Goal: Transaction & Acquisition: Purchase product/service

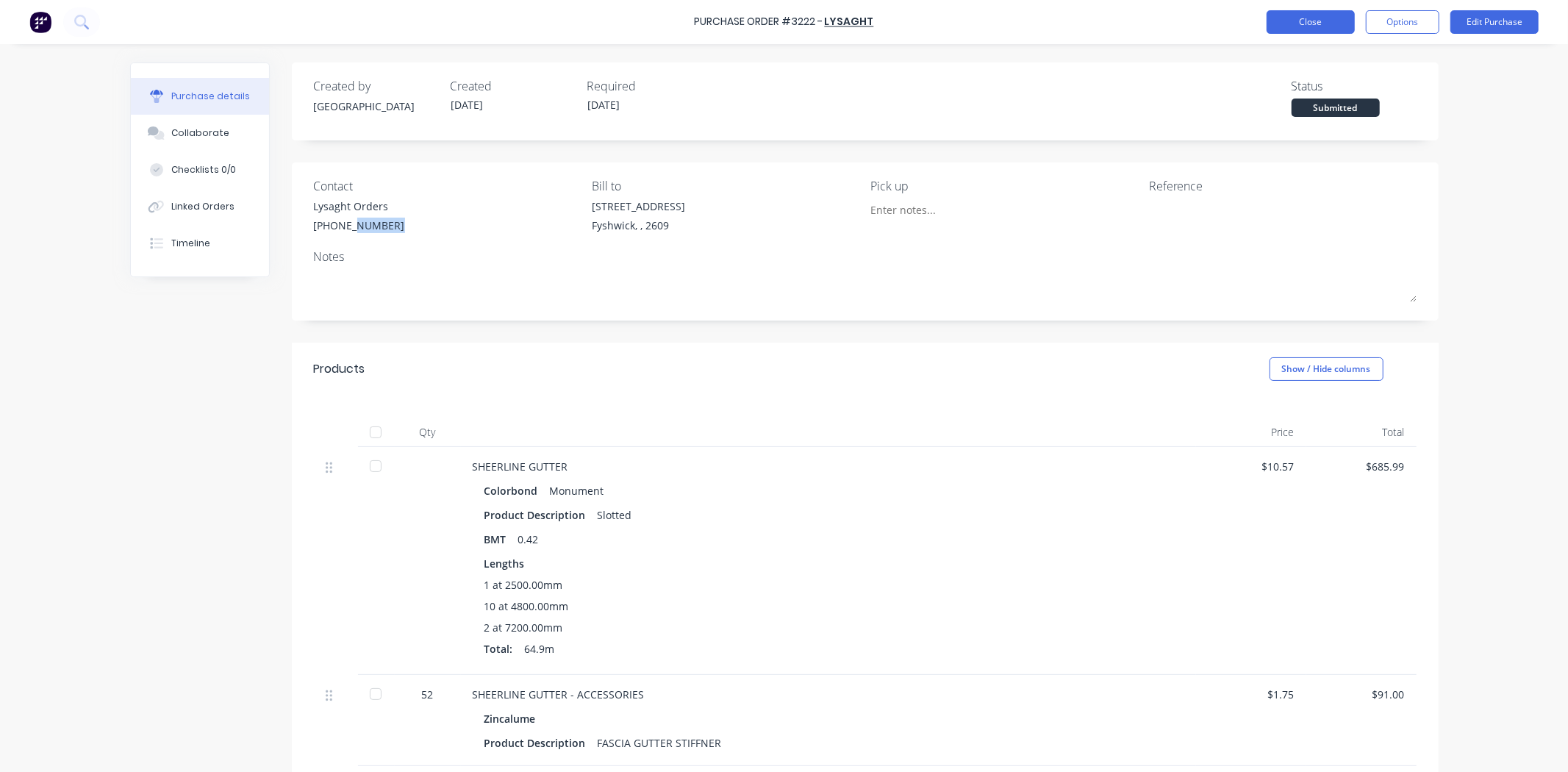
click at [1335, 24] on button "Close" at bounding box center [1311, 22] width 88 height 23
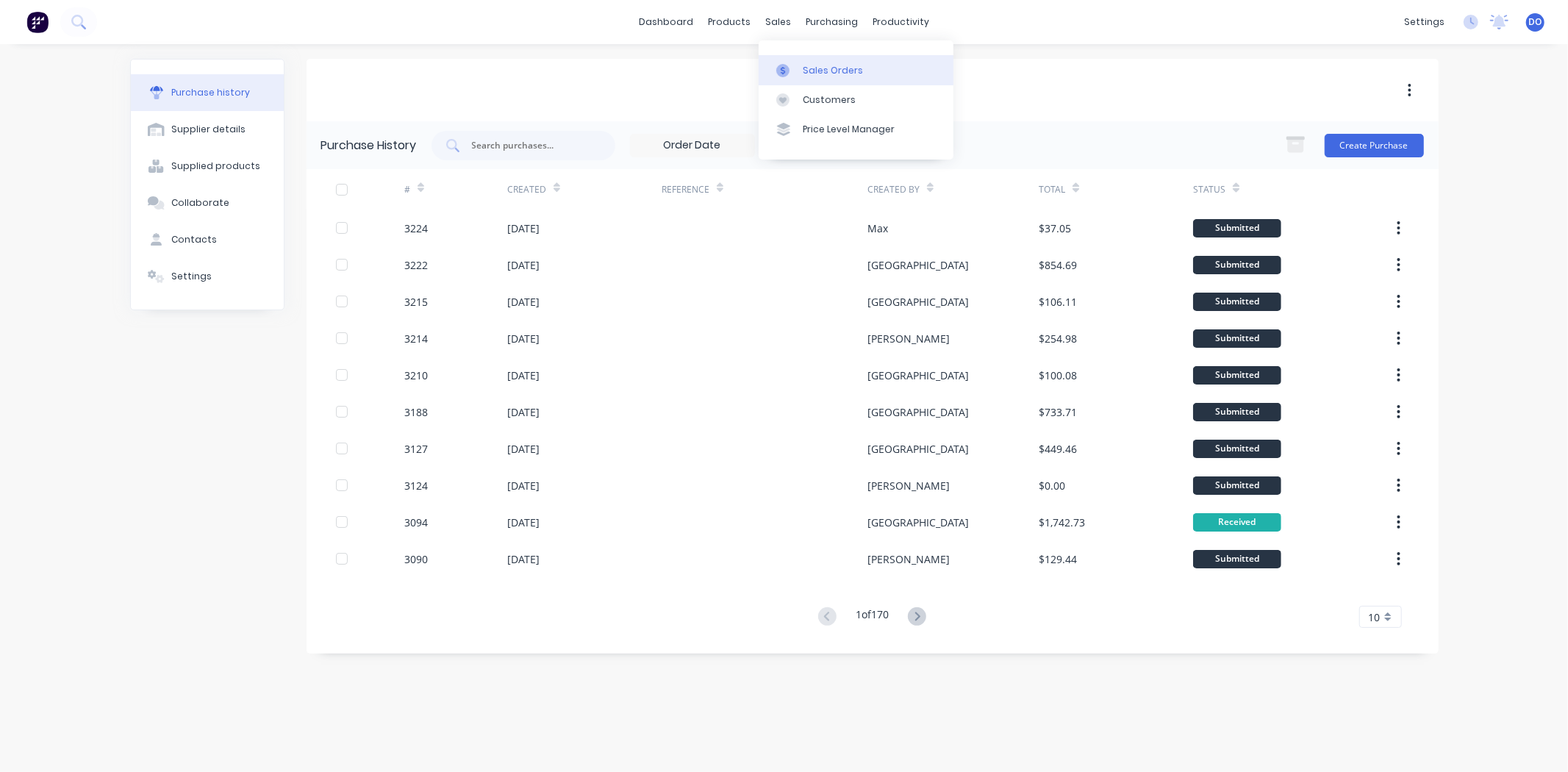
click at [782, 72] on icon at bounding box center [783, 70] width 5 height 8
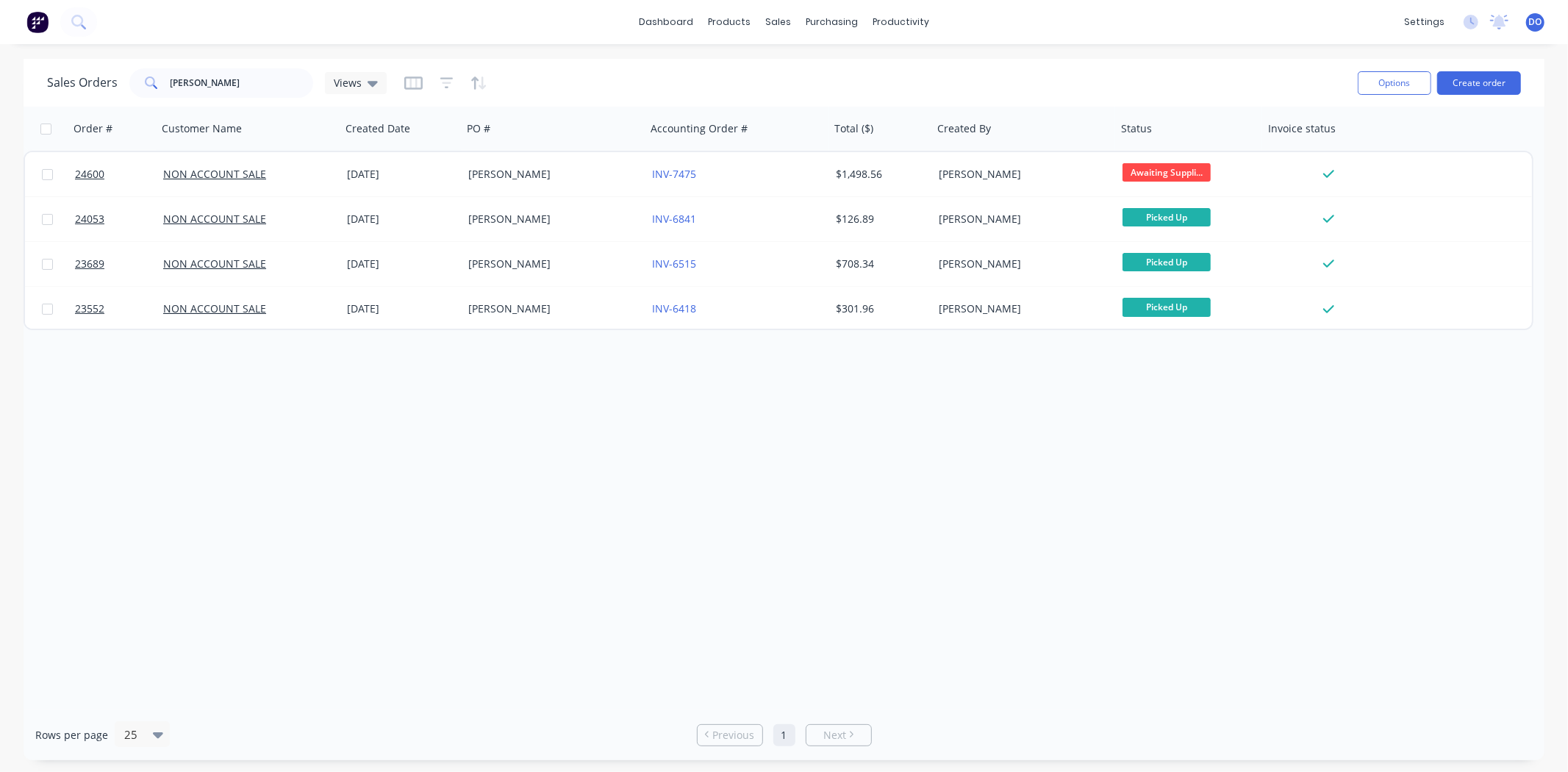
click at [1481, 96] on div "Options Create order" at bounding box center [1436, 83] width 169 height 36
click at [1482, 91] on button "Create order" at bounding box center [1480, 83] width 84 height 23
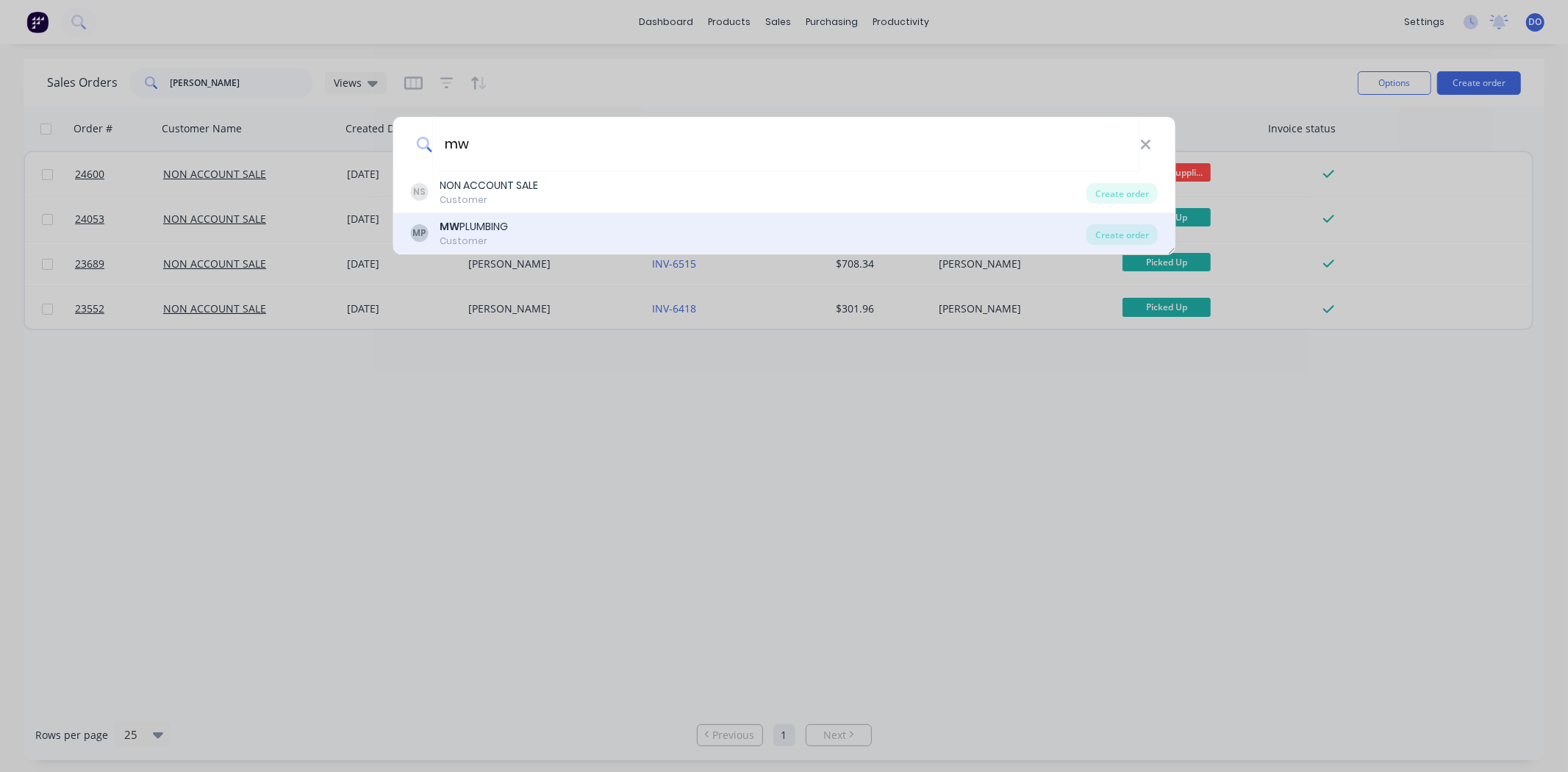
type input "mw"
click at [763, 226] on div "MP MW PLUMBING Customer" at bounding box center [749, 233] width 677 height 29
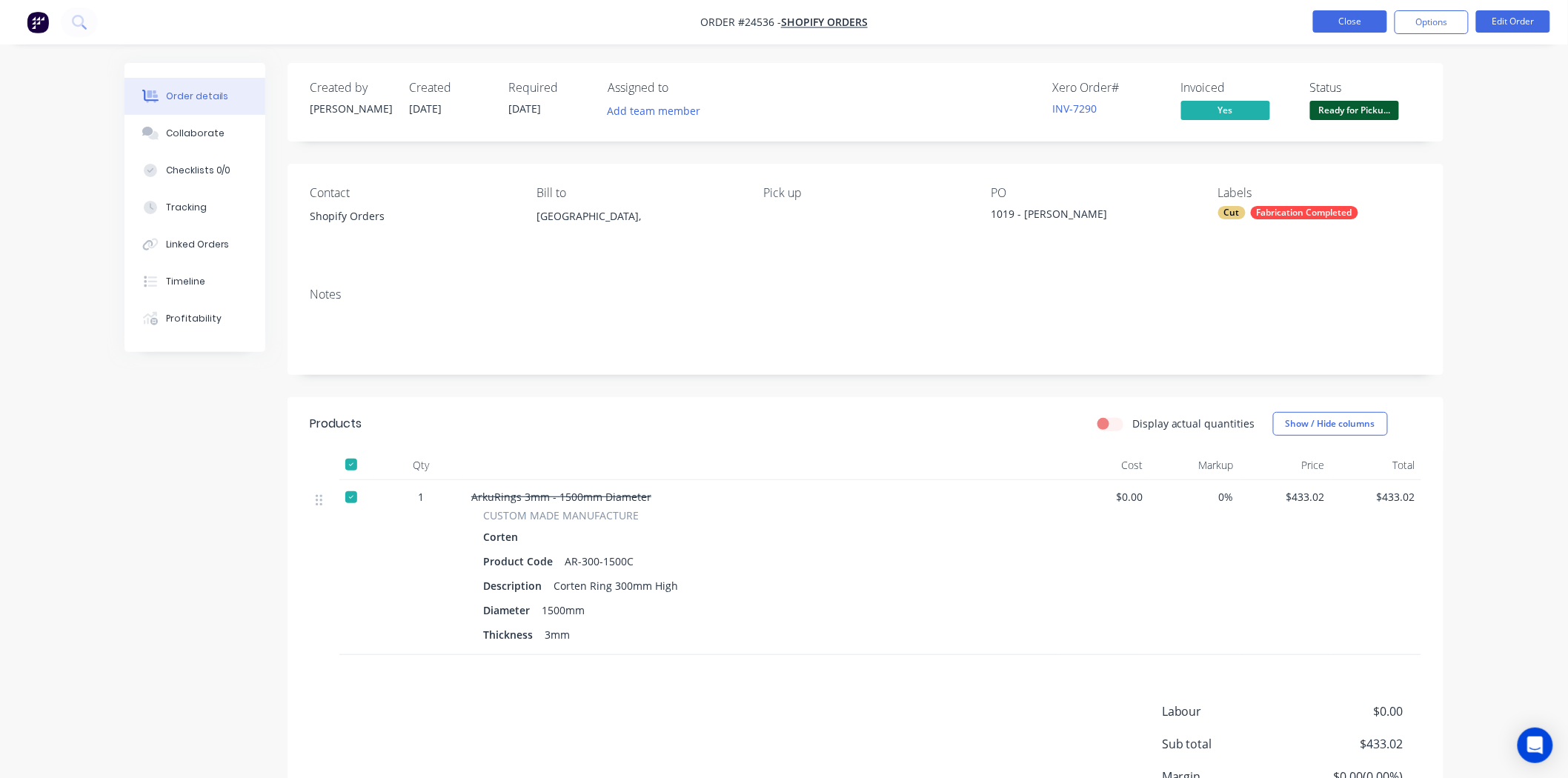
click at [1314, 26] on button "Close" at bounding box center [1350, 21] width 74 height 22
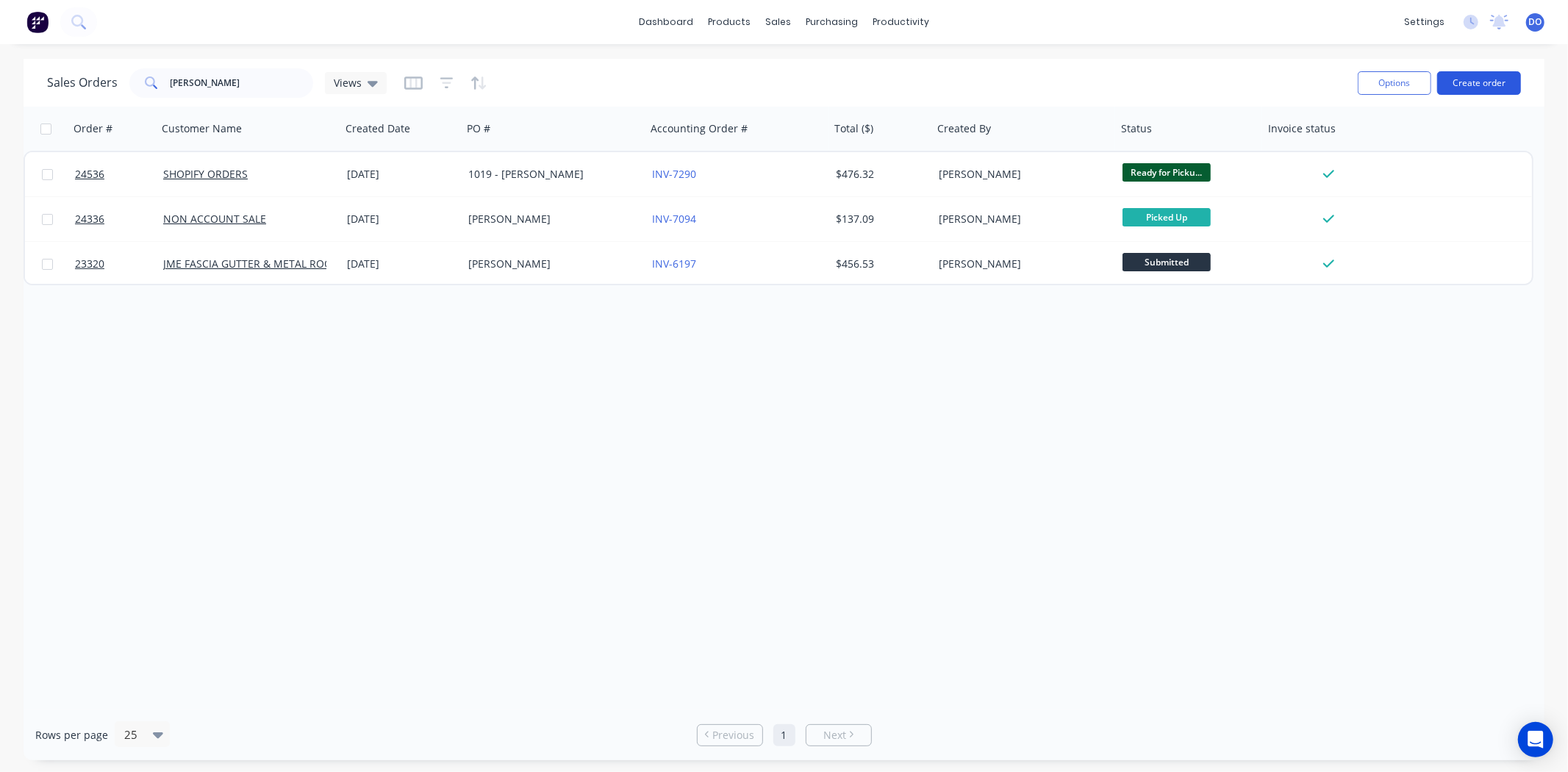
click at [1478, 89] on button "Create order" at bounding box center [1480, 83] width 84 height 23
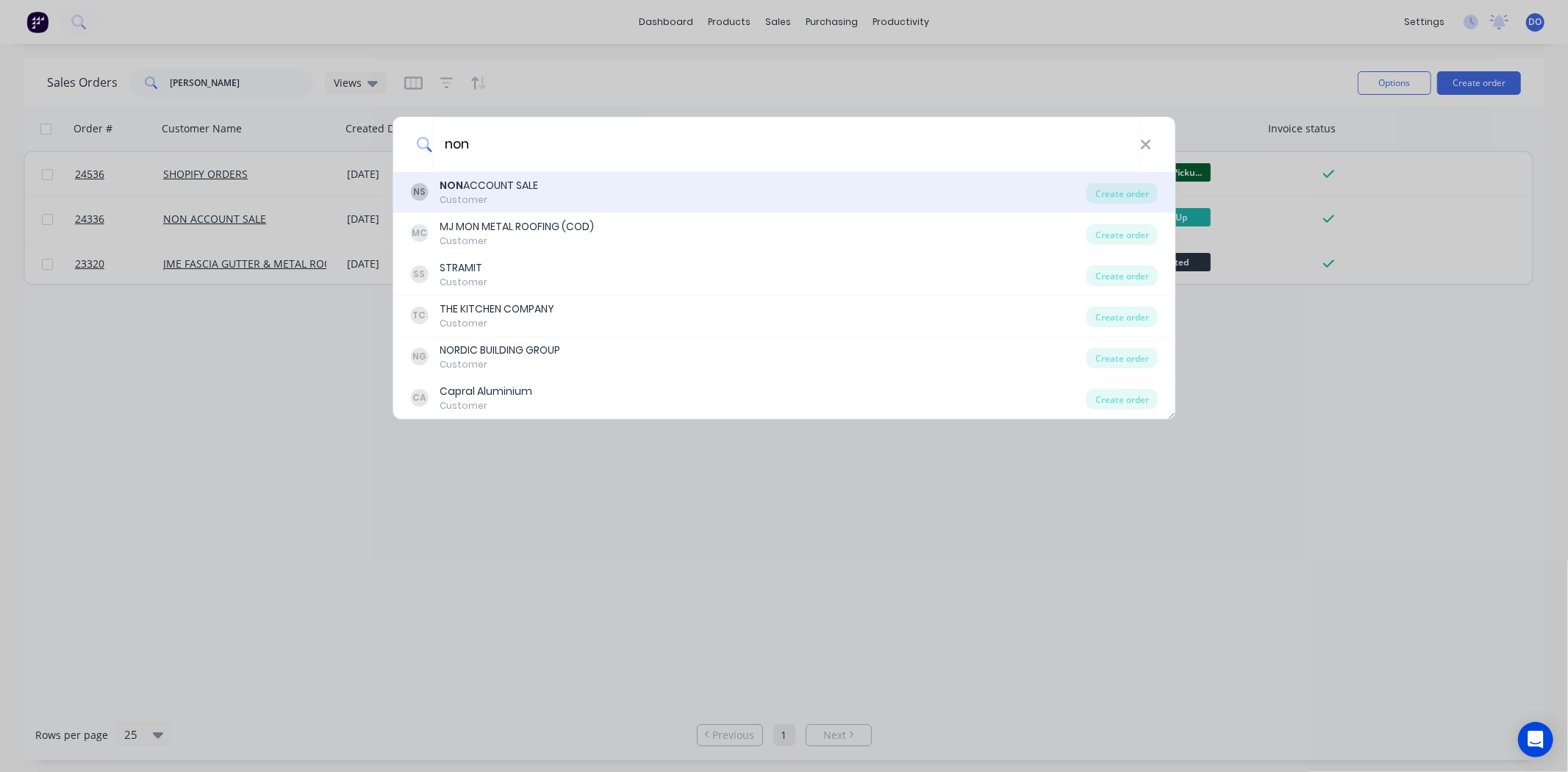
type input "non"
click at [538, 200] on div "Customer" at bounding box center [489, 200] width 98 height 13
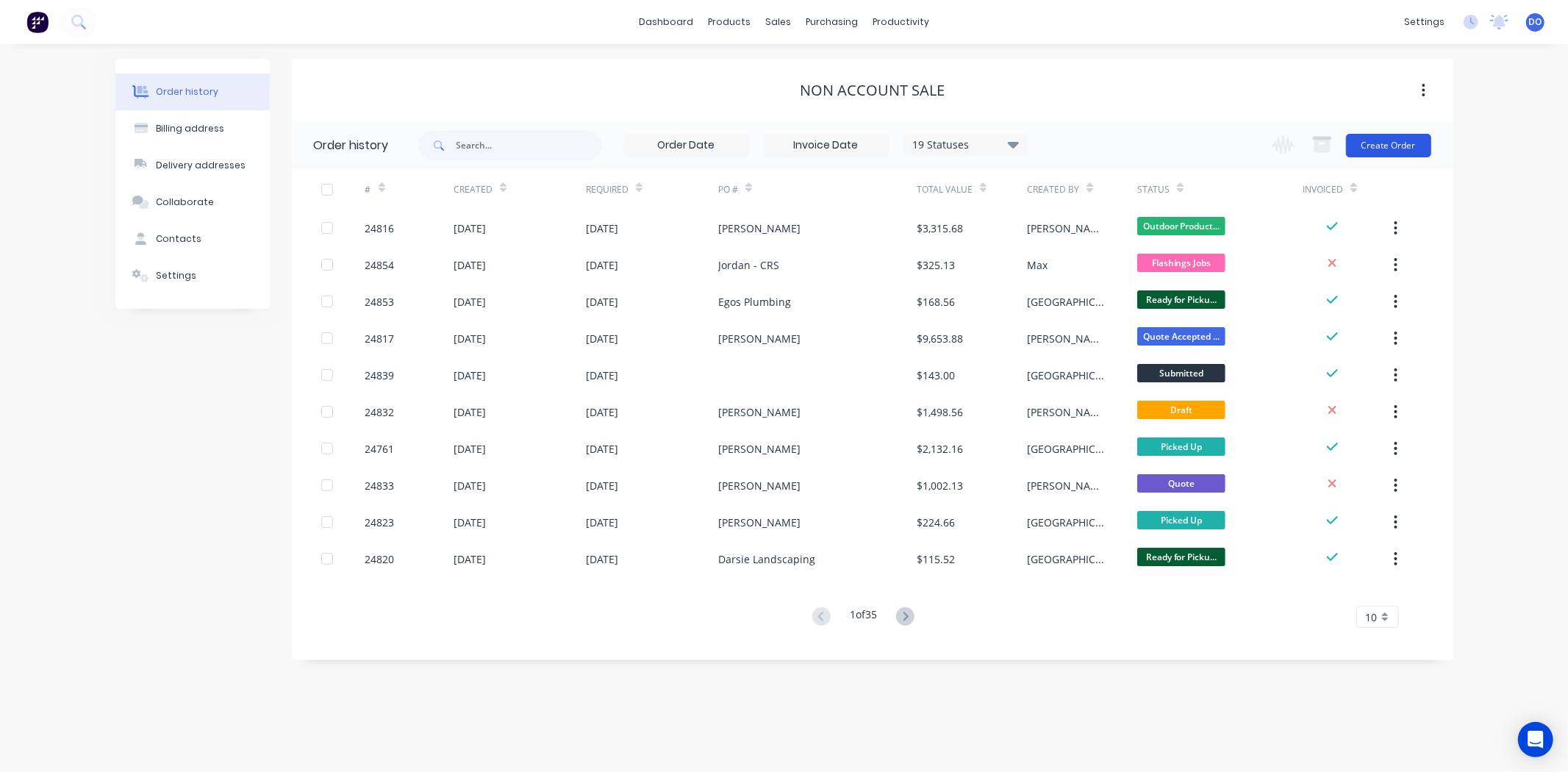
click at [1351, 148] on button "Create Order" at bounding box center [1389, 146] width 85 height 23
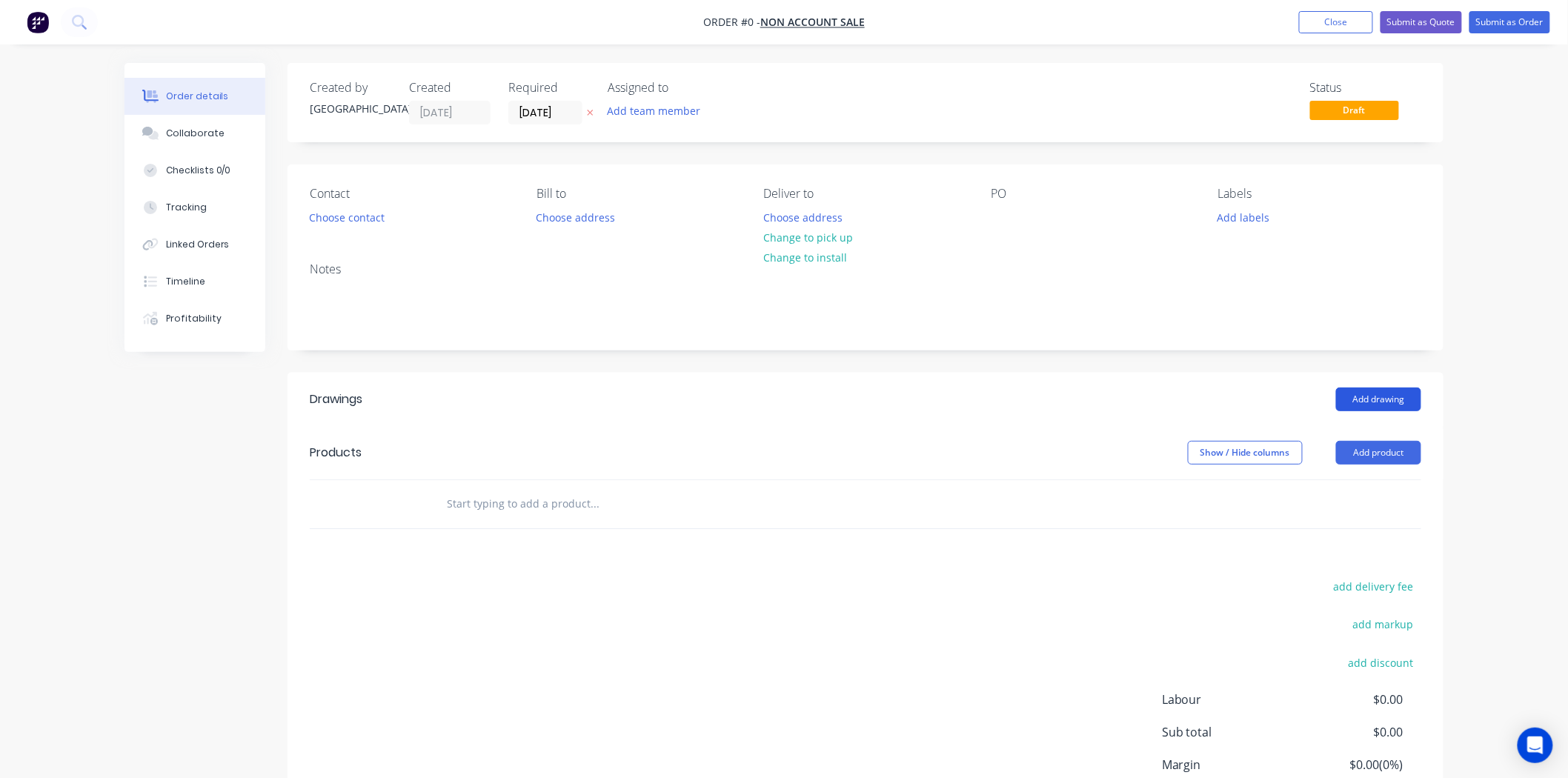
click at [1389, 402] on button "Add drawing" at bounding box center [1379, 399] width 85 height 24
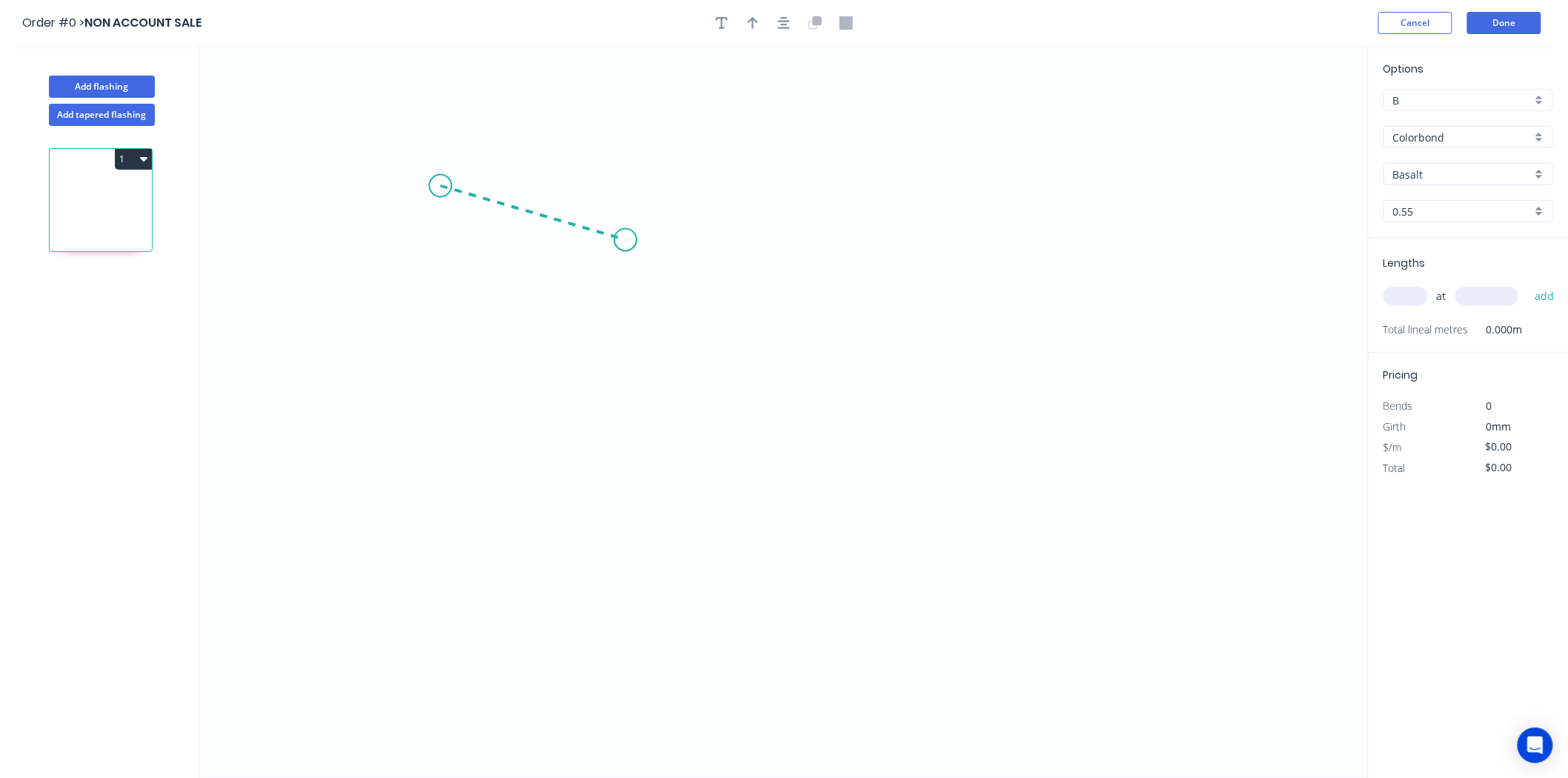
drag, startPoint x: 440, startPoint y: 186, endPoint x: 626, endPoint y: 240, distance: 193.7
click at [626, 240] on icon "0" at bounding box center [784, 412] width 1169 height 732
click at [915, 247] on icon "0 ?" at bounding box center [784, 412] width 1169 height 732
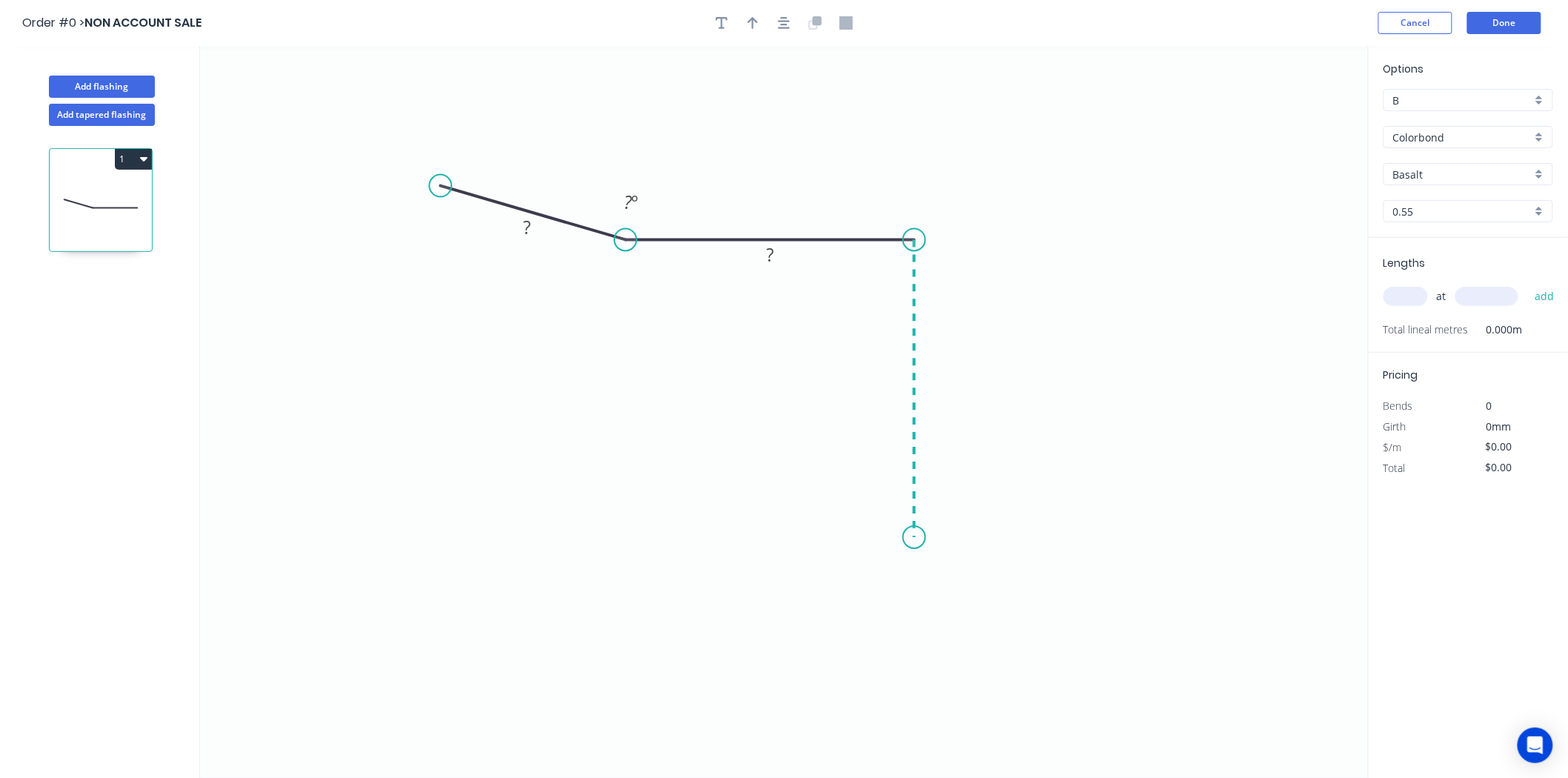
click at [905, 538] on icon "0 ? ? ? º" at bounding box center [784, 412] width 1169 height 732
click at [982, 614] on icon "0 ? ? ? ? º" at bounding box center [784, 412] width 1169 height 732
click at [531, 223] on g "?" at bounding box center [527, 226] width 30 height 24
click at [942, 395] on rect at bounding box center [937, 382] width 48 height 30
click at [944, 383] on rect at bounding box center [937, 382] width 30 height 20
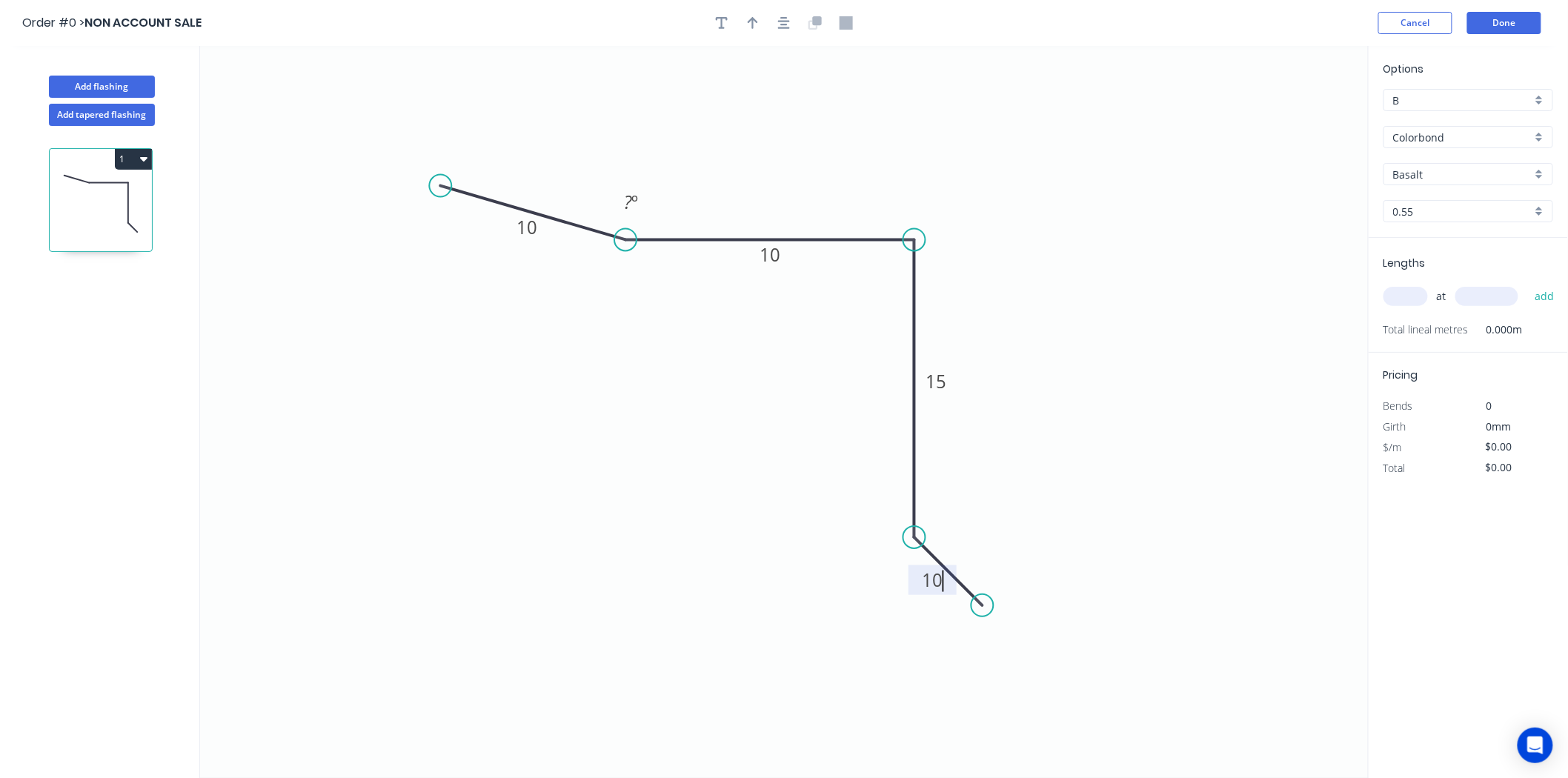
click at [1397, 300] on input "text" at bounding box center [1406, 296] width 45 height 20
type input "$12.59"
type input "1"
type input "1310"
click at [1528, 284] on button "add" at bounding box center [1545, 296] width 35 height 25
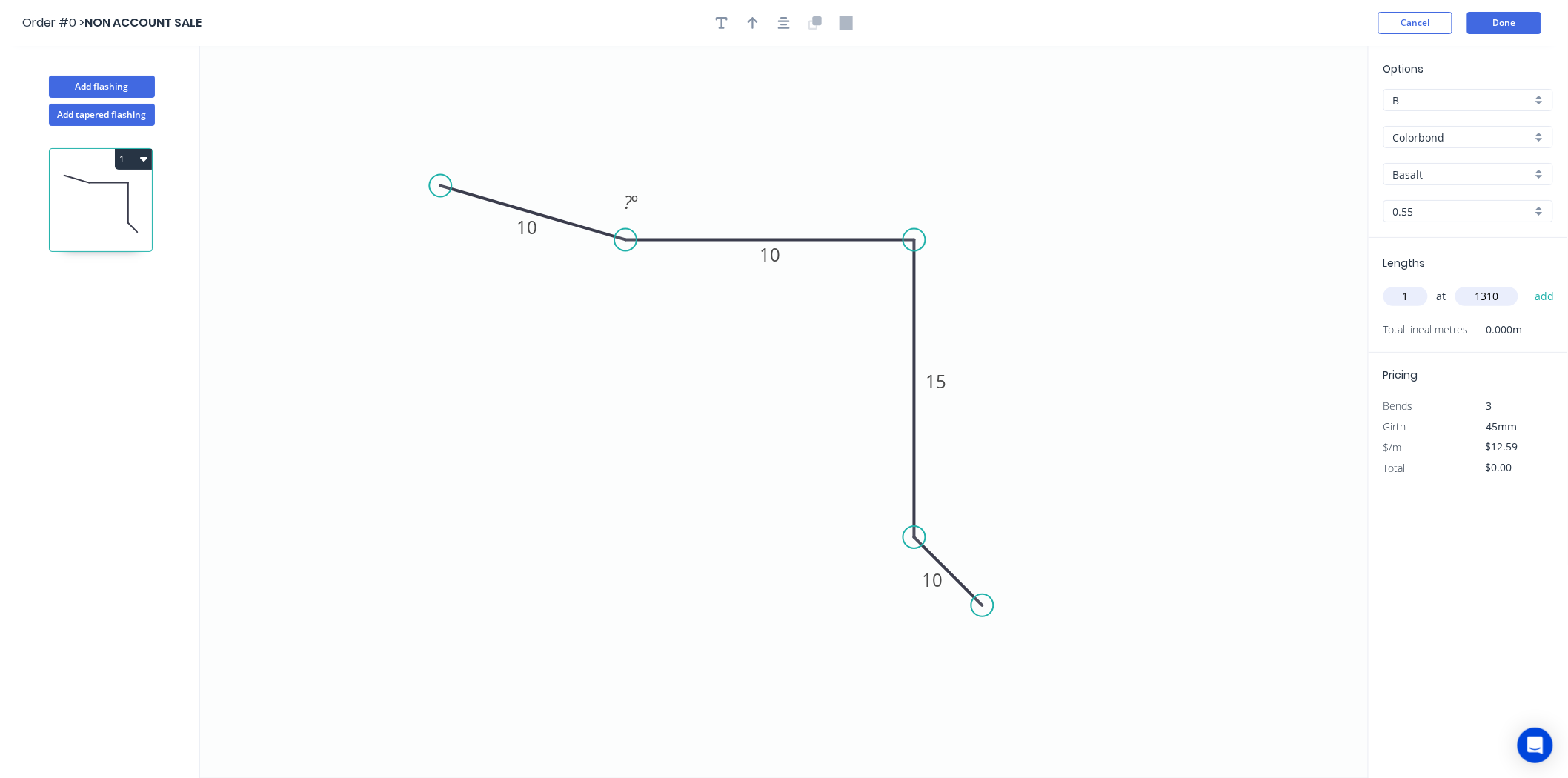
type input "$16.49"
click at [111, 83] on button "Add flashing" at bounding box center [101, 86] width 106 height 22
type input "$0.00"
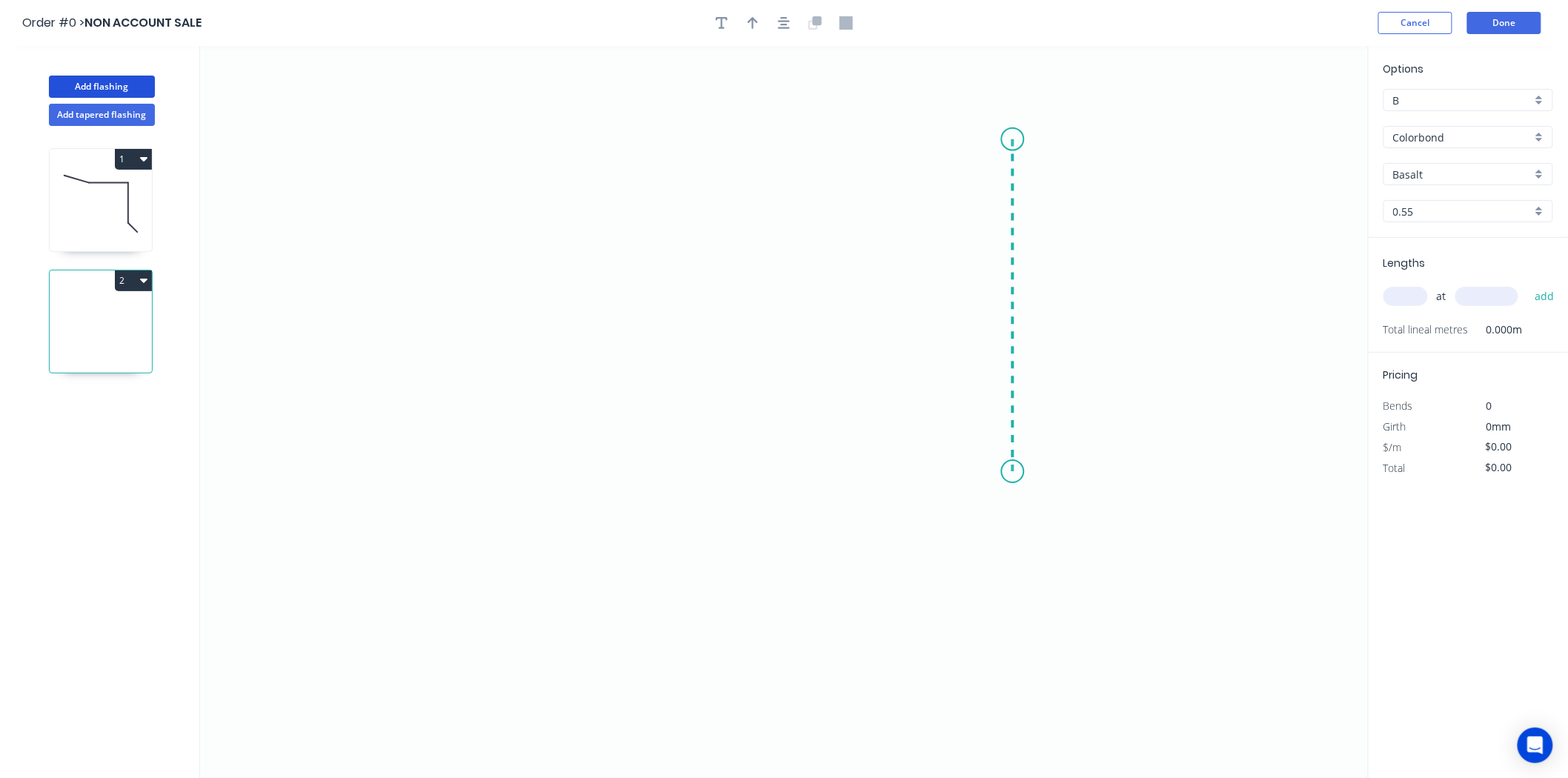
drag, startPoint x: 1013, startPoint y: 139, endPoint x: 1004, endPoint y: 472, distance: 333.1
click at [1004, 472] on icon "0" at bounding box center [784, 412] width 1169 height 732
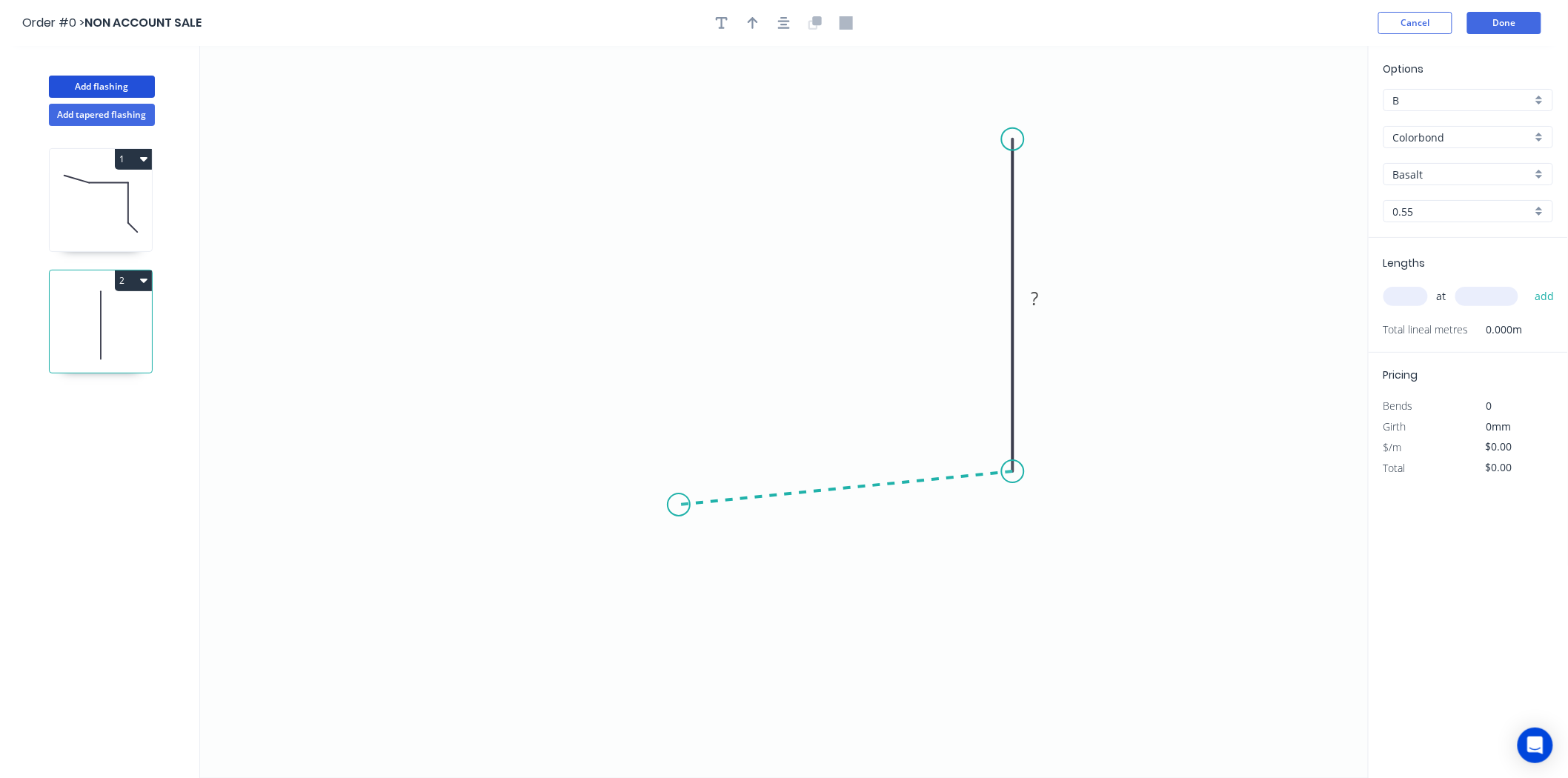
click at [679, 505] on icon "0 ?" at bounding box center [784, 412] width 1169 height 732
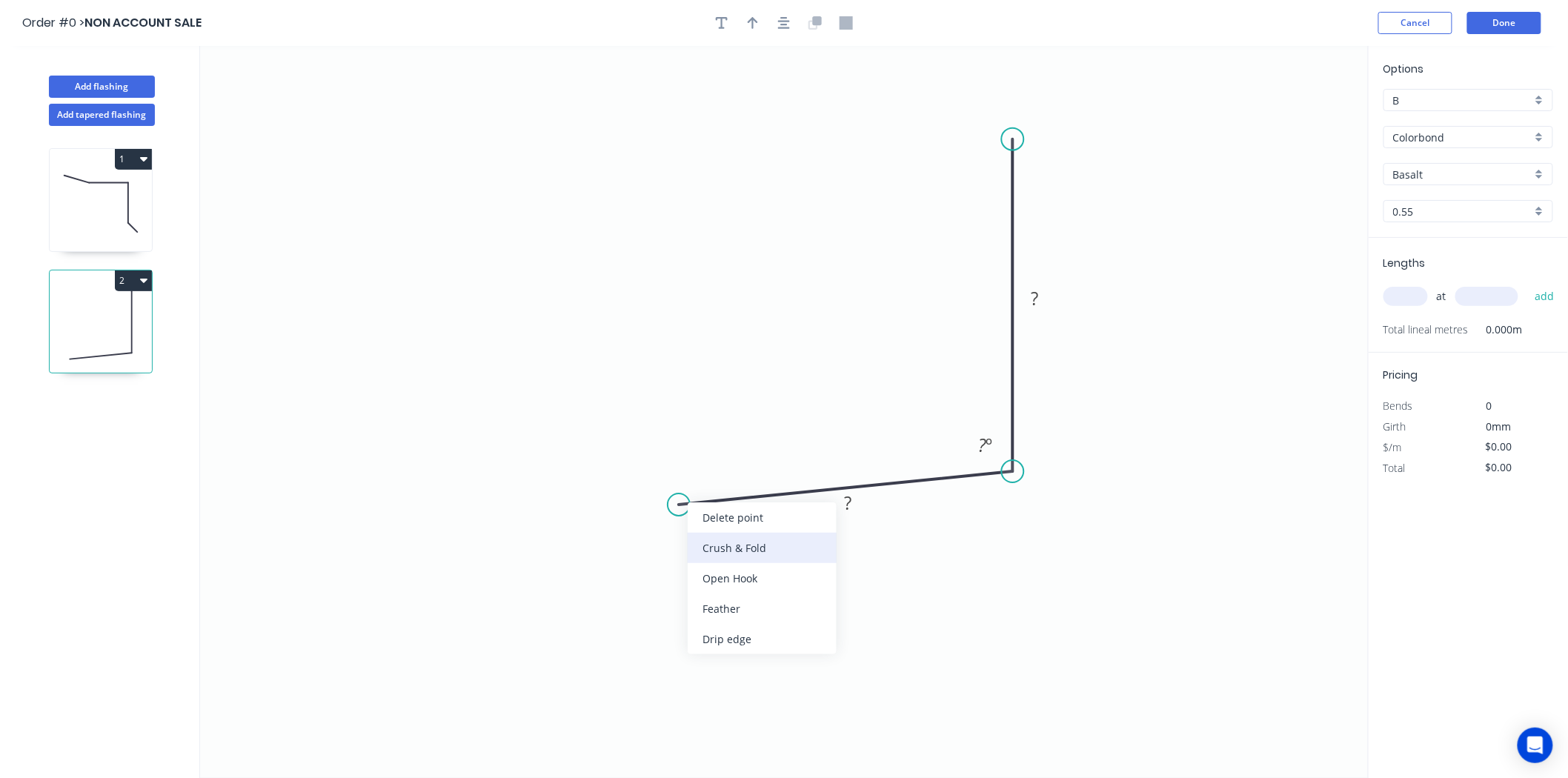
click at [722, 549] on div "Crush & Fold" at bounding box center [762, 548] width 149 height 31
click at [864, 492] on rect at bounding box center [849, 503] width 48 height 30
click at [860, 500] on rect at bounding box center [851, 505] width 30 height 20
click at [1047, 305] on rect at bounding box center [1036, 299] width 30 height 20
click at [1419, 287] on input "text" at bounding box center [1406, 296] width 45 height 20
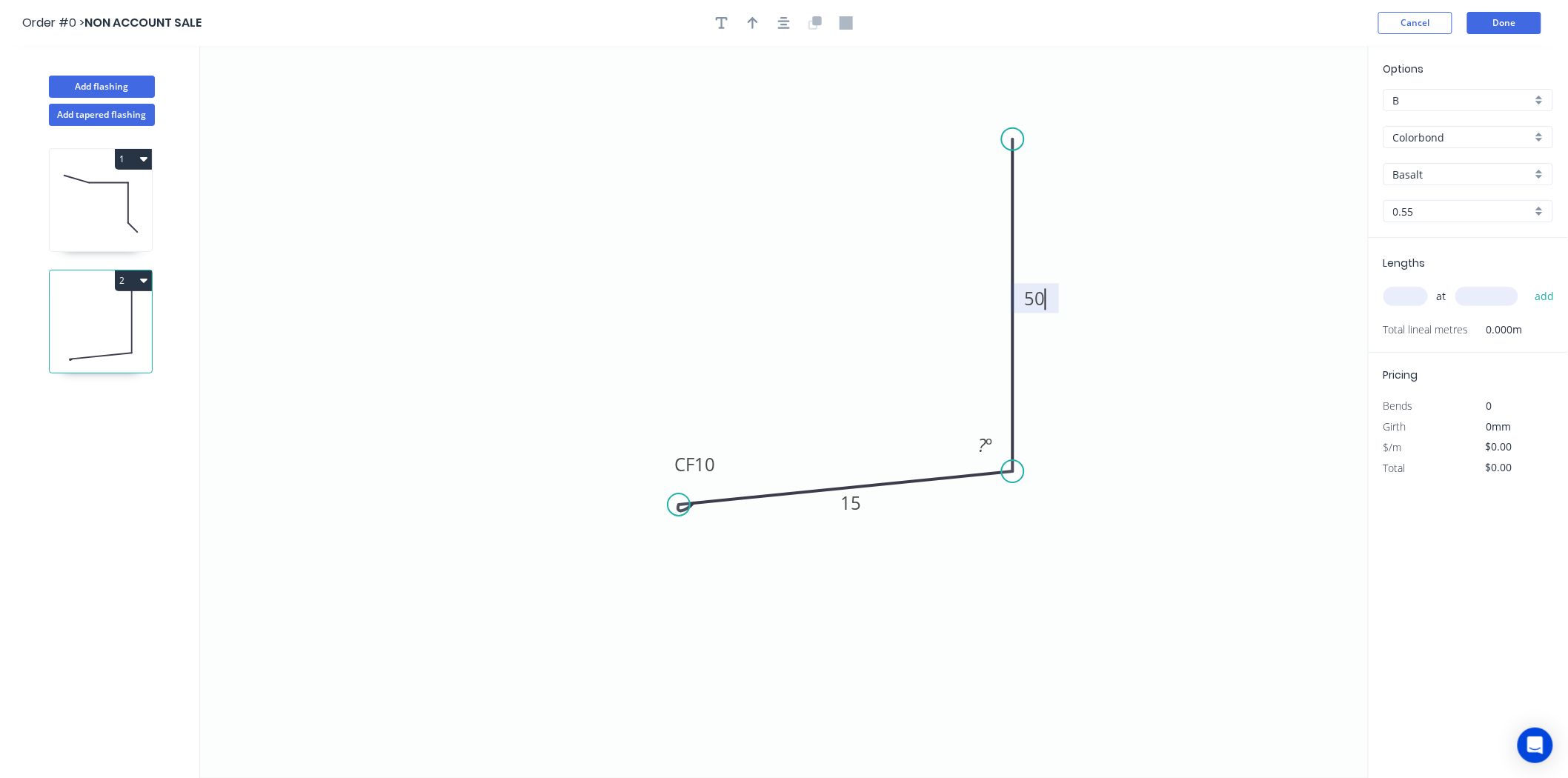
type input "$12.59"
type input "1"
click at [1477, 292] on input "text" at bounding box center [1487, 296] width 63 height 20
type input "1310"
click at [1528, 284] on button "add" at bounding box center [1545, 296] width 35 height 25
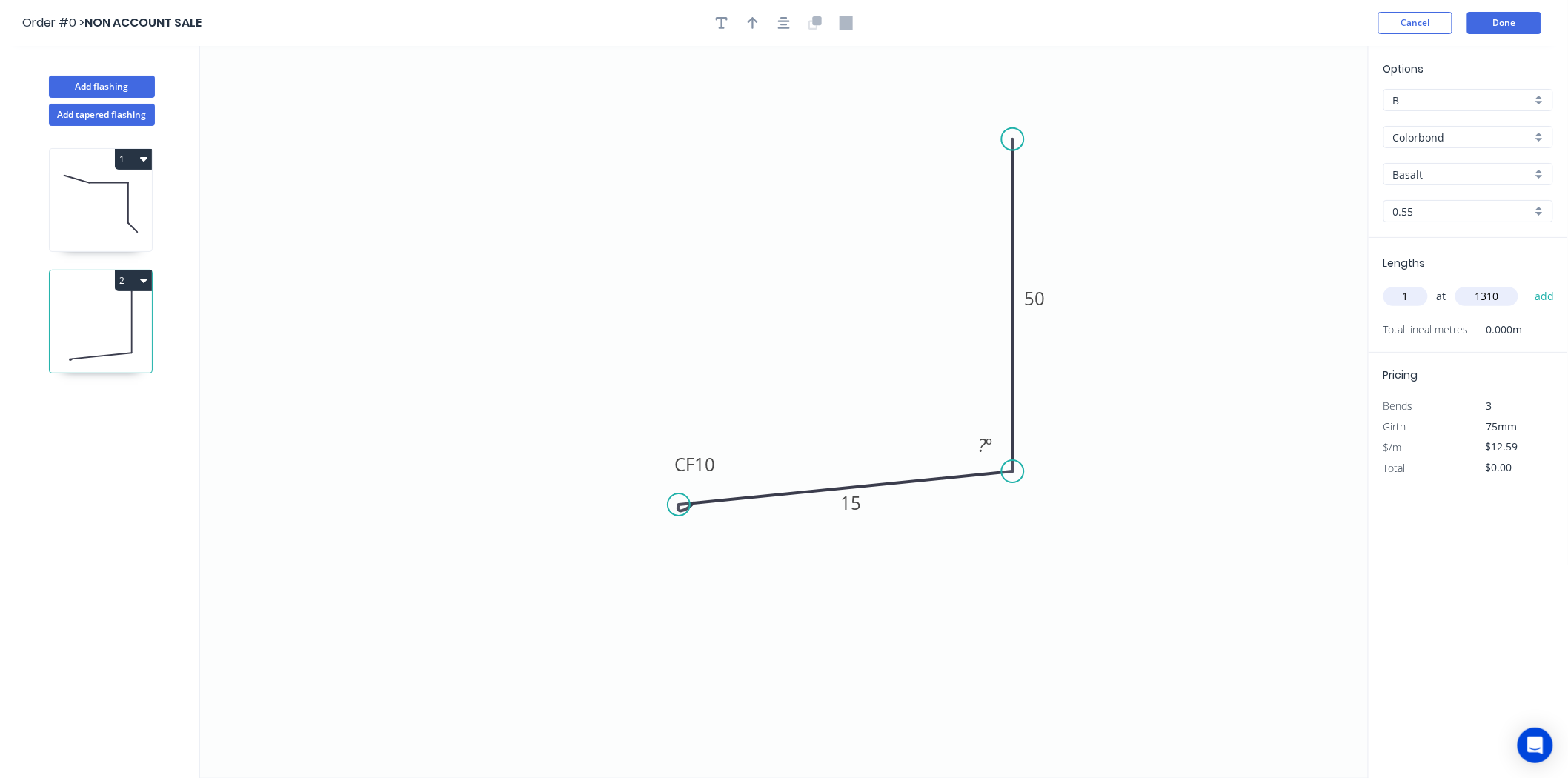
type input "$16.49"
click at [85, 189] on icon at bounding box center [101, 204] width 102 height 95
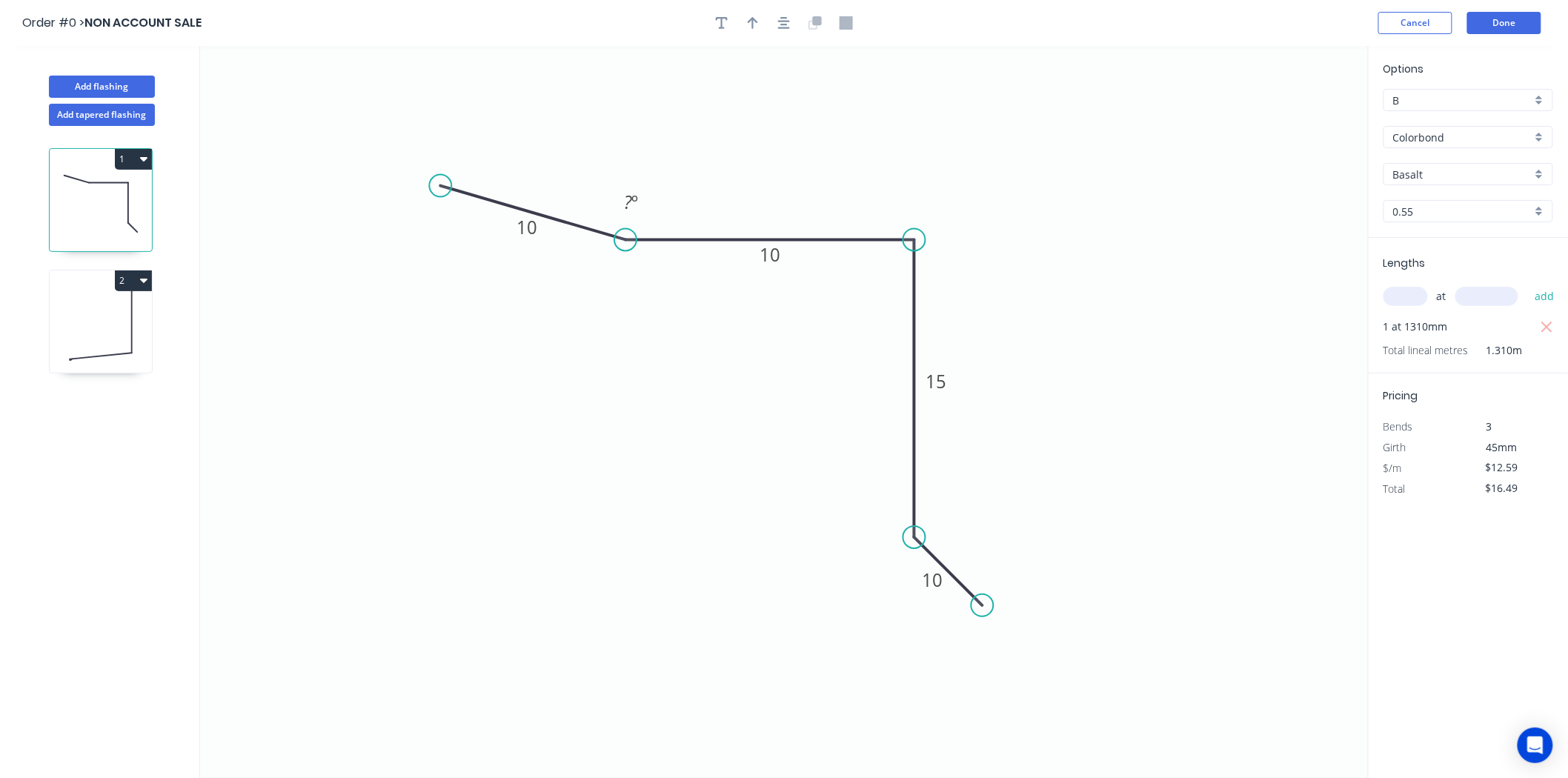
click at [1421, 301] on input "text" at bounding box center [1406, 296] width 45 height 20
type input "1"
type input "1110"
click at [1528, 284] on button "add" at bounding box center [1545, 296] width 35 height 25
click at [1542, 329] on icon "button" at bounding box center [1548, 327] width 13 height 18
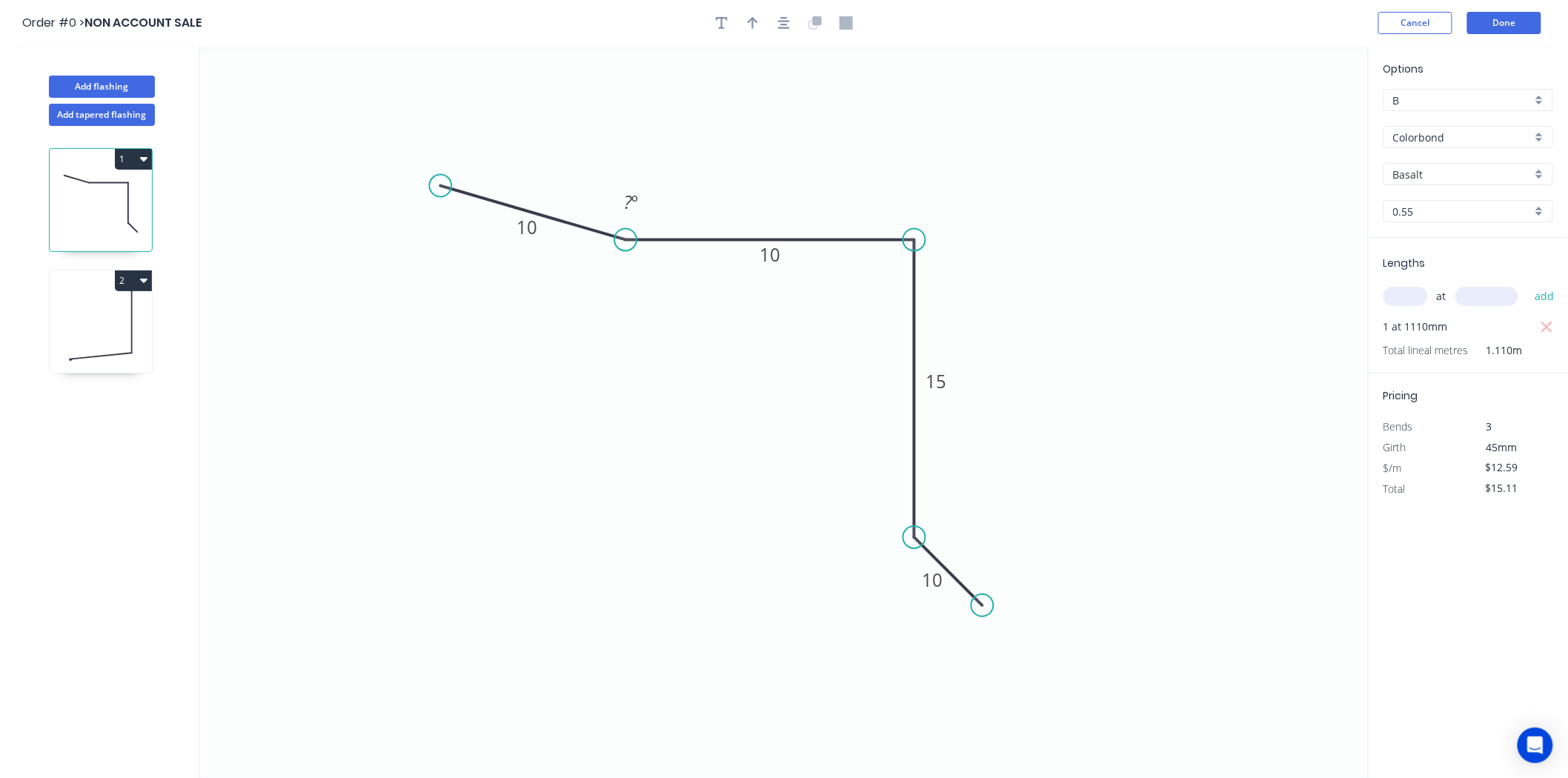
click at [123, 162] on button "1" at bounding box center [133, 160] width 37 height 20
click at [123, 184] on button "Duplicate" at bounding box center [81, 196] width 141 height 30
type input "$0.00"
click at [779, 253] on tspan "10" at bounding box center [770, 255] width 20 height 24
click at [931, 380] on tspan "15" at bounding box center [937, 381] width 20 height 24
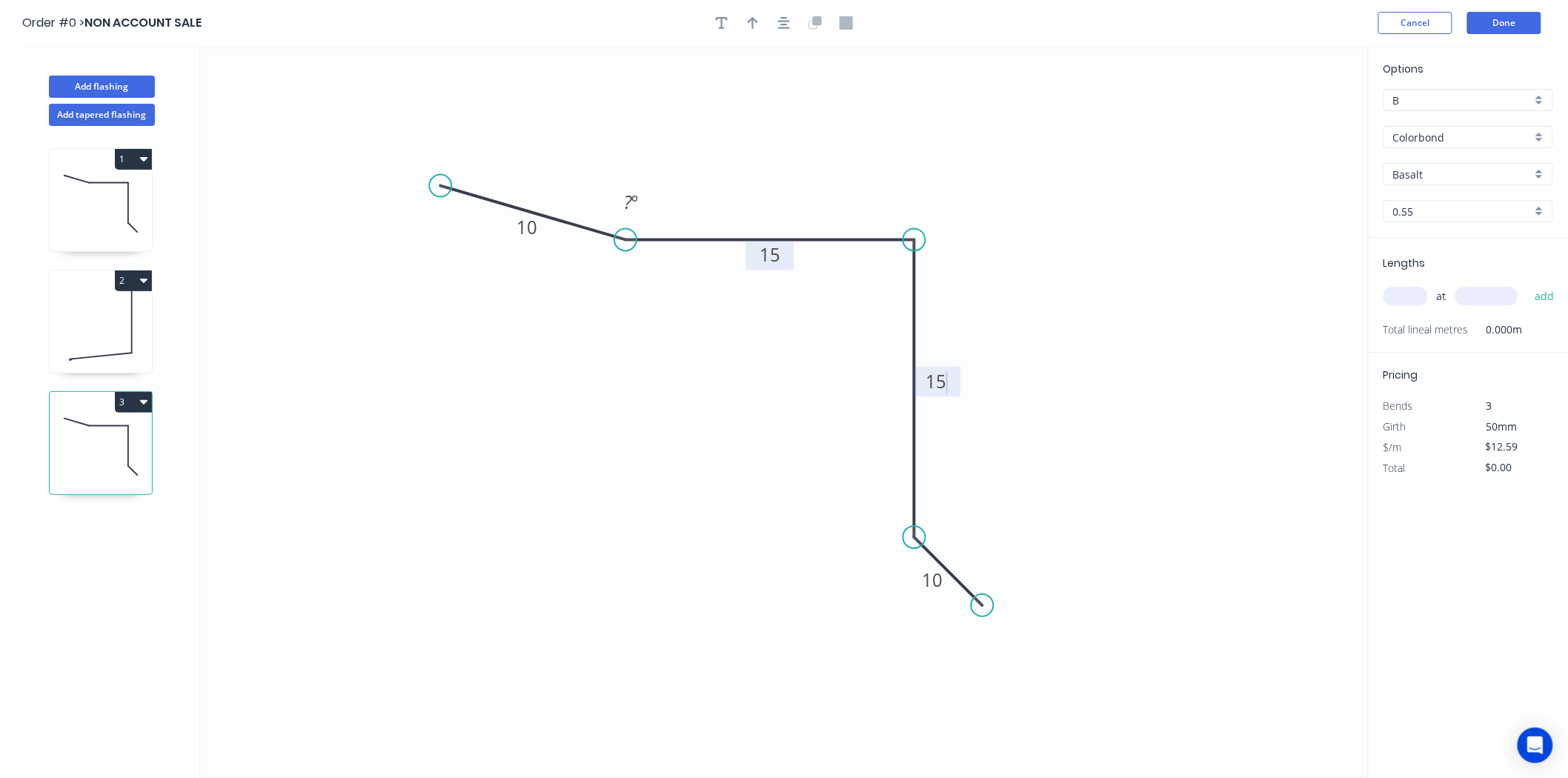
click at [1404, 298] on input "text" at bounding box center [1406, 296] width 45 height 20
type input "1"
type input "1310"
click at [1528, 284] on button "add" at bounding box center [1545, 296] width 35 height 25
type input "$16.49"
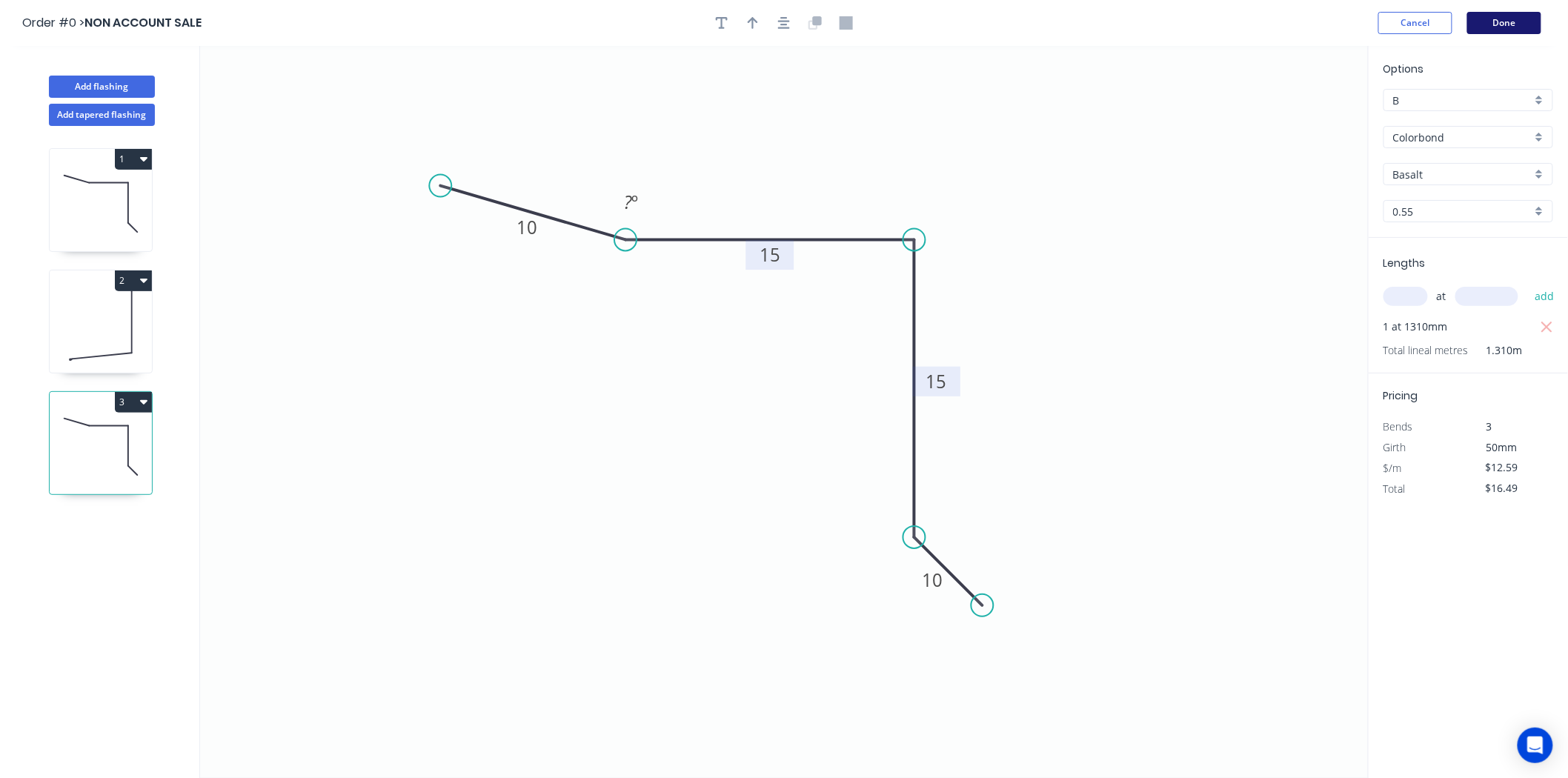
click at [1515, 19] on button "Done" at bounding box center [1504, 23] width 74 height 22
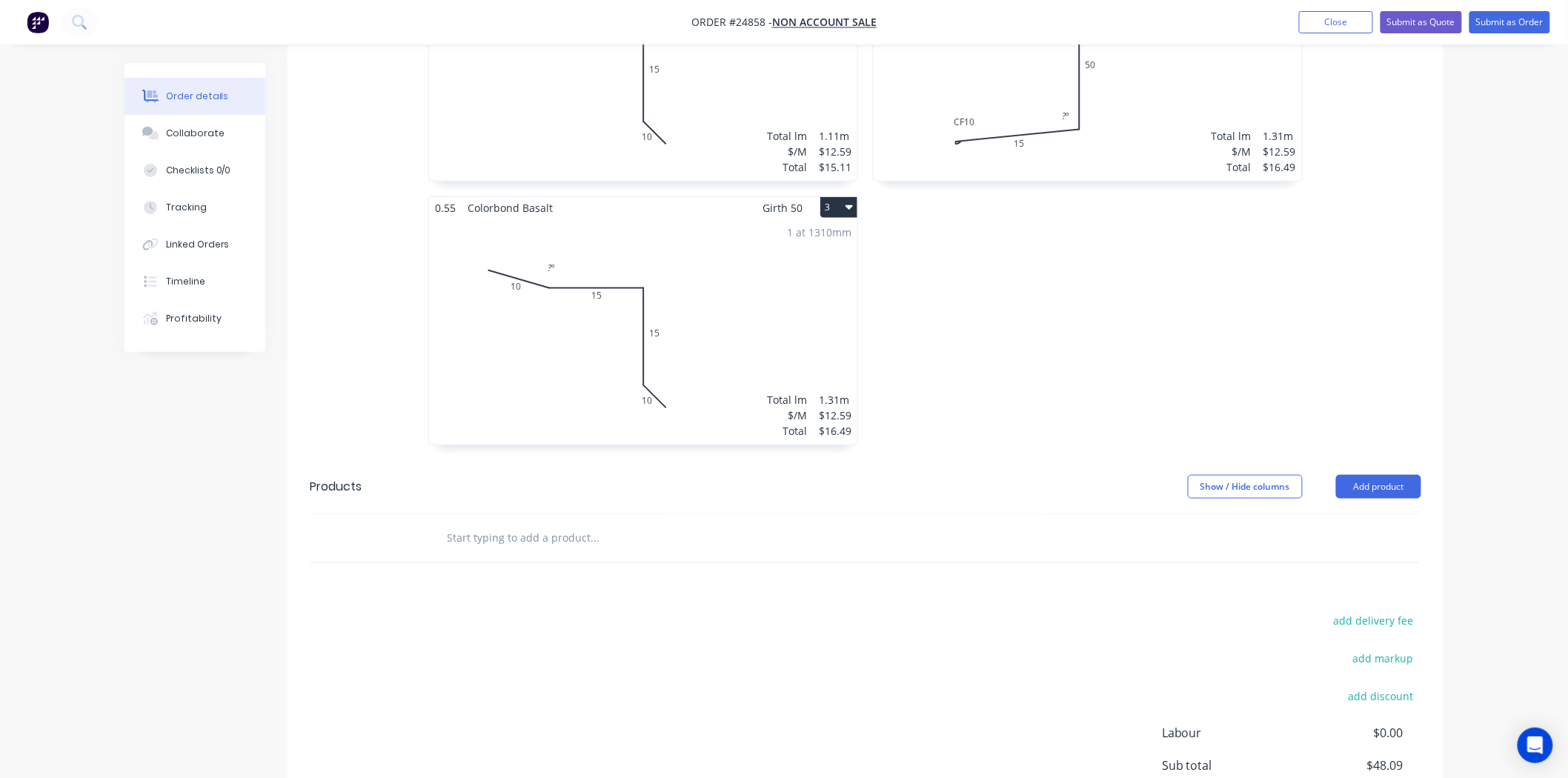
scroll to position [657, 0]
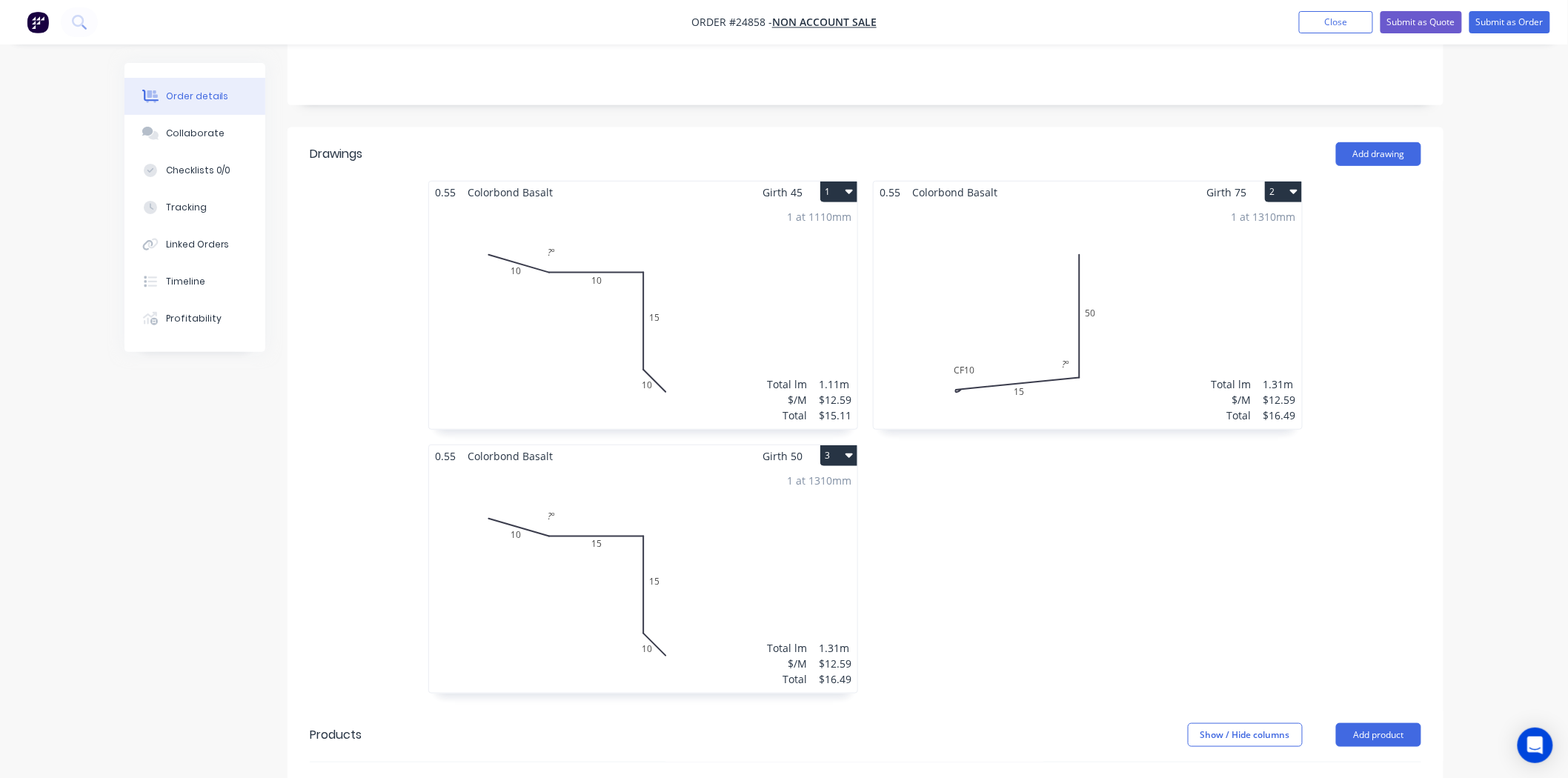
click at [696, 306] on div "1 at 1110mm Total lm $/M Total 1.11m $12.59 $15.11" at bounding box center [643, 316] width 428 height 226
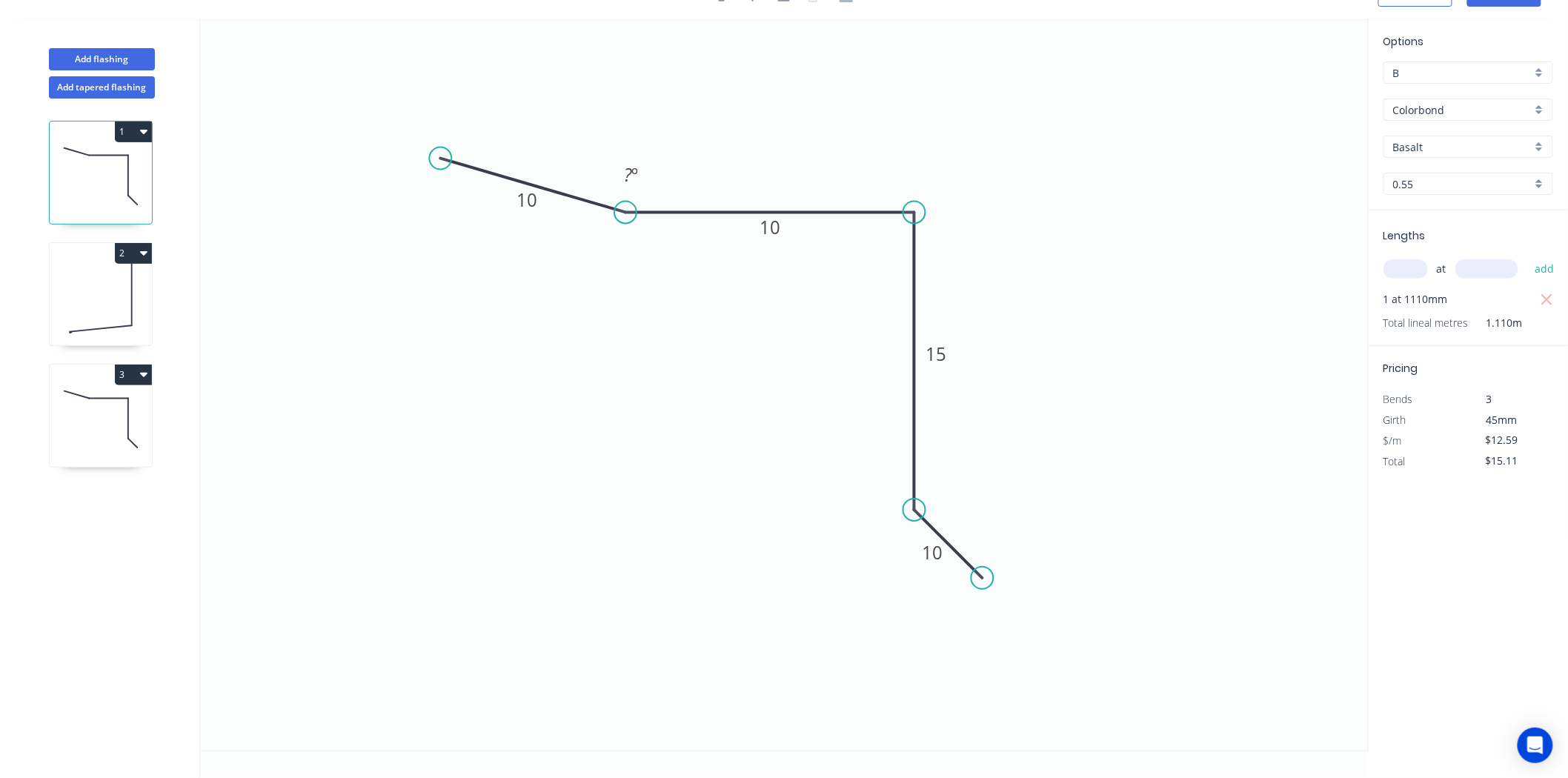
scroll to position [28, 0]
click at [1544, 293] on icon "button" at bounding box center [1548, 300] width 13 height 18
type input "$0.00"
click at [1405, 274] on input "text" at bounding box center [1406, 269] width 45 height 20
type input "2"
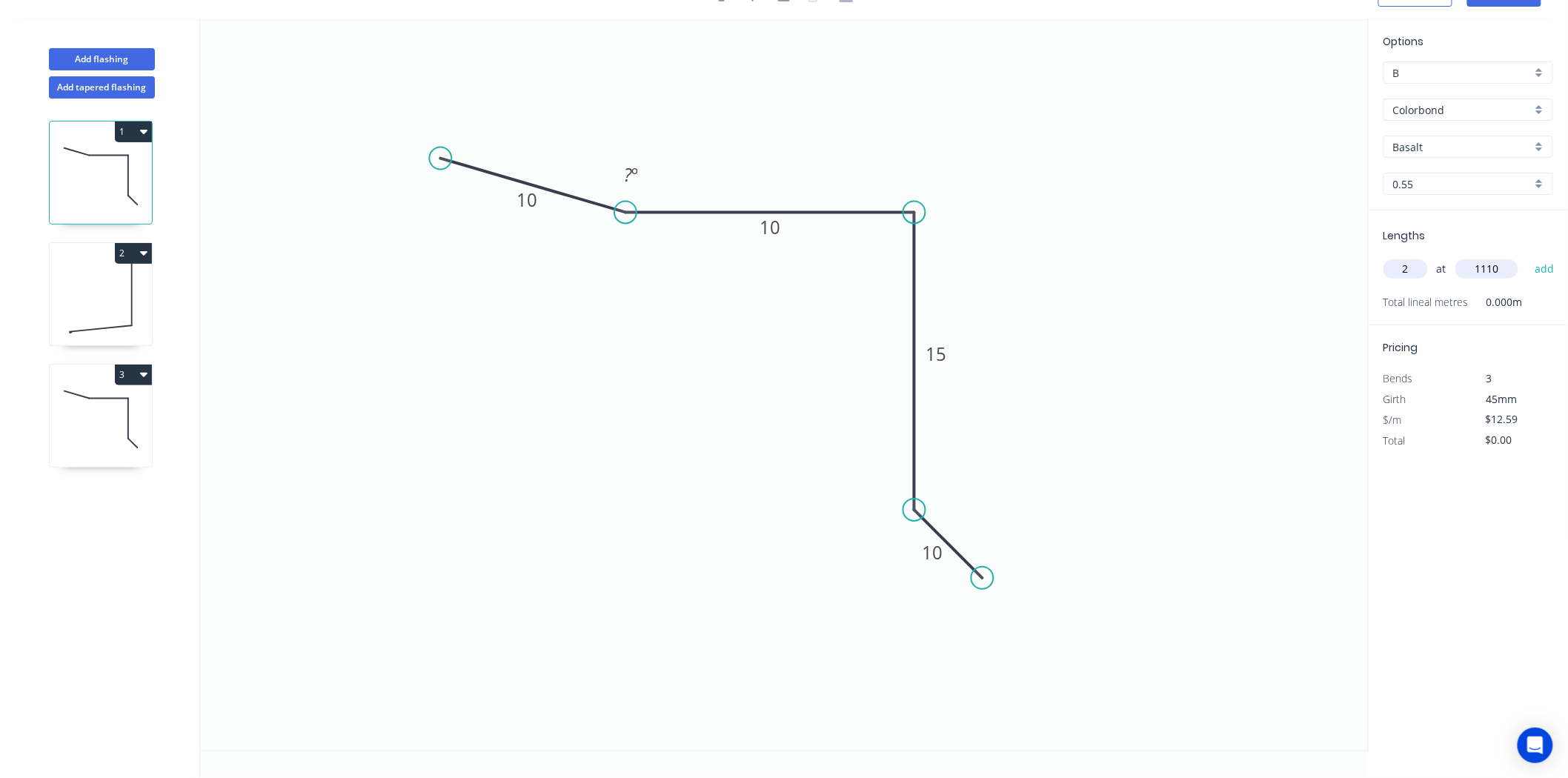
type input "1110"
click at [1528, 256] on button "add" at bounding box center [1545, 269] width 35 height 25
type input "$30.22"
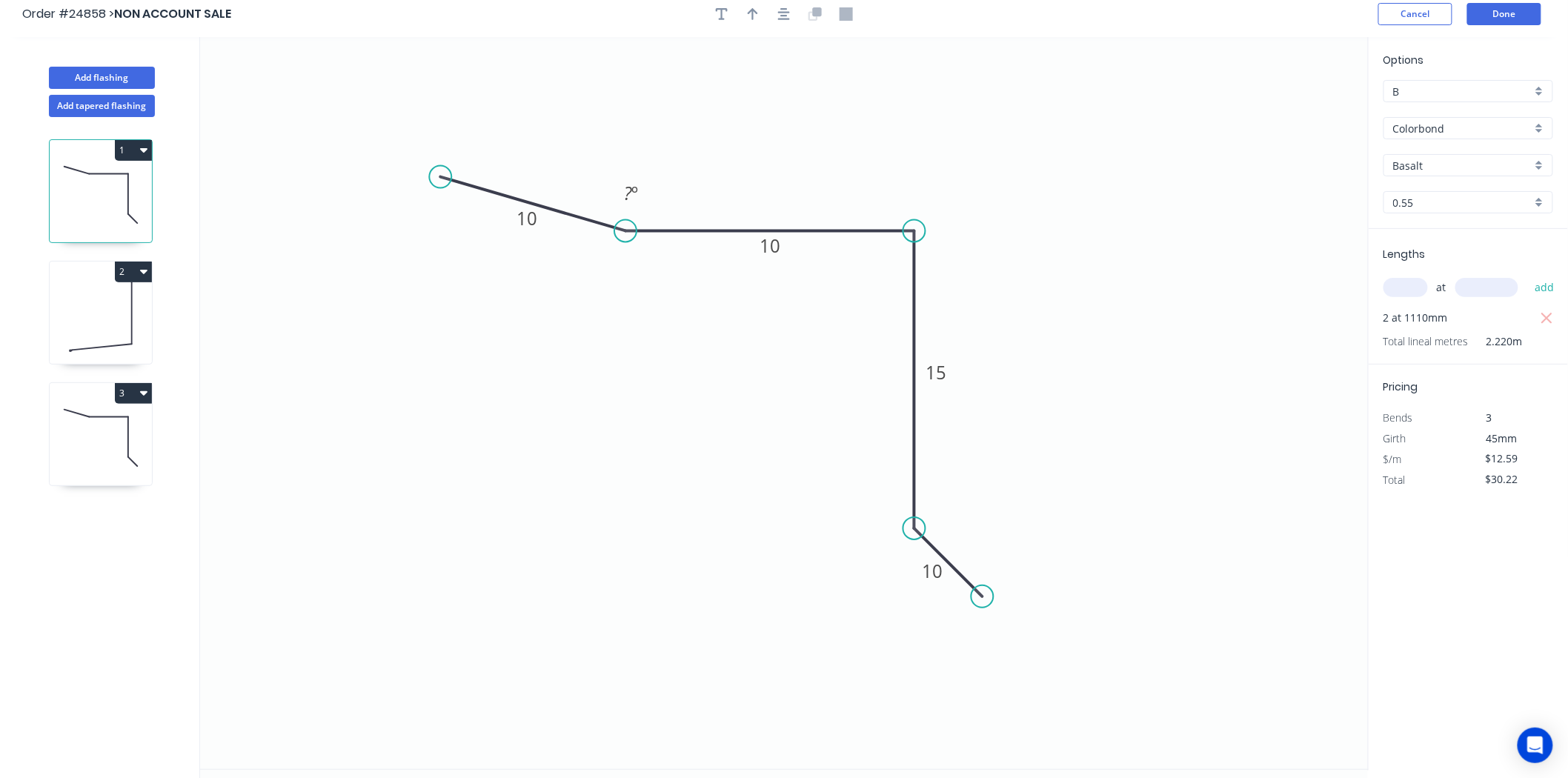
scroll to position [0, 0]
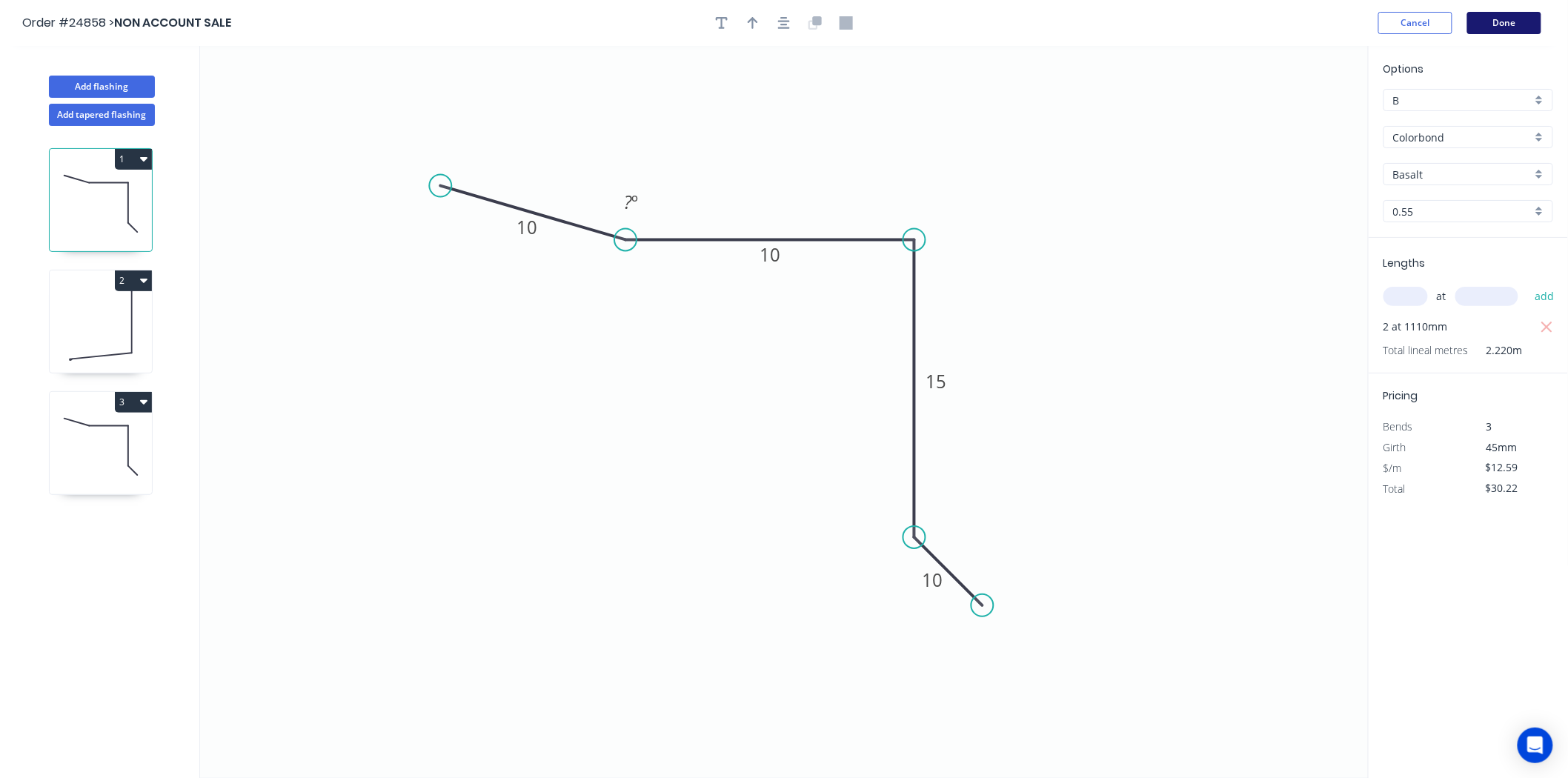
click at [1534, 20] on button "Done" at bounding box center [1504, 23] width 74 height 22
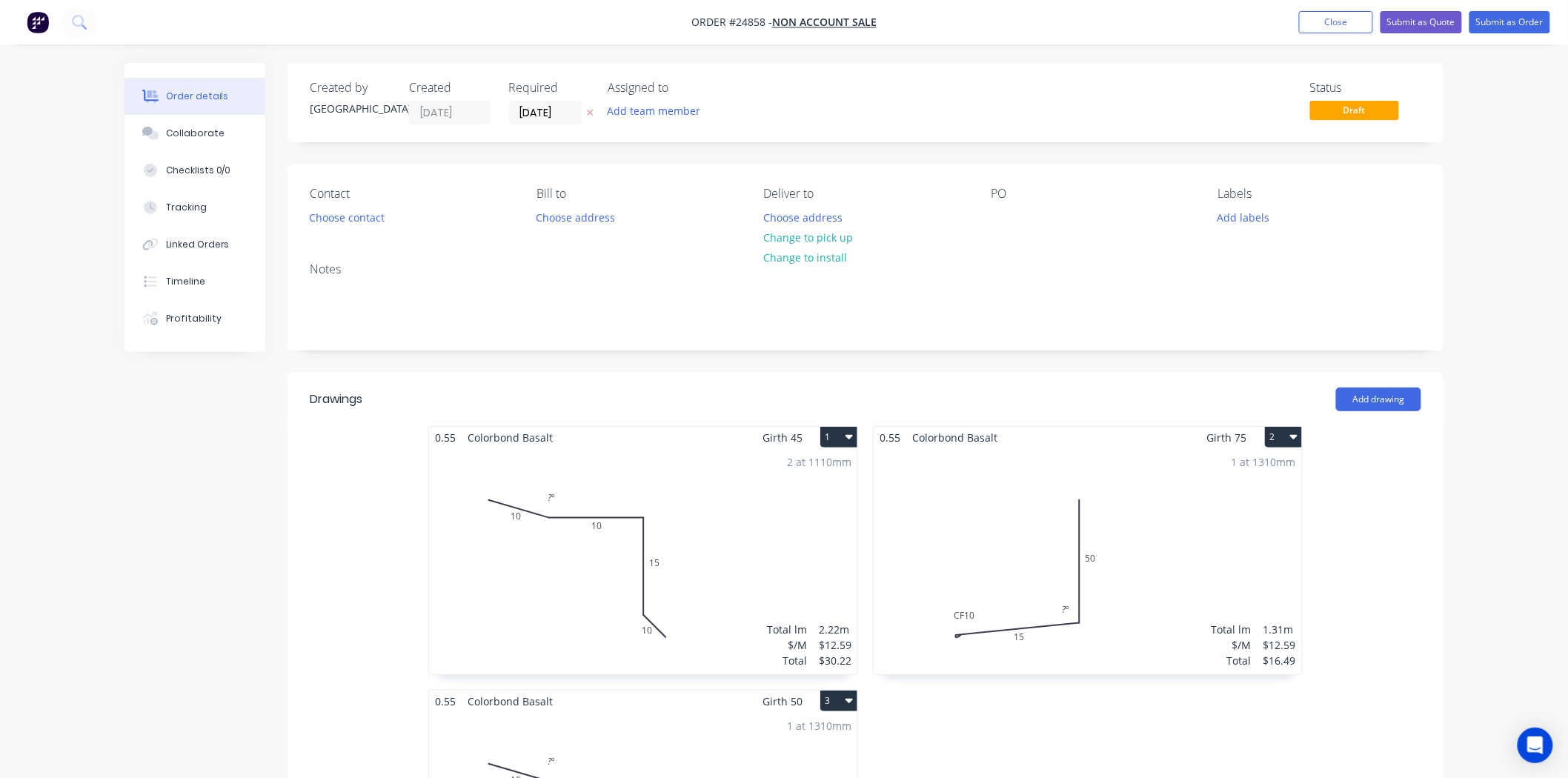
click at [369, 228] on div "Contact Choose contact" at bounding box center [411, 207] width 203 height 42
click at [368, 228] on div "Contact Choose contact" at bounding box center [411, 207] width 203 height 42
click at [367, 226] on button "Choose contact" at bounding box center [347, 216] width 91 height 20
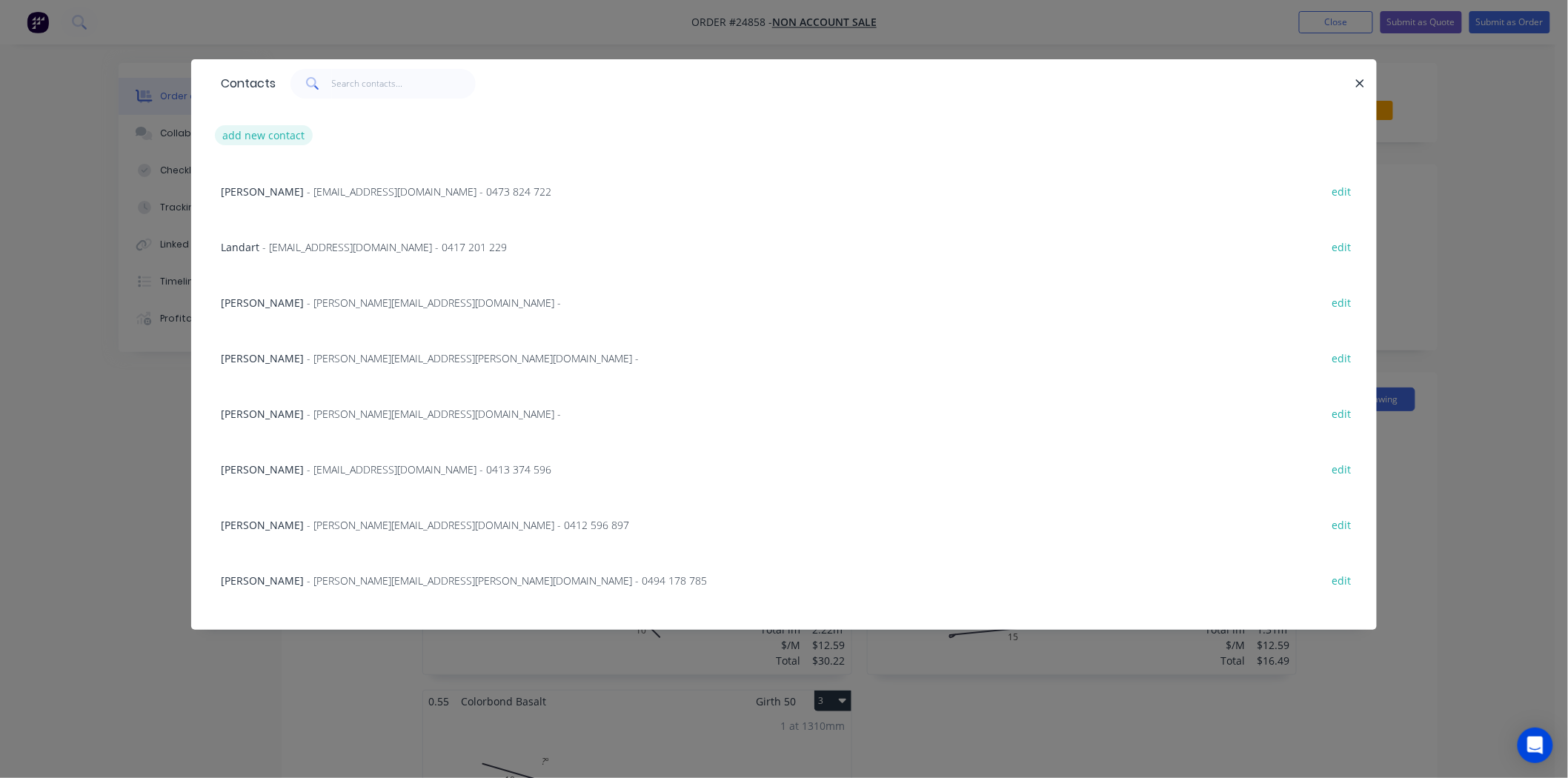
click at [274, 145] on button "add new contact" at bounding box center [263, 134] width 97 height 20
select select "AU"
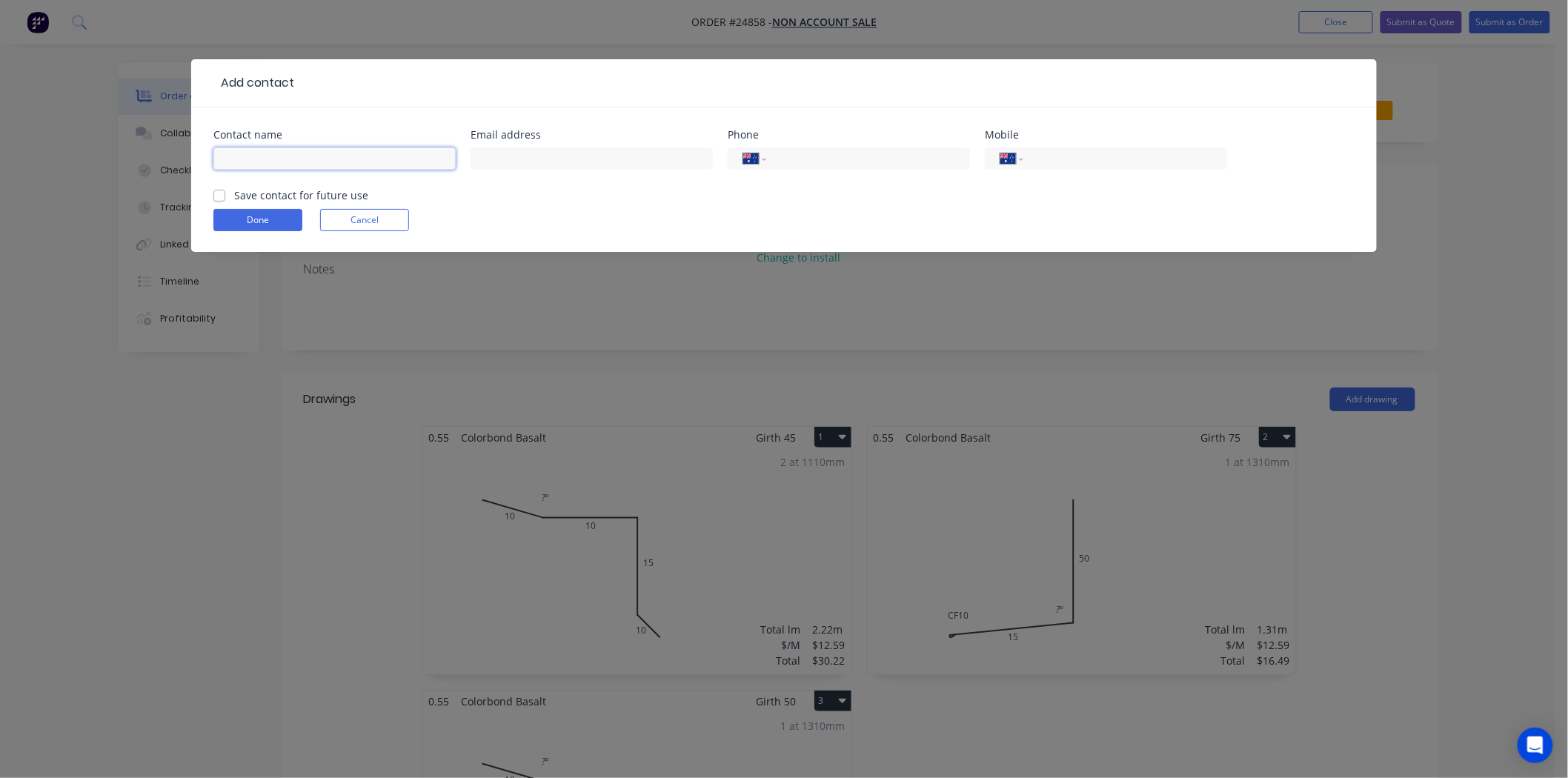
click at [314, 159] on input "text" at bounding box center [335, 159] width 242 height 22
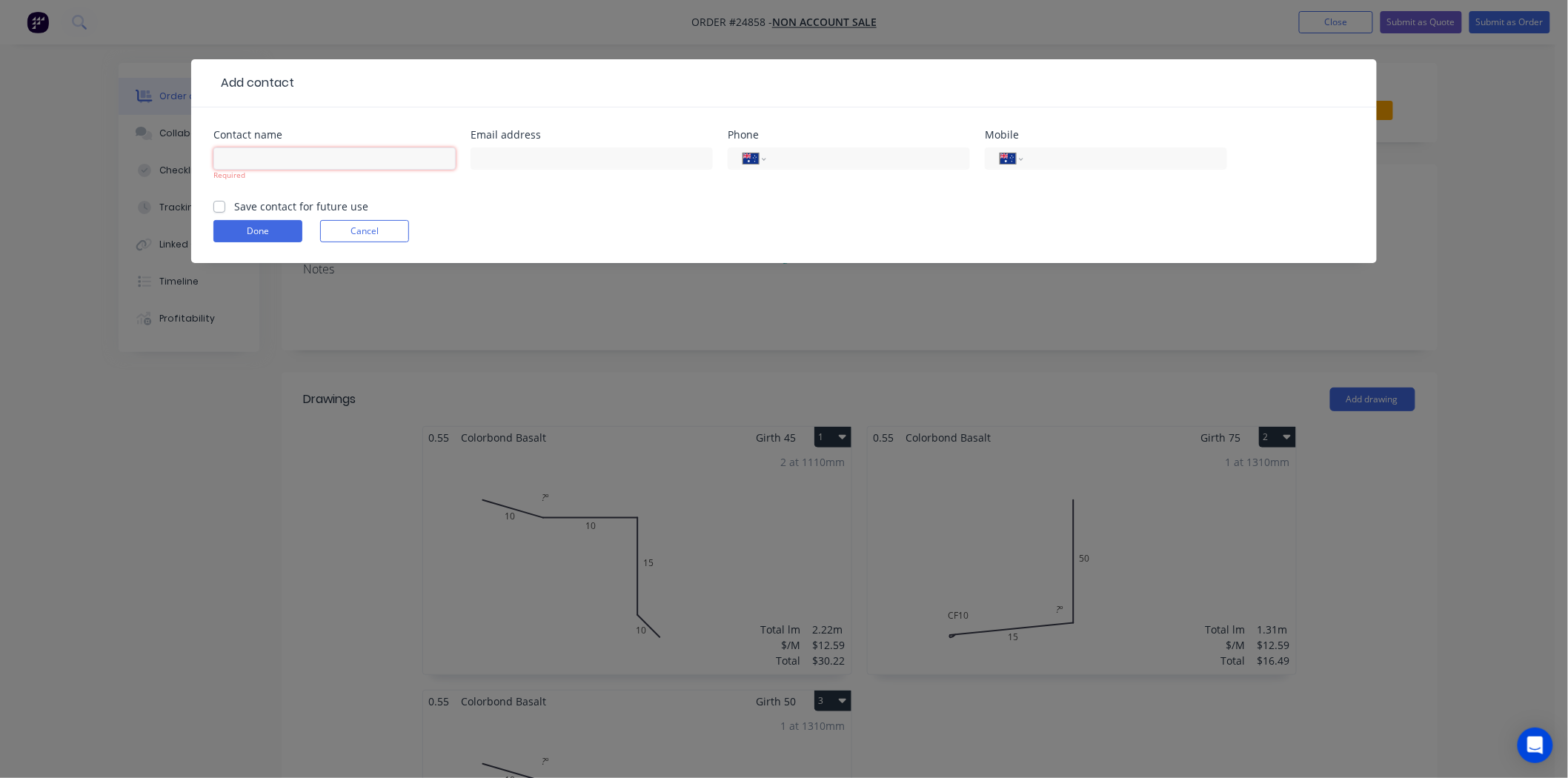
click at [278, 154] on input "text" at bounding box center [335, 159] width 242 height 22
type input "[PERSON_NAME]"
click at [620, 189] on form "Contact name [PERSON_NAME] Required Email address Phone International [GEOGRAPH…" at bounding box center [784, 196] width 1141 height 134
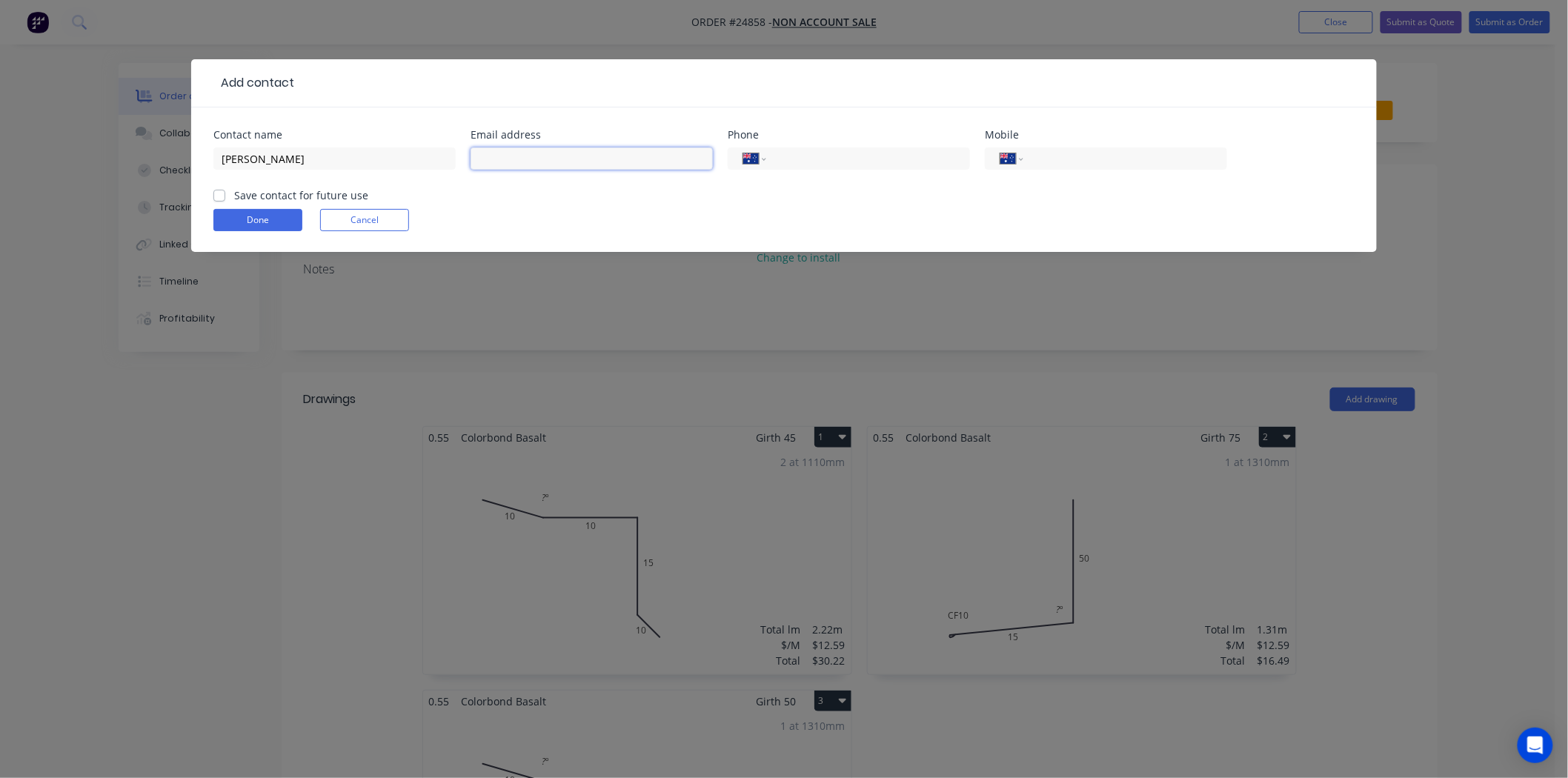
click at [639, 161] on input "text" at bounding box center [592, 159] width 242 height 22
click at [876, 151] on input "tel" at bounding box center [865, 159] width 178 height 17
drag, startPoint x: 1085, startPoint y: 160, endPoint x: 1085, endPoint y: 168, distance: 8.0
click at [1085, 160] on div "International [GEOGRAPHIC_DATA] [GEOGRAPHIC_DATA] [GEOGRAPHIC_DATA] [GEOGRAPHIC…" at bounding box center [1106, 166] width 242 height 44
click at [1085, 174] on div "International [GEOGRAPHIC_DATA] [GEOGRAPHIC_DATA] [GEOGRAPHIC_DATA] [GEOGRAPHIC…" at bounding box center [1106, 166] width 242 height 44
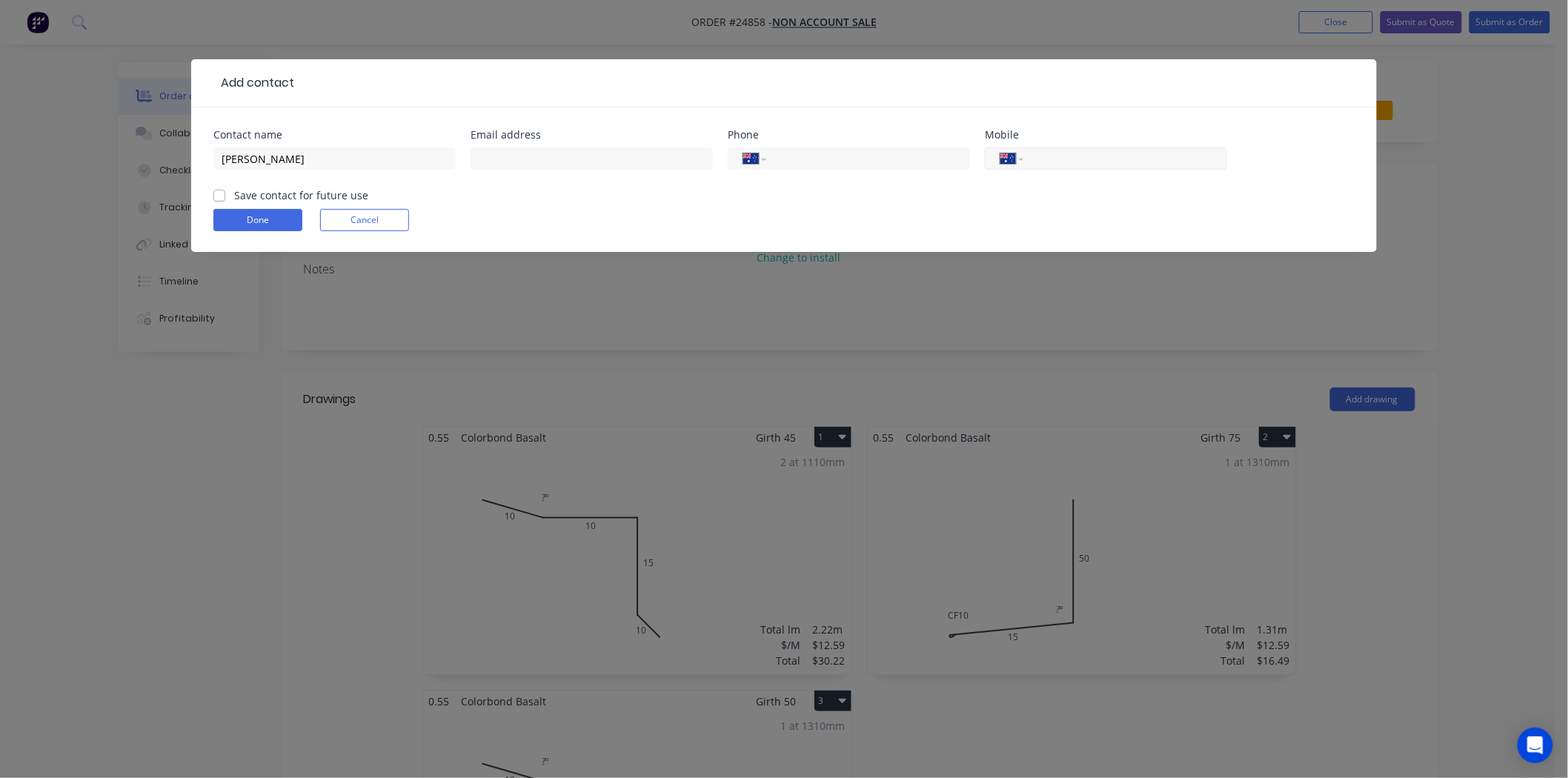
click at [1092, 150] on input "tel" at bounding box center [1122, 159] width 178 height 17
type input "0466 787 999"
click at [257, 231] on button "Done" at bounding box center [258, 220] width 89 height 22
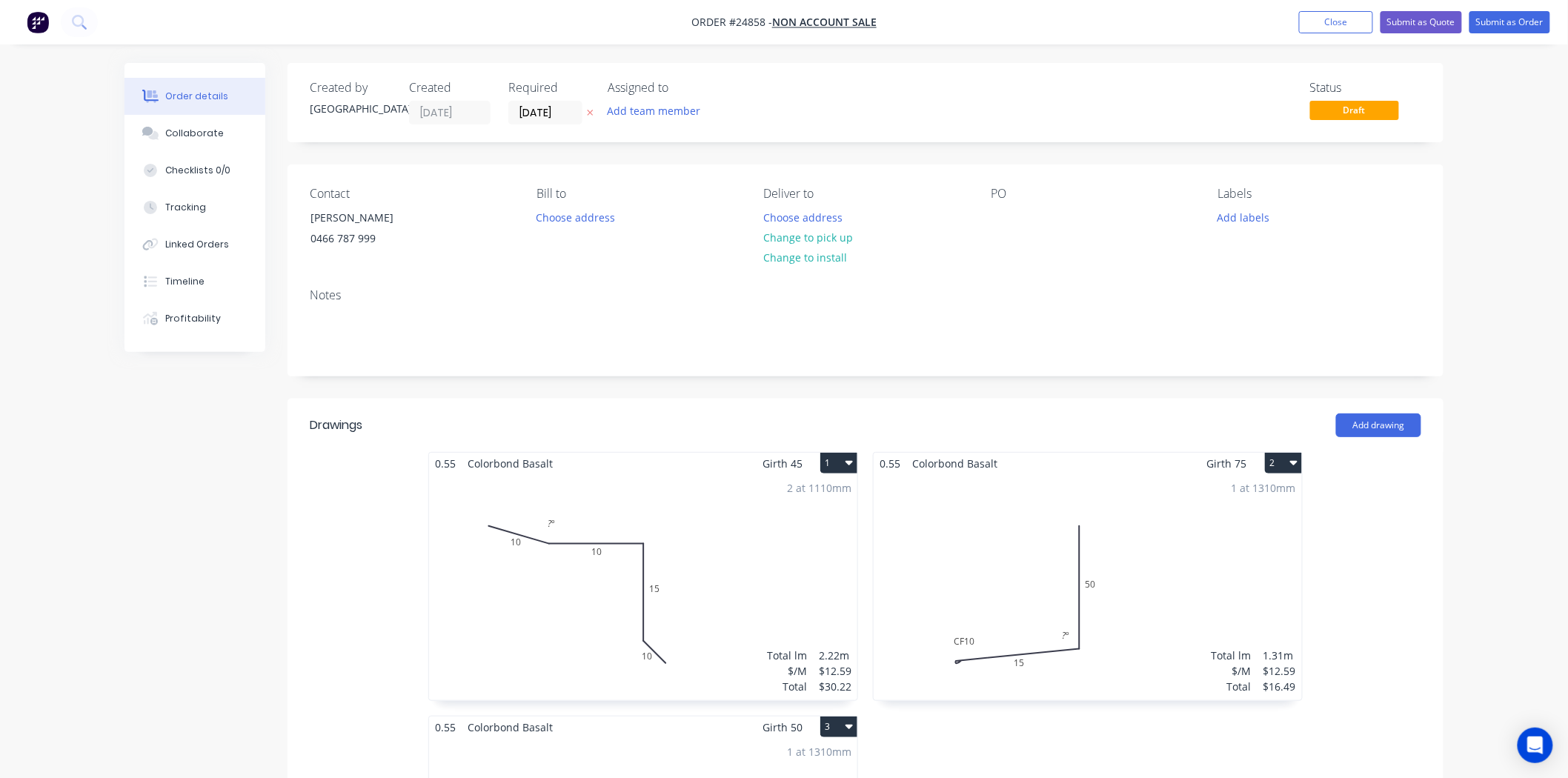
click at [757, 556] on div "2 at 1110mm Total lm $/M Total 2.22m $12.59 $30.22" at bounding box center [643, 588] width 428 height 226
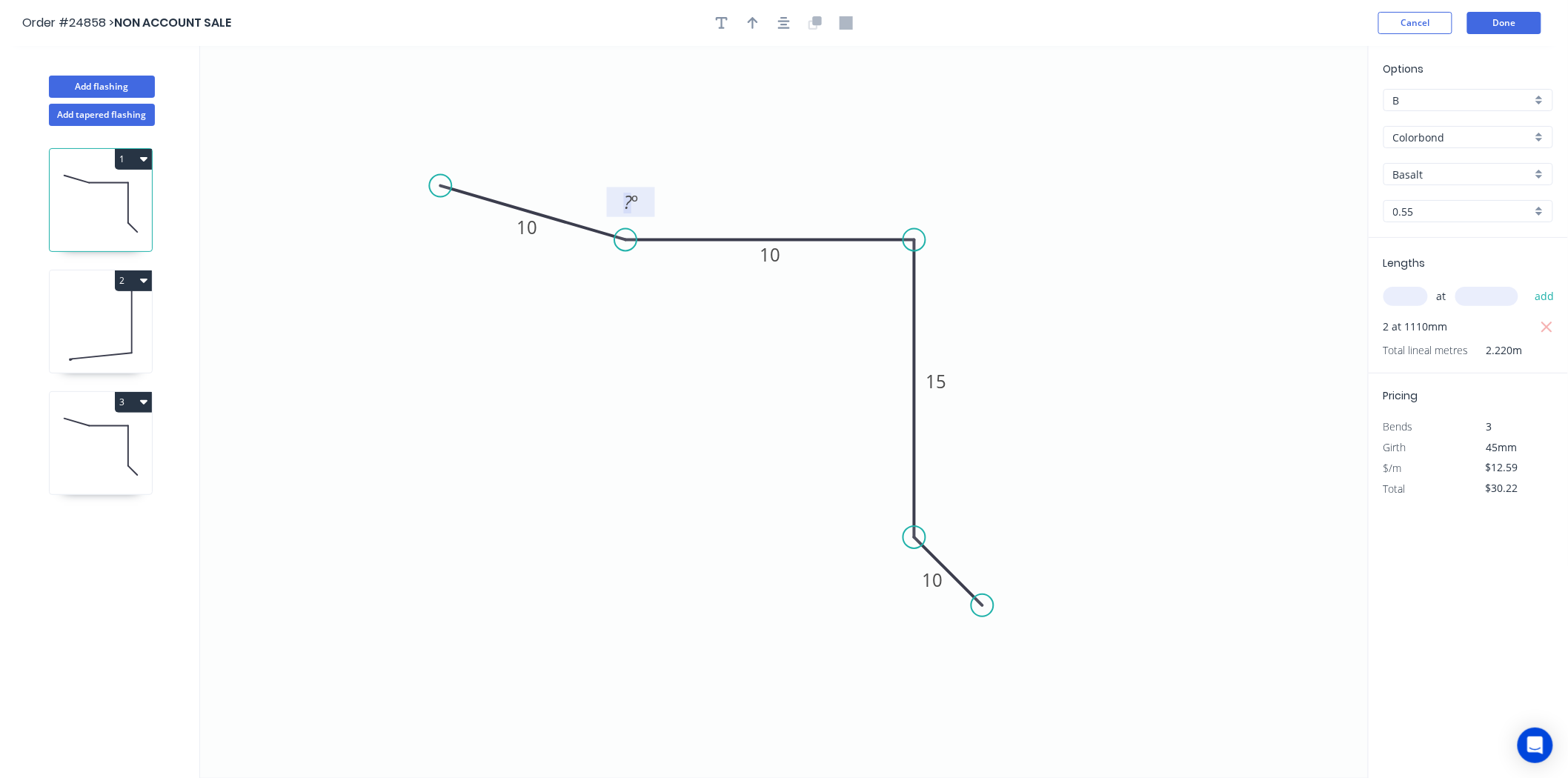
click at [634, 205] on tspan "º" at bounding box center [634, 201] width 6 height 24
click at [86, 461] on icon at bounding box center [101, 446] width 102 height 95
click at [774, 252] on tspan "15" at bounding box center [770, 255] width 20 height 24
click at [811, 394] on icon "0 10 10 15 10 ? º" at bounding box center [784, 412] width 1169 height 732
click at [102, 215] on icon at bounding box center [101, 204] width 102 height 95
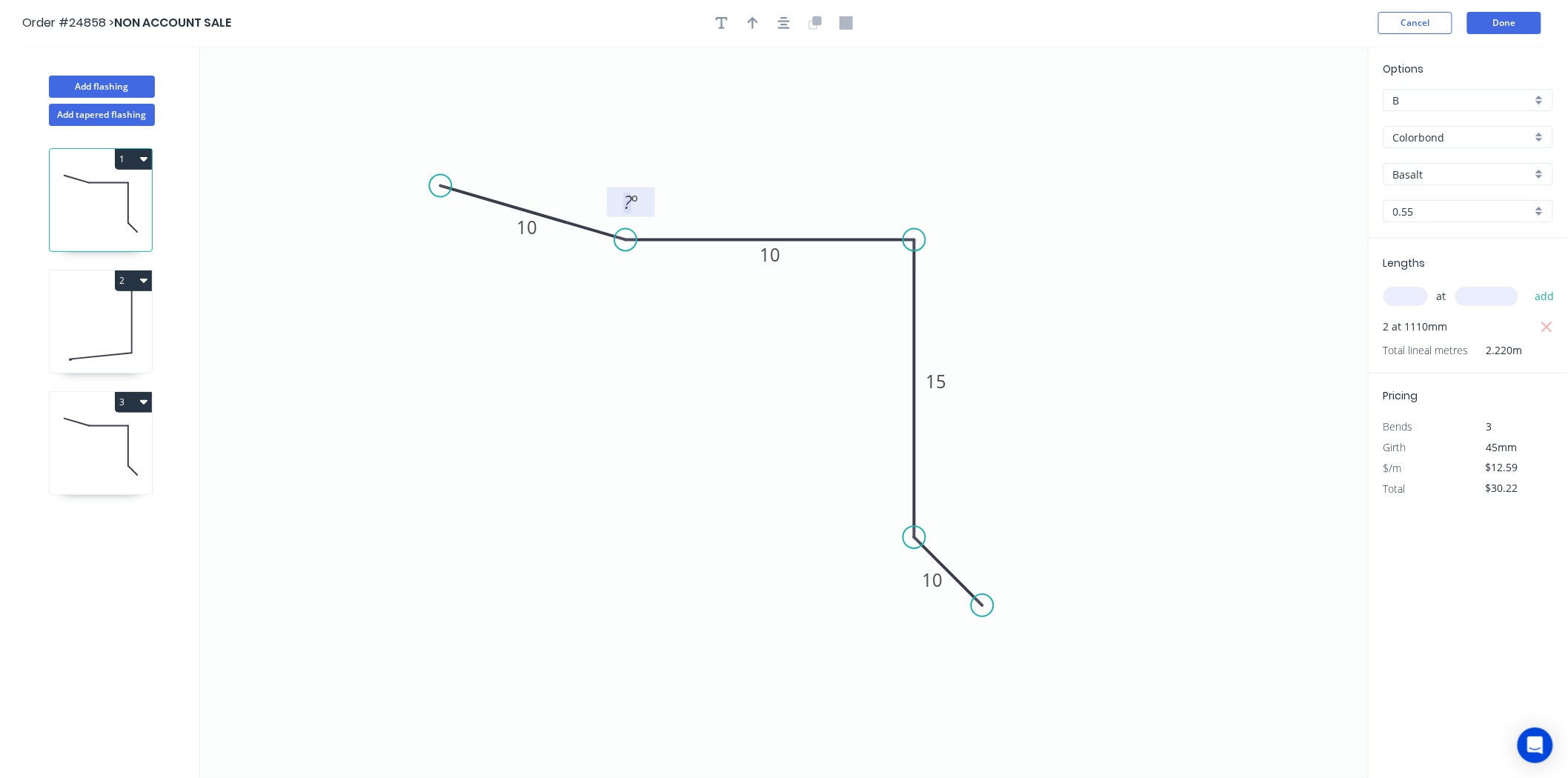
click at [633, 196] on tspan "º" at bounding box center [634, 201] width 6 height 24
click at [59, 447] on icon at bounding box center [101, 446] width 102 height 95
click at [635, 197] on tspan "º" at bounding box center [634, 201] width 6 height 24
click at [119, 346] on icon at bounding box center [101, 325] width 102 height 95
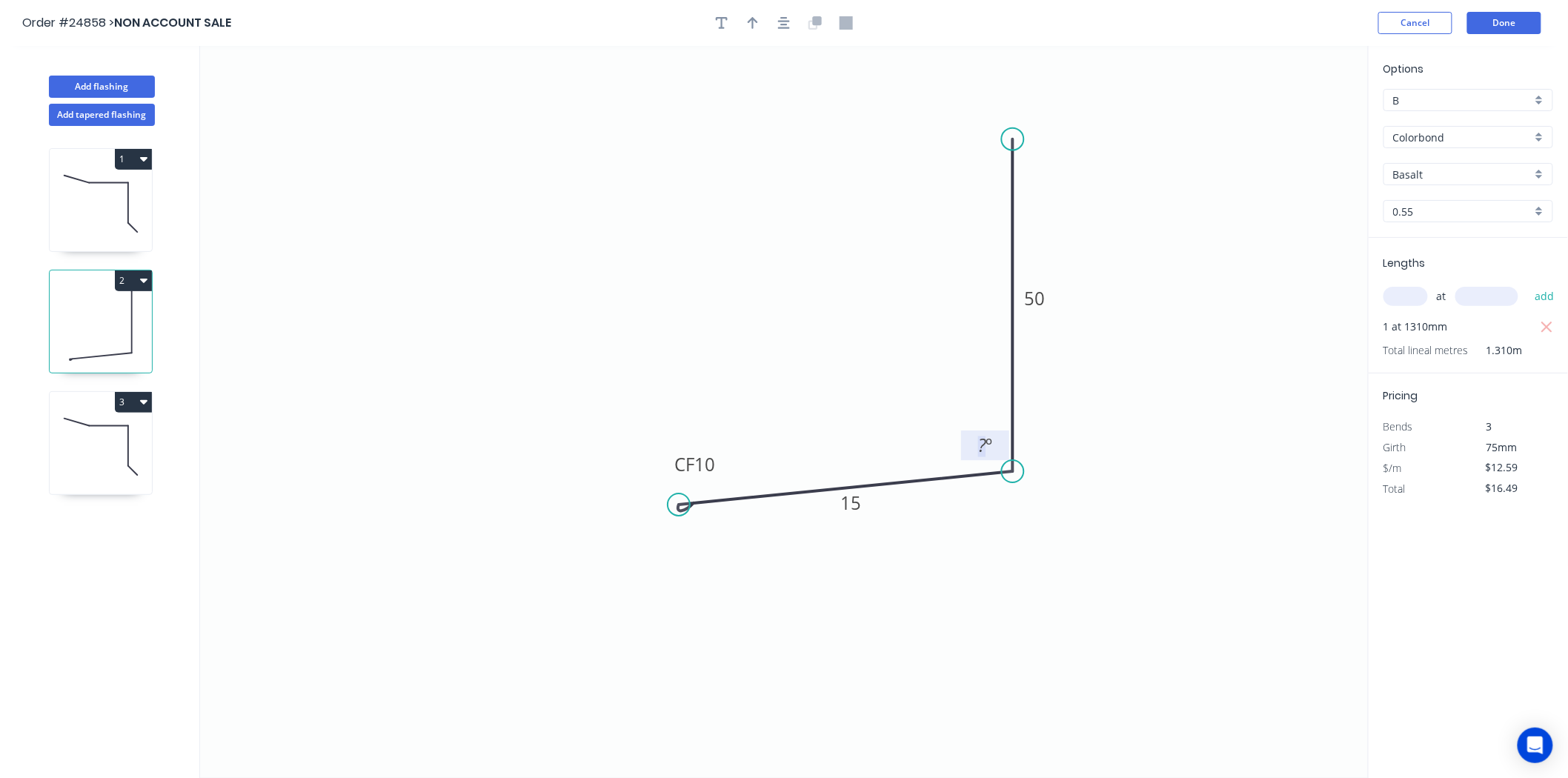
click at [990, 448] on tspan "º" at bounding box center [989, 446] width 6 height 24
click at [1141, 505] on icon "0 CF 10 15 50 83 º" at bounding box center [784, 412] width 1169 height 732
click at [83, 200] on icon at bounding box center [101, 204] width 102 height 95
type input "$30.22"
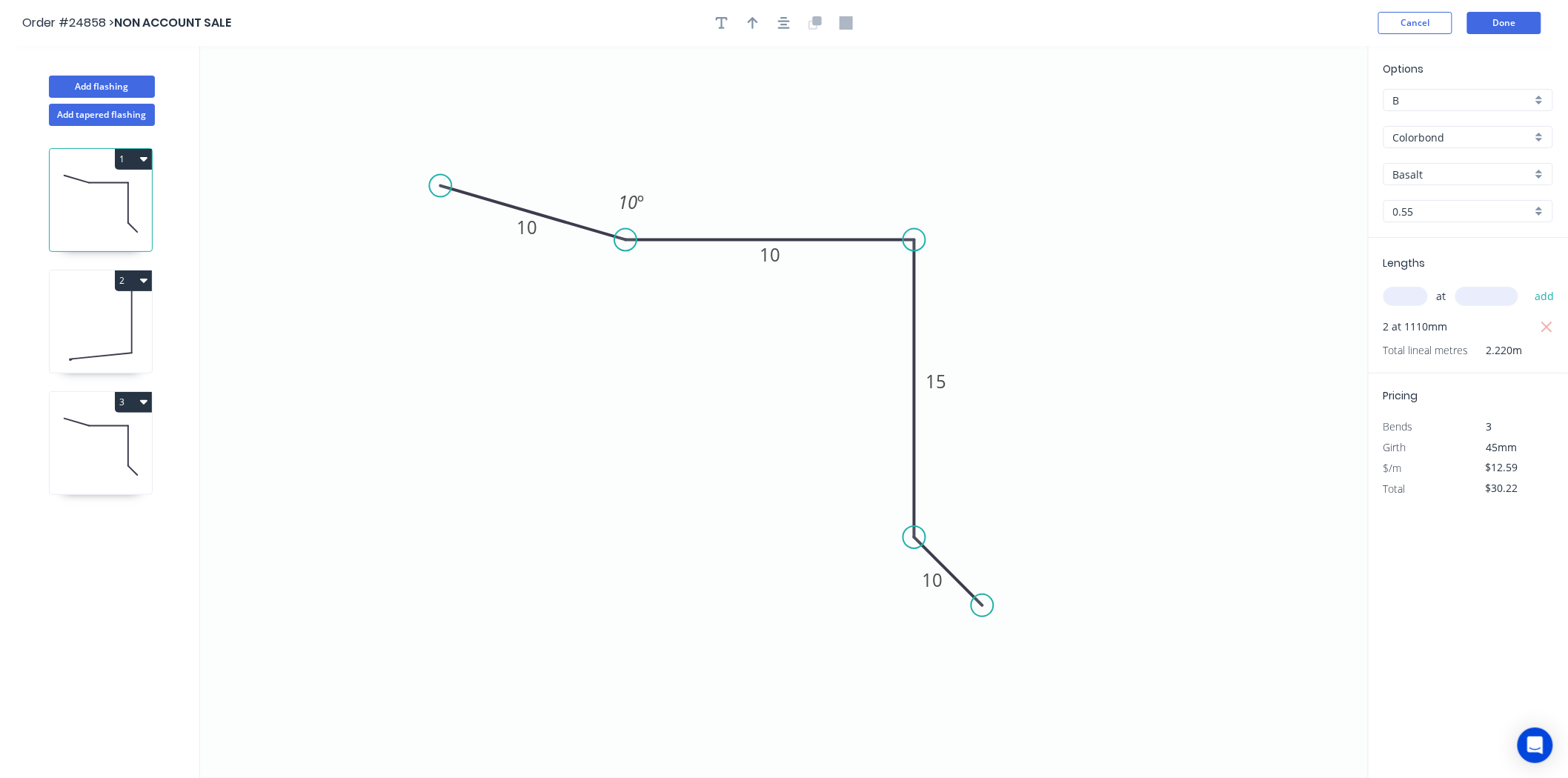
click at [1476, 180] on input "Basalt" at bounding box center [1463, 174] width 138 height 16
click at [1427, 265] on div "Monument" at bounding box center [1469, 257] width 168 height 26
click at [72, 332] on icon at bounding box center [101, 325] width 102 height 95
type input "Basalt"
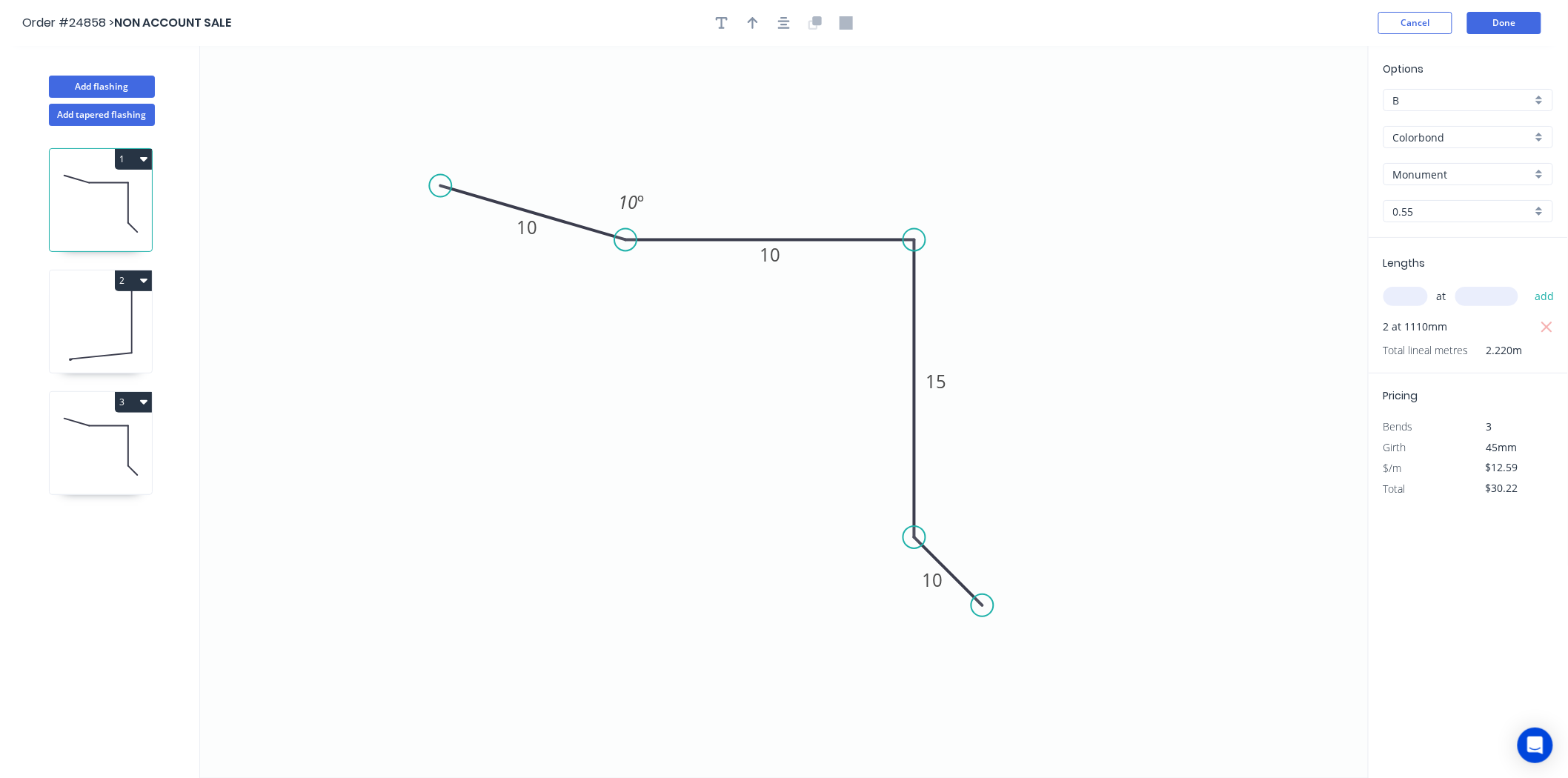
type input "$16.49"
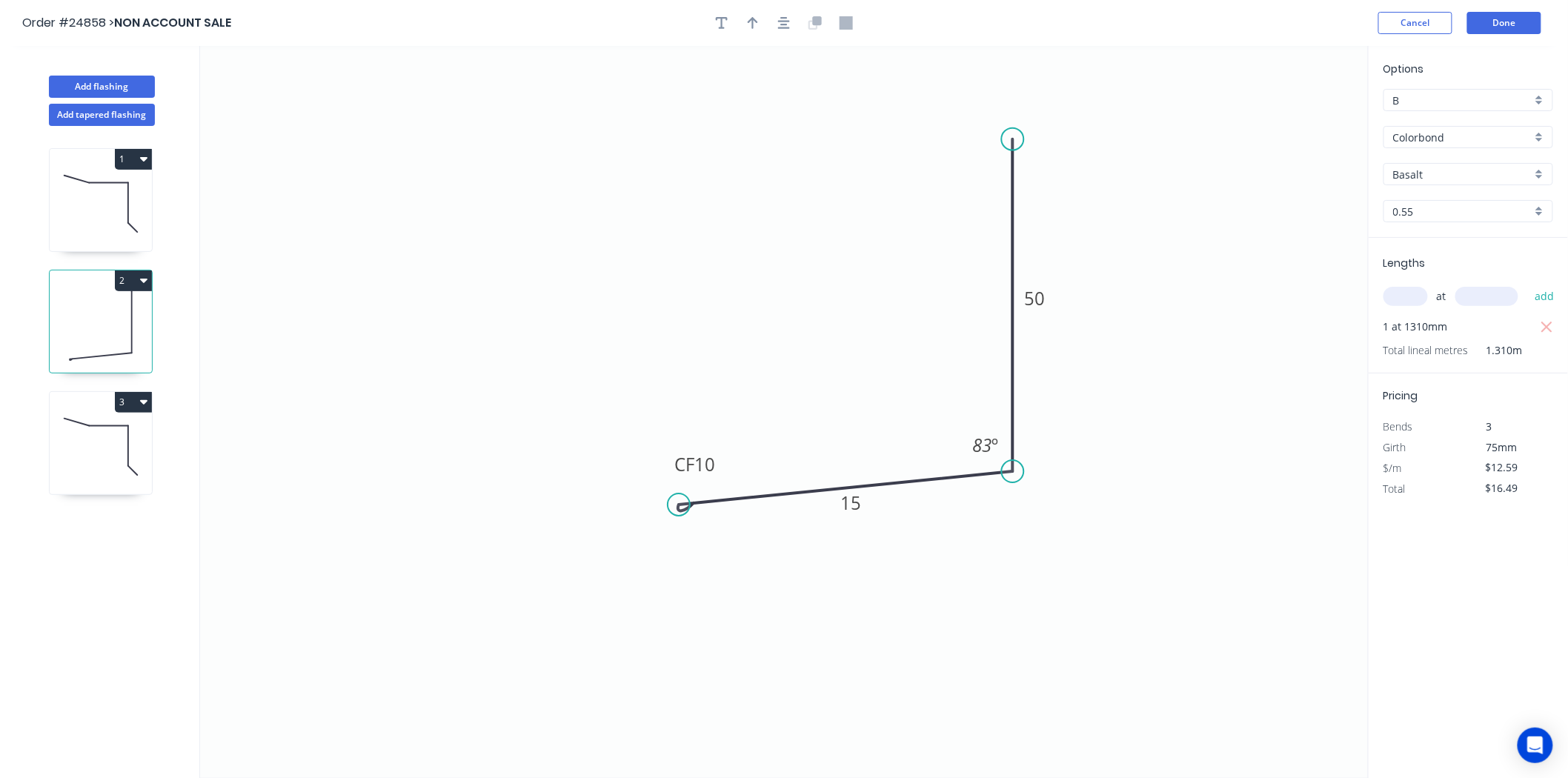
click at [1402, 183] on div "Basalt" at bounding box center [1469, 174] width 170 height 22
click at [1420, 269] on div "Monument" at bounding box center [1469, 266] width 168 height 26
click at [67, 452] on icon at bounding box center [101, 446] width 102 height 95
type input "Basalt"
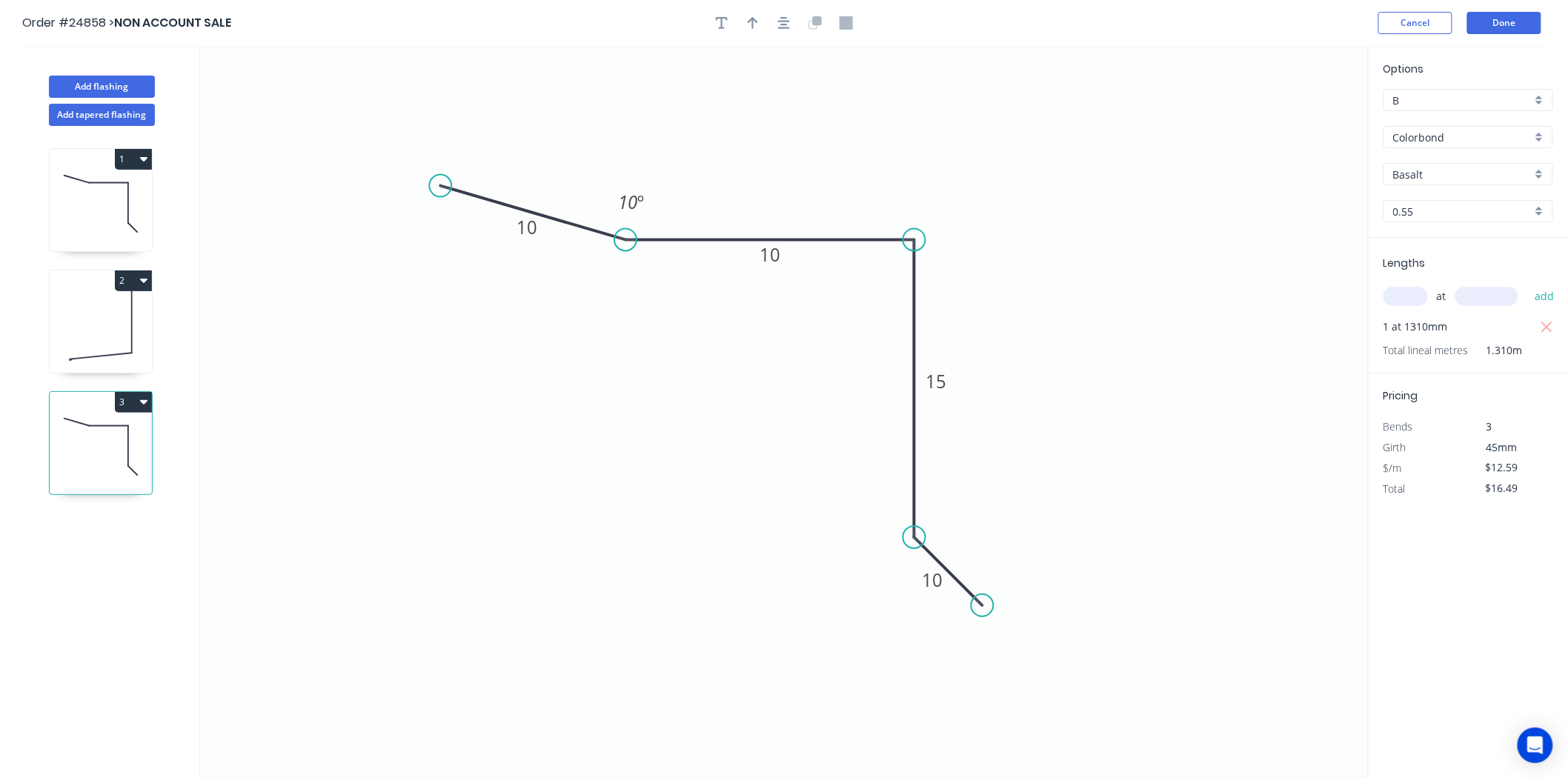
click at [1486, 164] on div "Basalt" at bounding box center [1469, 174] width 170 height 22
click at [1463, 272] on div "Monument" at bounding box center [1469, 266] width 168 height 26
type input "Monument"
click at [1503, 20] on button "Done" at bounding box center [1504, 23] width 74 height 22
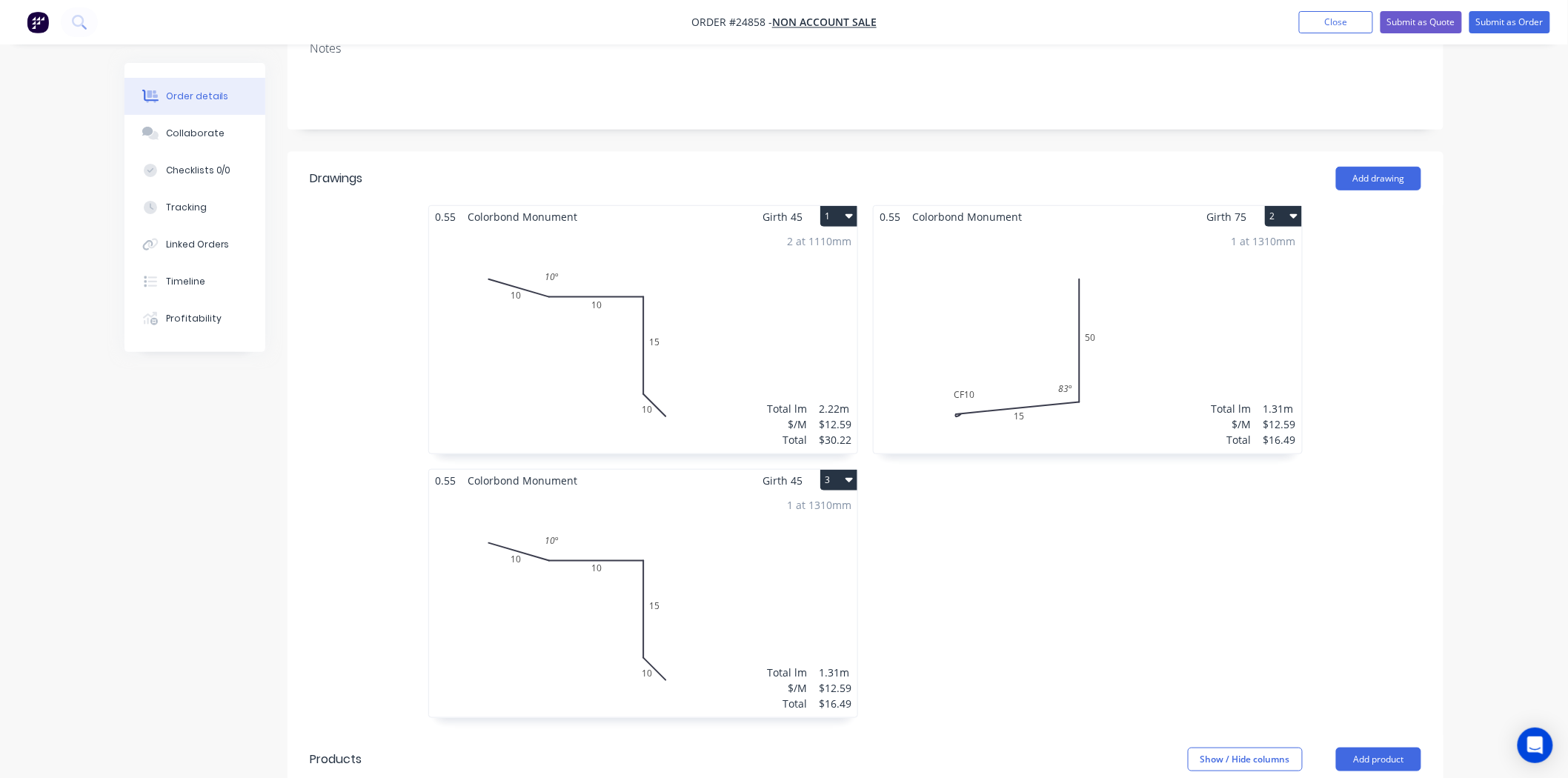
click at [723, 361] on div "2 at 1110mm Total lm $/M Total 2.22m $12.59 $30.22" at bounding box center [643, 341] width 428 height 226
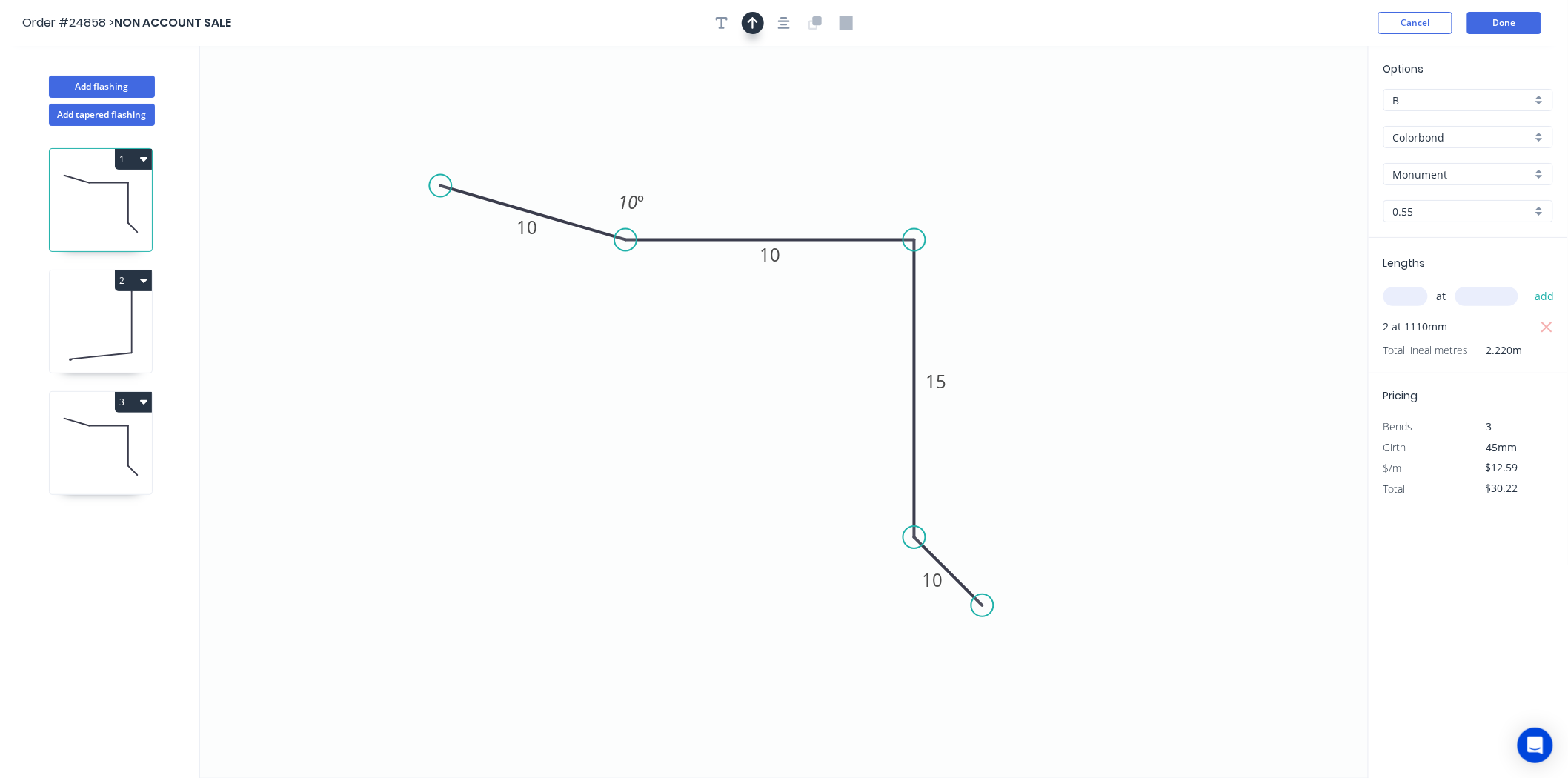
click at [759, 27] on button "button" at bounding box center [753, 23] width 22 height 22
click at [1299, 116] on icon at bounding box center [1294, 103] width 13 height 47
drag, startPoint x: 1299, startPoint y: 116, endPoint x: 898, endPoint y: 190, distance: 407.8
click at [898, 190] on icon at bounding box center [909, 178] width 43 height 43
click at [899, 193] on icon at bounding box center [911, 181] width 43 height 43
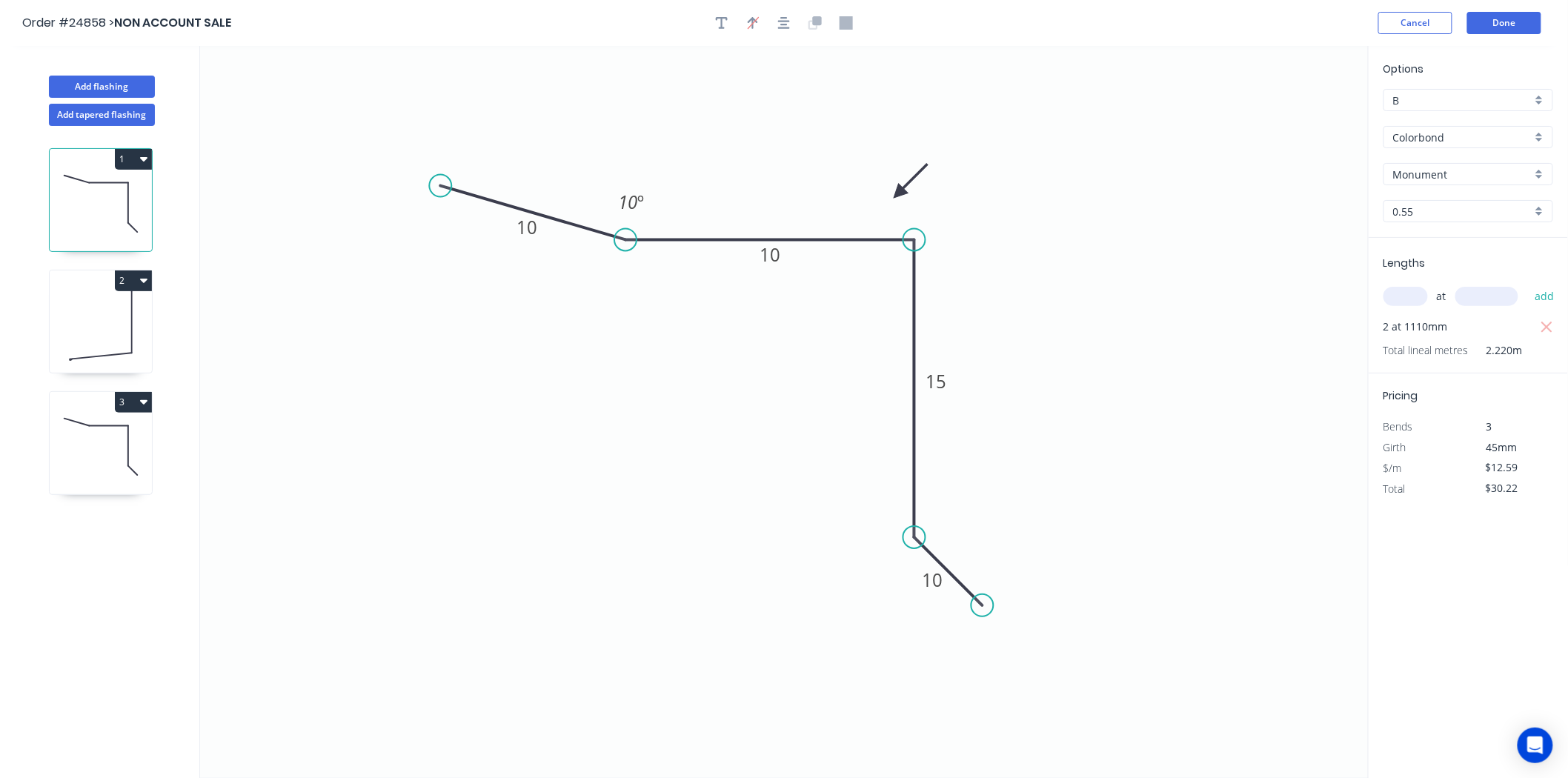
click at [899, 193] on icon at bounding box center [911, 181] width 43 height 43
click at [900, 194] on icon at bounding box center [916, 193] width 47 height 13
click at [900, 194] on icon at bounding box center [916, 194] width 47 height 13
click at [900, 194] on icon at bounding box center [912, 206] width 43 height 43
click at [900, 194] on icon at bounding box center [899, 211] width 13 height 47
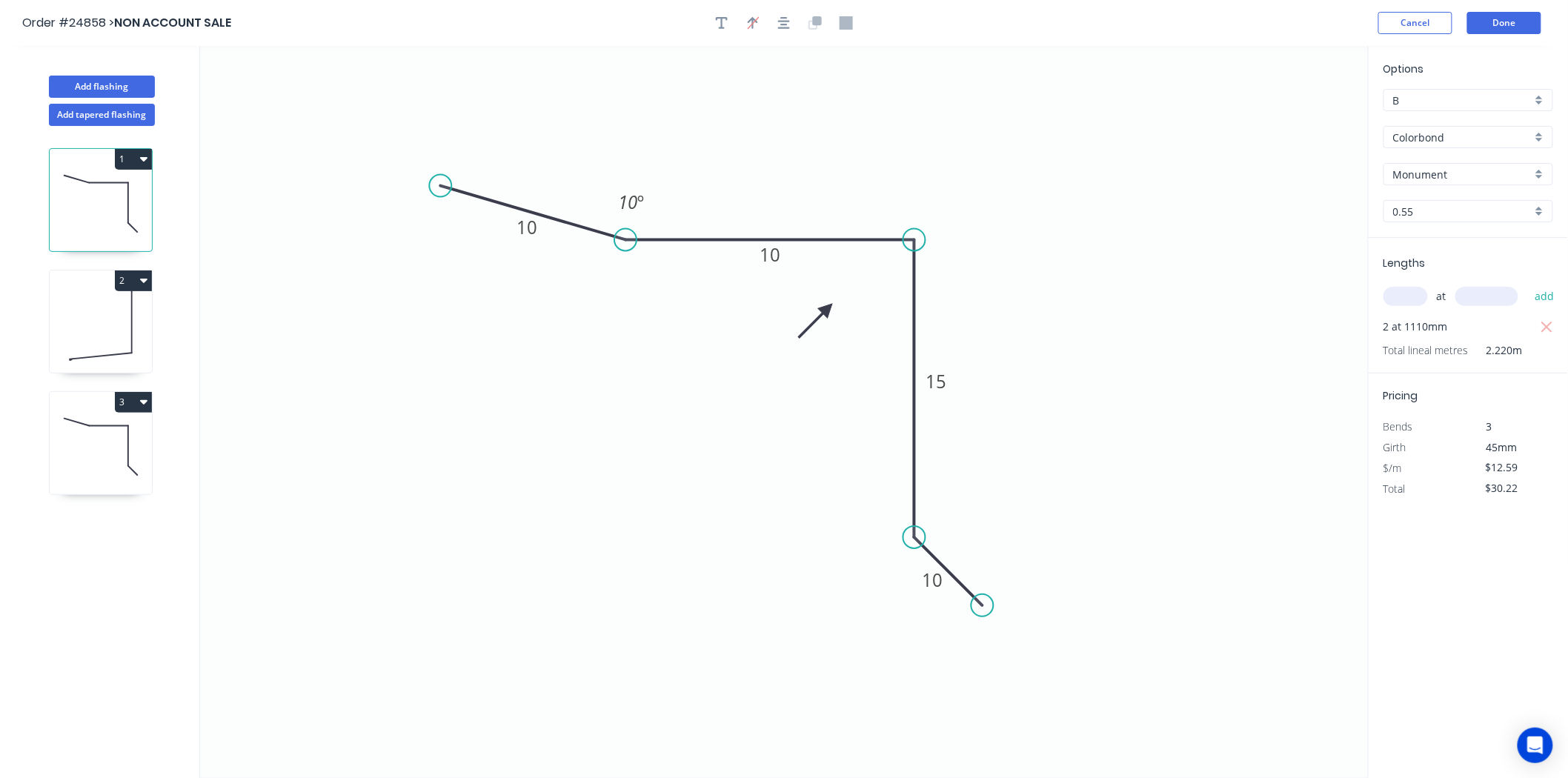
drag, startPoint x: 900, startPoint y: 194, endPoint x: 828, endPoint y: 309, distance: 135.7
click at [828, 309] on icon at bounding box center [816, 321] width 43 height 43
click at [85, 317] on icon at bounding box center [101, 325] width 102 height 95
type input "$16.49"
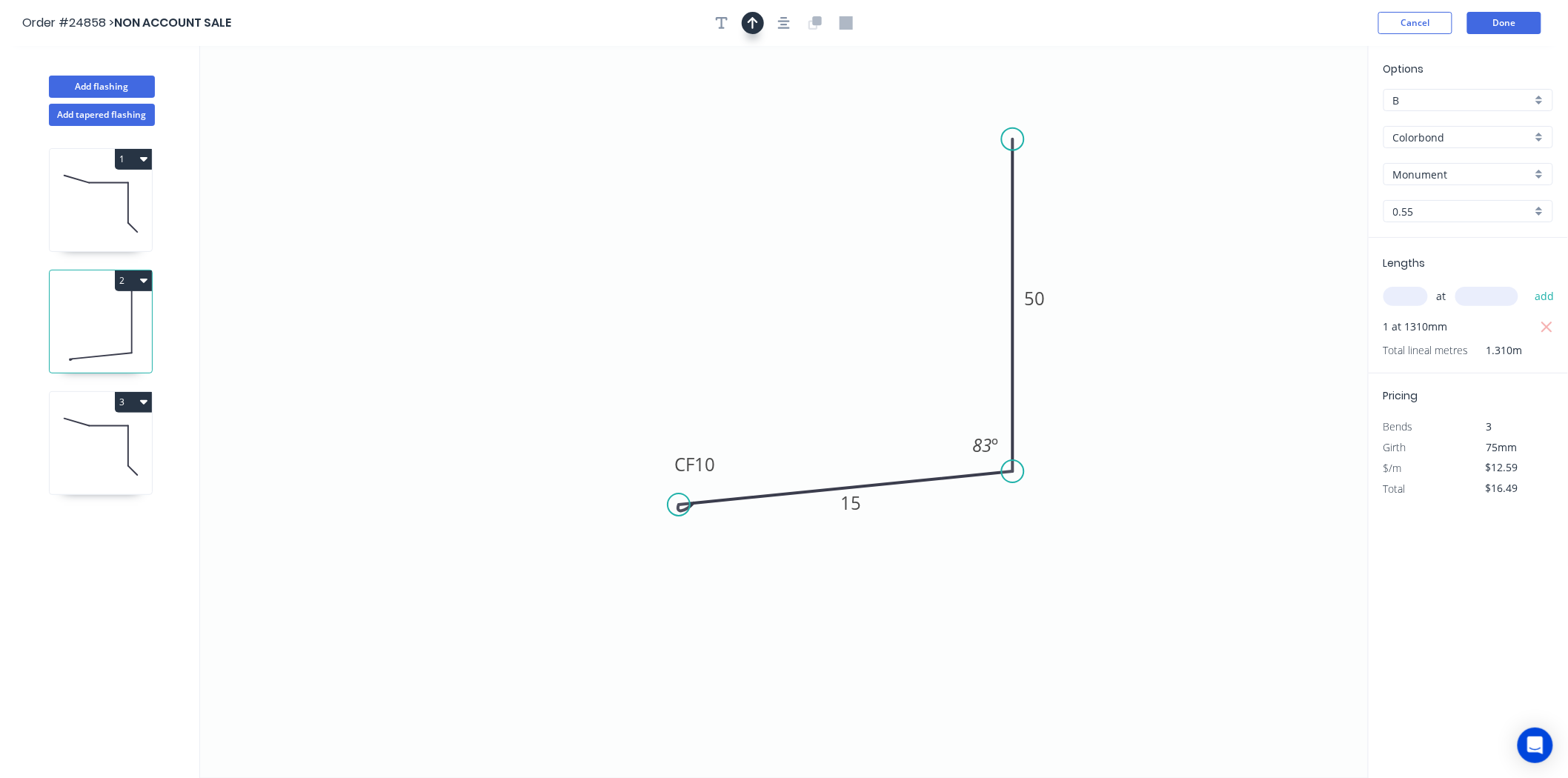
click at [752, 20] on icon "button" at bounding box center [752, 23] width 10 height 12
click at [813, 328] on icon at bounding box center [806, 328] width 13 height 47
click at [108, 446] on icon at bounding box center [101, 446] width 102 height 95
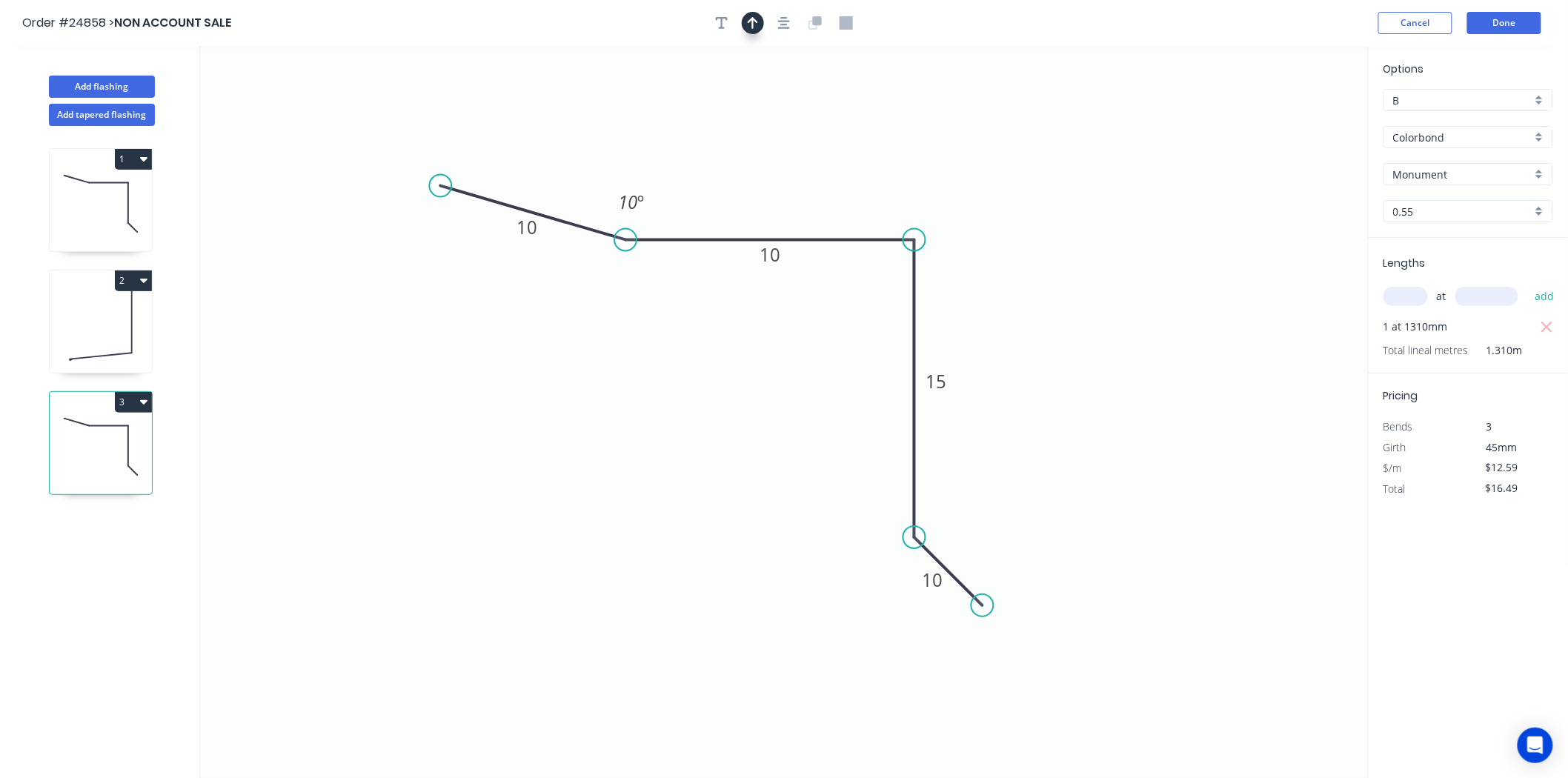
click at [762, 27] on button "button" at bounding box center [753, 23] width 22 height 22
drag, startPoint x: 1291, startPoint y: 119, endPoint x: 805, endPoint y: 391, distance: 556.9
click at [805, 391] on icon at bounding box center [793, 402] width 43 height 43
click at [1514, 9] on header "Order #24858 > NON ACCOUNT SALE Cancel Done" at bounding box center [784, 23] width 1568 height 46
click at [1514, 24] on button "Done" at bounding box center [1504, 23] width 74 height 22
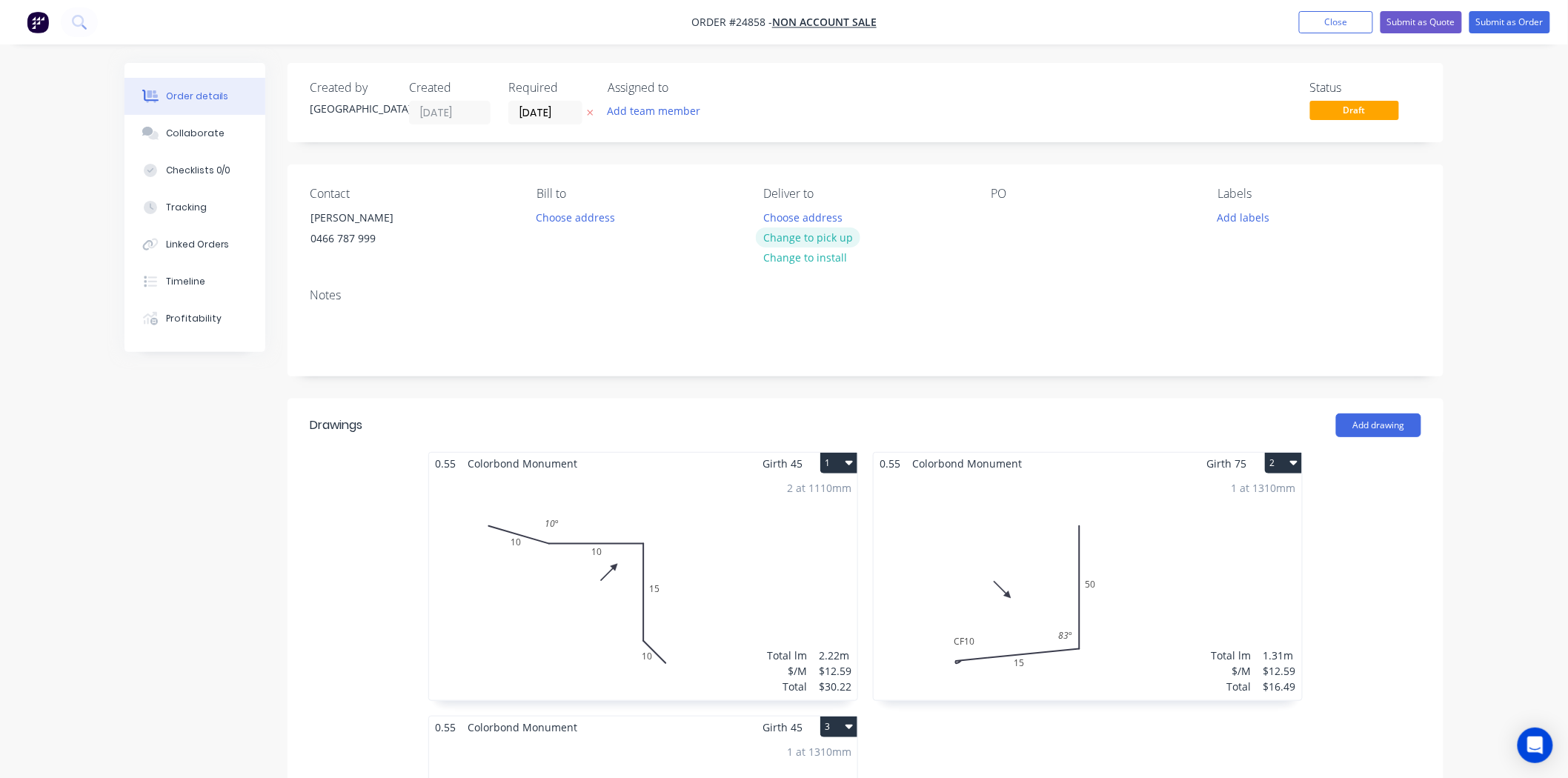
click at [824, 230] on button "Change to pick up" at bounding box center [809, 237] width 105 height 20
click at [1011, 215] on div at bounding box center [1003, 217] width 24 height 21
click at [1502, 20] on button "Submit as Order" at bounding box center [1510, 22] width 81 height 22
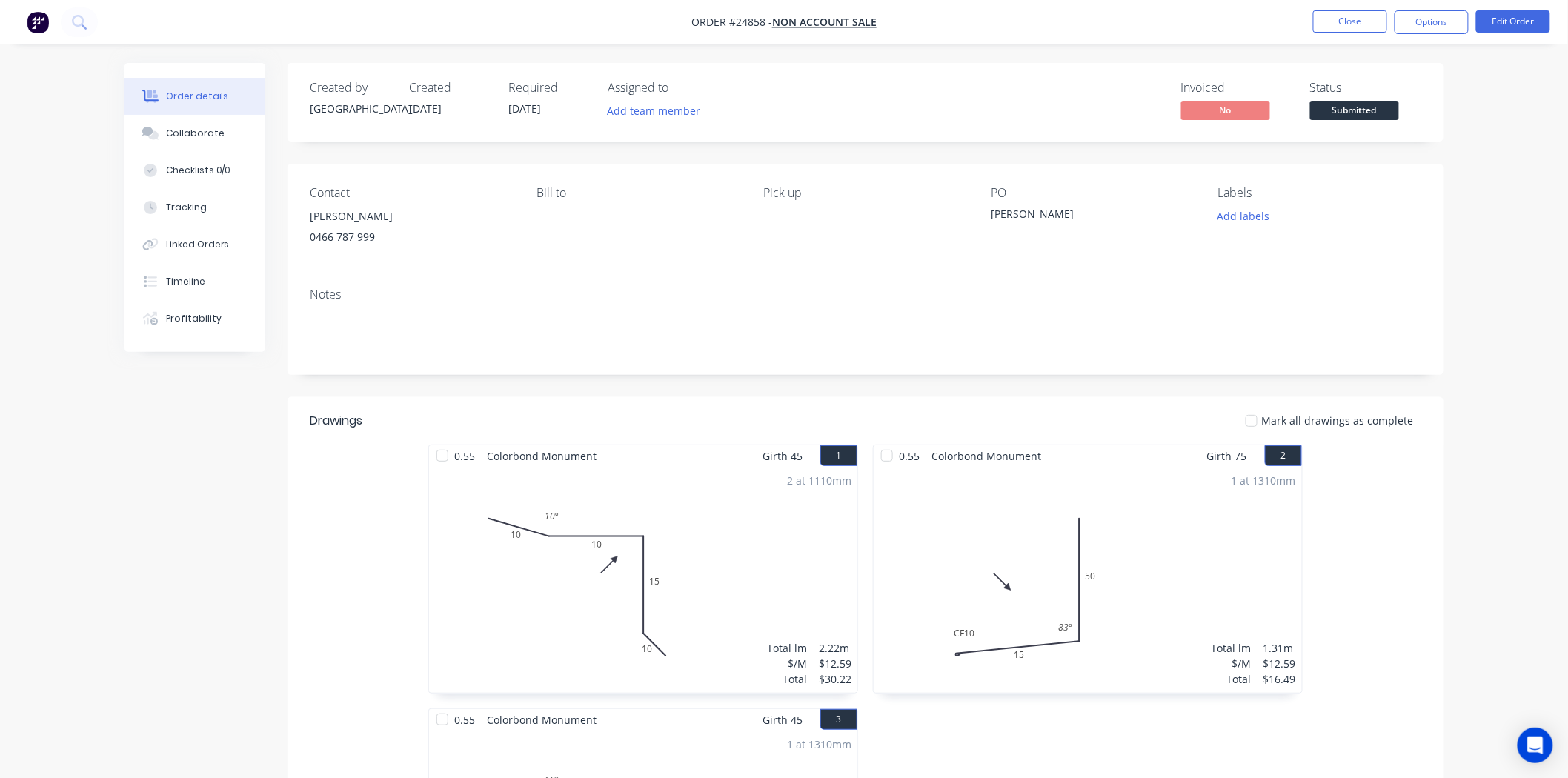
click at [1375, 121] on button "Submitted" at bounding box center [1354, 112] width 89 height 22
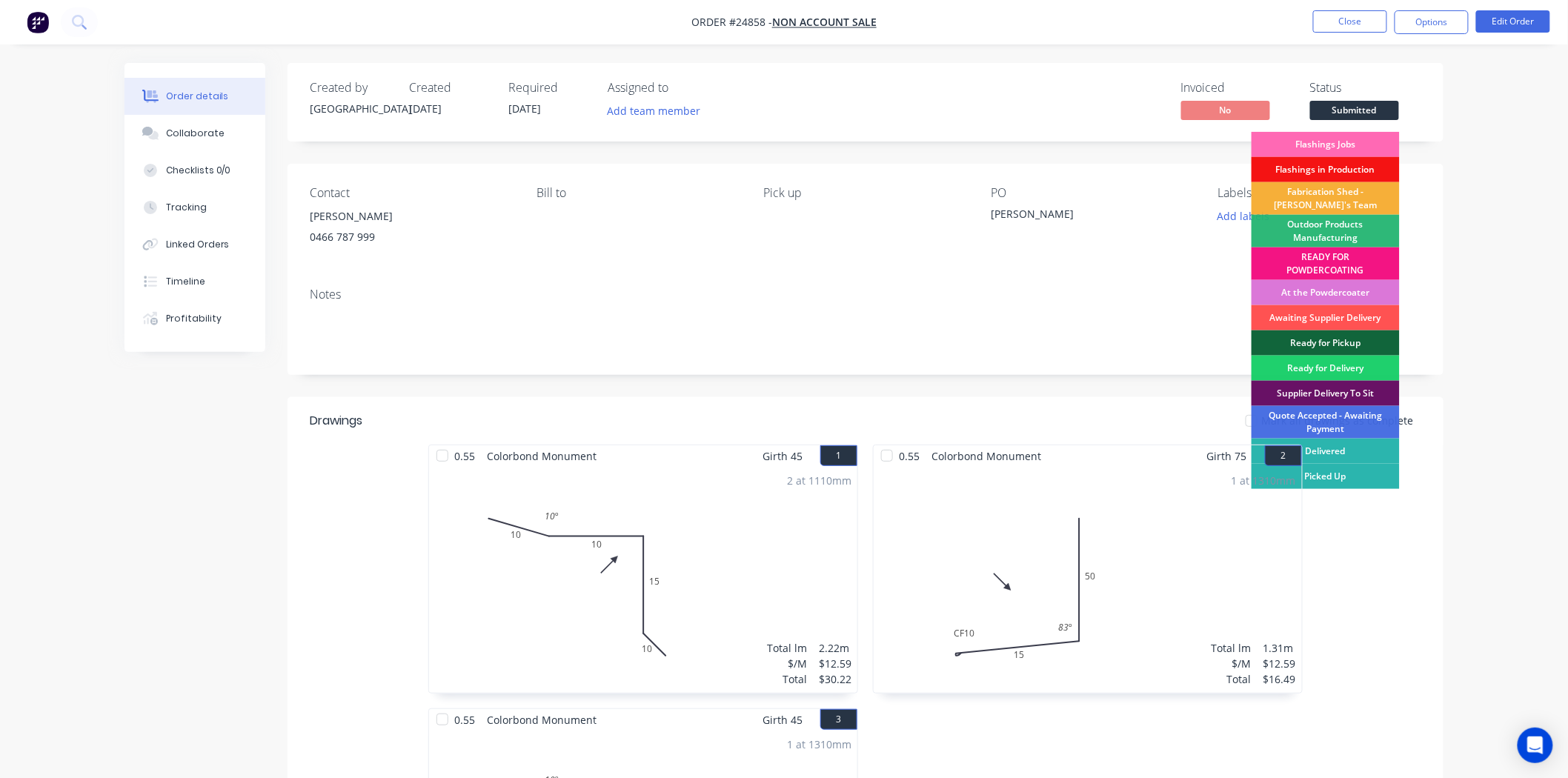
click at [1361, 137] on div "Flashings Jobs" at bounding box center [1326, 145] width 149 height 25
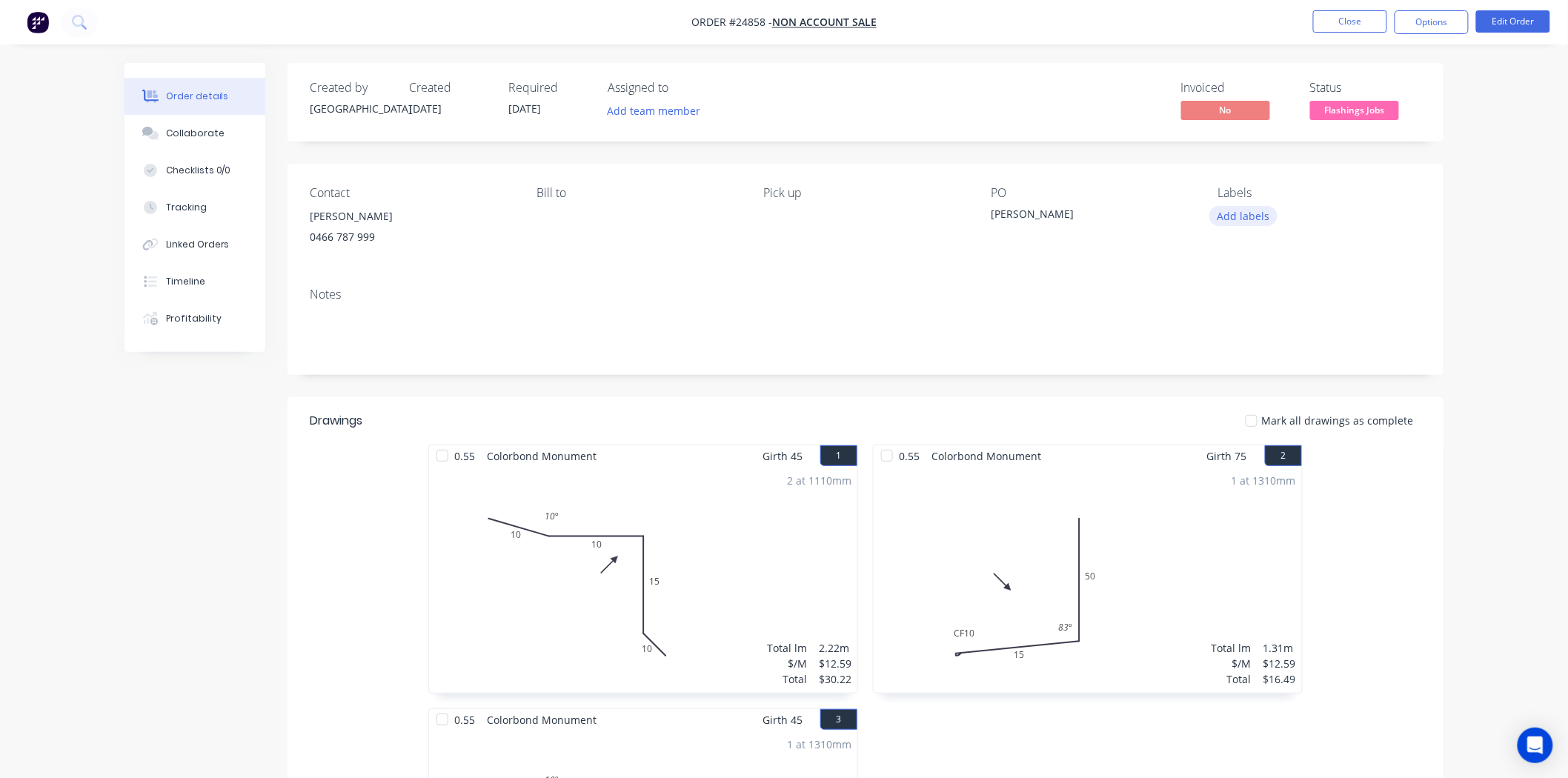
click at [1255, 211] on button "Add labels" at bounding box center [1243, 215] width 68 height 20
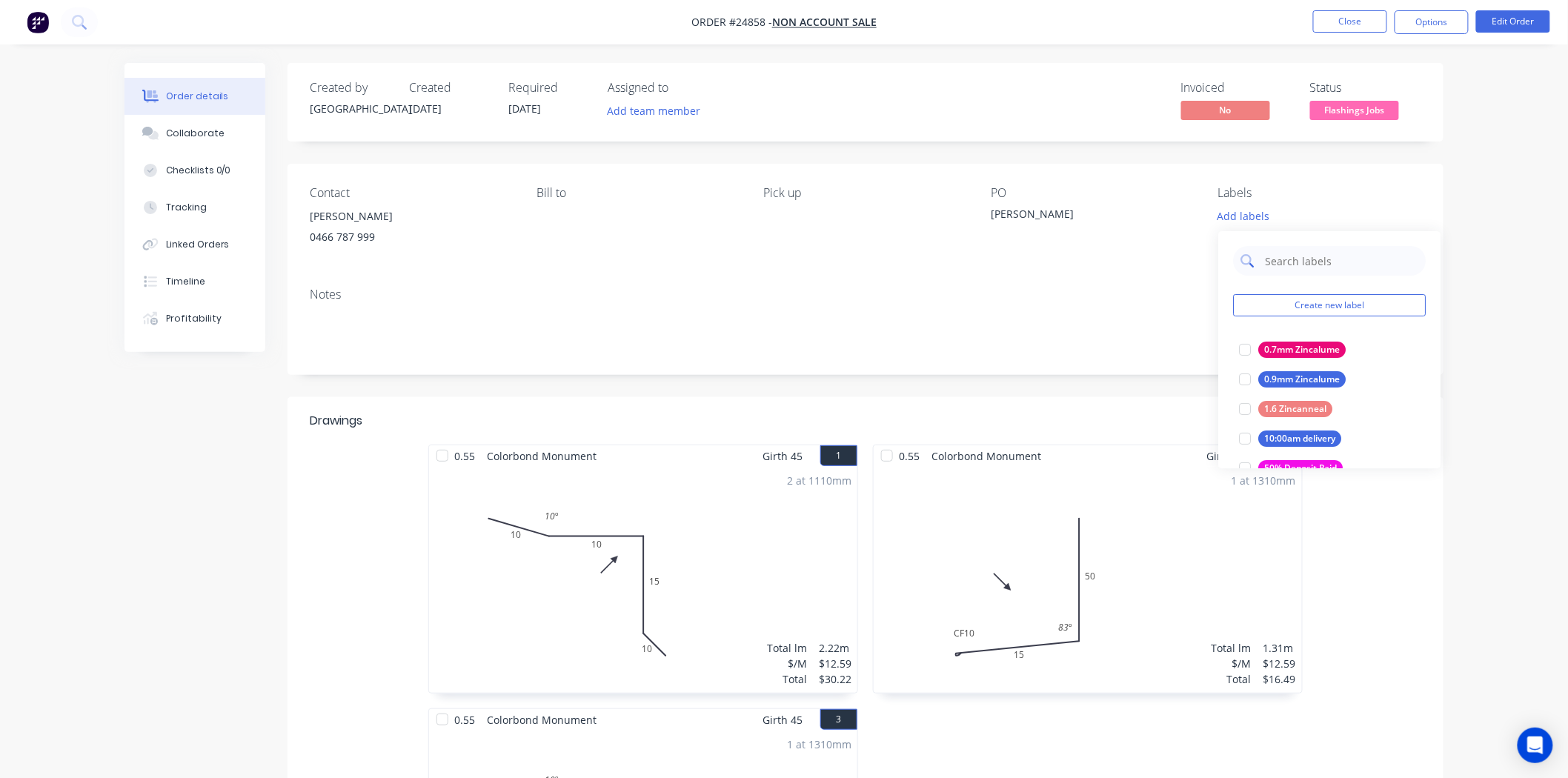
click at [1297, 259] on input "text" at bounding box center [1341, 261] width 155 height 30
type input "mo"
click at [1269, 406] on div "Monument" at bounding box center [1288, 409] width 60 height 17
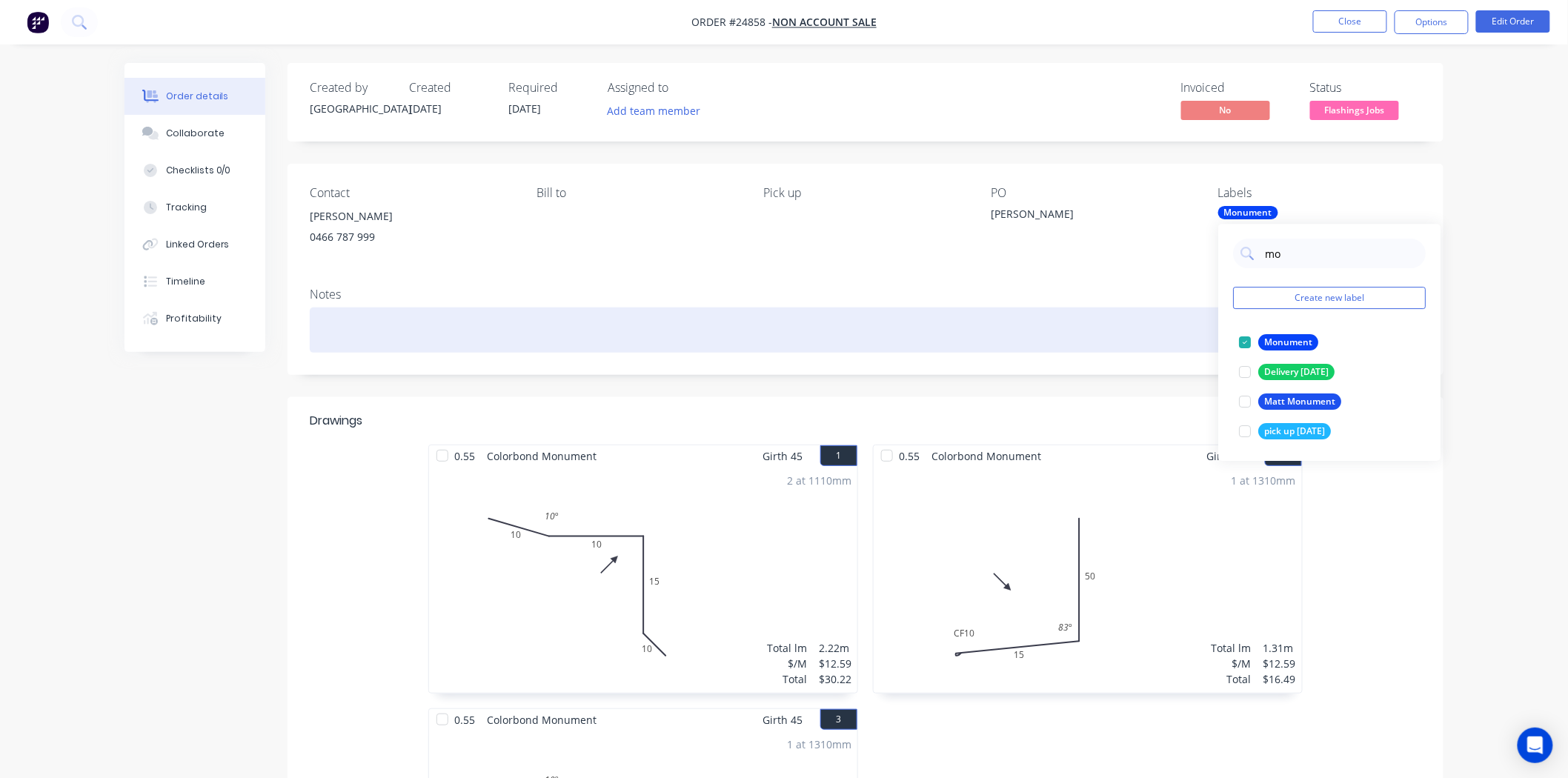
click at [1129, 332] on div at bounding box center [865, 330] width 1112 height 46
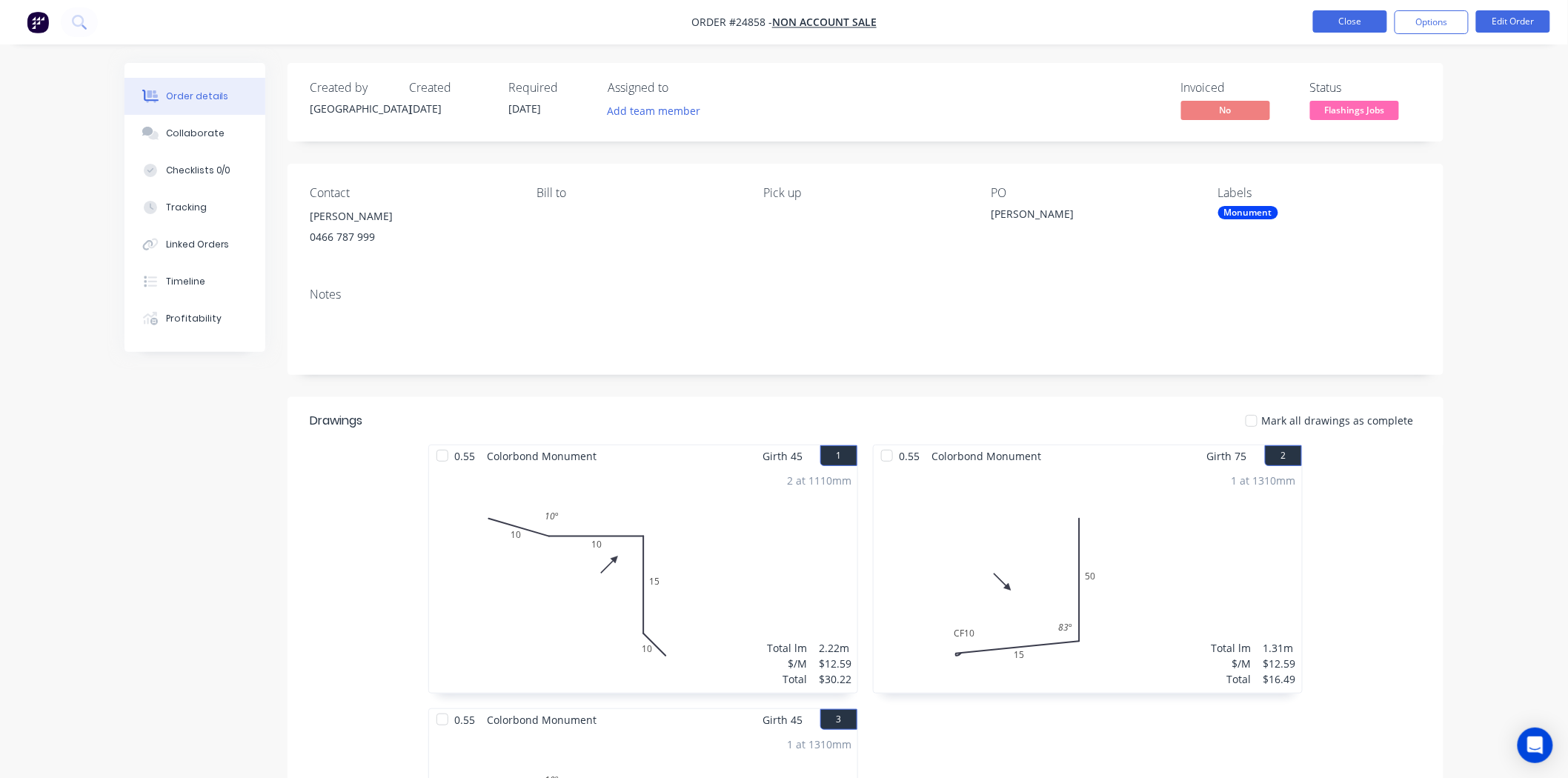
click at [1335, 19] on button "Close" at bounding box center [1350, 21] width 74 height 22
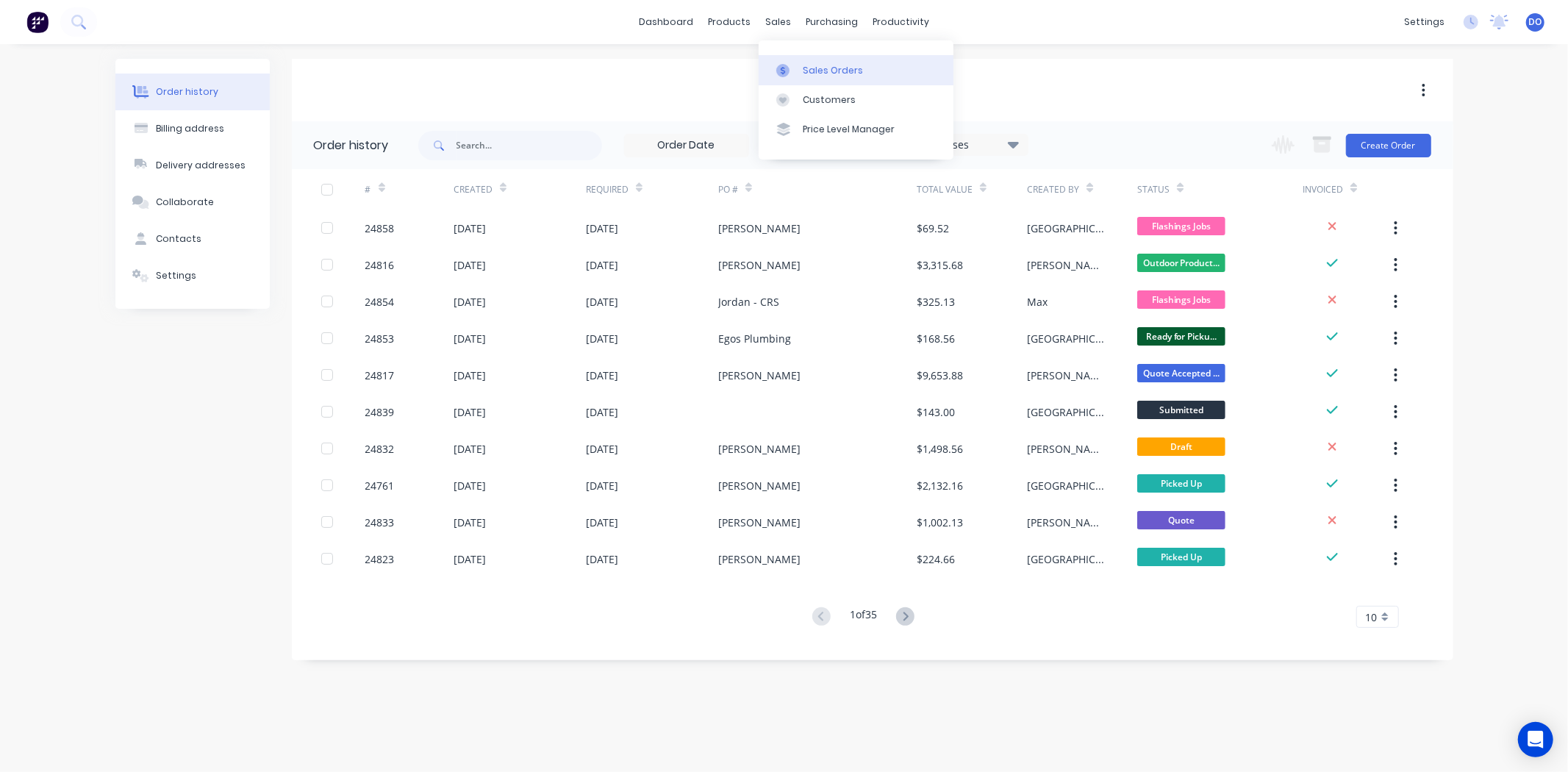
click at [789, 75] on icon at bounding box center [783, 70] width 13 height 13
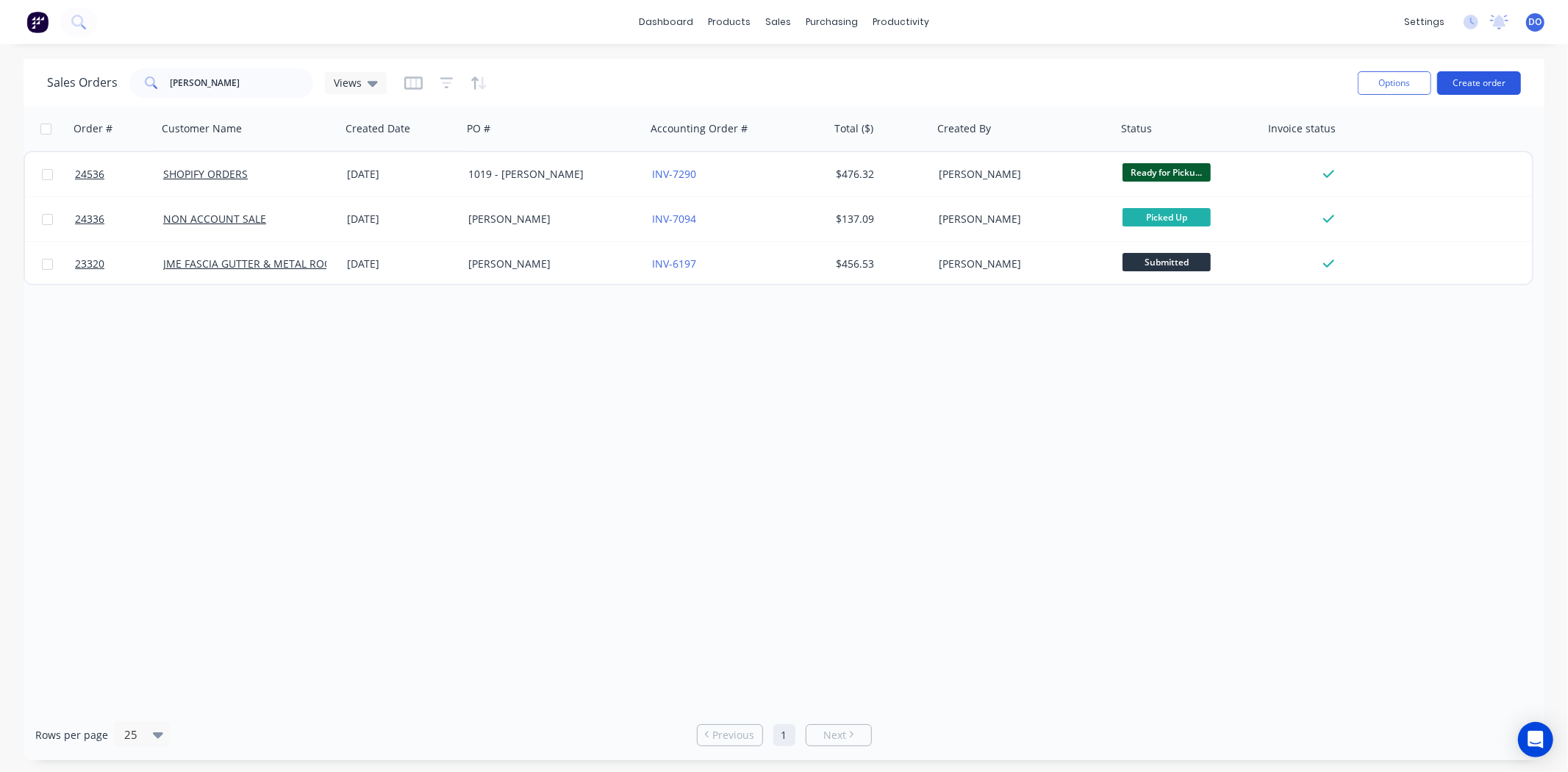
click at [1466, 76] on button "Create order" at bounding box center [1480, 83] width 84 height 23
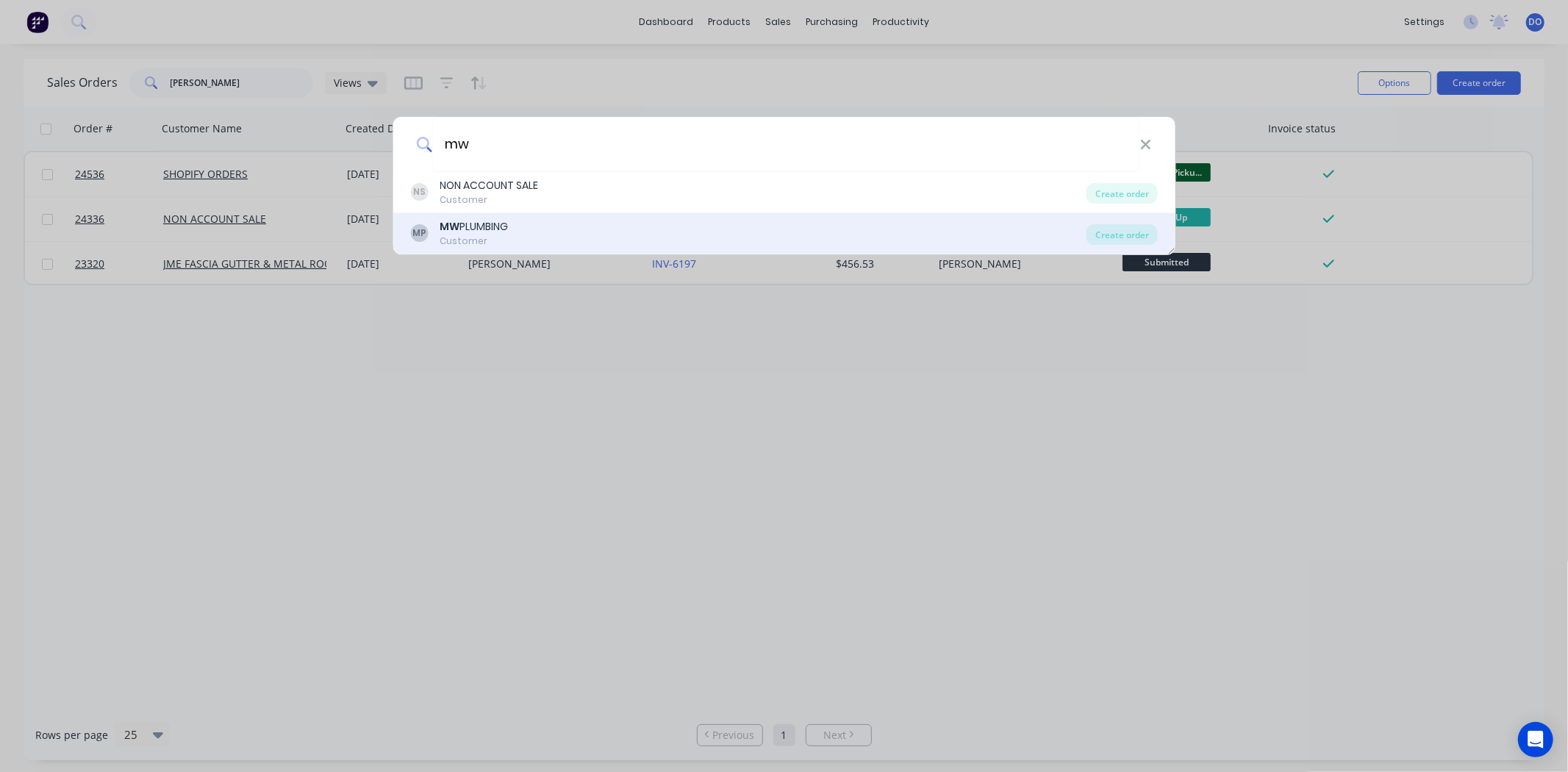
type input "mw"
click at [575, 219] on div "MP MW PLUMBING Customer" at bounding box center [749, 233] width 677 height 29
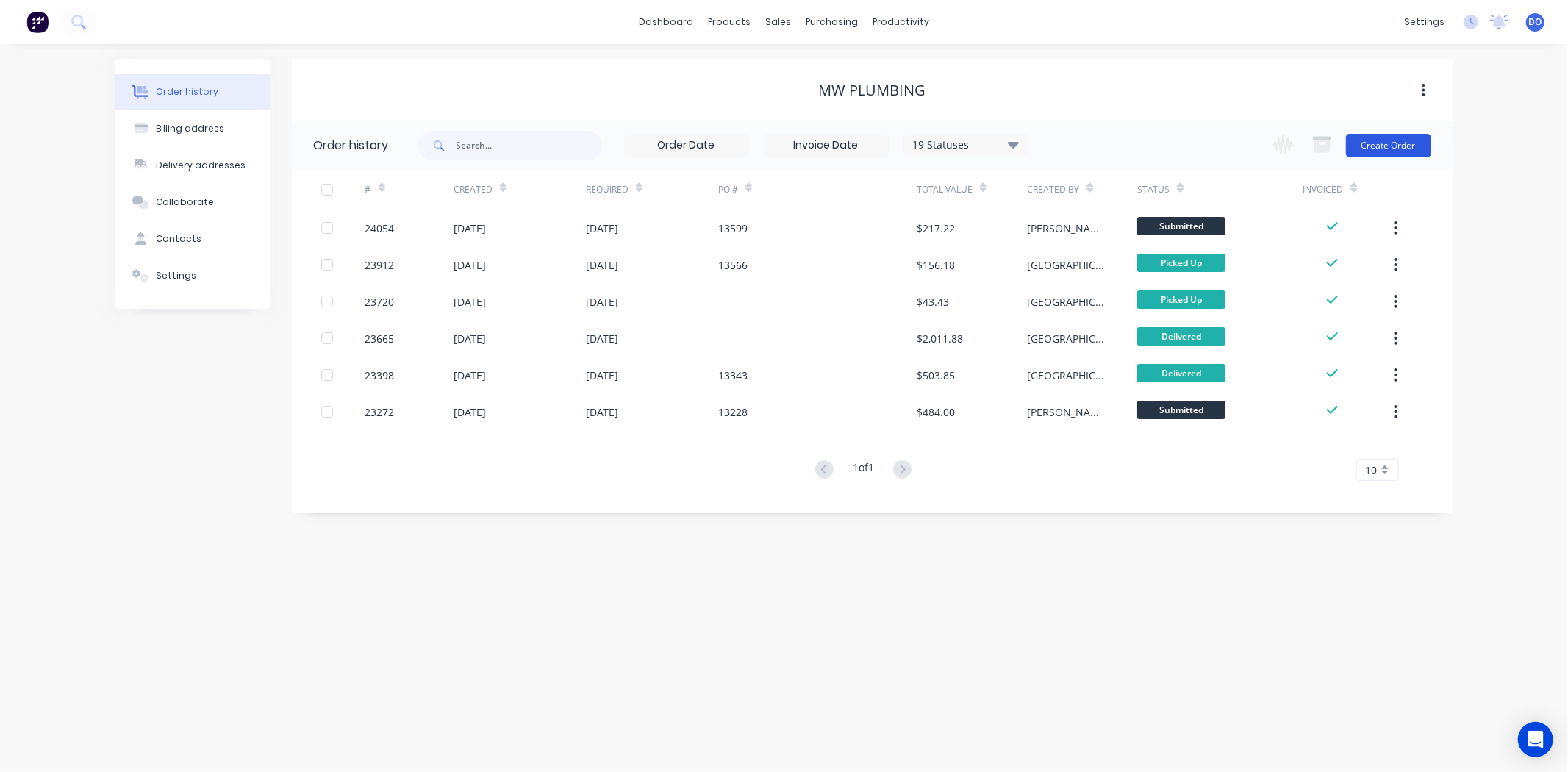
click at [1376, 141] on button "Create Order" at bounding box center [1389, 146] width 85 height 23
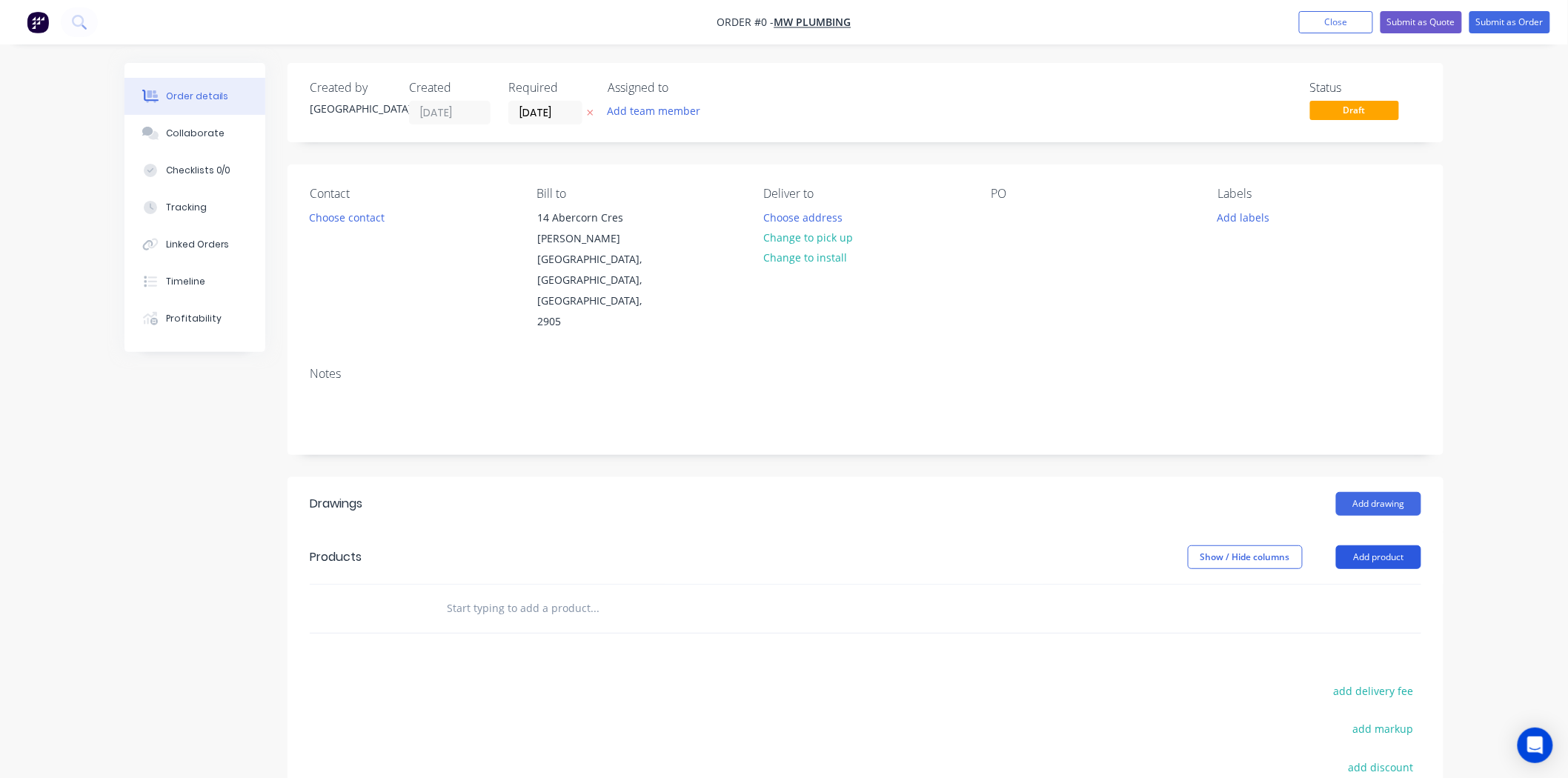
click at [1382, 545] on button "Add product" at bounding box center [1379, 557] width 85 height 24
click at [1376, 584] on div "Product catalogue" at bounding box center [1350, 594] width 114 height 21
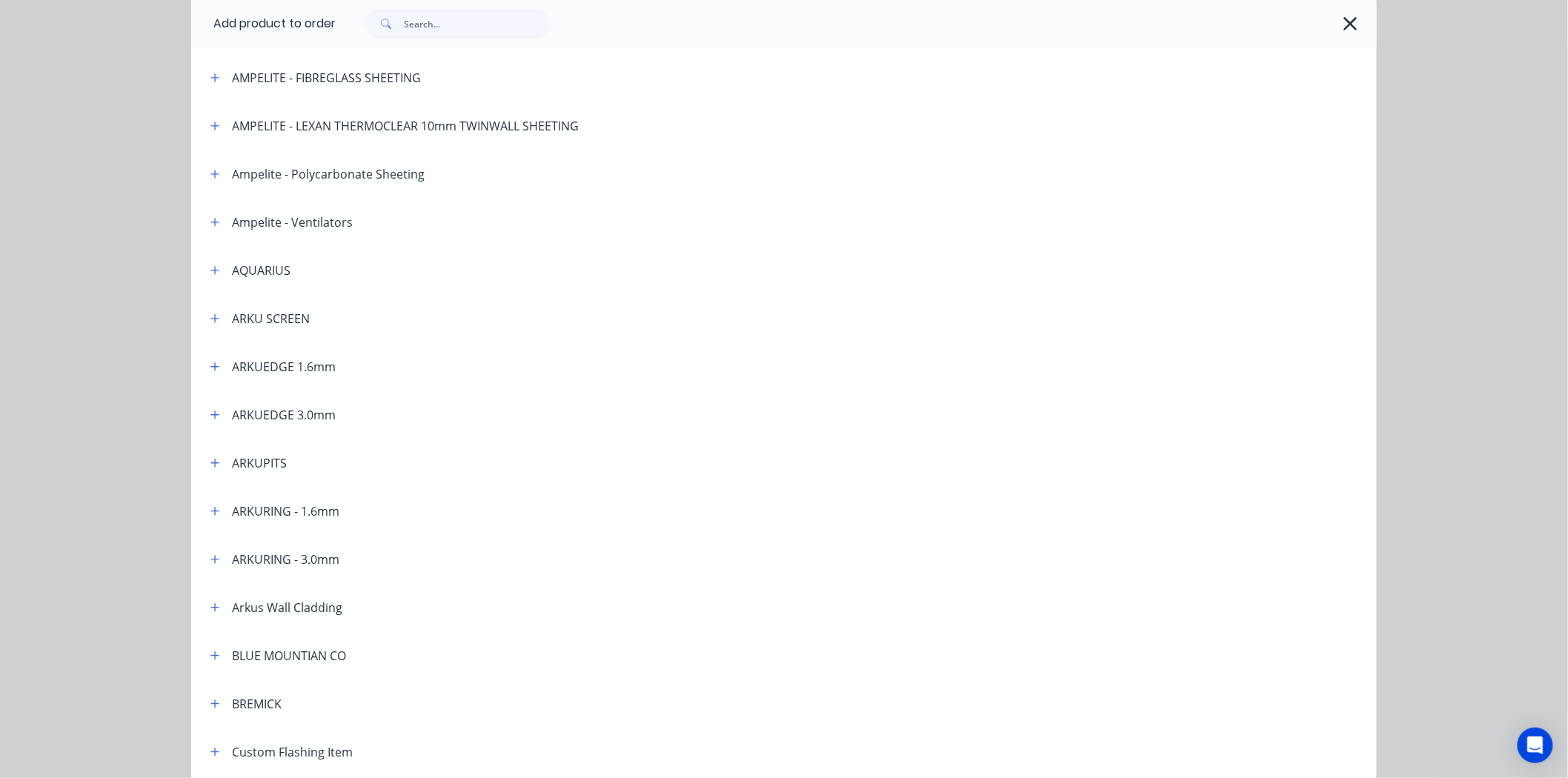
scroll to position [164, 0]
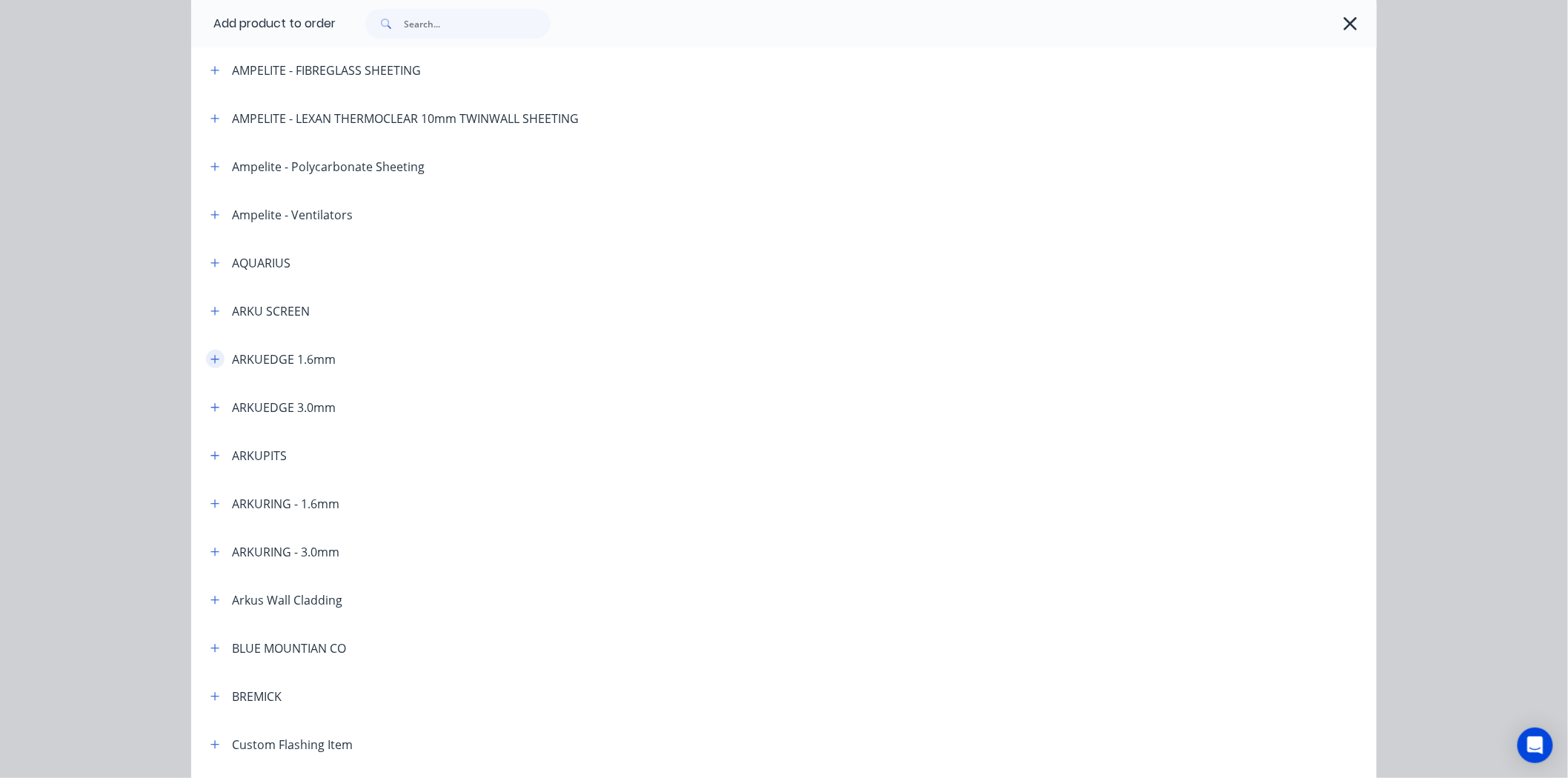
click at [211, 358] on icon "button" at bounding box center [215, 359] width 9 height 10
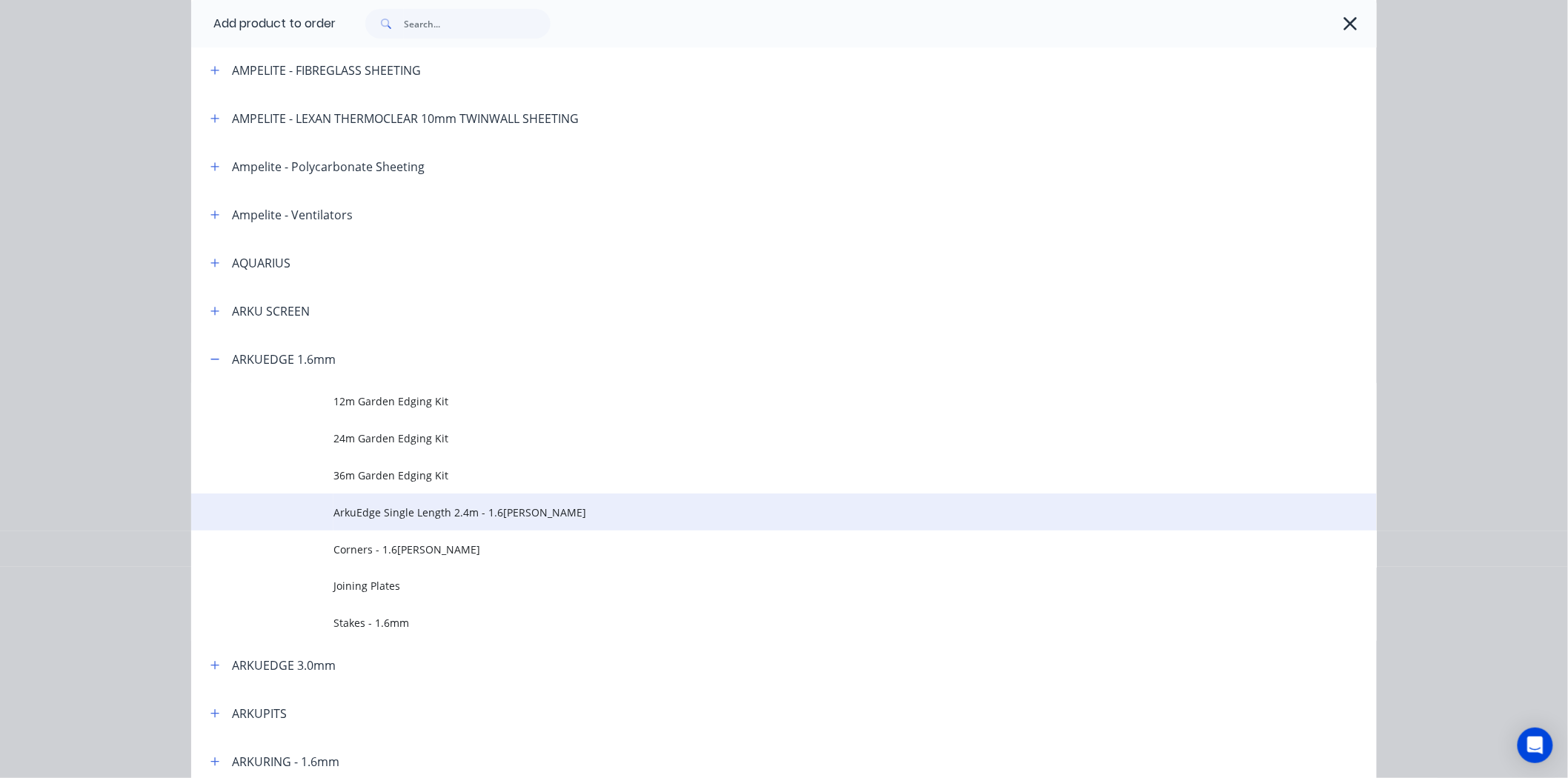
click at [534, 505] on span "ArkuEdge Single Length 2.4m - 1.6[PERSON_NAME]" at bounding box center [751, 512] width 835 height 16
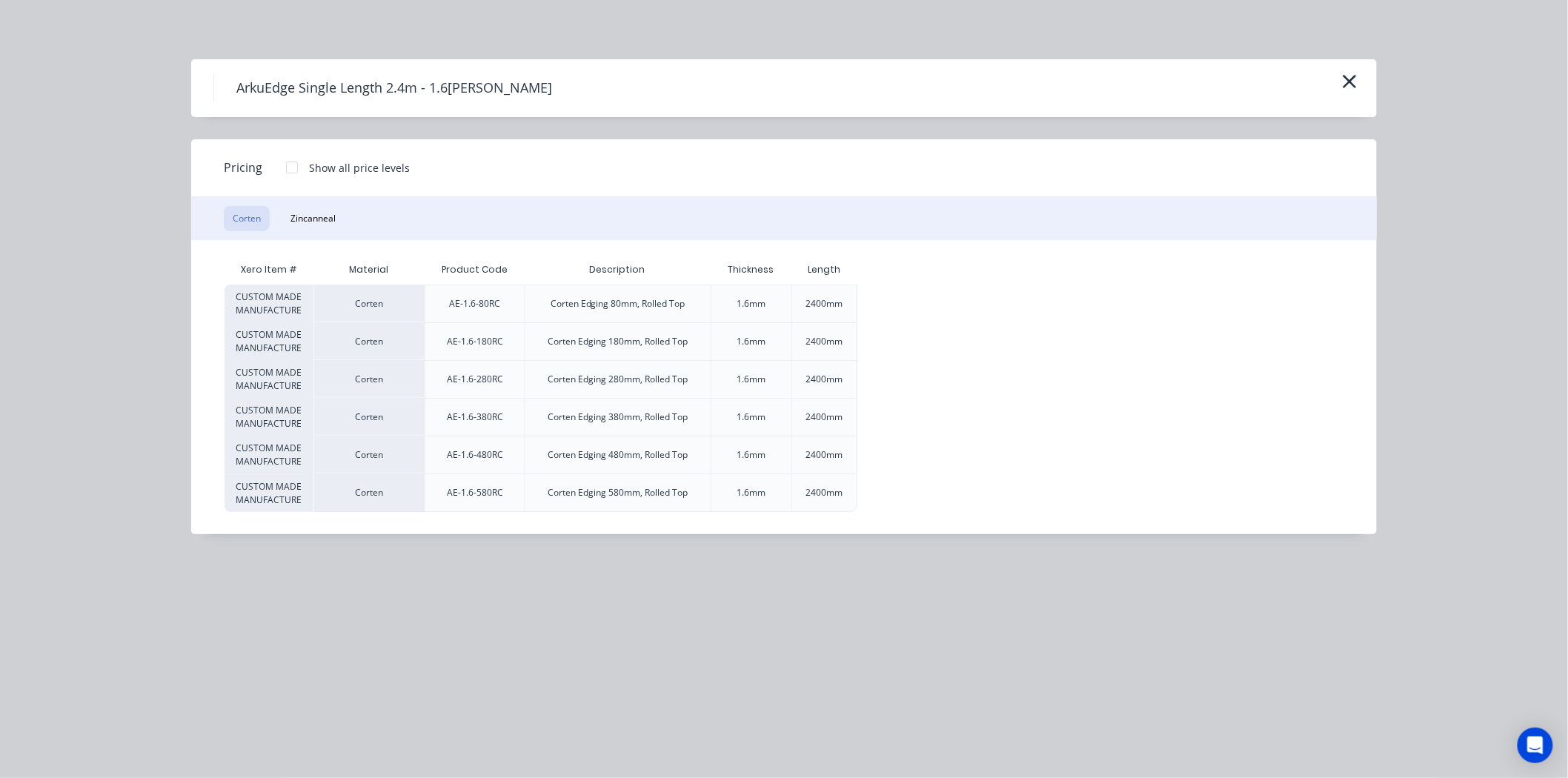
click at [301, 171] on div at bounding box center [292, 167] width 30 height 30
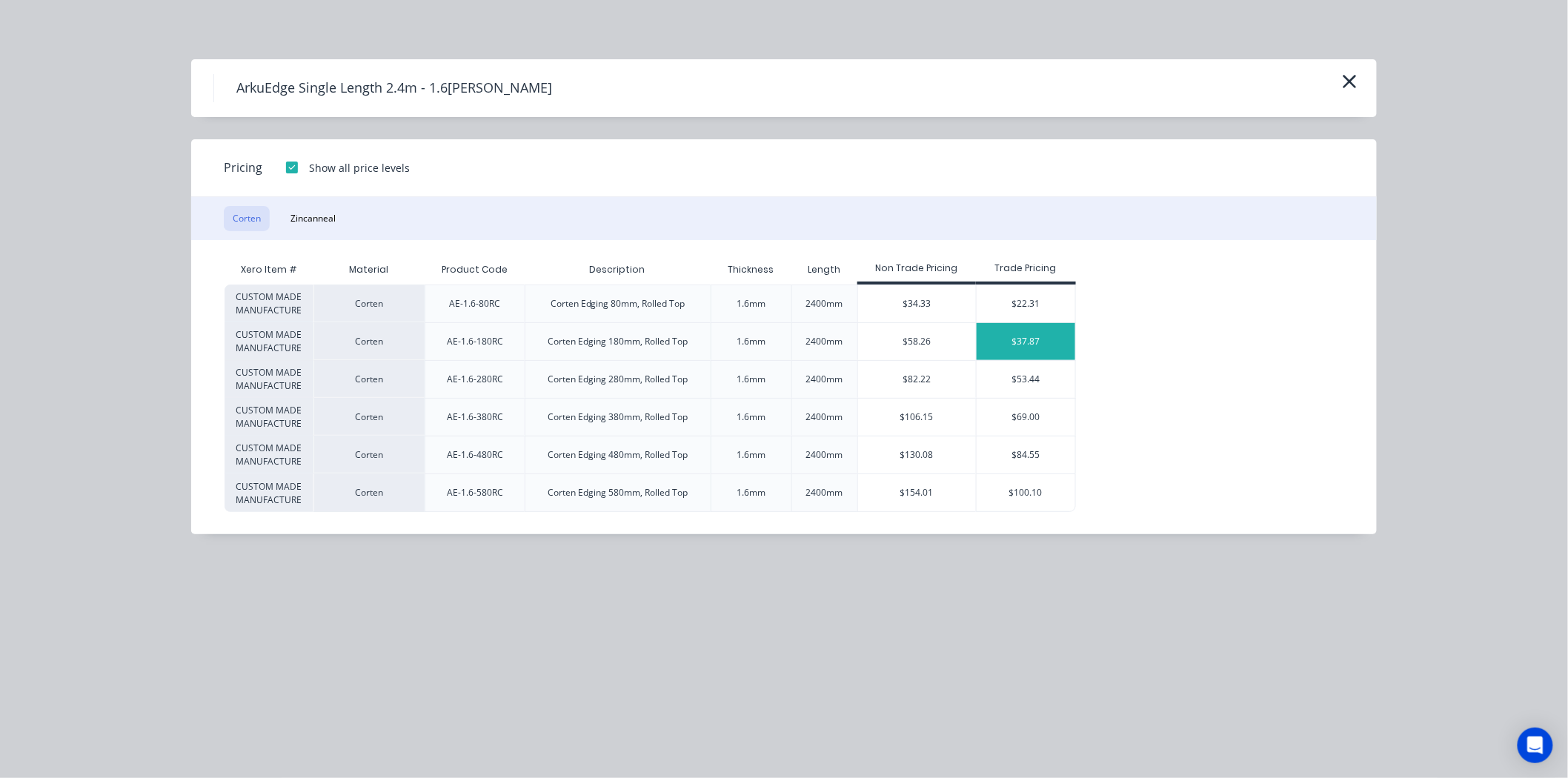
click at [1015, 337] on div "$37.87" at bounding box center [1026, 341] width 98 height 37
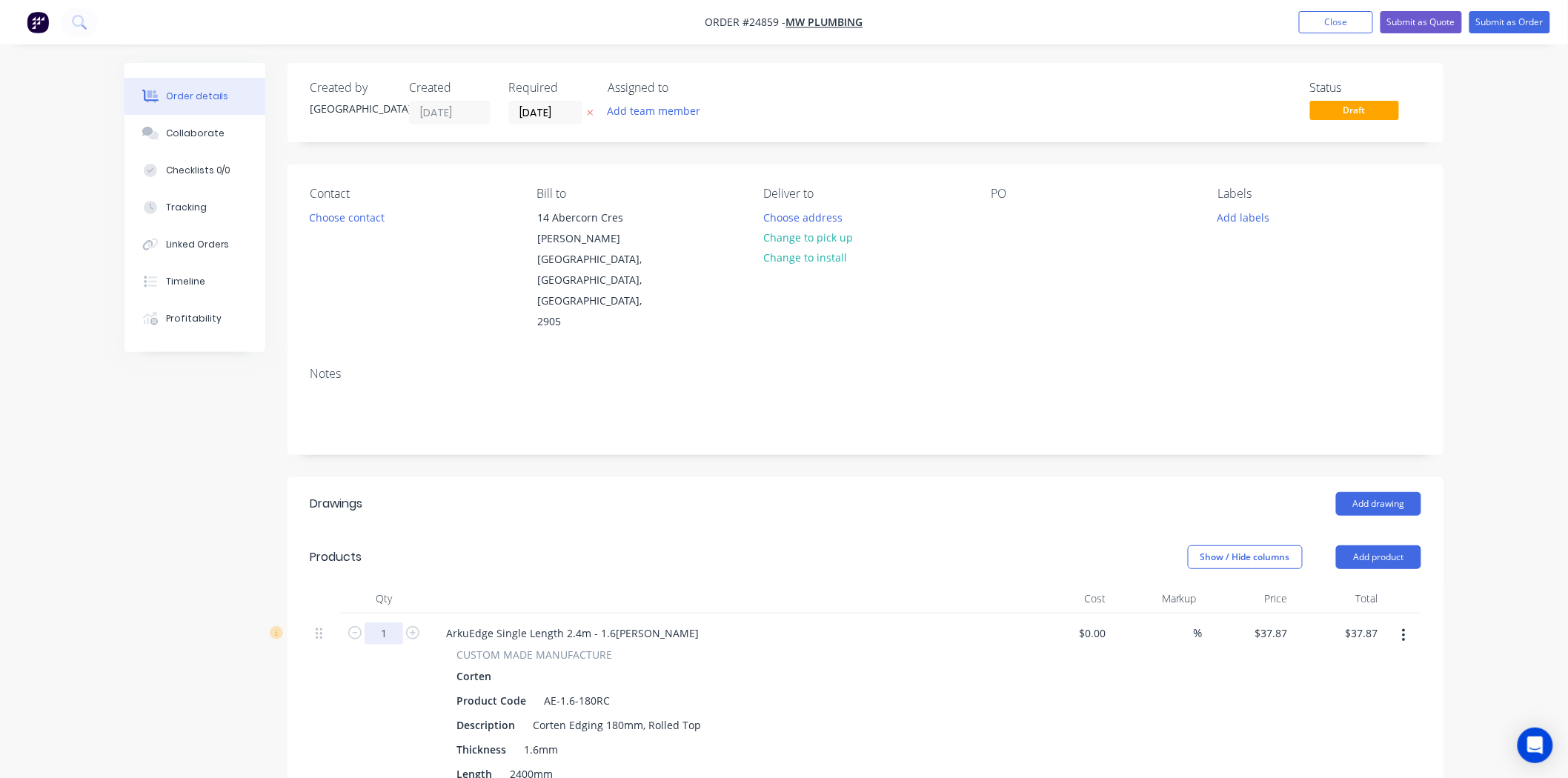
click at [391, 622] on input "1" at bounding box center [384, 633] width 39 height 22
type input "20"
type input "$757.40"
click at [631, 545] on div "Show / Hide columns Add product" at bounding box center [984, 557] width 876 height 24
click at [1412, 545] on button "Add product" at bounding box center [1379, 557] width 85 height 24
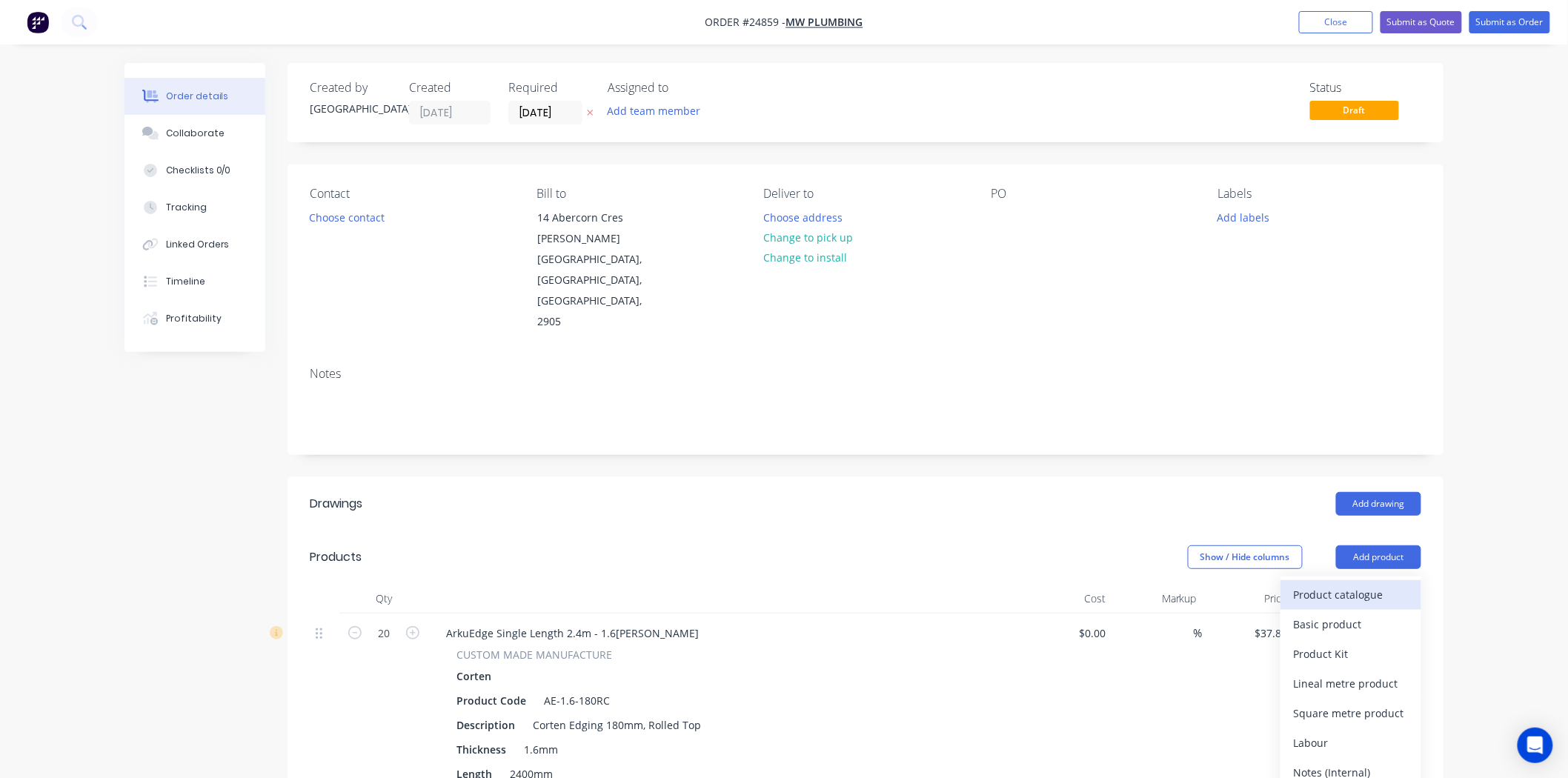
click at [1368, 584] on div "Product catalogue" at bounding box center [1350, 594] width 114 height 21
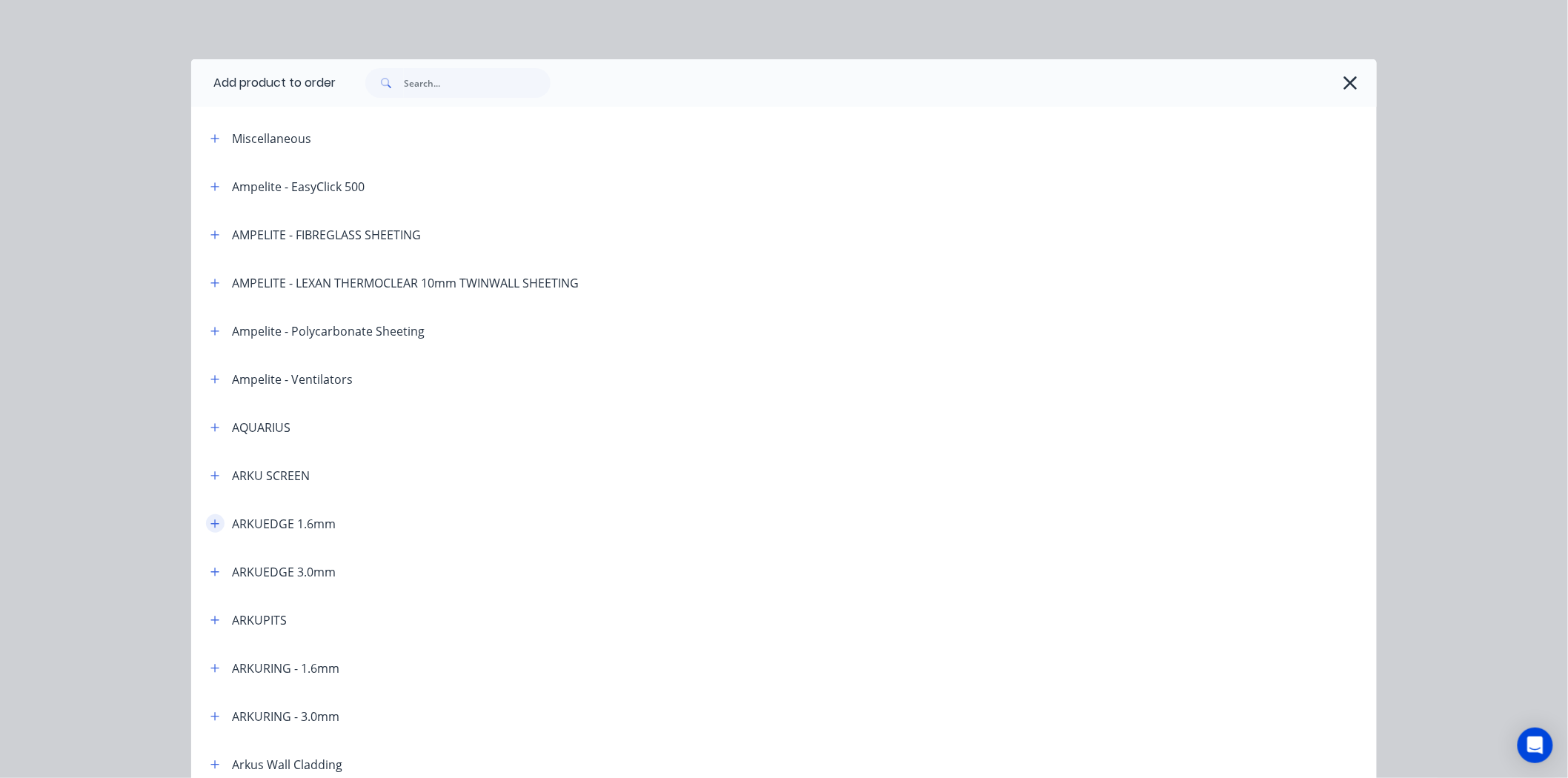
click at [211, 527] on icon "button" at bounding box center [215, 523] width 9 height 10
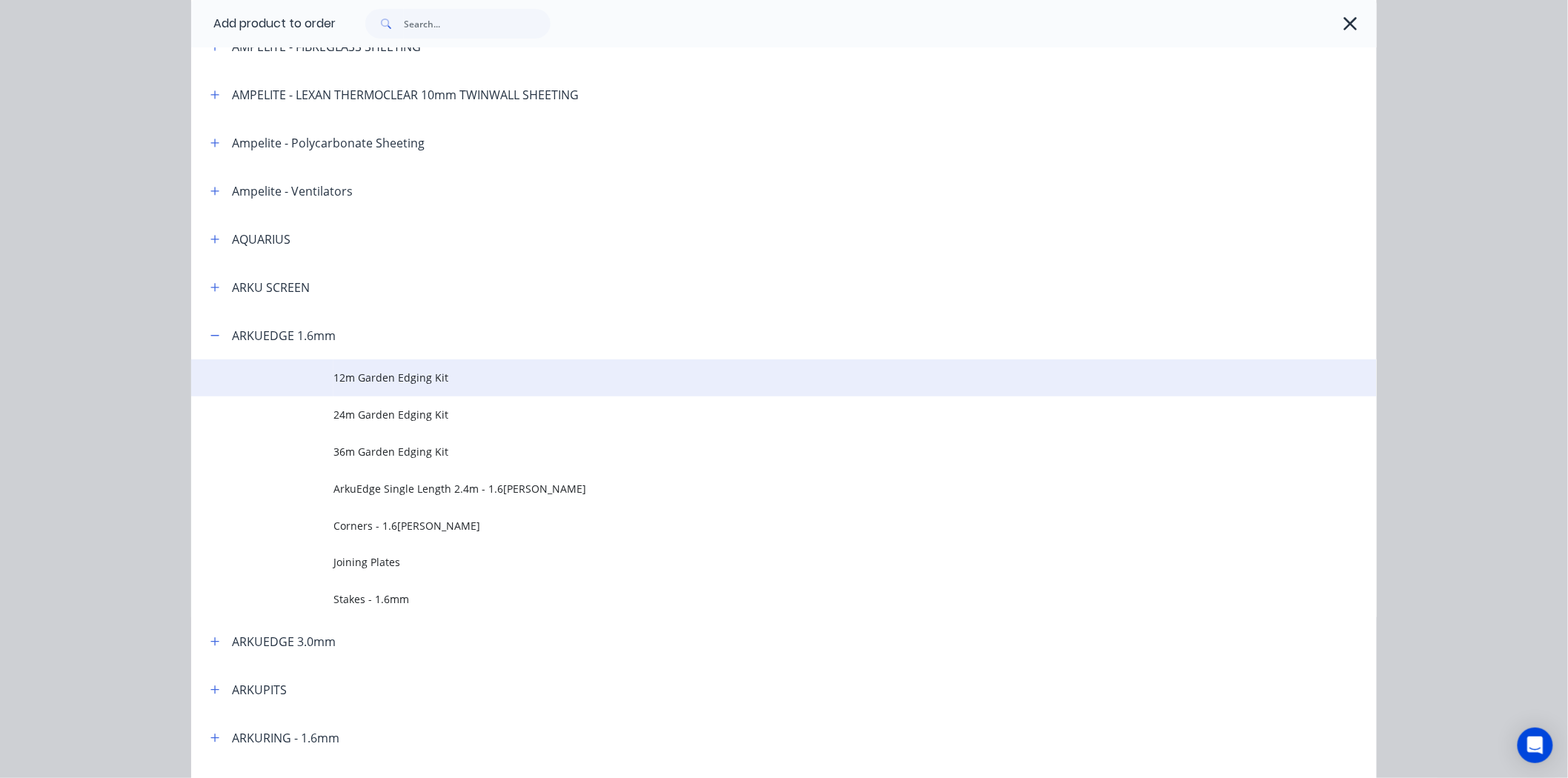
scroll to position [329, 0]
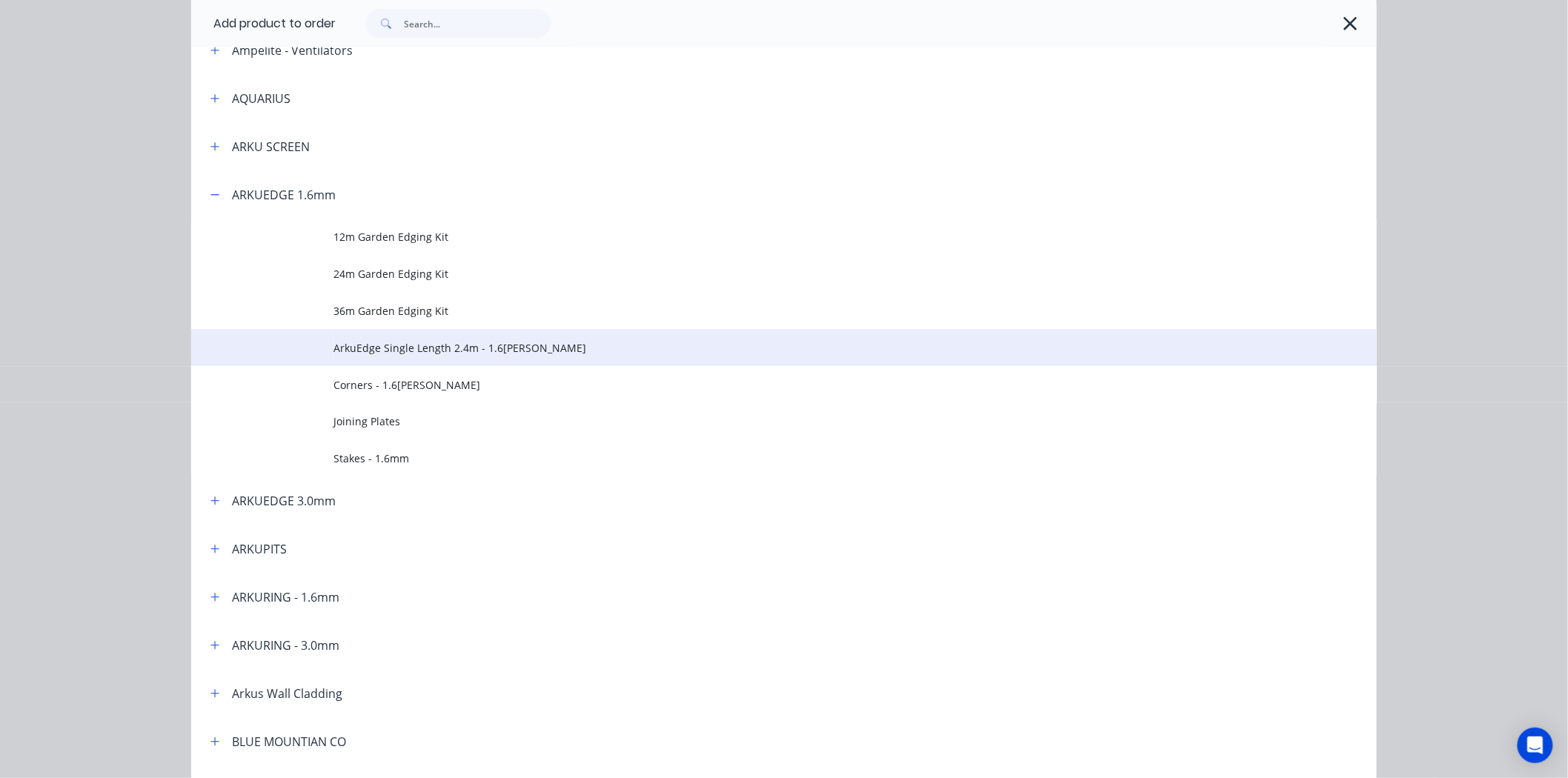
click at [336, 340] on span "ArkuEdge Single Length 2.4m - 1.6[PERSON_NAME]" at bounding box center [751, 348] width 835 height 16
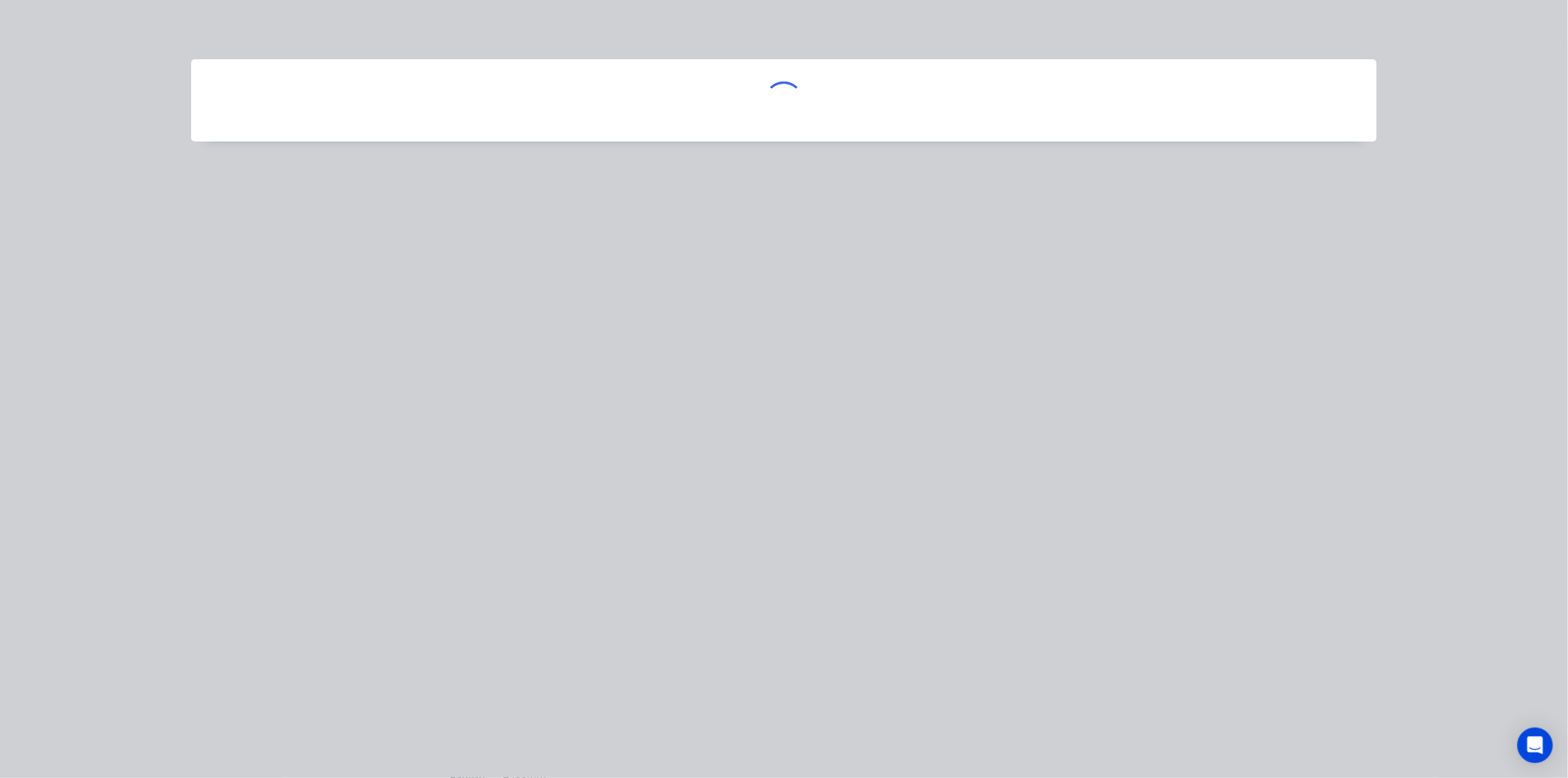
scroll to position [0, 0]
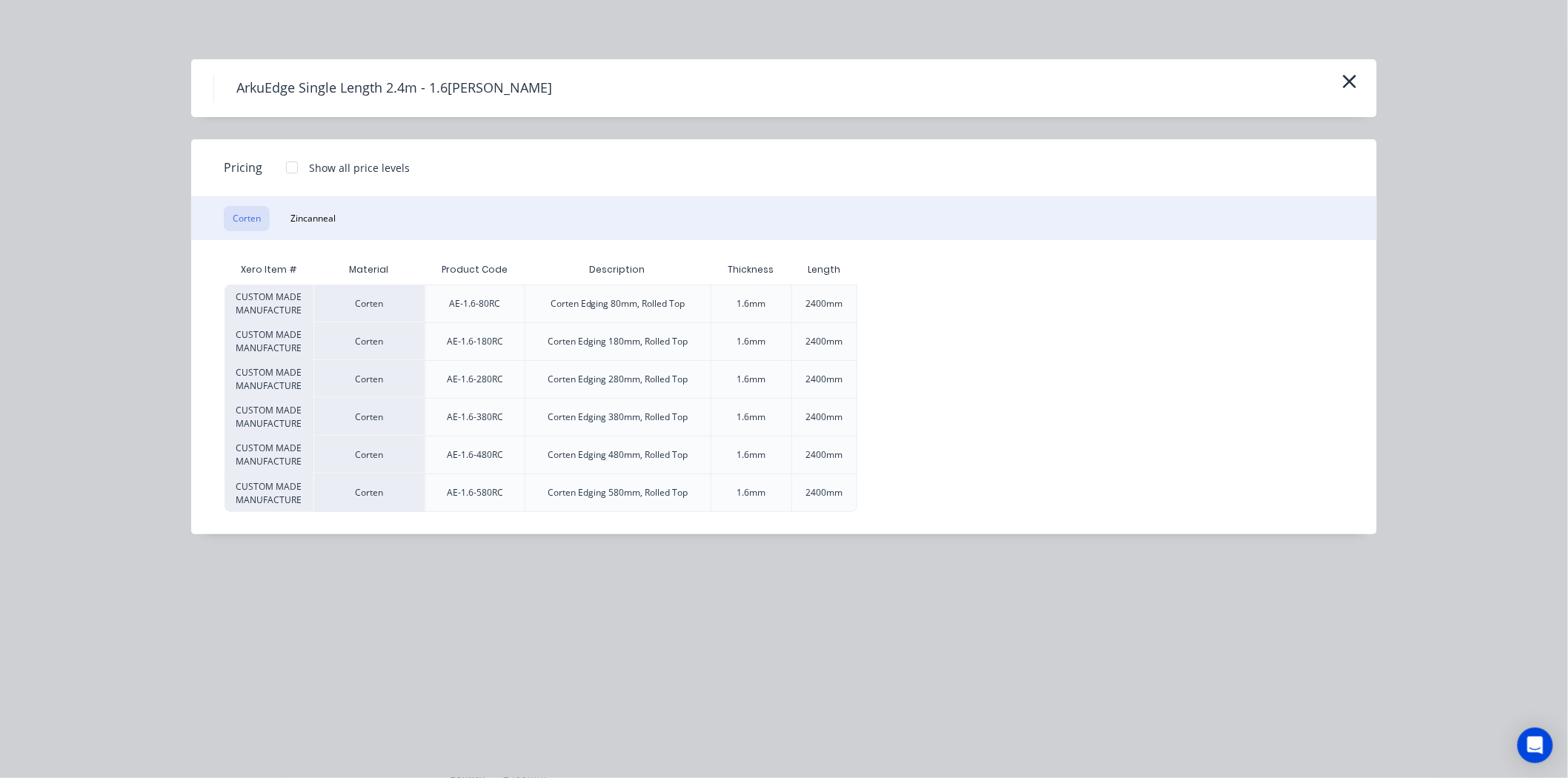
click at [295, 163] on div at bounding box center [292, 167] width 30 height 30
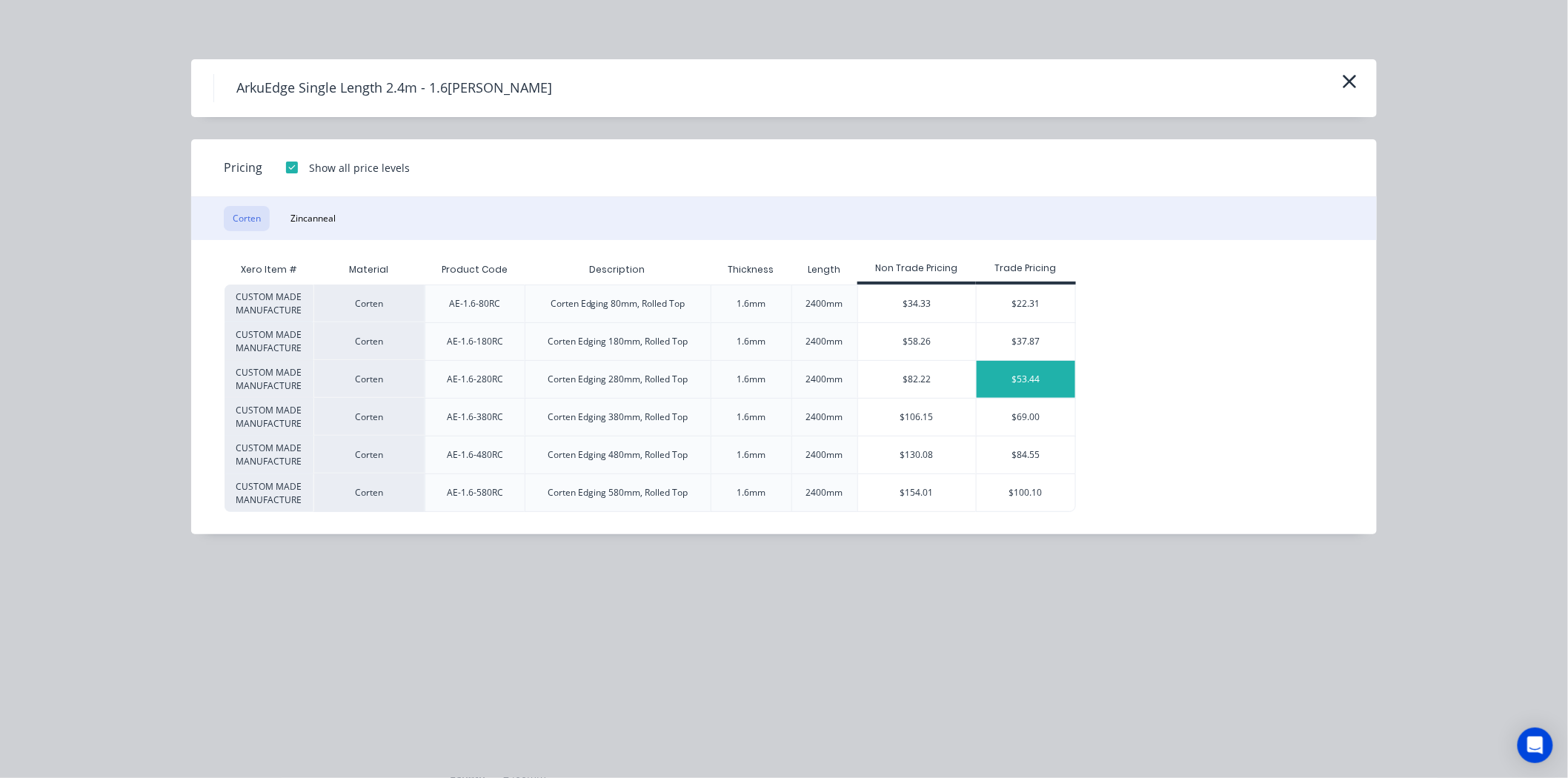
click at [1020, 383] on div "$53.44" at bounding box center [1026, 379] width 98 height 37
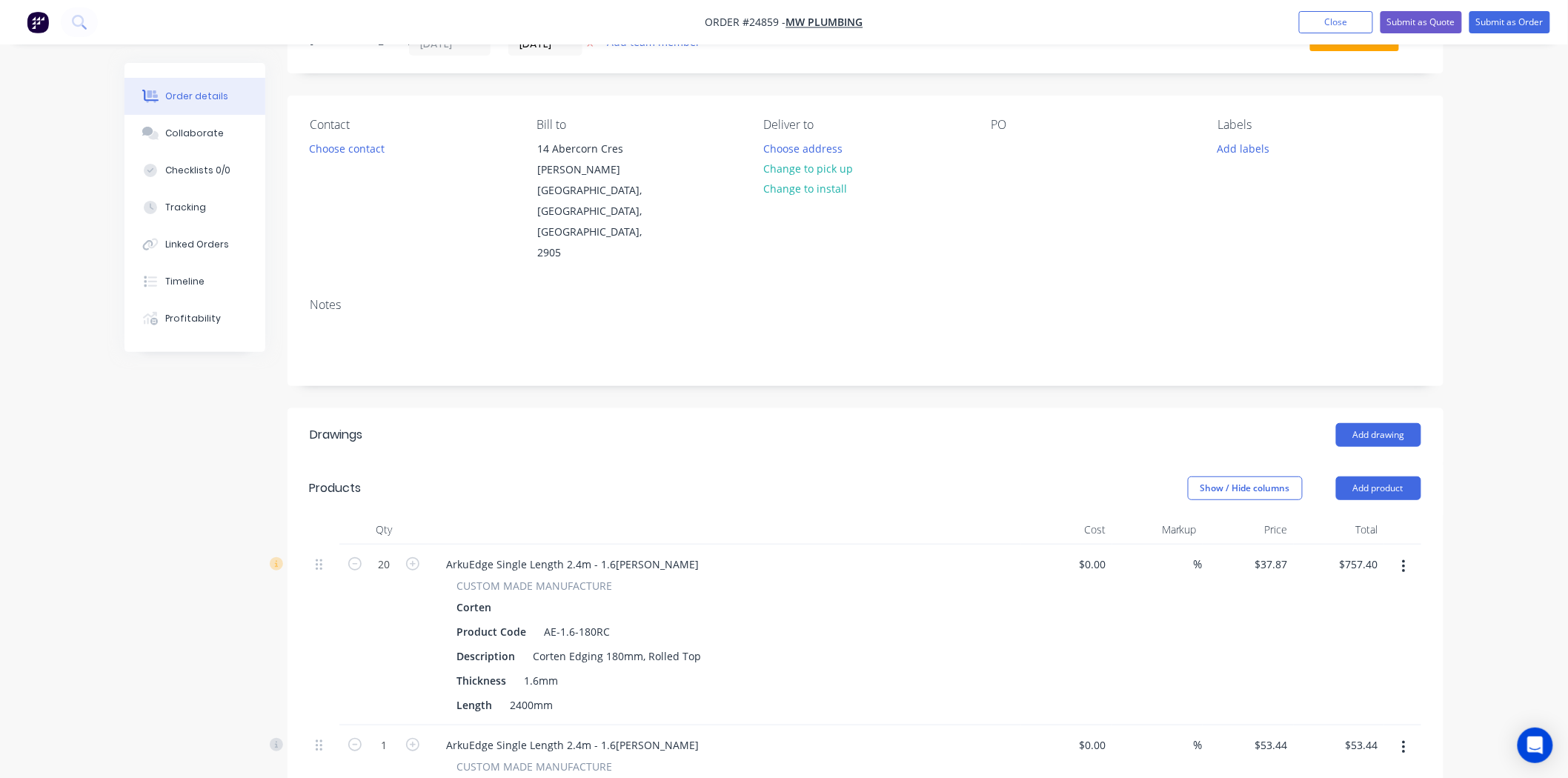
scroll to position [164, 0]
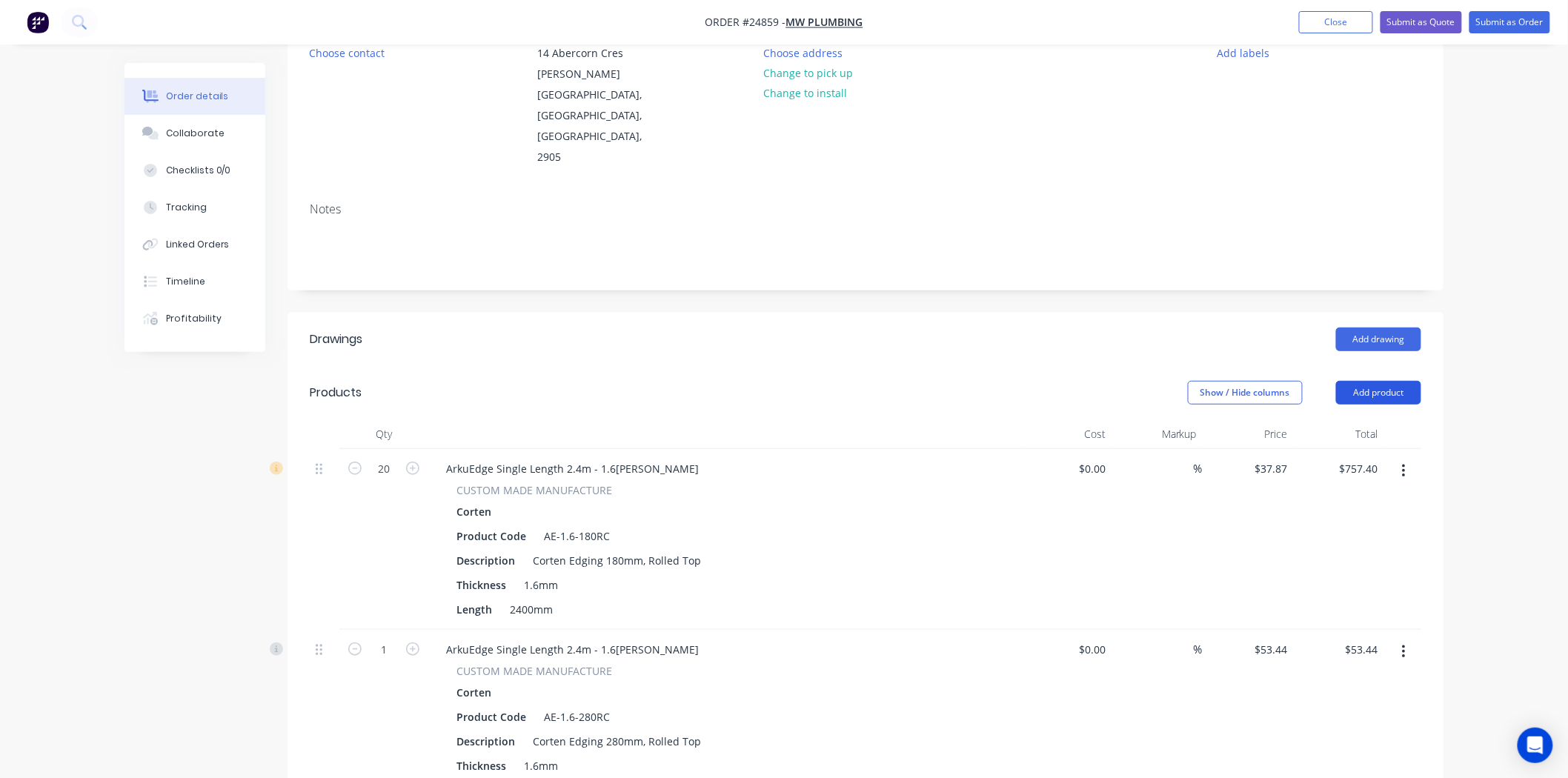
click at [1416, 381] on button "Add product" at bounding box center [1379, 393] width 85 height 24
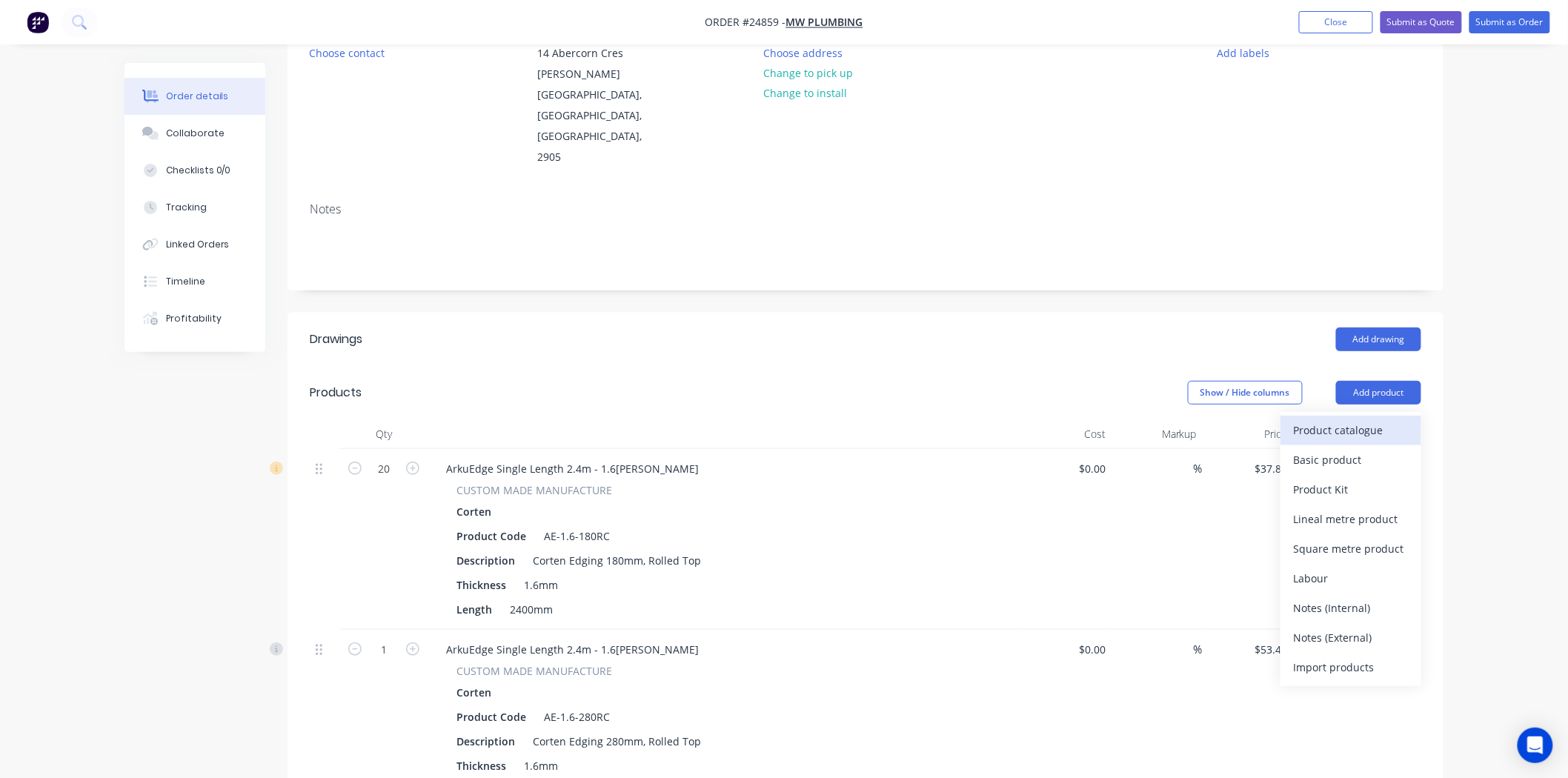
click at [1345, 420] on div "Product catalogue" at bounding box center [1350, 430] width 114 height 21
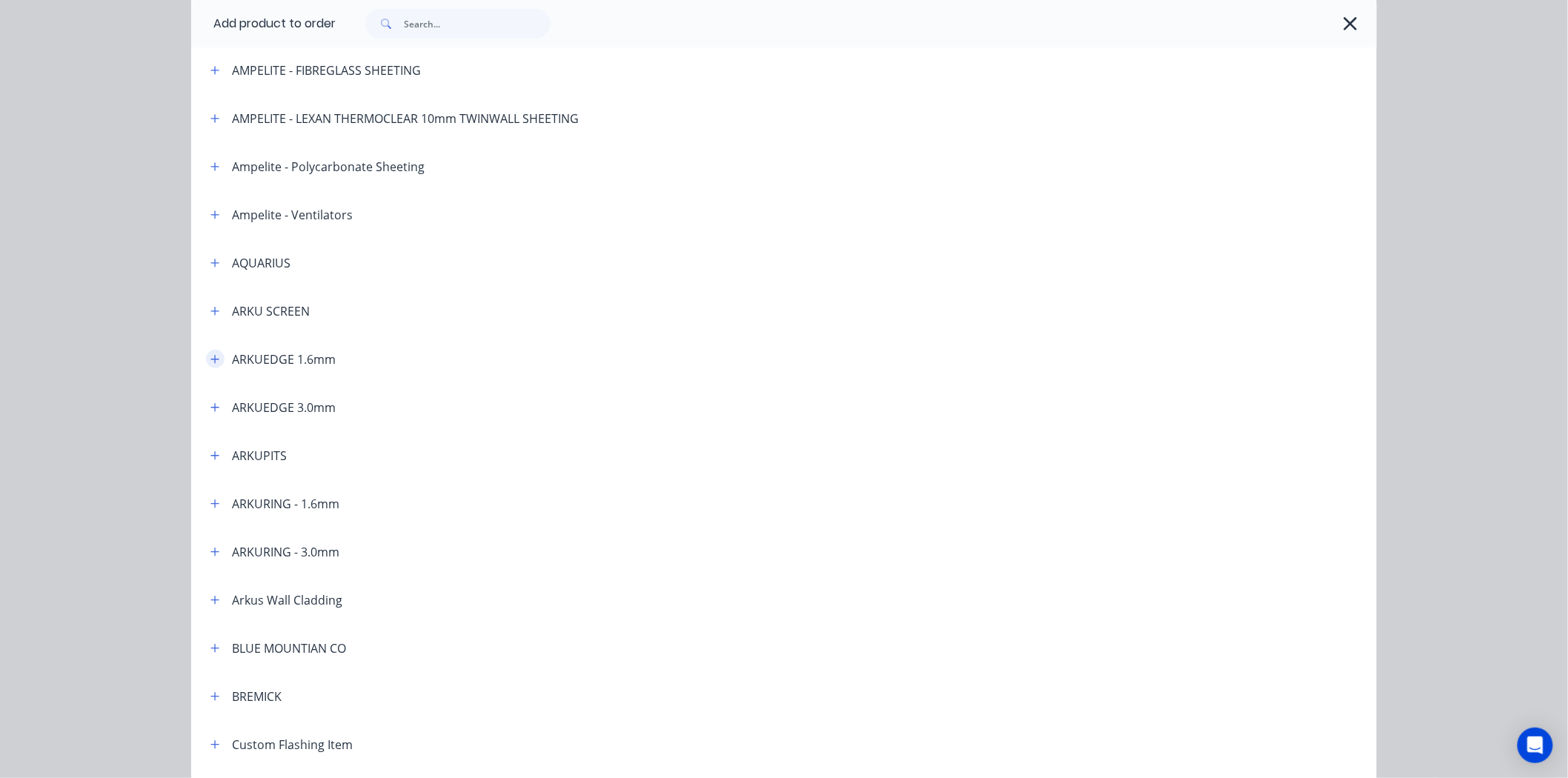
click at [217, 357] on button "button" at bounding box center [215, 359] width 19 height 19
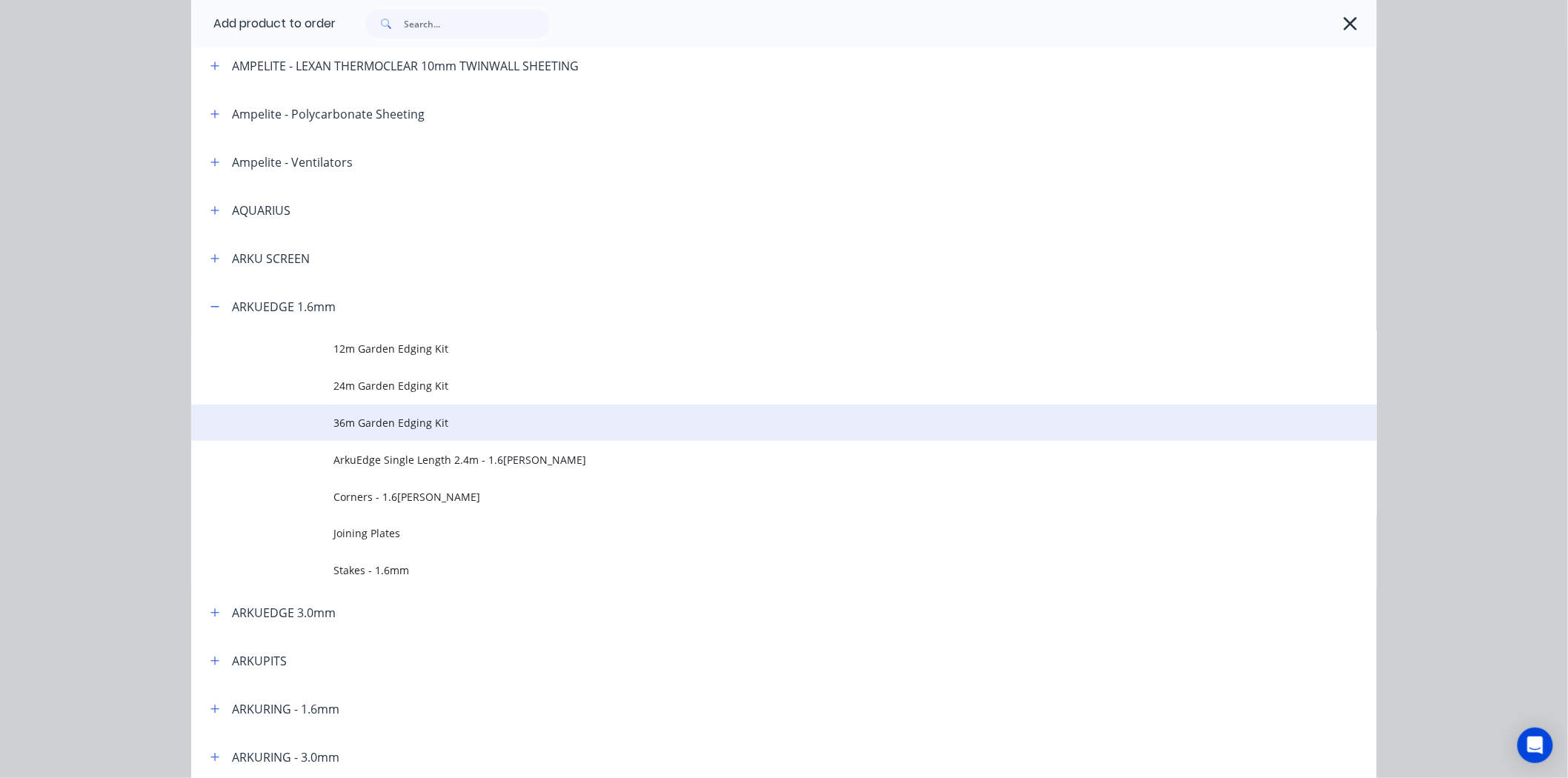
scroll to position [329, 0]
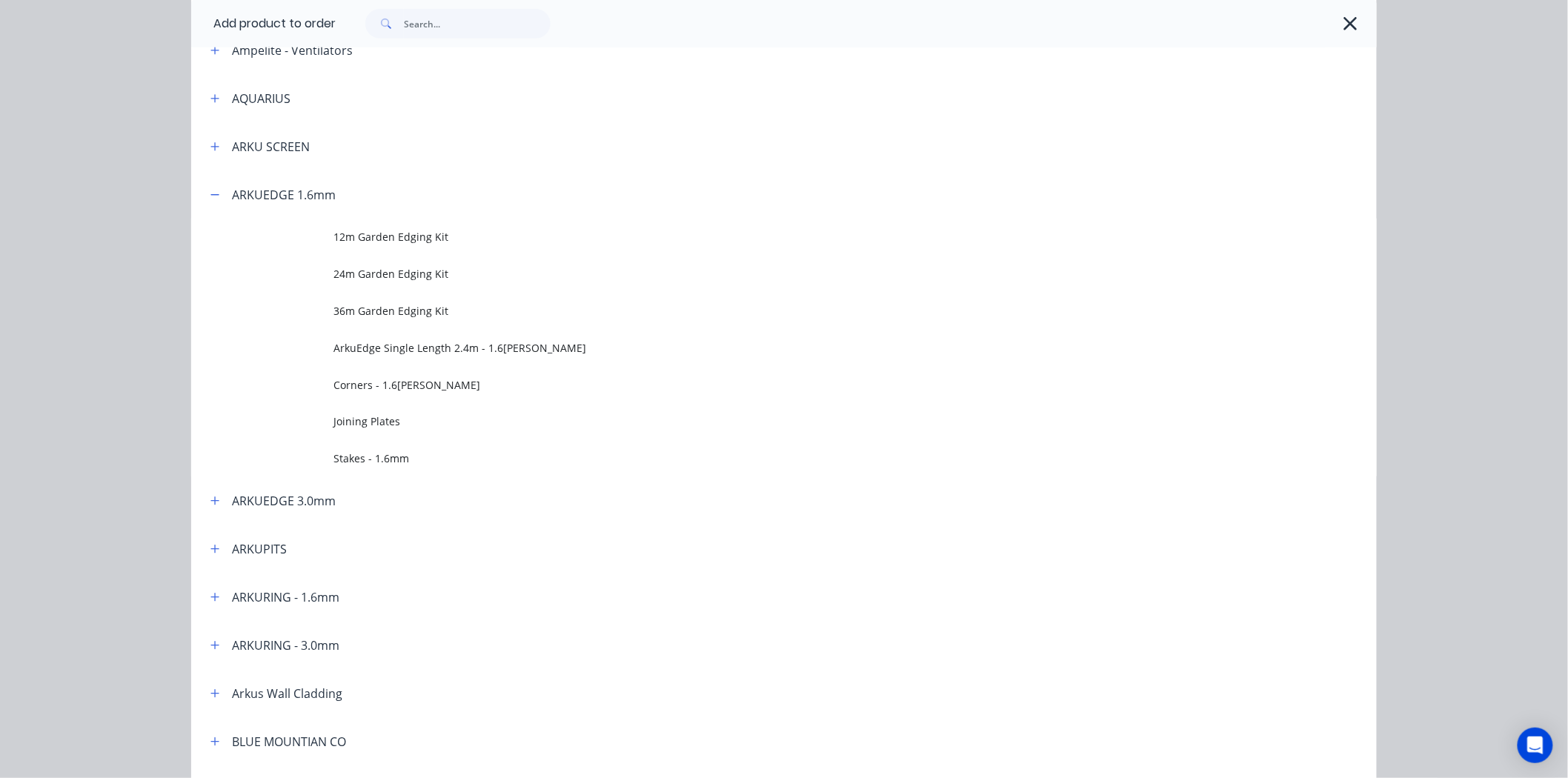
click at [376, 477] on header "ARKUEDGE 3.0mm" at bounding box center [784, 500] width 1186 height 48
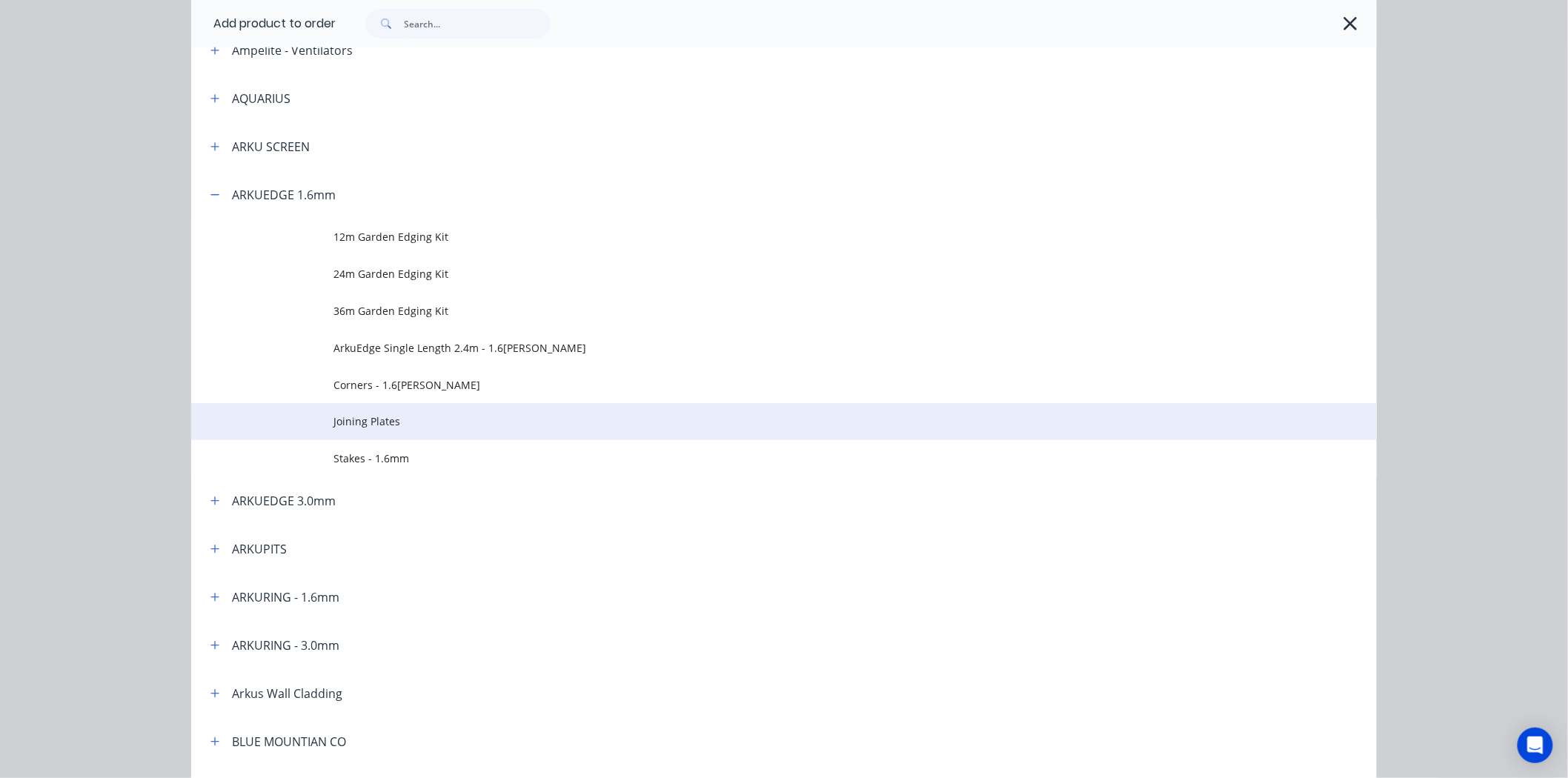
click at [397, 427] on span "Joining Plates" at bounding box center [751, 421] width 835 height 16
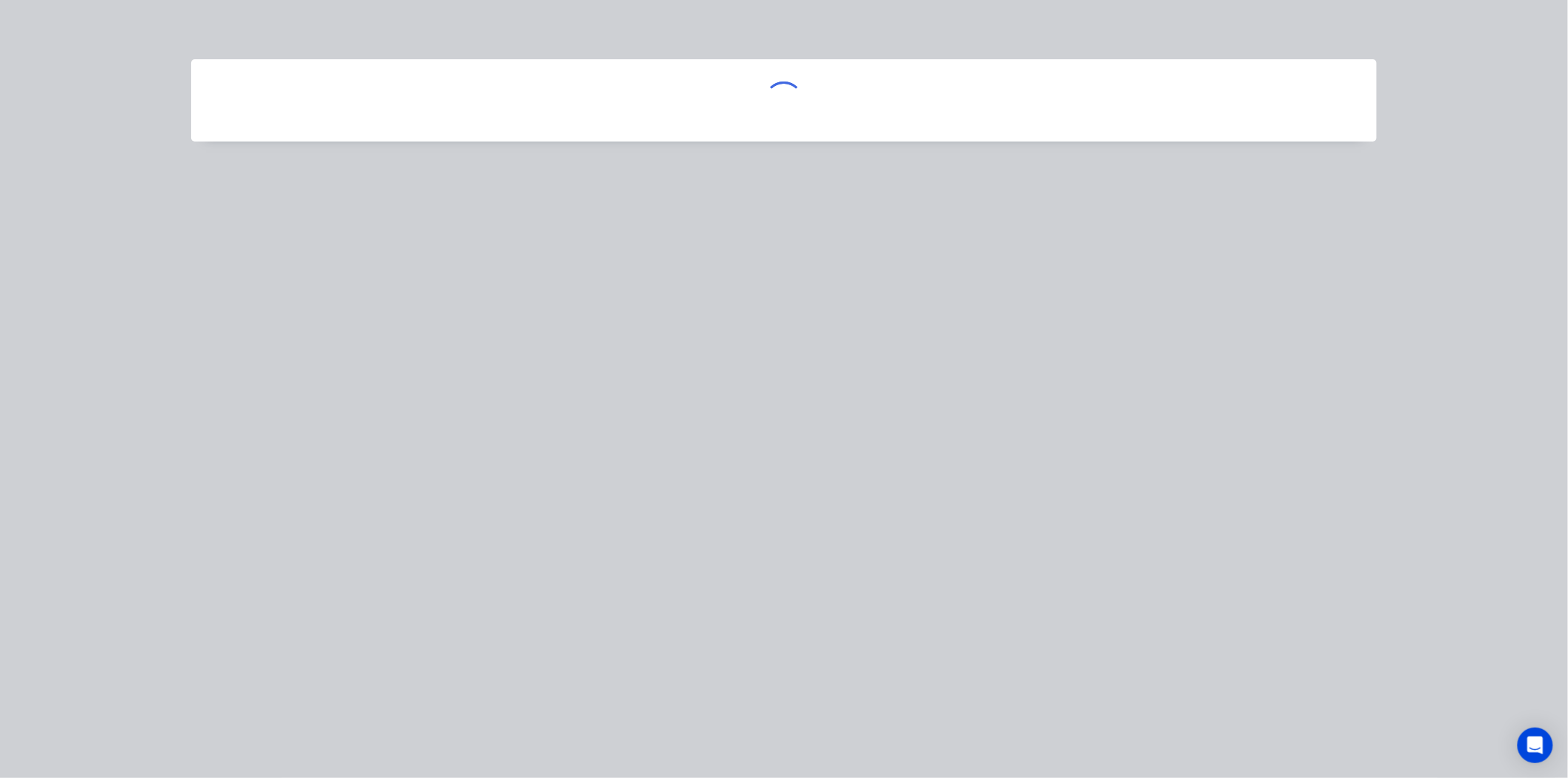
scroll to position [0, 0]
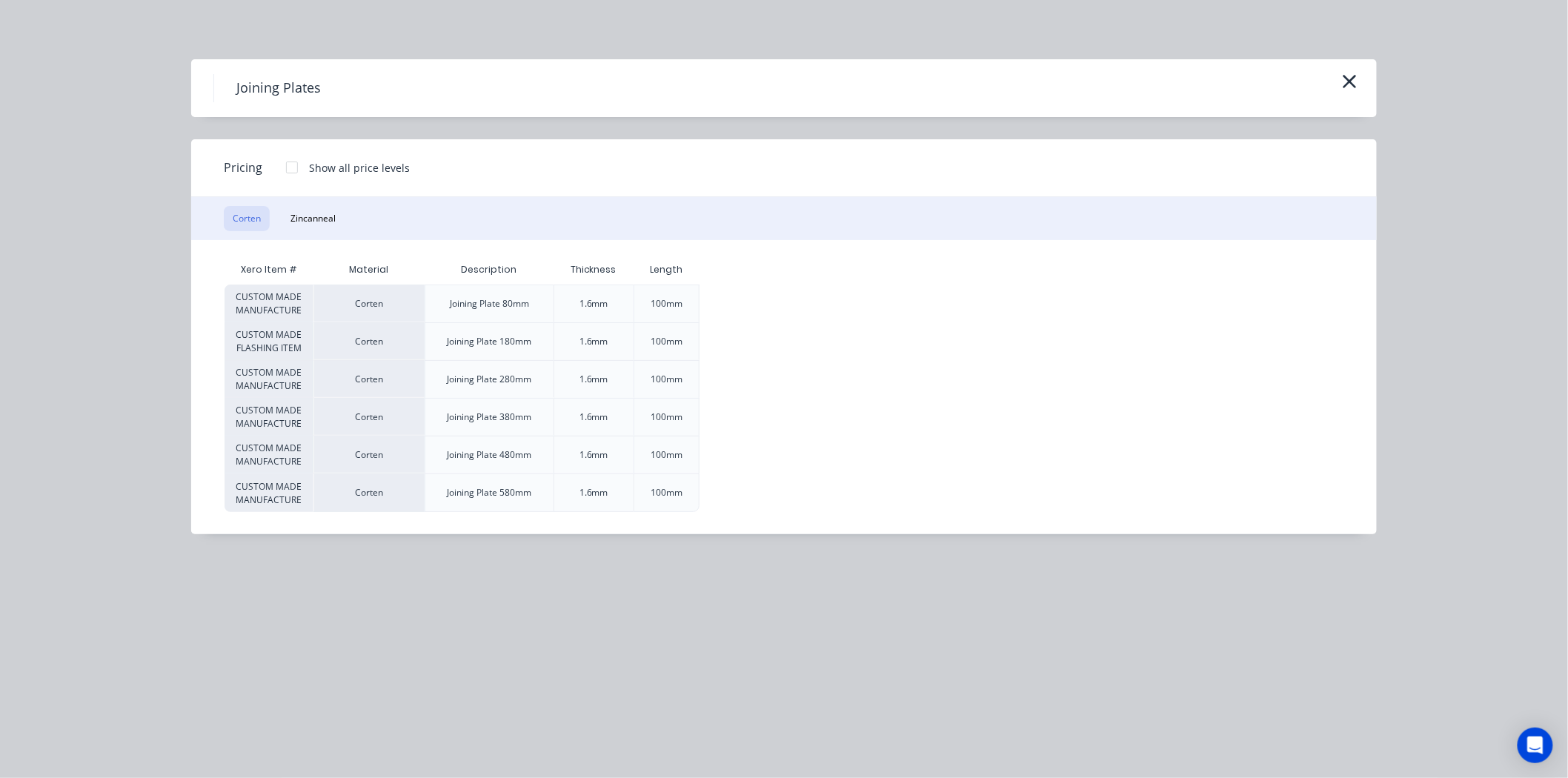
click at [296, 163] on div at bounding box center [292, 167] width 30 height 30
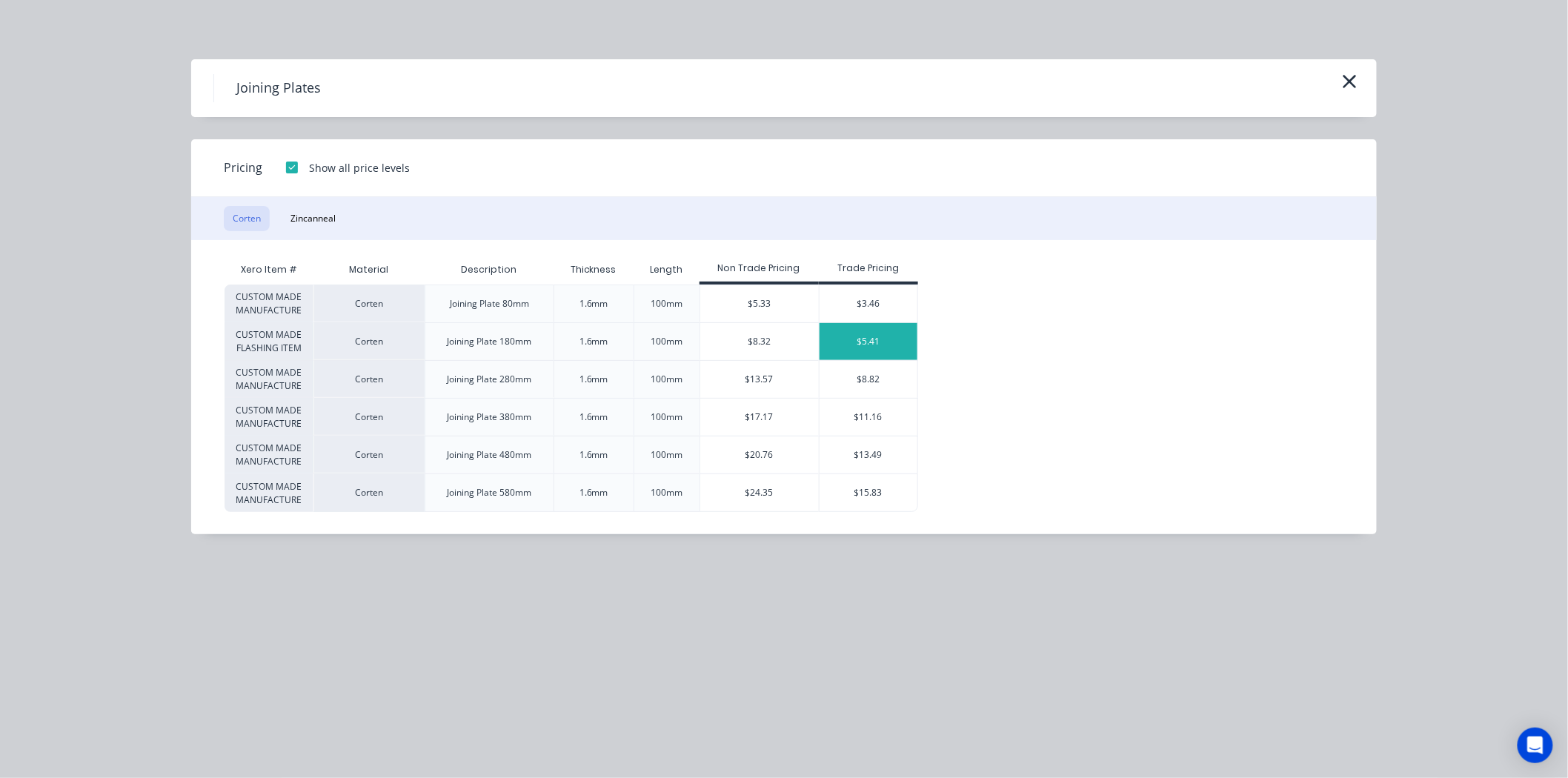
click at [860, 346] on div "$5.41" at bounding box center [868, 341] width 98 height 37
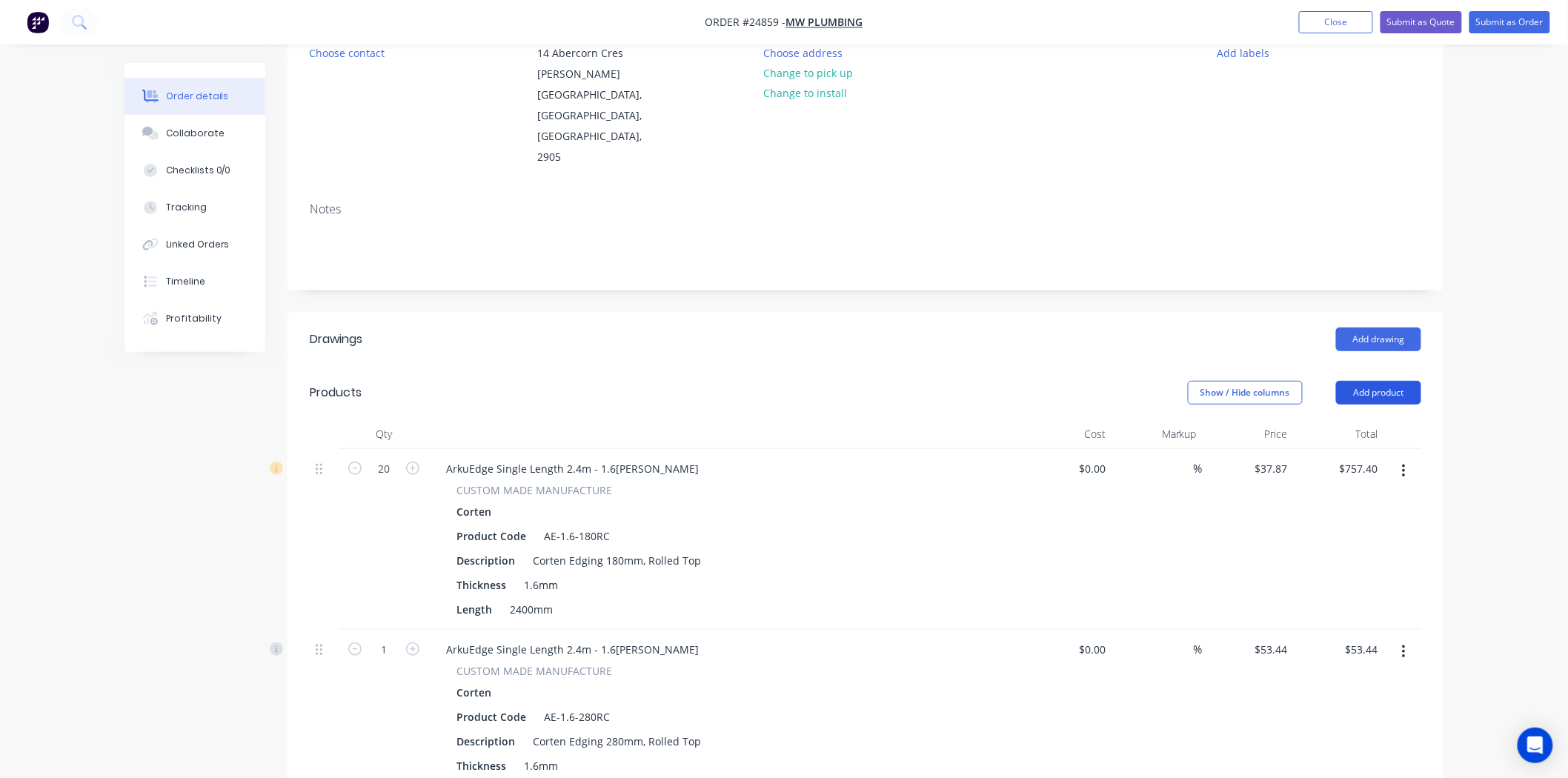
click at [1376, 381] on button "Add product" at bounding box center [1379, 393] width 85 height 24
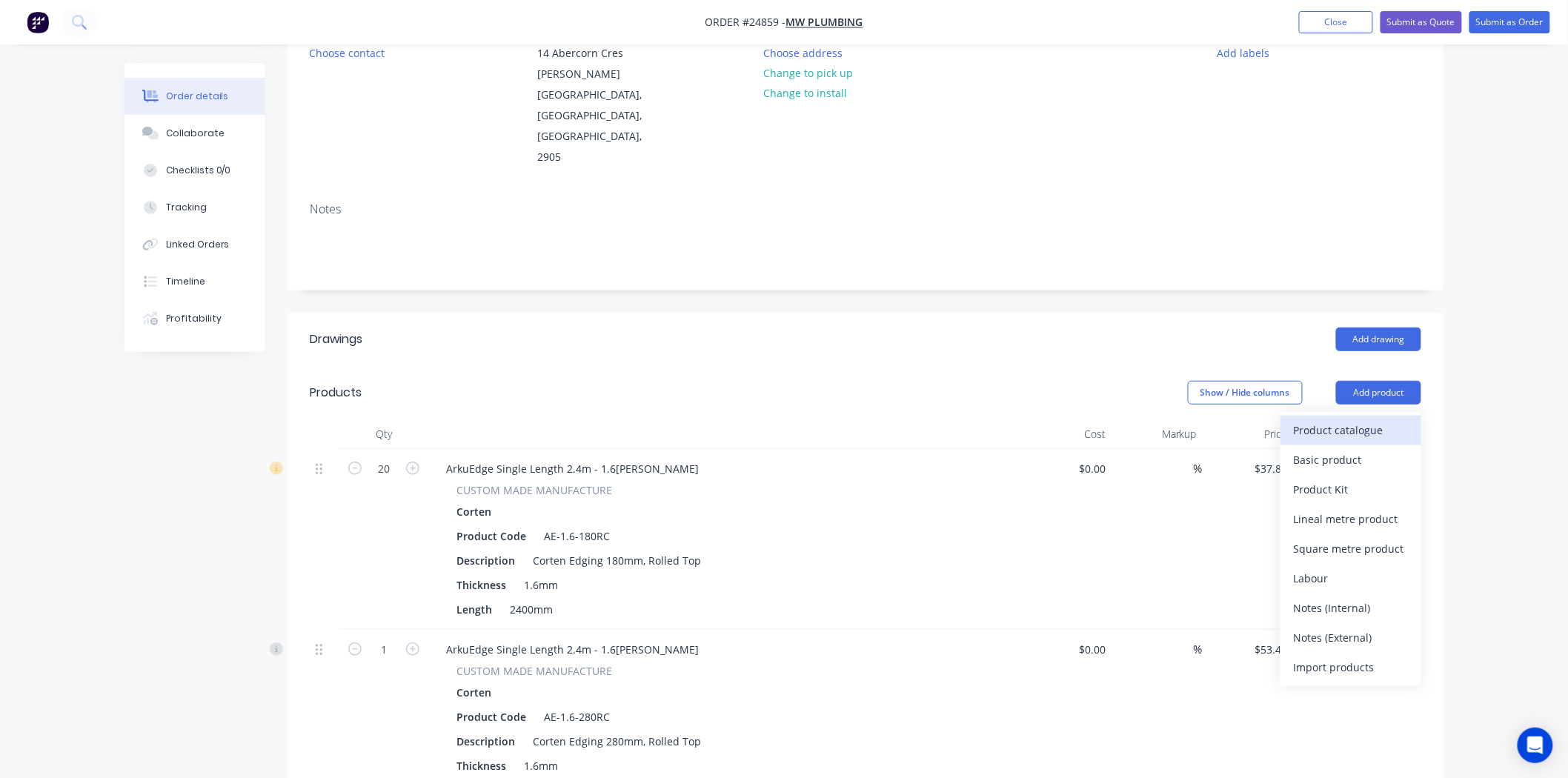
click at [1357, 420] on div "Product catalogue" at bounding box center [1350, 430] width 114 height 21
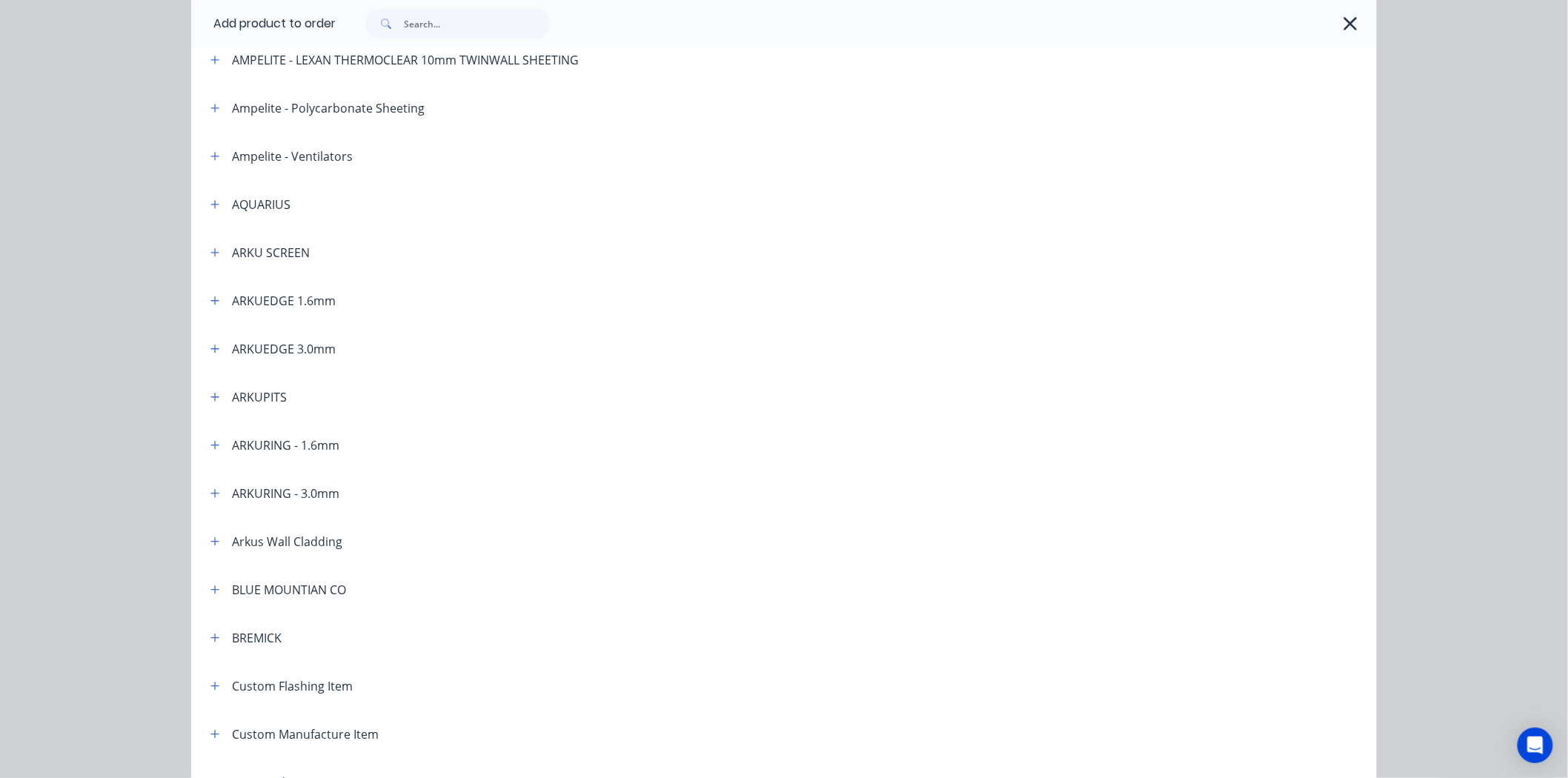
scroll to position [247, 0]
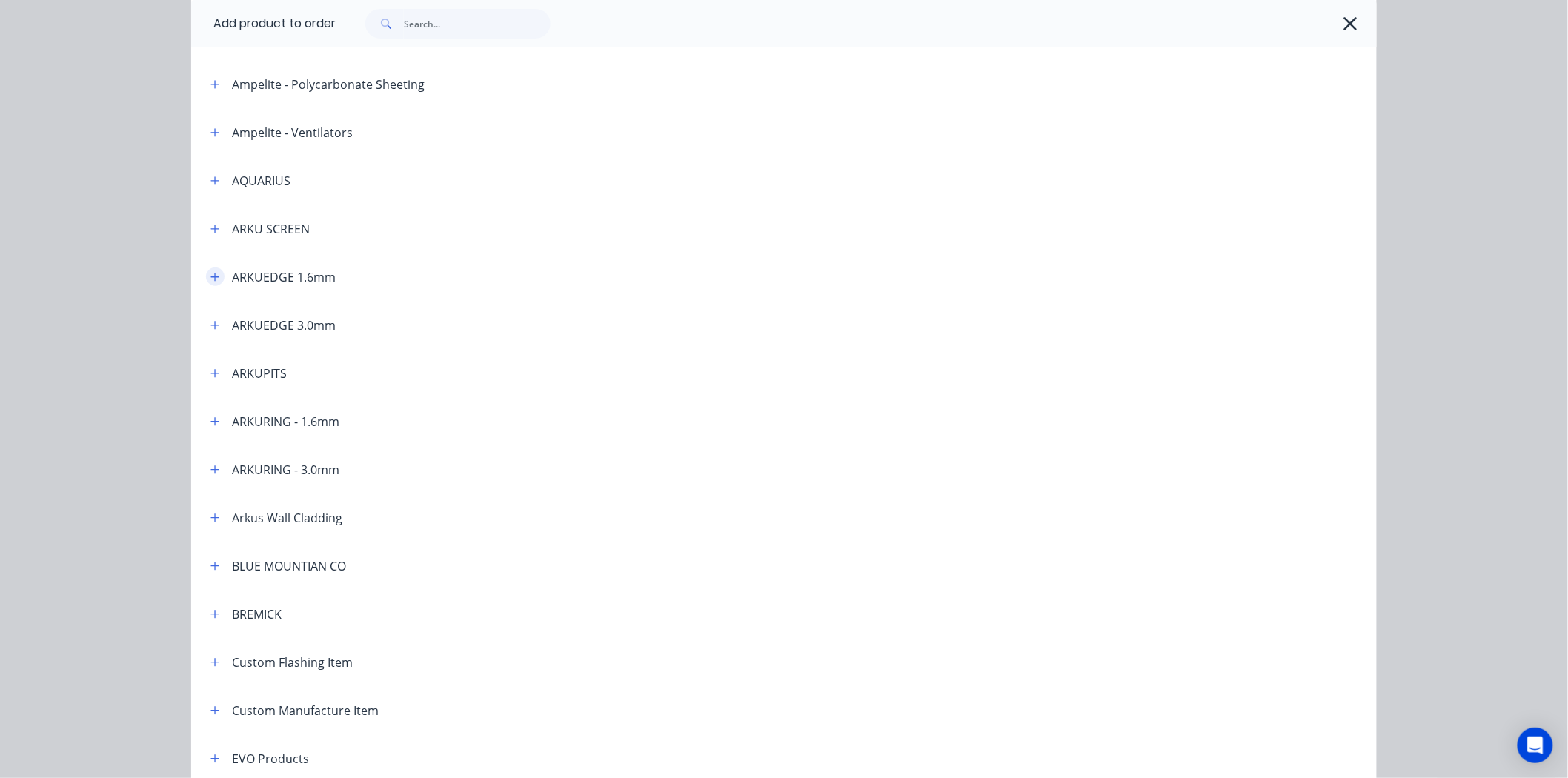
click at [211, 280] on icon "button" at bounding box center [215, 277] width 9 height 10
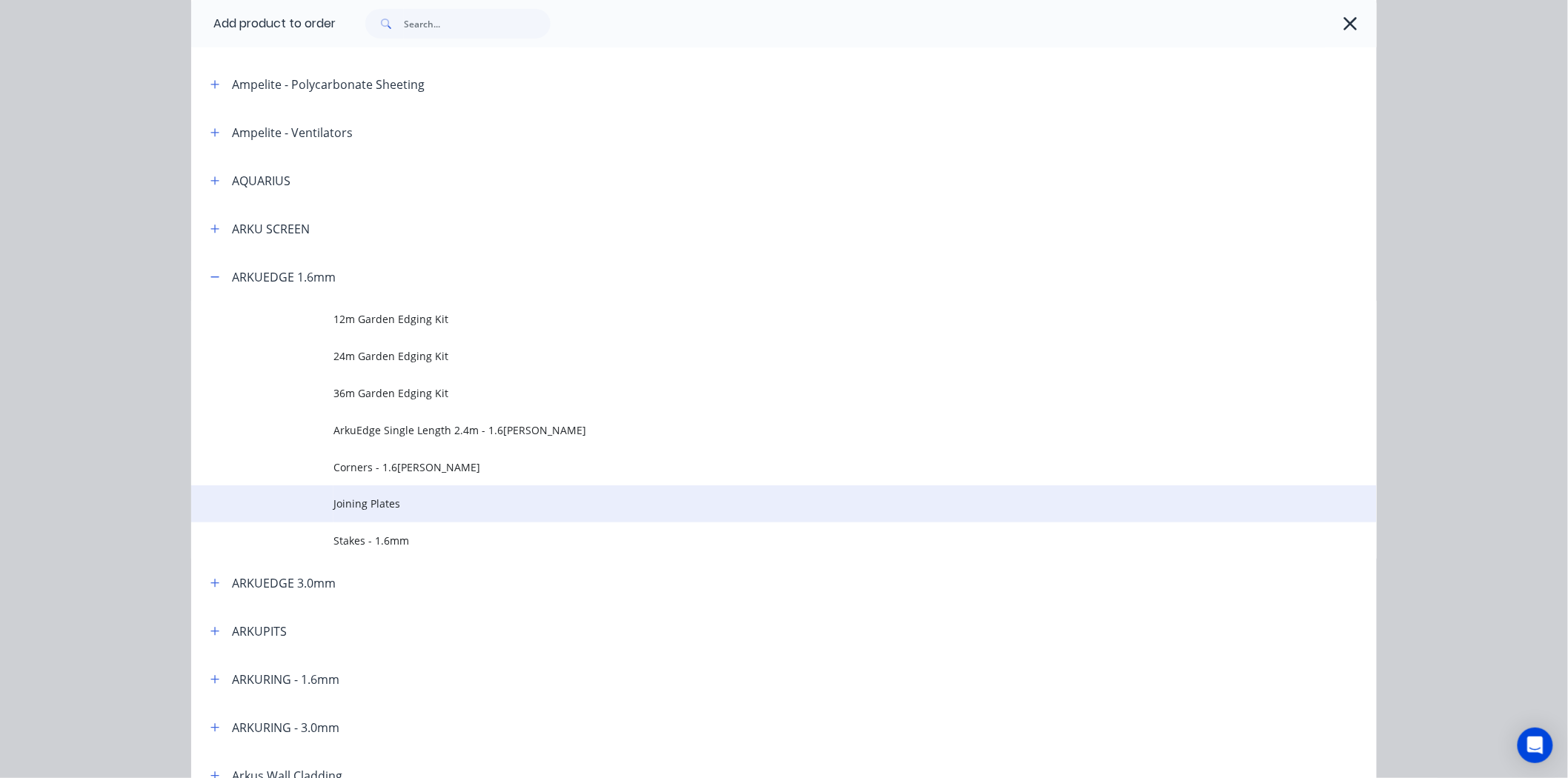
click at [373, 508] on span "Joining Plates" at bounding box center [751, 504] width 835 height 16
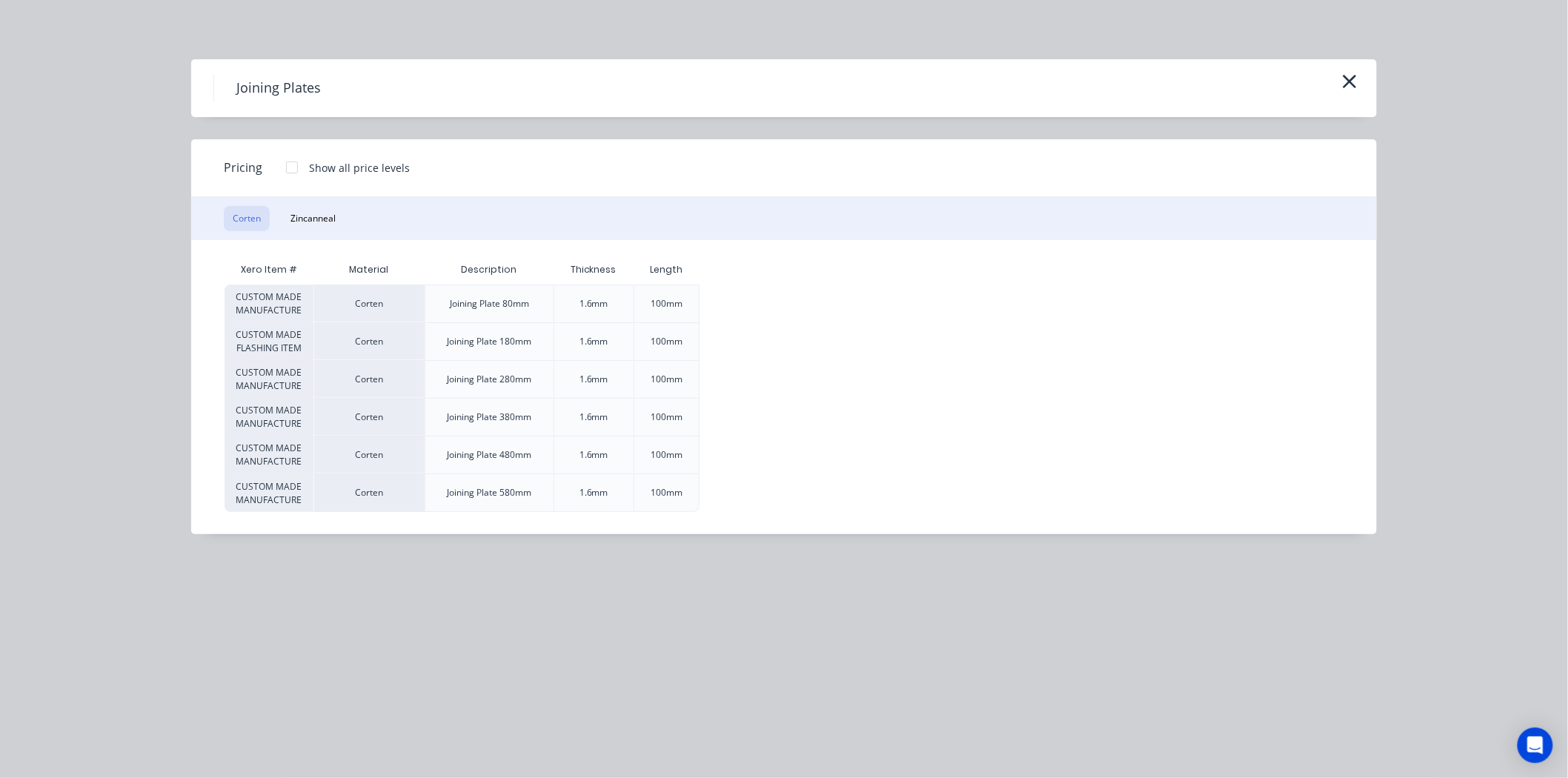
click at [292, 166] on div at bounding box center [292, 167] width 30 height 30
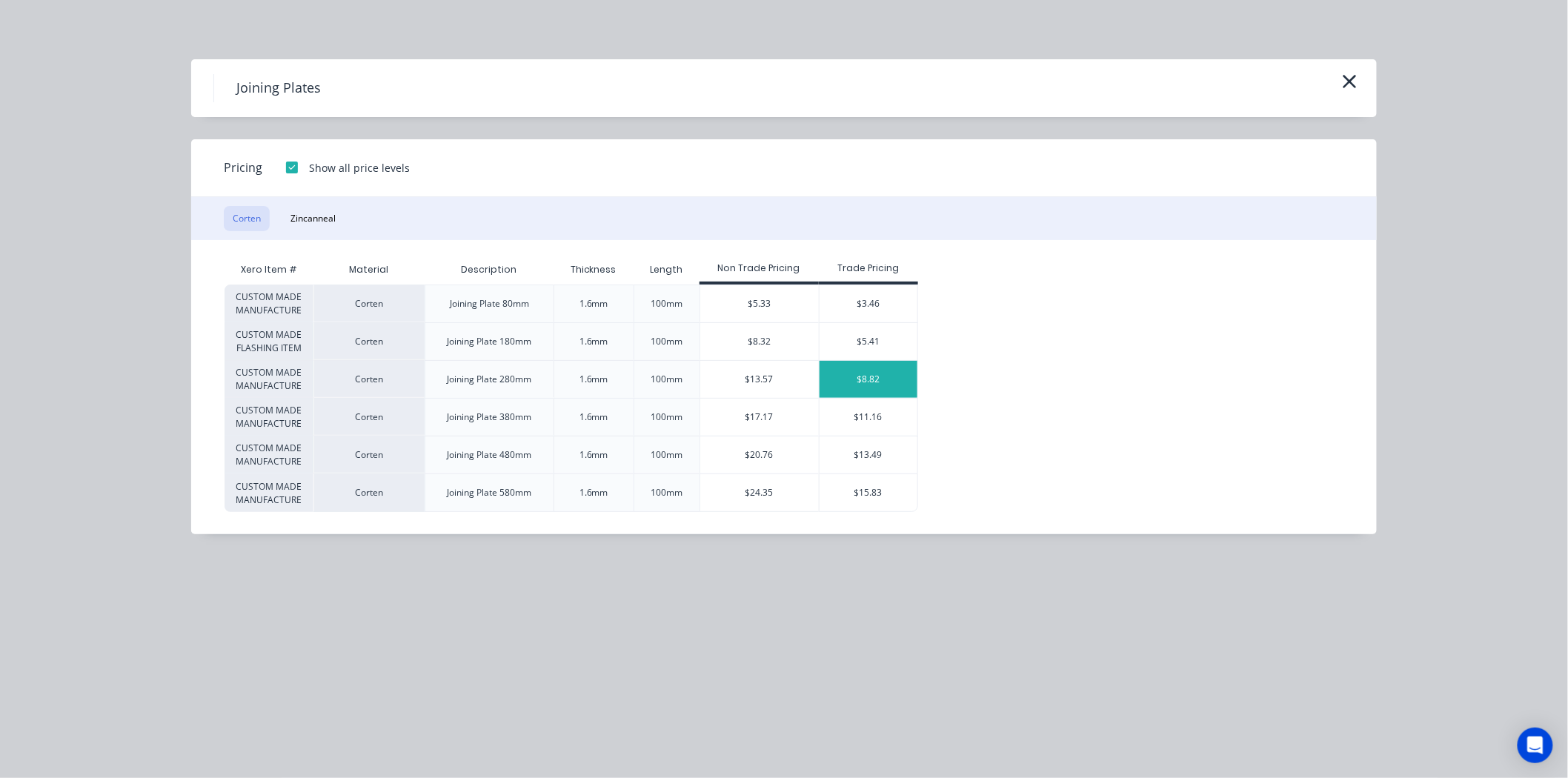
click at [872, 374] on div "$8.82" at bounding box center [868, 379] width 98 height 37
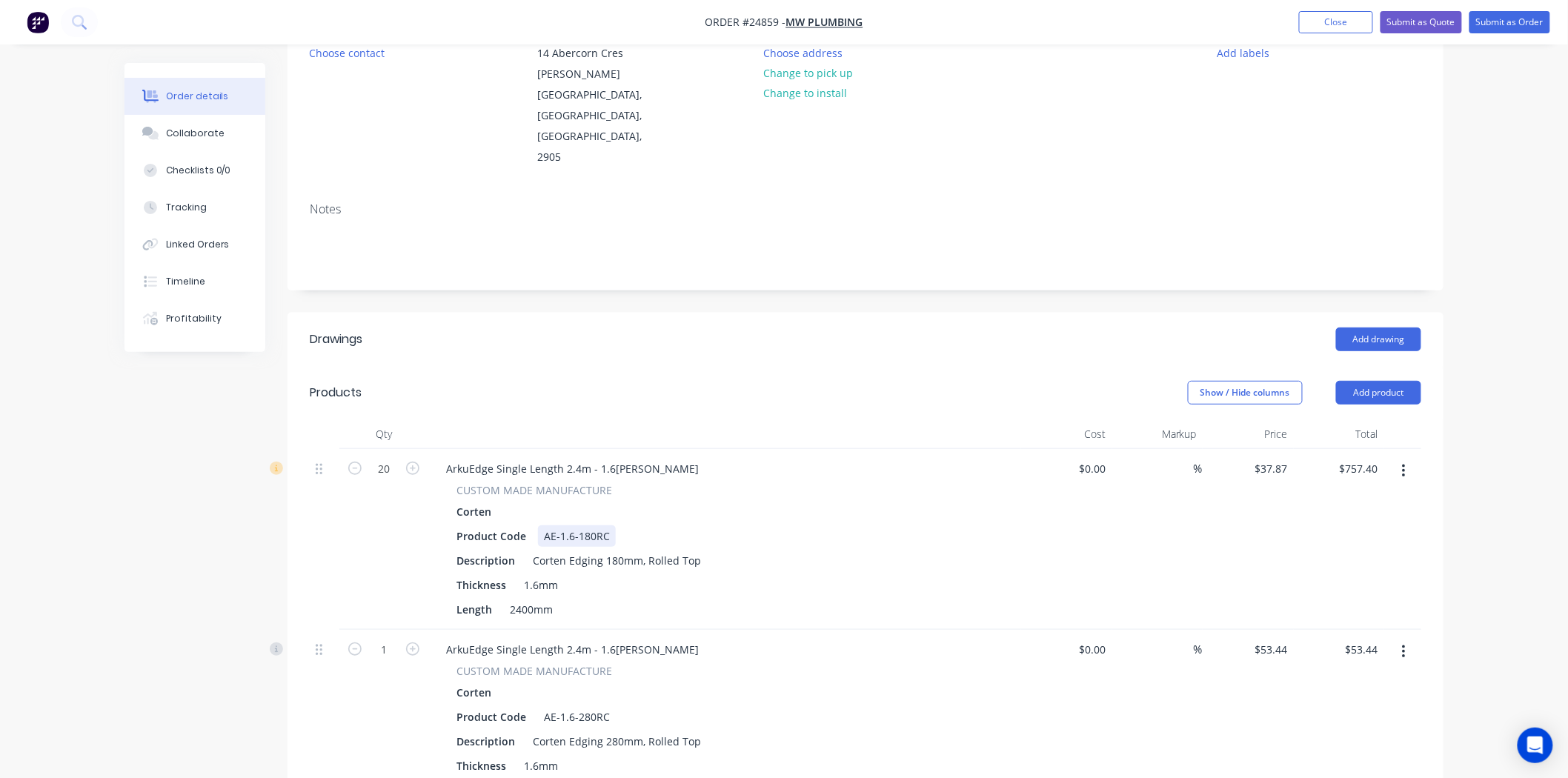
scroll to position [494, 0]
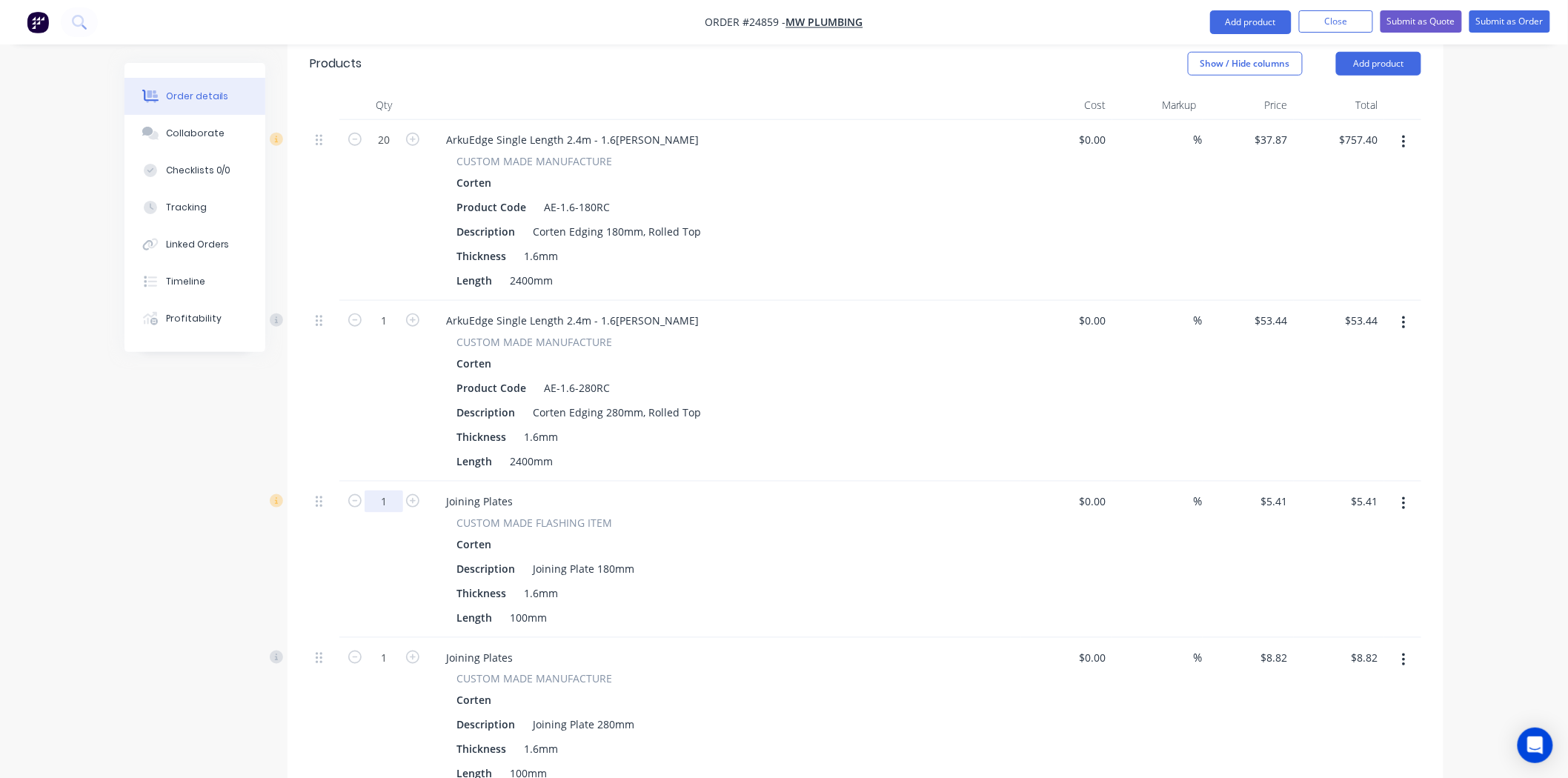
click at [388, 490] on input "1" at bounding box center [384, 501] width 39 height 22
type input "20"
type input "$108.20"
click at [736, 515] on div "CUSTOM MADE FLASHING ITEM" at bounding box center [725, 523] width 537 height 16
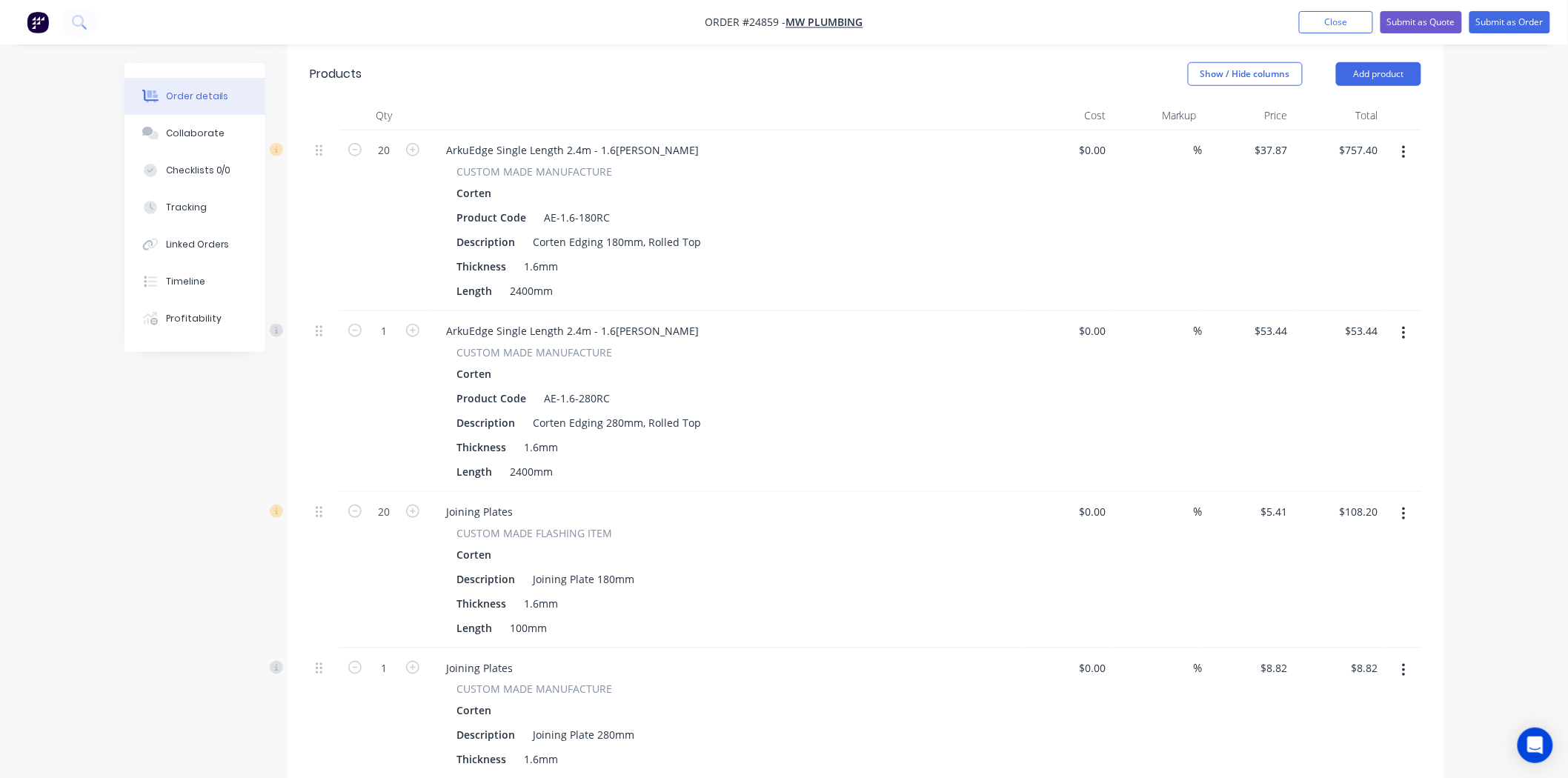
scroll to position [153, 0]
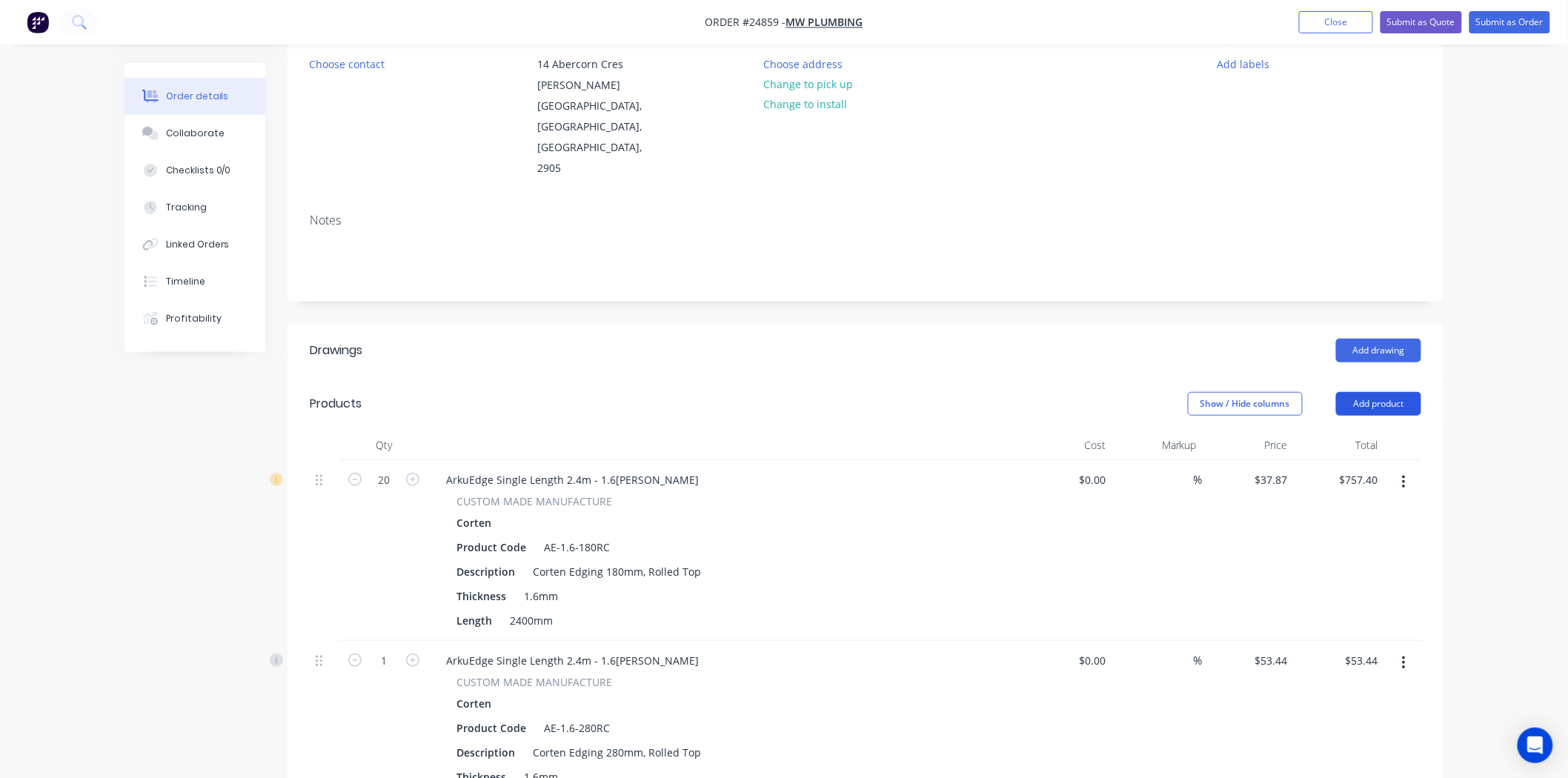
click at [1357, 392] on button "Add product" at bounding box center [1379, 404] width 85 height 24
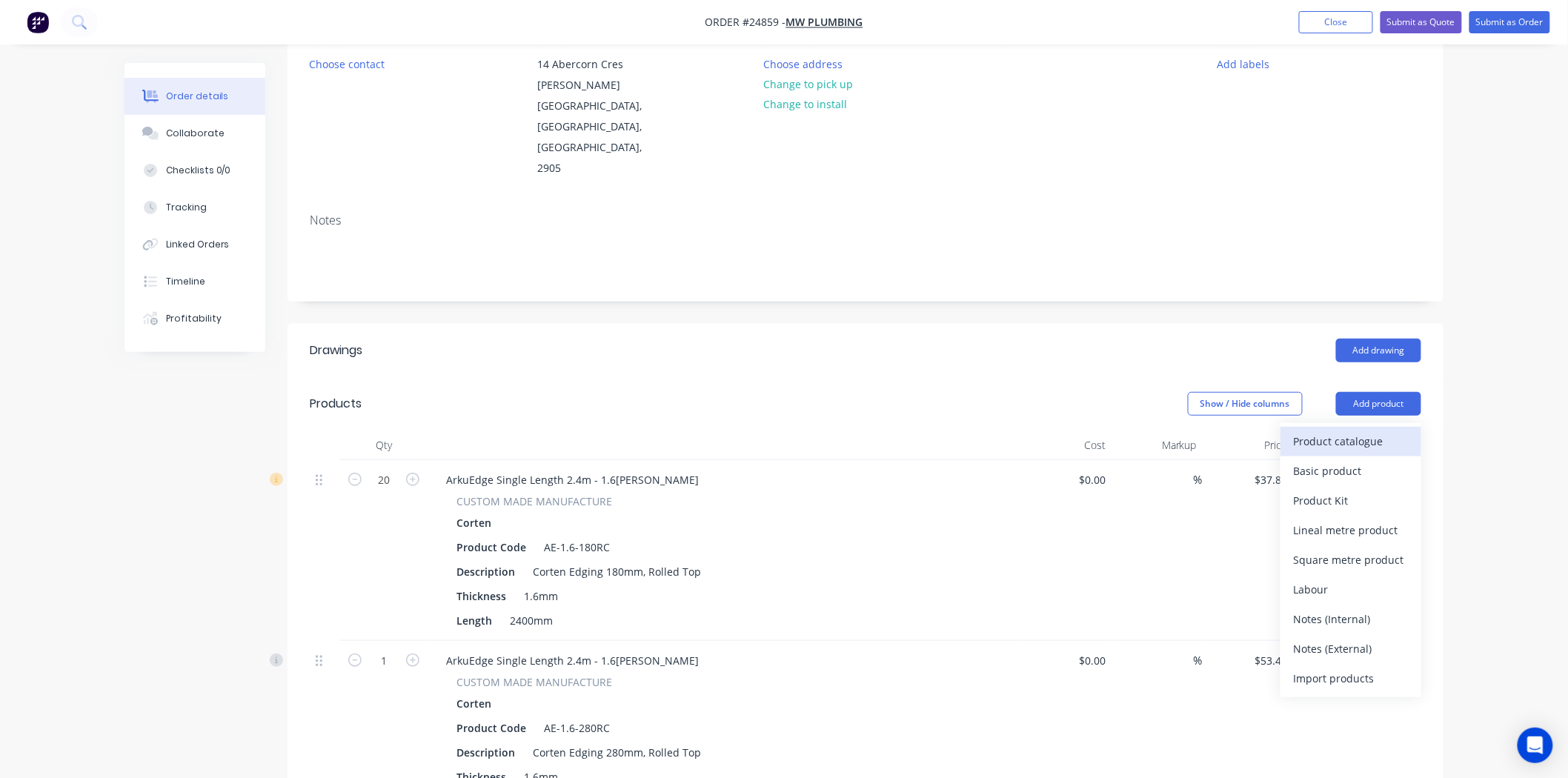
click at [1350, 431] on div "Product catalogue" at bounding box center [1350, 441] width 114 height 21
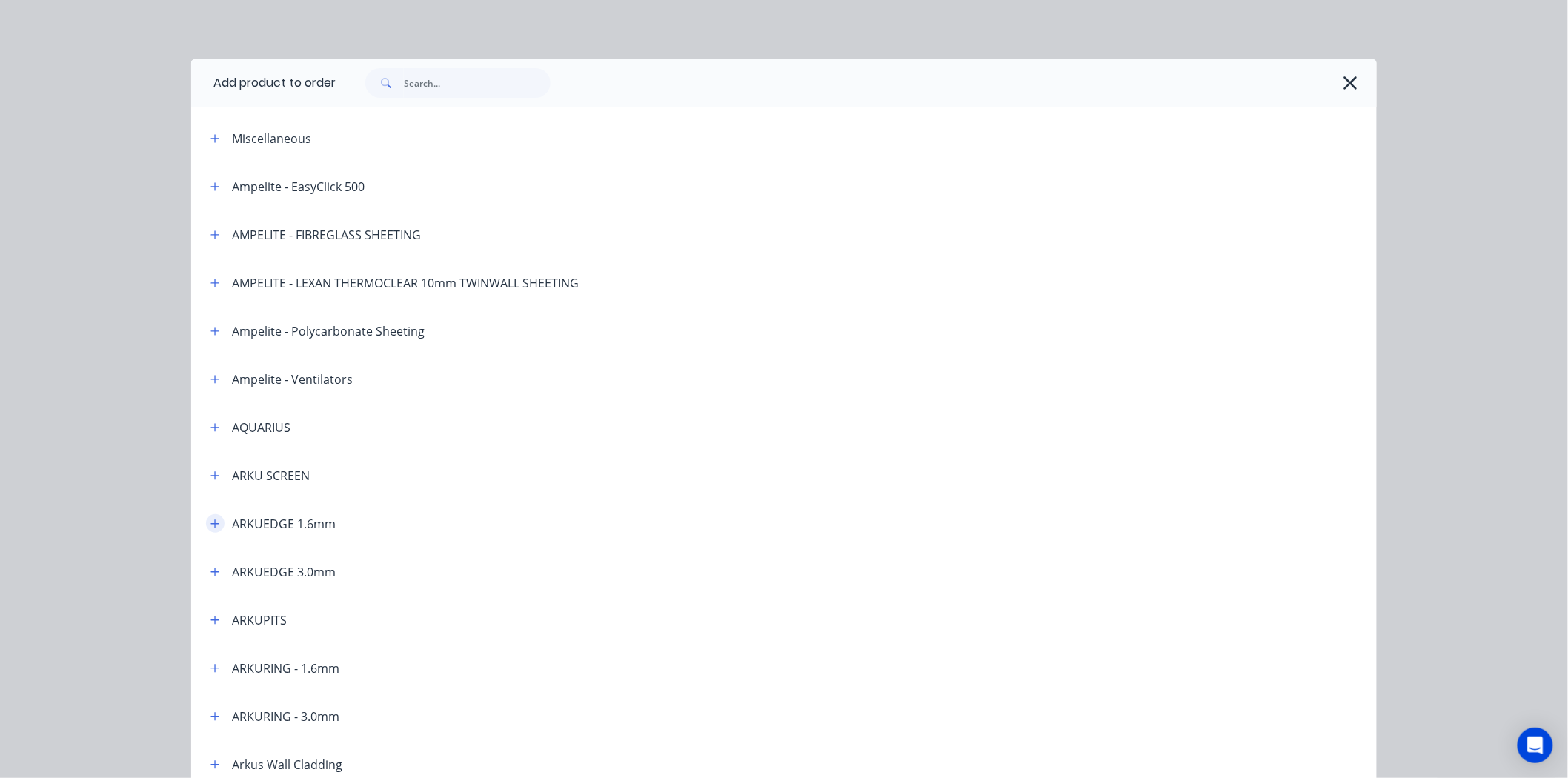
click at [211, 524] on icon "button" at bounding box center [215, 523] width 8 height 8
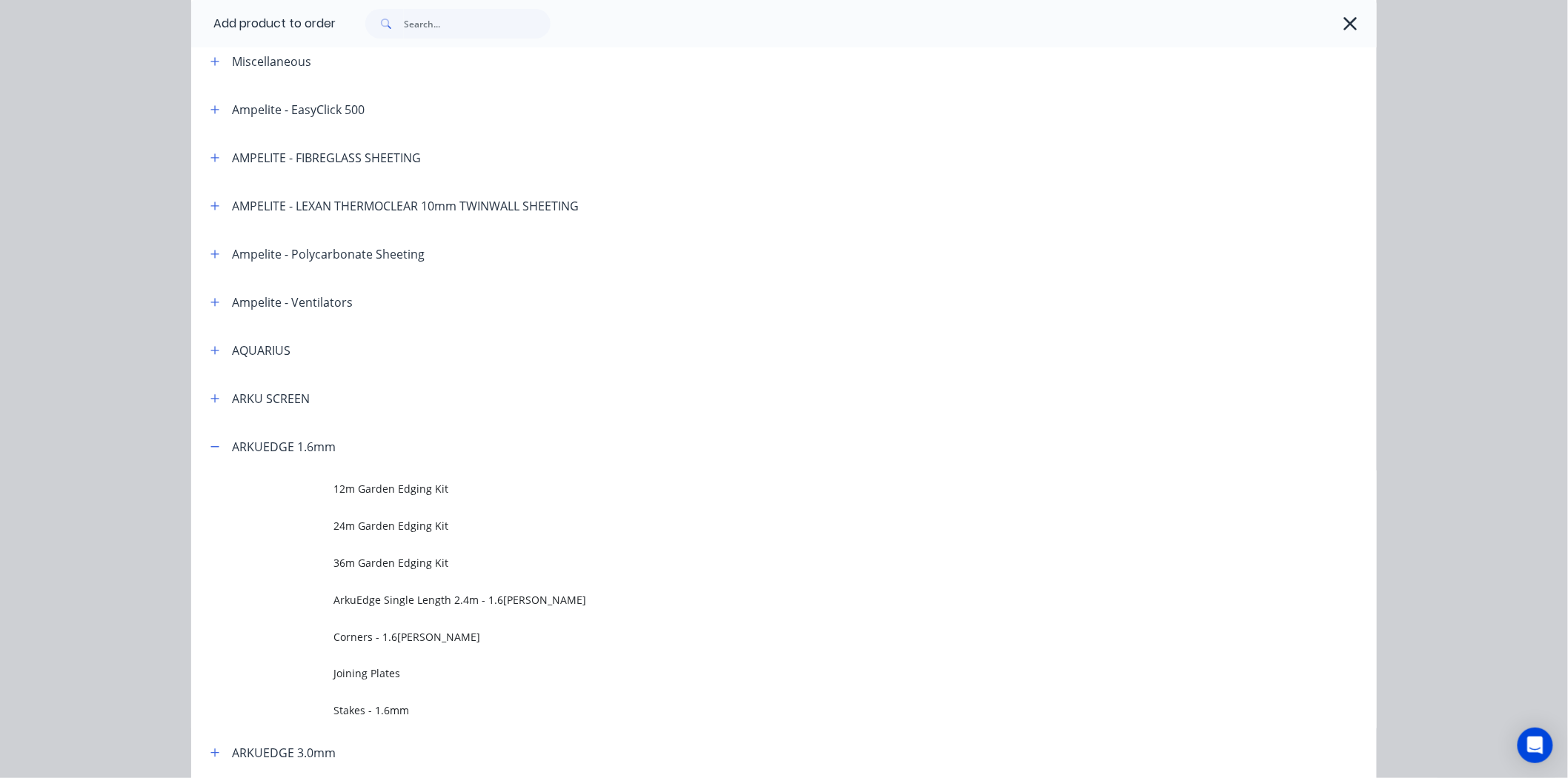
scroll to position [329, 0]
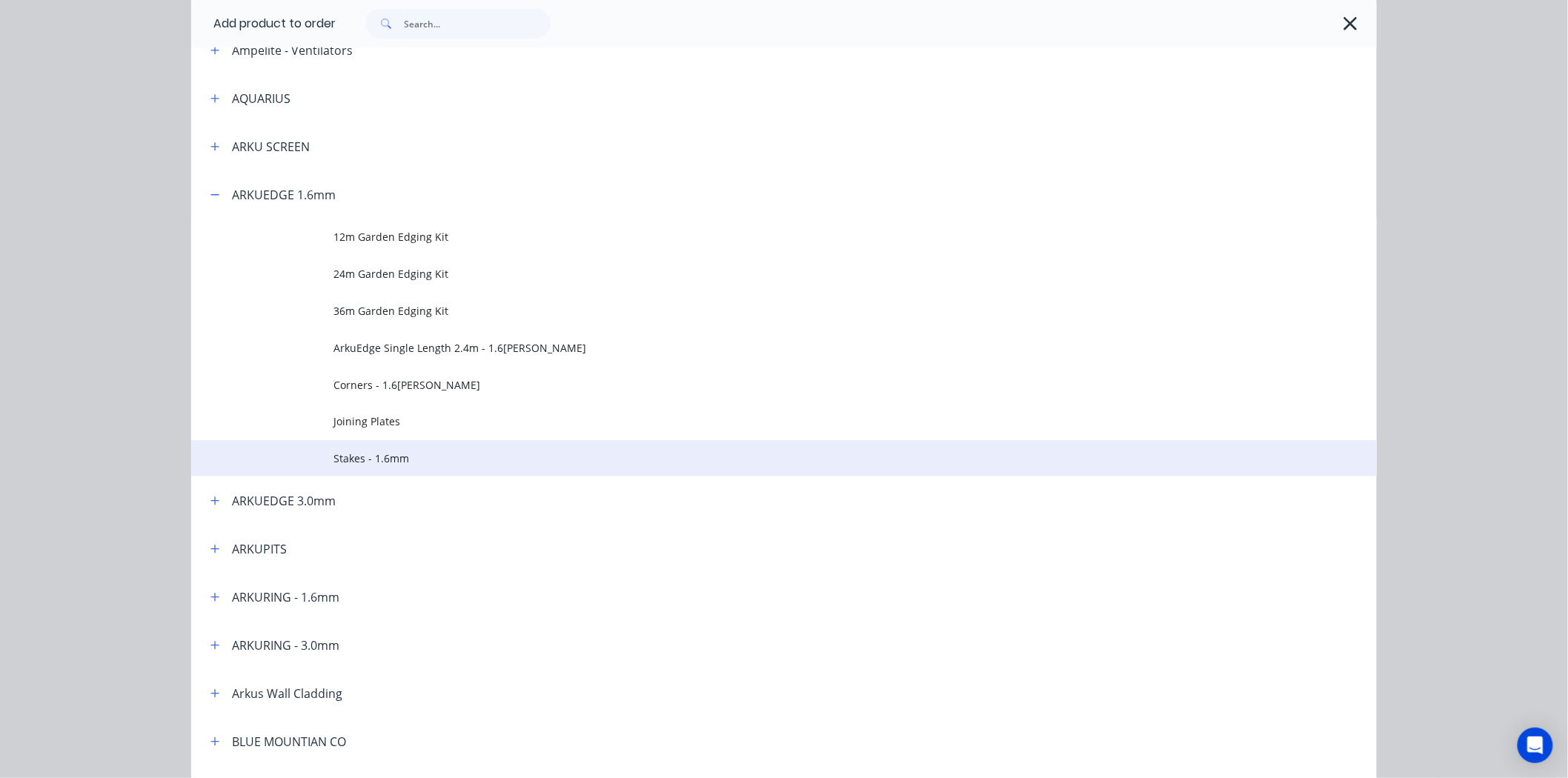
click at [333, 450] on span "Stakes - 1.6mm" at bounding box center [751, 458] width 835 height 16
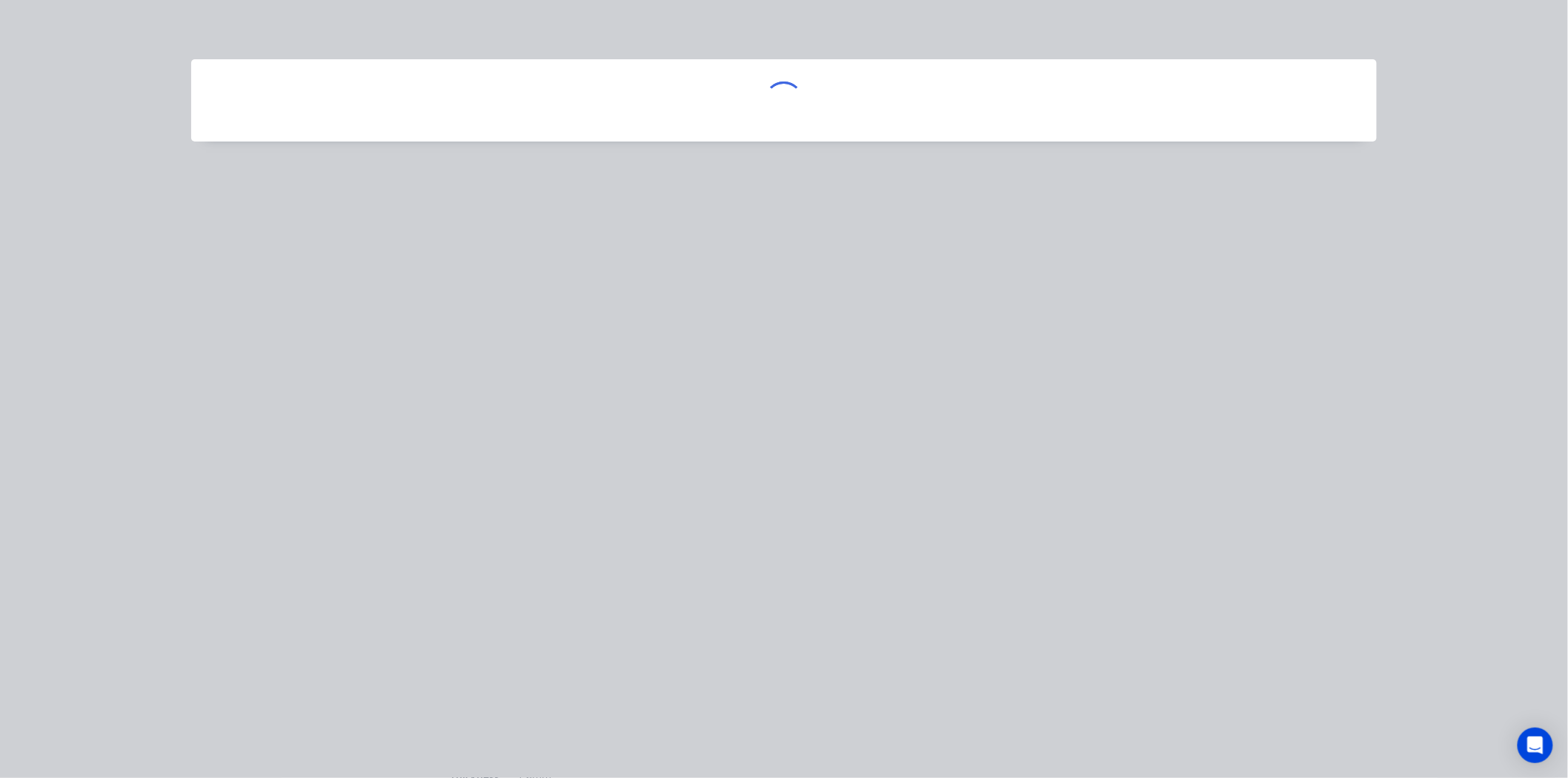
scroll to position [0, 0]
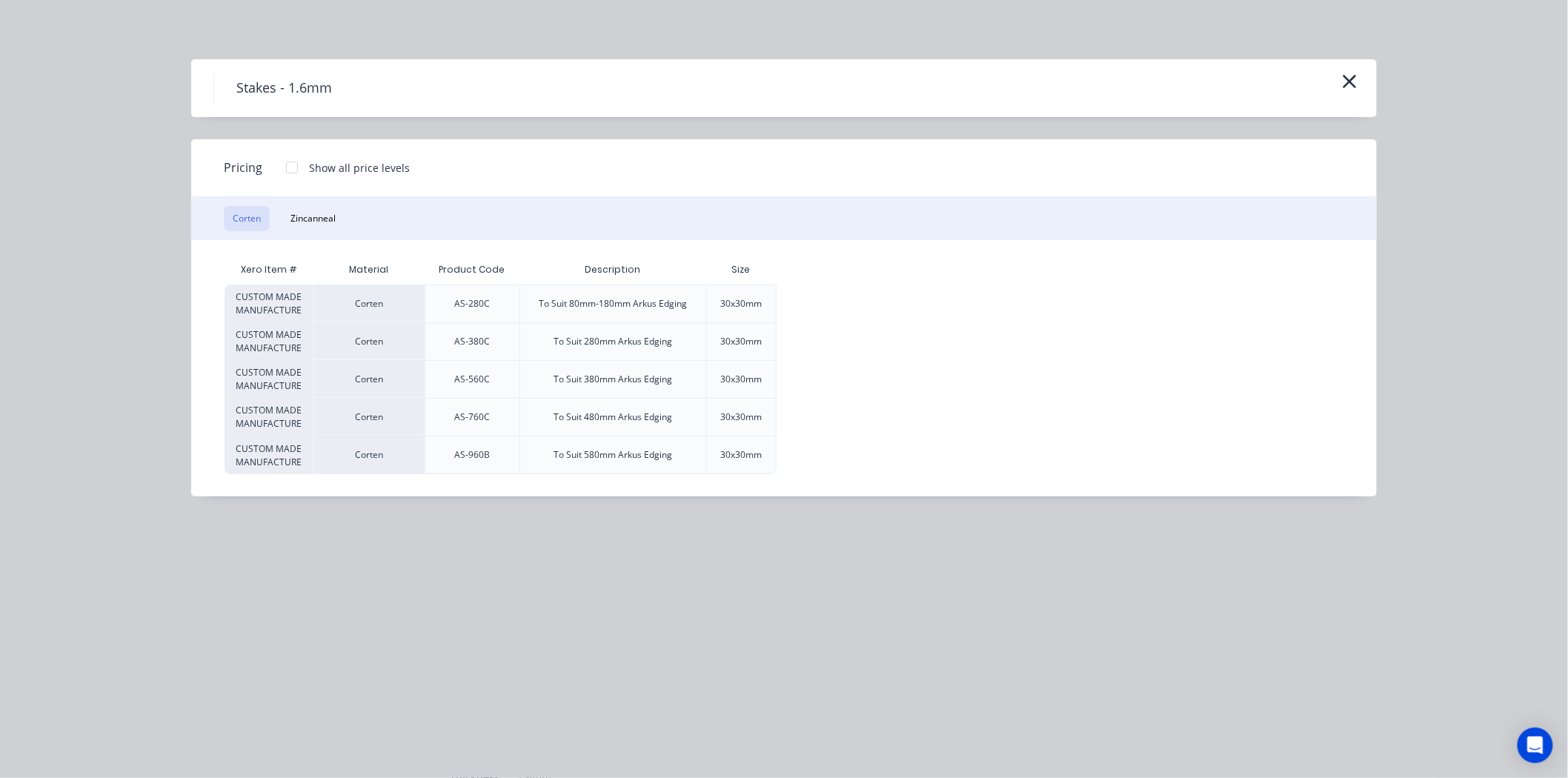
click at [292, 175] on div at bounding box center [292, 167] width 30 height 30
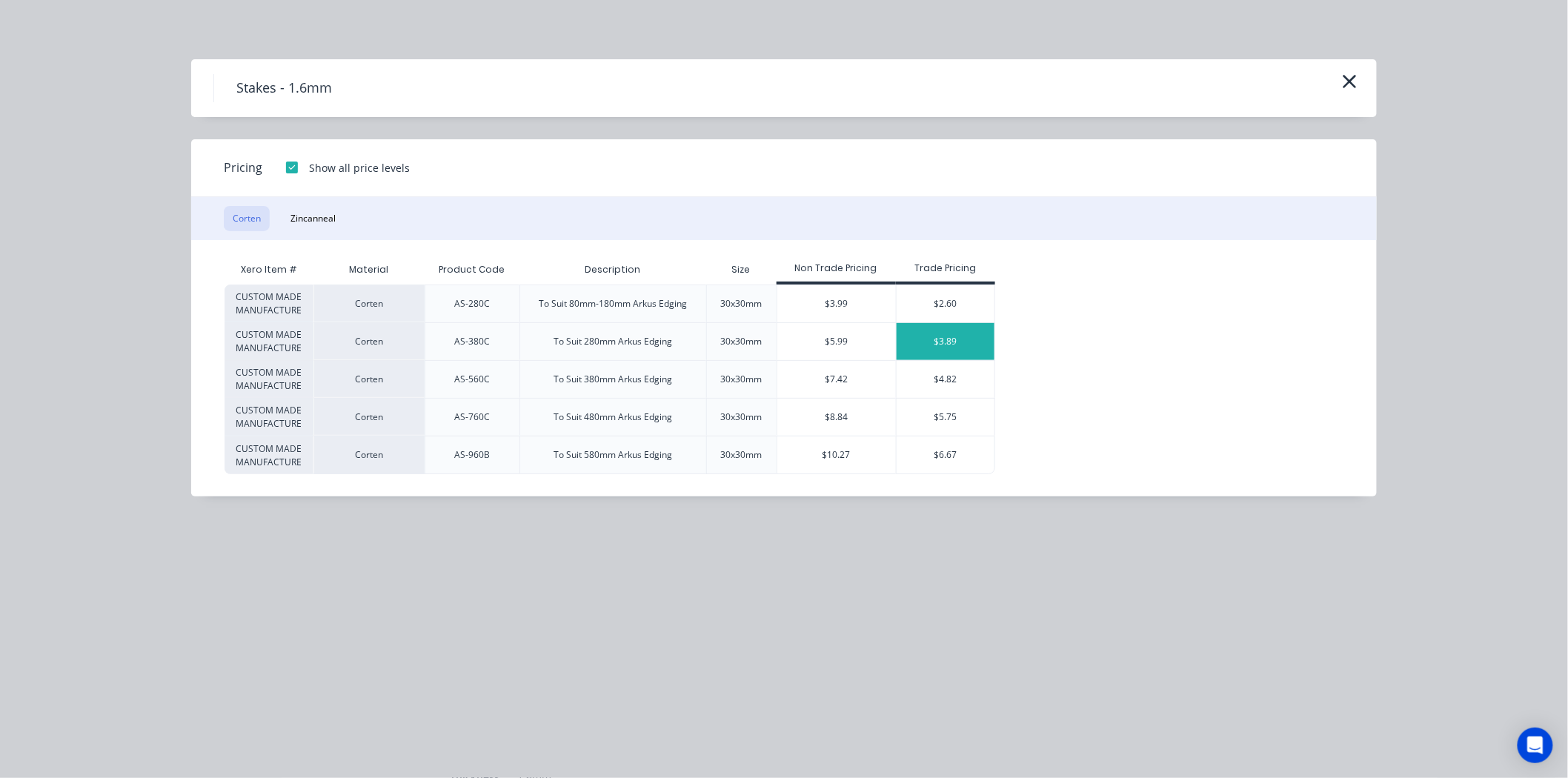
click at [962, 343] on div "$3.89" at bounding box center [946, 341] width 98 height 37
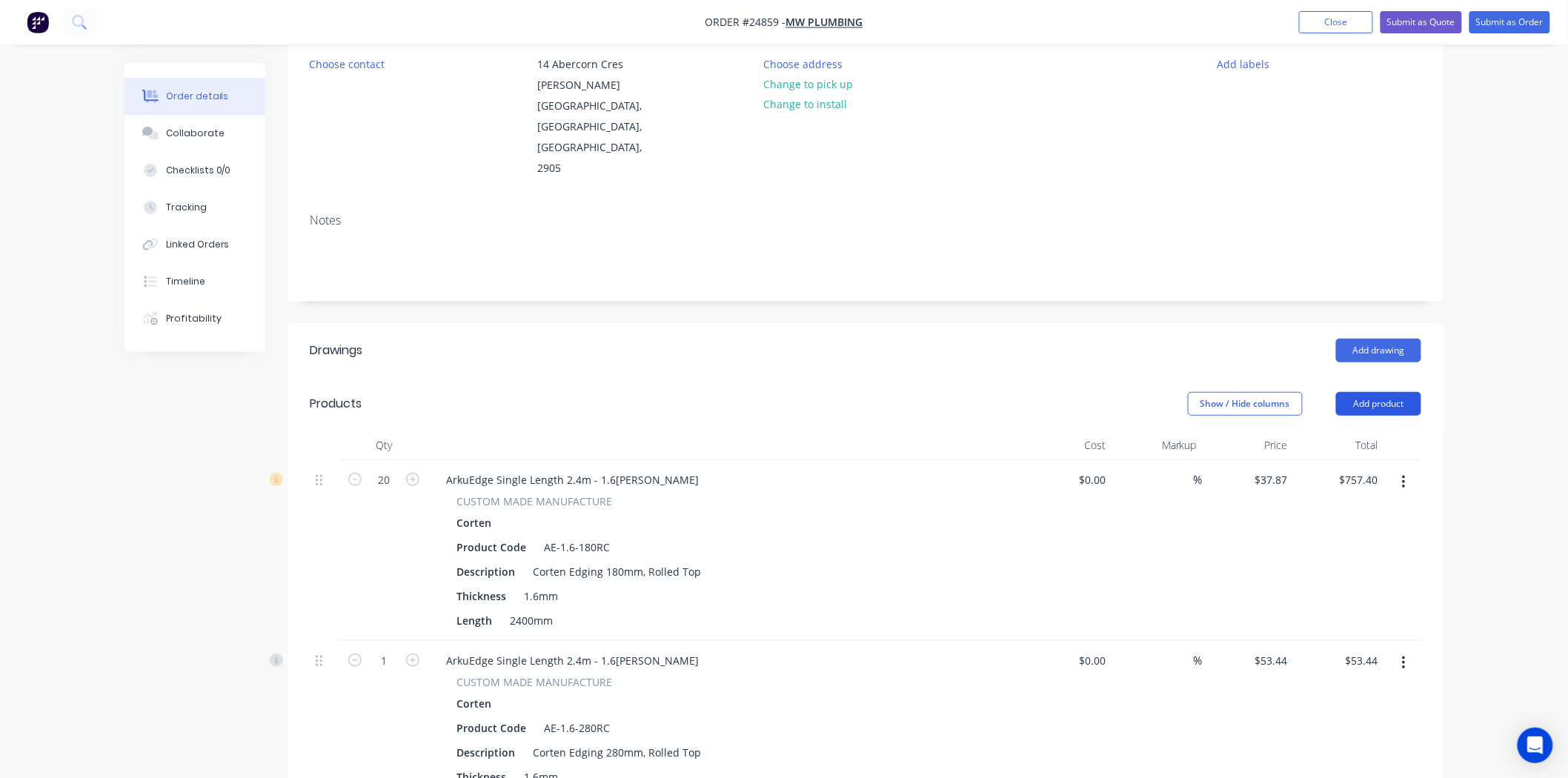
click at [1383, 392] on button "Add product" at bounding box center [1379, 404] width 85 height 24
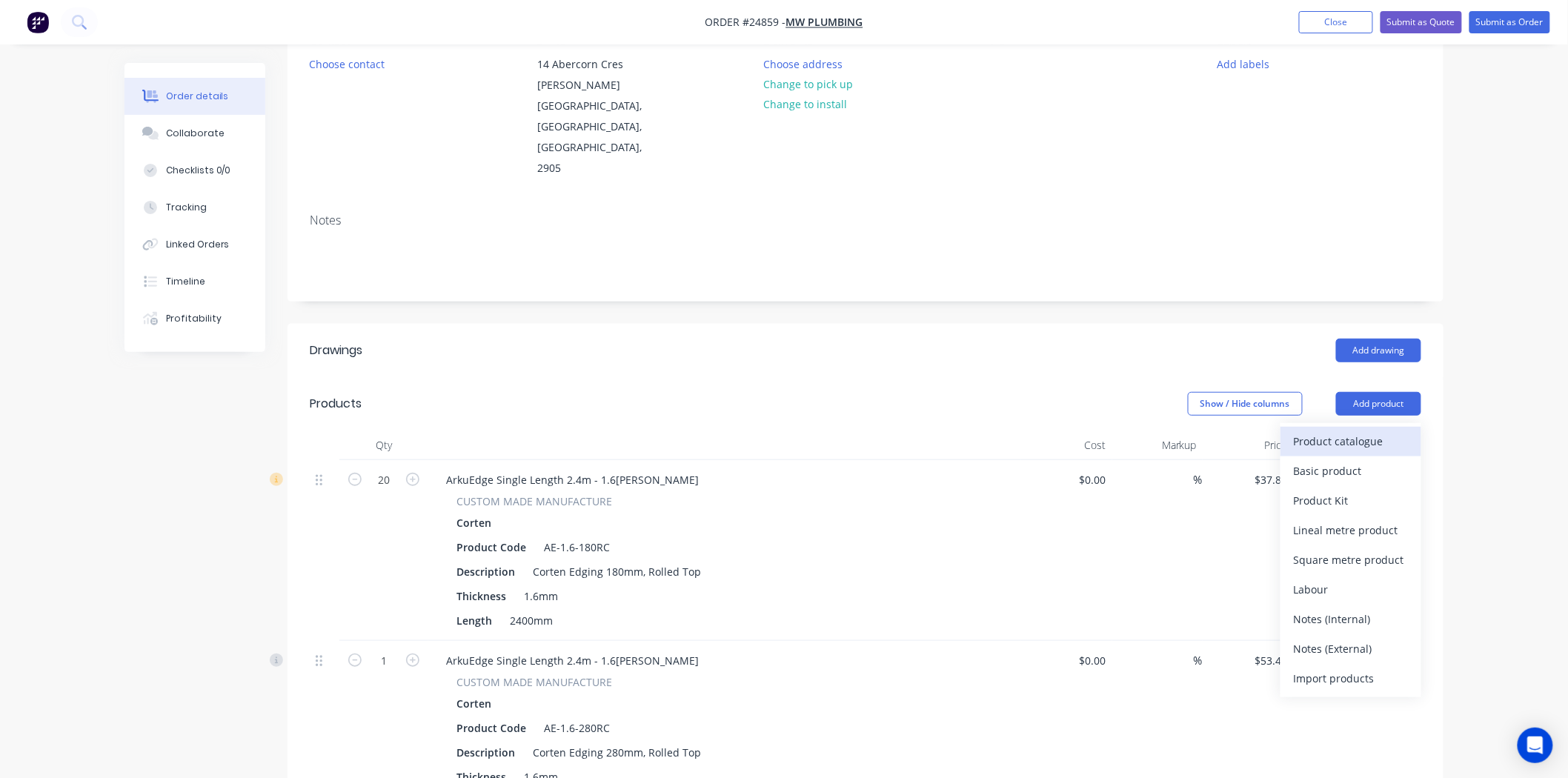
click at [1374, 431] on div "Product catalogue" at bounding box center [1350, 441] width 114 height 21
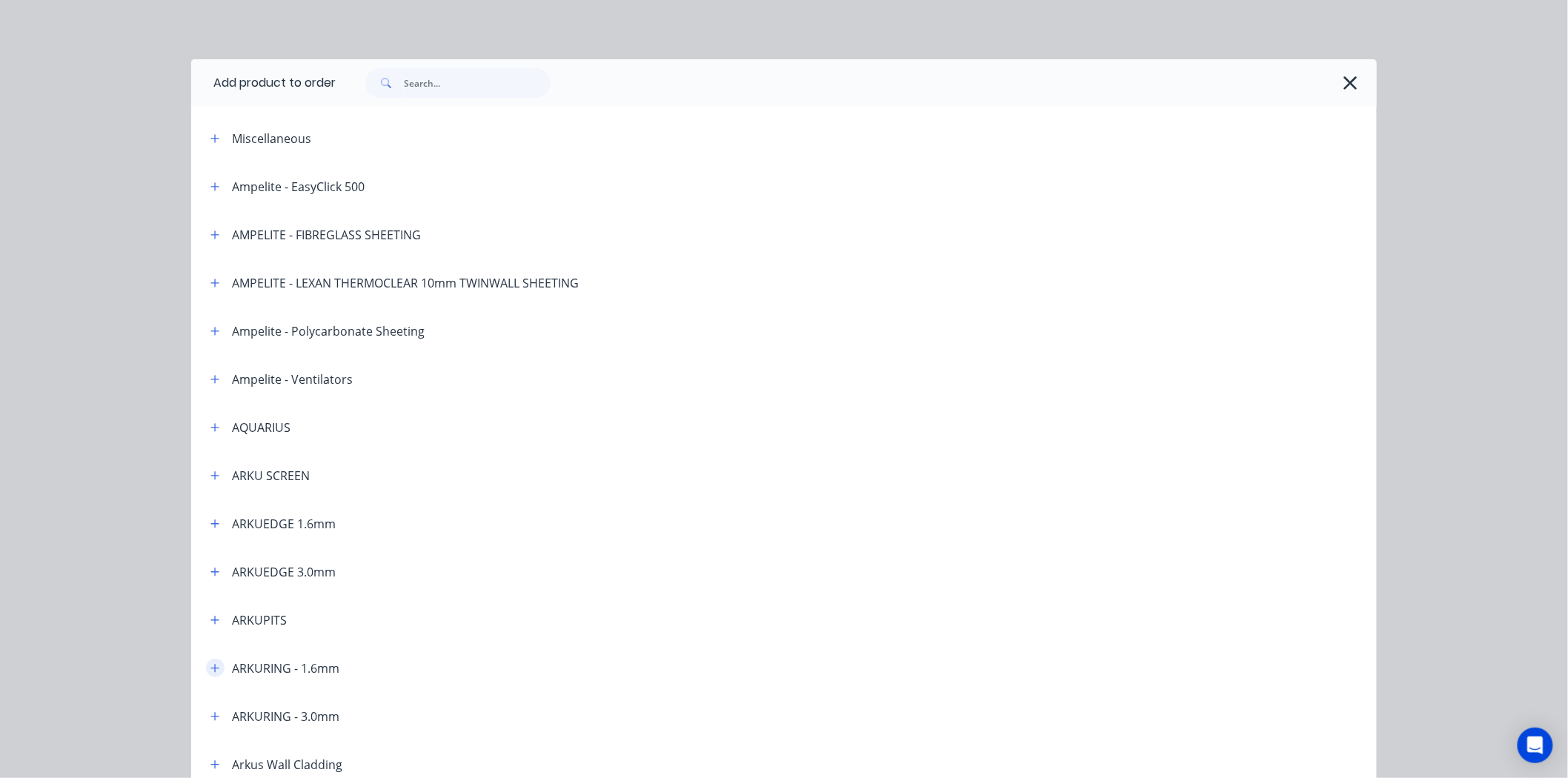
click at [215, 663] on button "button" at bounding box center [215, 668] width 19 height 19
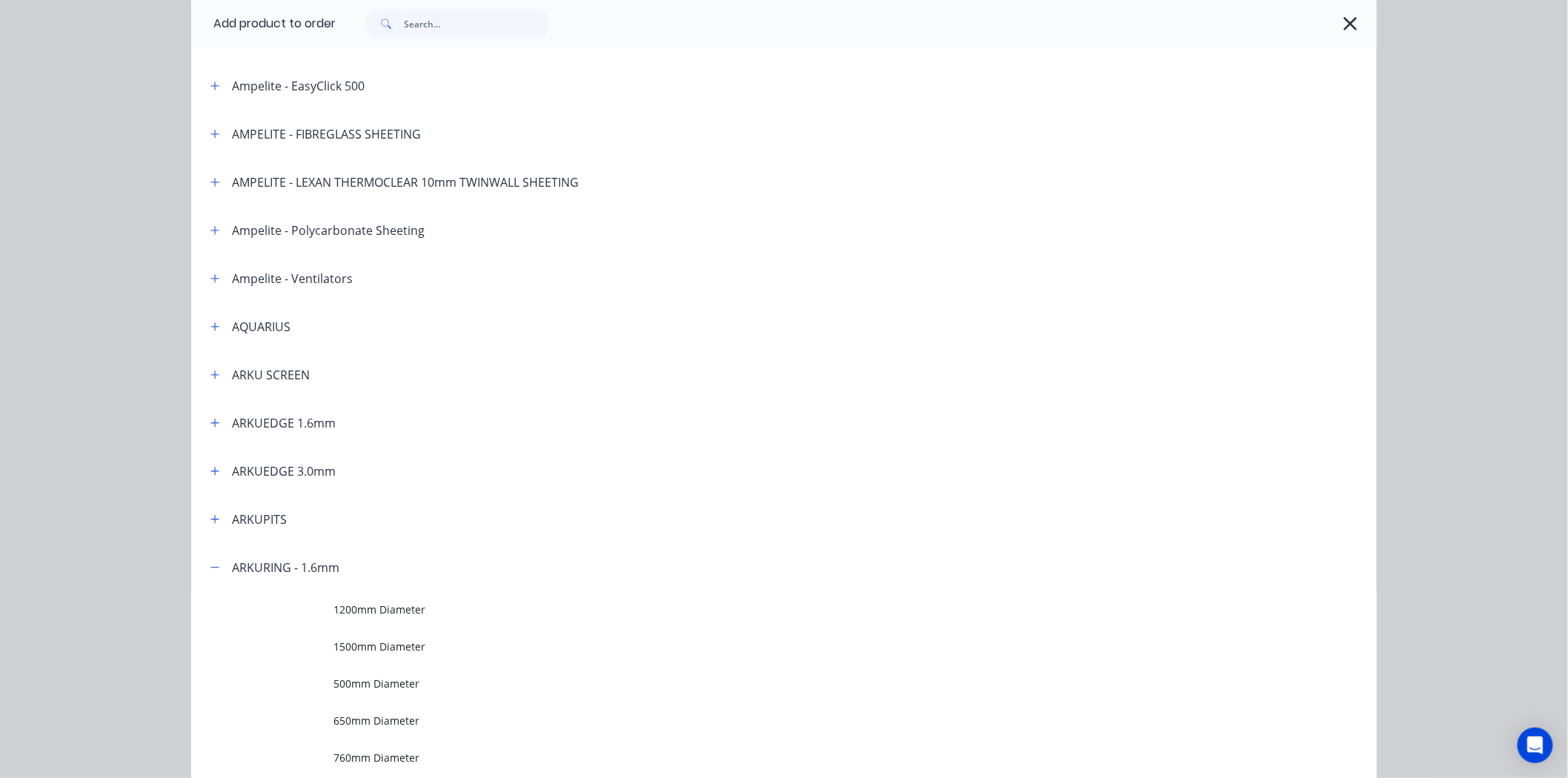
scroll to position [247, 0]
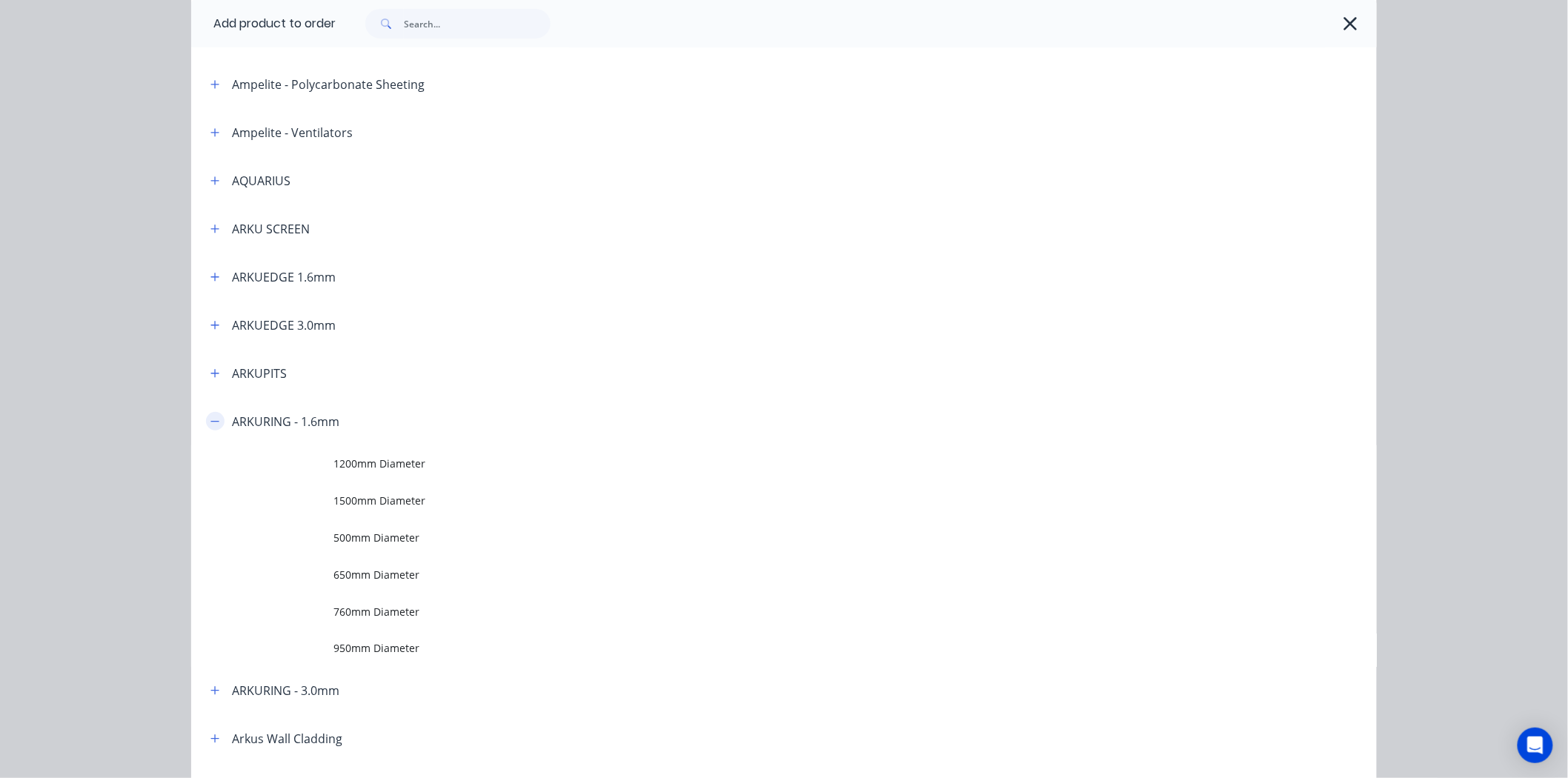
click at [217, 418] on button "button" at bounding box center [215, 421] width 19 height 19
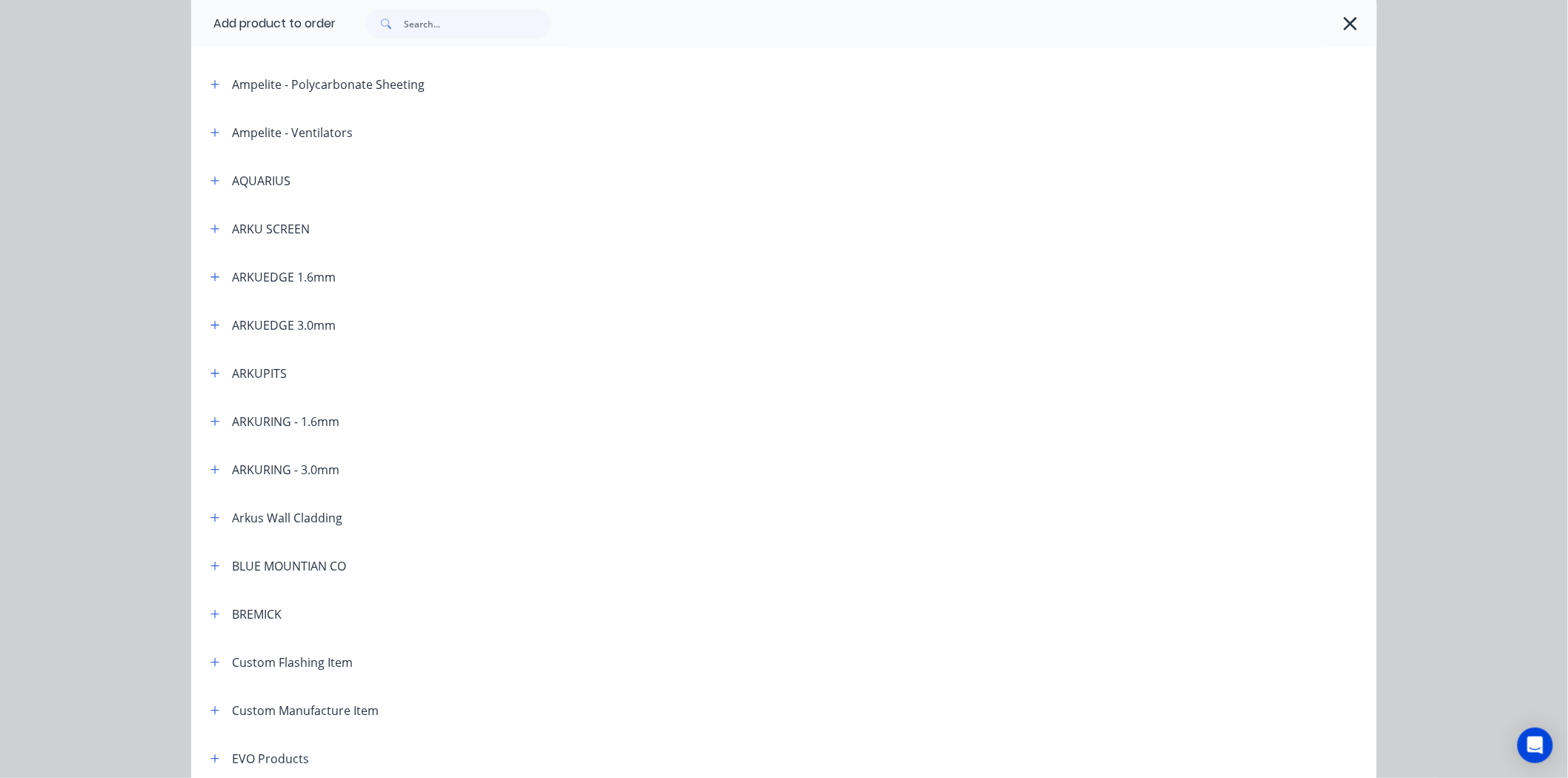
click at [215, 288] on header "ARKUEDGE 1.6mm" at bounding box center [784, 277] width 1186 height 48
click at [215, 274] on button "button" at bounding box center [215, 277] width 19 height 19
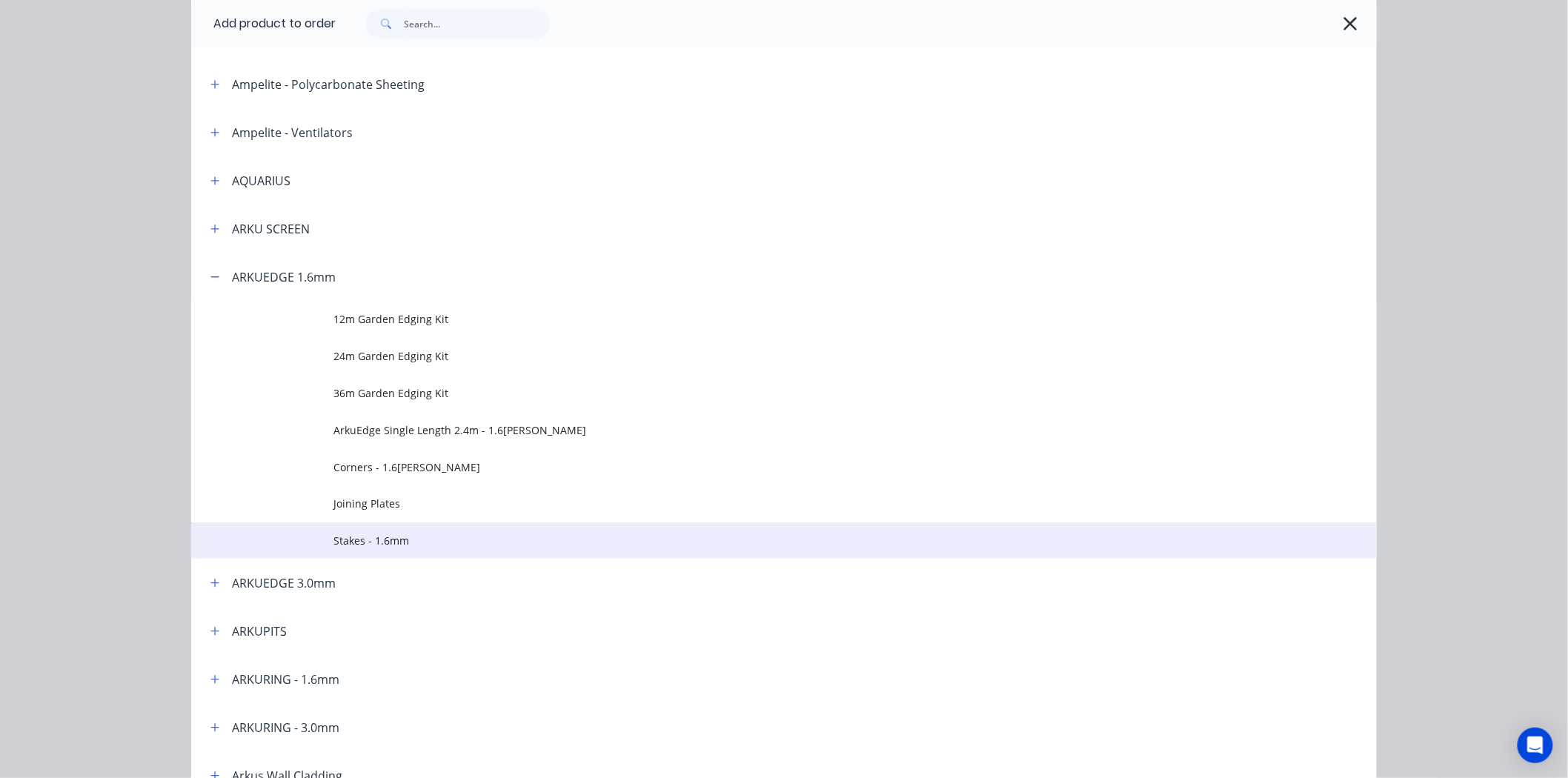
click at [409, 534] on span "Stakes - 1.6mm" at bounding box center [751, 541] width 835 height 16
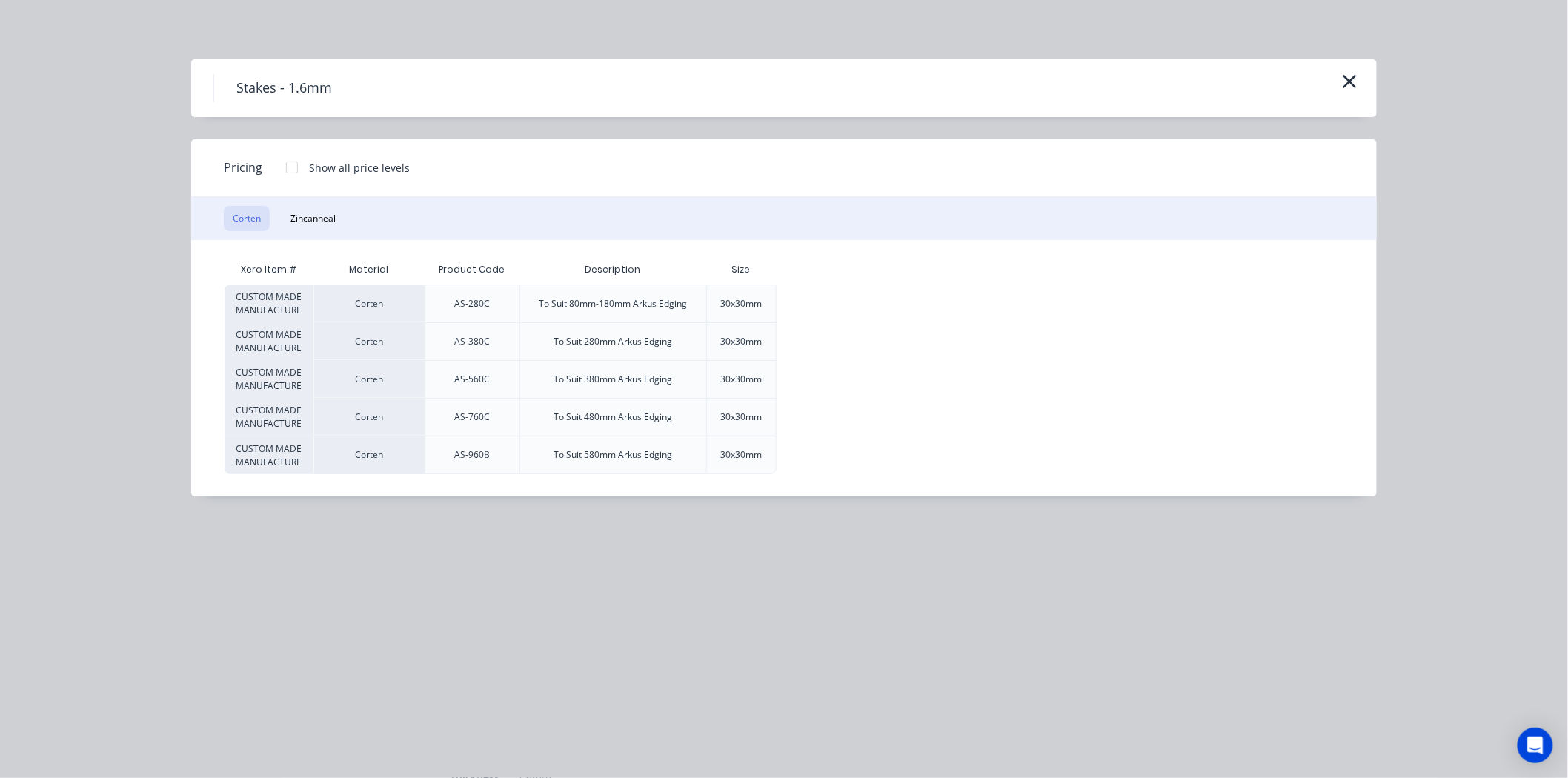
click at [295, 174] on div at bounding box center [292, 167] width 30 height 30
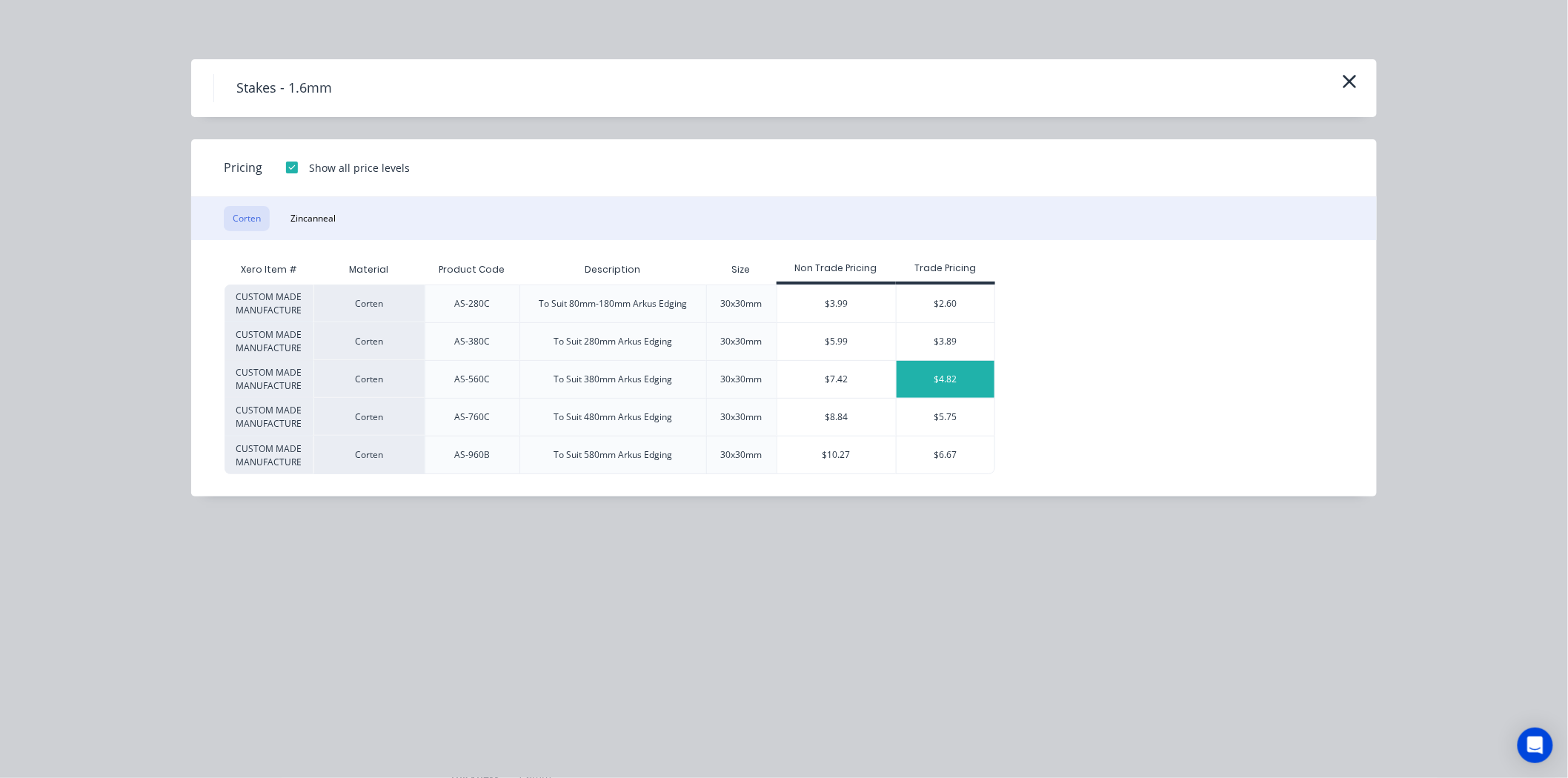
click at [967, 374] on div "$4.82" at bounding box center [946, 379] width 98 height 37
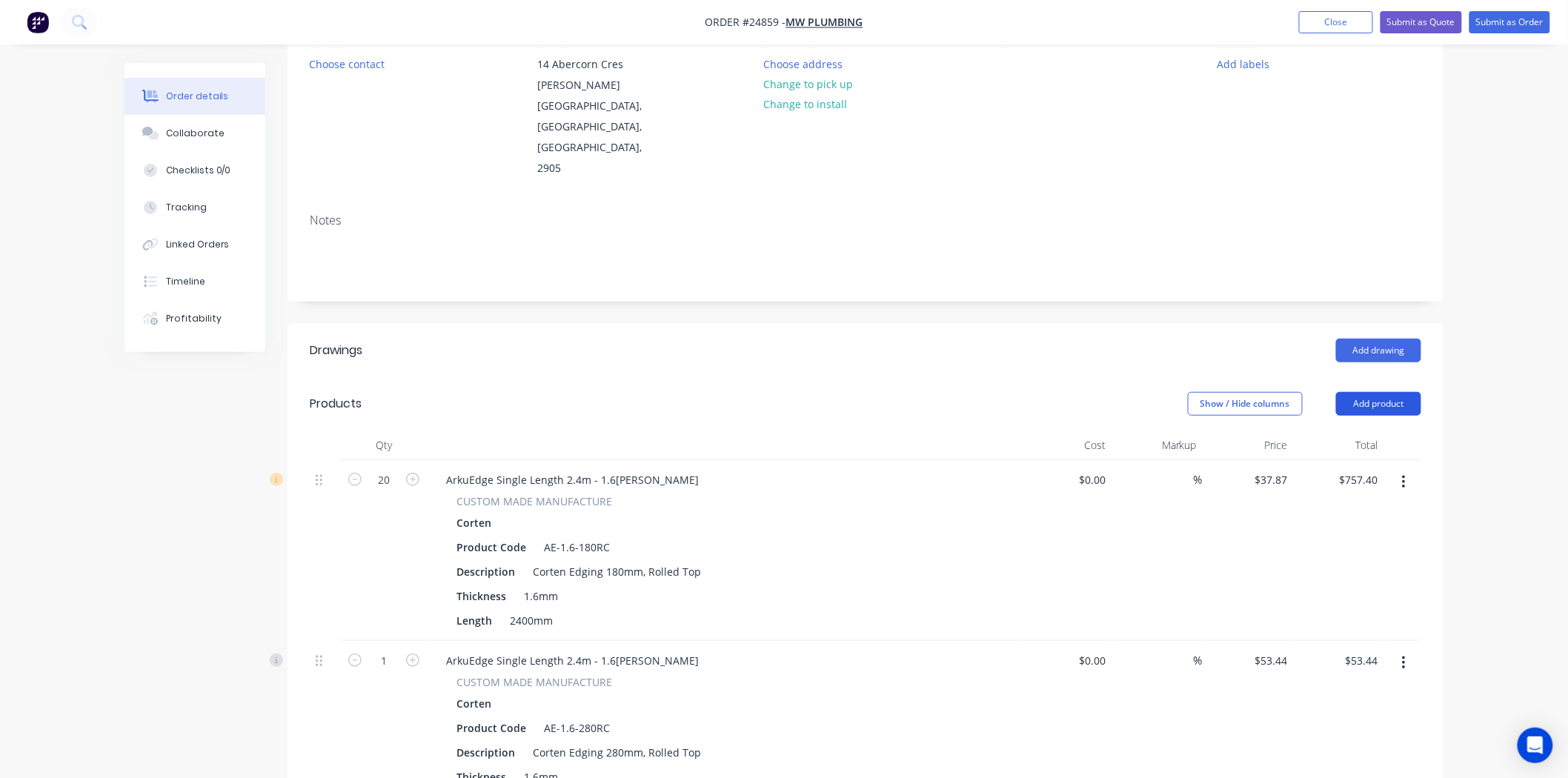
click at [1372, 392] on button "Add product" at bounding box center [1379, 404] width 85 height 24
click at [1353, 423] on div "Product catalogue Basic product Product Kit Lineal metre product Square metre p…" at bounding box center [1351, 560] width 141 height 274
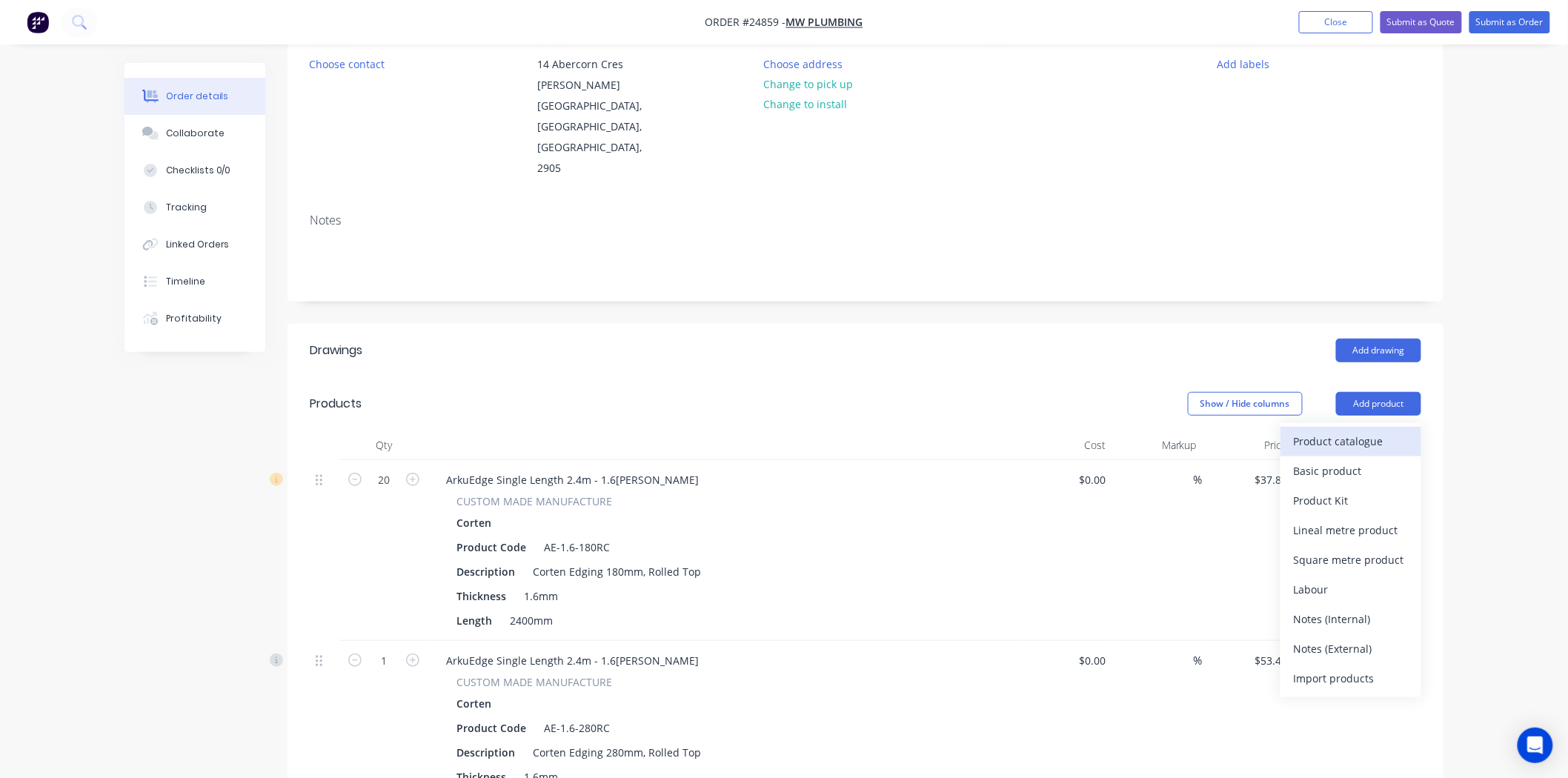
click at [1351, 431] on div "Product catalogue" at bounding box center [1350, 441] width 114 height 21
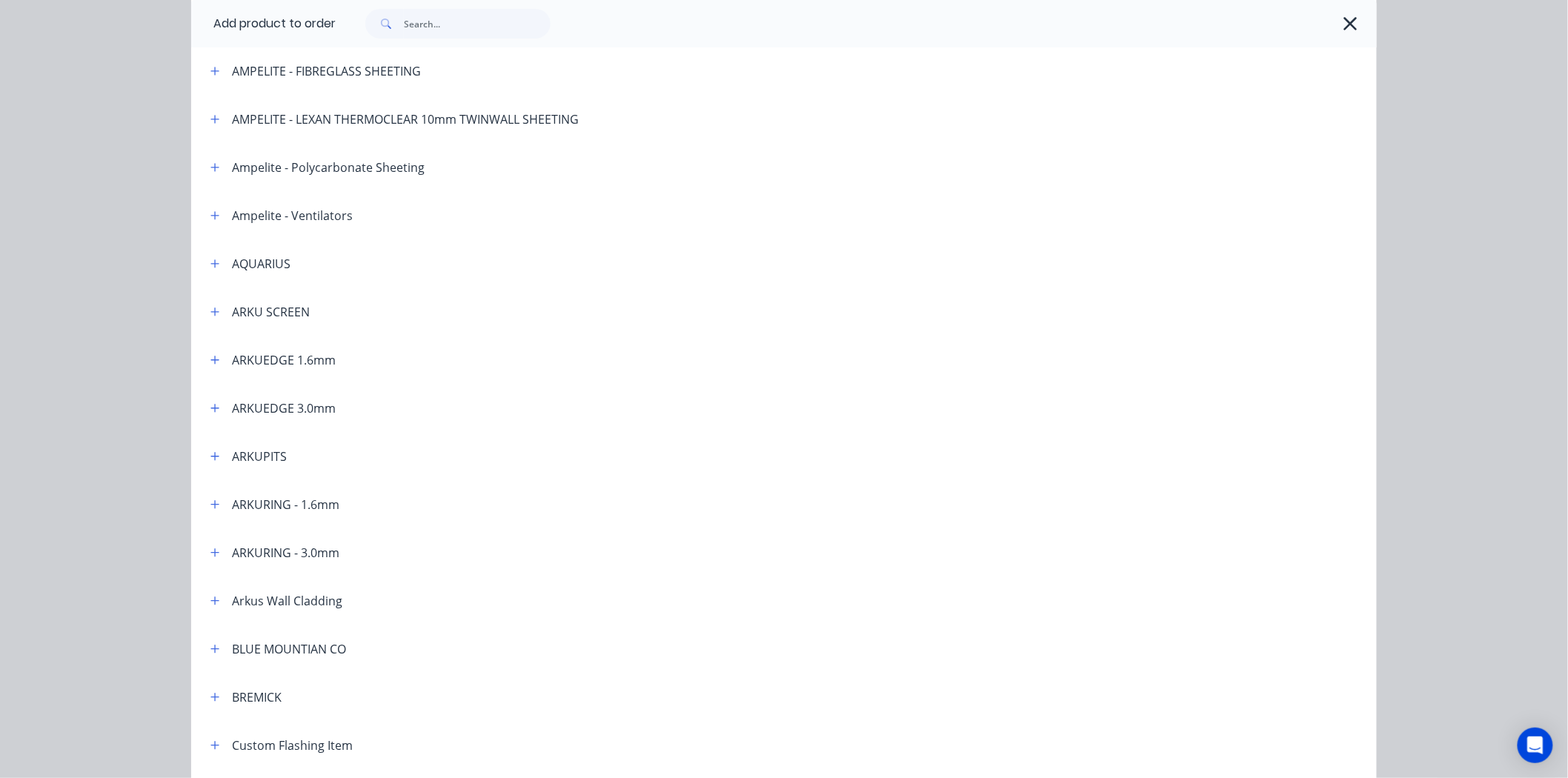
scroll to position [164, 0]
click at [214, 357] on button "button" at bounding box center [215, 359] width 19 height 19
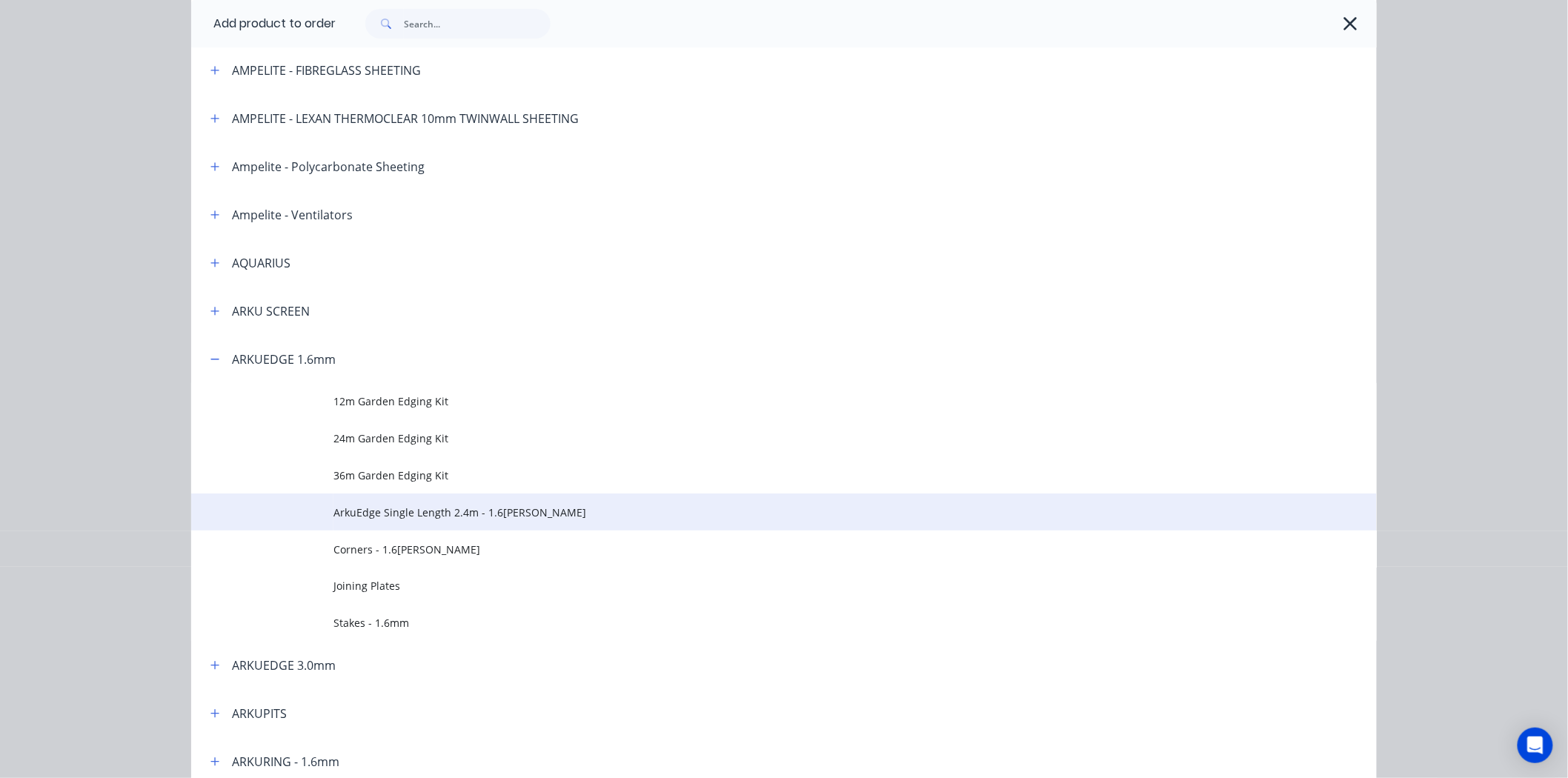
click at [431, 516] on span "ArkuEdge Single Length 2.4m - 1.6[PERSON_NAME]" at bounding box center [751, 512] width 835 height 16
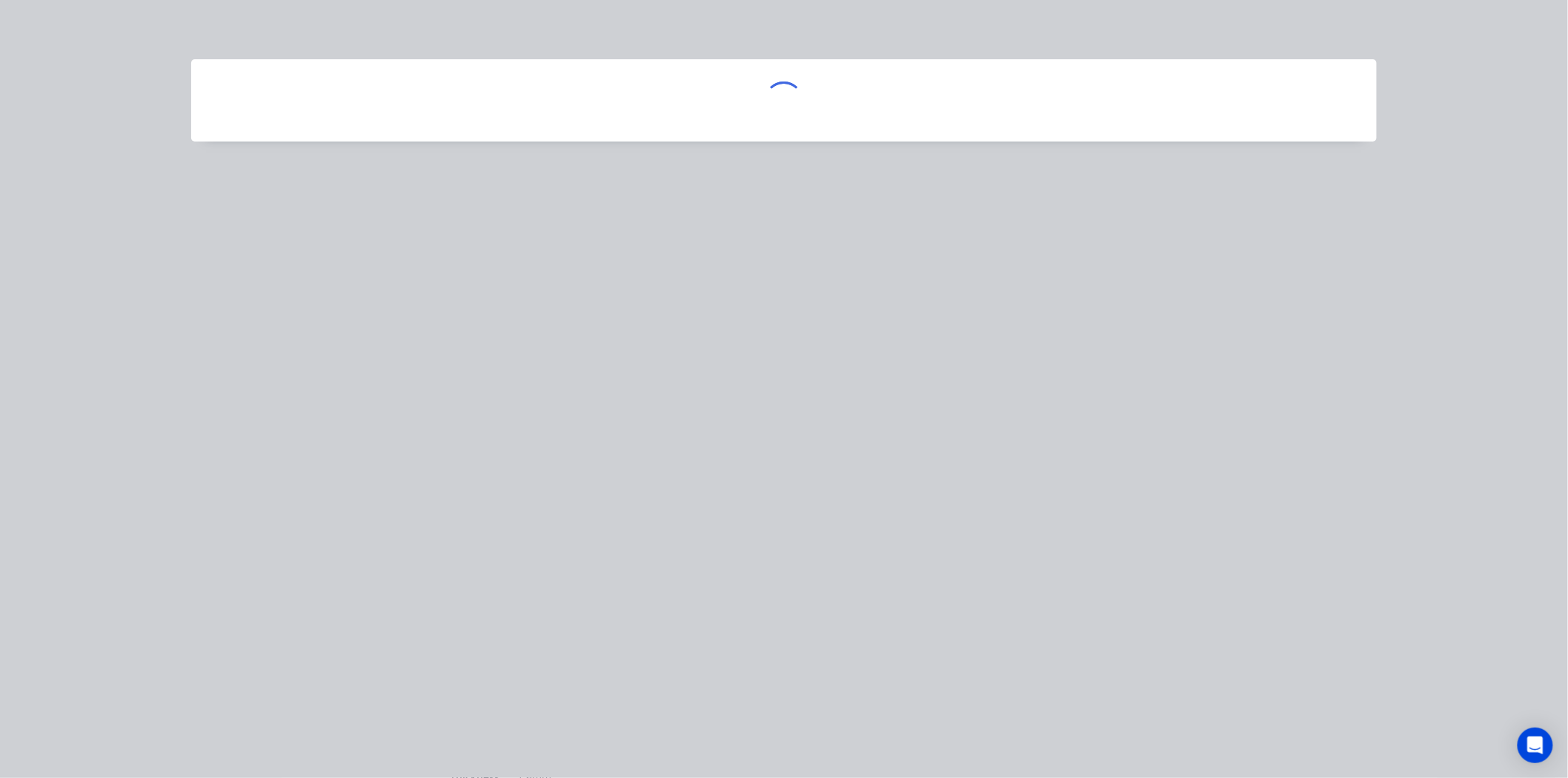
scroll to position [0, 0]
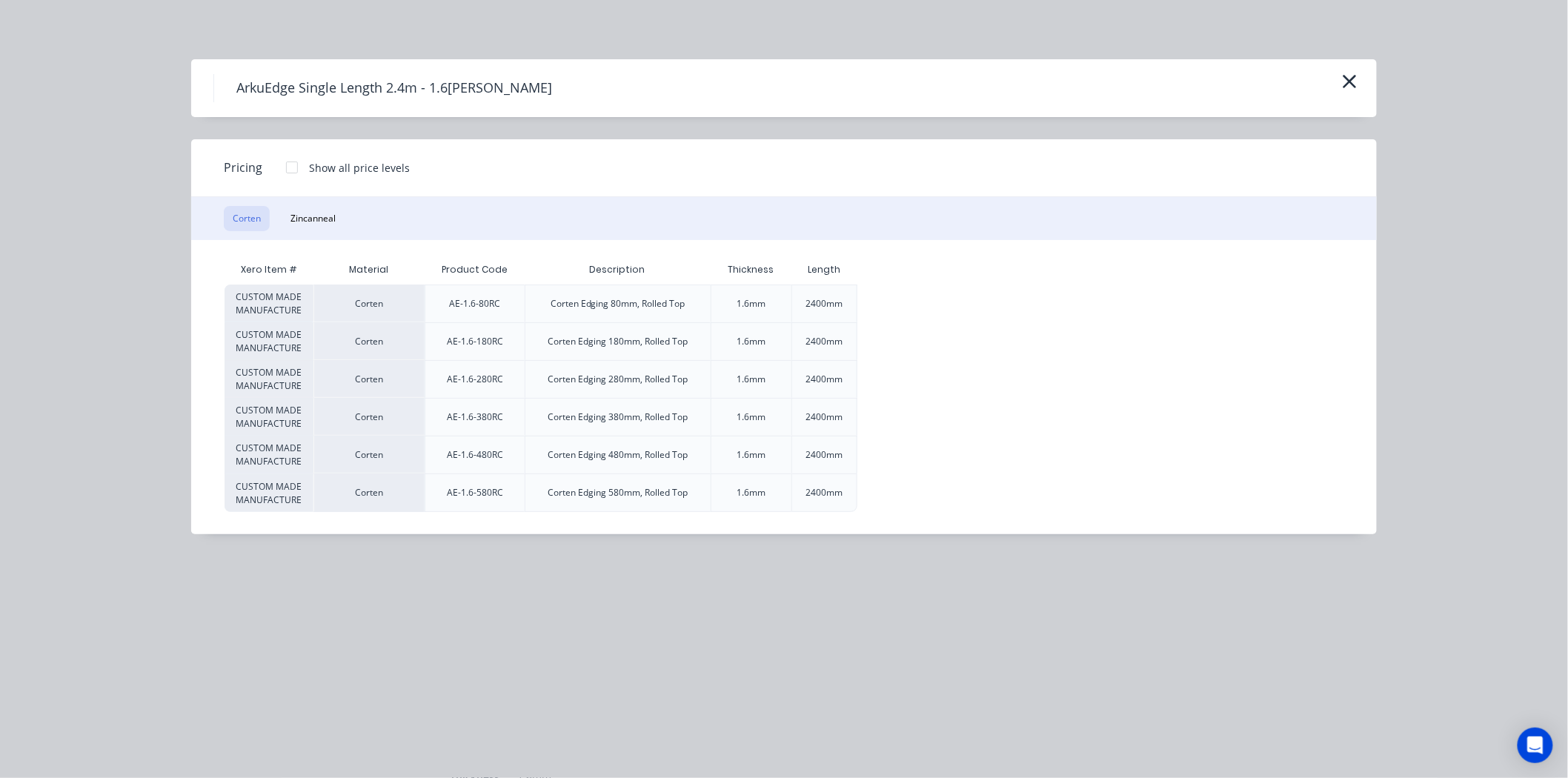
click at [290, 160] on div at bounding box center [292, 167] width 30 height 30
click at [1349, 83] on icon "button" at bounding box center [1350, 81] width 13 height 13
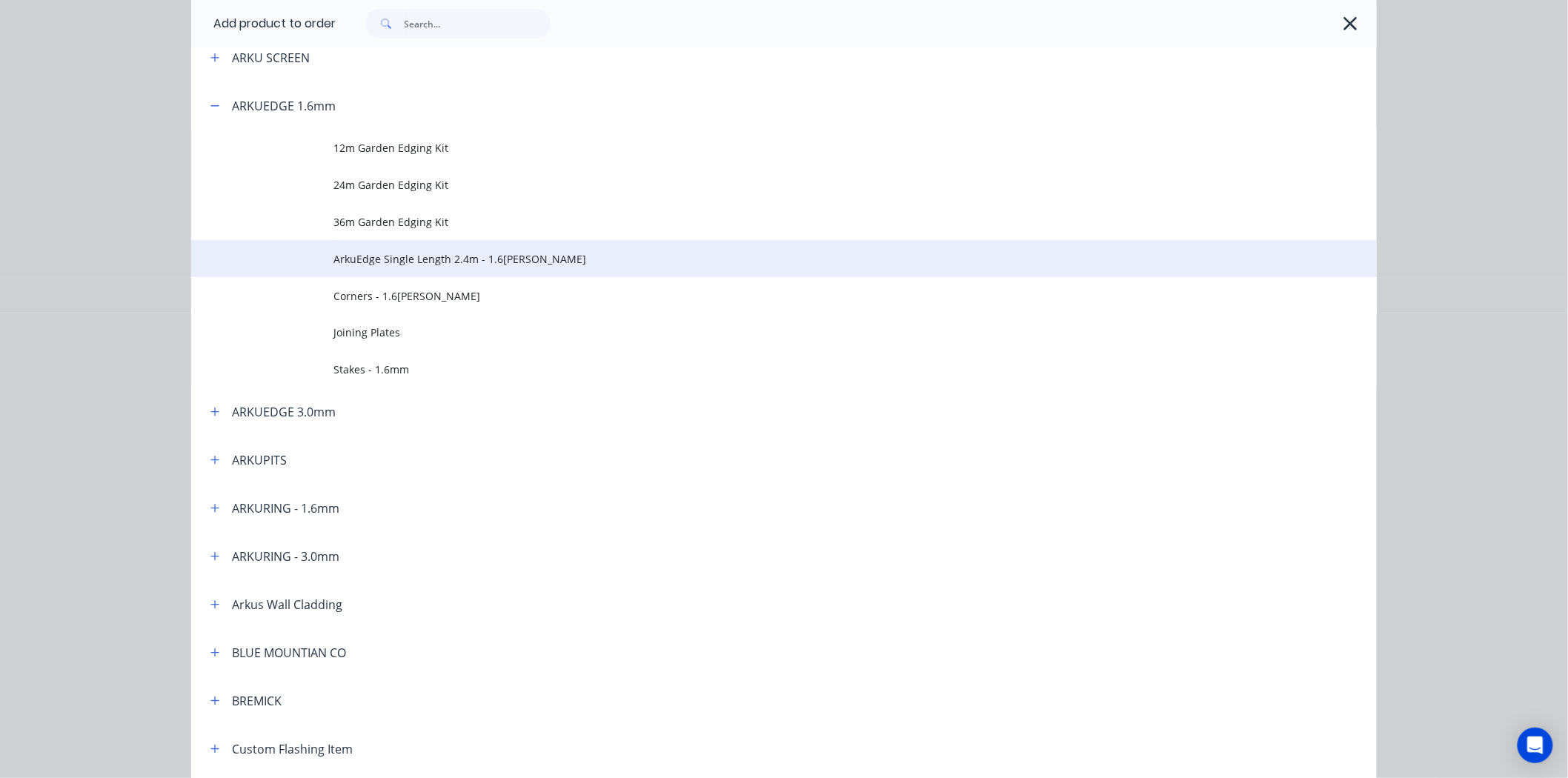
scroll to position [417, 0]
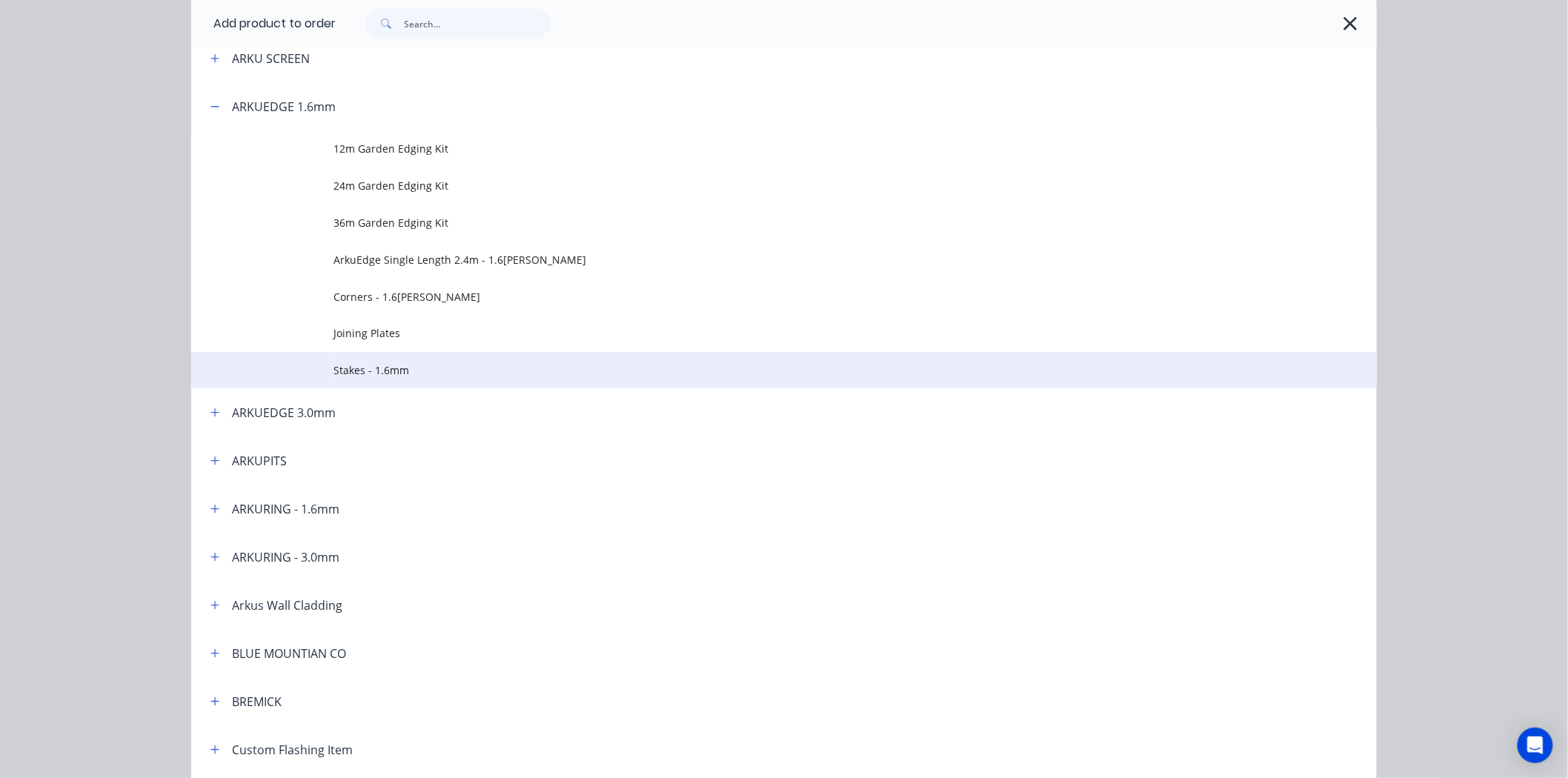
click at [428, 362] on span "Stakes - 1.6mm" at bounding box center [751, 370] width 835 height 16
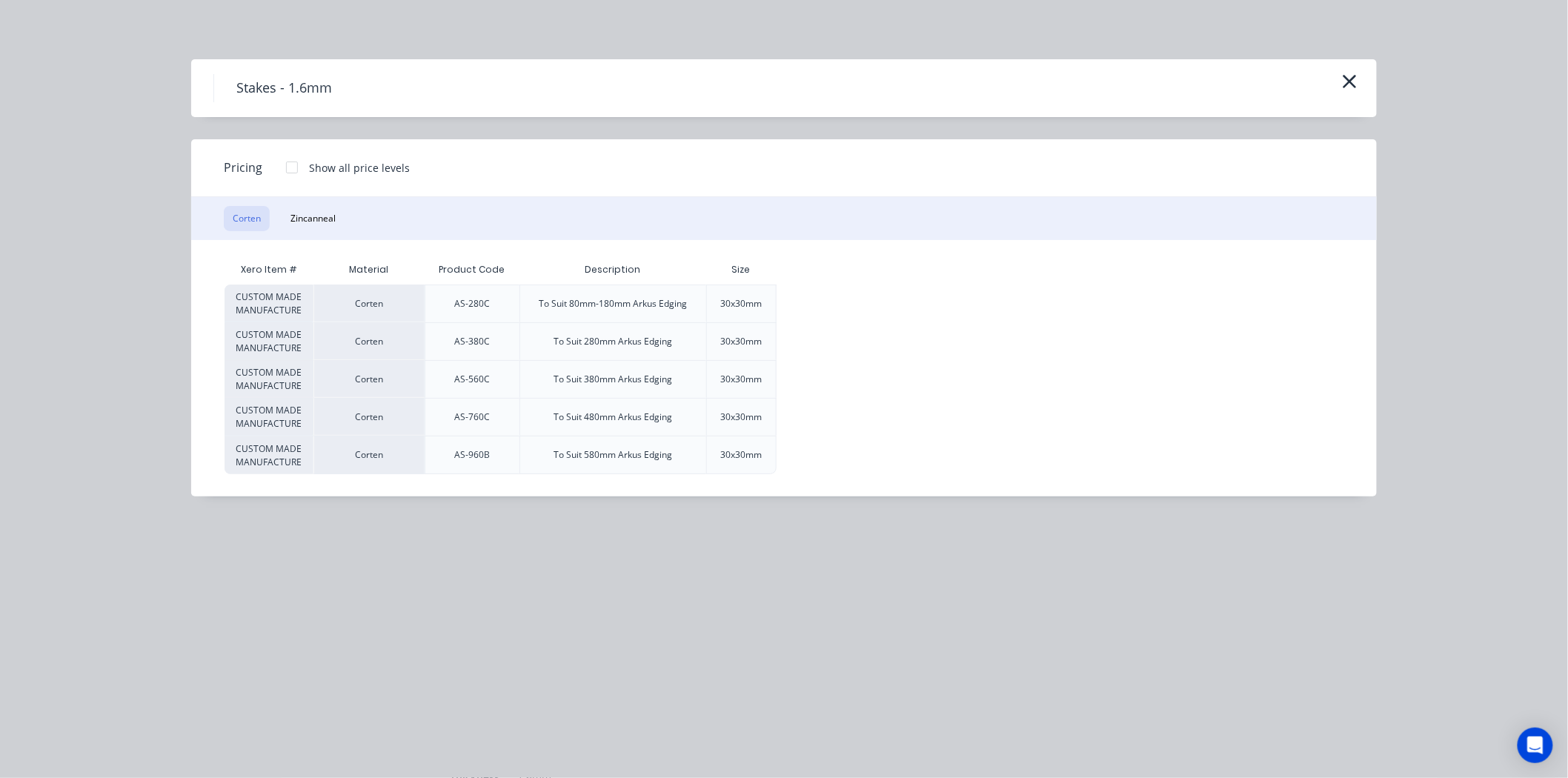
click at [290, 164] on div at bounding box center [292, 167] width 30 height 30
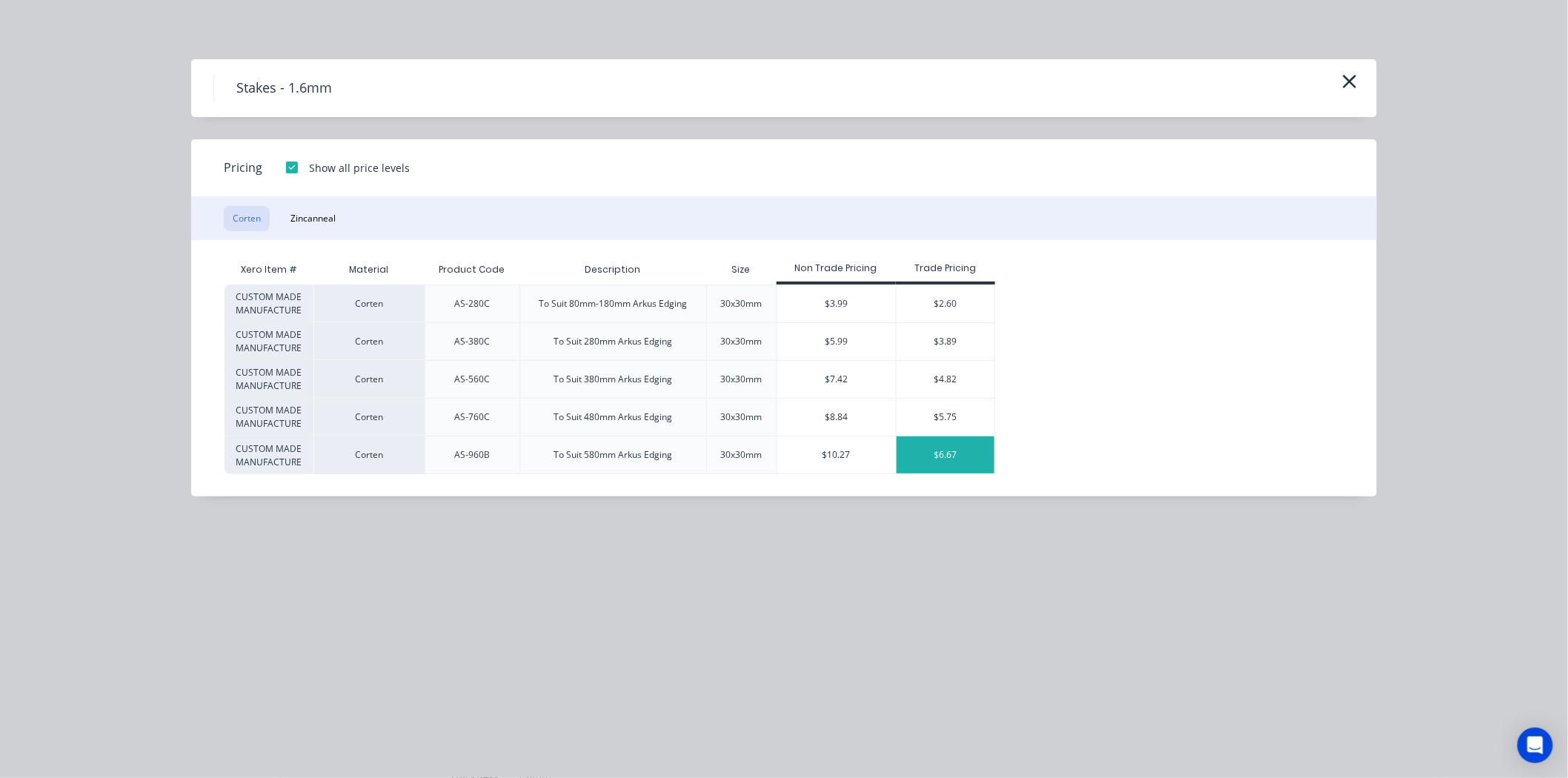
click at [932, 453] on div "$6.67" at bounding box center [946, 454] width 98 height 37
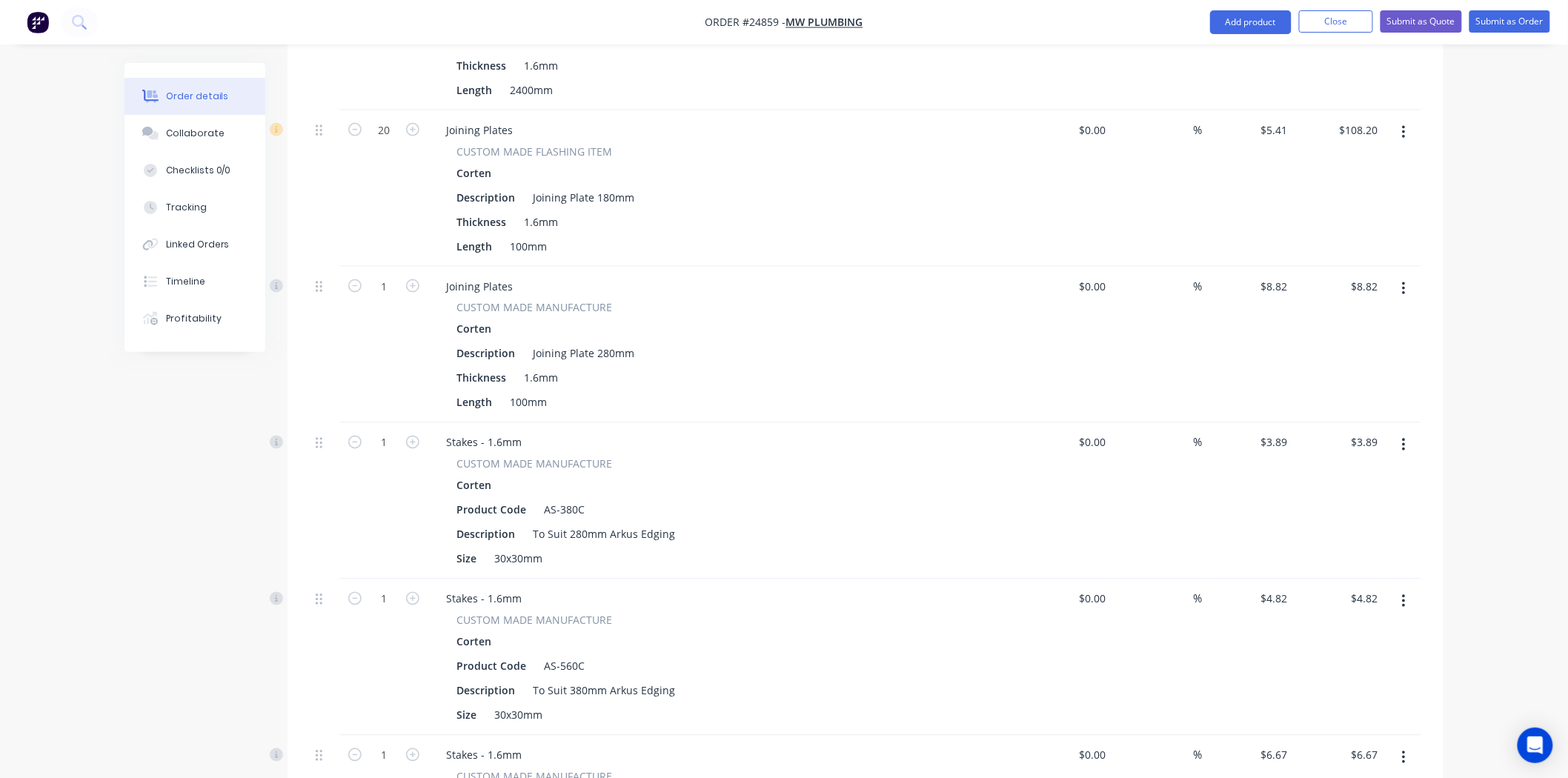
scroll to position [894, 0]
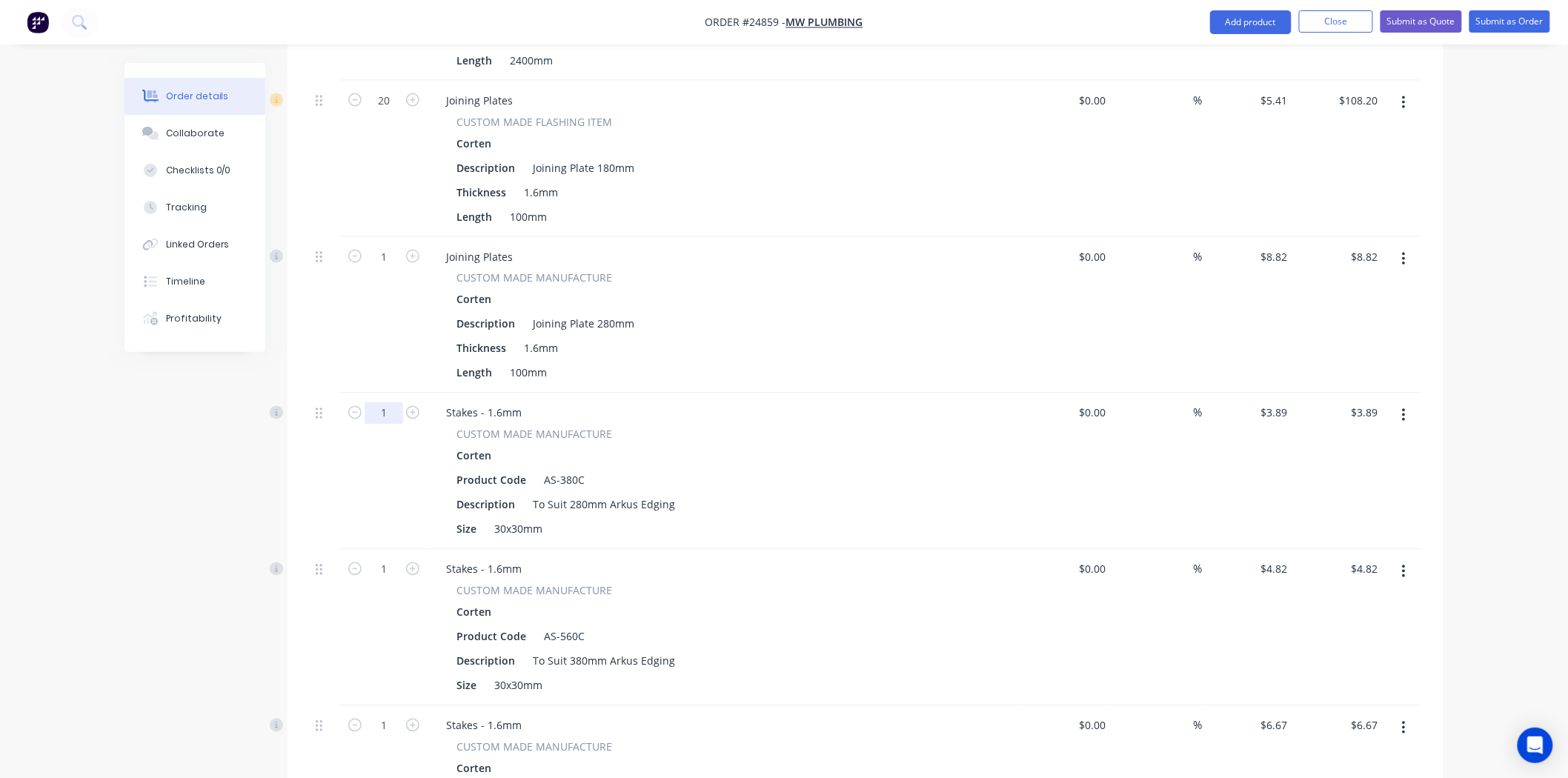
click at [390, 402] on input "1" at bounding box center [384, 413] width 39 height 22
type input "50"
type input "$194.50"
click at [975, 427] on div "CUSTOM MADE MANUFACTURE Corten Product Code AS-380C Description To Suit 280mm A…" at bounding box center [725, 483] width 581 height 113
click at [395, 559] on input "1" at bounding box center [384, 570] width 39 height 22
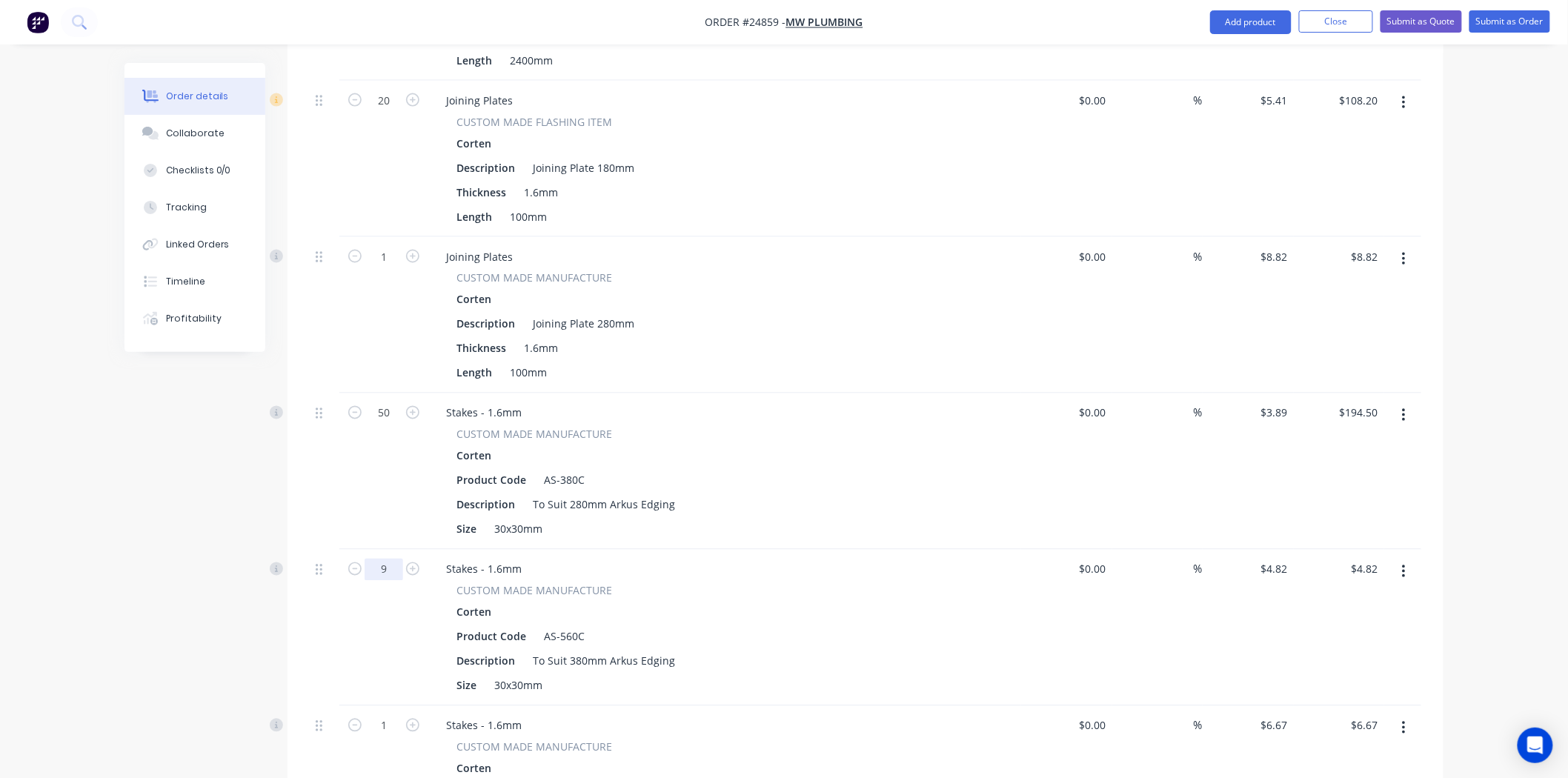
type input "9"
type input "$43.38"
click at [751, 602] on div "Corten" at bounding box center [725, 612] width 537 height 21
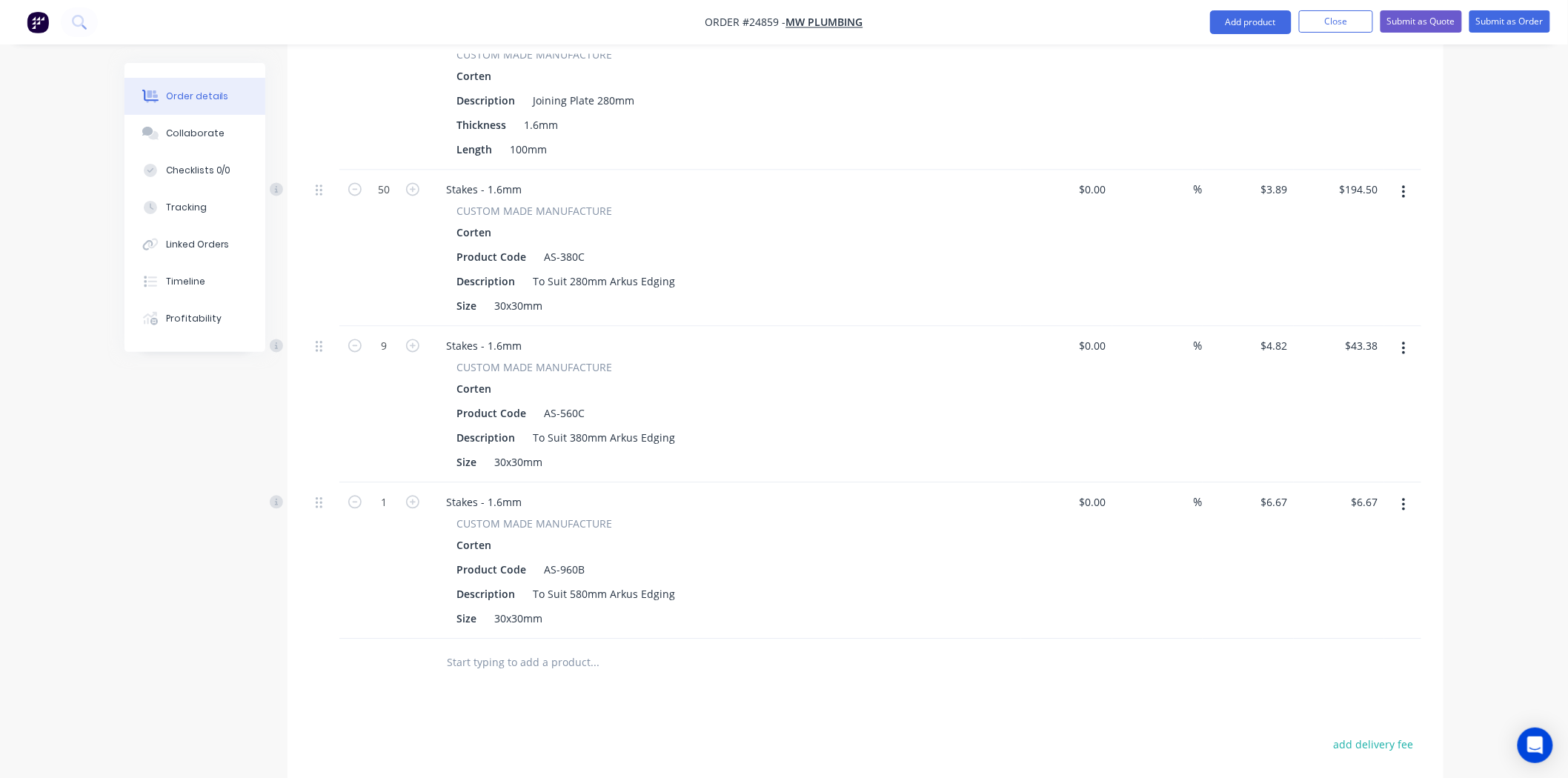
scroll to position [1142, 0]
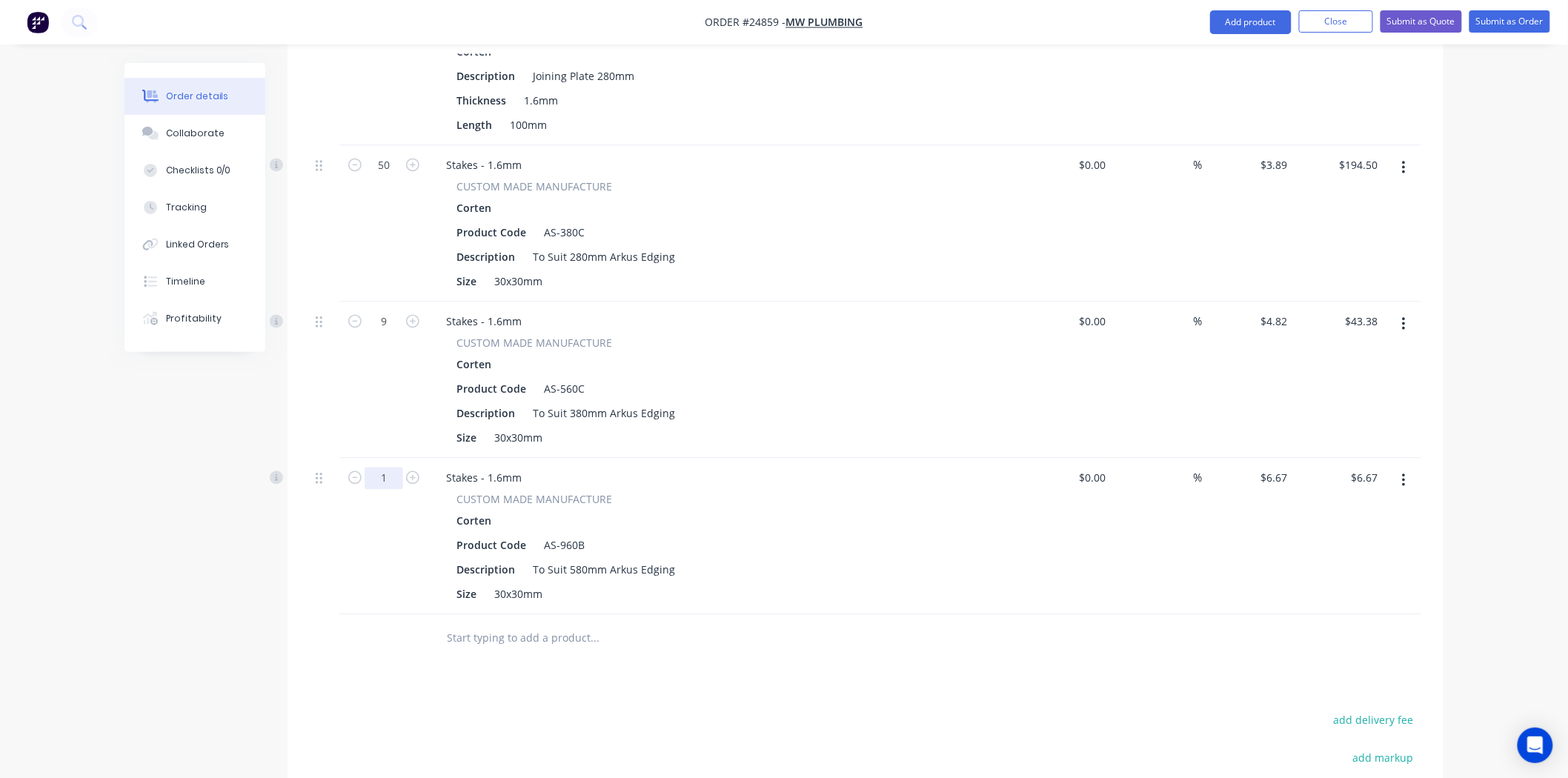
click at [396, 468] on input "1" at bounding box center [384, 479] width 39 height 22
type input "3"
type input "$20.01"
click at [863, 584] on div "Size 30x30mm" at bounding box center [722, 594] width 542 height 21
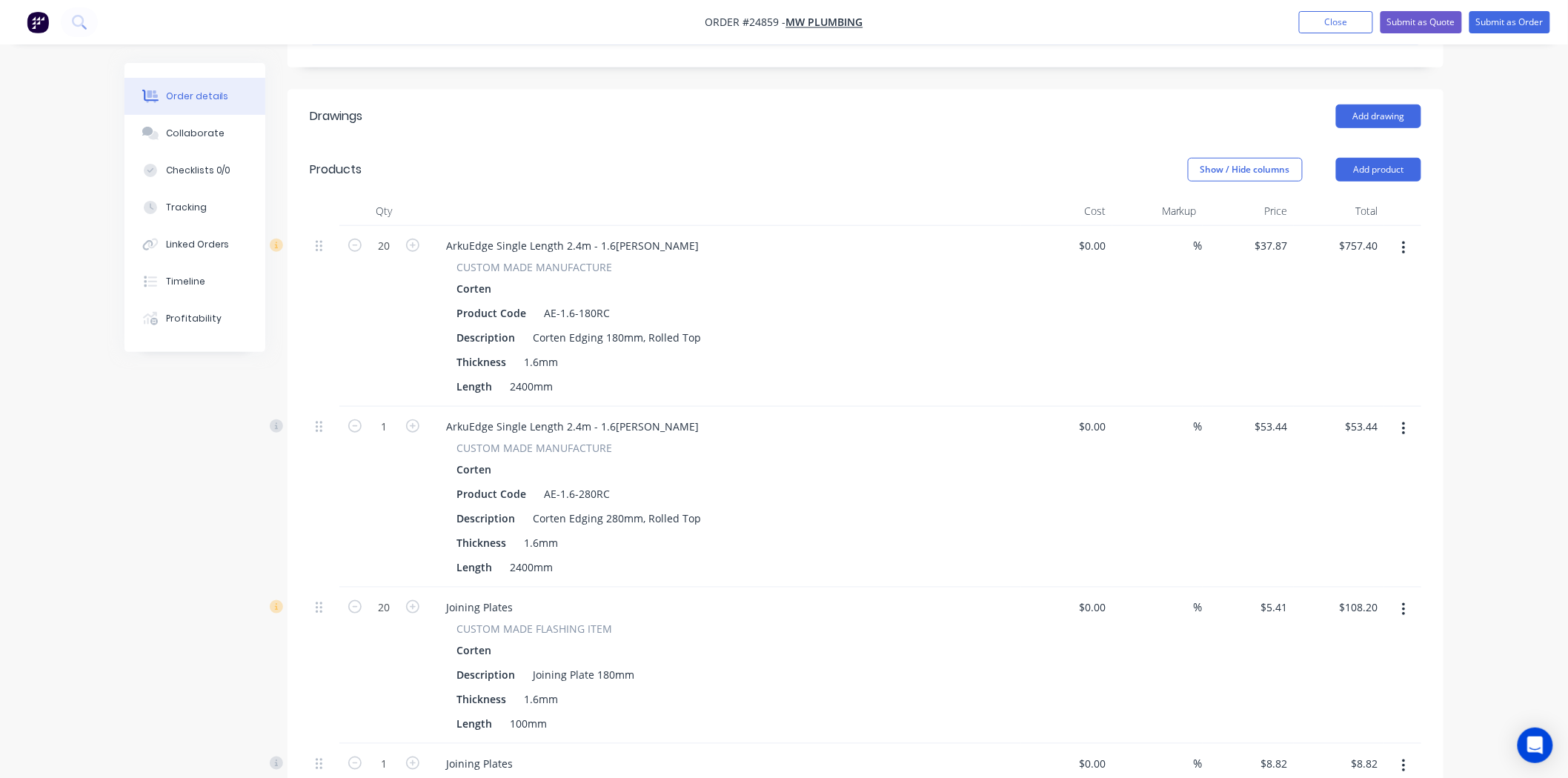
scroll to position [46, 0]
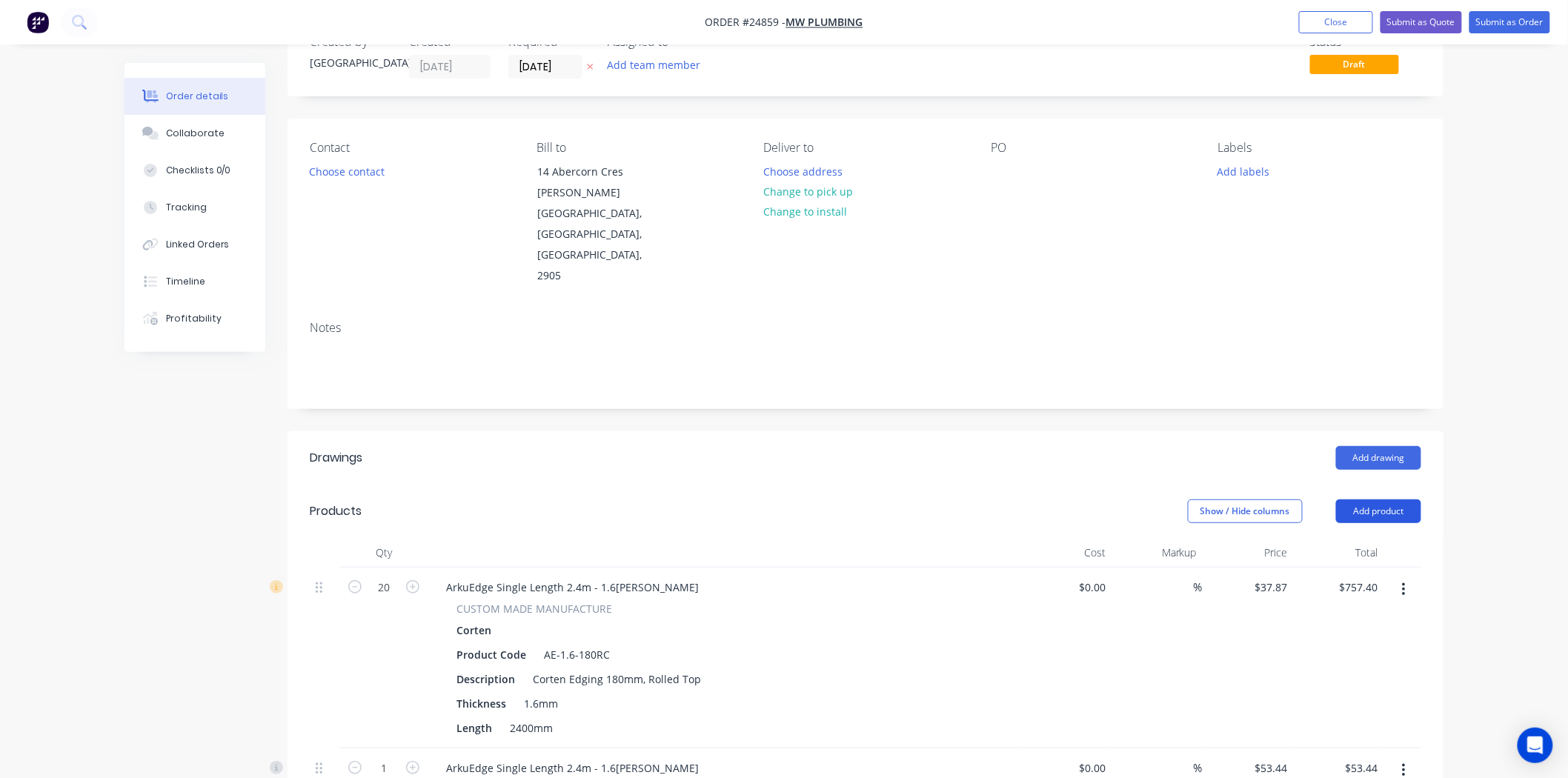
click at [1395, 500] on button "Add product" at bounding box center [1379, 512] width 85 height 24
click at [1388, 538] on div "Product catalogue" at bounding box center [1350, 549] width 114 height 21
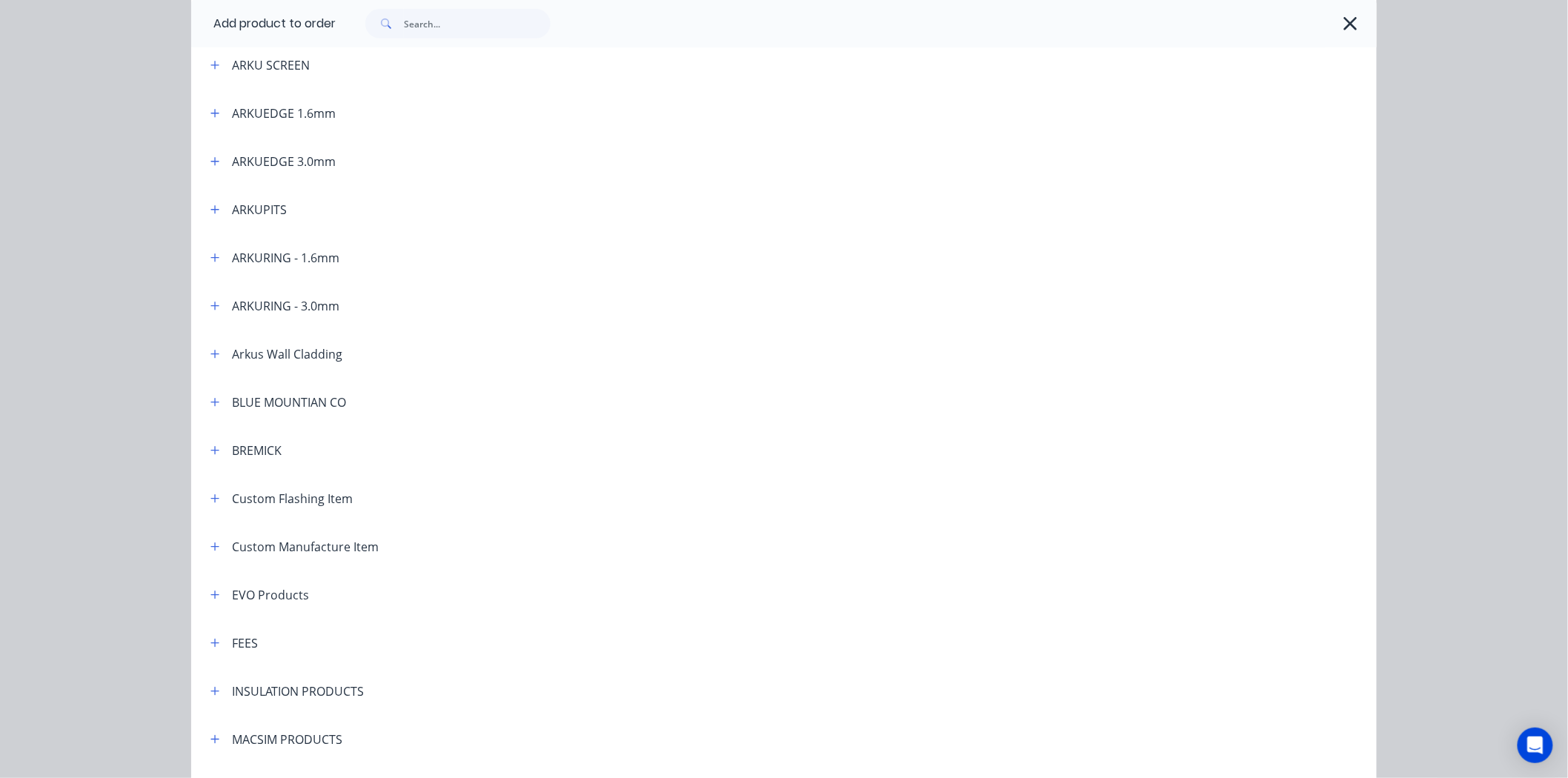
scroll to position [411, 0]
click at [468, 32] on input "text" at bounding box center [477, 24] width 147 height 30
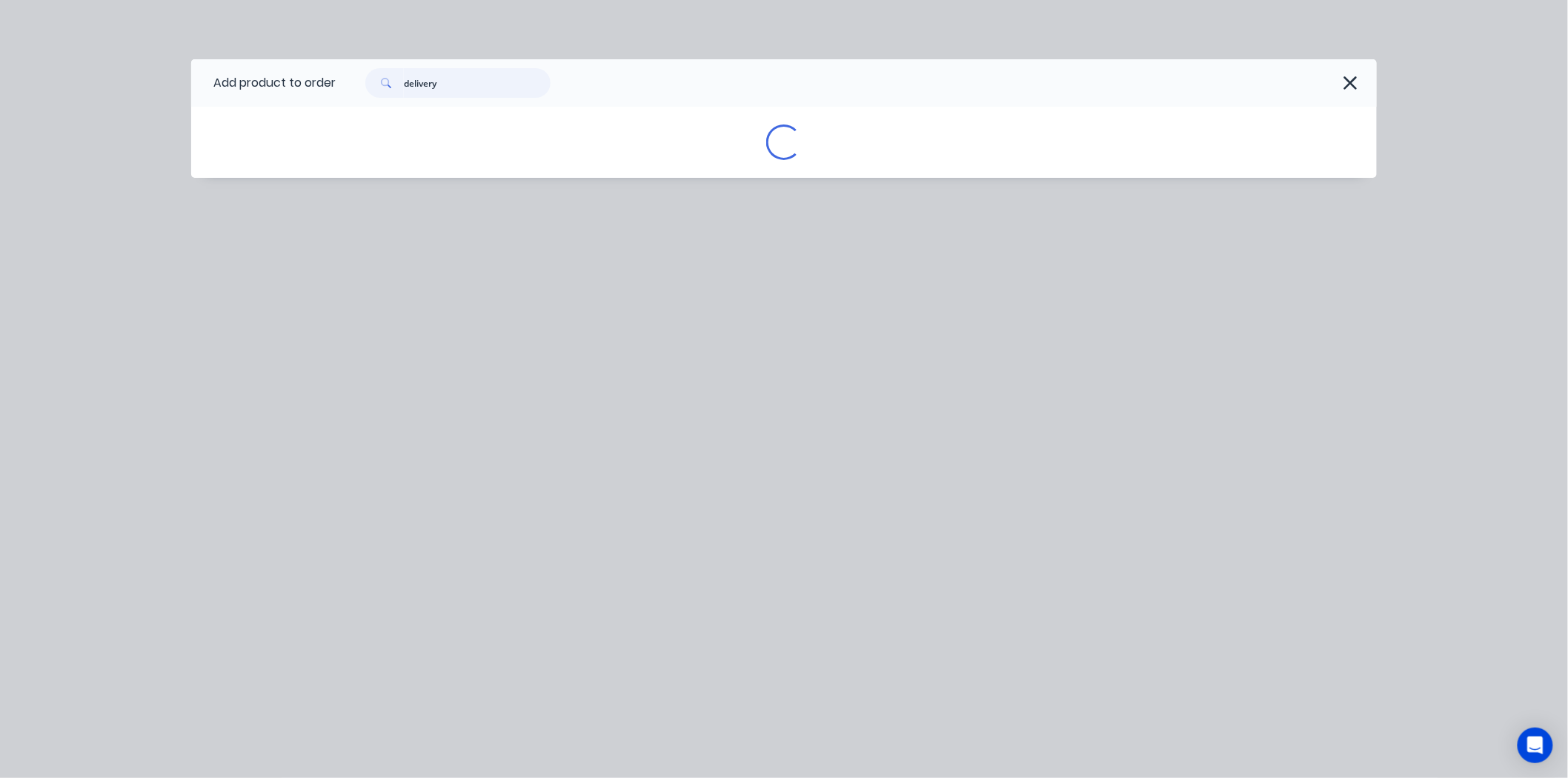
scroll to position [0, 0]
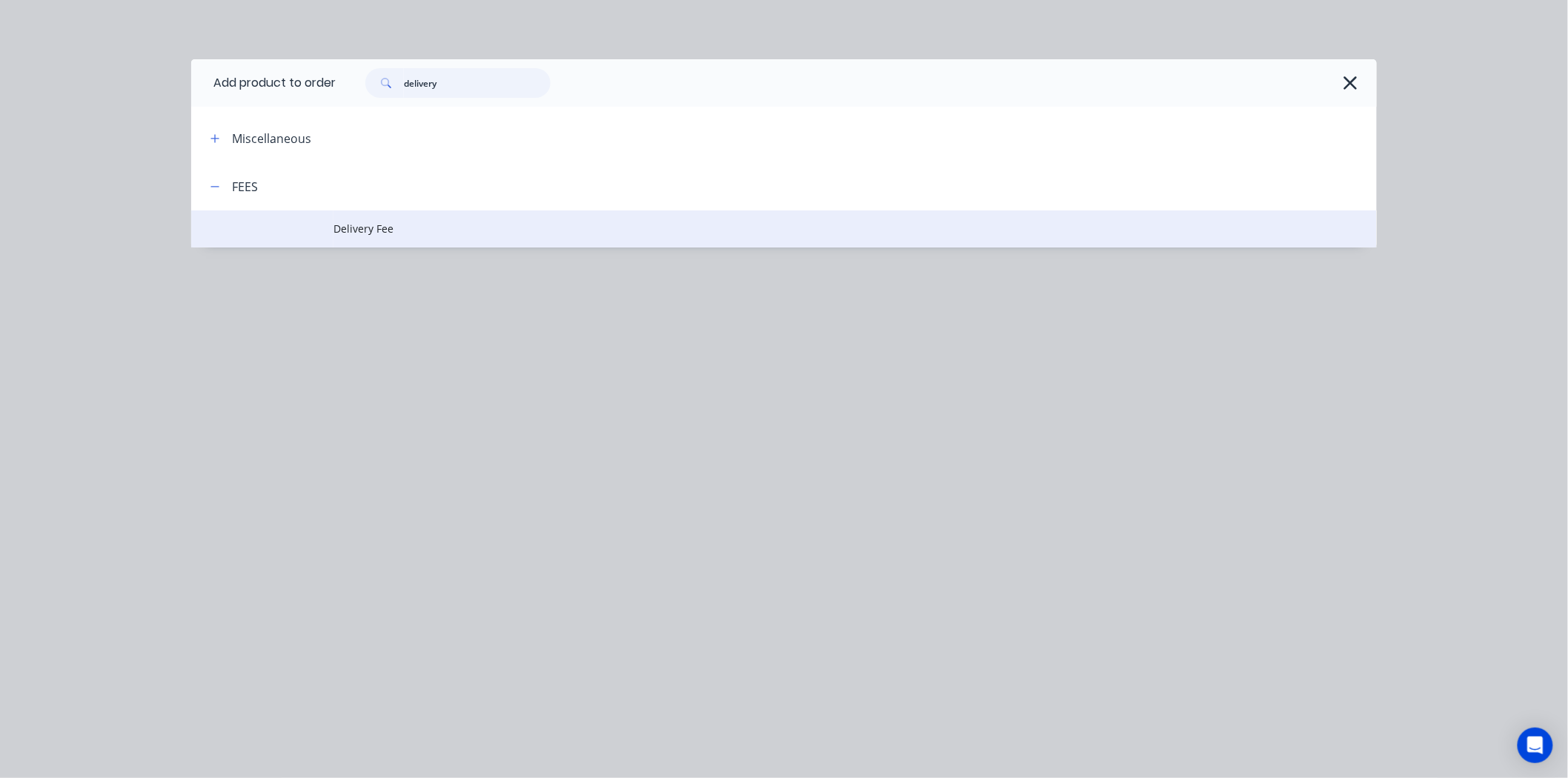
type input "delivery"
click at [423, 222] on span "Delivery Fee" at bounding box center [751, 229] width 835 height 16
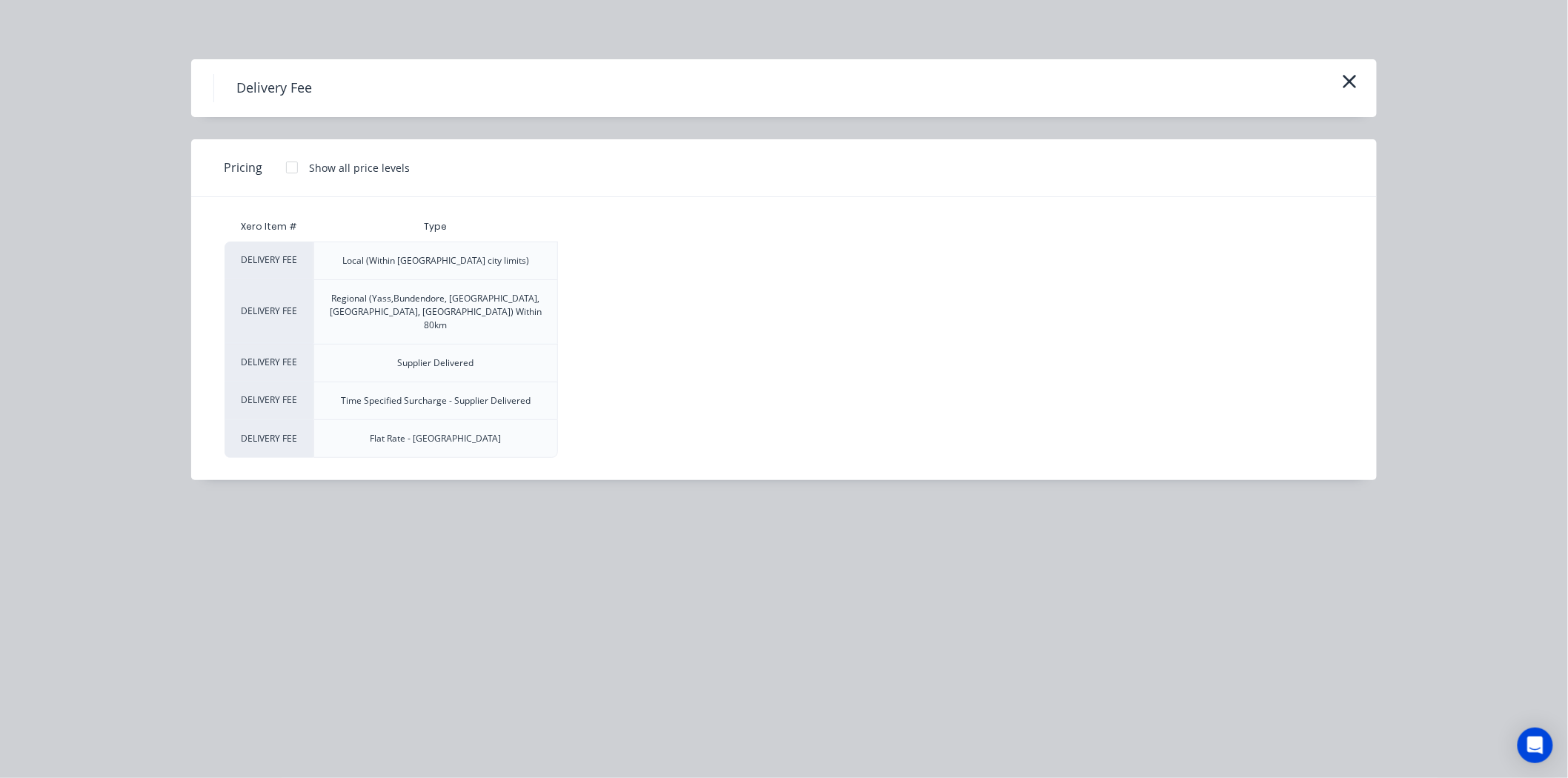
click at [291, 166] on div at bounding box center [292, 167] width 30 height 30
click at [706, 255] on div "$90.00" at bounding box center [727, 260] width 98 height 37
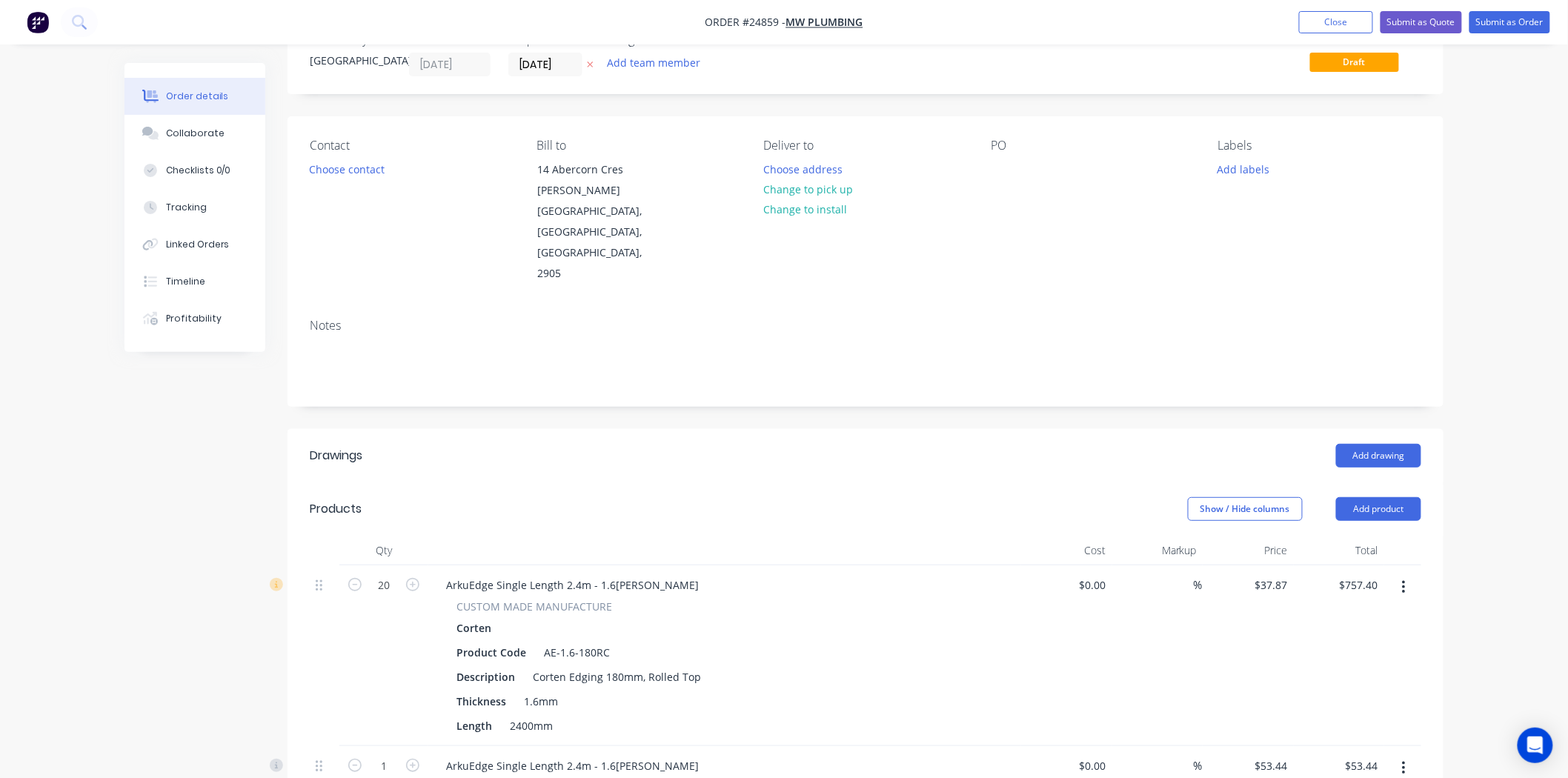
scroll to position [46, 0]
click at [340, 172] on button "Choose contact" at bounding box center [347, 171] width 91 height 20
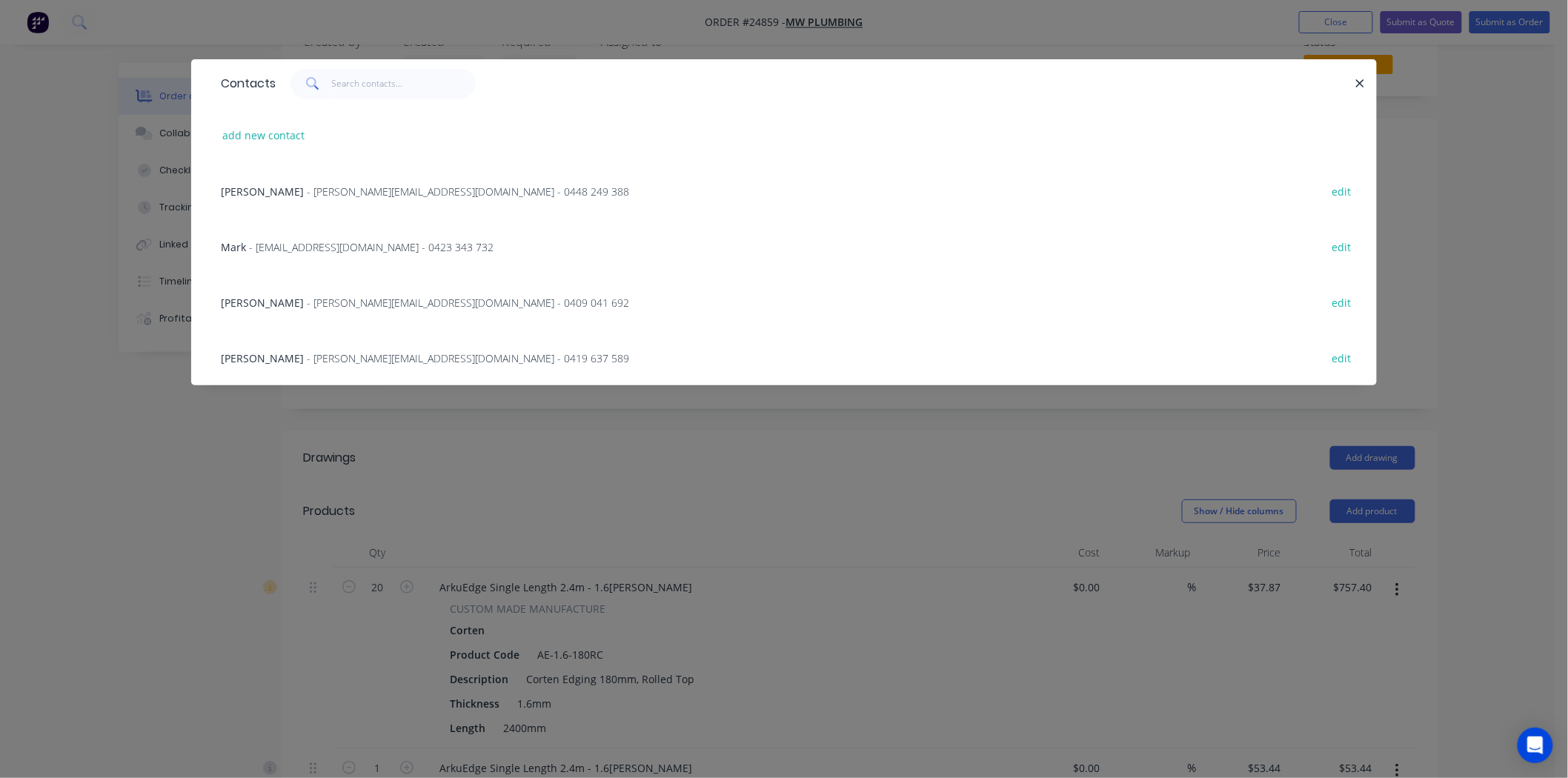
click at [307, 185] on span "- [PERSON_NAME][EMAIL_ADDRESS][DOMAIN_NAME] - 0448 249 388" at bounding box center [468, 192] width 322 height 14
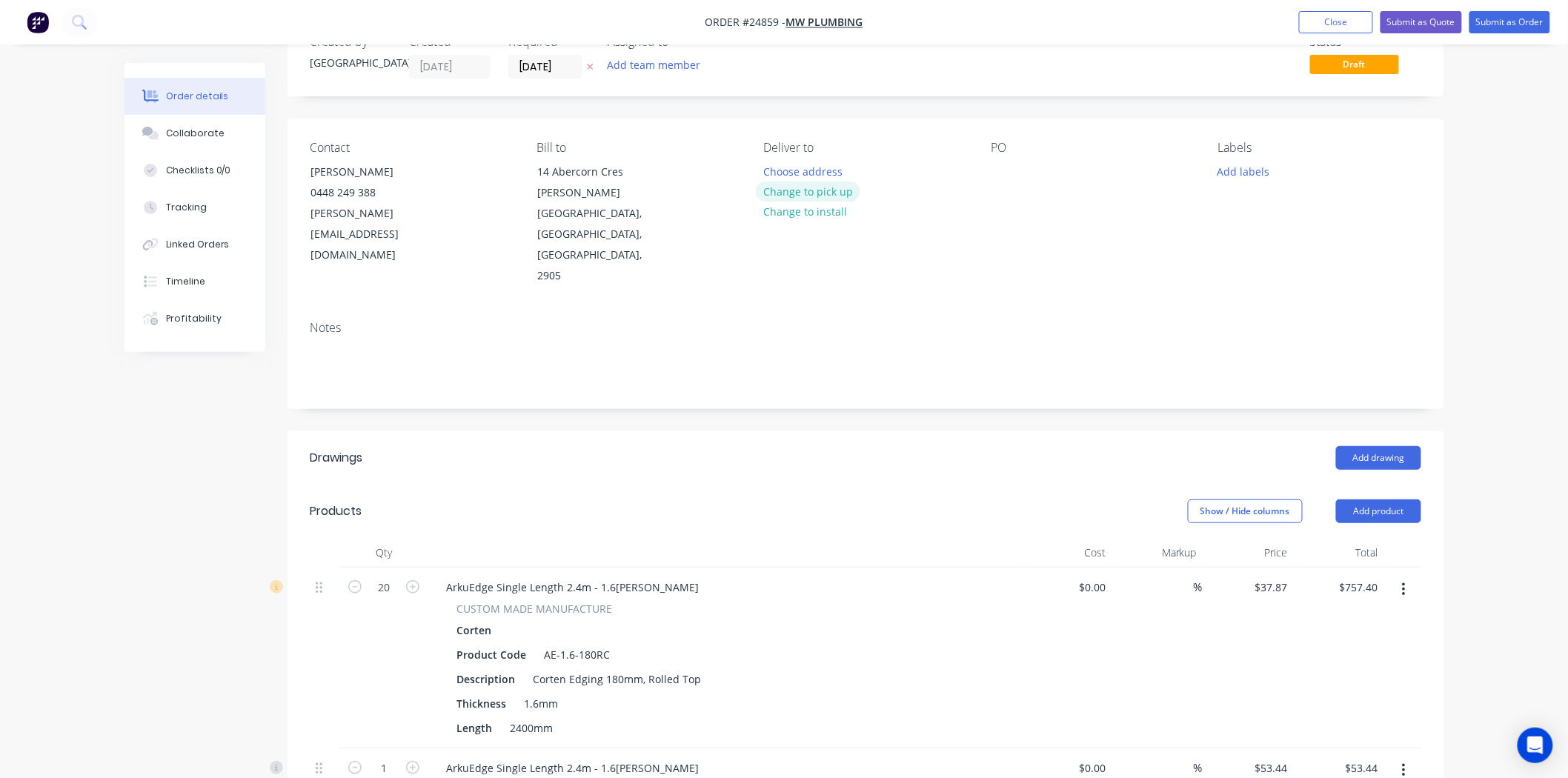
click at [816, 190] on button "Change to pick up" at bounding box center [809, 191] width 105 height 20
click at [1006, 173] on div at bounding box center [1003, 171] width 24 height 21
click at [835, 196] on button "Change to delivery" at bounding box center [810, 192] width 108 height 20
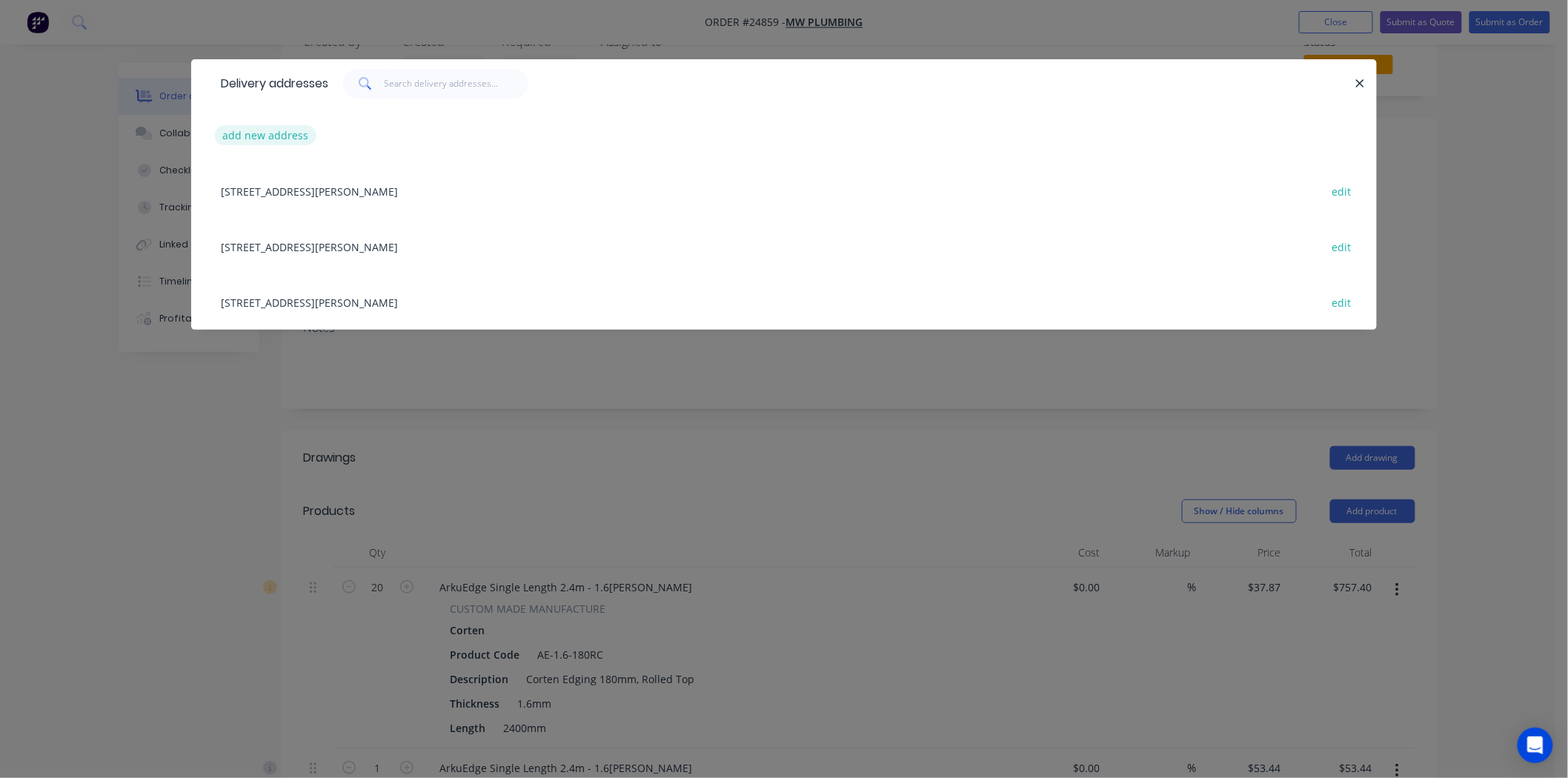
click at [294, 131] on button "add new address" at bounding box center [265, 134] width 101 height 20
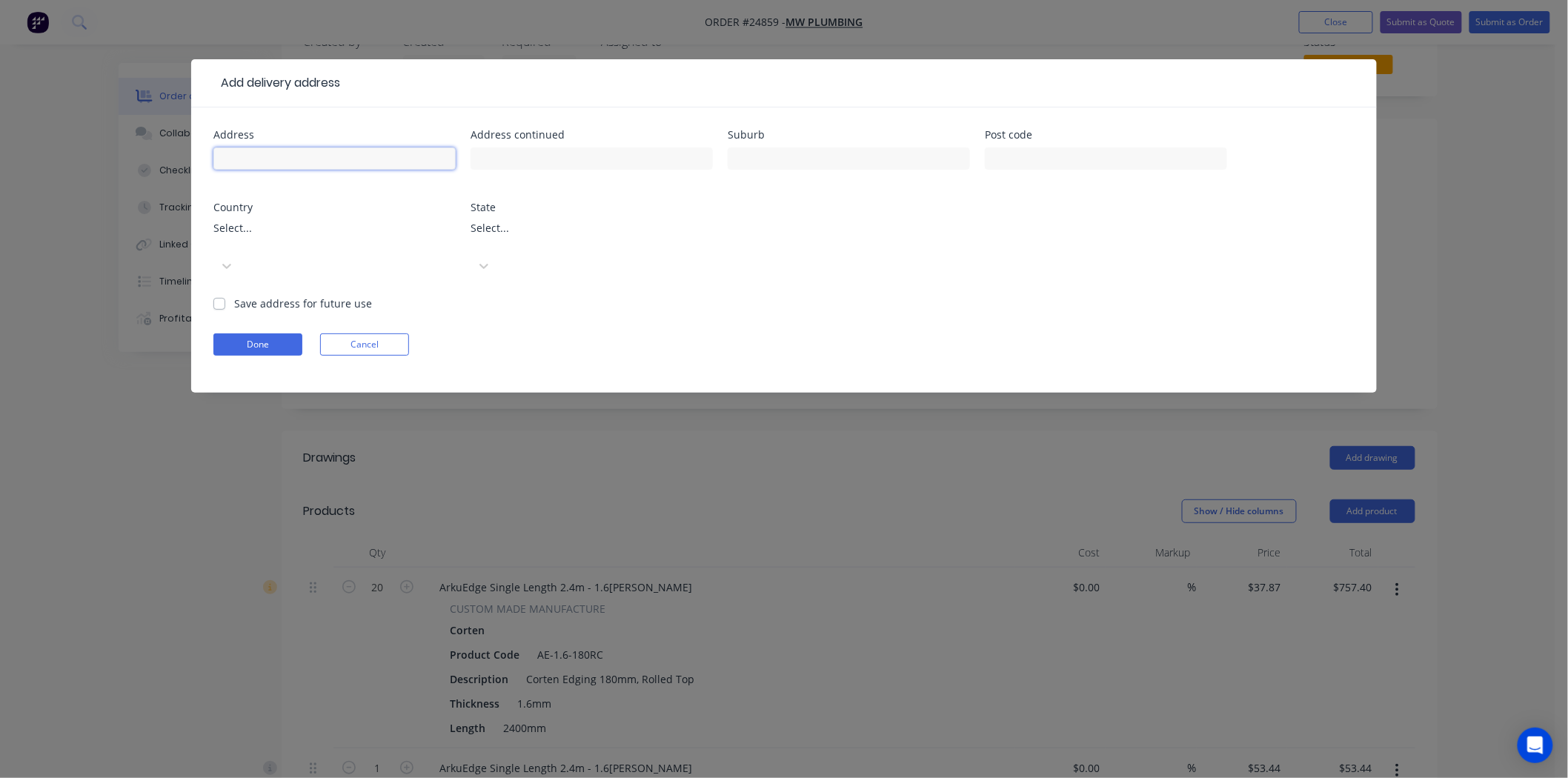
click at [306, 158] on input "text" at bounding box center [335, 159] width 242 height 22
type input "72"
type input "[PERSON_NAME]"
drag, startPoint x: 534, startPoint y: 160, endPoint x: 461, endPoint y: 149, distance: 73.8
click at [461, 149] on div "Address 72 Address [GEOGRAPHIC_DATA][PERSON_NAME] Suburb Post code Country Sele…" at bounding box center [784, 212] width 1141 height 166
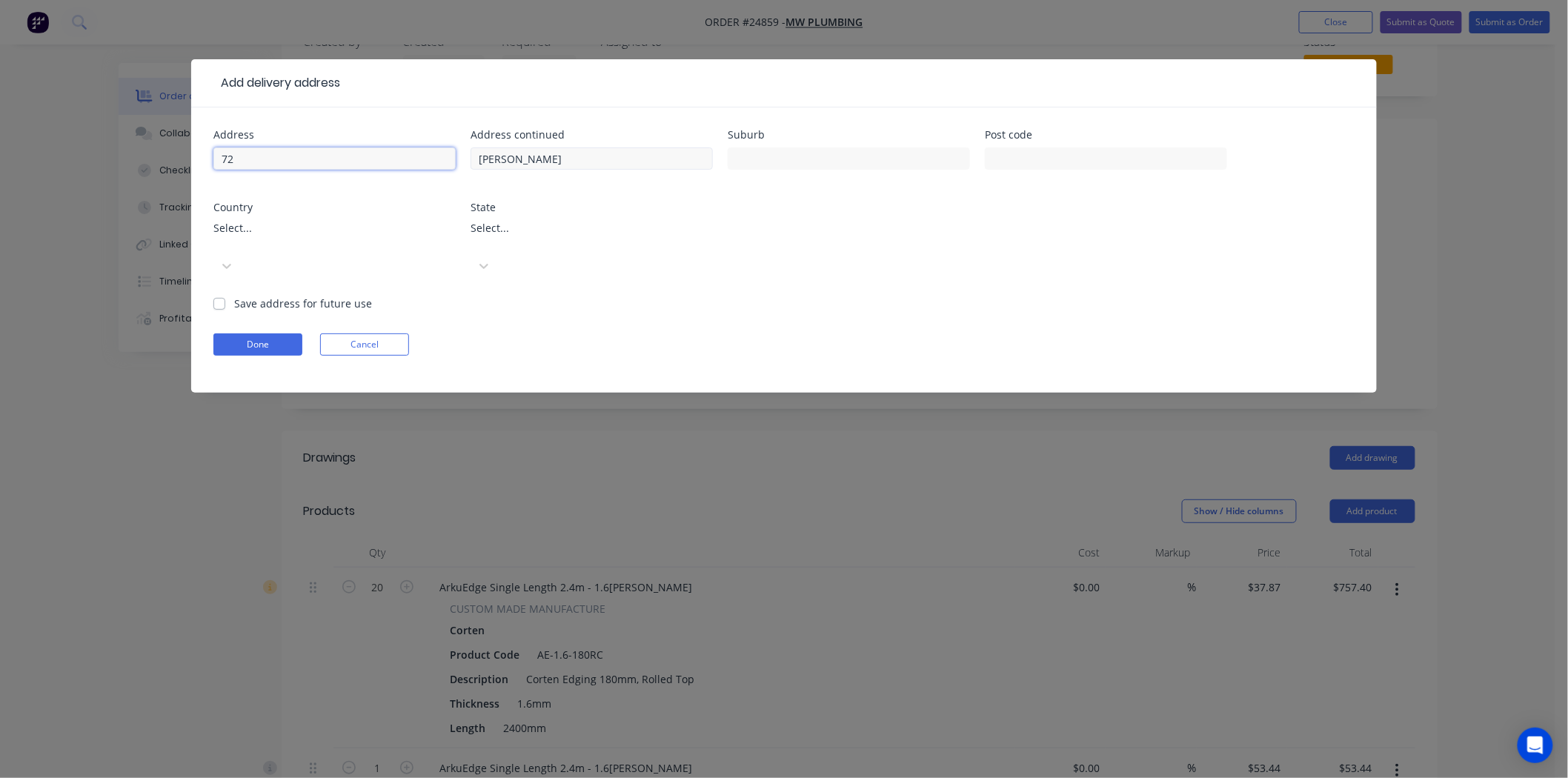
type input "[STREET_ADDRESS]"
click at [249, 163] on input "[STREET_ADDRESS]" at bounding box center [335, 159] width 242 height 22
click at [234, 156] on input "[STREET_ADDRESS]" at bounding box center [335, 159] width 242 height 22
type input "[STREET_ADDRESS][PERSON_NAME]"
click at [856, 151] on input "text" at bounding box center [849, 159] width 242 height 22
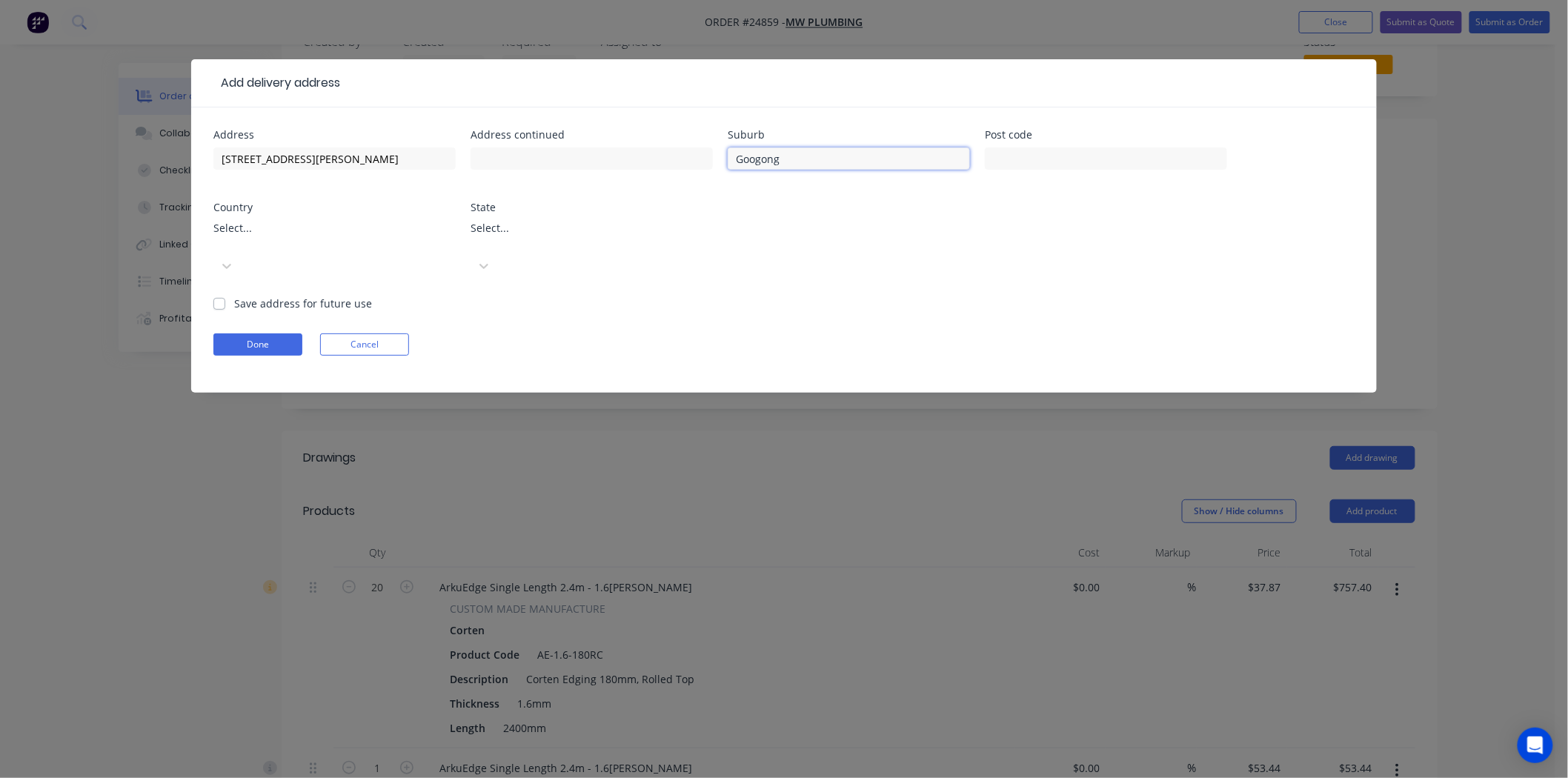
type input "googong"
click at [230, 333] on button "Done" at bounding box center [258, 344] width 89 height 22
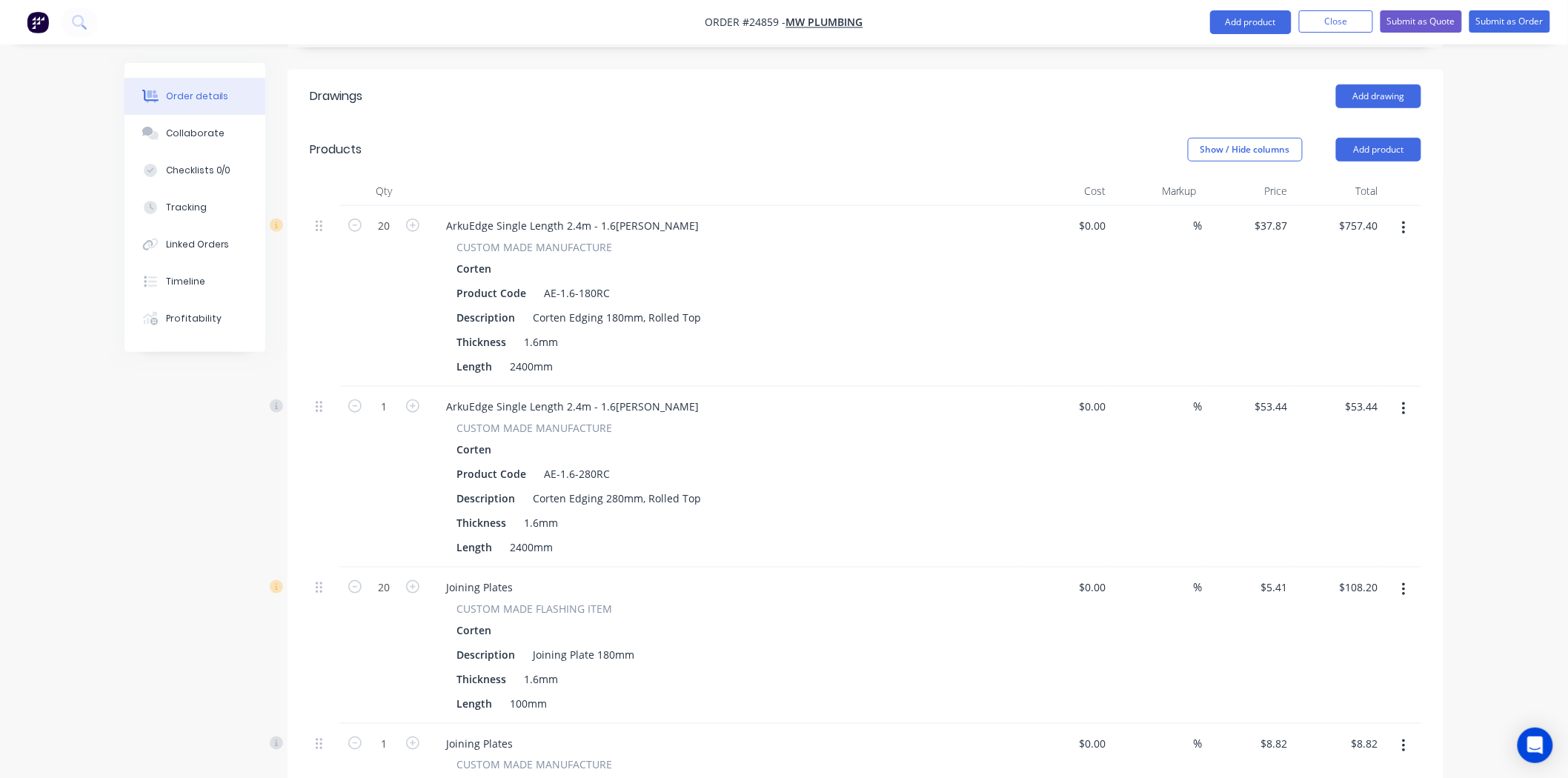
scroll to position [379, 0]
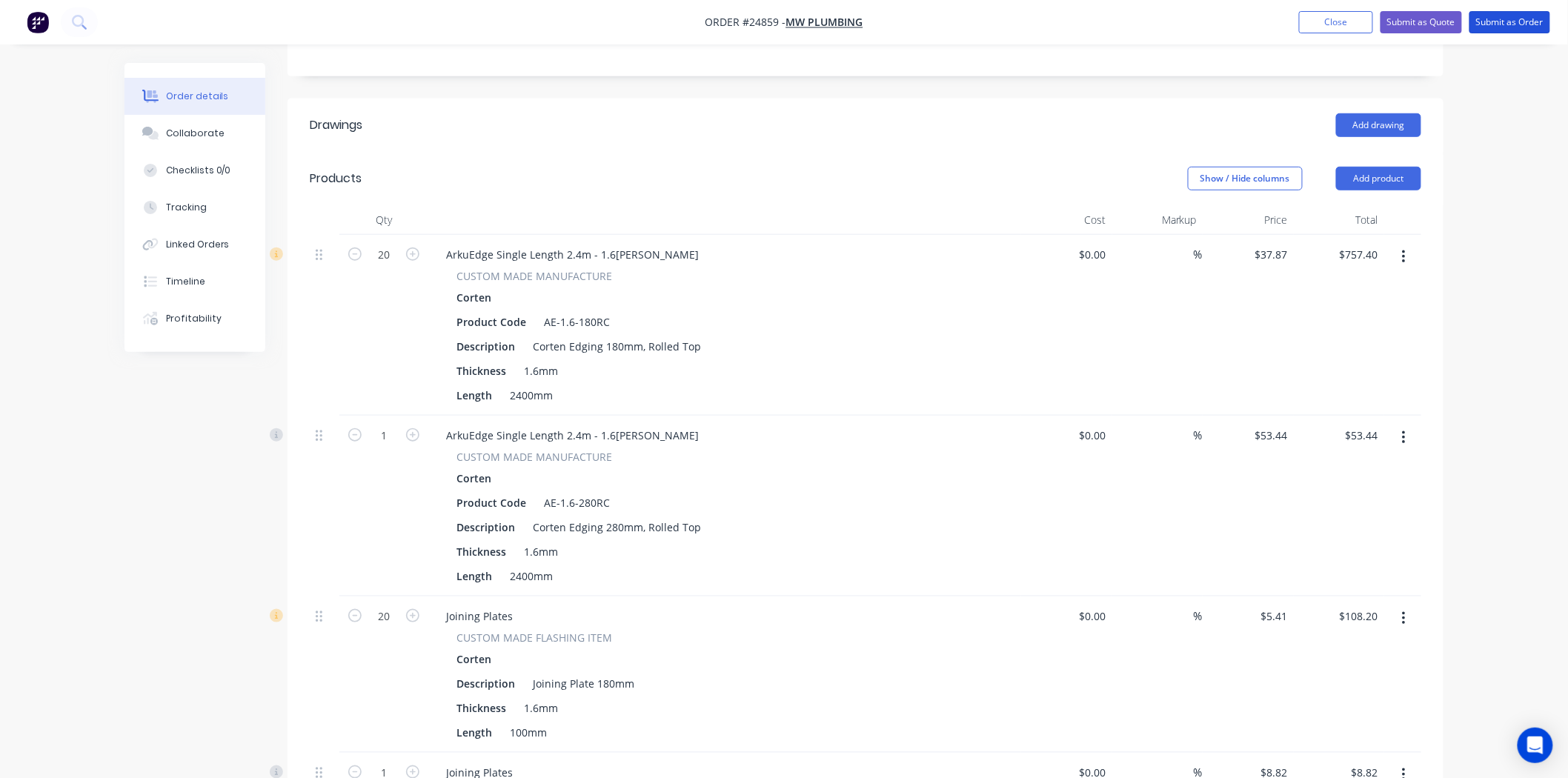
drag, startPoint x: 1513, startPoint y: 20, endPoint x: 1525, endPoint y: 76, distance: 57.3
click at [1525, 76] on div "Order #24859 - MW PLUMBING Add product Close Submit as Quote Submit as Order Or…" at bounding box center [784, 755] width 1568 height 2269
click at [1525, 27] on button "Submit as Order" at bounding box center [1510, 22] width 81 height 22
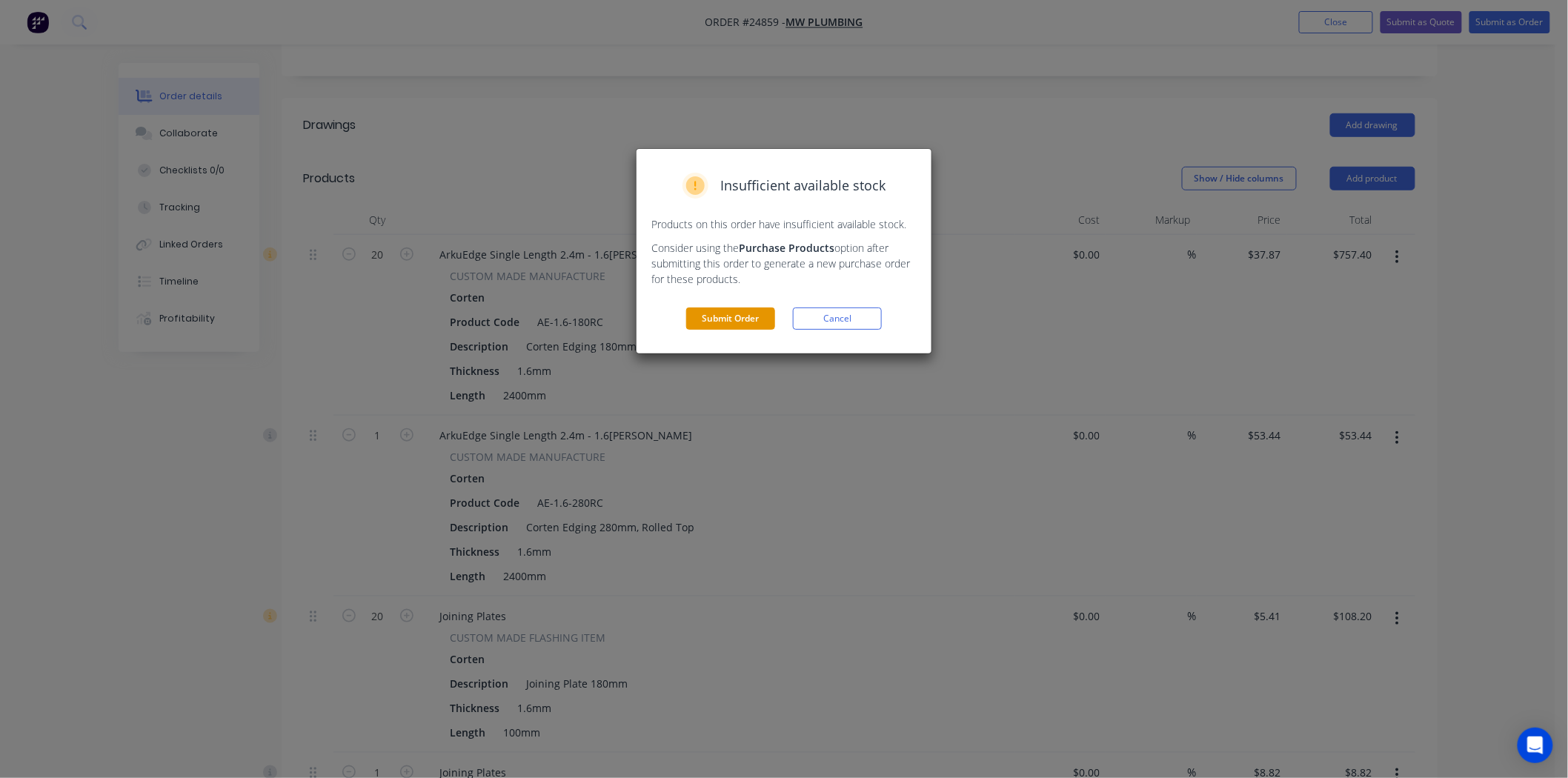
click at [715, 314] on button "Submit Order" at bounding box center [730, 318] width 89 height 22
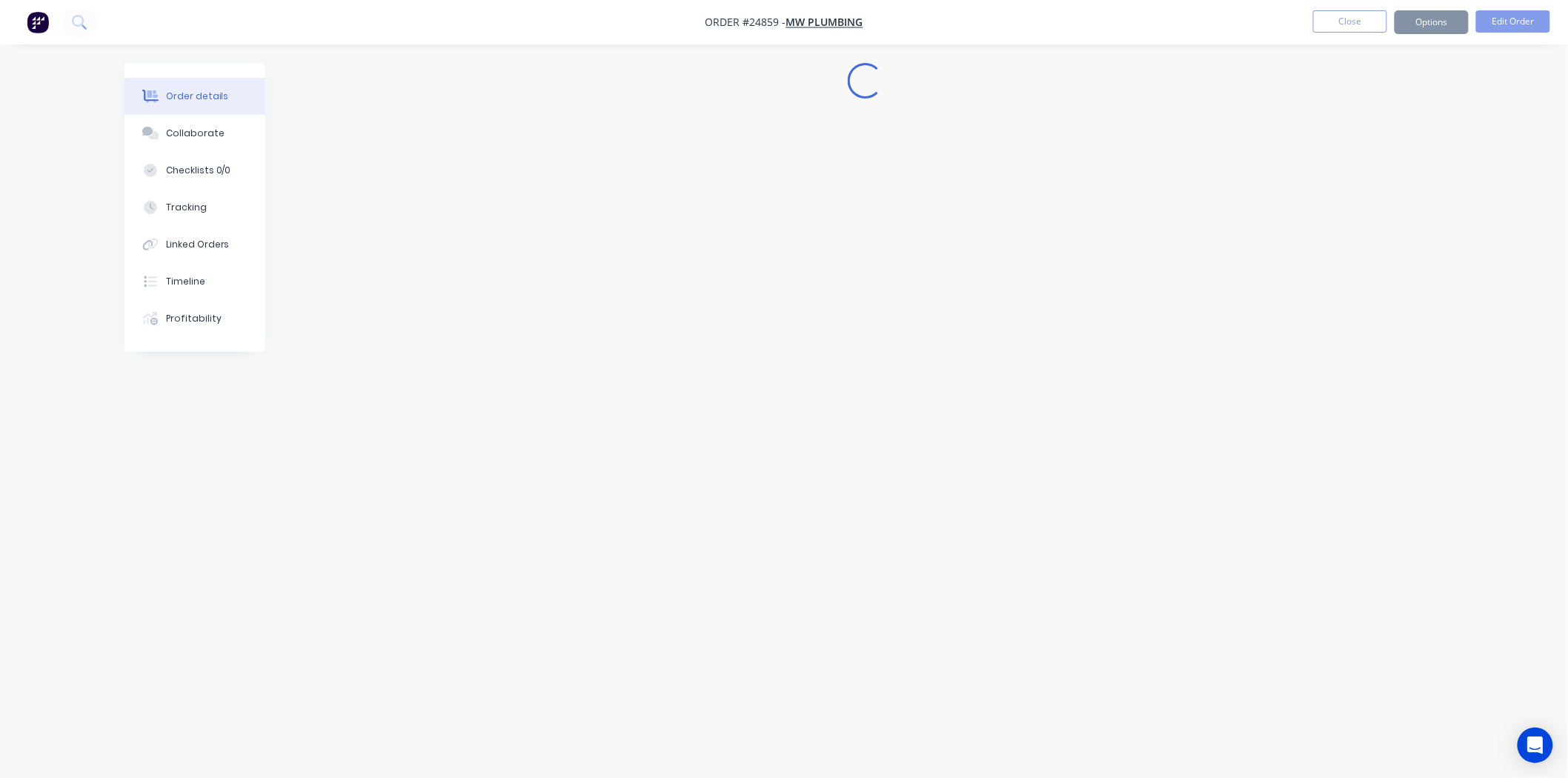
scroll to position [0, 0]
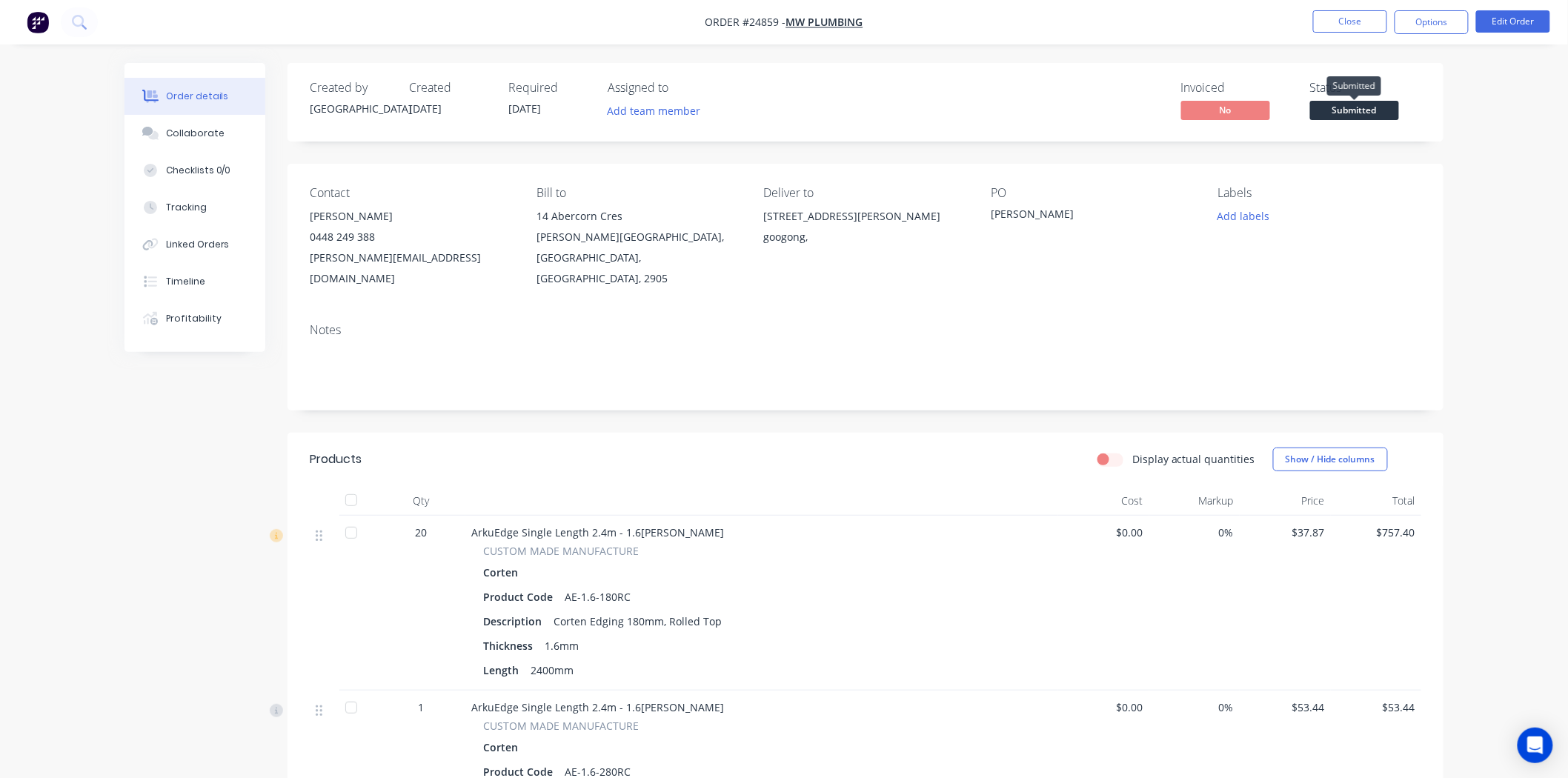
click at [1330, 107] on span "Submitted" at bounding box center [1354, 110] width 89 height 19
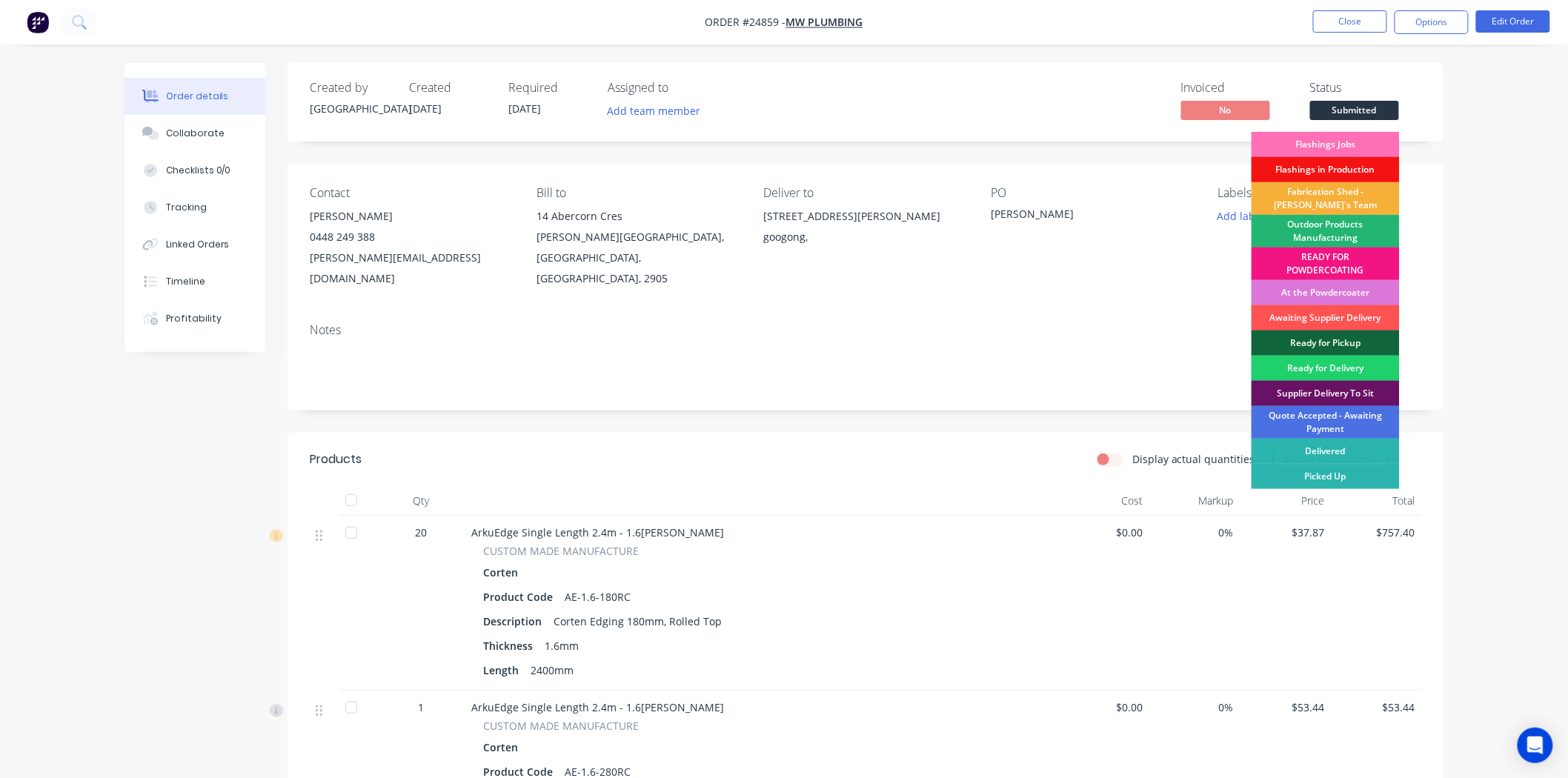
click at [1361, 226] on div "Outdoor Products Manufacturing" at bounding box center [1326, 230] width 149 height 32
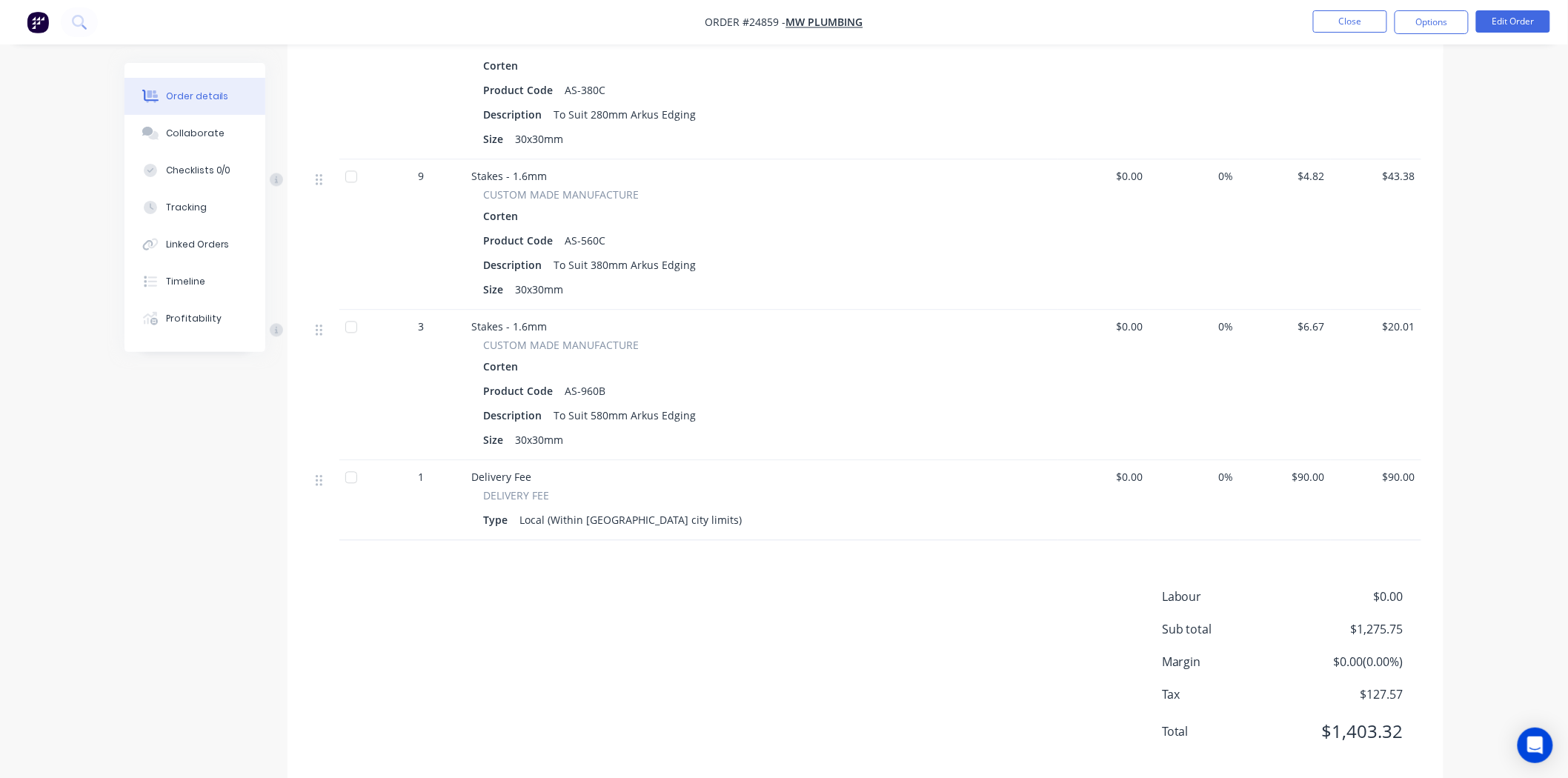
scroll to position [1164, 0]
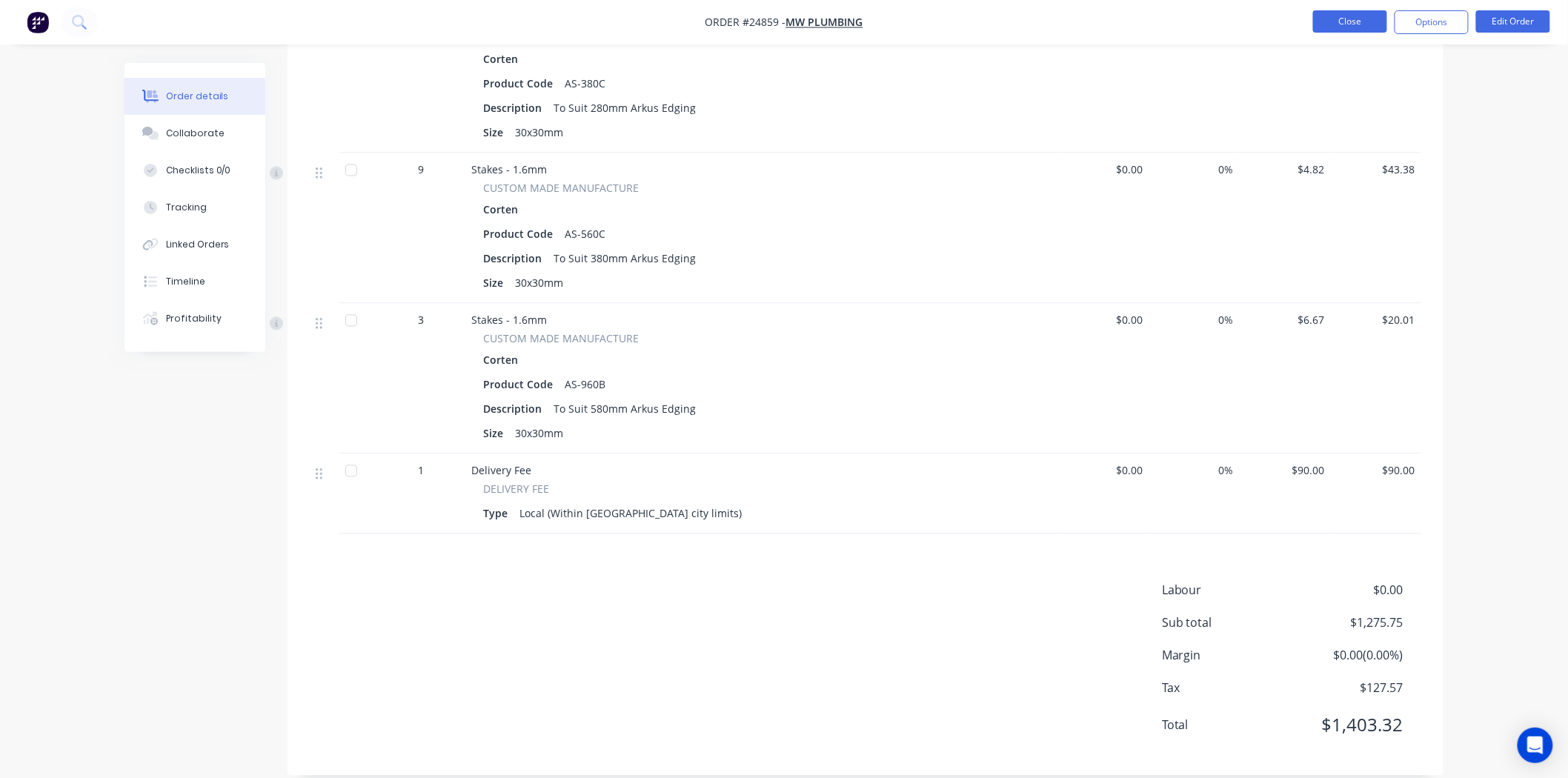
click at [1320, 18] on button "Close" at bounding box center [1350, 21] width 74 height 22
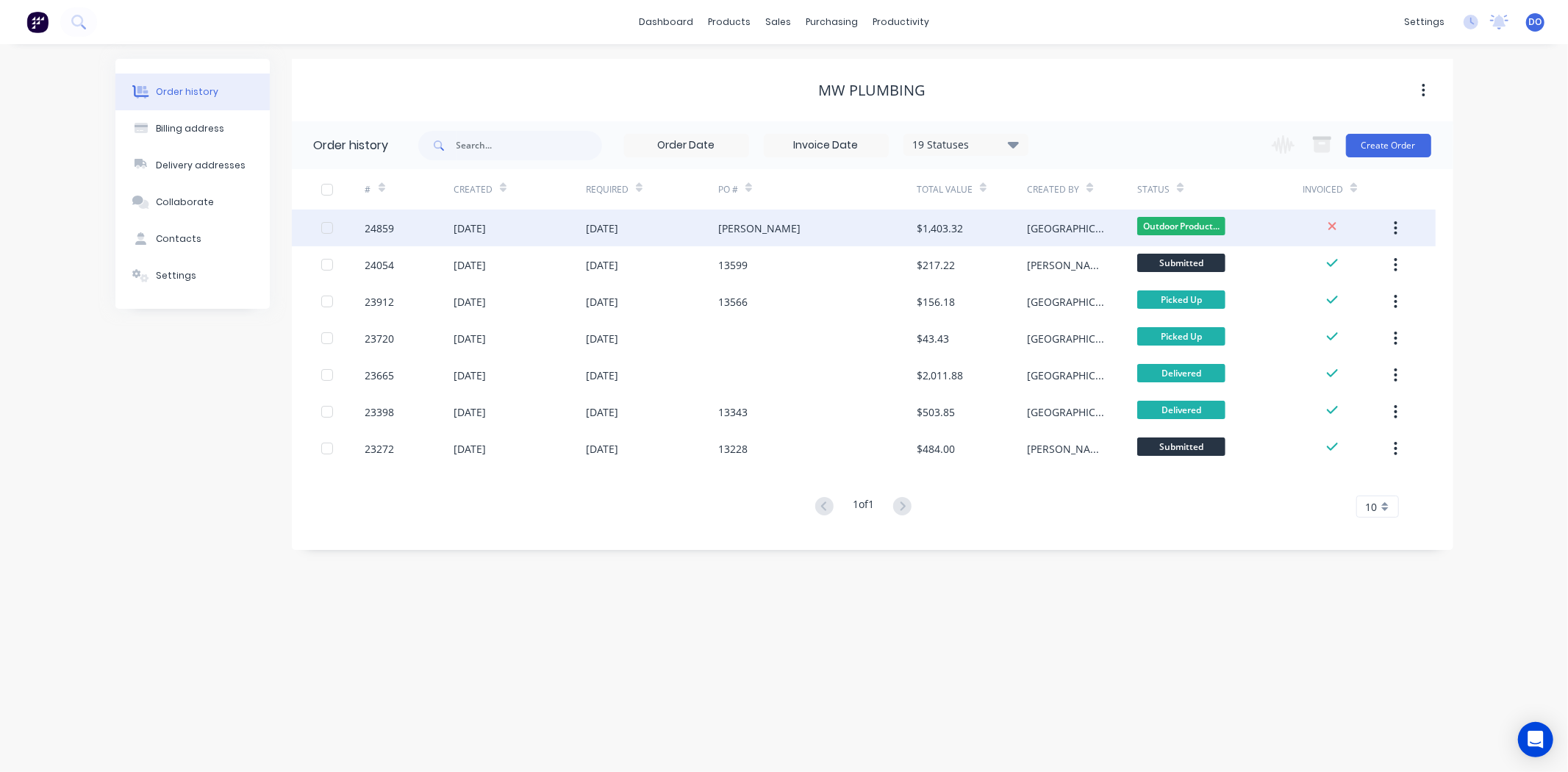
click at [845, 226] on div "[PERSON_NAME]" at bounding box center [817, 228] width 199 height 37
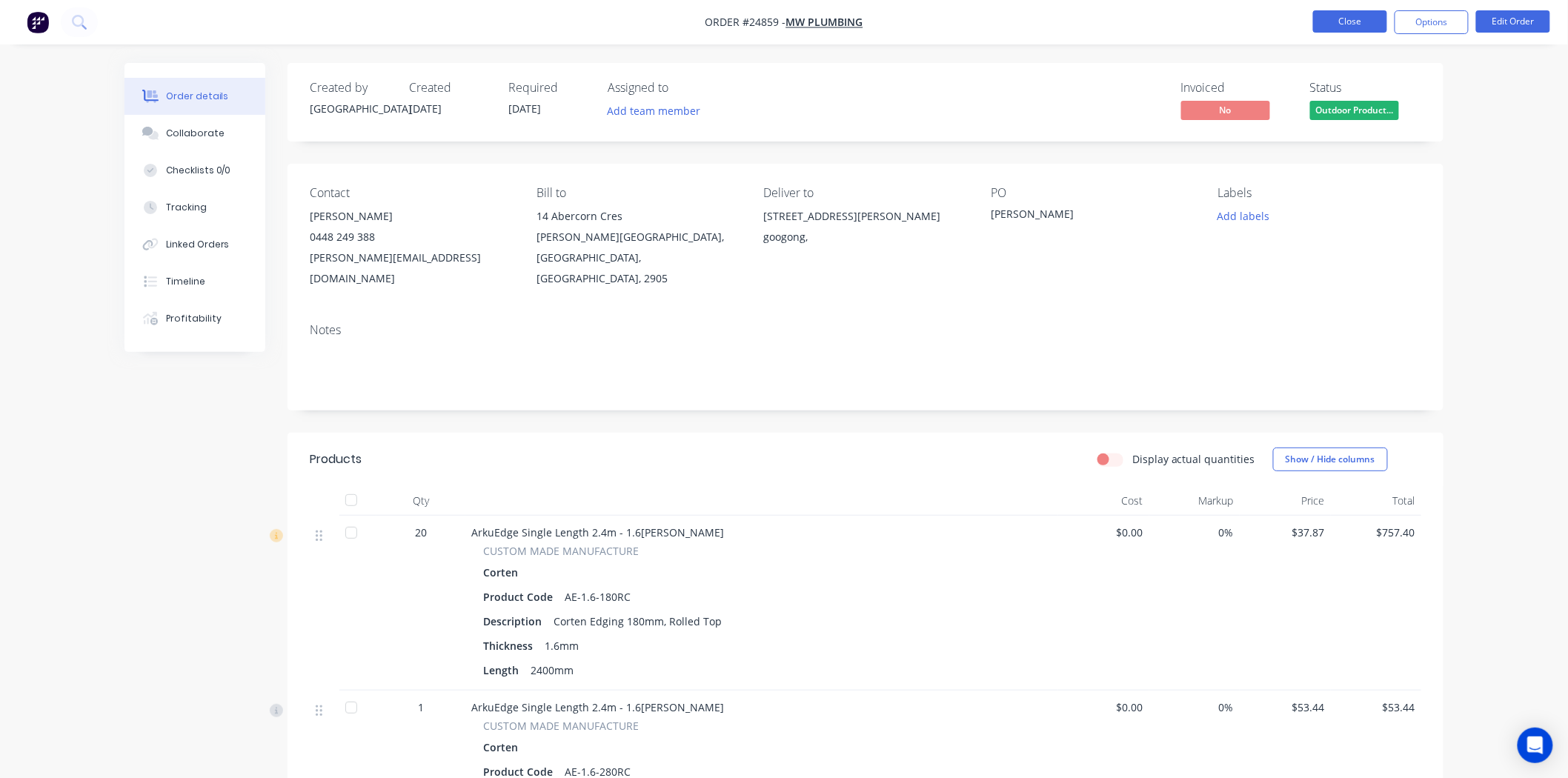
click at [1365, 11] on button "Close" at bounding box center [1350, 21] width 74 height 22
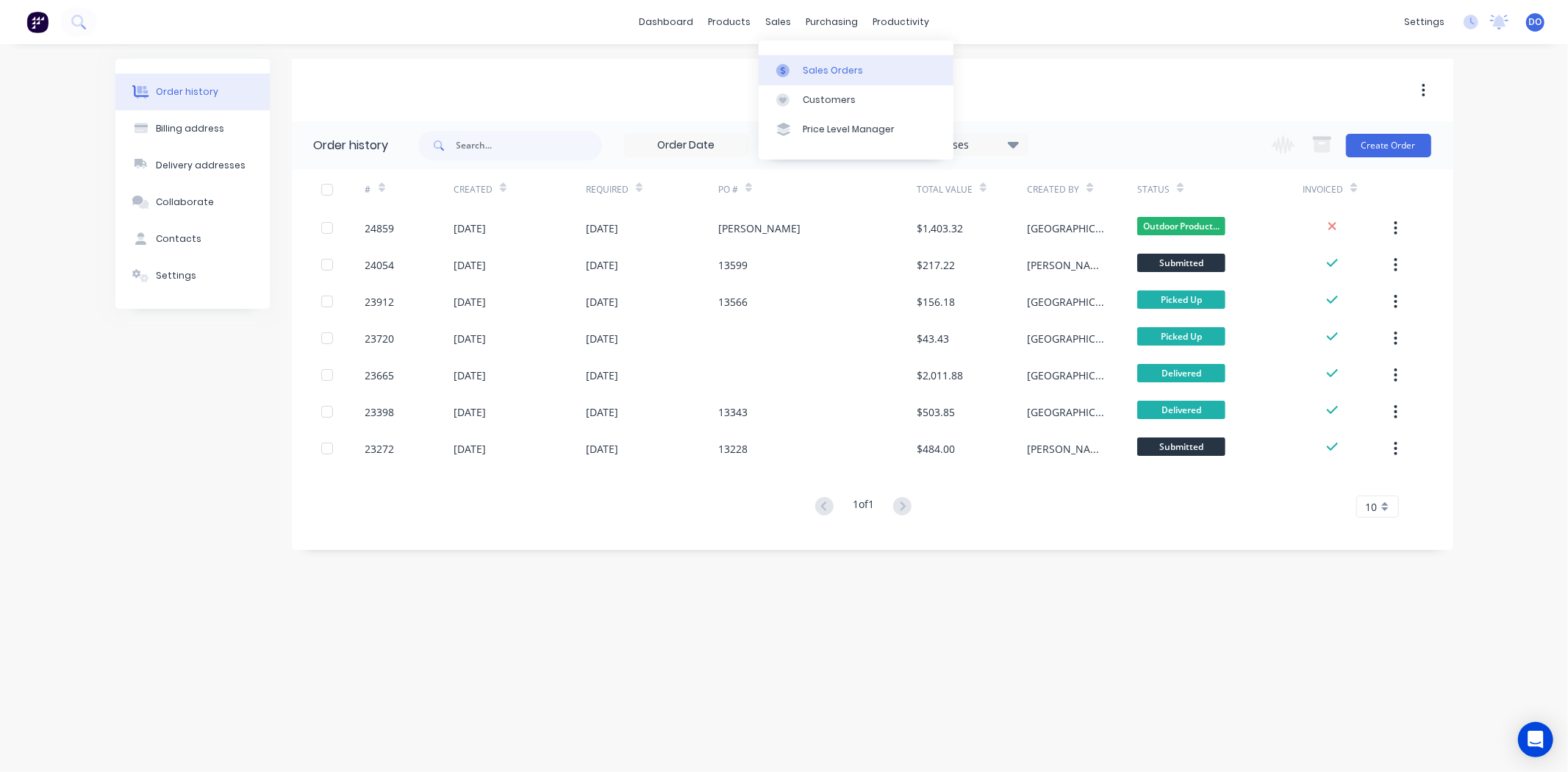
click at [791, 64] on div at bounding box center [788, 70] width 22 height 13
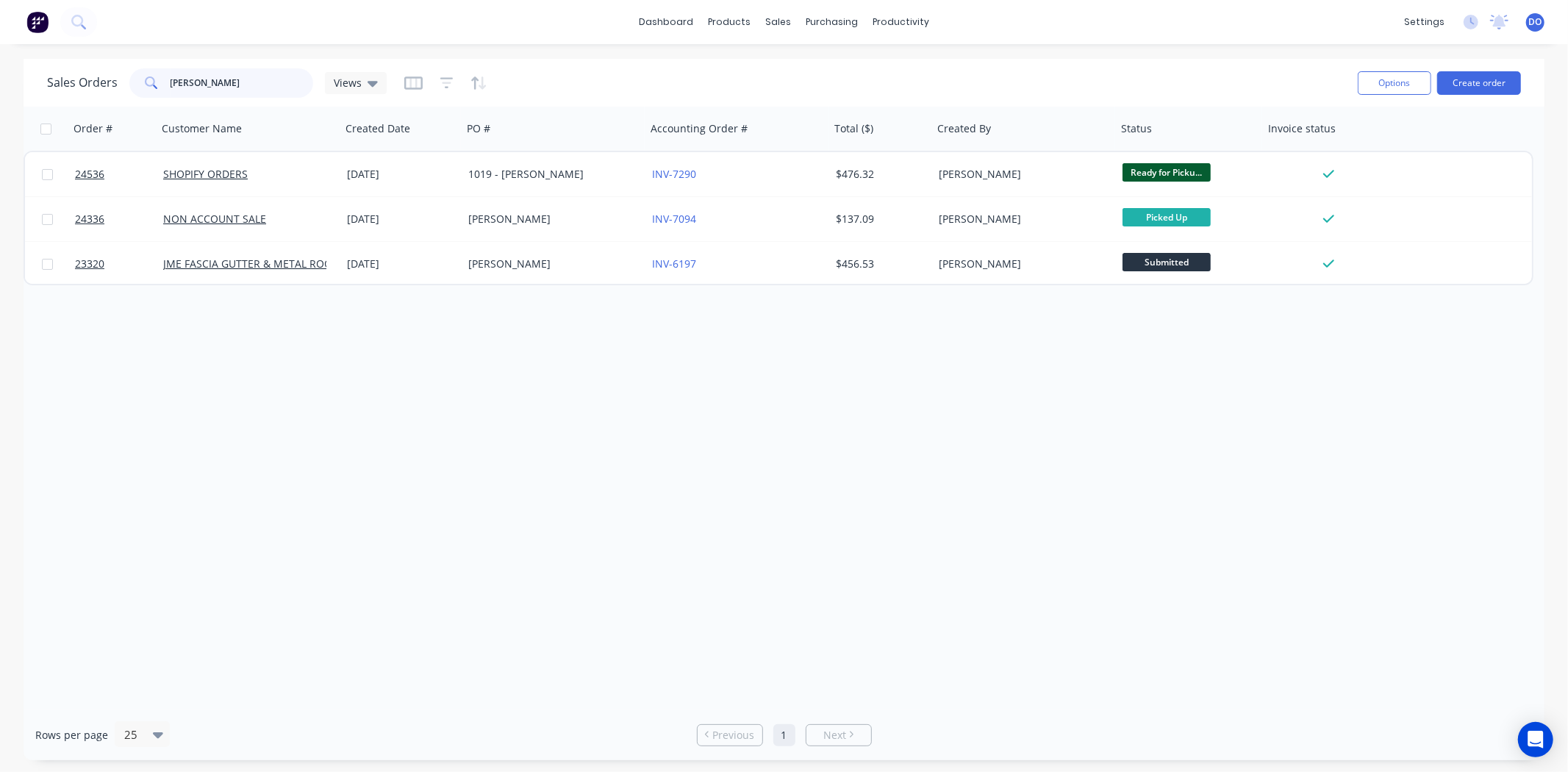
drag, startPoint x: 271, startPoint y: 90, endPoint x: 0, endPoint y: 87, distance: 271.0
click at [0, 87] on div "Sales Orders [PERSON_NAME] Views Options Create order Order # Customer Name Cre…" at bounding box center [784, 409] width 1568 height 702
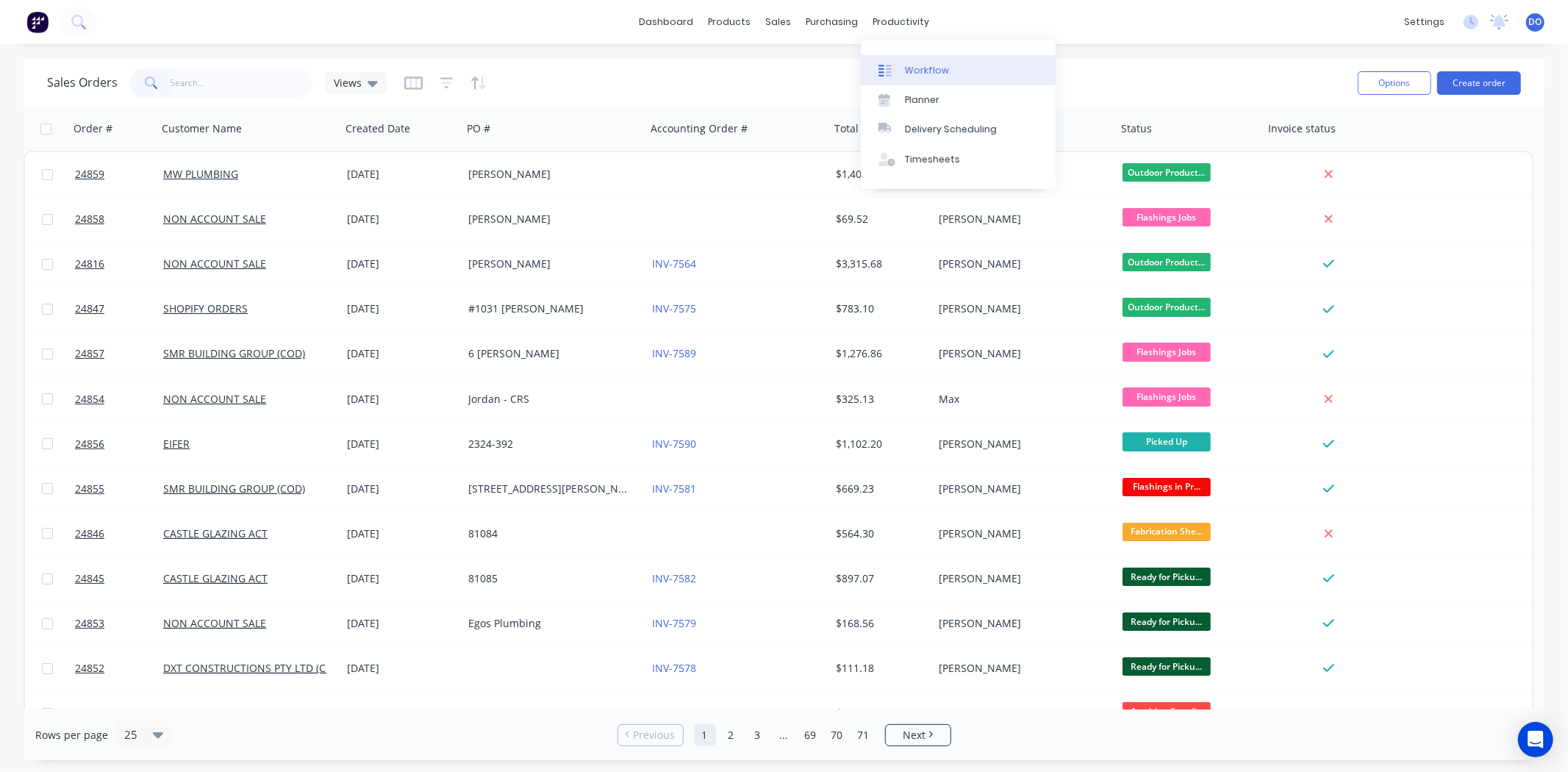
click at [930, 66] on div "Workflow" at bounding box center [927, 70] width 44 height 13
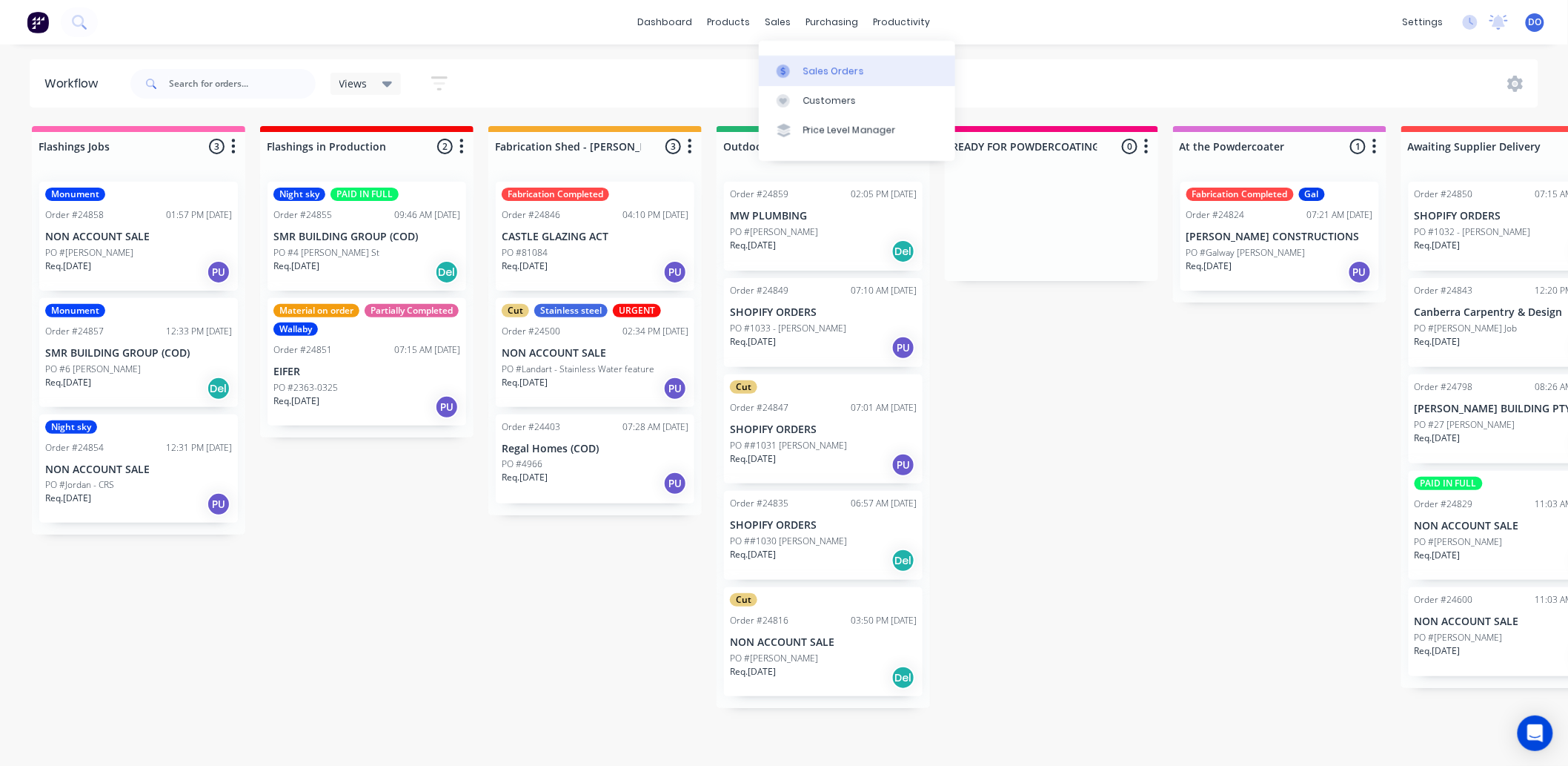
click at [800, 72] on link "Sales Orders" at bounding box center [857, 71] width 196 height 30
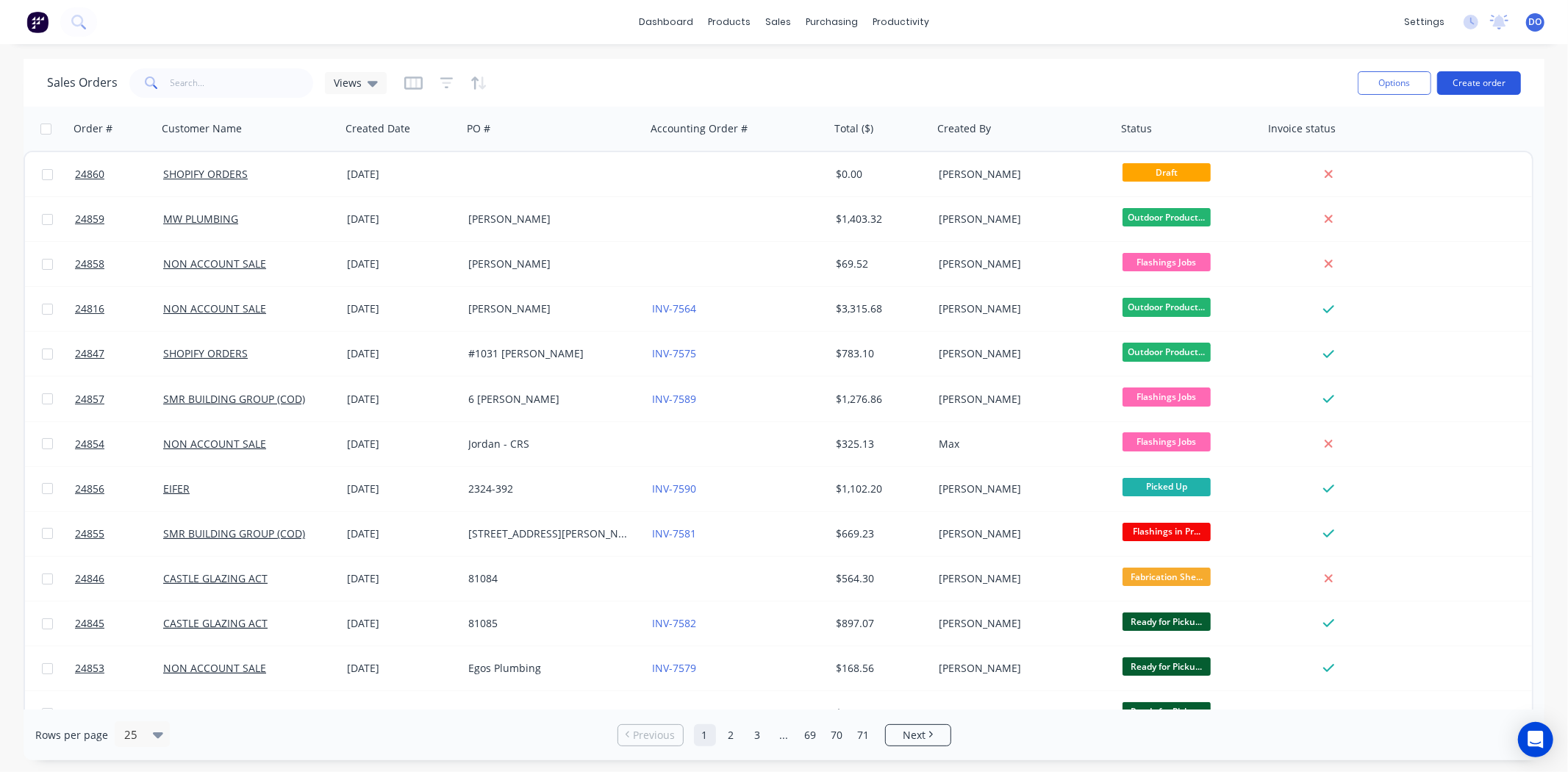
click at [1478, 75] on button "Create order" at bounding box center [1480, 83] width 84 height 23
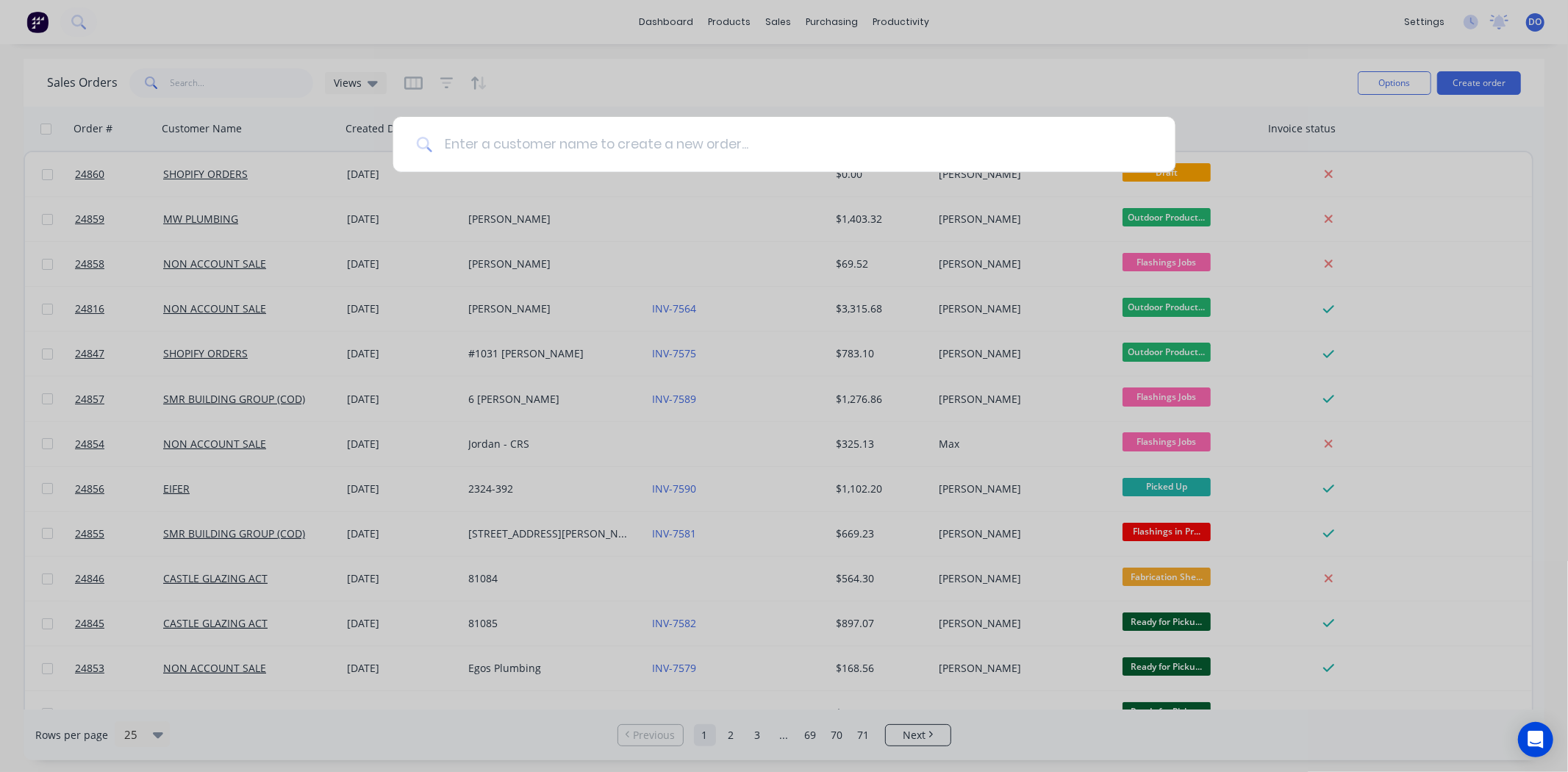
click at [461, 148] on input at bounding box center [791, 144] width 720 height 55
click at [516, 136] on input at bounding box center [791, 144] width 720 height 55
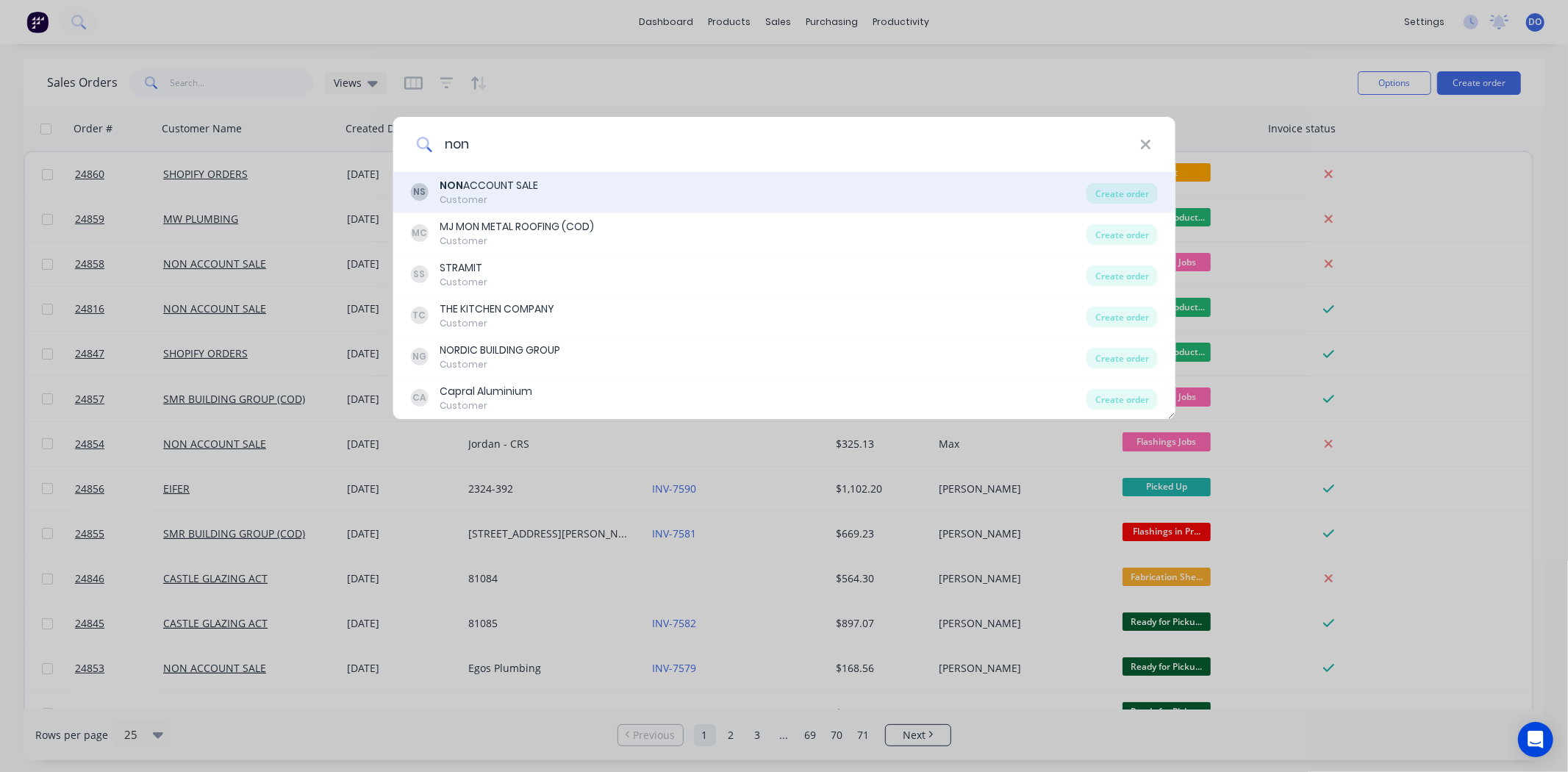
type input "non"
click at [564, 186] on div "NS NON ACCOUNT SALE Customer" at bounding box center [749, 192] width 677 height 29
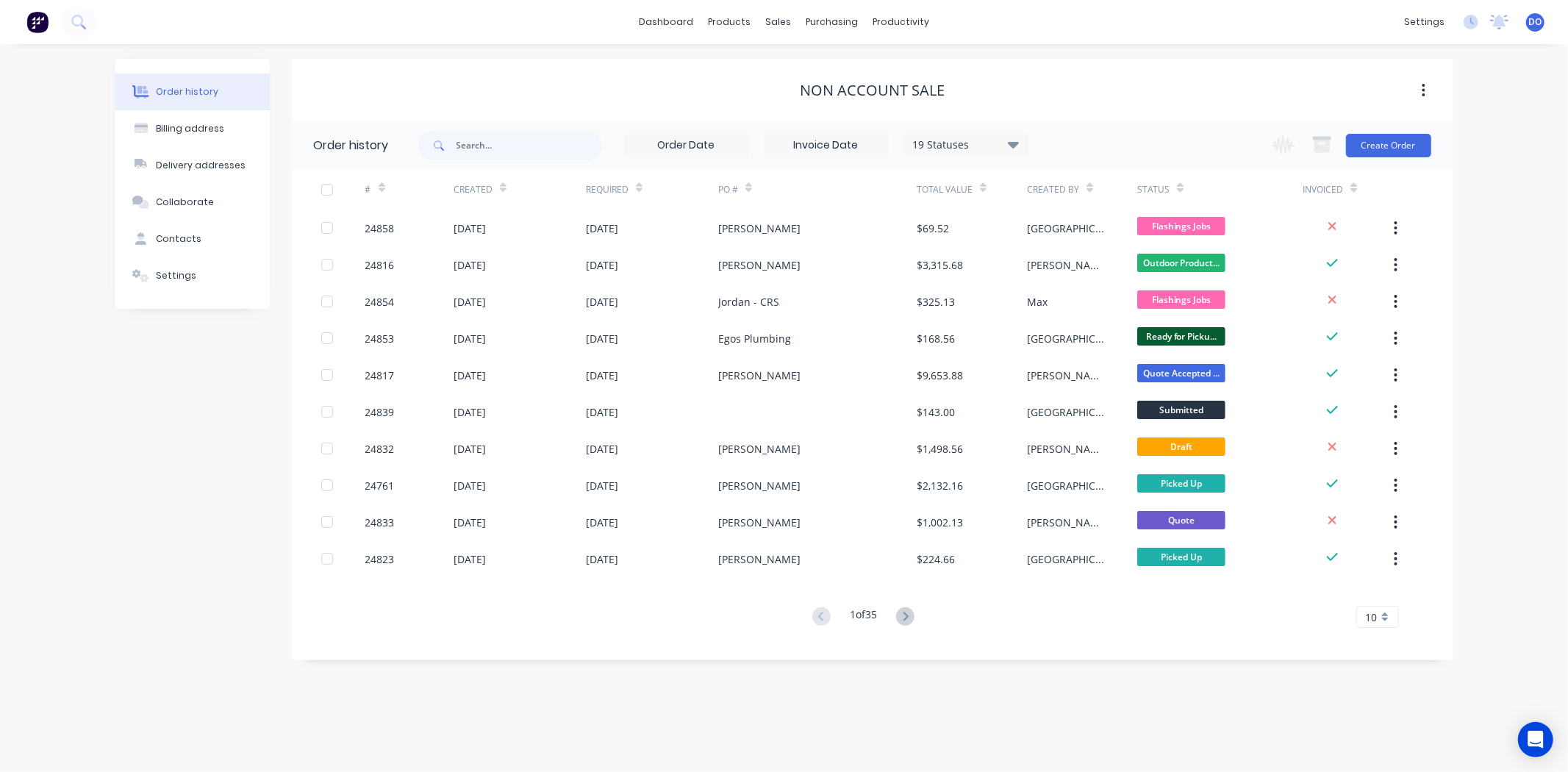
click at [1434, 148] on div "19 Statuses Invoice Status Invoiced Not Invoiced Partial Order Status All Archi…" at bounding box center [936, 145] width 1035 height 48
click at [1421, 141] on button "Create Order" at bounding box center [1389, 146] width 85 height 23
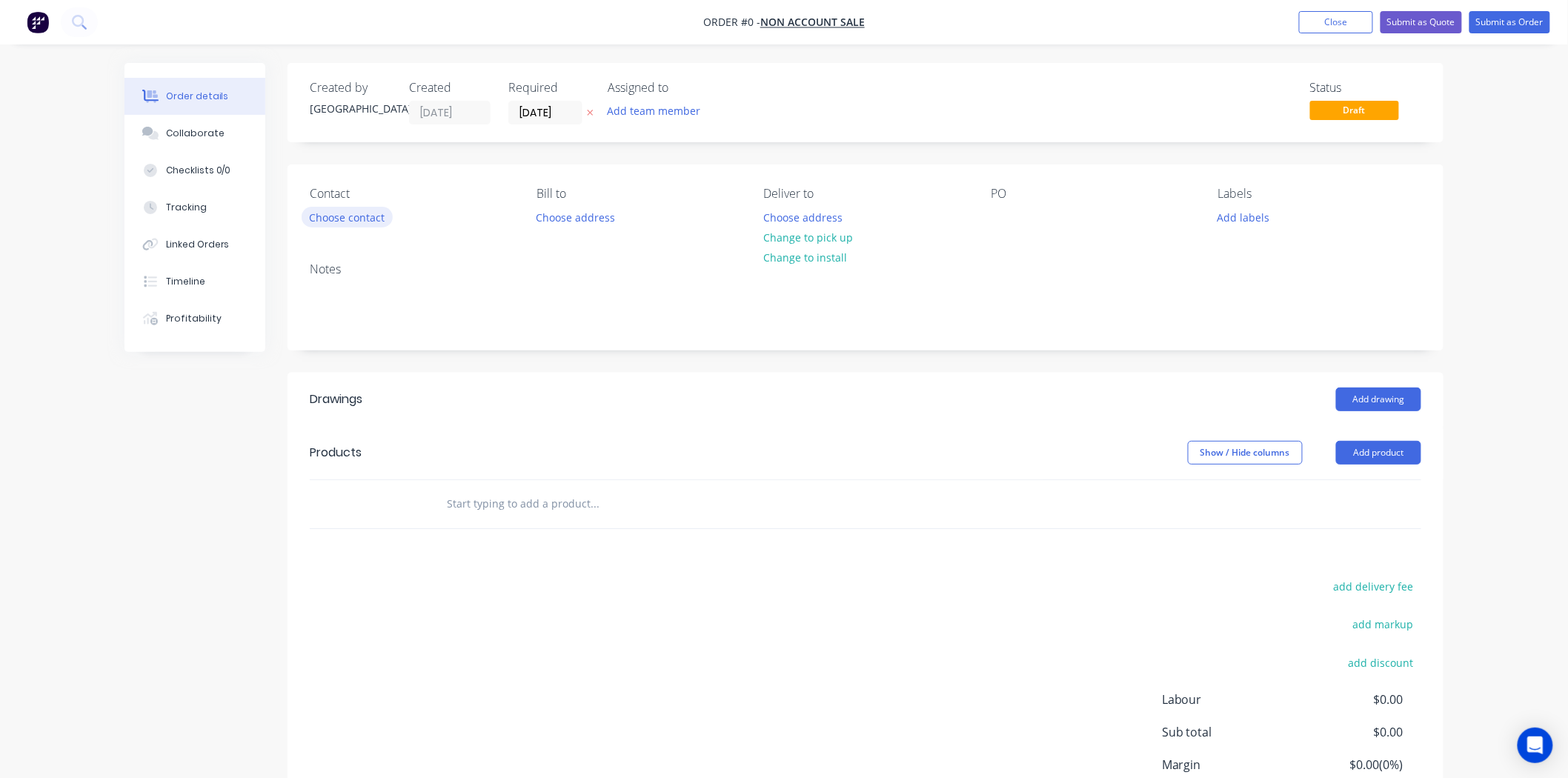
click at [372, 211] on button "Choose contact" at bounding box center [347, 216] width 91 height 20
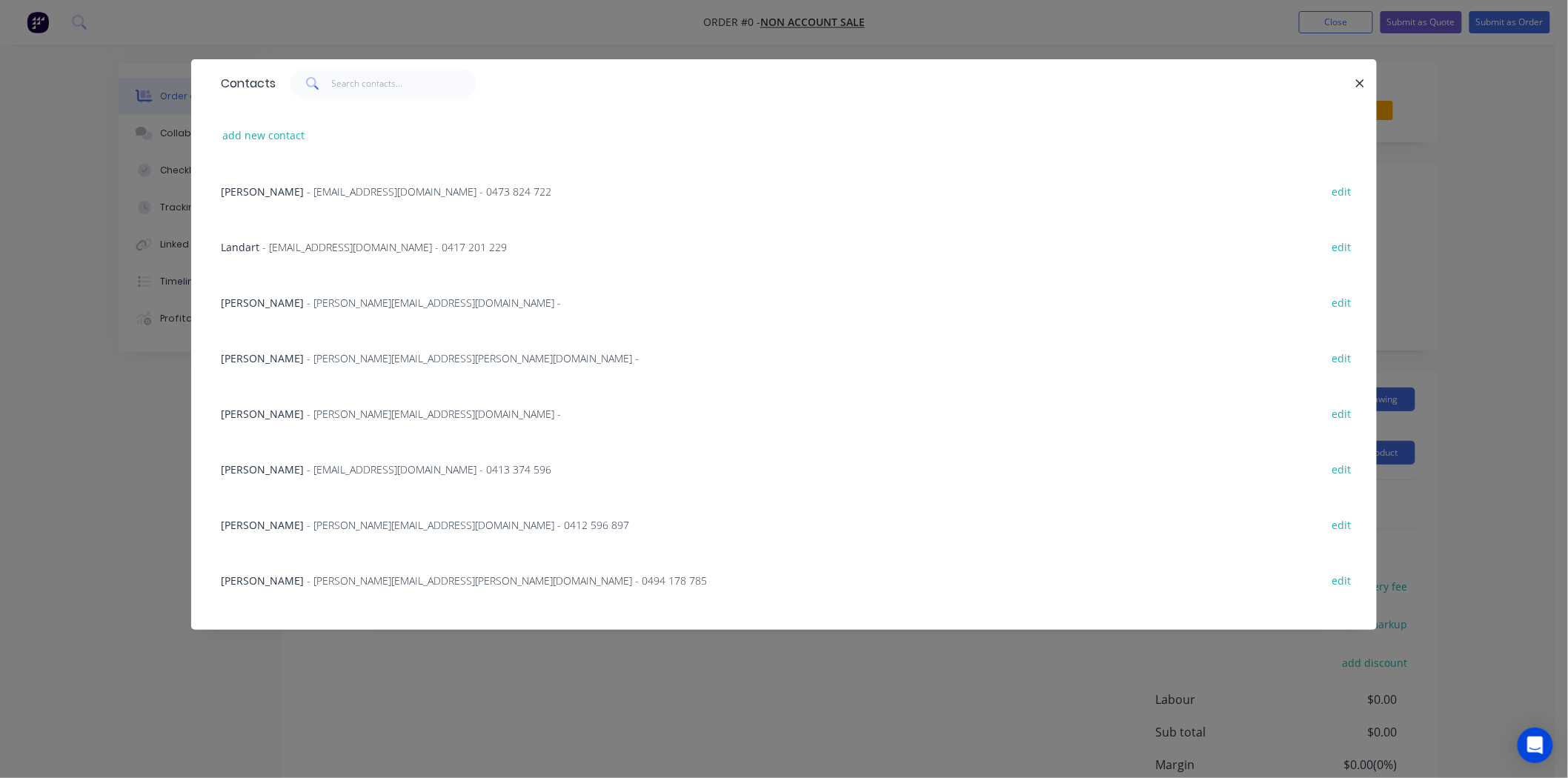
click at [378, 102] on div "Contacts" at bounding box center [784, 83] width 1186 height 48
click at [380, 90] on input "text" at bounding box center [404, 84] width 145 height 30
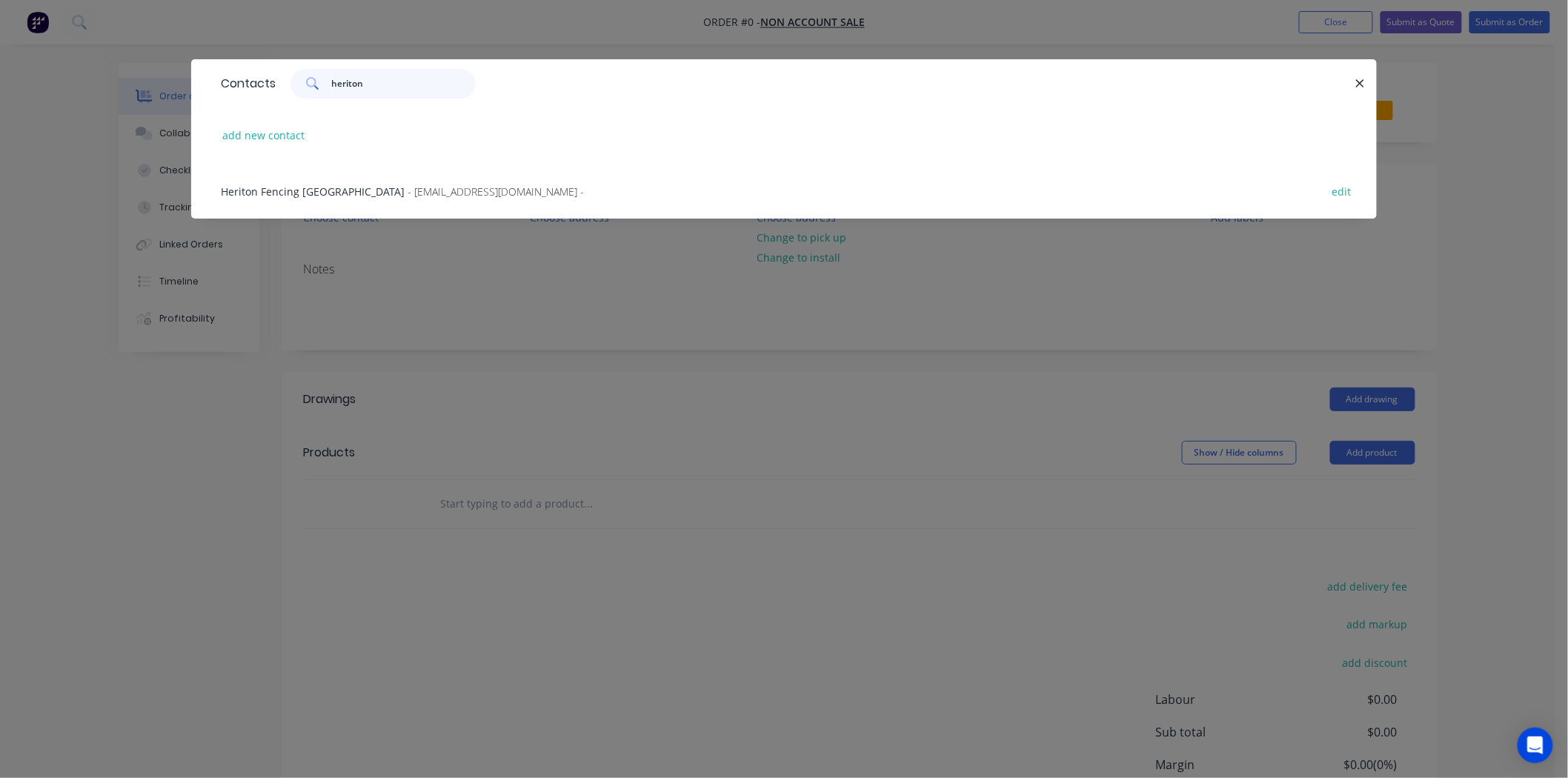
type input "heriton"
click at [500, 182] on div "Heriton Fencing [GEOGRAPHIC_DATA] - [EMAIL_ADDRESS][DOMAIN_NAME] - edit" at bounding box center [784, 190] width 1141 height 56
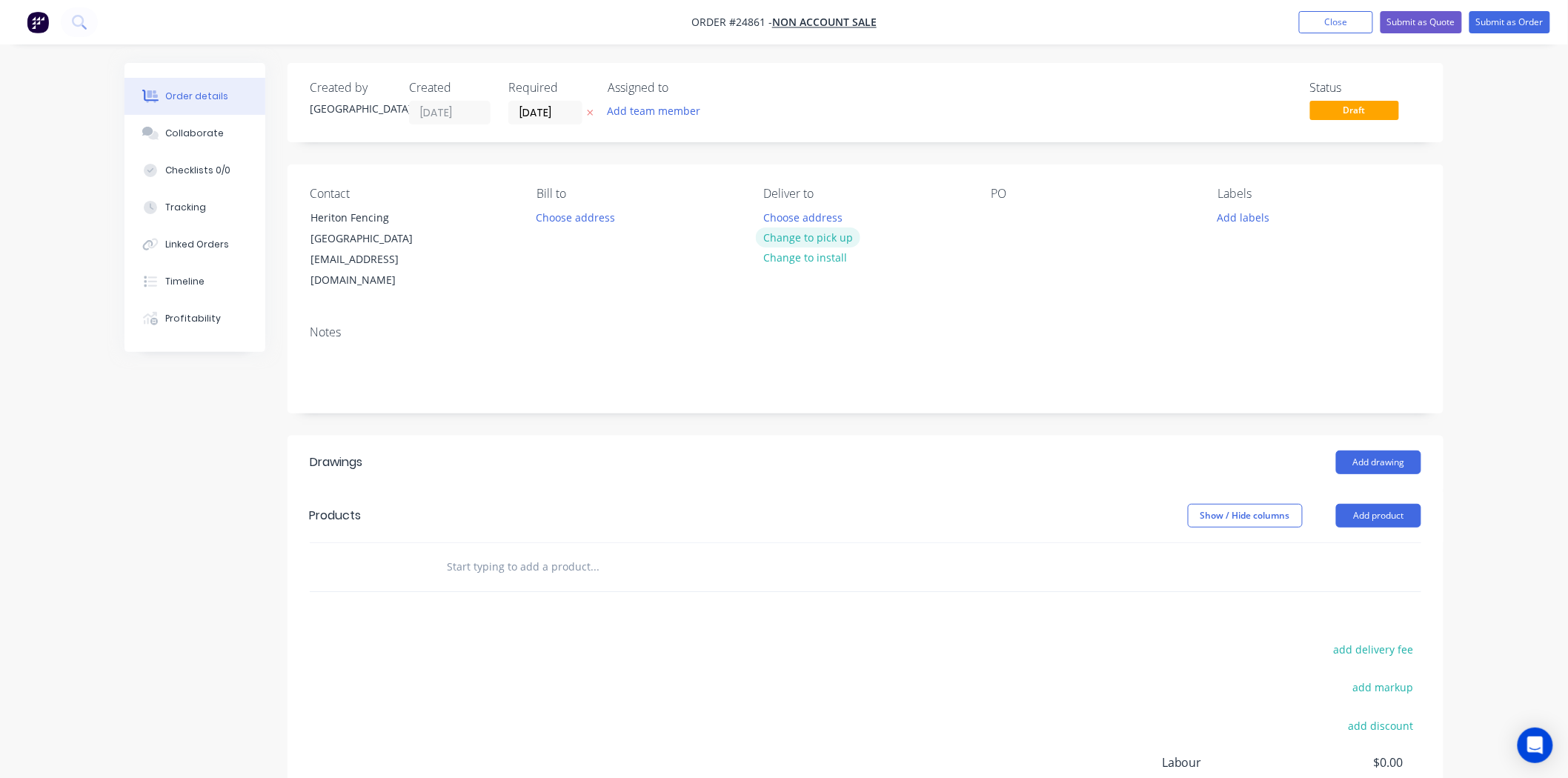
click at [843, 234] on button "Change to pick up" at bounding box center [809, 237] width 105 height 20
click at [972, 208] on div "Contact Heriton Fencing Canberra [EMAIL_ADDRESS][DOMAIN_NAME] Bill to Choose ad…" at bounding box center [865, 239] width 1156 height 149
click at [1001, 216] on div at bounding box center [1003, 217] width 24 height 21
click at [1402, 457] on header "Drawings Add drawing" at bounding box center [865, 462] width 1156 height 53
click at [1402, 455] on header "Drawings Add drawing" at bounding box center [865, 462] width 1156 height 53
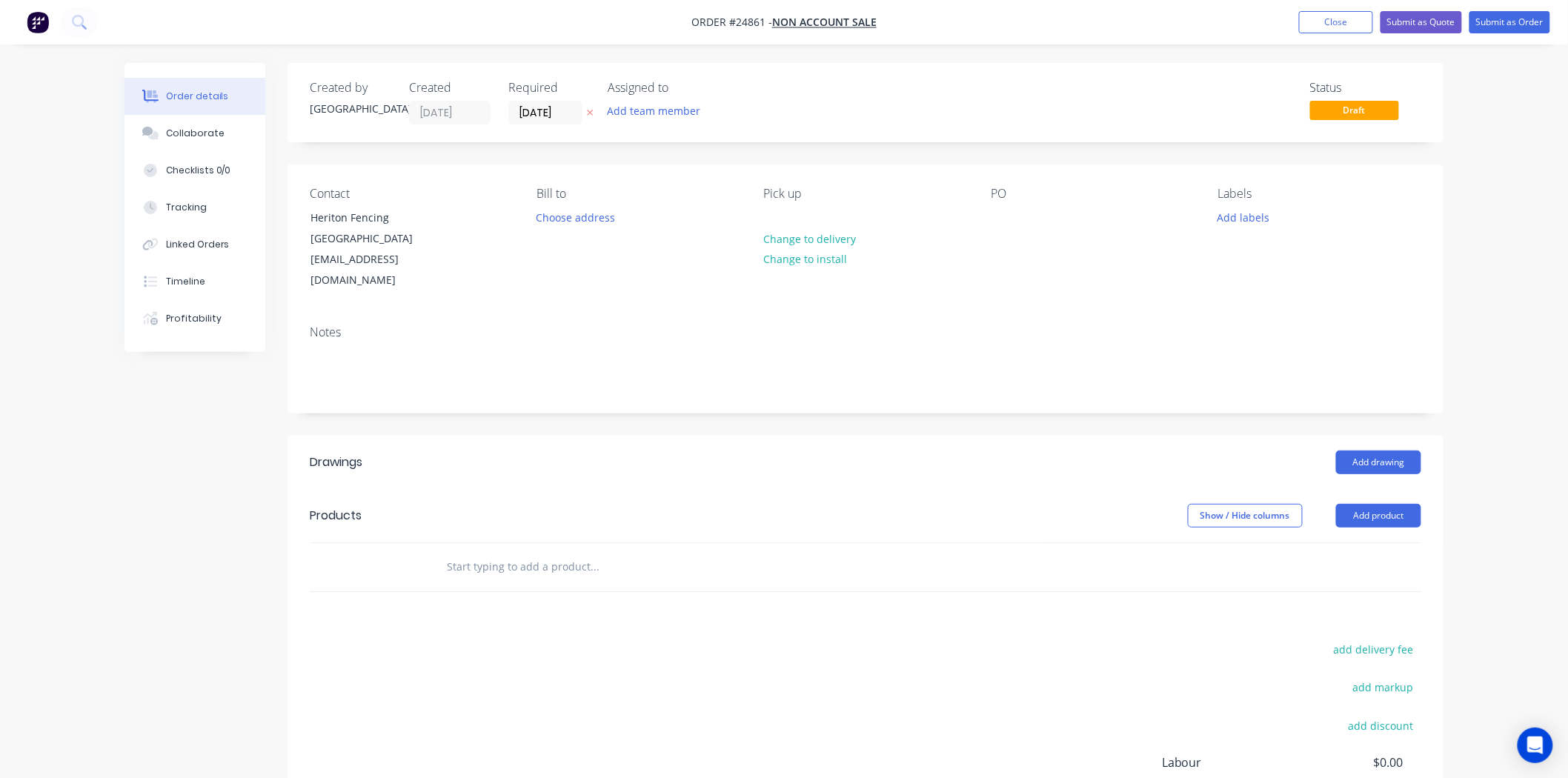
click at [1402, 453] on header "Drawings Add drawing" at bounding box center [865, 462] width 1156 height 53
click at [1402, 450] on button "Add drawing" at bounding box center [1379, 462] width 85 height 24
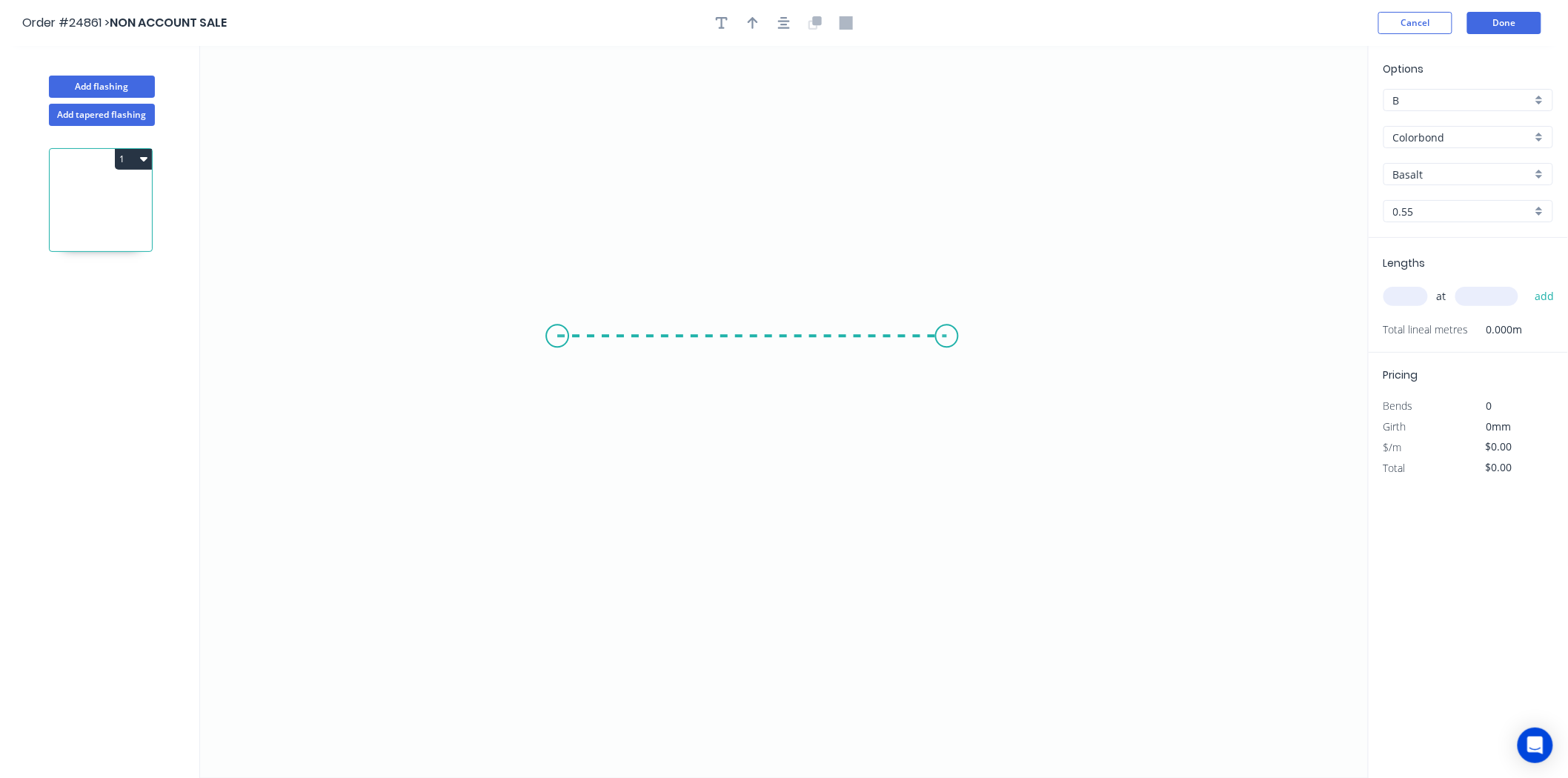
drag, startPoint x: 557, startPoint y: 336, endPoint x: 982, endPoint y: 310, distance: 425.8
click at [982, 310] on icon "0" at bounding box center [784, 412] width 1169 height 732
click at [775, 347] on rect at bounding box center [769, 352] width 30 height 20
click at [1424, 298] on input "text" at bounding box center [1406, 296] width 45 height 20
type input "$45.72"
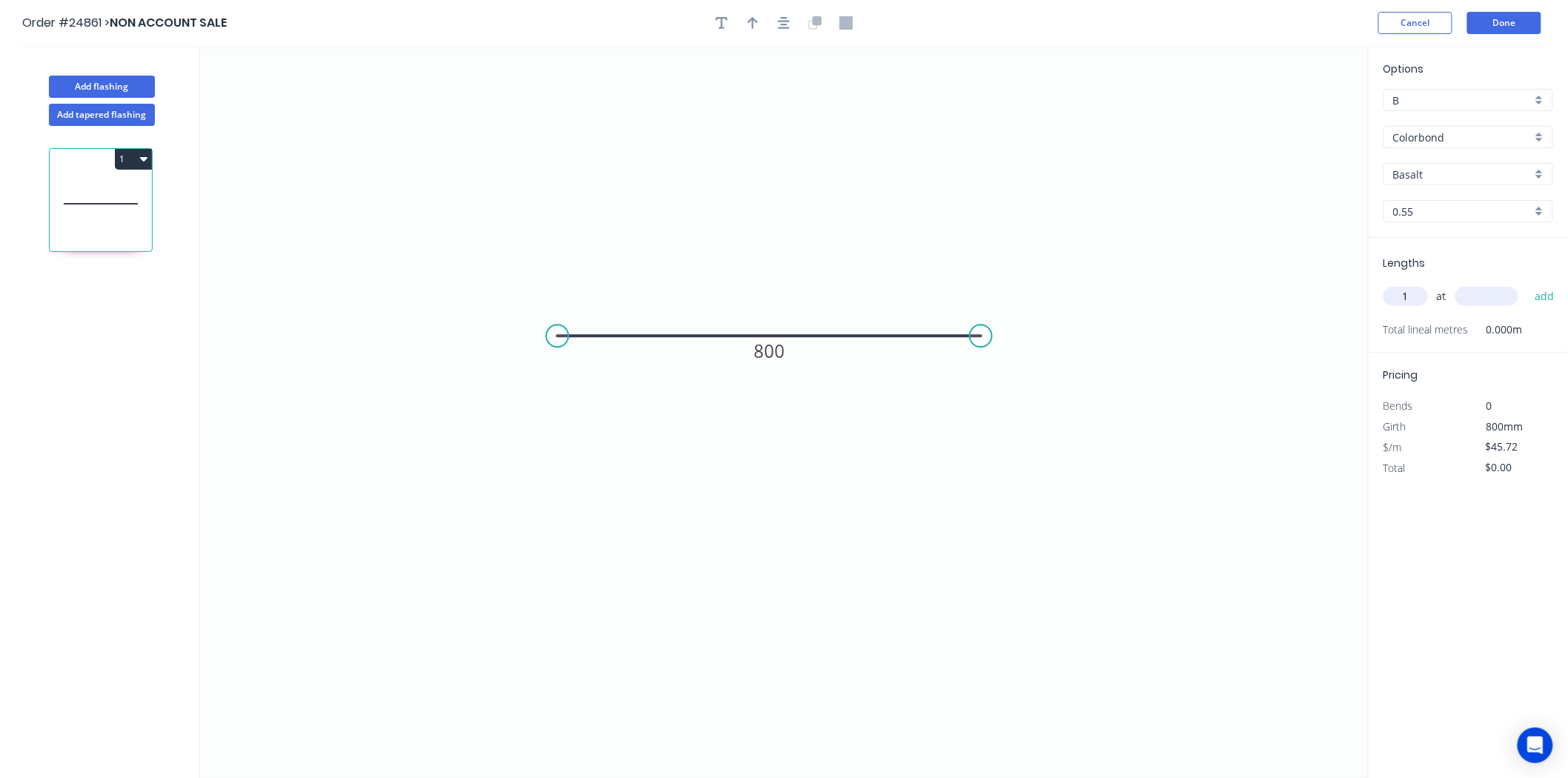
type input "1"
type input "1200"
click at [1528, 284] on button "add" at bounding box center [1545, 296] width 35 height 25
click at [757, 15] on button "button" at bounding box center [753, 23] width 22 height 22
click at [1294, 115] on icon at bounding box center [1294, 103] width 13 height 47
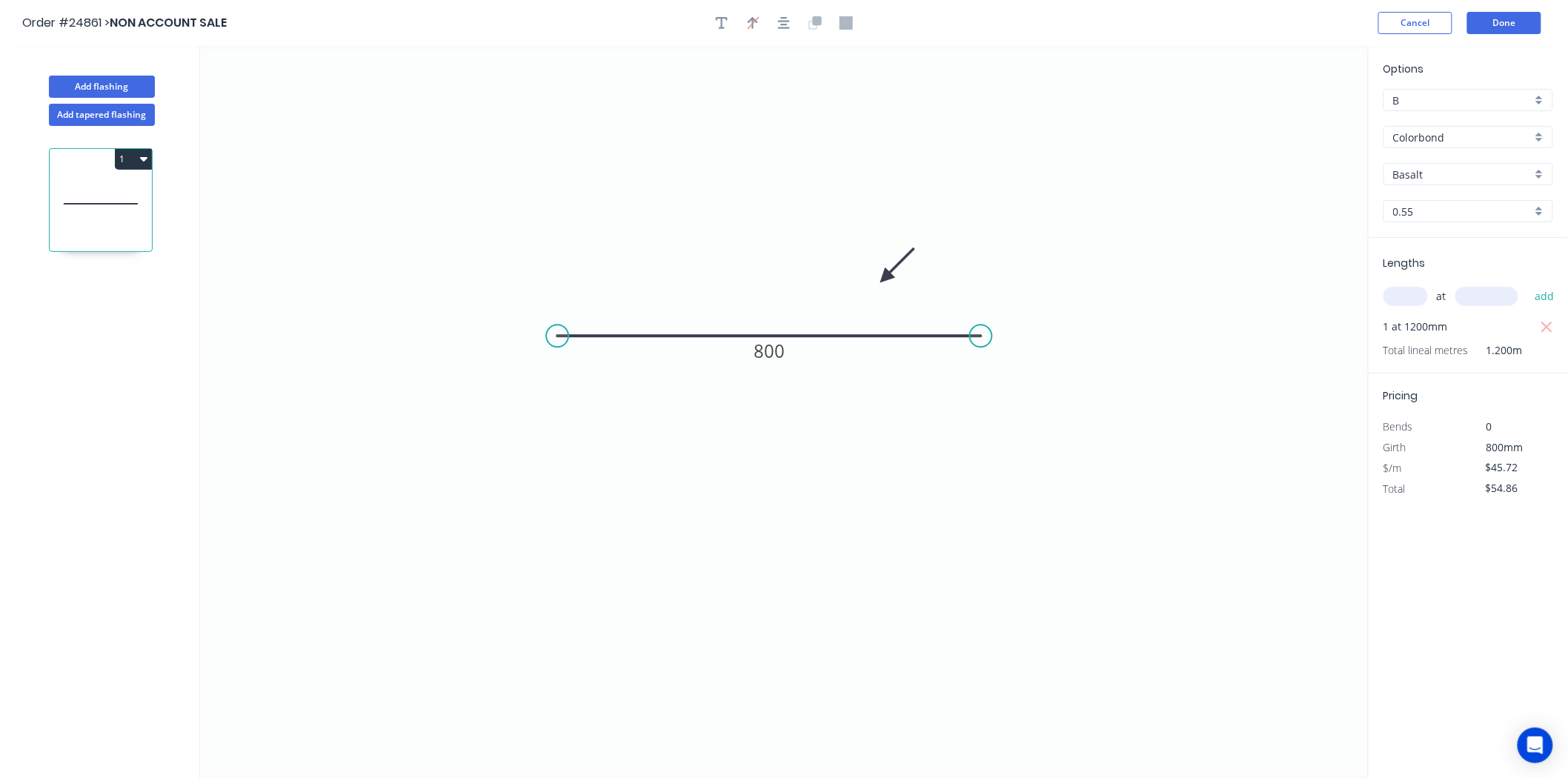
drag, startPoint x: 1282, startPoint y: 127, endPoint x: 886, endPoint y: 278, distance: 423.8
click at [886, 278] on icon at bounding box center [898, 265] width 43 height 43
click at [136, 154] on button "1" at bounding box center [133, 160] width 37 height 20
click at [116, 184] on button "Duplicate" at bounding box center [81, 196] width 141 height 30
type input "$0.00"
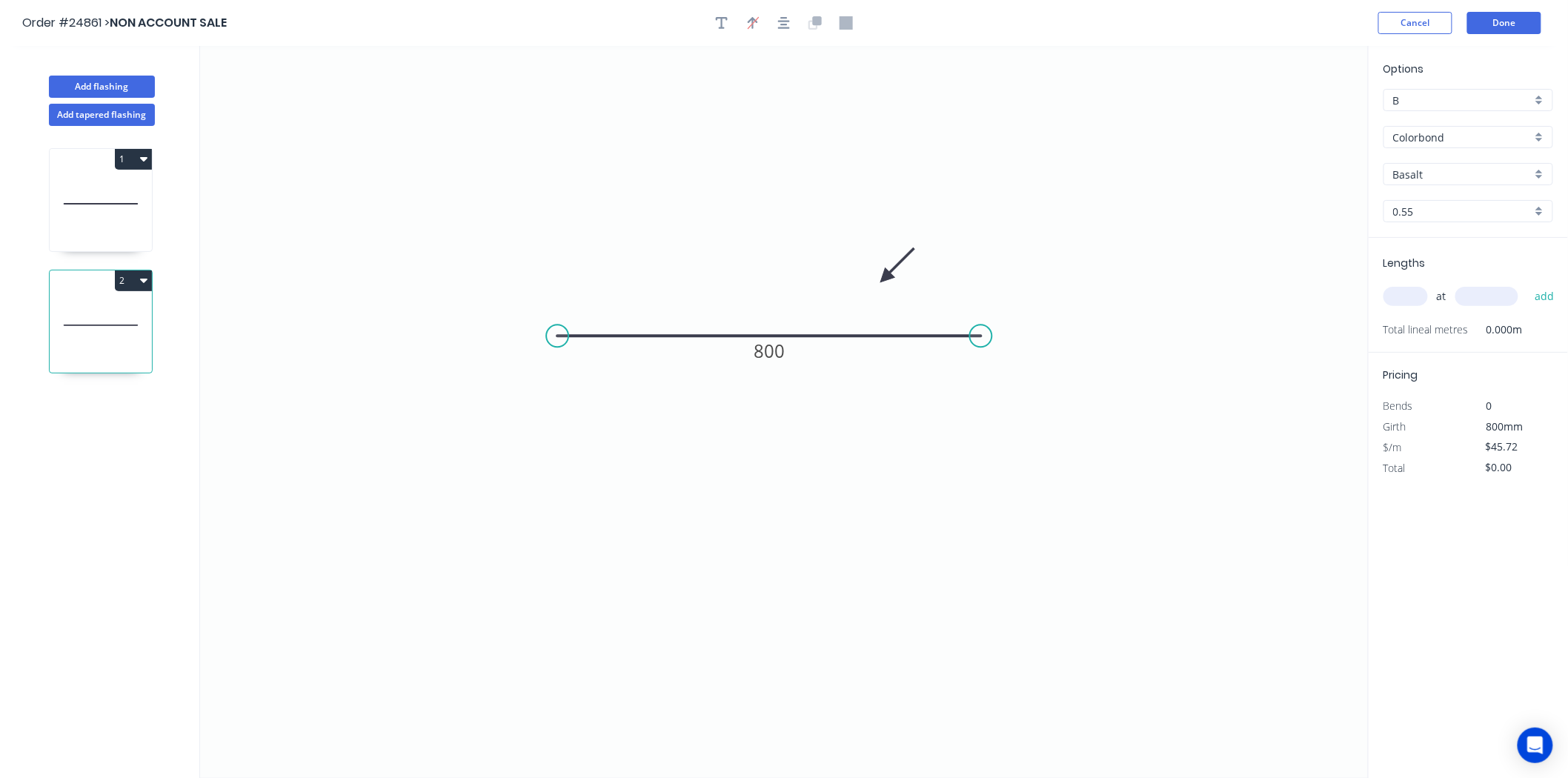
click at [389, 323] on icon "0 800" at bounding box center [784, 412] width 1169 height 732
click at [758, 359] on tspan "800" at bounding box center [769, 350] width 31 height 24
click at [1419, 299] on input "text" at bounding box center [1406, 296] width 45 height 20
type input "4"
click at [1476, 296] on input "text" at bounding box center [1487, 296] width 63 height 20
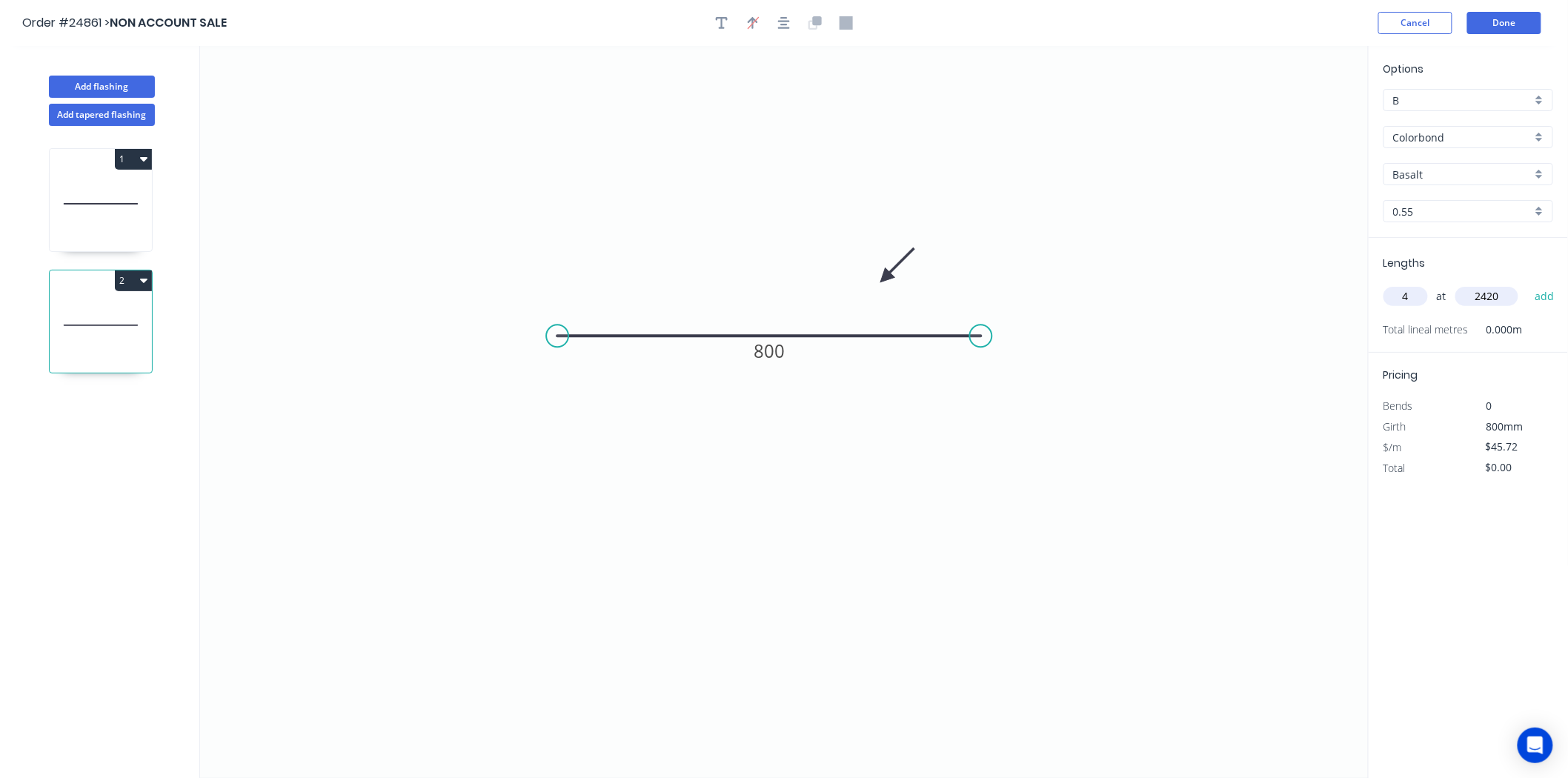
type input "2420"
click at [1528, 284] on button "add" at bounding box center [1545, 296] width 35 height 25
type input "$442.57"
click at [1465, 506] on div "Options B B Colorbond Colorbond Colorbond Matt Colorbond Metallic Basalt Basalt…" at bounding box center [1468, 413] width 200 height 734
click at [1509, 20] on button "Done" at bounding box center [1504, 23] width 74 height 22
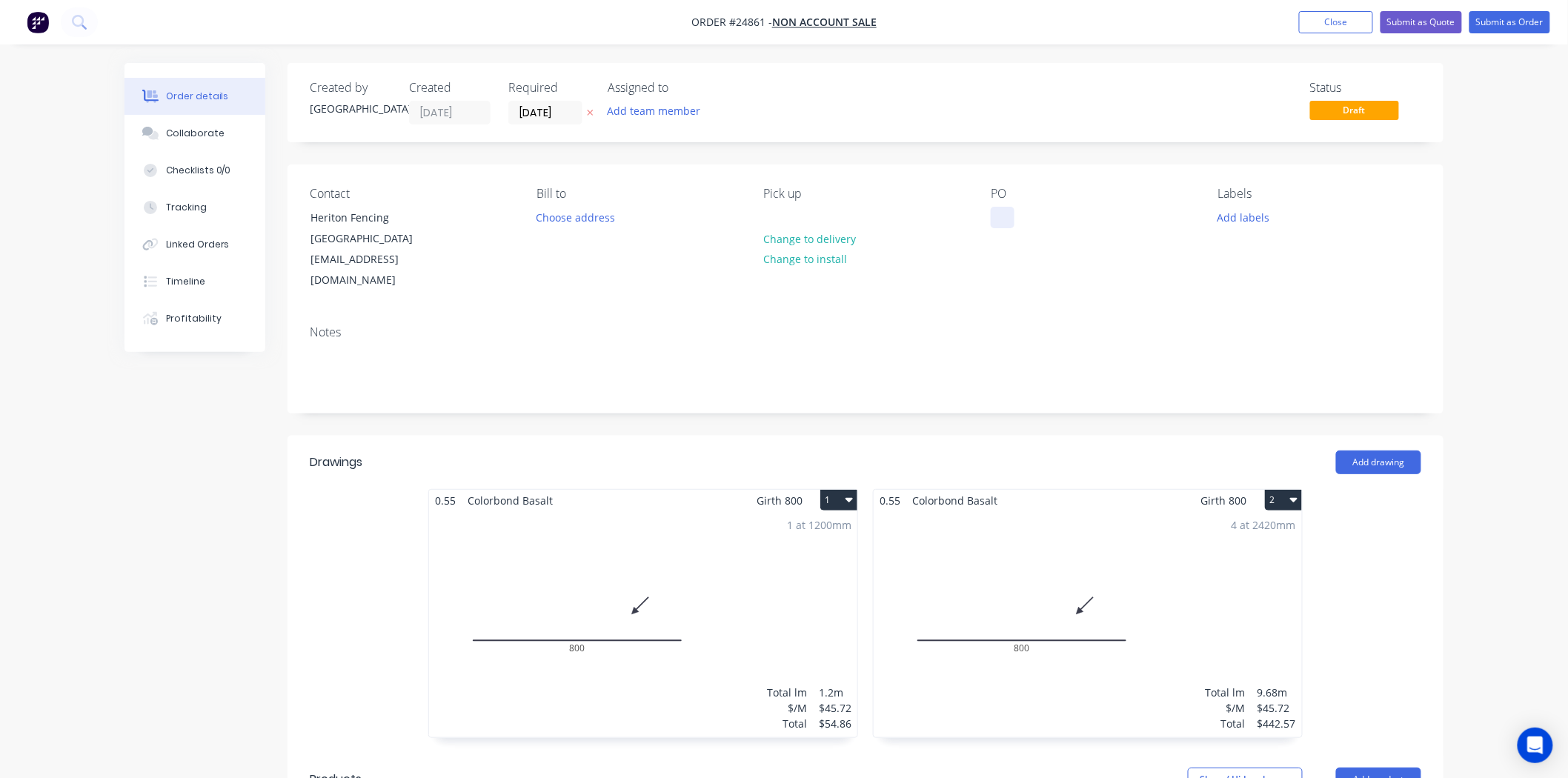
click at [1004, 212] on div at bounding box center [1003, 217] width 24 height 21
click at [729, 556] on div "1 at 1200mm Total lm $/M Total 1.2m $45.72 $54.86" at bounding box center [643, 625] width 428 height 226
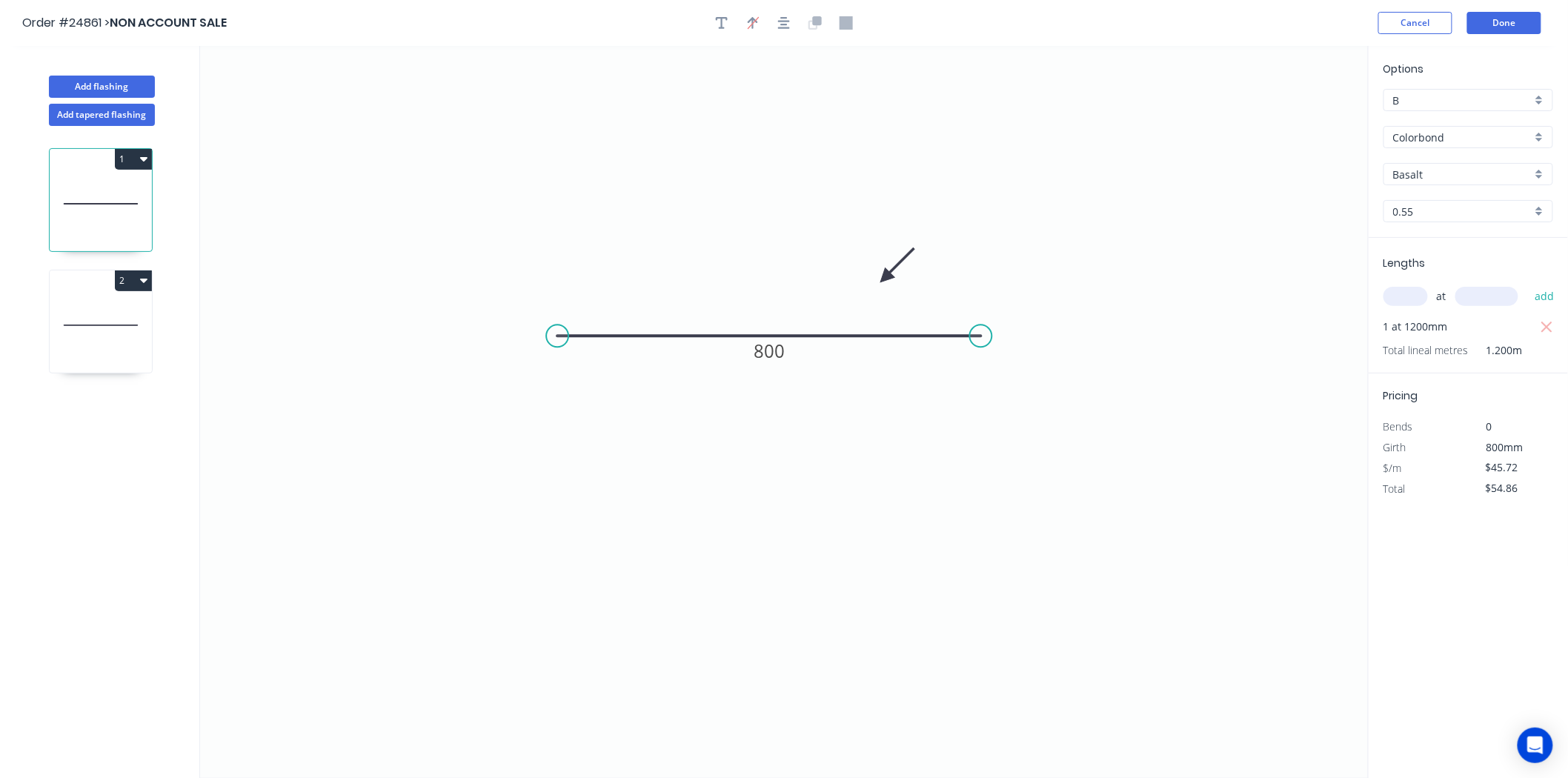
click at [1449, 179] on input "Basalt" at bounding box center [1463, 174] width 138 height 16
click at [1475, 267] on div "Monument" at bounding box center [1469, 266] width 168 height 26
click at [102, 332] on icon at bounding box center [101, 325] width 102 height 95
type input "Basalt"
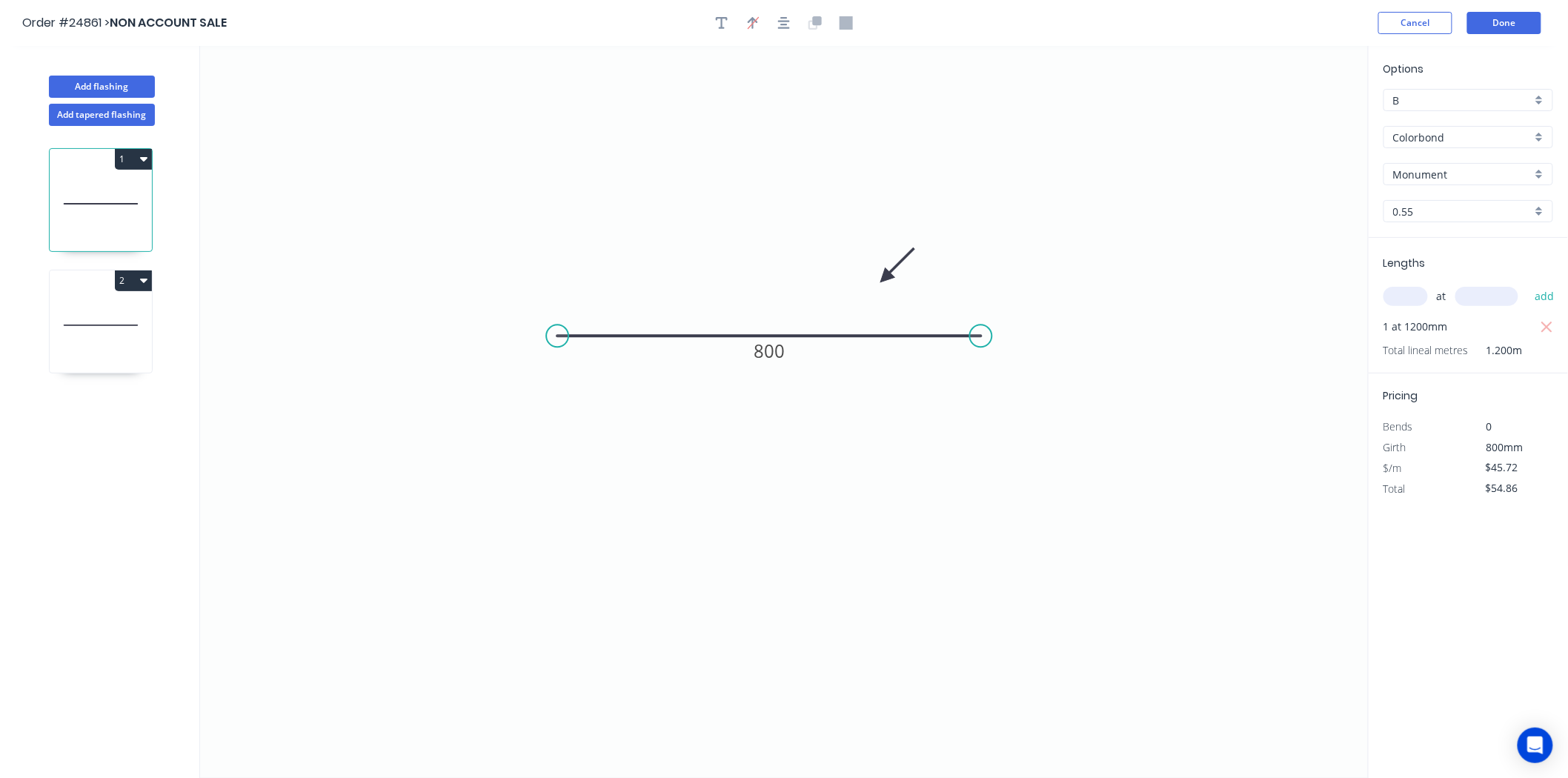
type input "$442.57"
click at [1412, 179] on input "Basalt" at bounding box center [1463, 174] width 138 height 16
click at [1428, 275] on div "Monument" at bounding box center [1469, 266] width 168 height 26
type input "Monument"
click at [1488, 24] on button "Done" at bounding box center [1504, 23] width 74 height 22
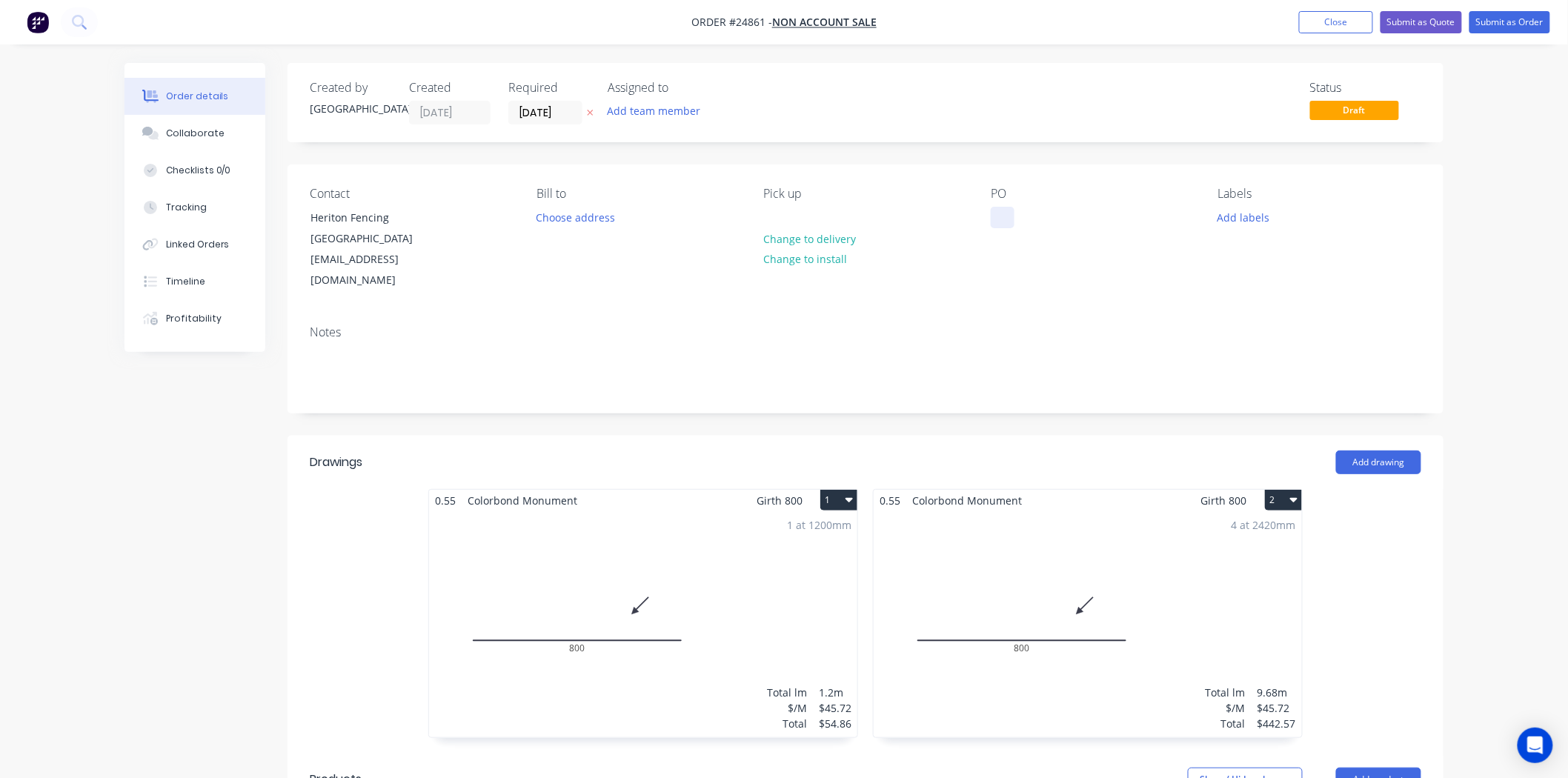
click at [1004, 209] on div at bounding box center [1003, 217] width 24 height 21
click at [1001, 325] on div "Notes" at bounding box center [865, 332] width 1112 height 14
click at [1011, 225] on div at bounding box center [1003, 217] width 24 height 21
click at [1033, 223] on div "Heriton fencing" at bounding box center [1041, 217] width 101 height 21
drag, startPoint x: 1033, startPoint y: 223, endPoint x: 976, endPoint y: 287, distance: 85.7
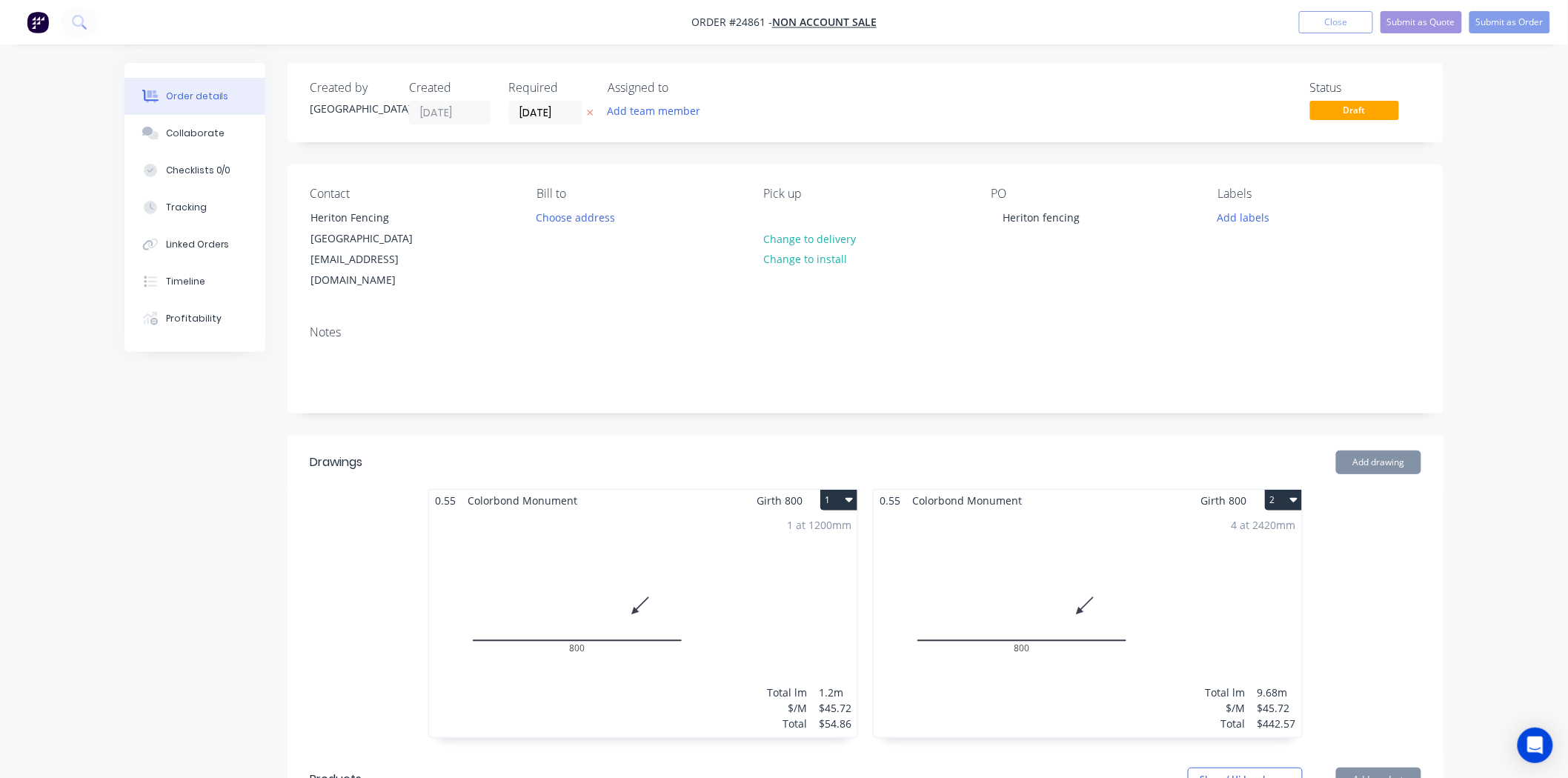
click at [976, 287] on div "Contact Heriton Fencing Canberra [EMAIL_ADDRESS][DOMAIN_NAME] Bill to Choose ad…" at bounding box center [865, 239] width 1156 height 149
click at [1496, 20] on button "Submit as Order" at bounding box center [1510, 22] width 81 height 22
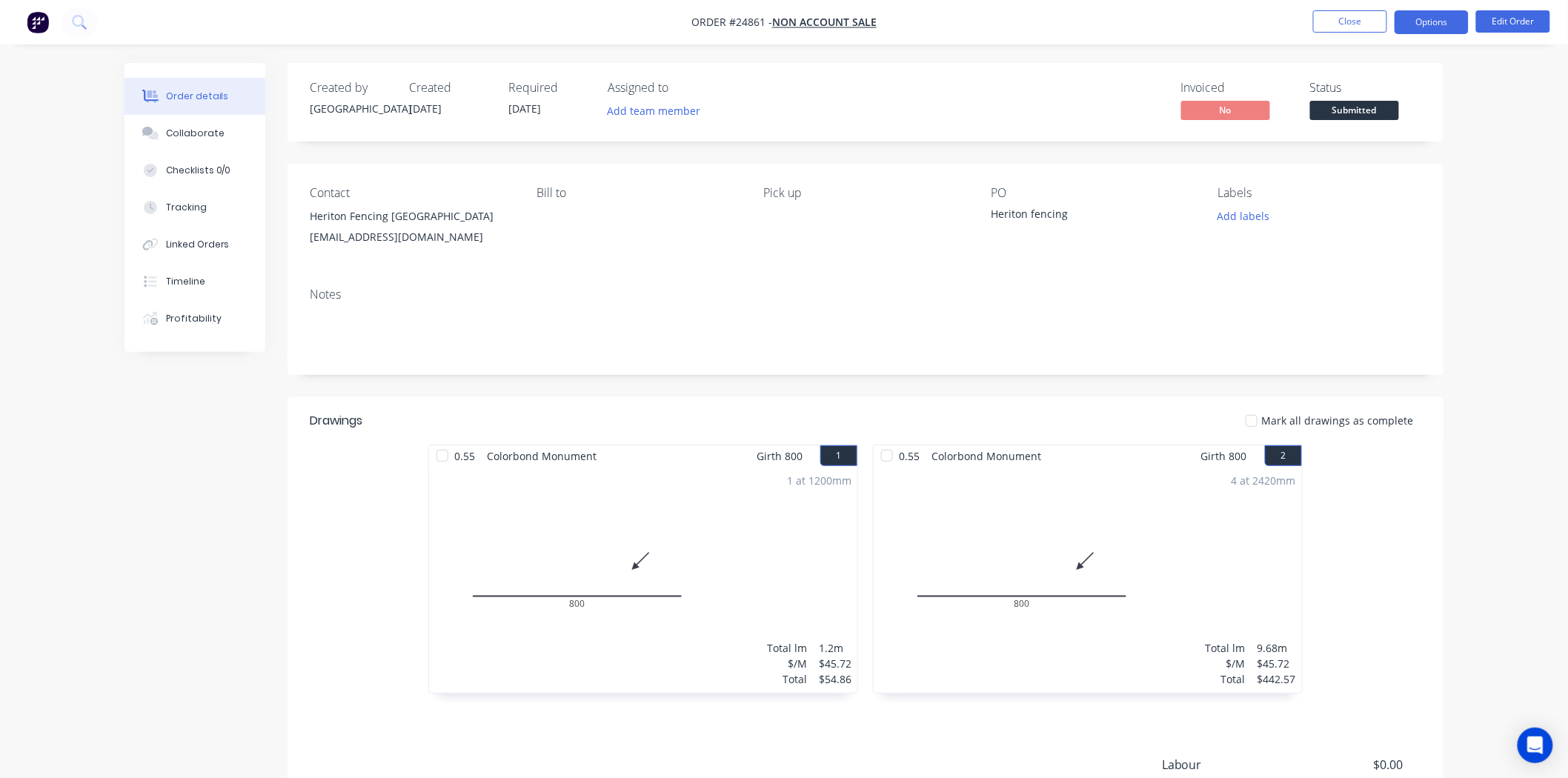
click at [1446, 27] on button "Options" at bounding box center [1432, 22] width 74 height 24
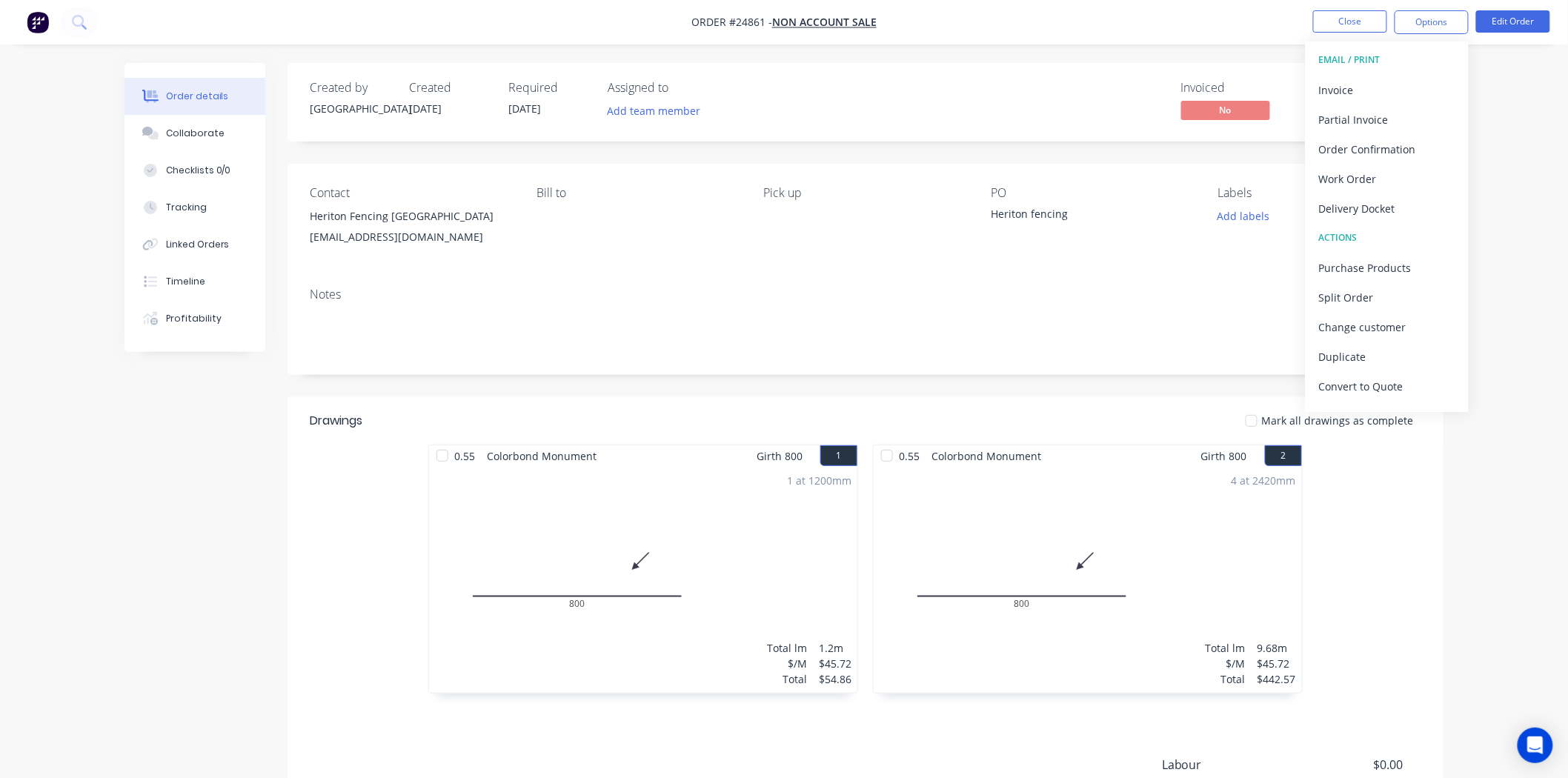
drag, startPoint x: 1074, startPoint y: 218, endPoint x: 1094, endPoint y: 221, distance: 20.2
click at [1075, 222] on div "Heriton fencing" at bounding box center [1084, 216] width 185 height 20
click at [1419, 6] on nav "Order #24861 - NON ACCOUNT SALE Close Options Edit Order" at bounding box center [784, 22] width 1568 height 45
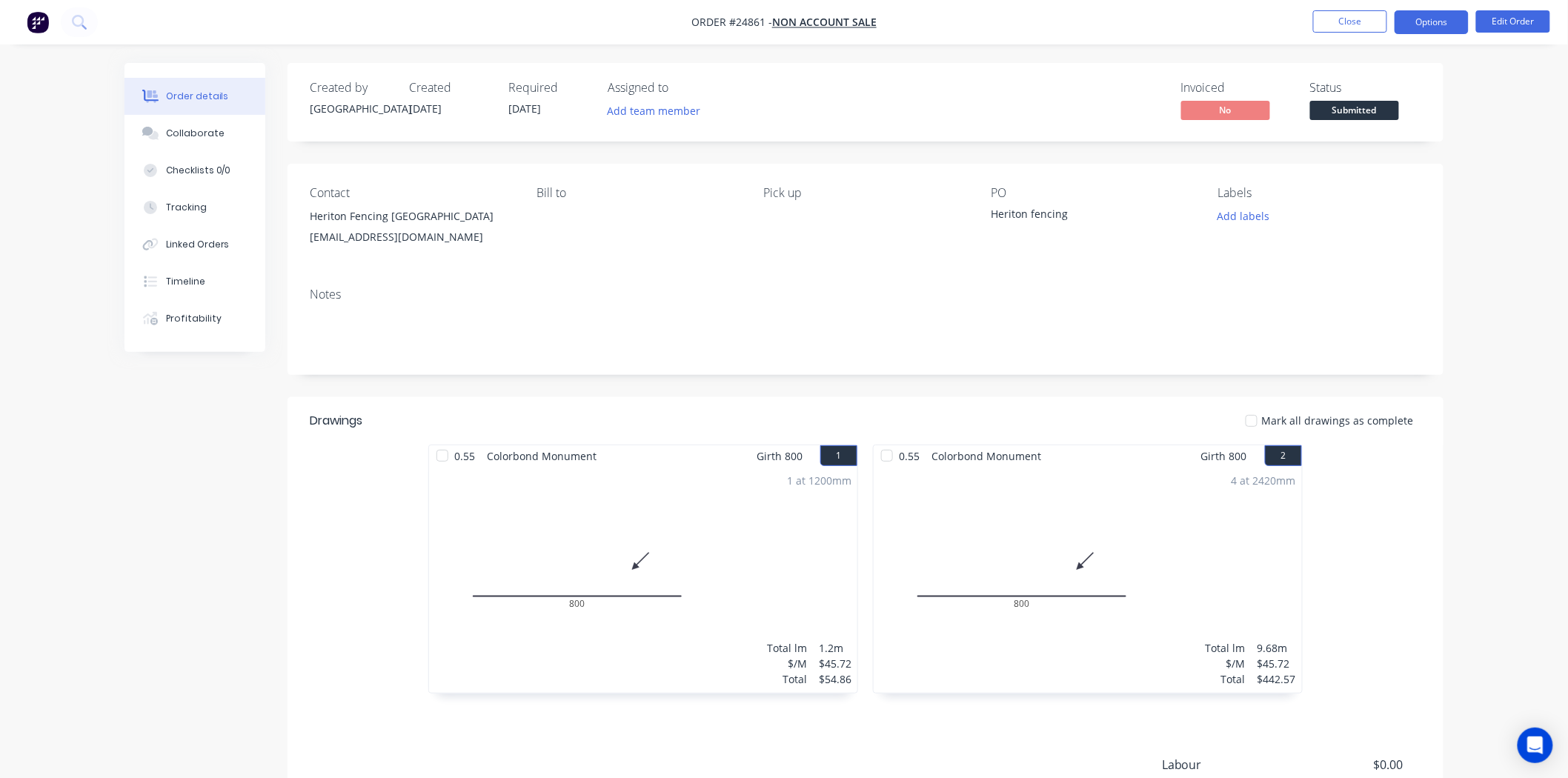
click at [1419, 10] on button "Options" at bounding box center [1432, 22] width 74 height 24
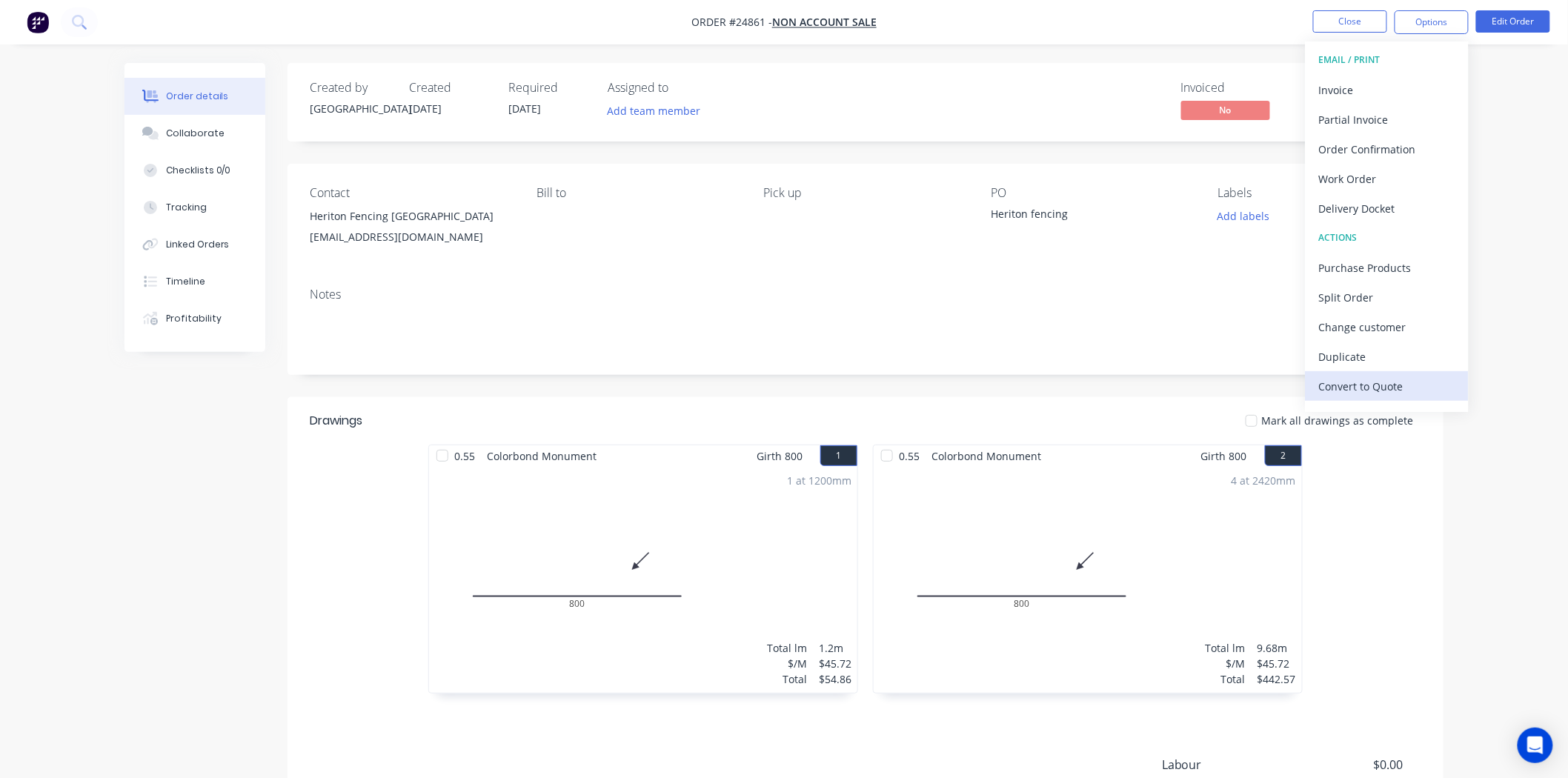
click at [1379, 383] on div "Convert to Quote" at bounding box center [1388, 386] width 137 height 21
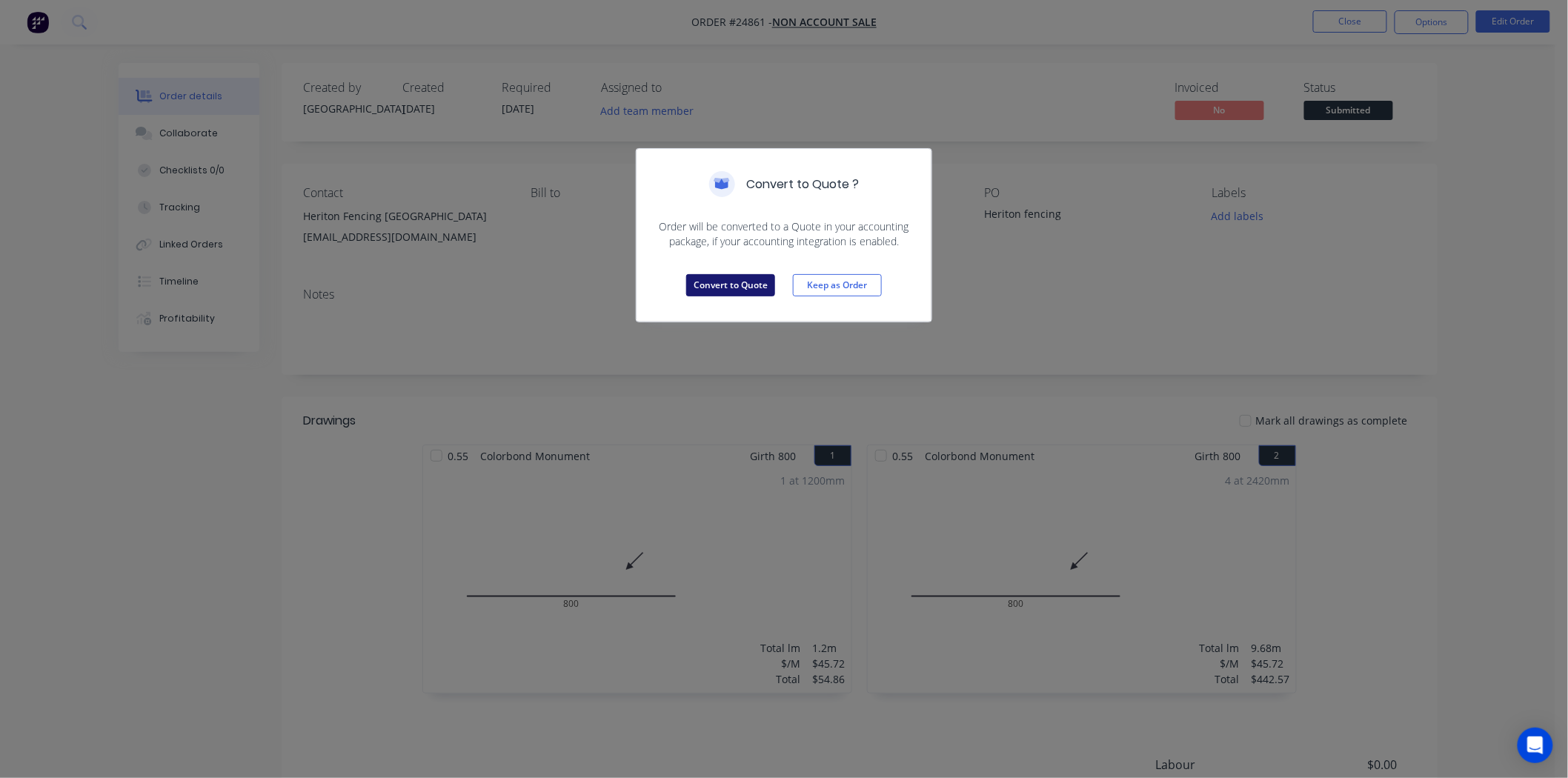
click at [714, 278] on button "Convert to Quote" at bounding box center [730, 285] width 89 height 22
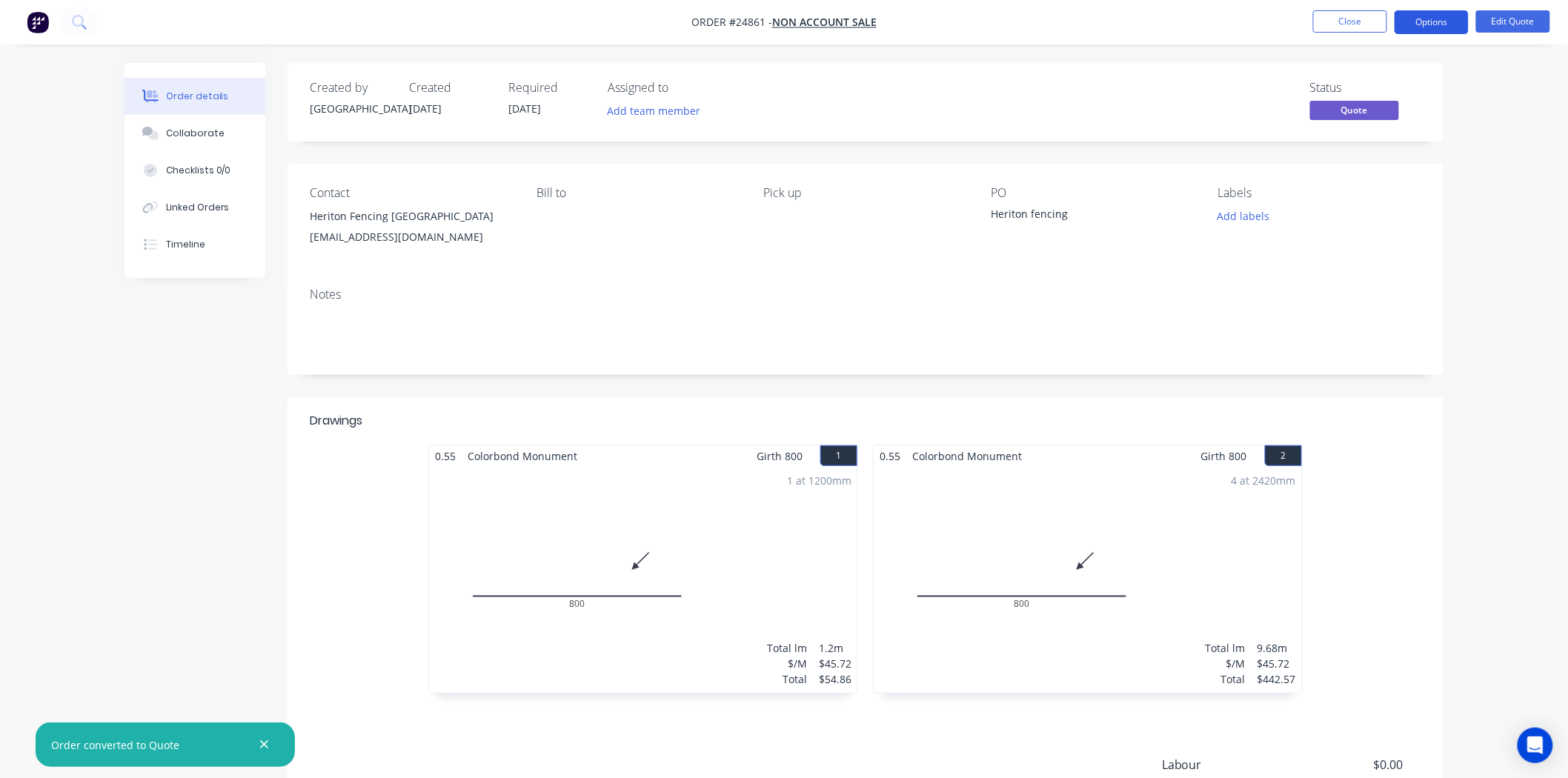
click at [1435, 20] on button "Options" at bounding box center [1432, 22] width 74 height 24
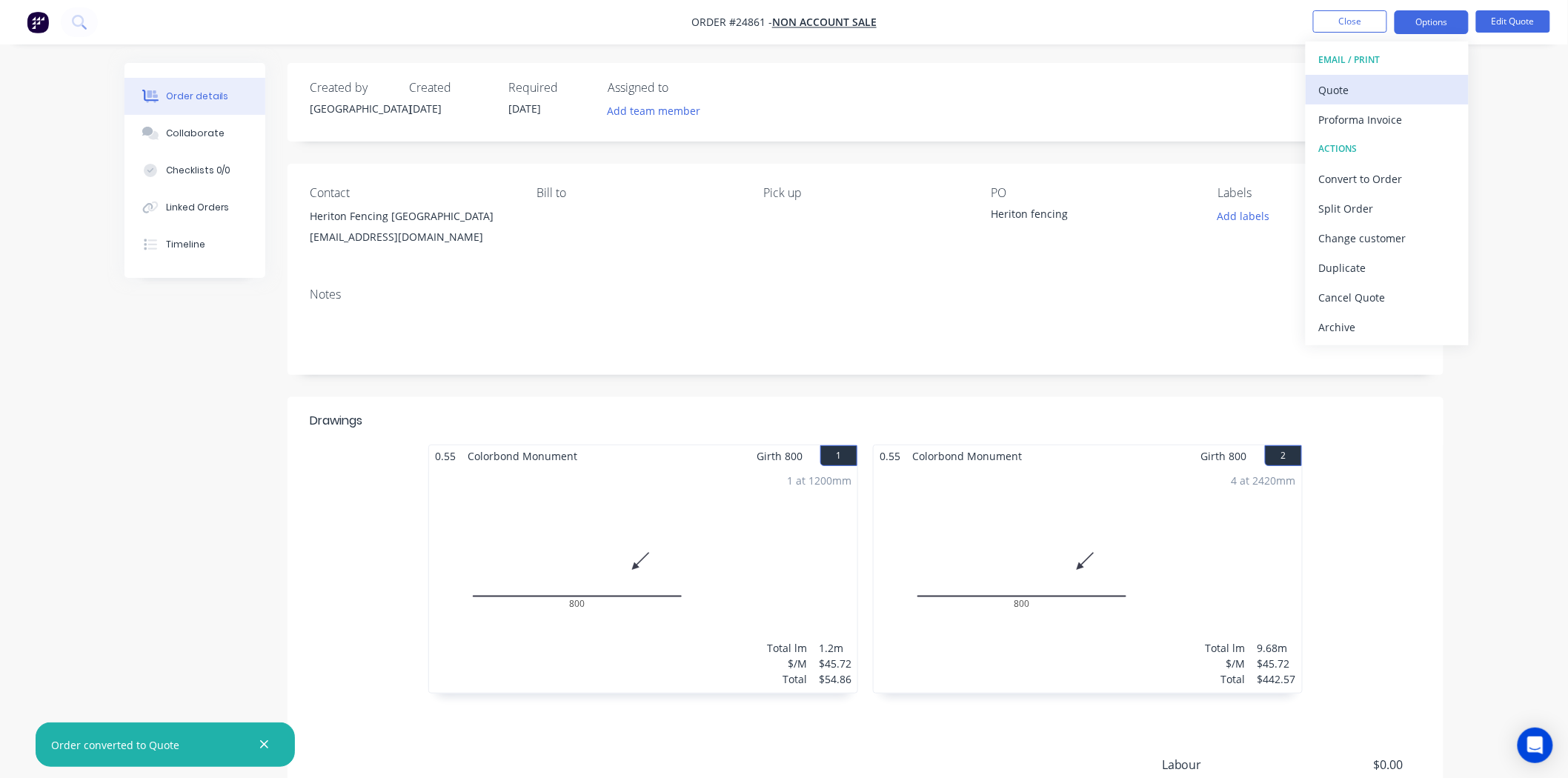
click at [1369, 90] on div "Quote" at bounding box center [1388, 90] width 137 height 21
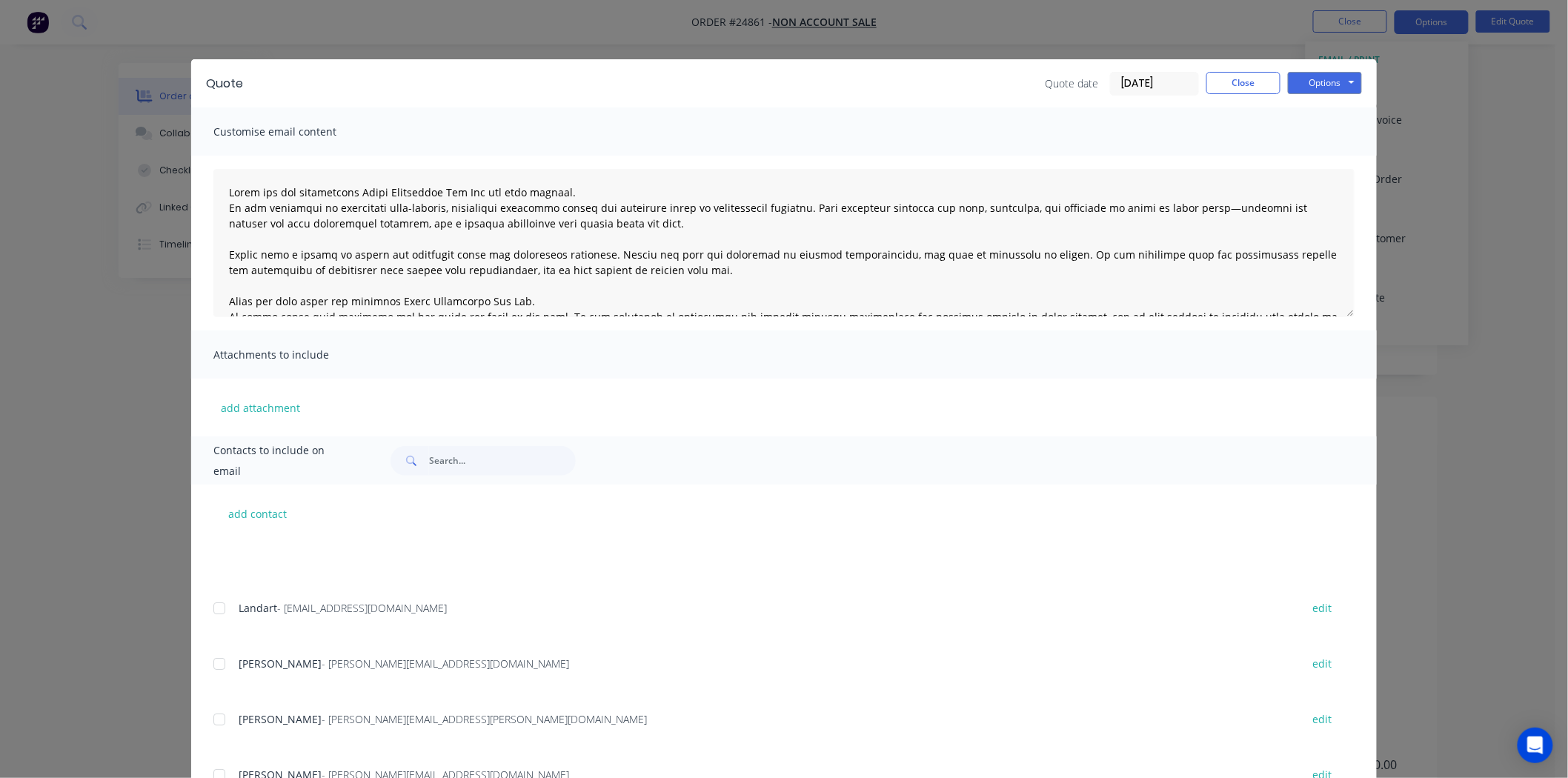
scroll to position [164, 0]
click at [473, 456] on input "text" at bounding box center [502, 461] width 147 height 30
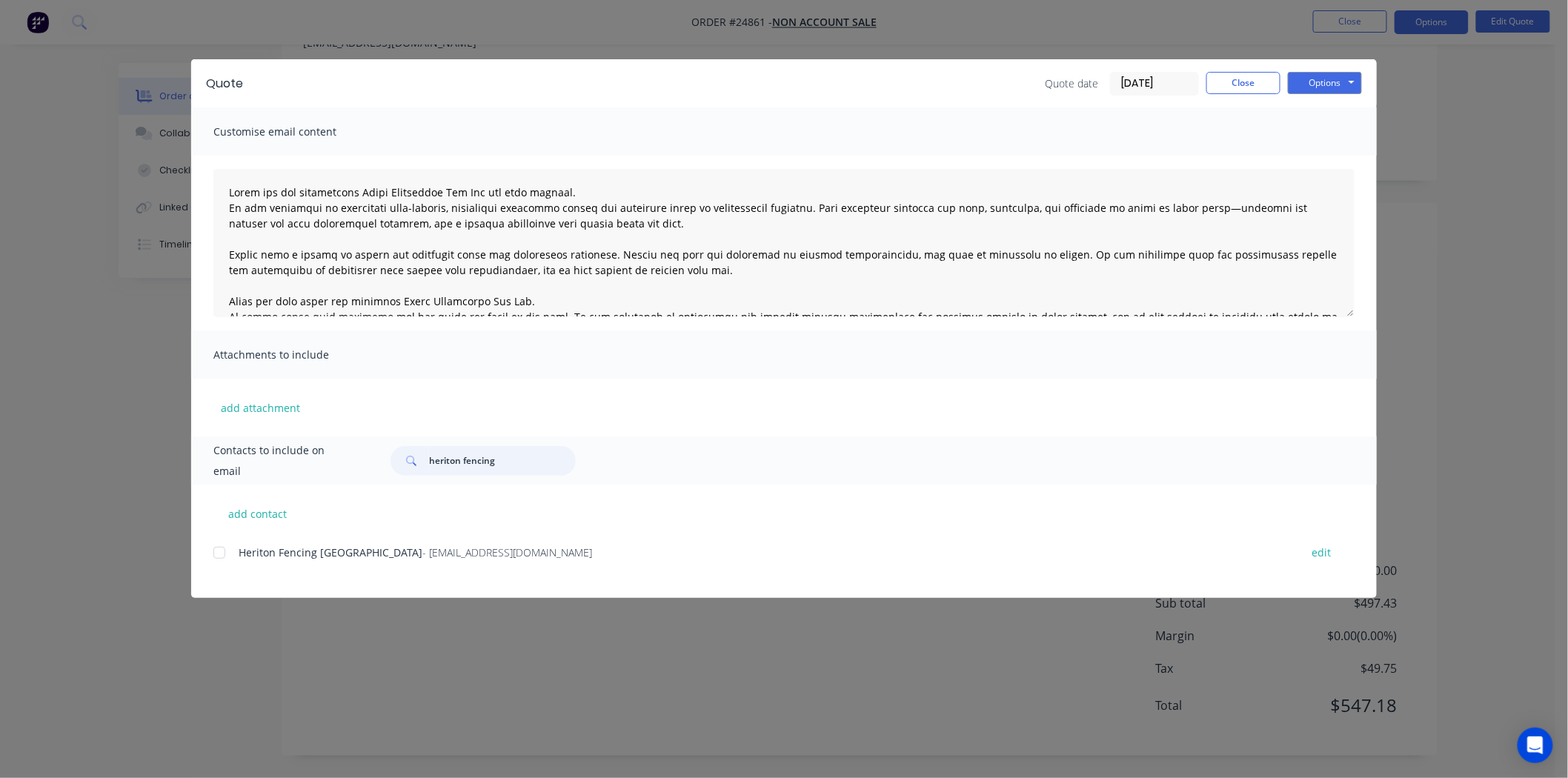
click at [216, 550] on div at bounding box center [219, 553] width 30 height 30
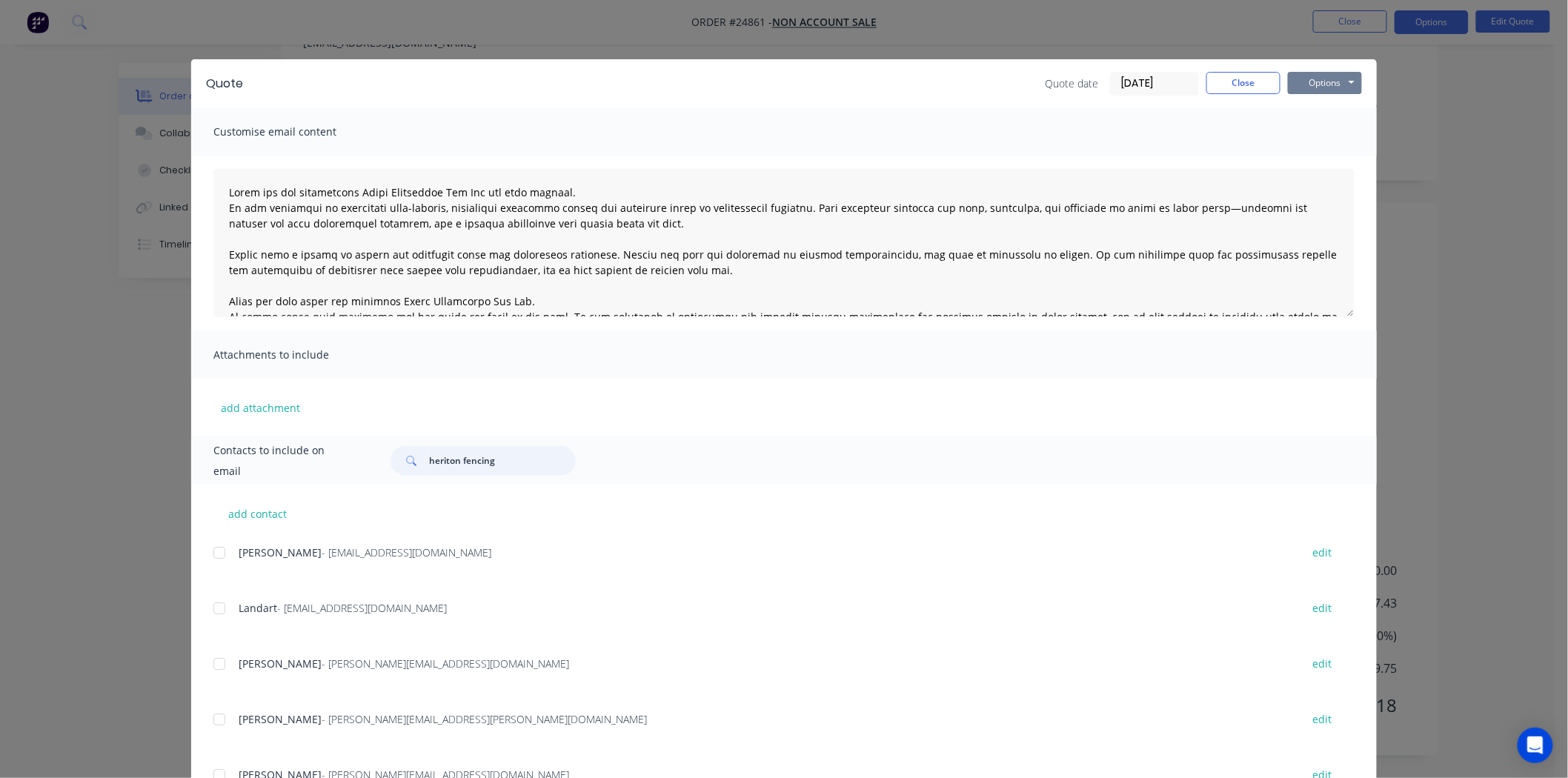
type input "heriton fencing"
click at [1320, 85] on button "Options" at bounding box center [1325, 83] width 74 height 22
click at [1308, 156] on button "Email" at bounding box center [1335, 158] width 95 height 24
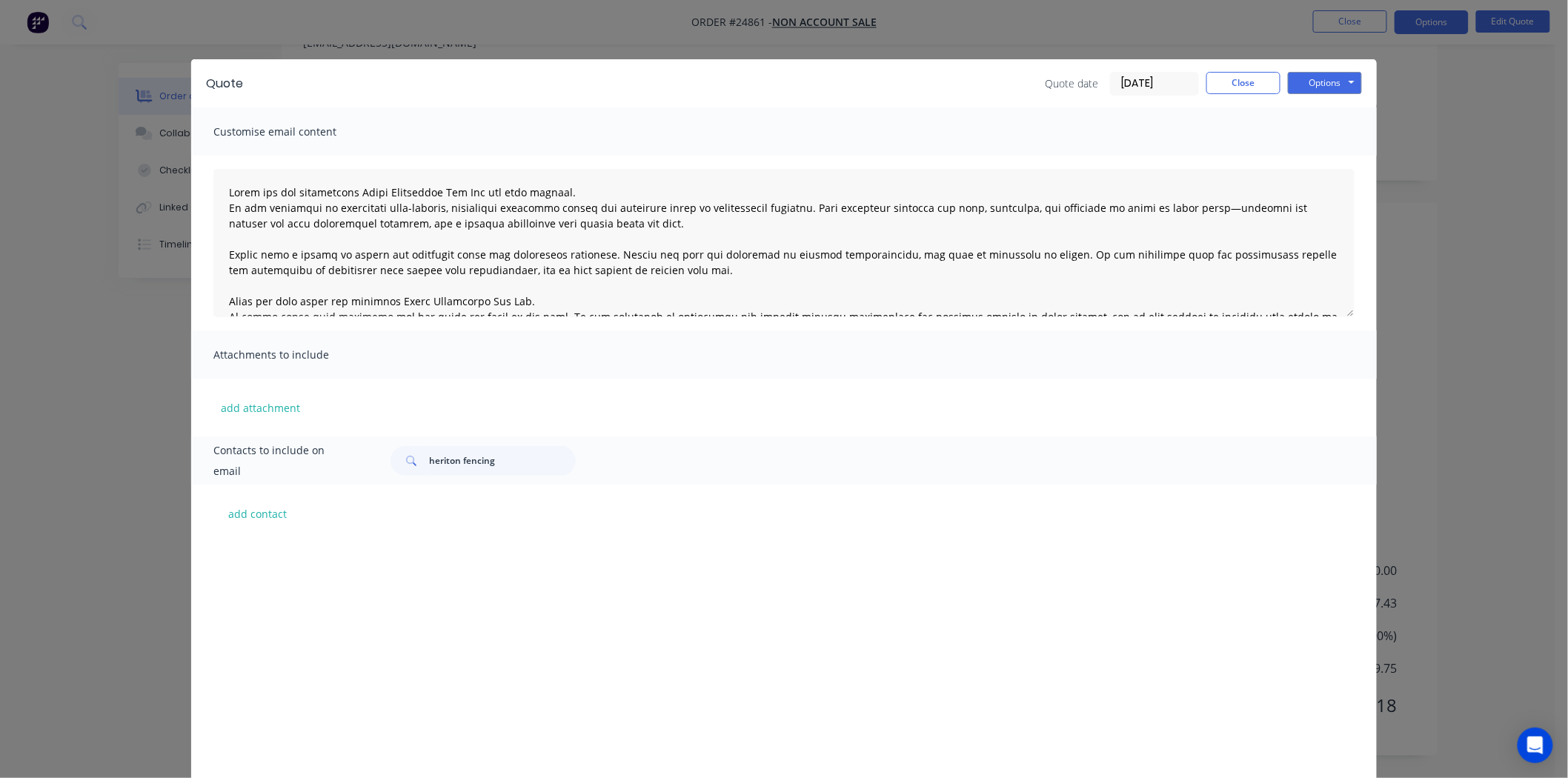
scroll to position [988, 0]
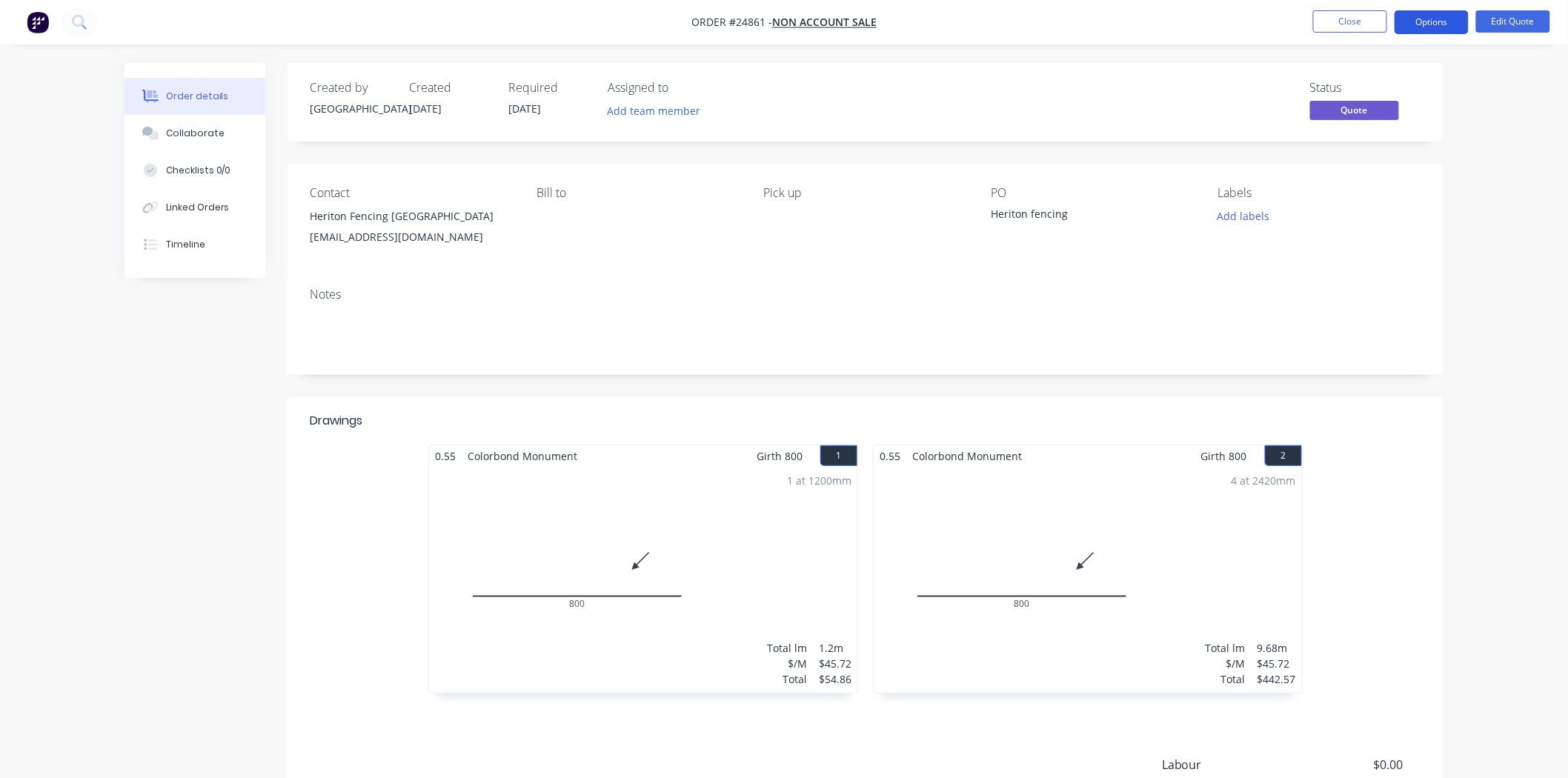
click at [1412, 28] on button "Options" at bounding box center [1432, 22] width 74 height 24
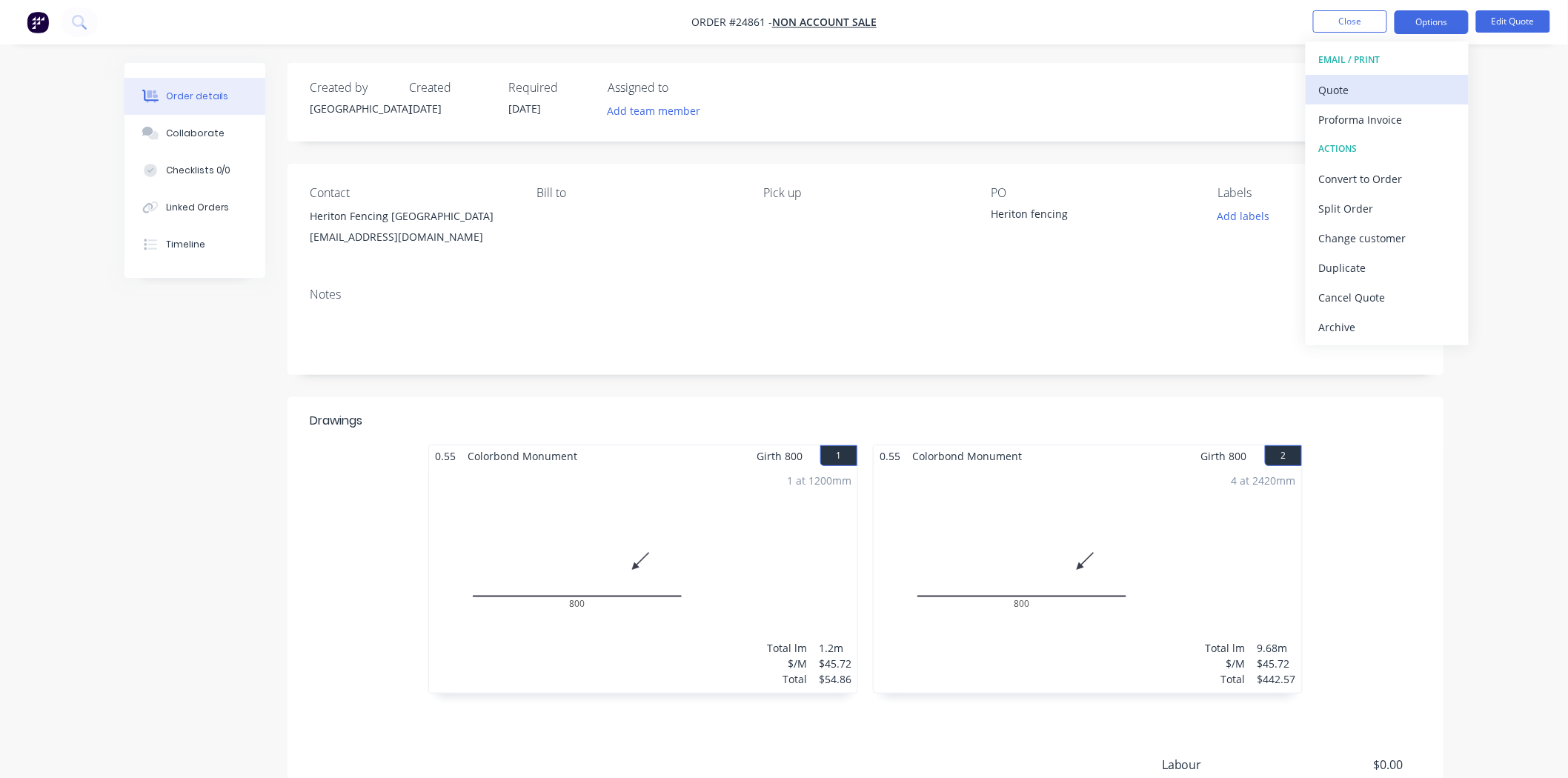
click at [1359, 90] on div "Quote" at bounding box center [1388, 90] width 137 height 21
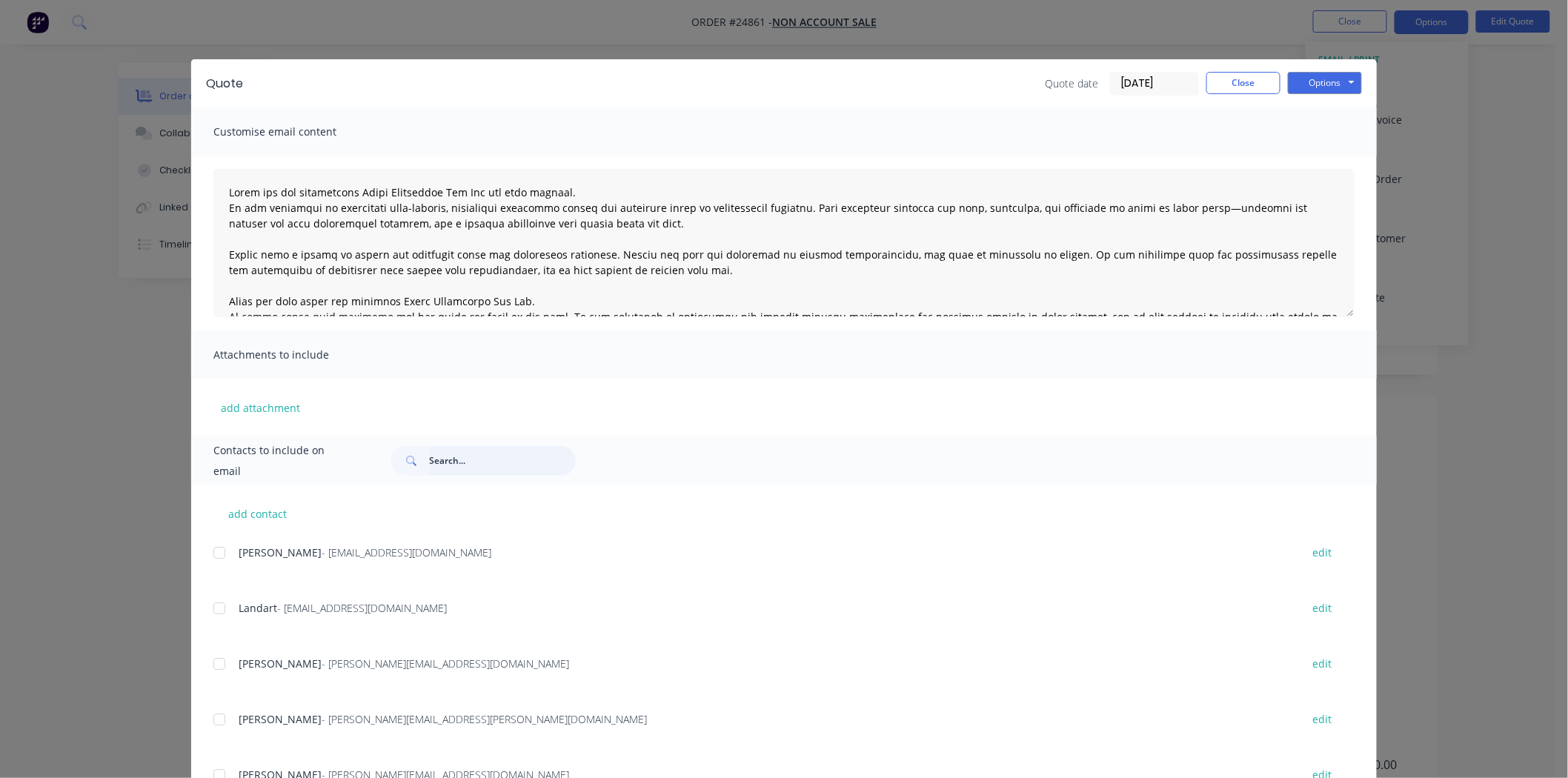
click at [468, 453] on input "text" at bounding box center [502, 461] width 147 height 30
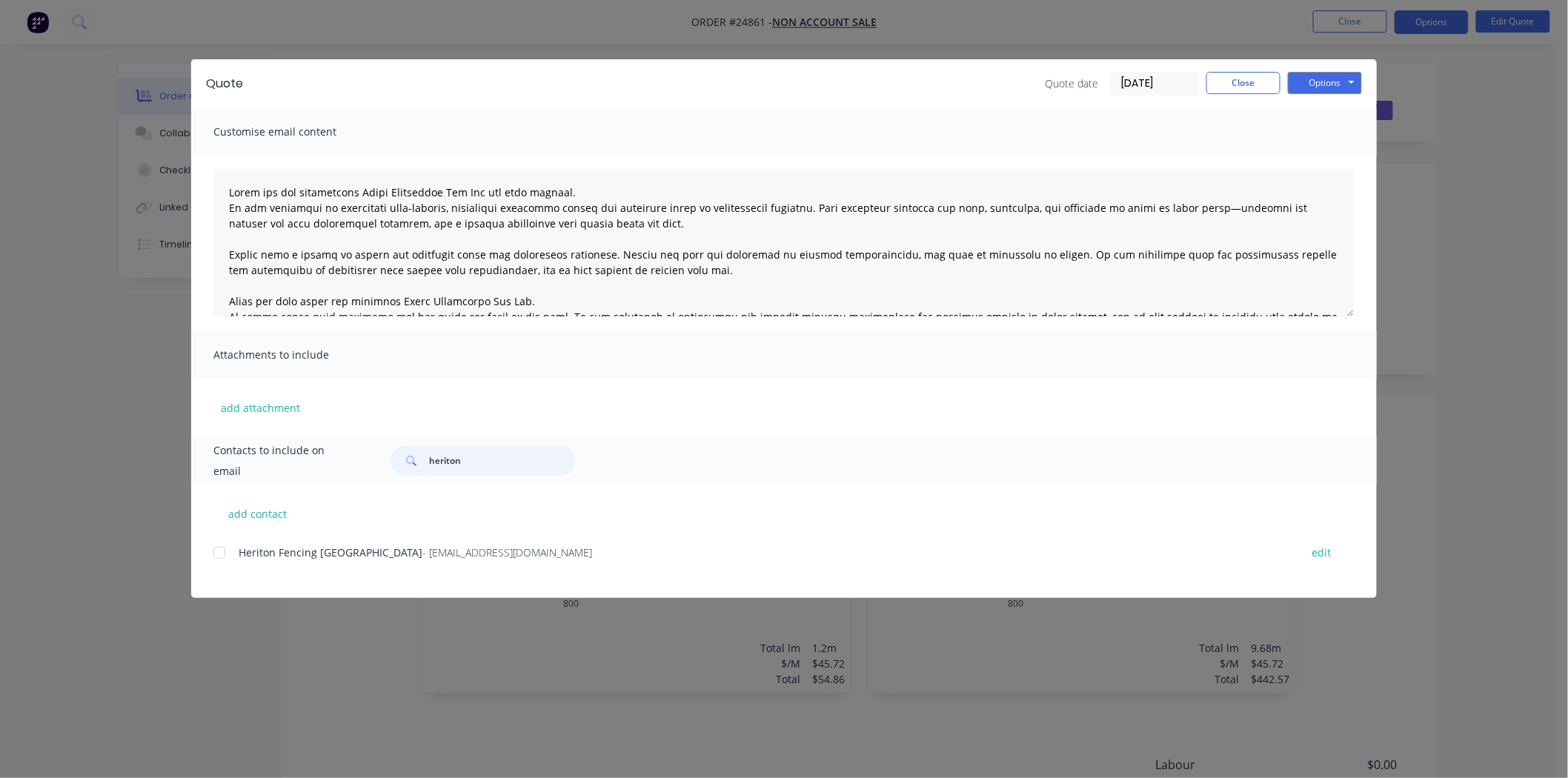
click at [213, 552] on div at bounding box center [219, 553] width 30 height 30
type input "heriton"
click at [1332, 79] on button "Options" at bounding box center [1325, 83] width 74 height 22
click at [1313, 165] on button "Email" at bounding box center [1335, 158] width 95 height 24
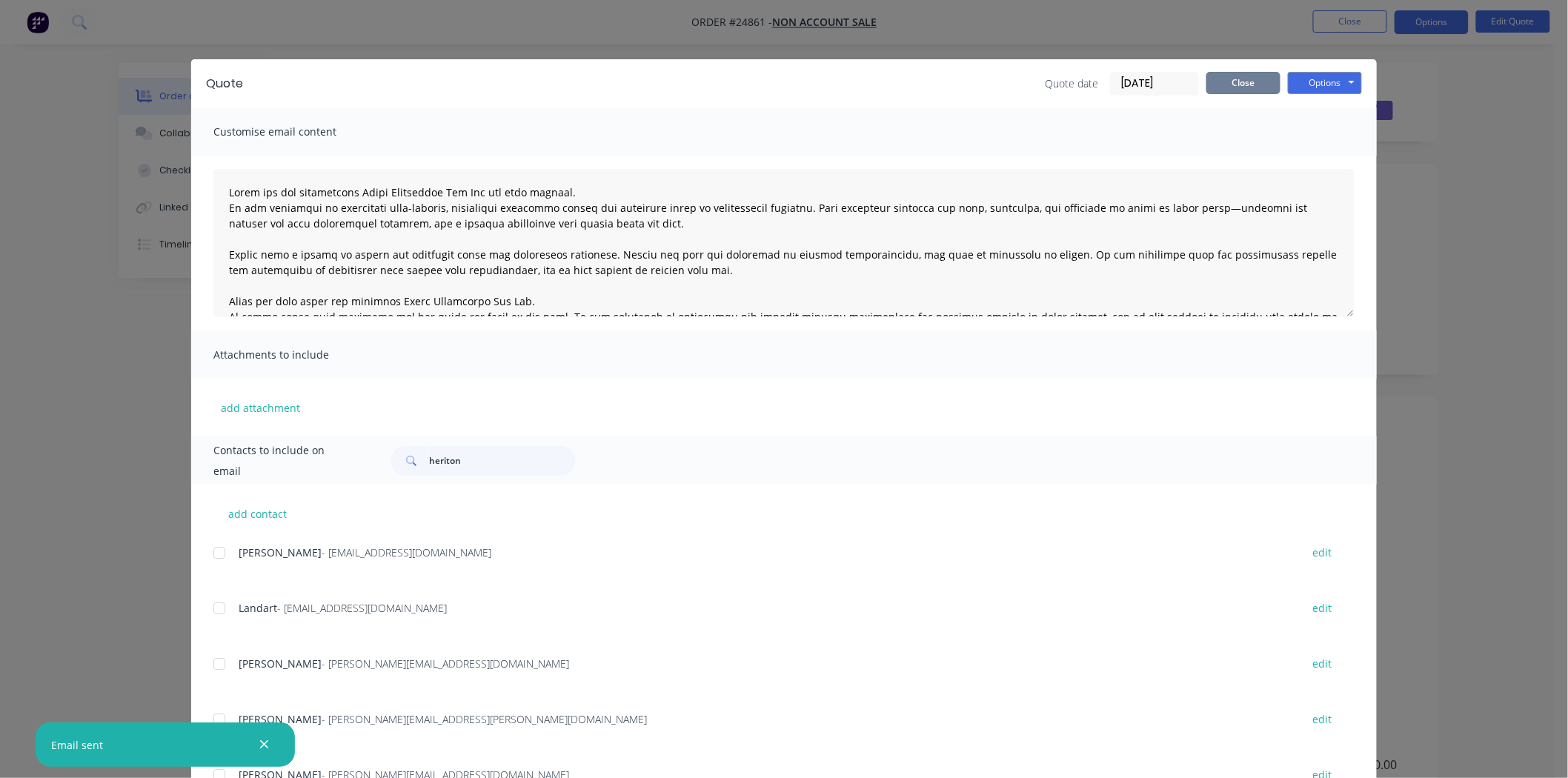
click at [1232, 79] on button "Close" at bounding box center [1243, 83] width 74 height 22
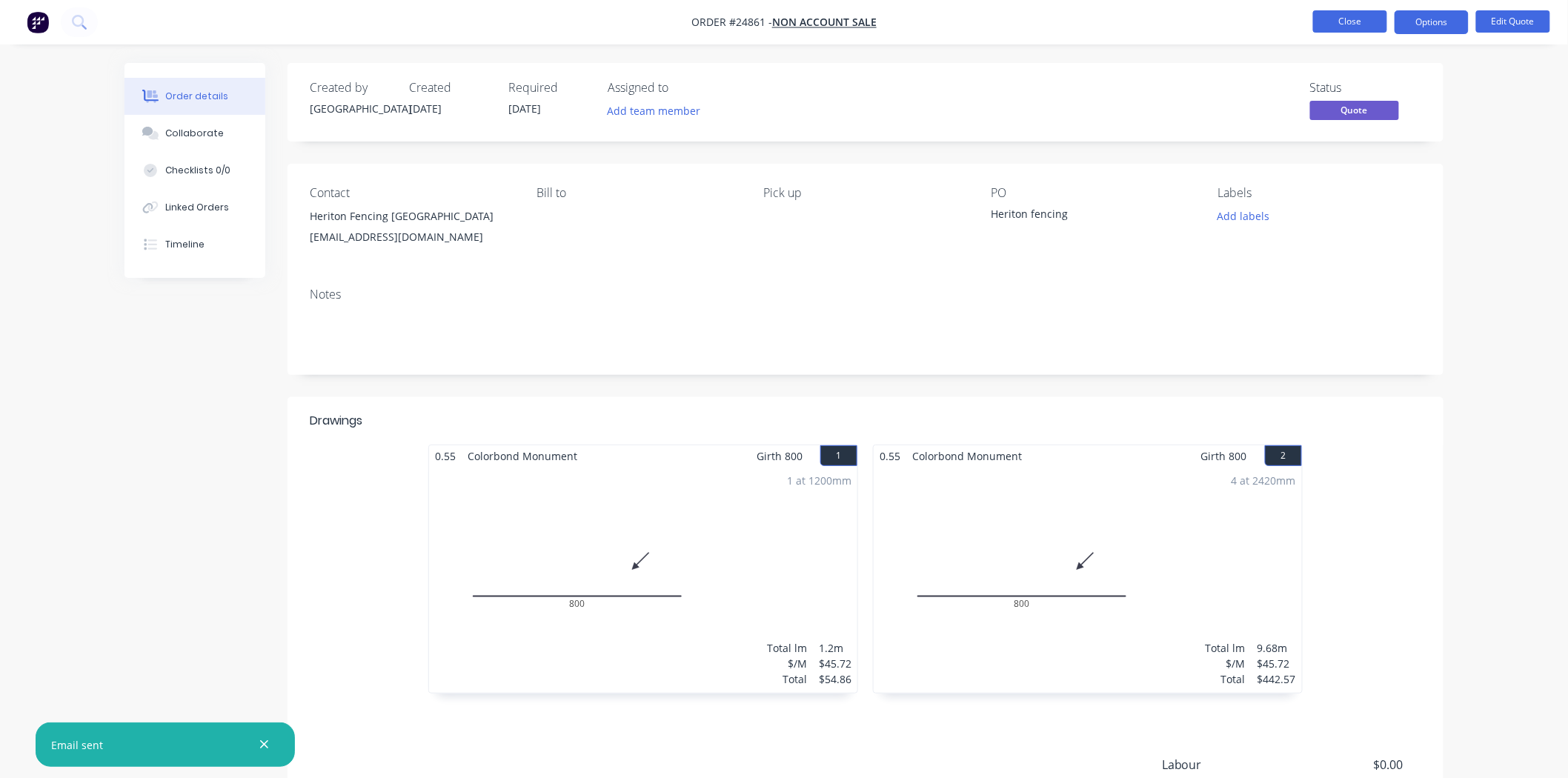
click at [1337, 12] on button "Close" at bounding box center [1350, 21] width 74 height 22
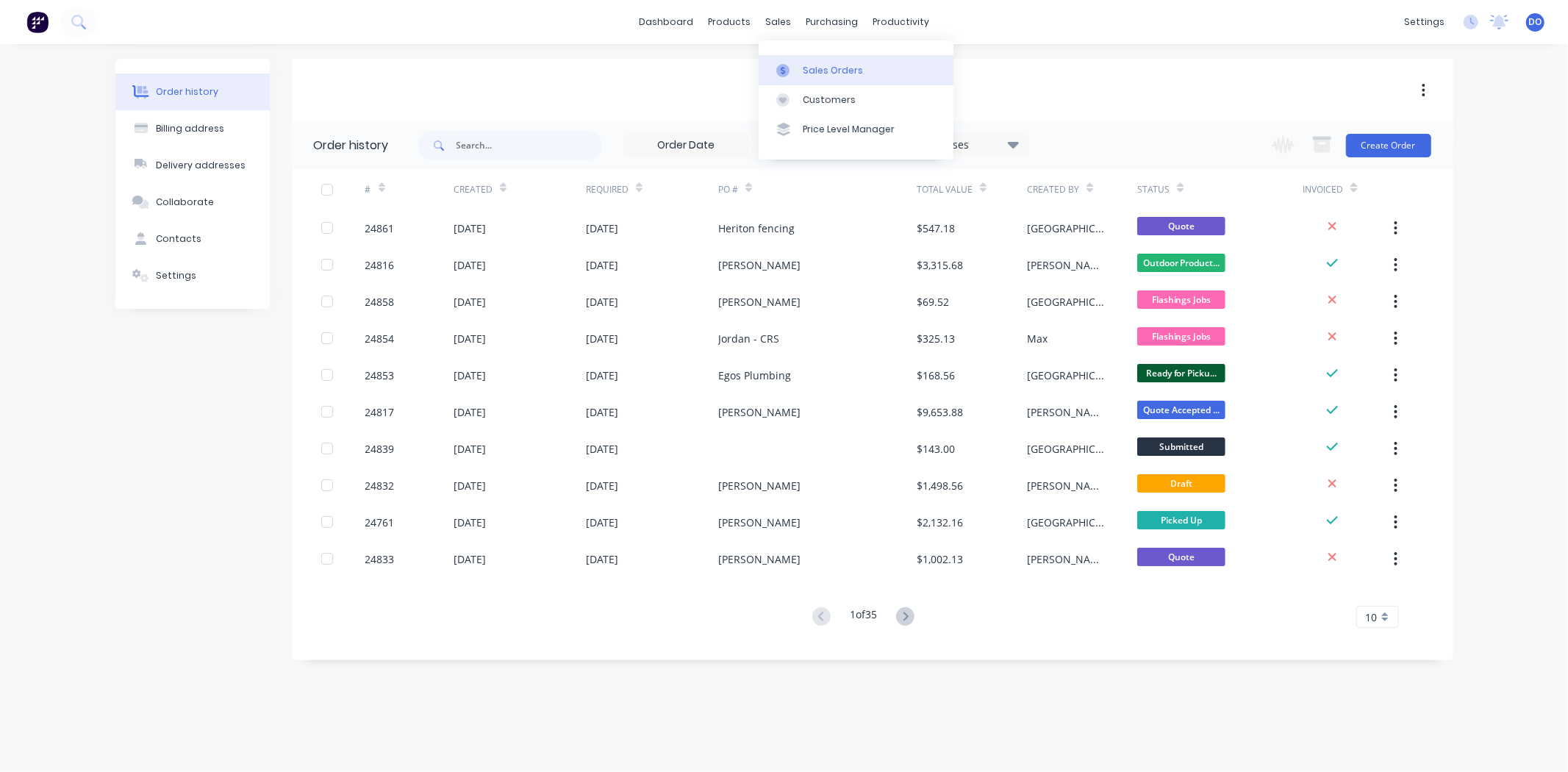
click at [784, 58] on link "Sales Orders" at bounding box center [856, 70] width 195 height 30
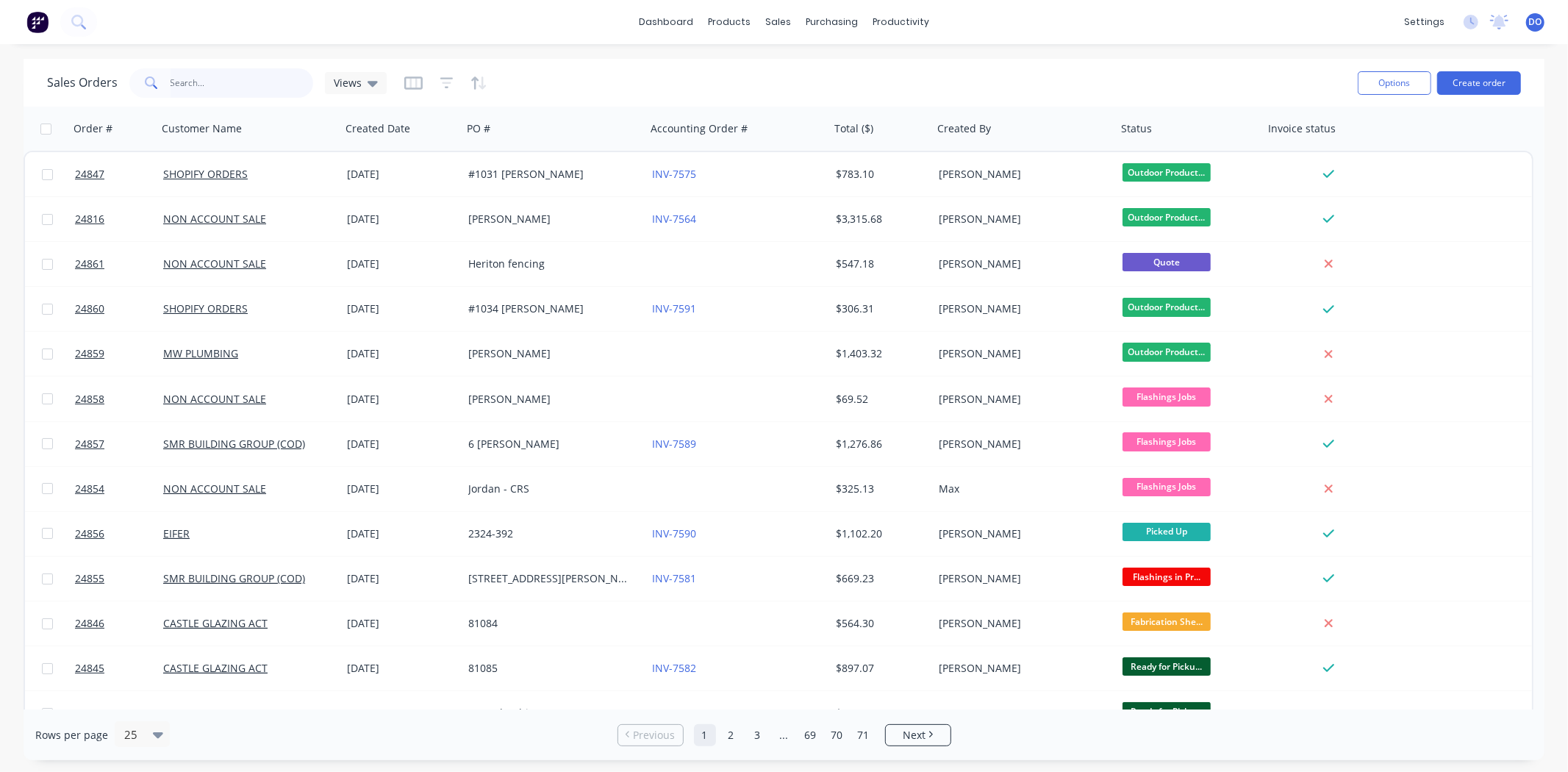
click at [214, 92] on input "text" at bounding box center [242, 83] width 143 height 30
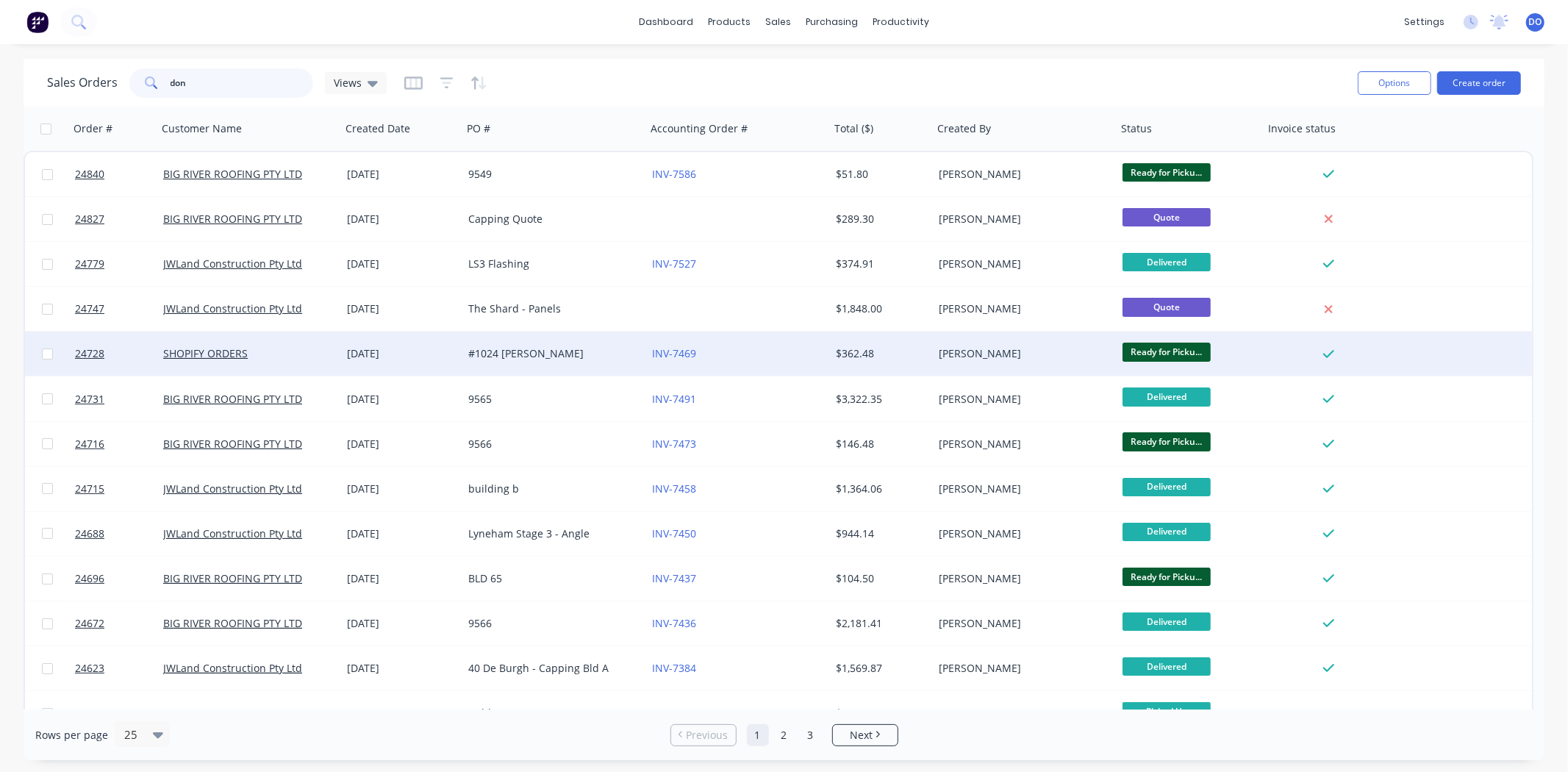
type input "don"
click at [455, 371] on div "26 Aug 2025" at bounding box center [402, 353] width 122 height 44
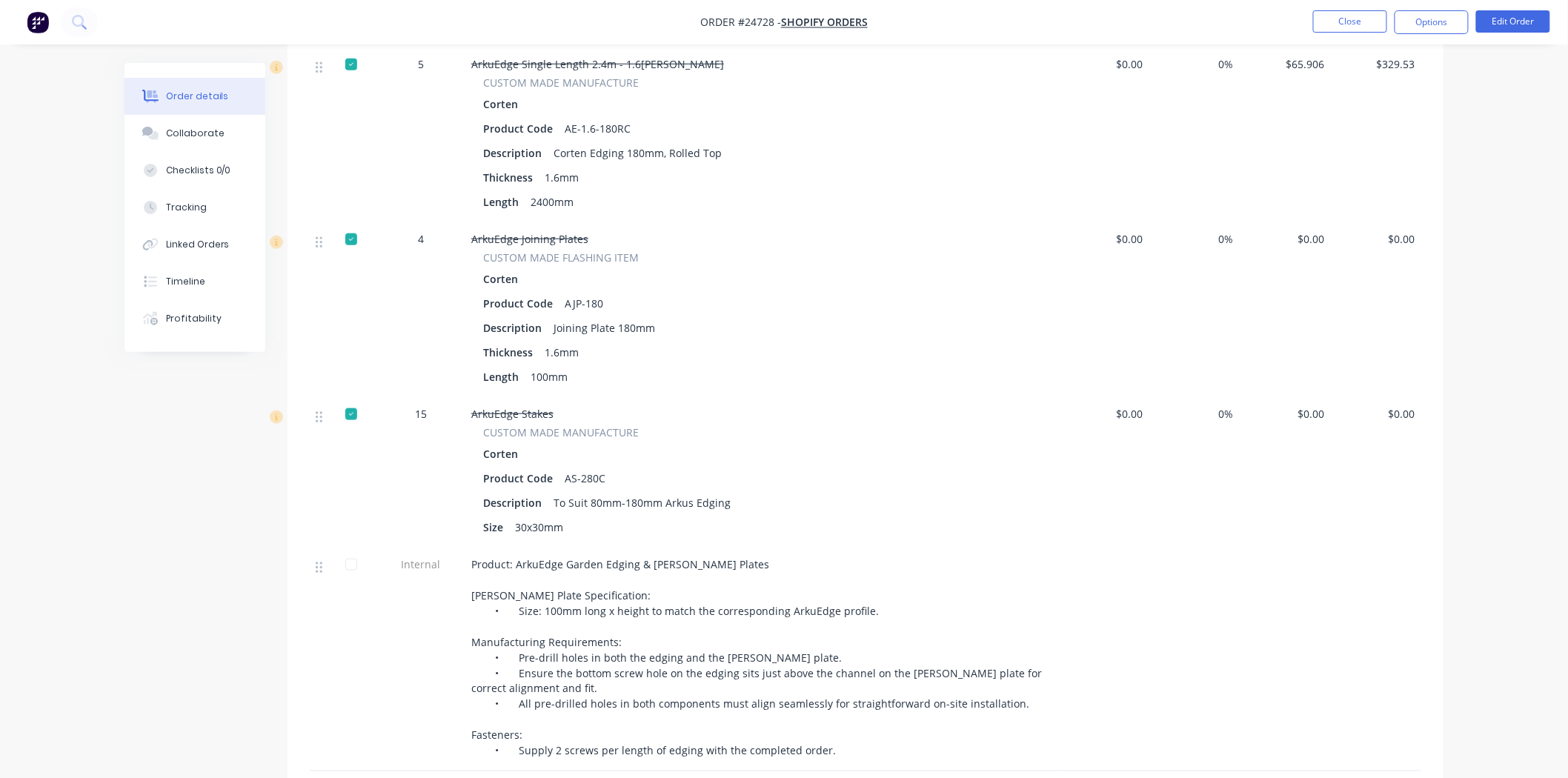
scroll to position [741, 0]
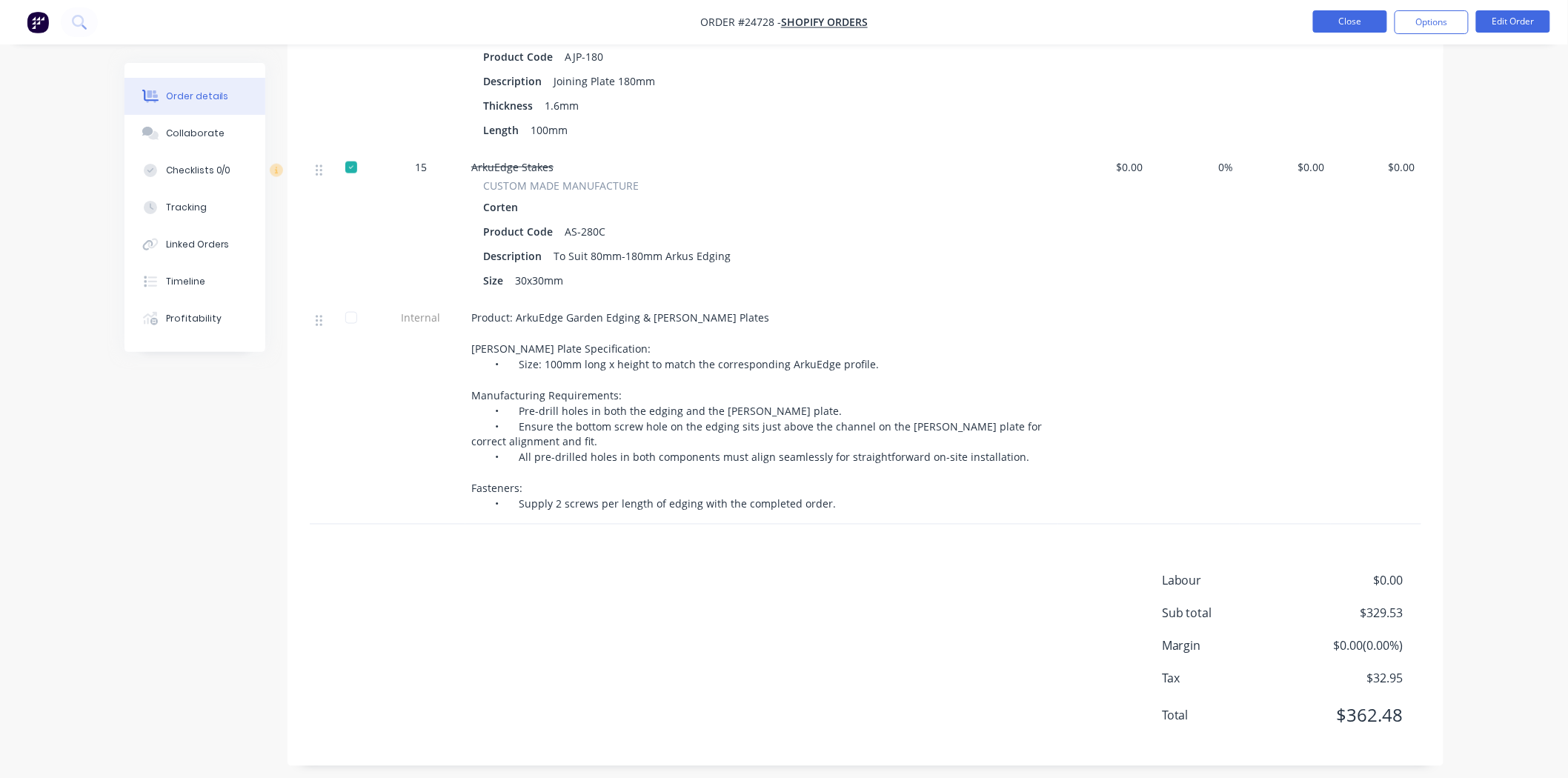
click at [1338, 13] on button "Close" at bounding box center [1350, 21] width 74 height 22
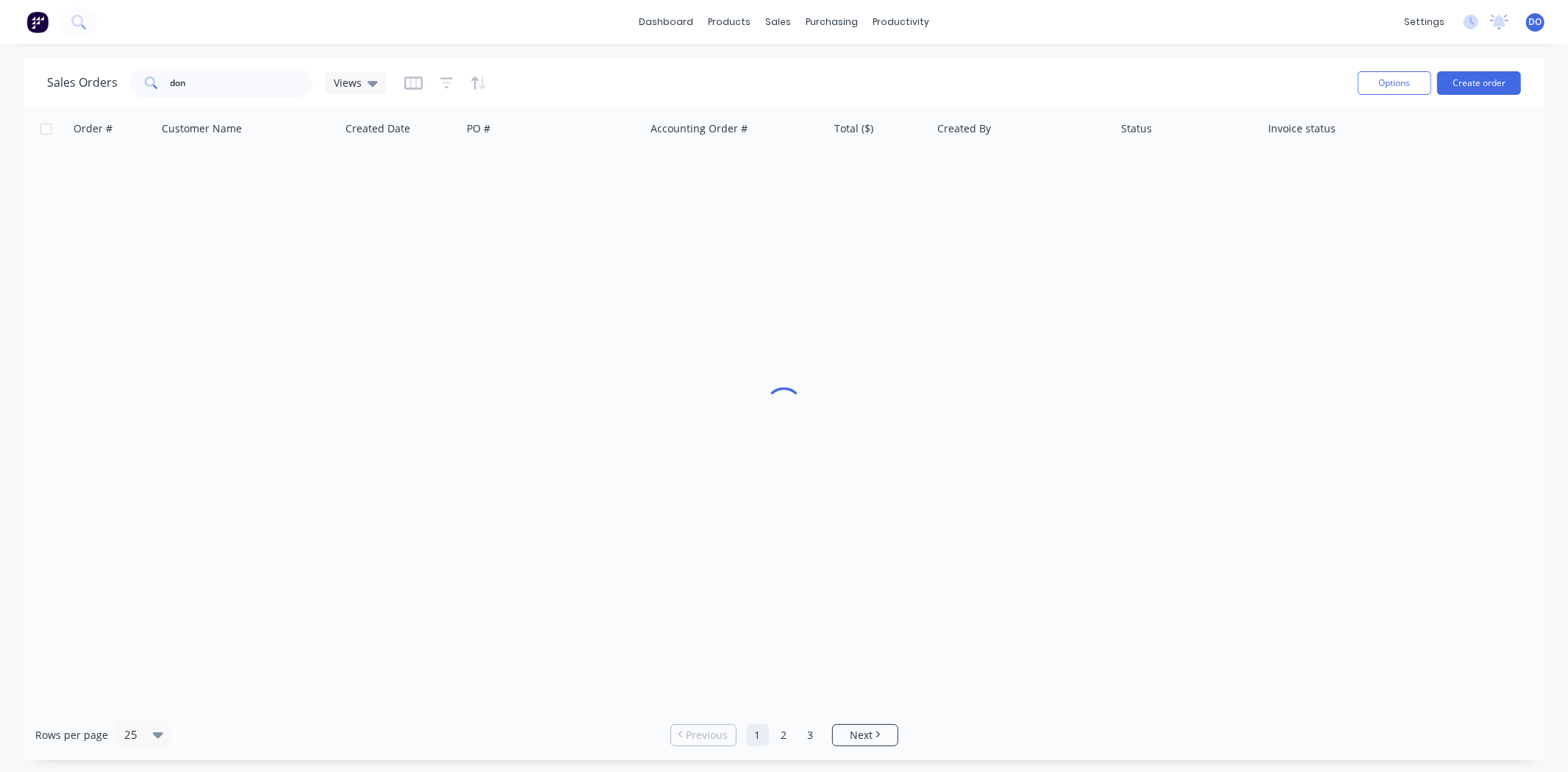
click at [218, 98] on div "Sales Orders don Views" at bounding box center [696, 83] width 1299 height 36
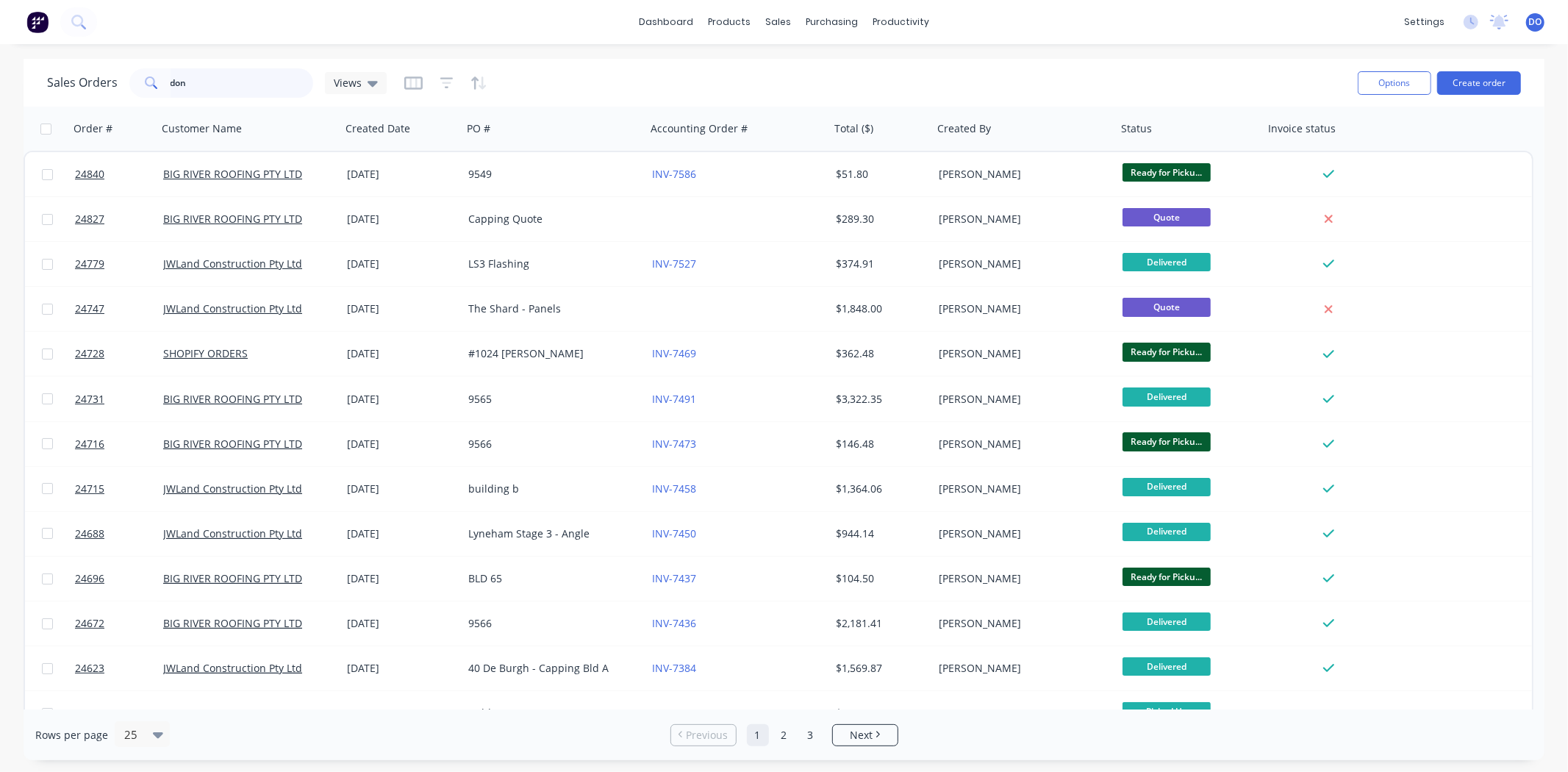
click at [221, 96] on input "don" at bounding box center [242, 83] width 143 height 30
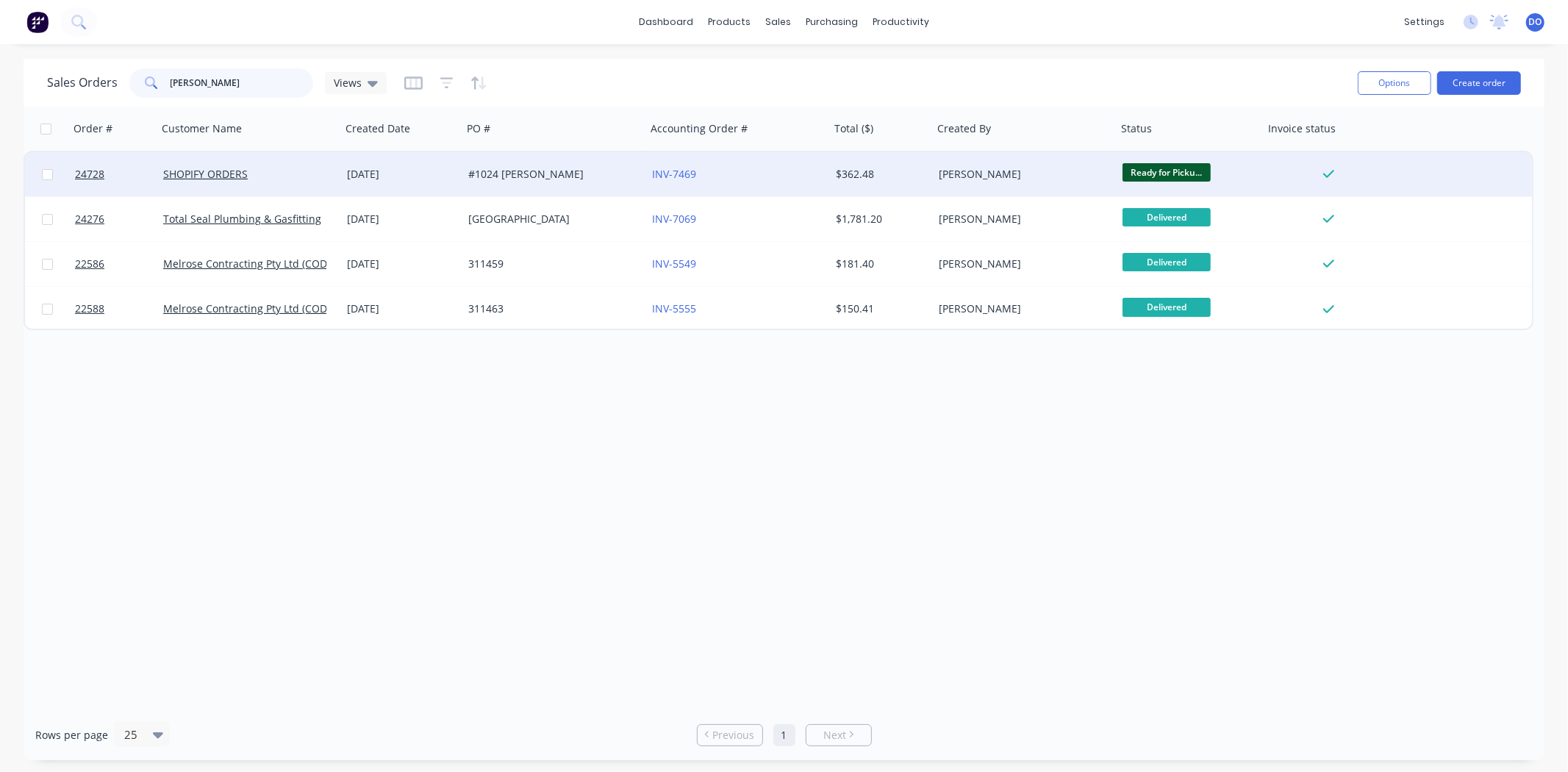
type input "donald"
click at [626, 167] on div "#1024 Donald Bromhead" at bounding box center [550, 174] width 163 height 15
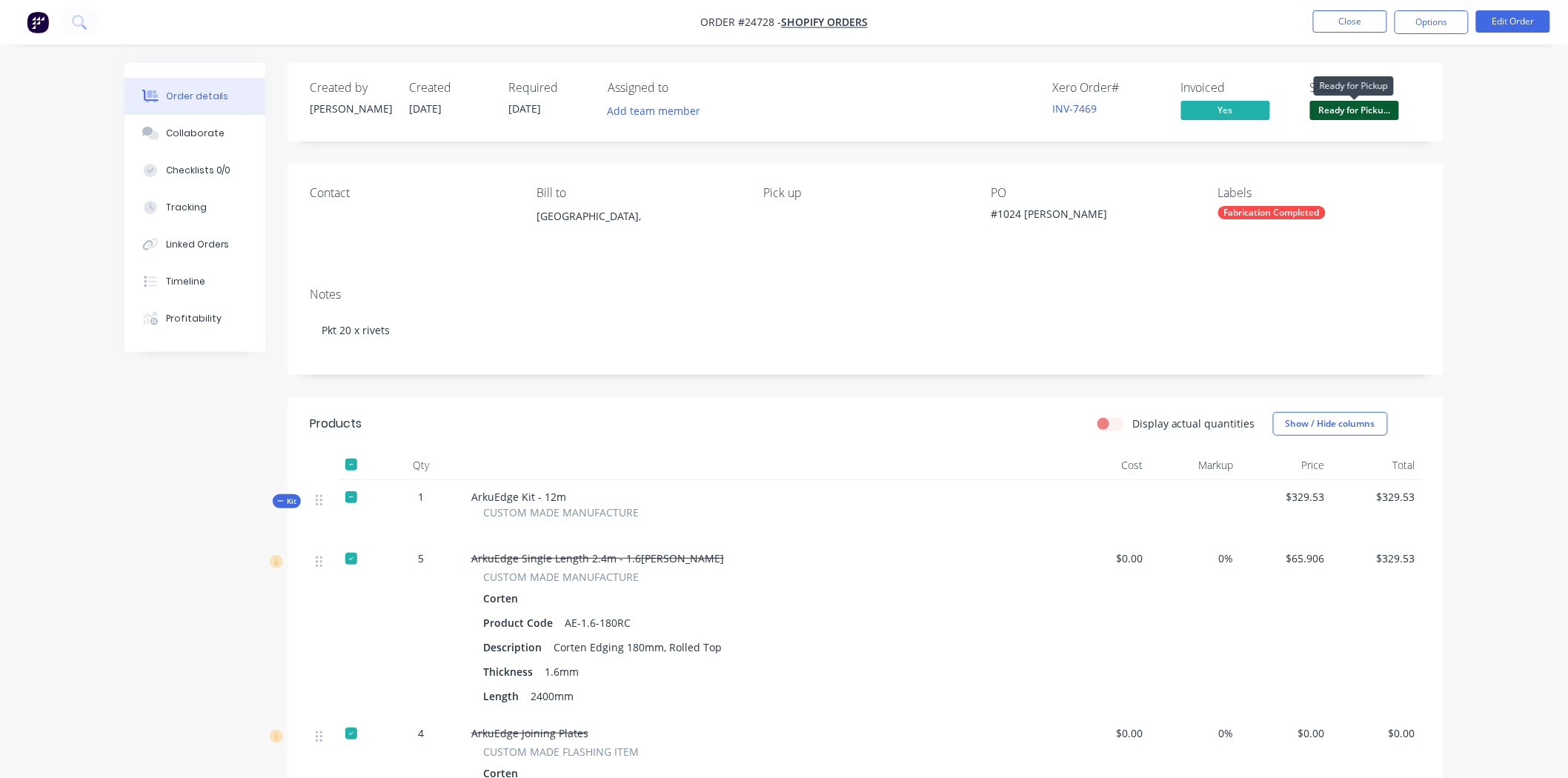
click at [1337, 111] on span "Ready for Picku..." at bounding box center [1354, 110] width 89 height 19
click at [834, 46] on div "Order details Collaborate Checklists 0/0 Tracking Linked Orders Timeline Profit…" at bounding box center [784, 765] width 1568 height 1529
click at [1333, 31] on button "Close" at bounding box center [1350, 21] width 74 height 22
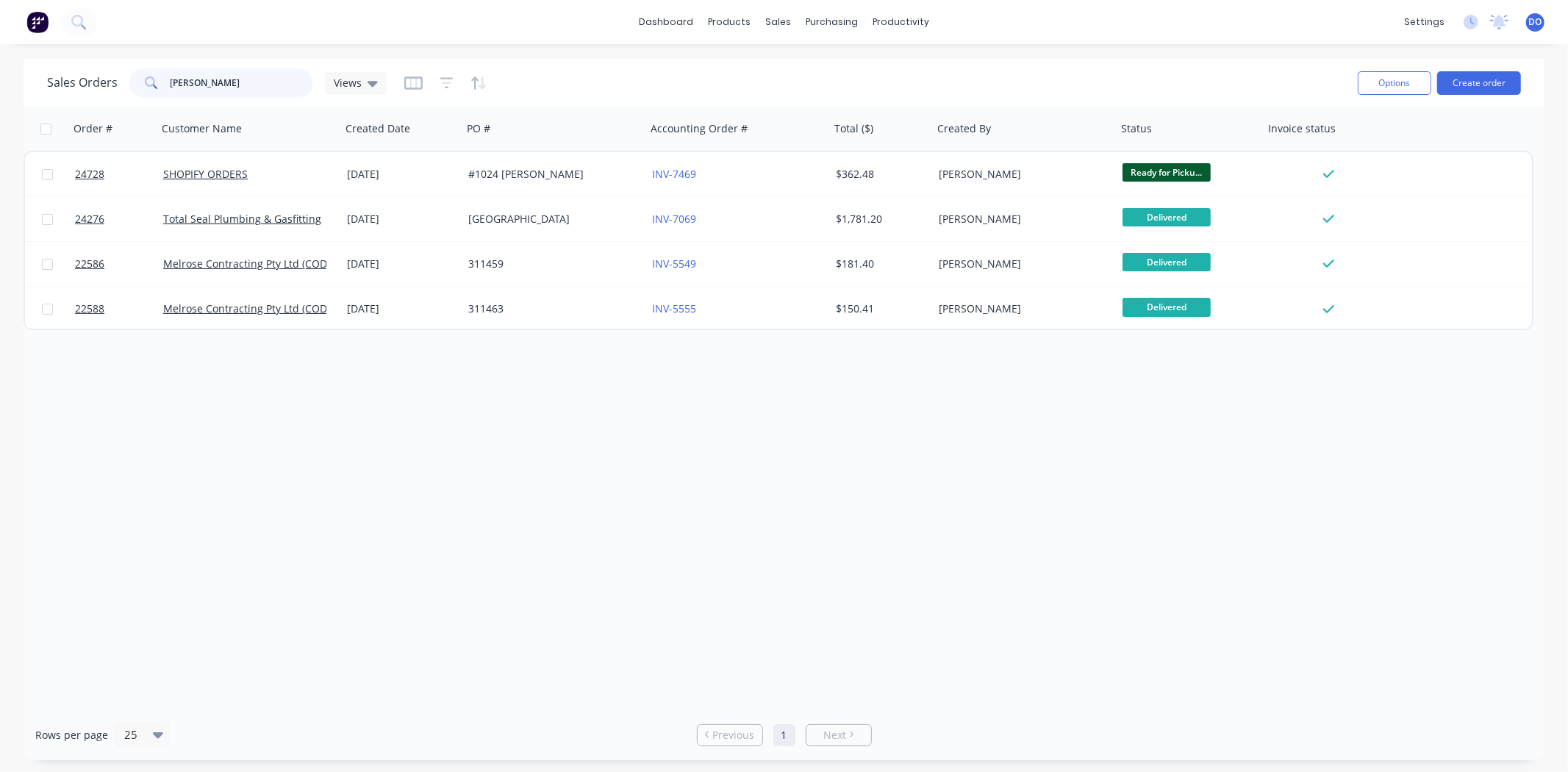
drag, startPoint x: 212, startPoint y: 71, endPoint x: 31, endPoint y: 89, distance: 181.9
click at [31, 89] on div "Sales Orders donald Views Options Create order" at bounding box center [784, 82] width 1521 height 48
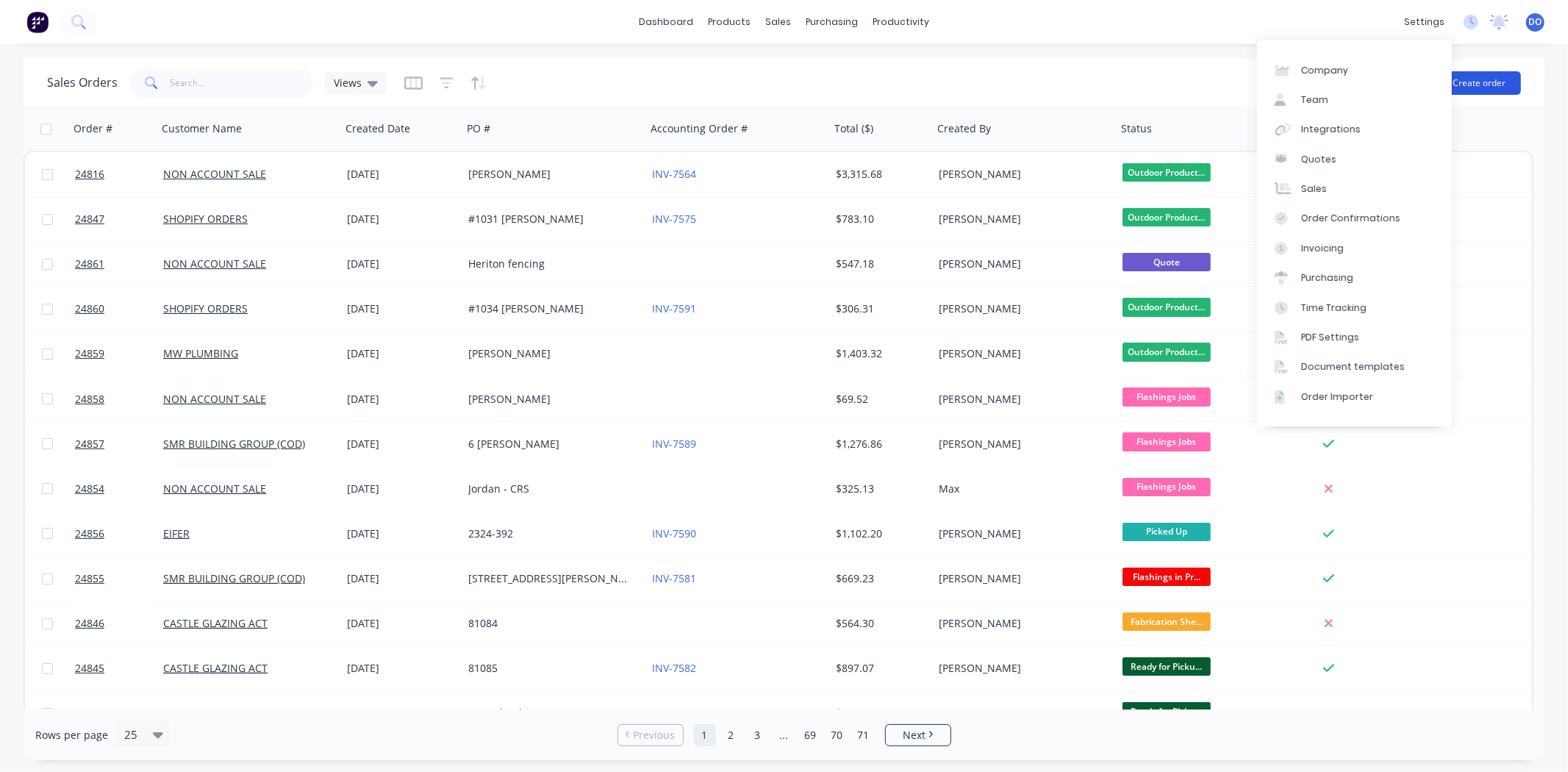
click at [1461, 76] on button "Create order" at bounding box center [1480, 83] width 84 height 23
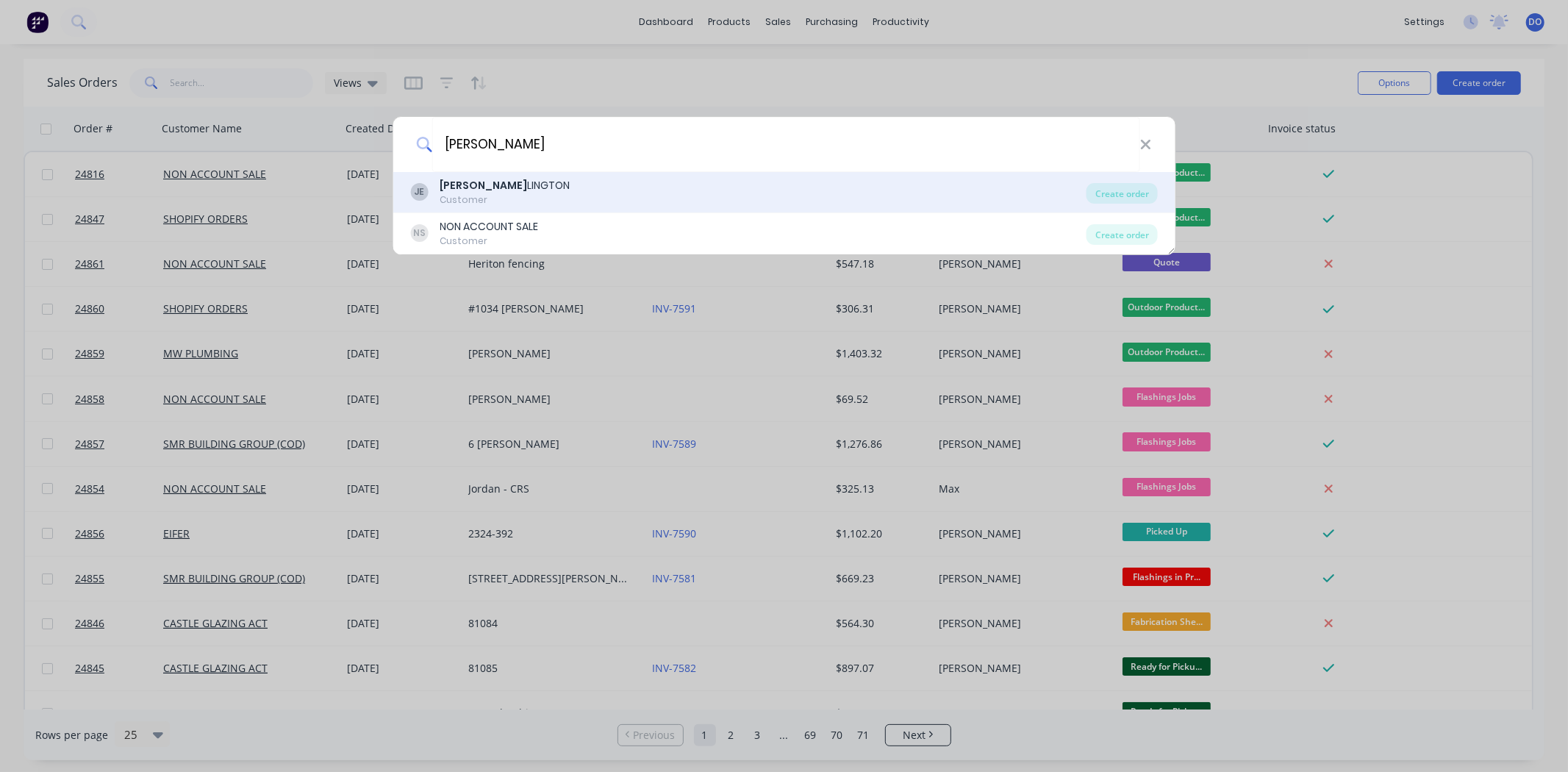
type input "john ed"
click at [664, 189] on div "JE JOHN ED LINGTON Customer" at bounding box center [749, 192] width 677 height 29
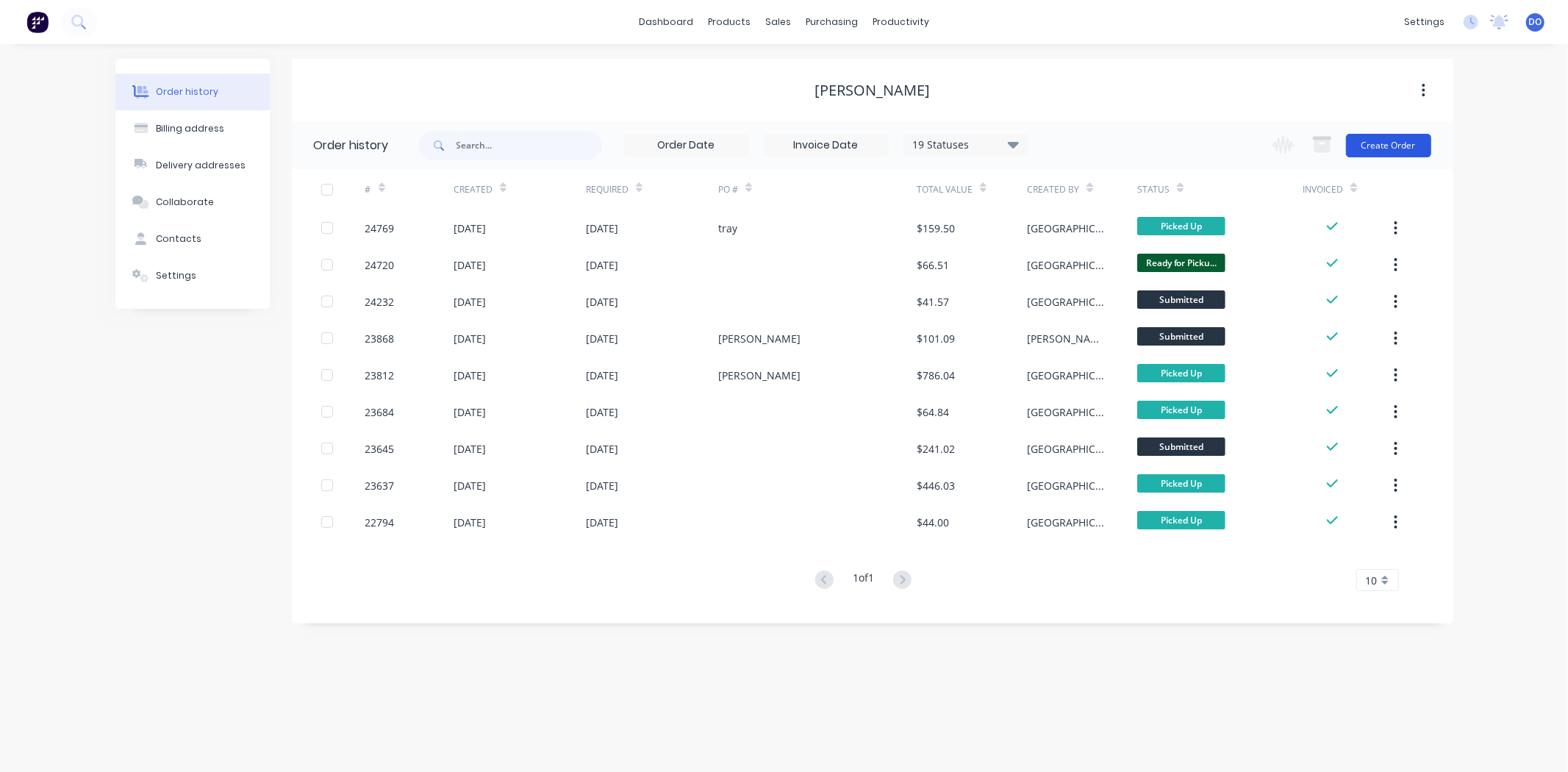
click at [1413, 141] on button "Create Order" at bounding box center [1389, 146] width 85 height 23
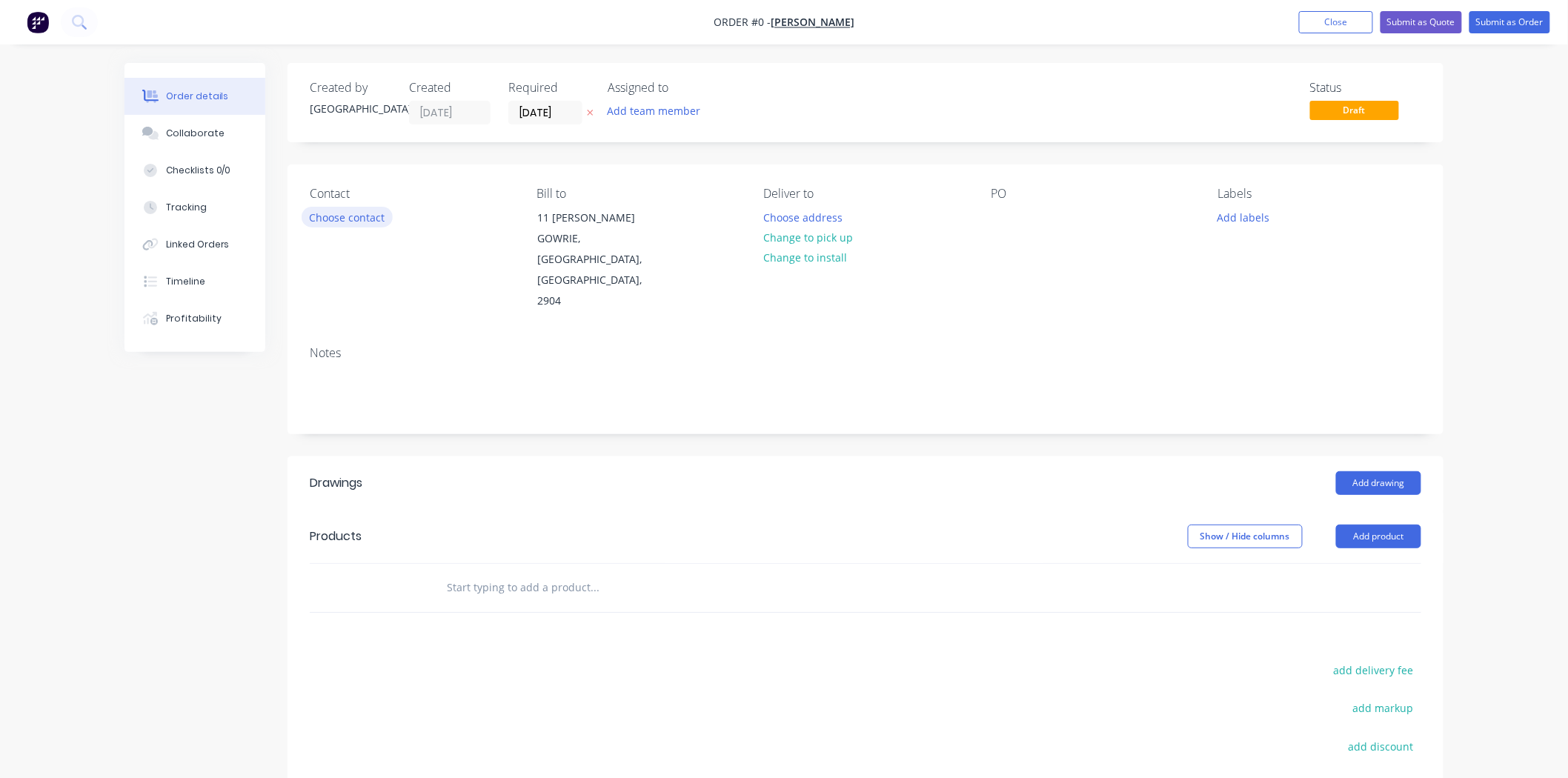
click at [317, 217] on button "Choose contact" at bounding box center [347, 216] width 91 height 20
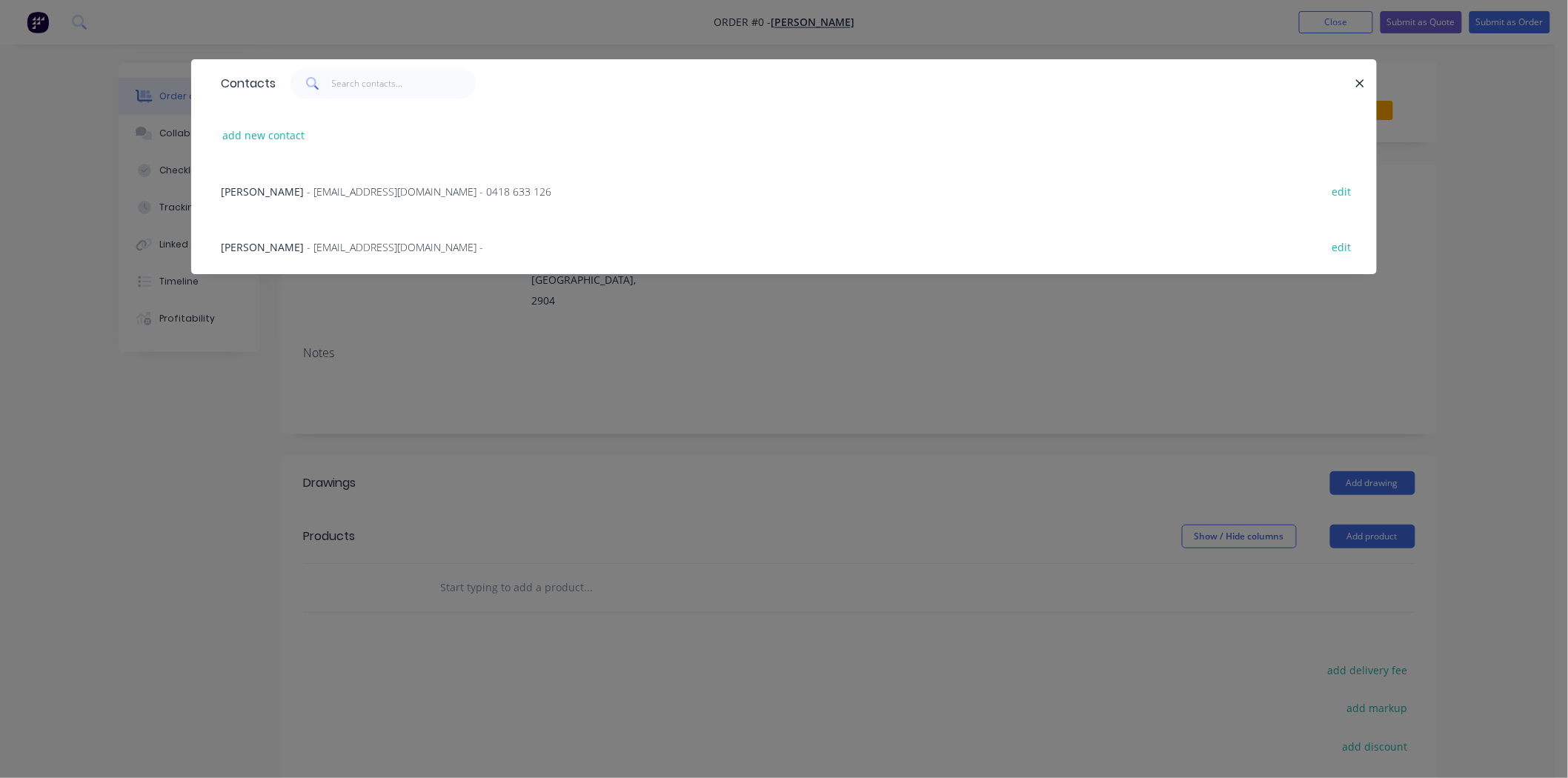
click at [328, 196] on span "- jc.edlington@hotmail.com - 0418 633 126" at bounding box center [428, 192] width 244 height 14
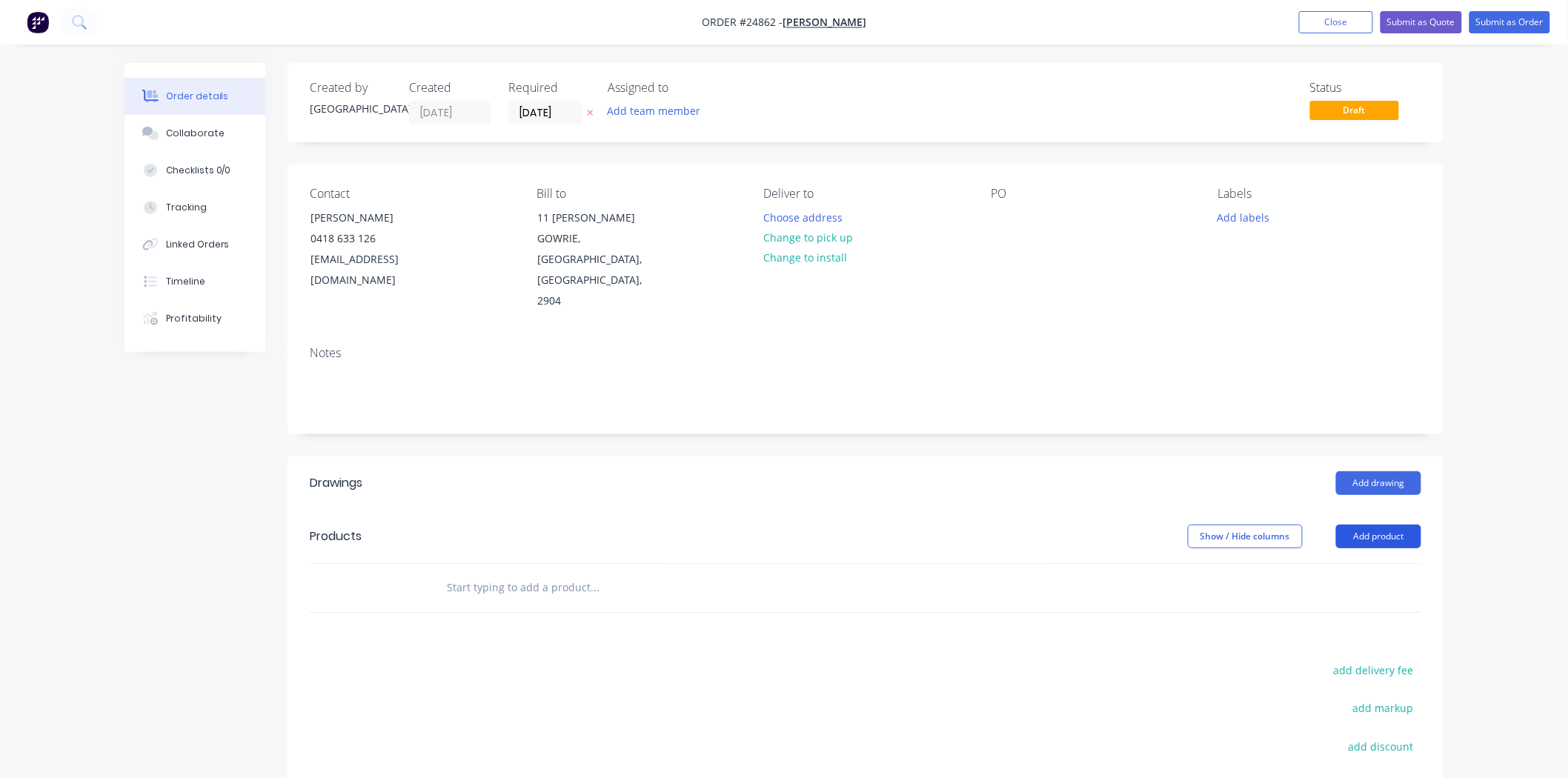
click at [1354, 510] on header "Products Show / Hide columns Add product" at bounding box center [865, 537] width 1156 height 53
click at [1357, 525] on button "Add product" at bounding box center [1379, 537] width 85 height 24
click at [1353, 556] on div "Product catalogue Basic product Product Kit Lineal metre product Square metre p…" at bounding box center [1351, 692] width 141 height 274
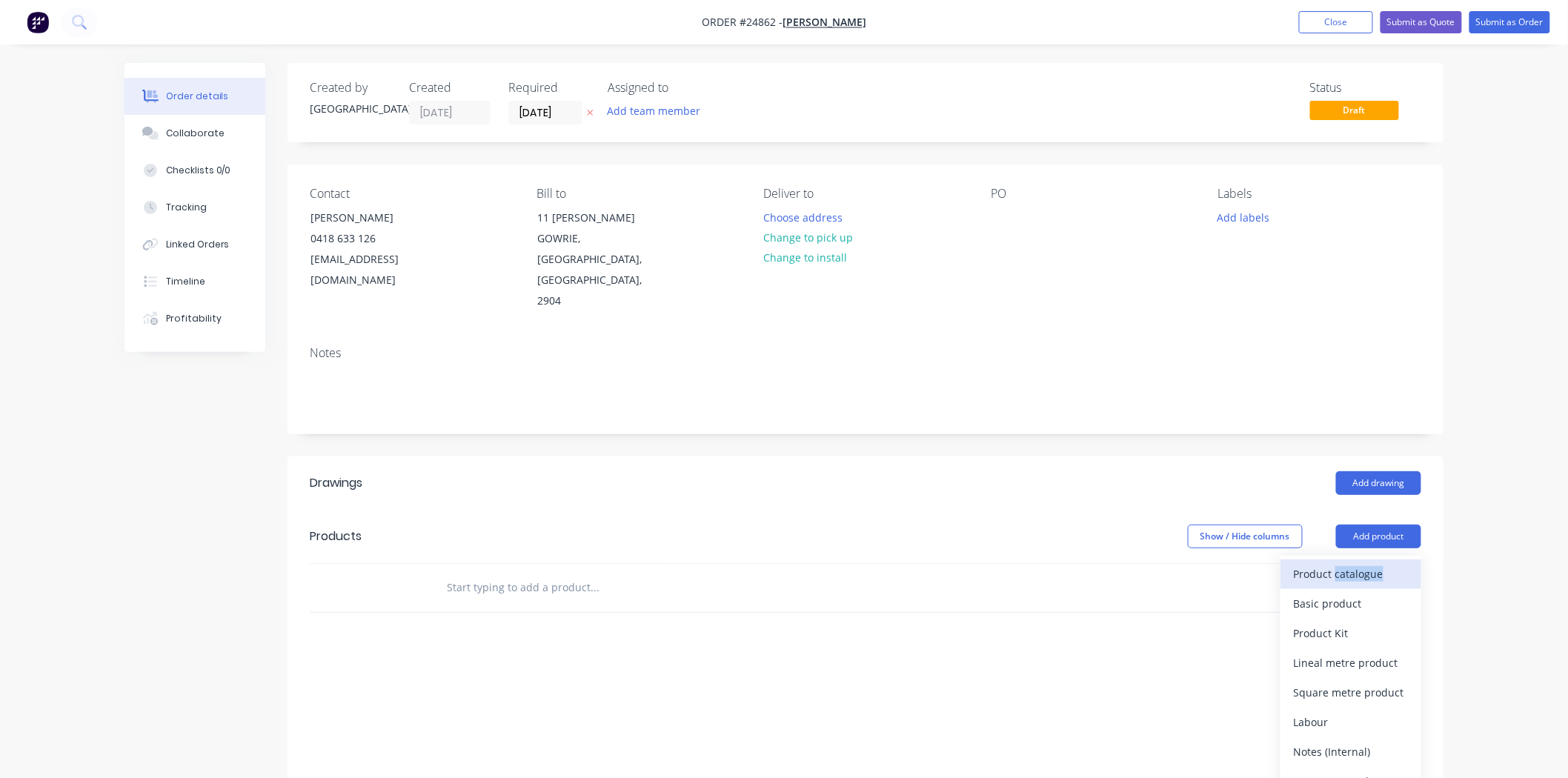
click at [1338, 563] on div "Product catalogue" at bounding box center [1350, 574] width 114 height 21
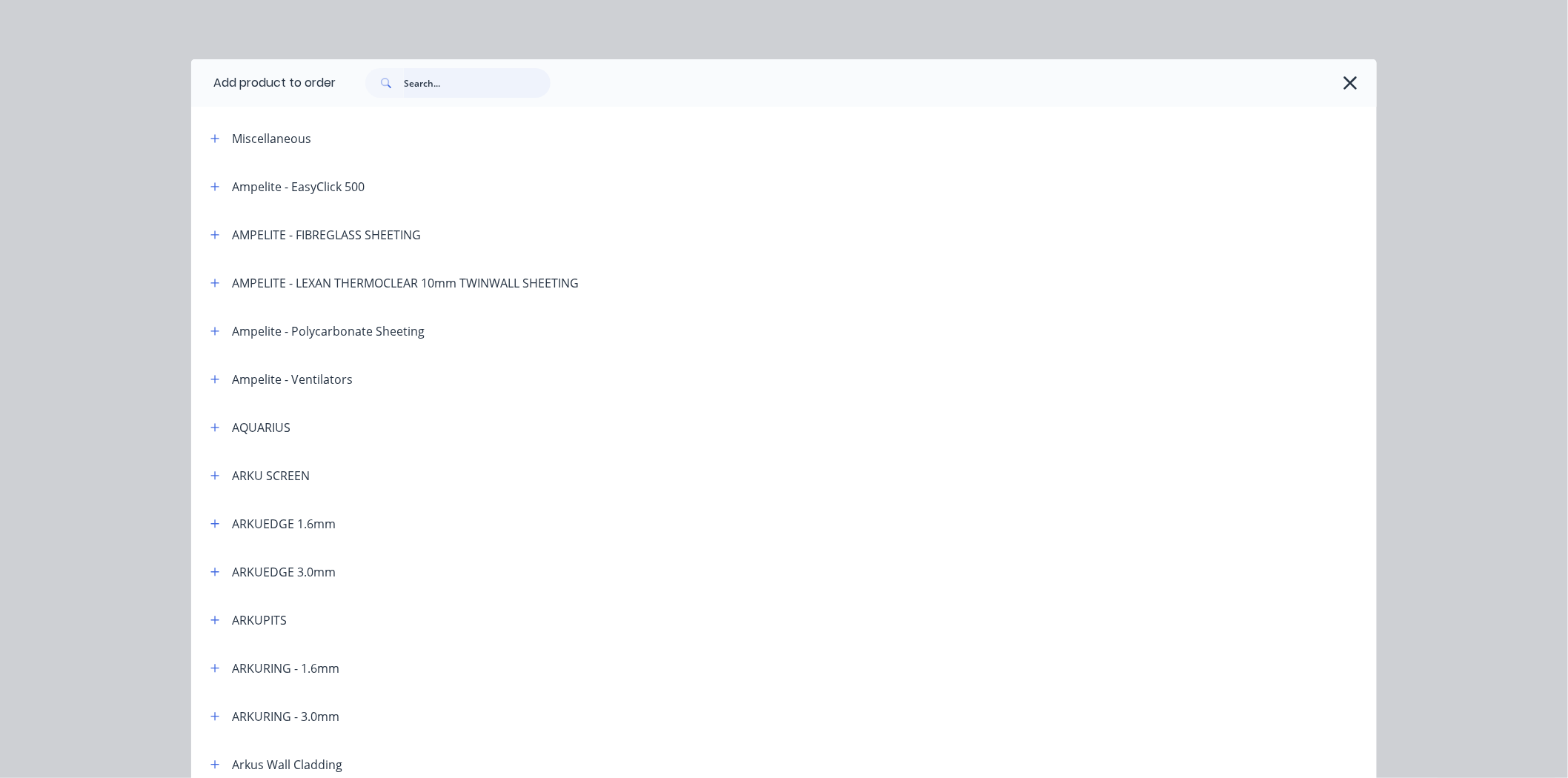
click at [461, 80] on input "text" at bounding box center [477, 83] width 147 height 30
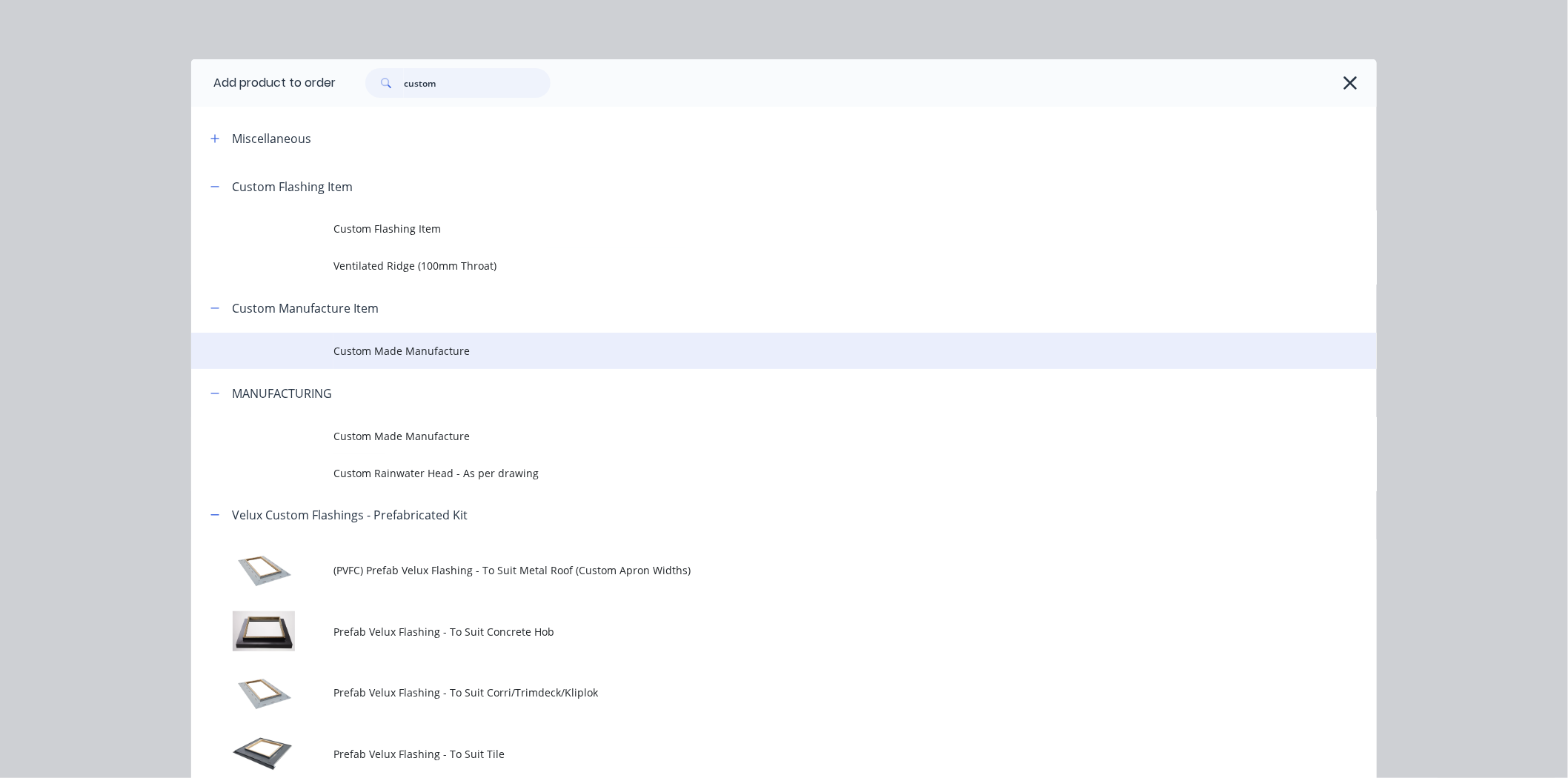
type input "custom"
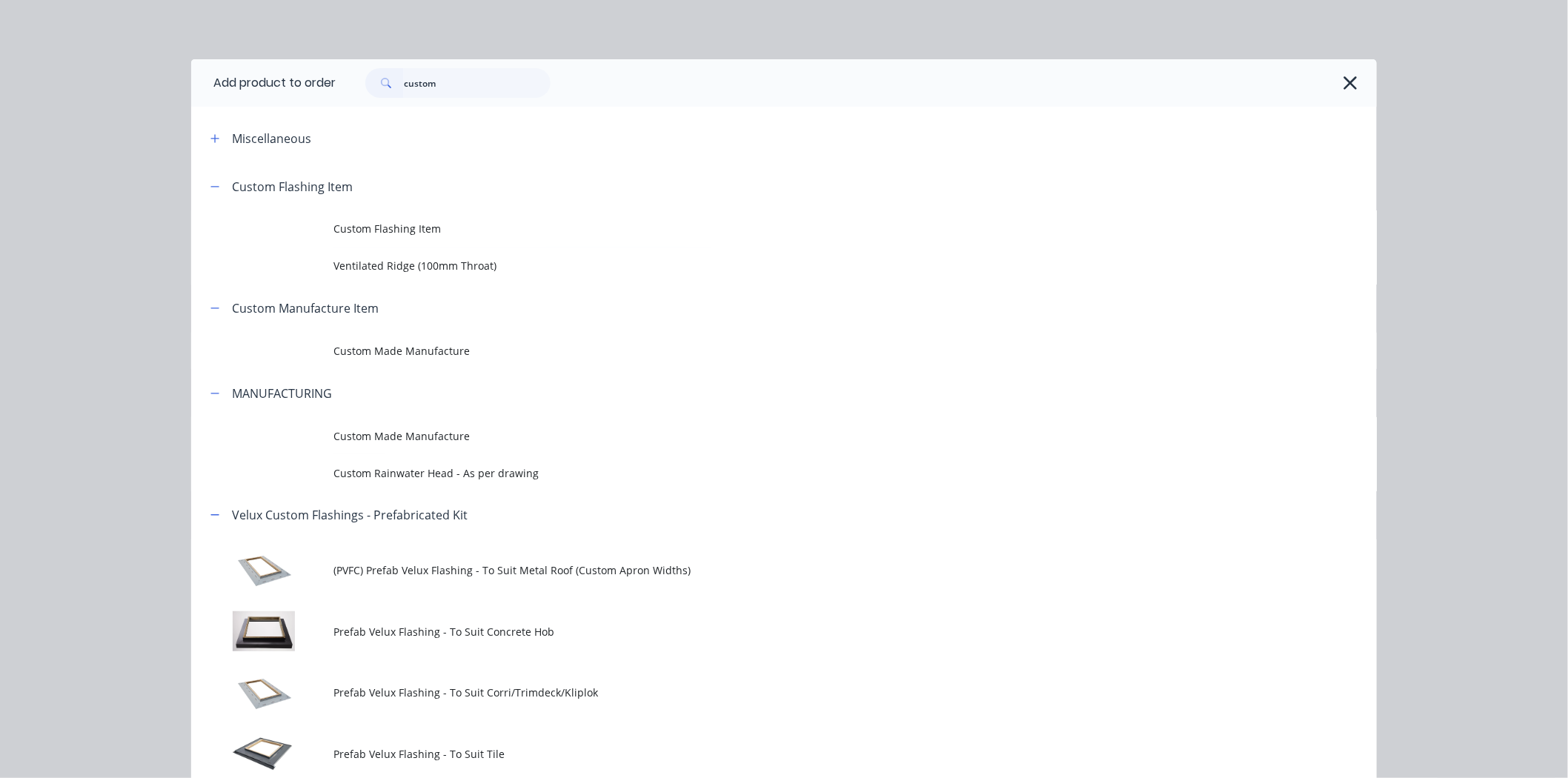
click at [350, 344] on span "Custom Made Manufacture" at bounding box center [751, 351] width 835 height 16
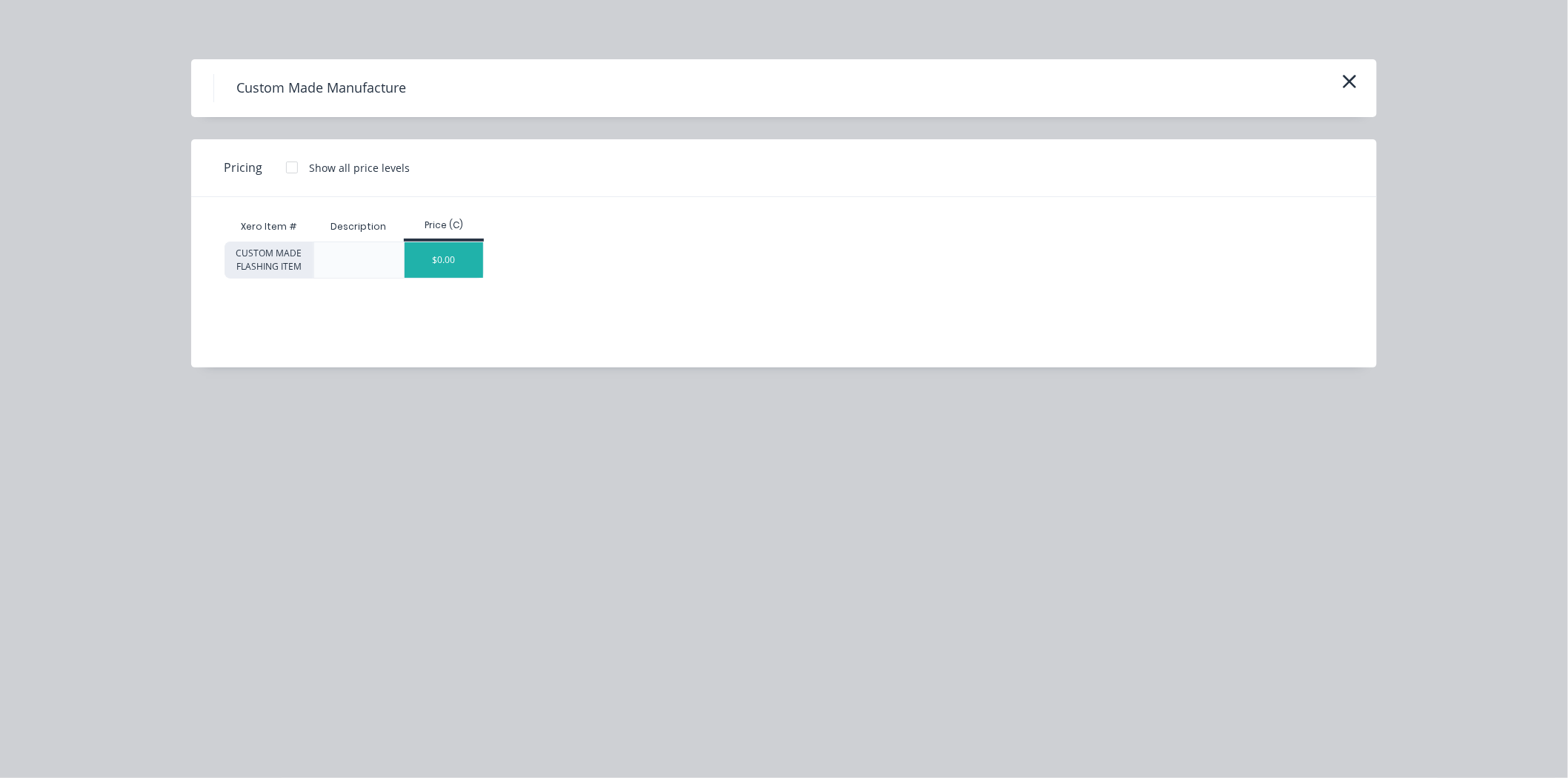
click at [435, 249] on div "$0.00" at bounding box center [444, 259] width 79 height 35
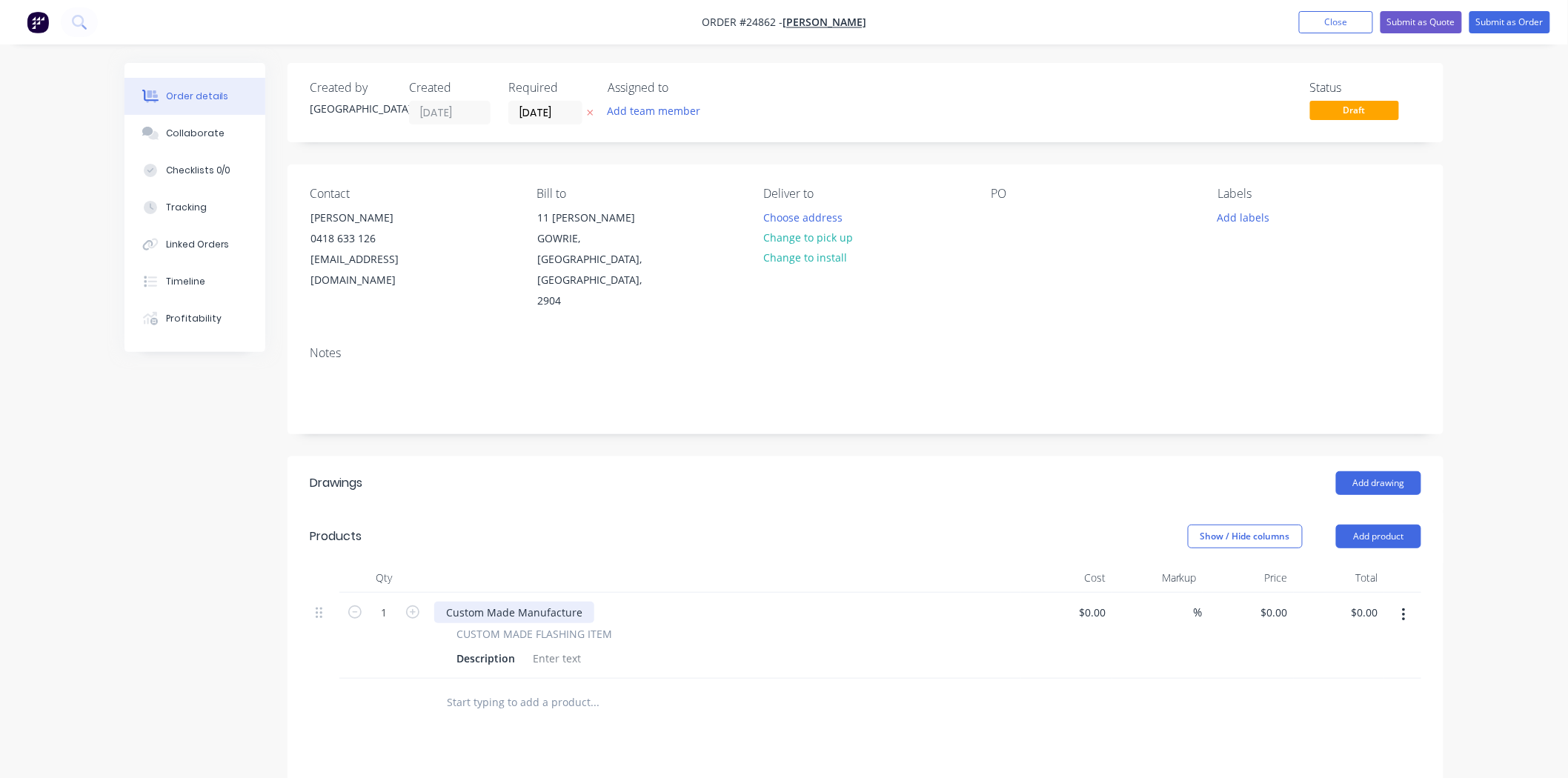
click at [582, 602] on div "Custom Made Manufacture" at bounding box center [515, 612] width 160 height 21
click at [539, 648] on div at bounding box center [556, 658] width 60 height 21
click at [485, 648] on div "Description" at bounding box center [486, 658] width 71 height 21
click at [514, 648] on div "Description" at bounding box center [486, 658] width 71 height 21
click at [1292, 602] on div "0 $0.00" at bounding box center [1276, 612] width 34 height 21
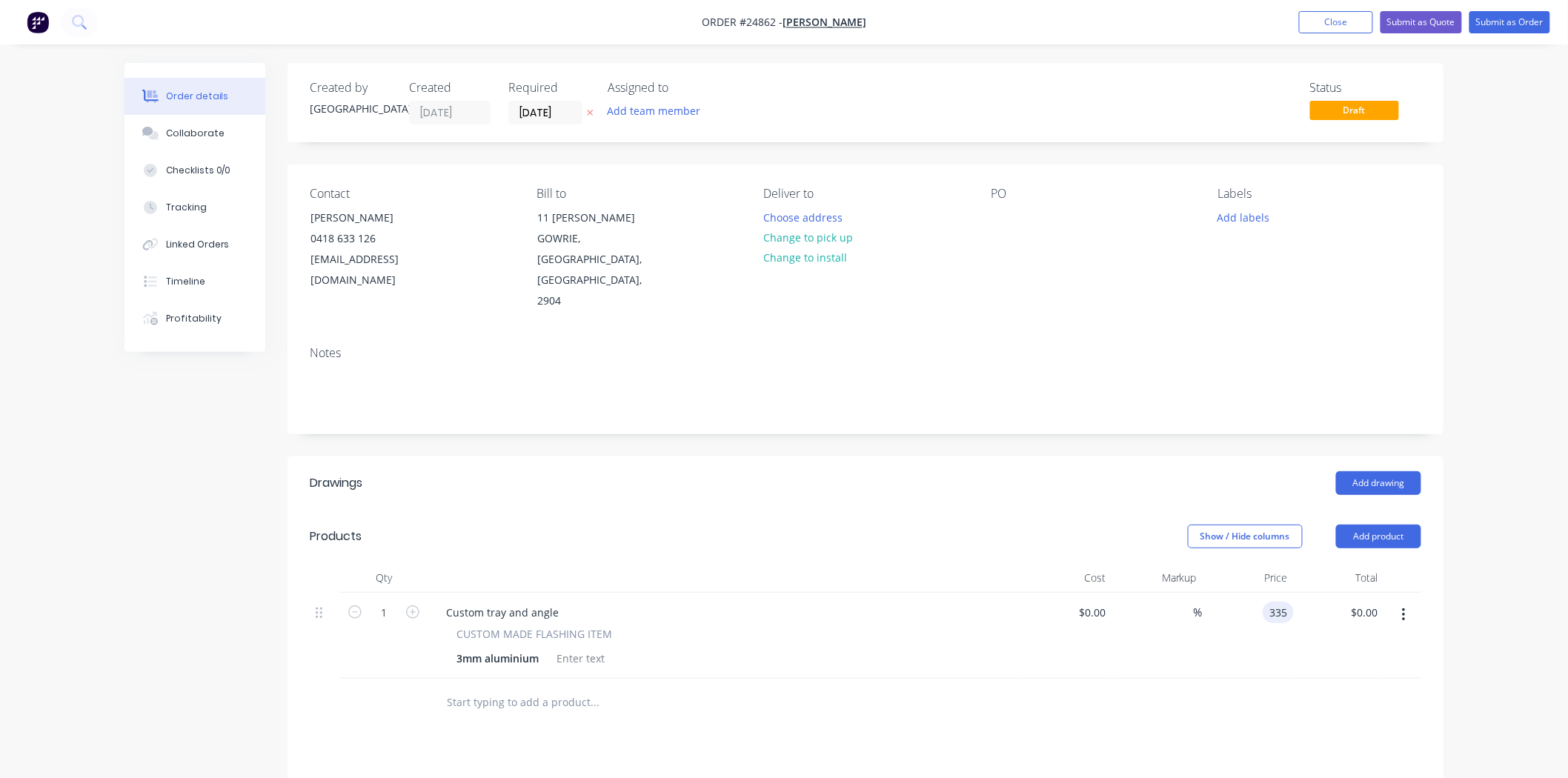
type input "$335.00"
click at [1203, 691] on div at bounding box center [865, 703] width 1112 height 48
click at [817, 240] on button "Change to pick up" at bounding box center [809, 237] width 105 height 20
click at [1501, 11] on button "Submit as Order" at bounding box center [1510, 22] width 81 height 22
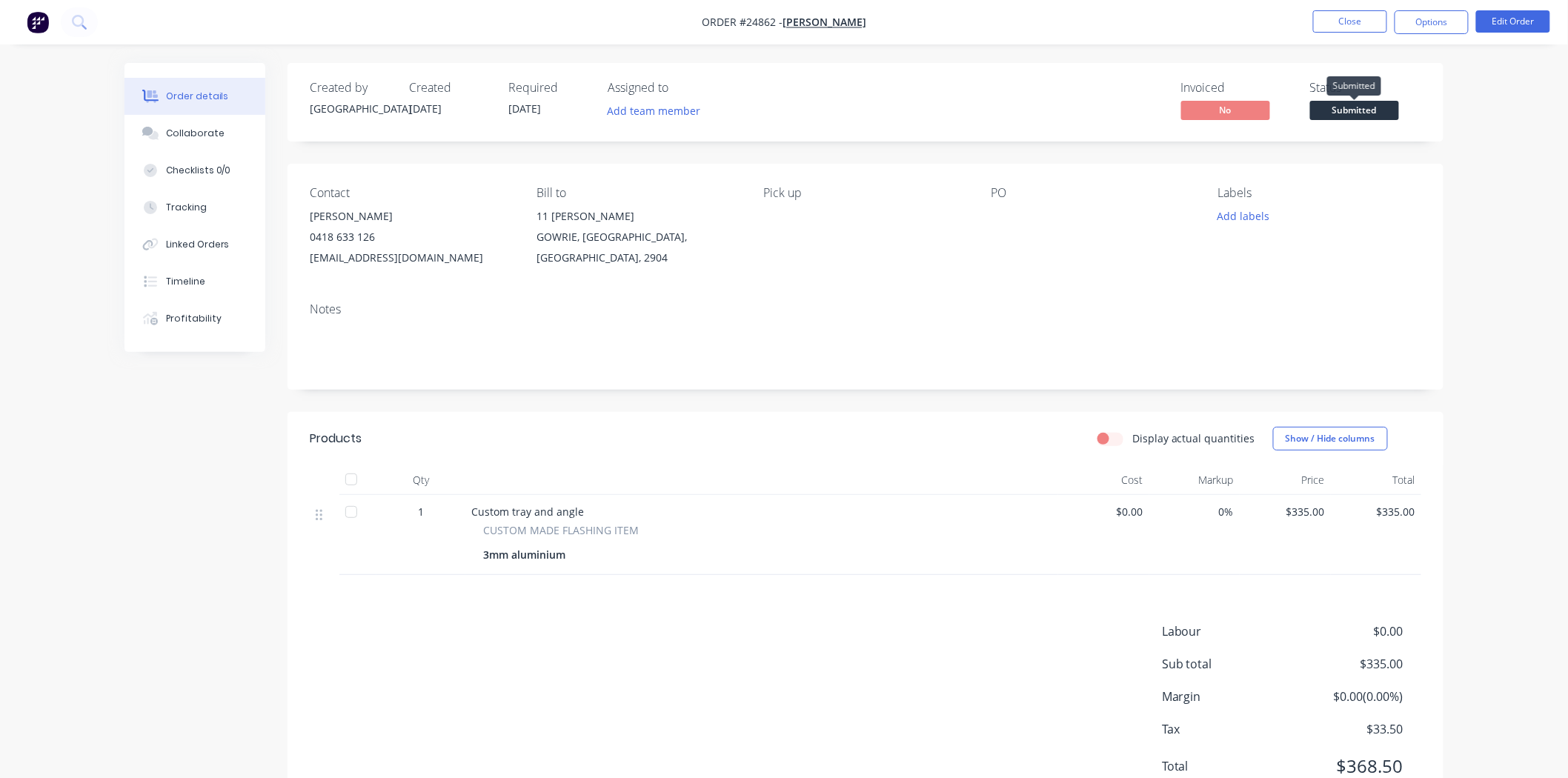
click at [1331, 110] on span "Submitted" at bounding box center [1354, 110] width 89 height 19
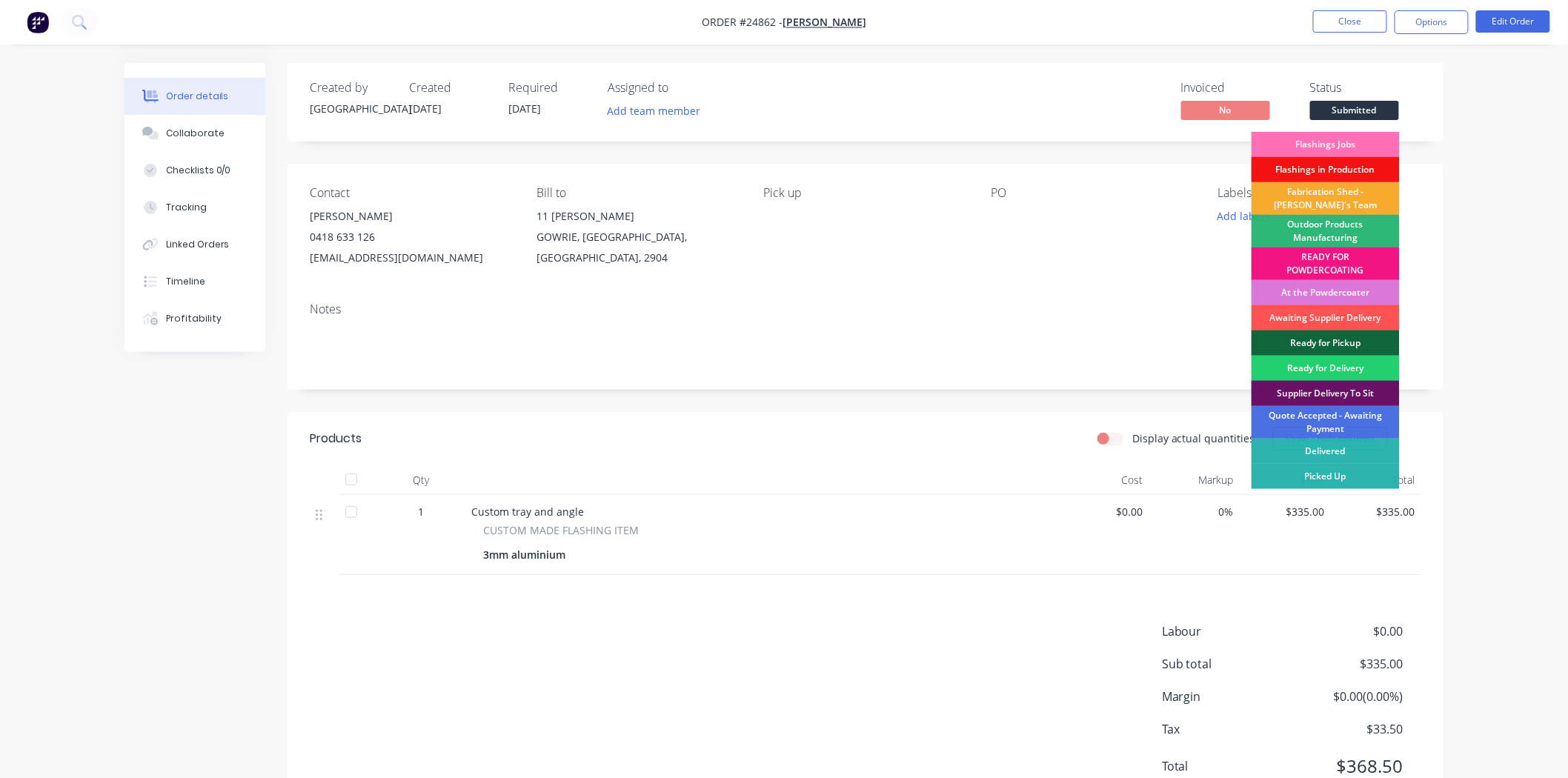
click at [1320, 193] on div "Fabrication Shed - [PERSON_NAME]'s Team" at bounding box center [1326, 198] width 149 height 32
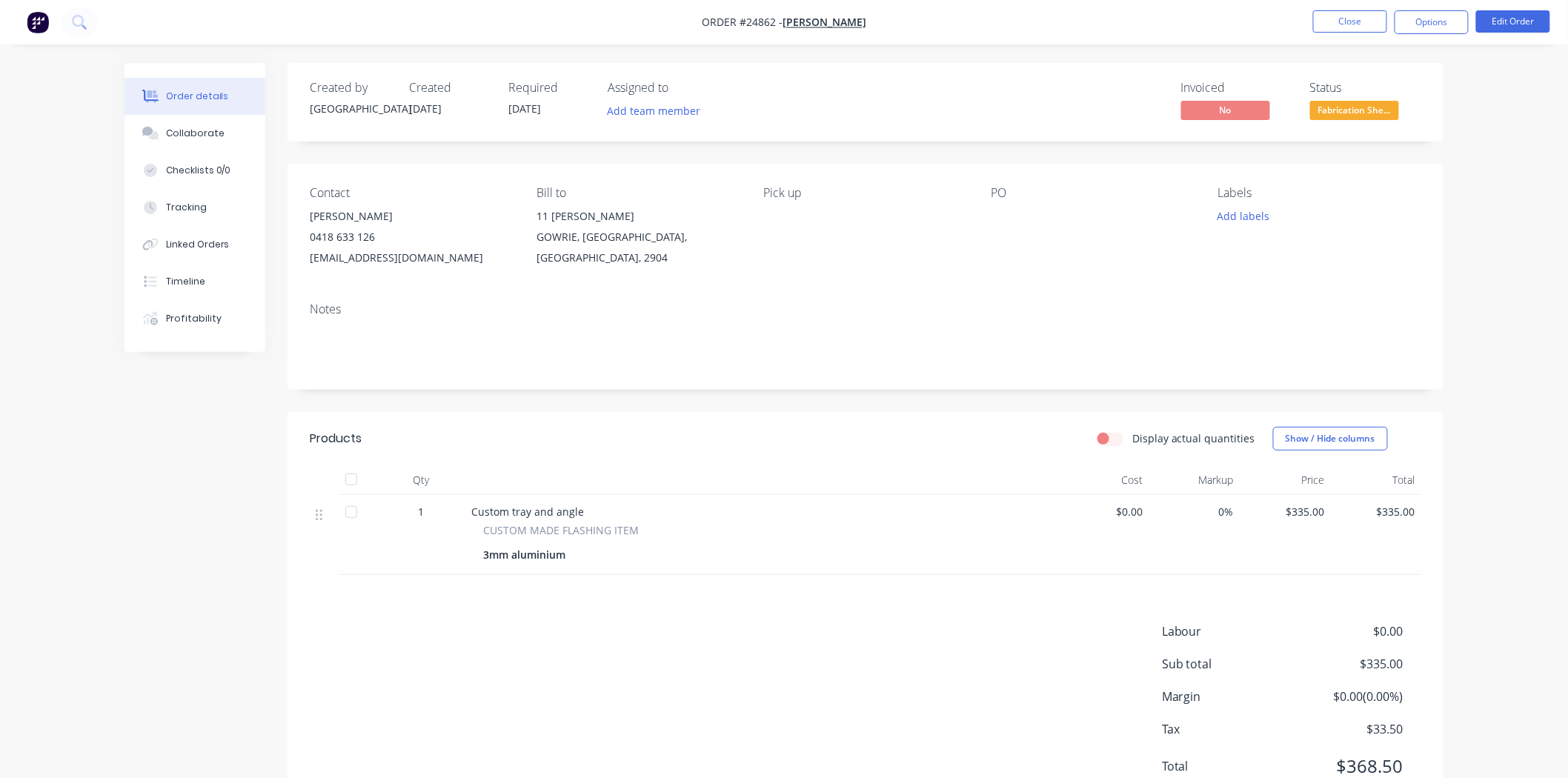
click at [1335, 34] on nav "Order #24862 - JOHN EDLINGTON Close Options Edit Order" at bounding box center [784, 22] width 1568 height 45
click at [1335, 31] on button "Close" at bounding box center [1350, 21] width 74 height 22
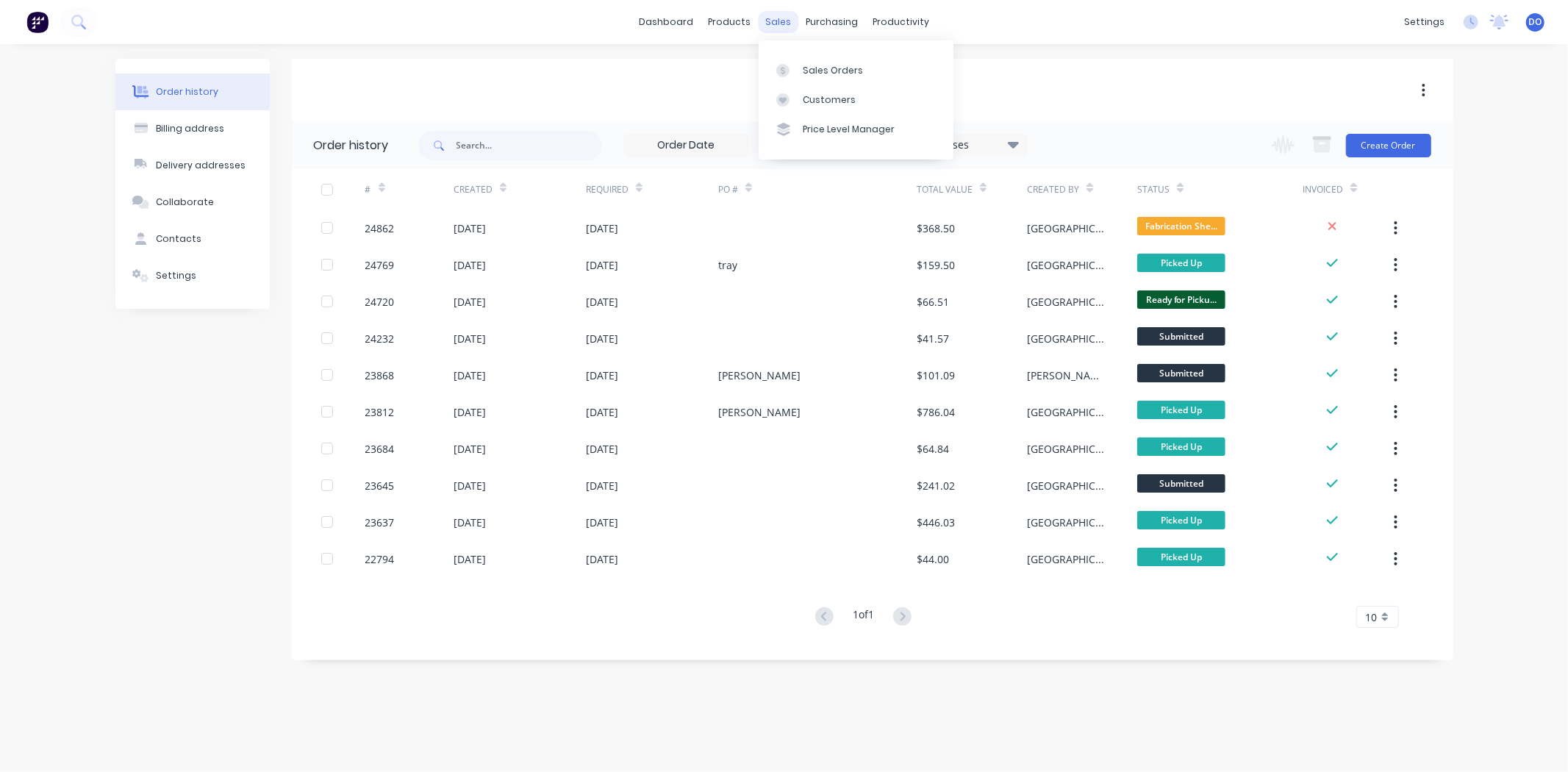
click at [784, 20] on div "sales" at bounding box center [778, 22] width 41 height 22
click at [777, 32] on div "sales" at bounding box center [778, 22] width 41 height 22
click at [797, 67] on div at bounding box center [788, 70] width 22 height 13
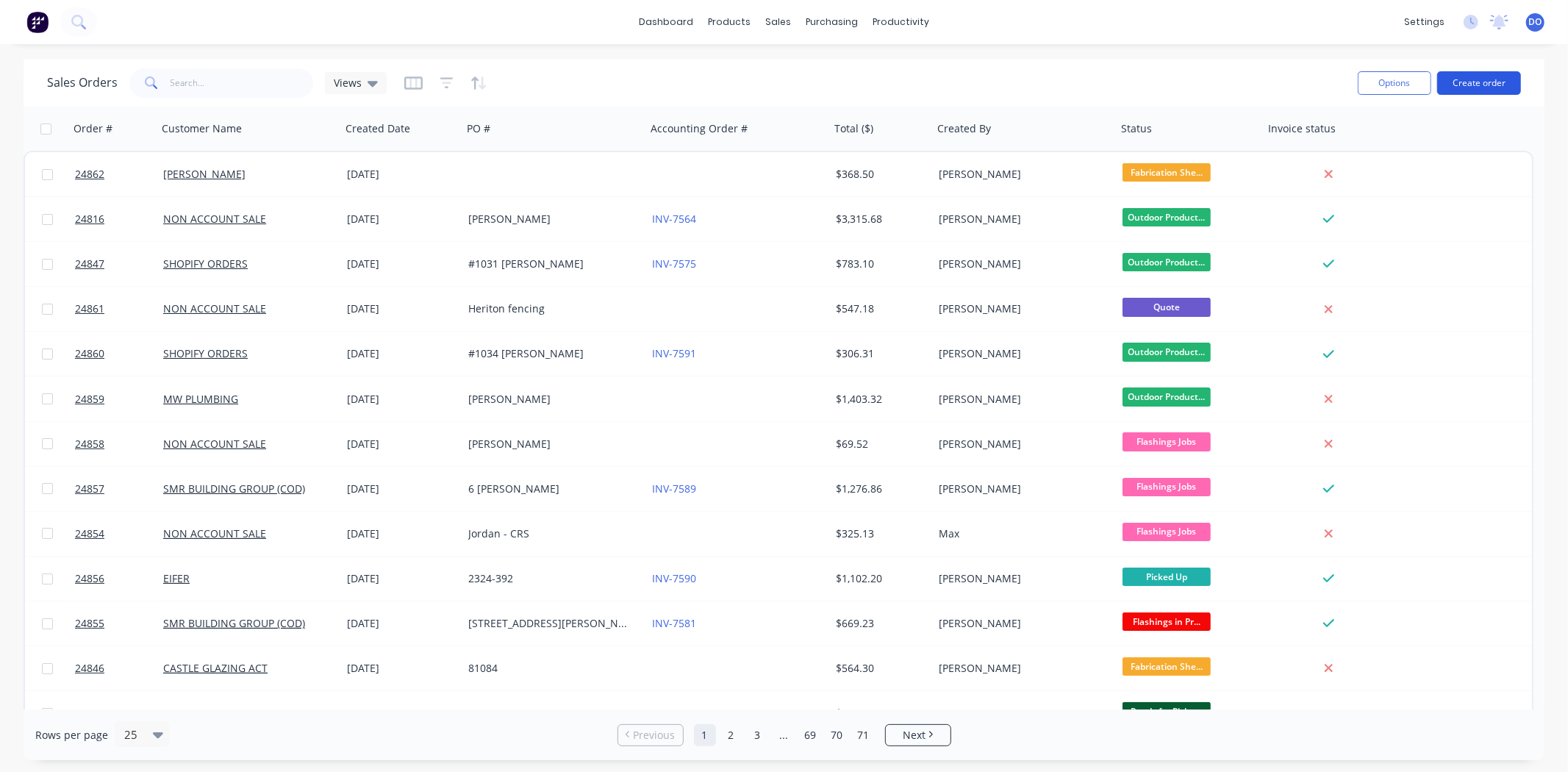
click at [1481, 84] on button "Create order" at bounding box center [1480, 83] width 84 height 23
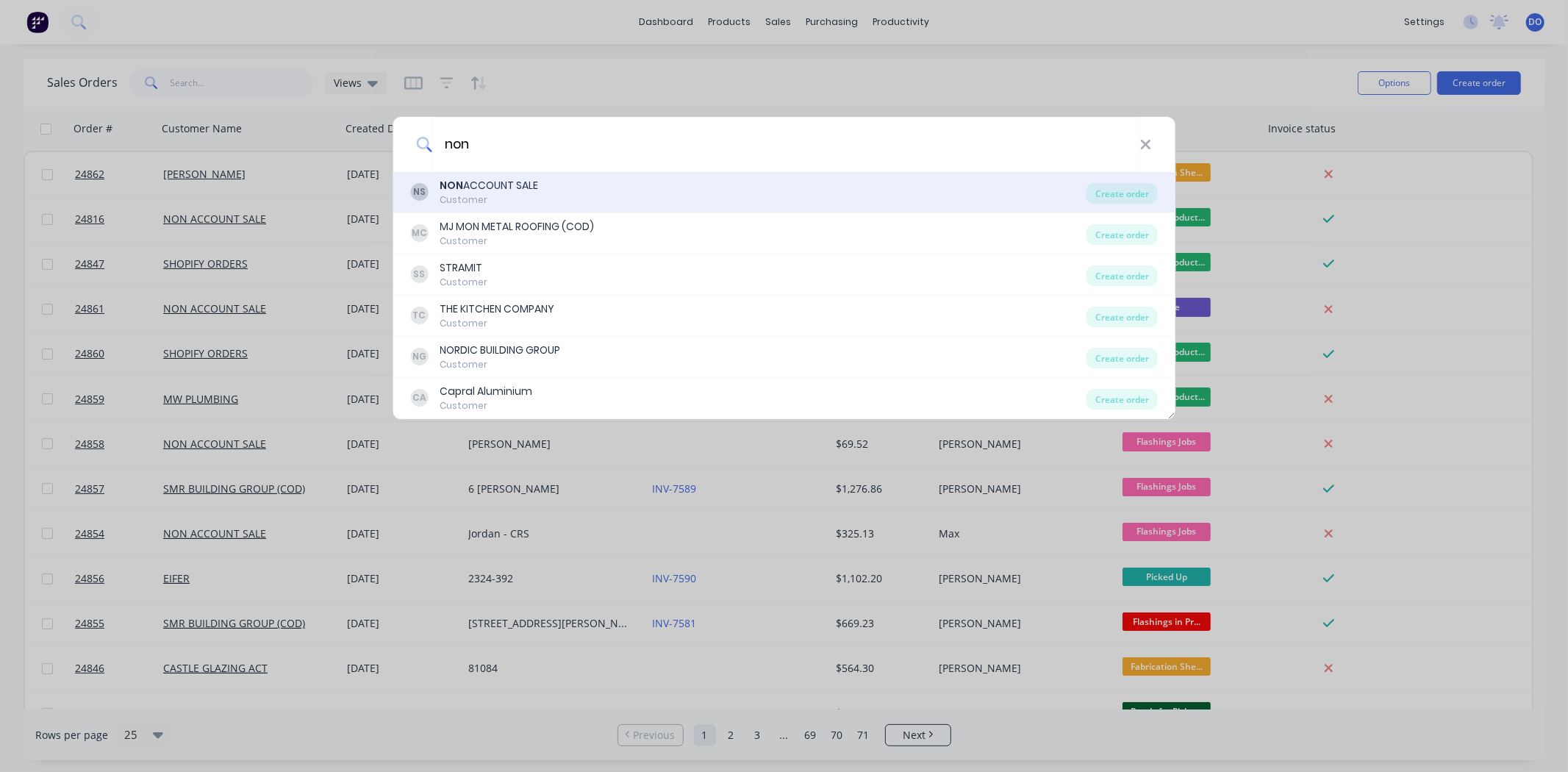
type input "non"
click at [478, 202] on div "Customer" at bounding box center [489, 200] width 98 height 13
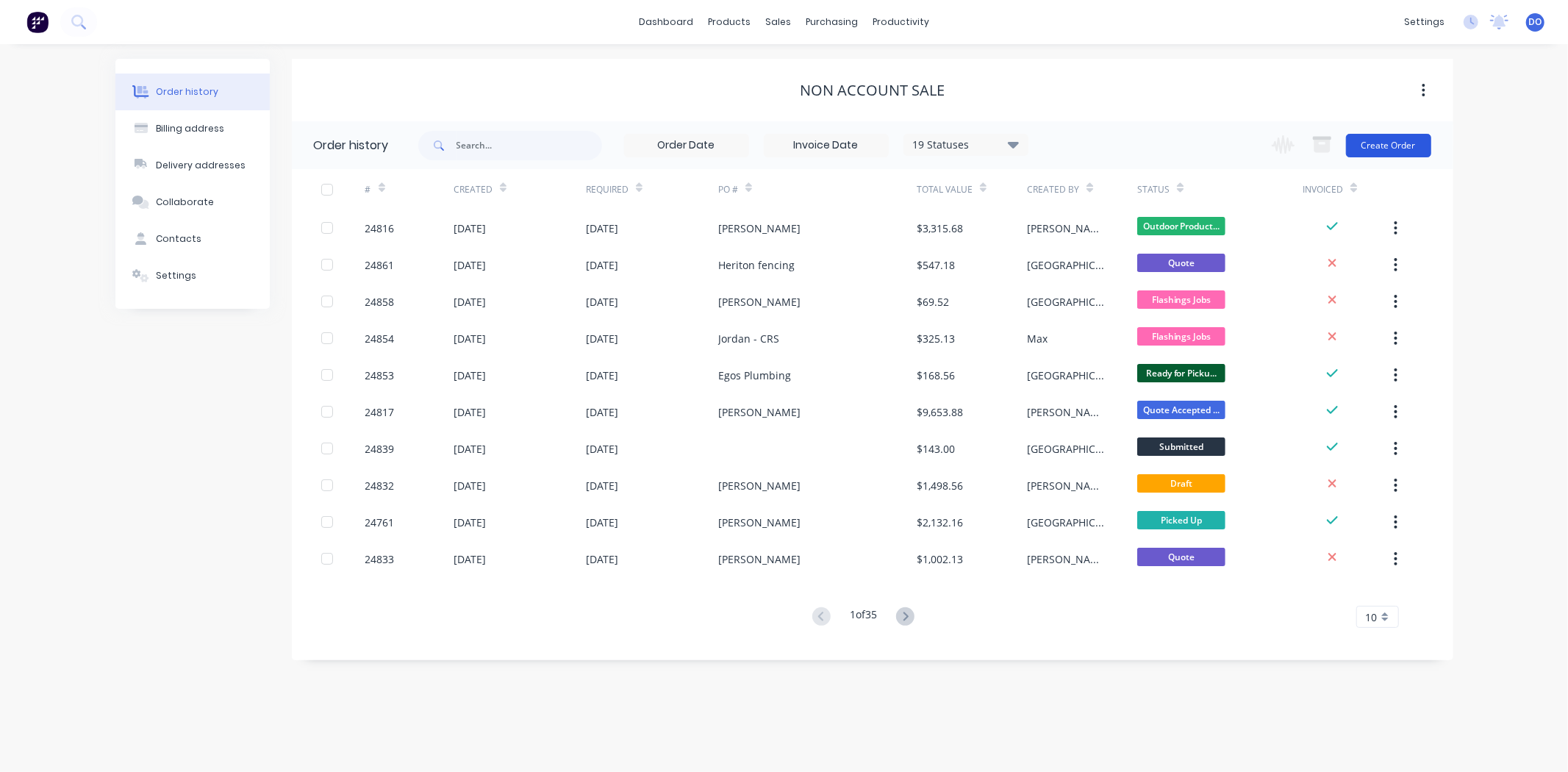
click at [1375, 143] on button "Create Order" at bounding box center [1389, 146] width 85 height 23
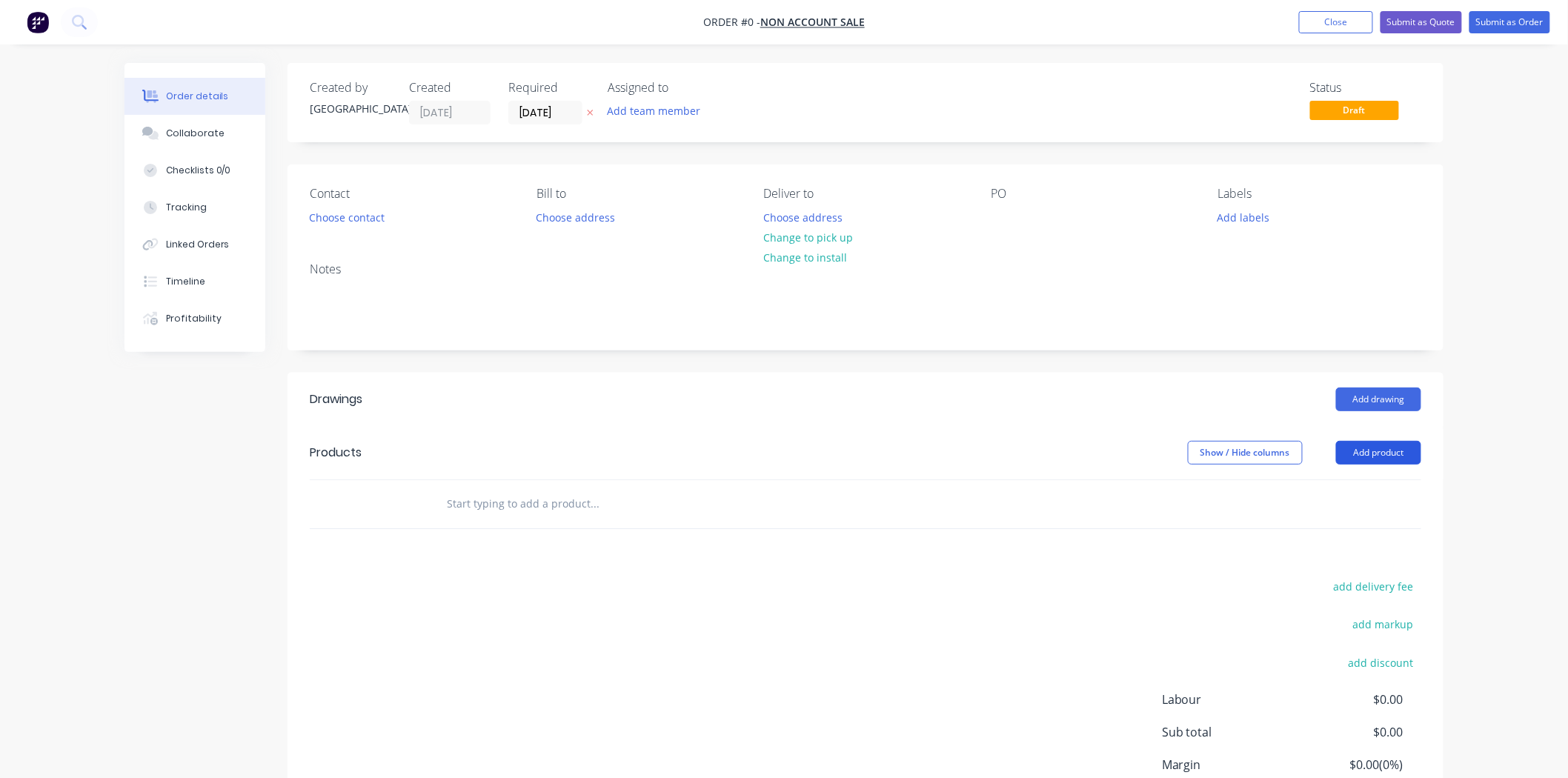
click at [1408, 452] on button "Add product" at bounding box center [1379, 453] width 85 height 24
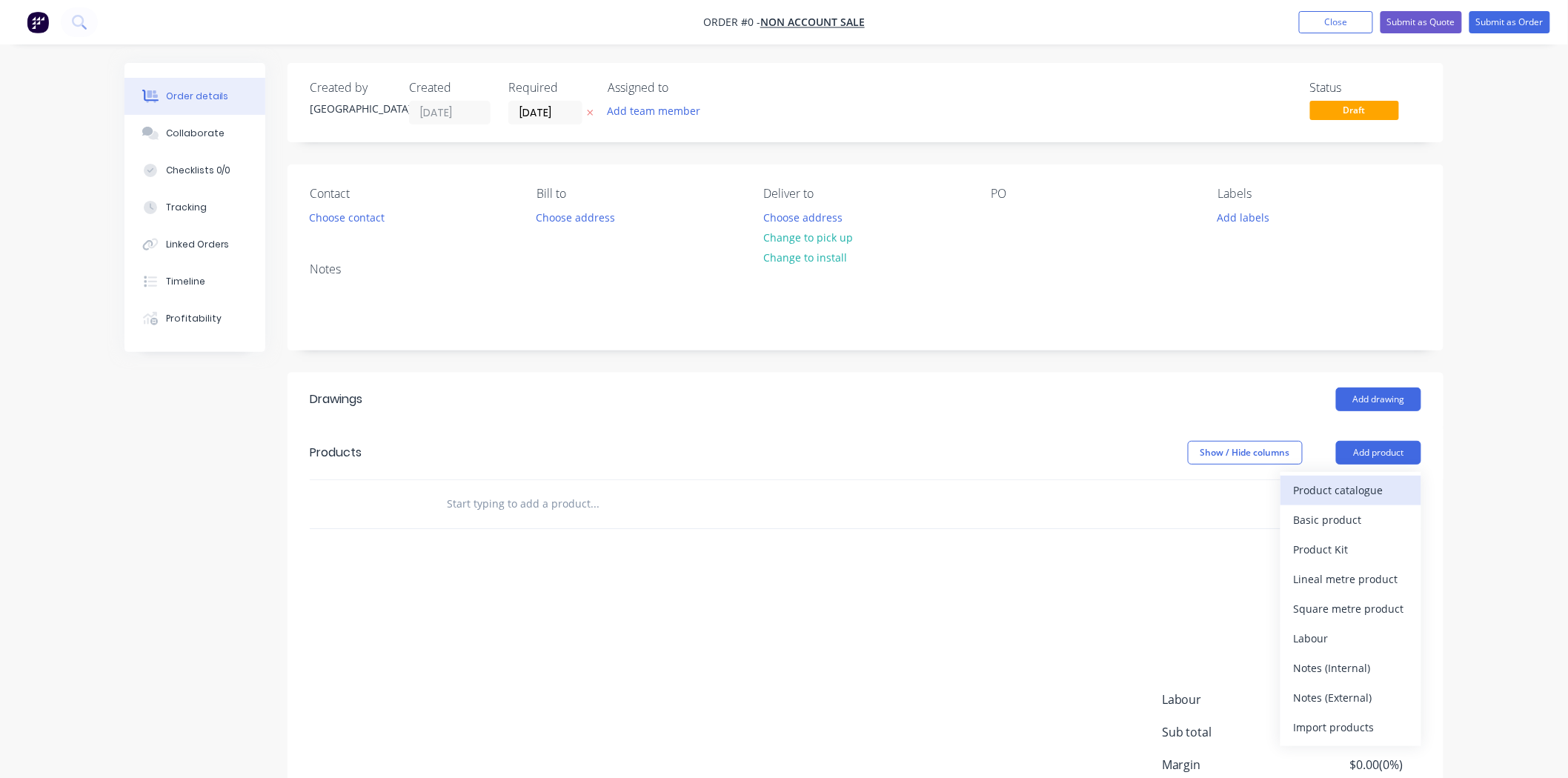
click at [1357, 484] on div "Product catalogue" at bounding box center [1350, 490] width 114 height 21
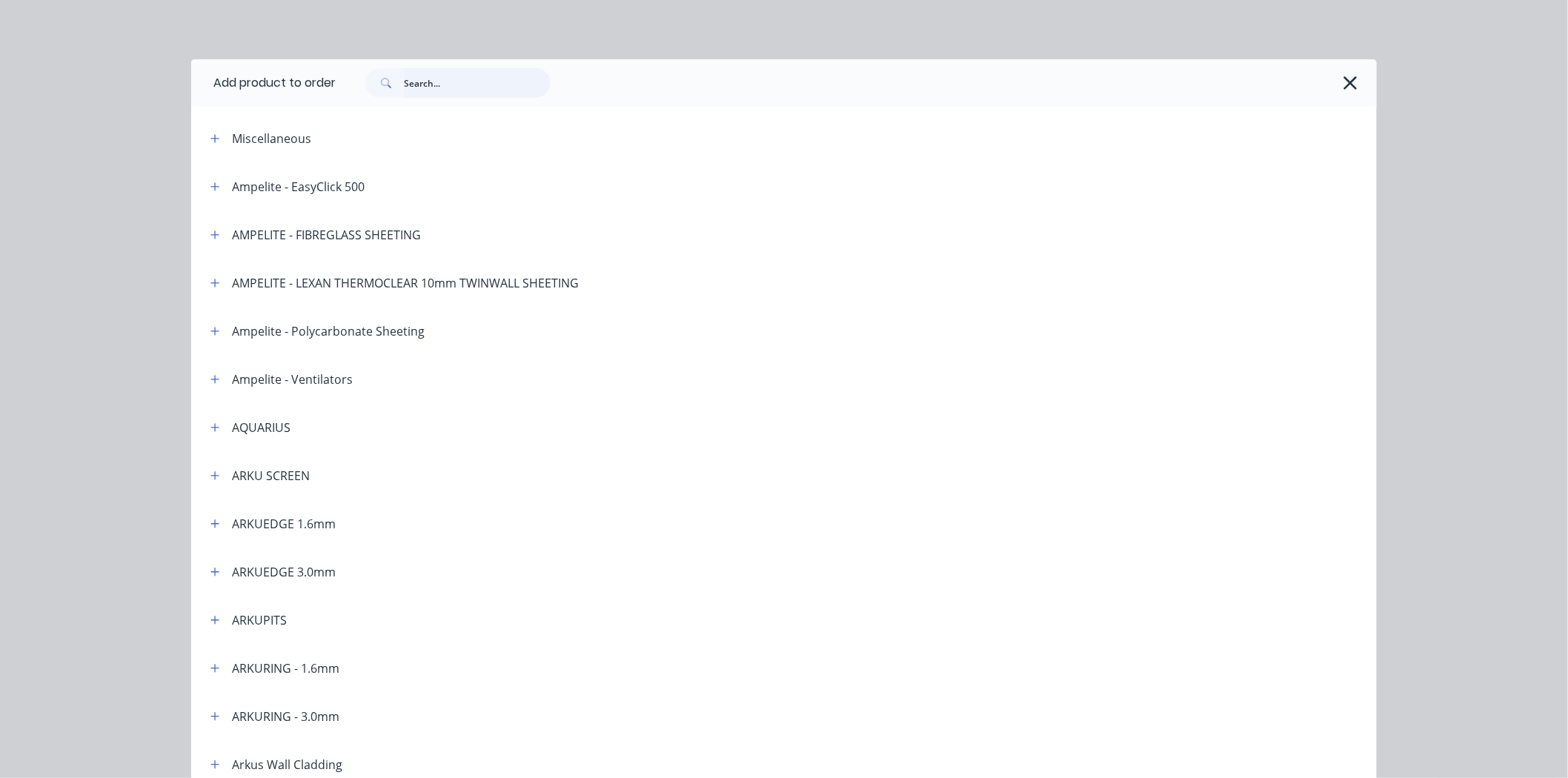
click at [456, 75] on input "text" at bounding box center [477, 83] width 147 height 30
type input "custom"
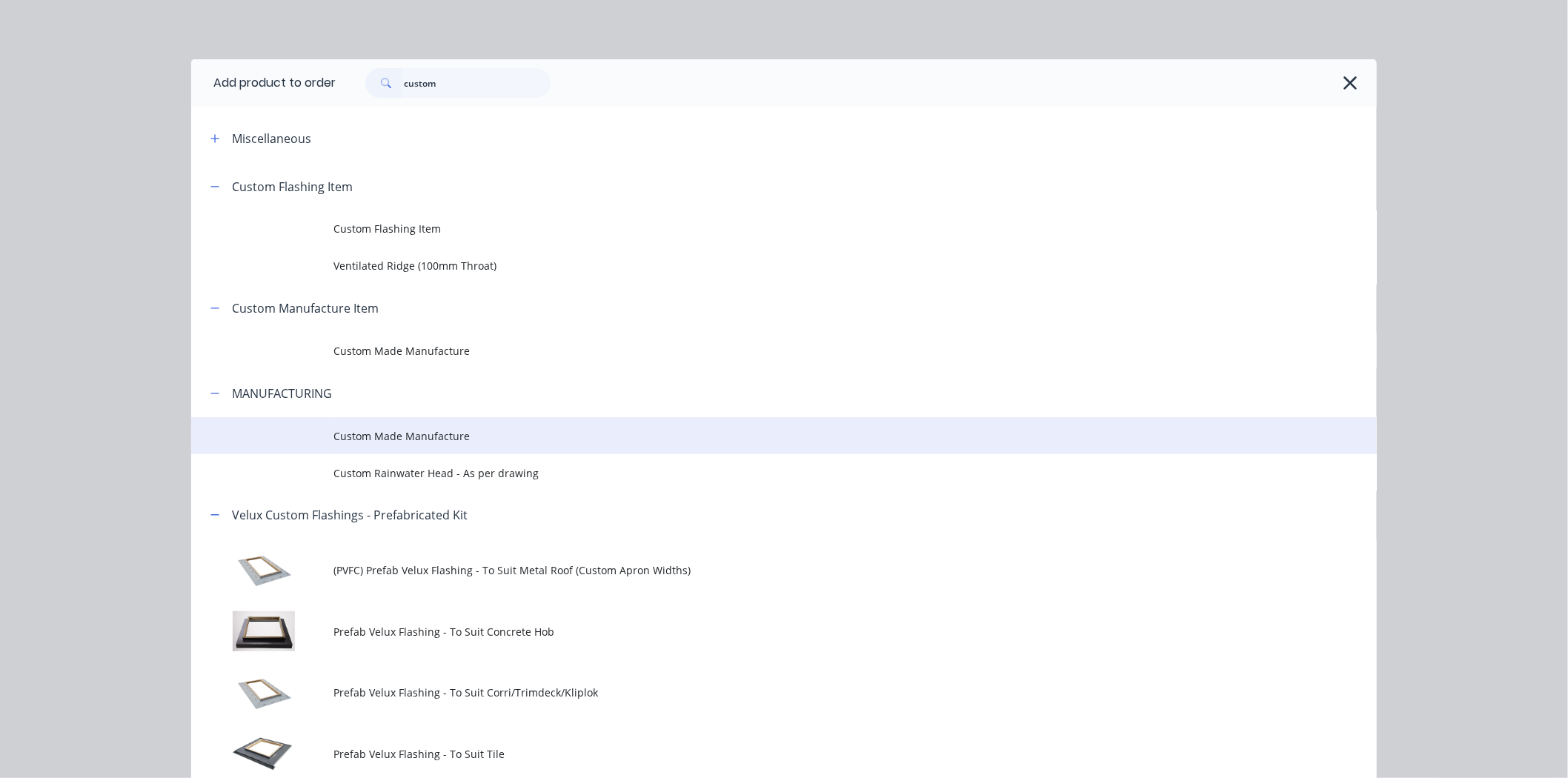
click at [461, 428] on span "Custom Made Manufacture" at bounding box center [751, 436] width 835 height 16
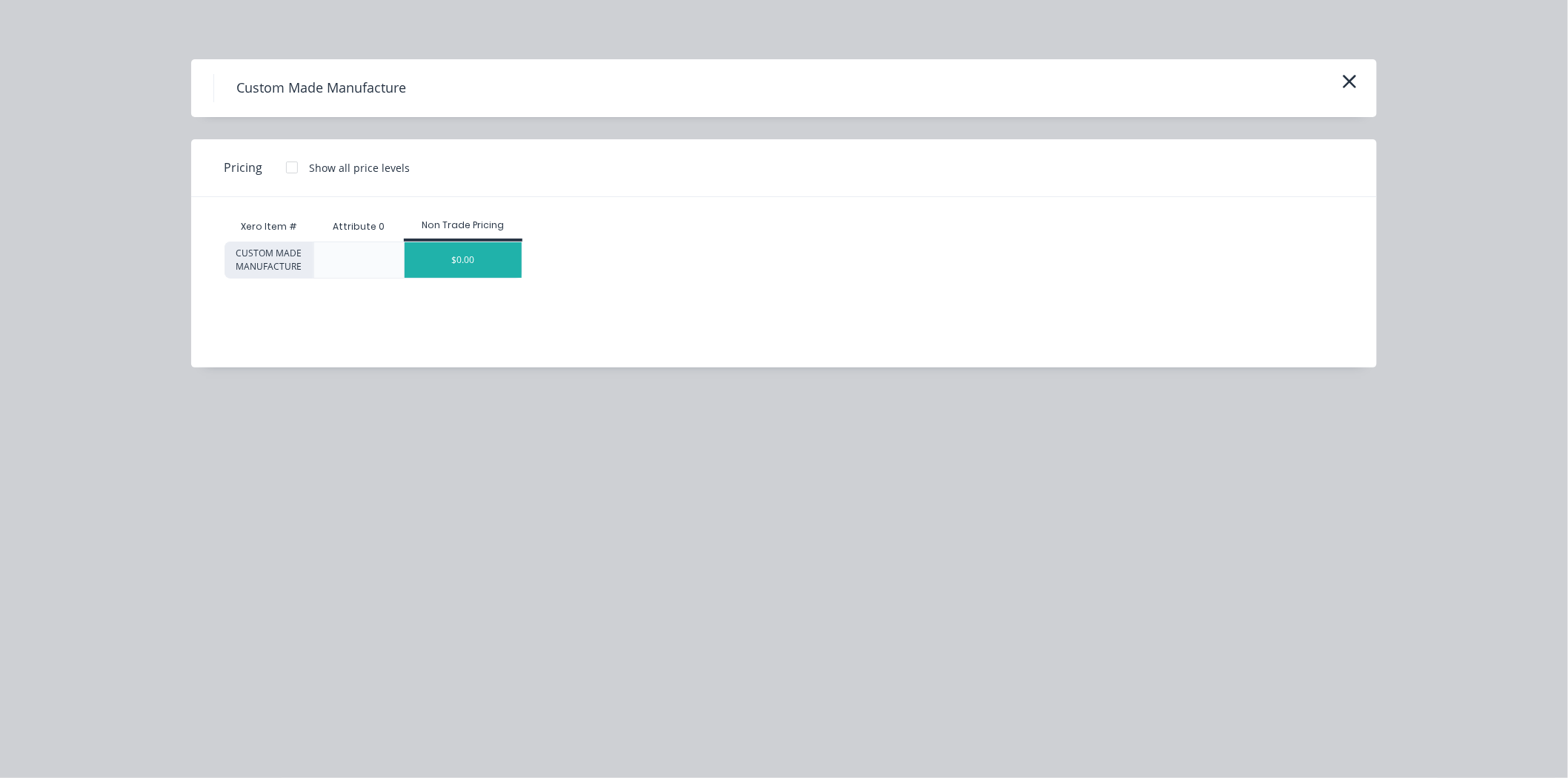
click at [457, 249] on div "$0.00" at bounding box center [464, 259] width 118 height 35
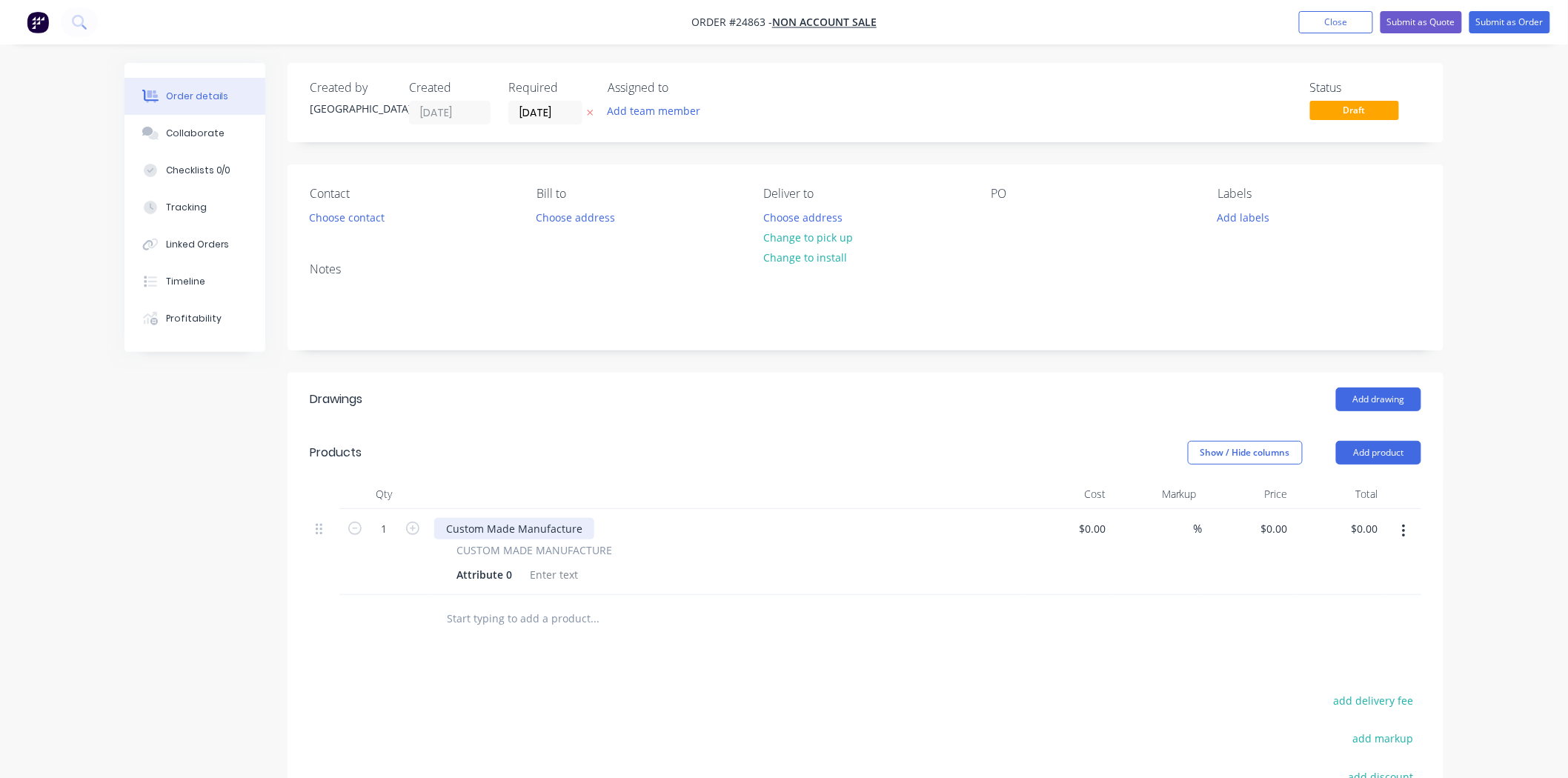
click at [549, 527] on div "Custom Made Manufacture" at bounding box center [515, 528] width 160 height 21
click at [509, 572] on div "Attribute 0" at bounding box center [484, 574] width 68 height 21
drag, startPoint x: 512, startPoint y: 572, endPoint x: 375, endPoint y: 598, distance: 139.4
click at [375, 598] on div "Qty Cost Markup Price Total 1 SIDDYS sign 200 x 600 CUSTOM MADE MANUFACTURE Att…" at bounding box center [865, 561] width 1156 height 163
click at [796, 662] on div "Drawings Add drawing Products Show / Hide columns Add product Qty Cost Markup P…" at bounding box center [865, 685] width 1156 height 626
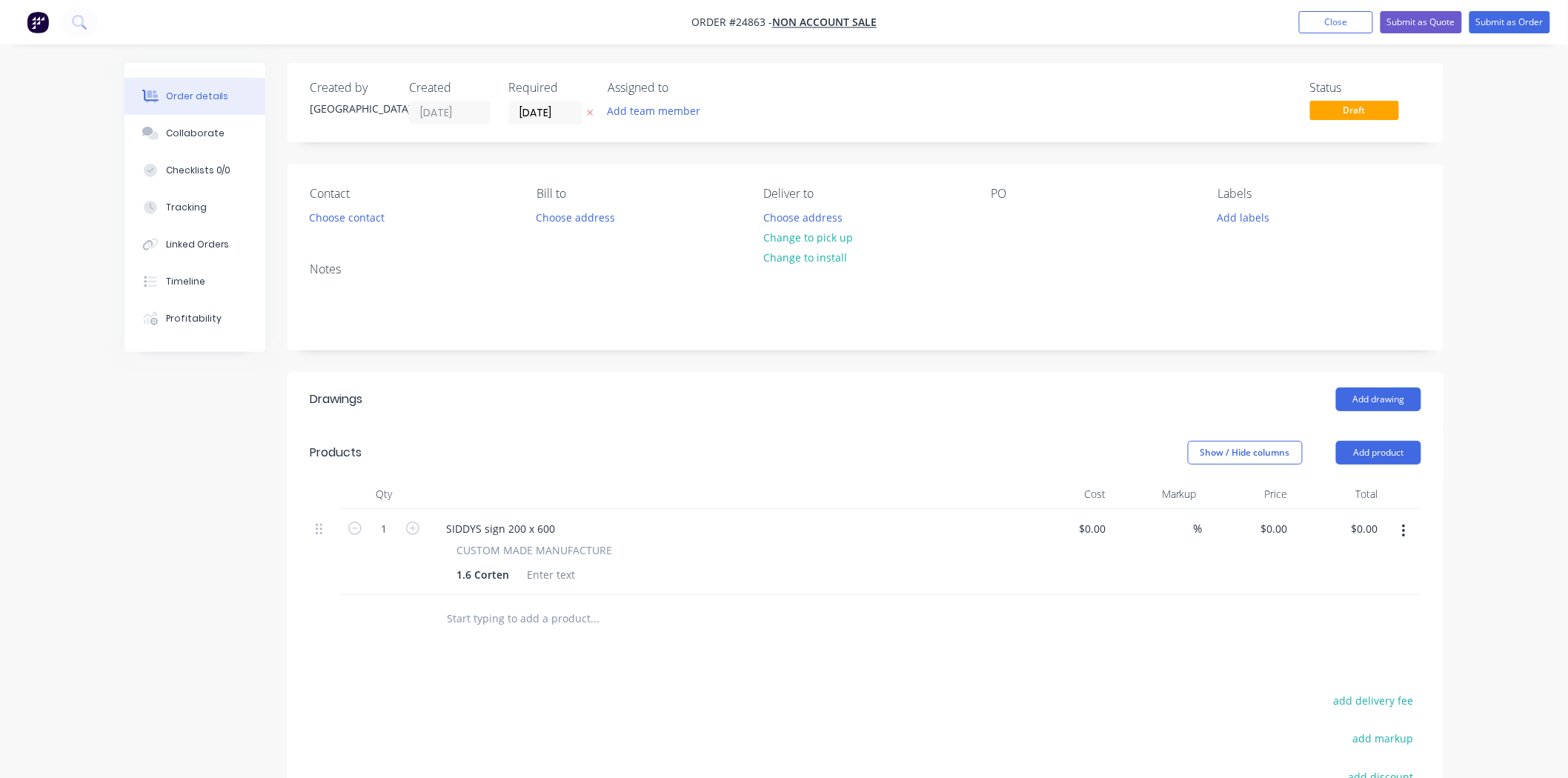
click at [1113, 528] on div "%" at bounding box center [1158, 552] width 91 height 86
click at [1072, 532] on div at bounding box center [1067, 552] width 91 height 86
type input "$125.00"
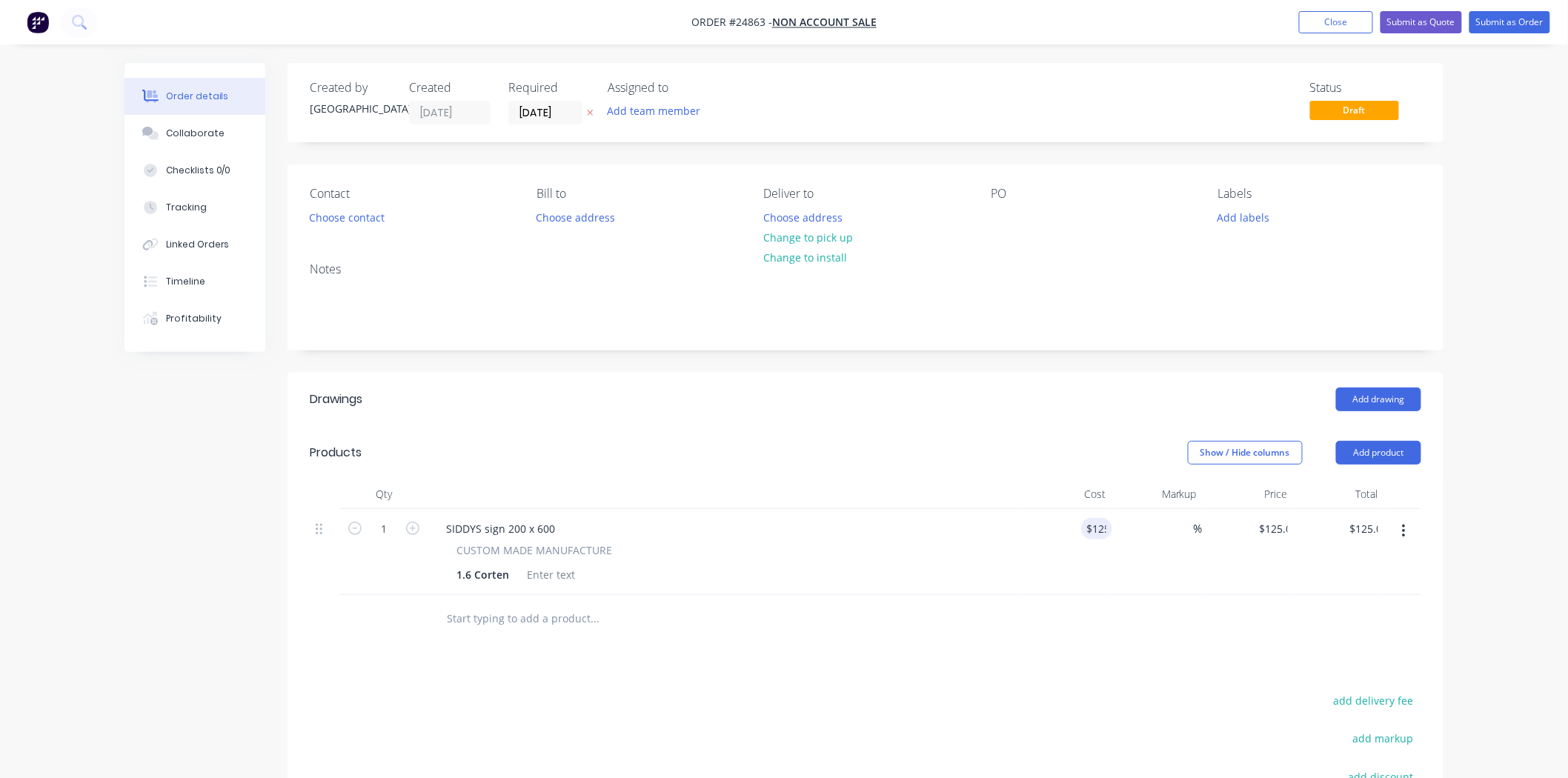
click at [1088, 417] on header "Drawings Add drawing" at bounding box center [865, 399] width 1156 height 53
click at [358, 214] on button "Choose contact" at bounding box center [347, 216] width 91 height 20
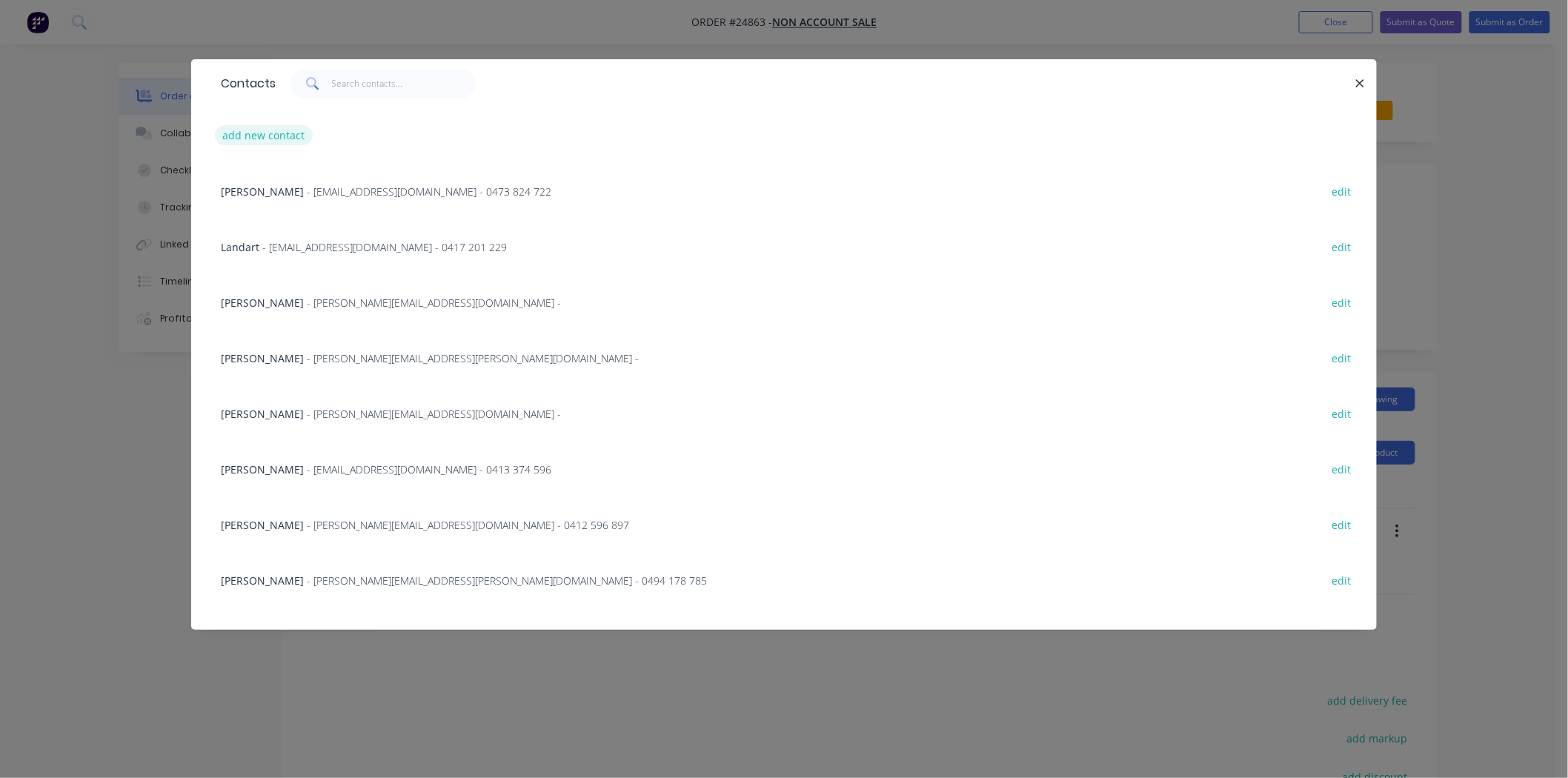
click at [300, 145] on button "add new contact" at bounding box center [263, 134] width 97 height 20
select select "AU"
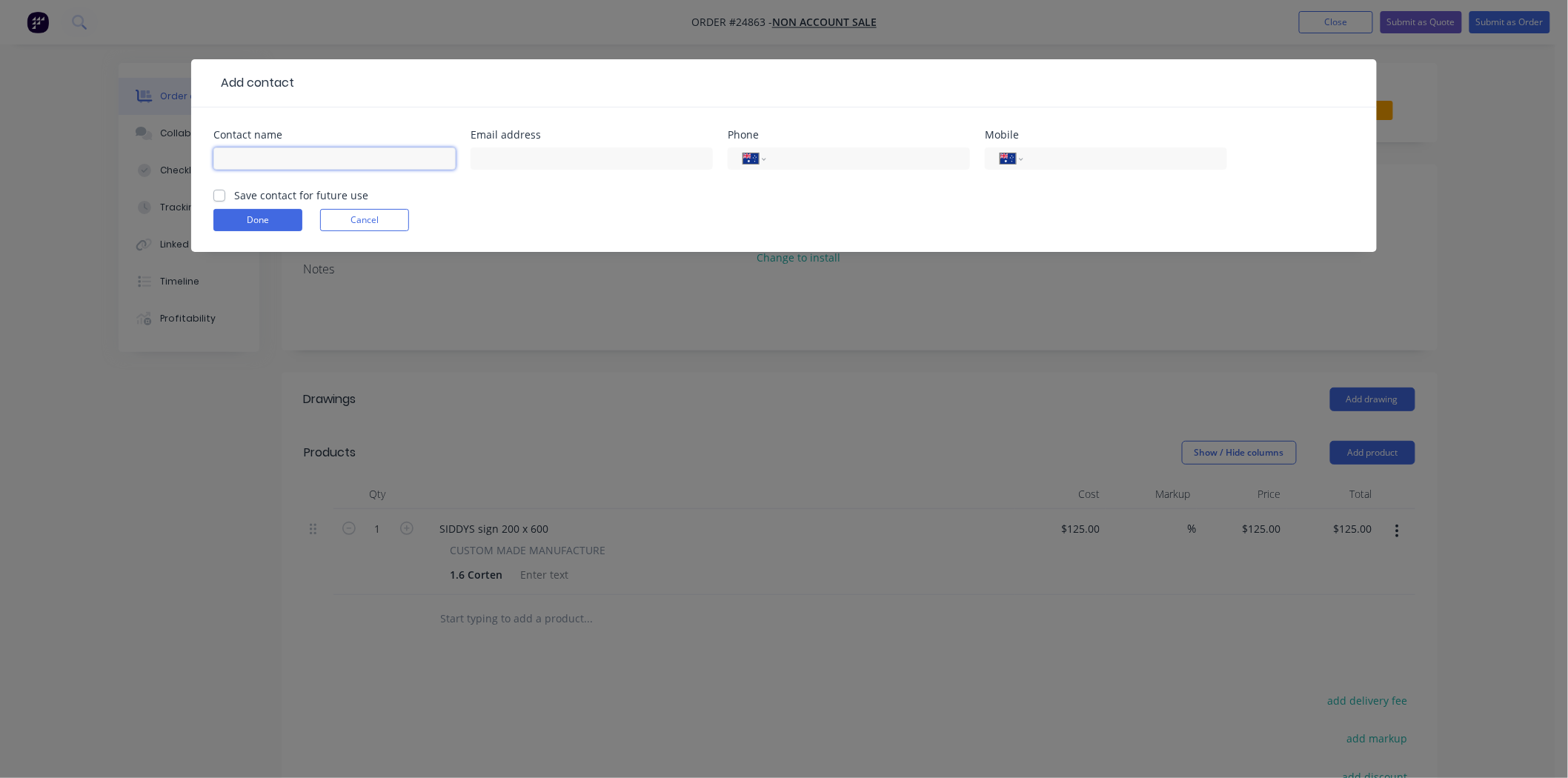
click at [338, 156] on input "text" at bounding box center [335, 159] width 242 height 22
type input "Robyn"
click at [870, 148] on div "International [GEOGRAPHIC_DATA] [GEOGRAPHIC_DATA] [GEOGRAPHIC_DATA] [GEOGRAPHIC…" at bounding box center [849, 159] width 242 height 22
click at [836, 149] on div "International [GEOGRAPHIC_DATA] [GEOGRAPHIC_DATA] [GEOGRAPHIC_DATA] [GEOGRAPHIC…" at bounding box center [849, 159] width 242 height 22
click at [838, 156] on input "tel" at bounding box center [865, 159] width 178 height 17
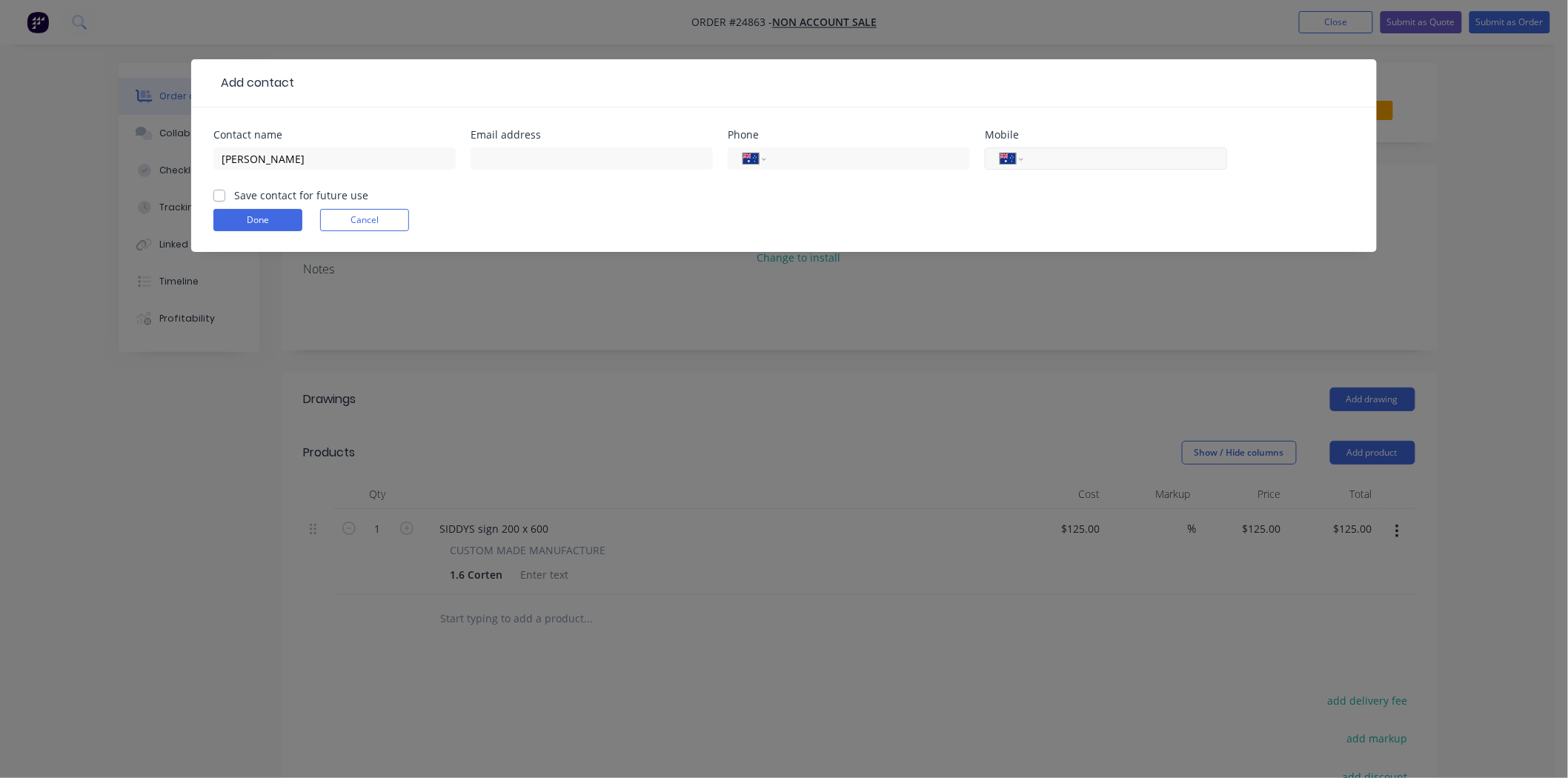
click at [1166, 162] on input "tel" at bounding box center [1122, 159] width 178 height 17
type input "0439 153 414"
click at [218, 228] on button "Done" at bounding box center [258, 220] width 89 height 22
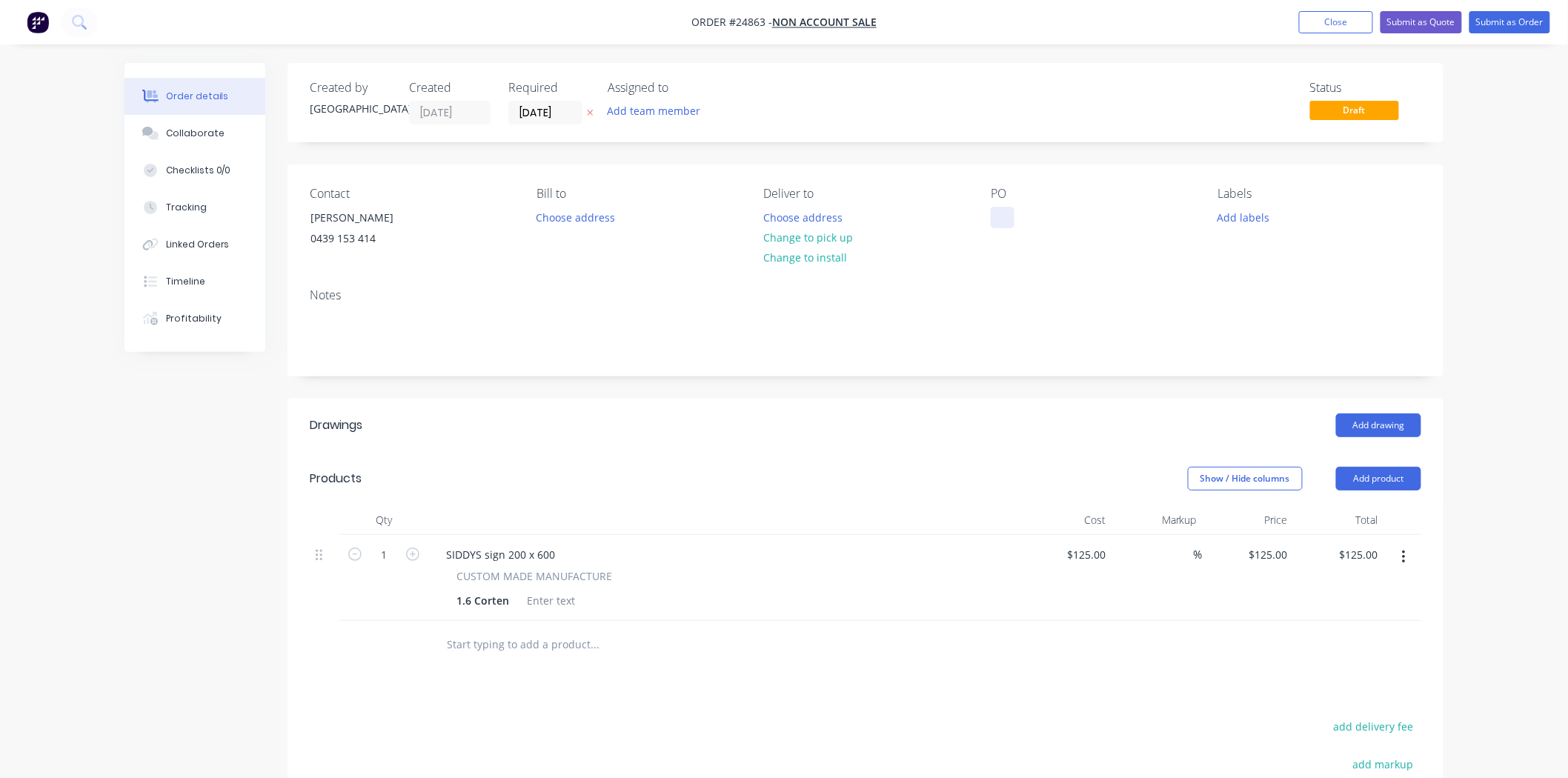
click at [992, 218] on div at bounding box center [1003, 217] width 24 height 21
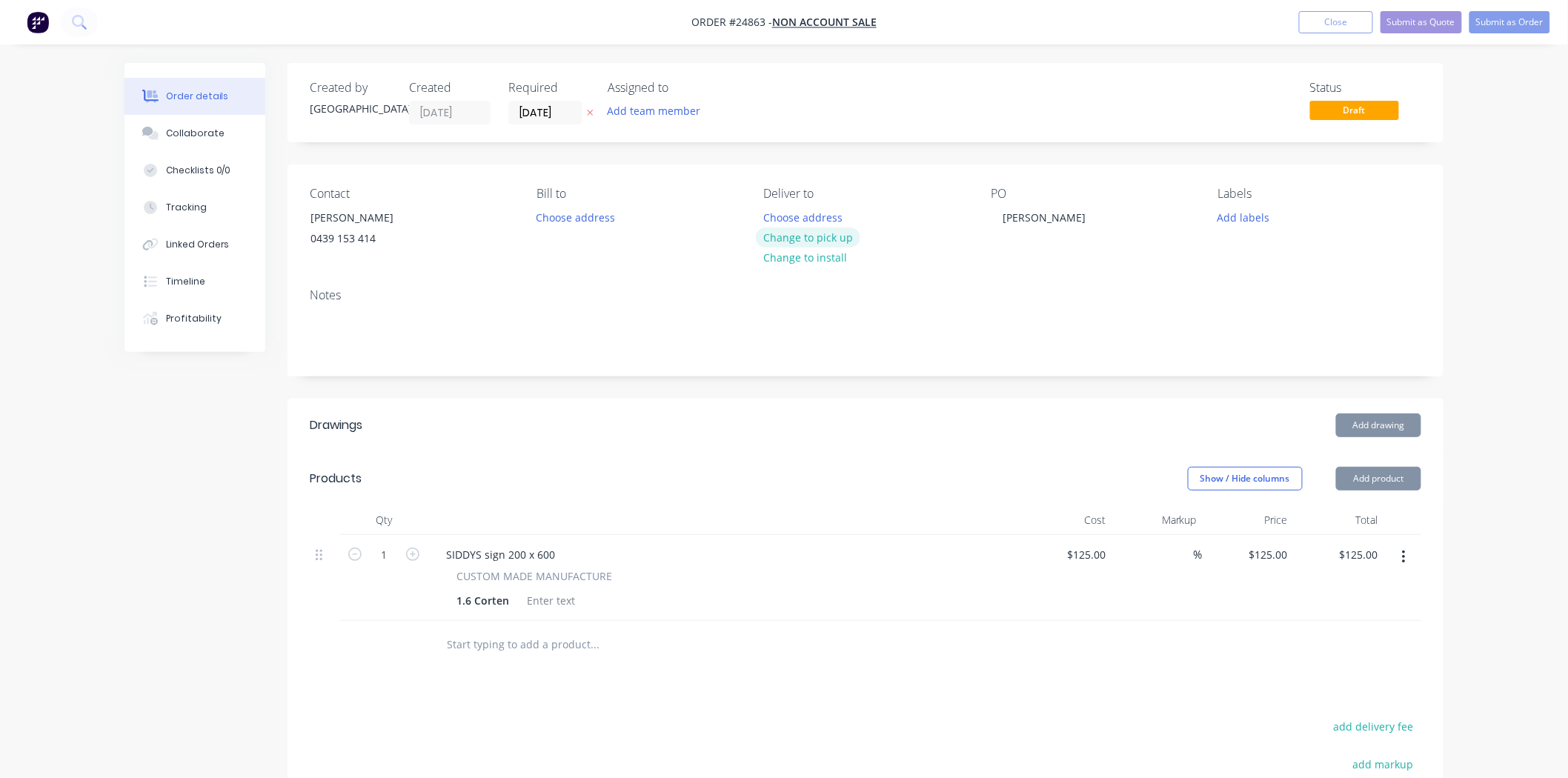
click at [853, 241] on button "Change to pick up" at bounding box center [809, 237] width 105 height 20
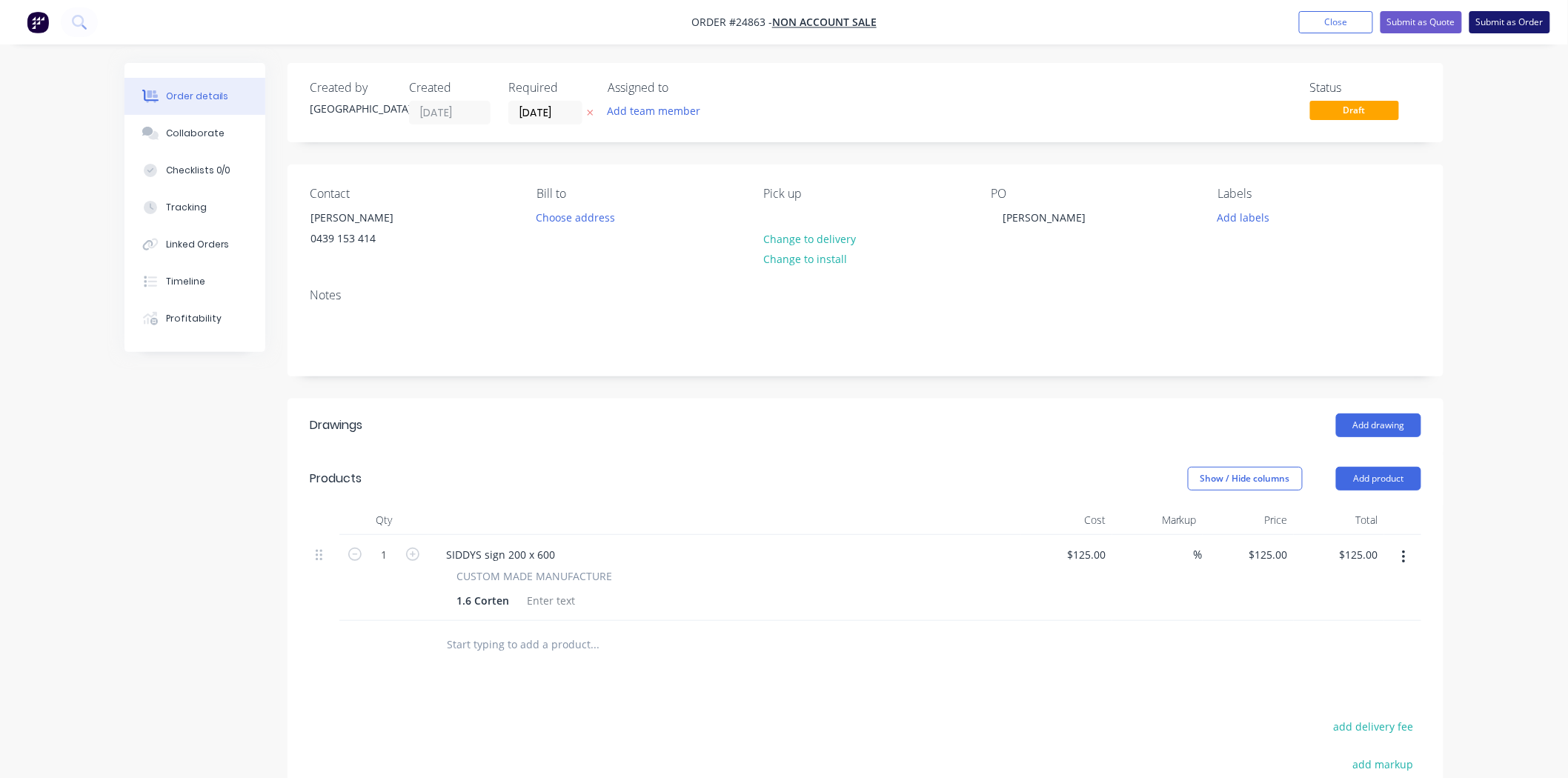
click at [1531, 12] on button "Submit as Order" at bounding box center [1510, 22] width 81 height 22
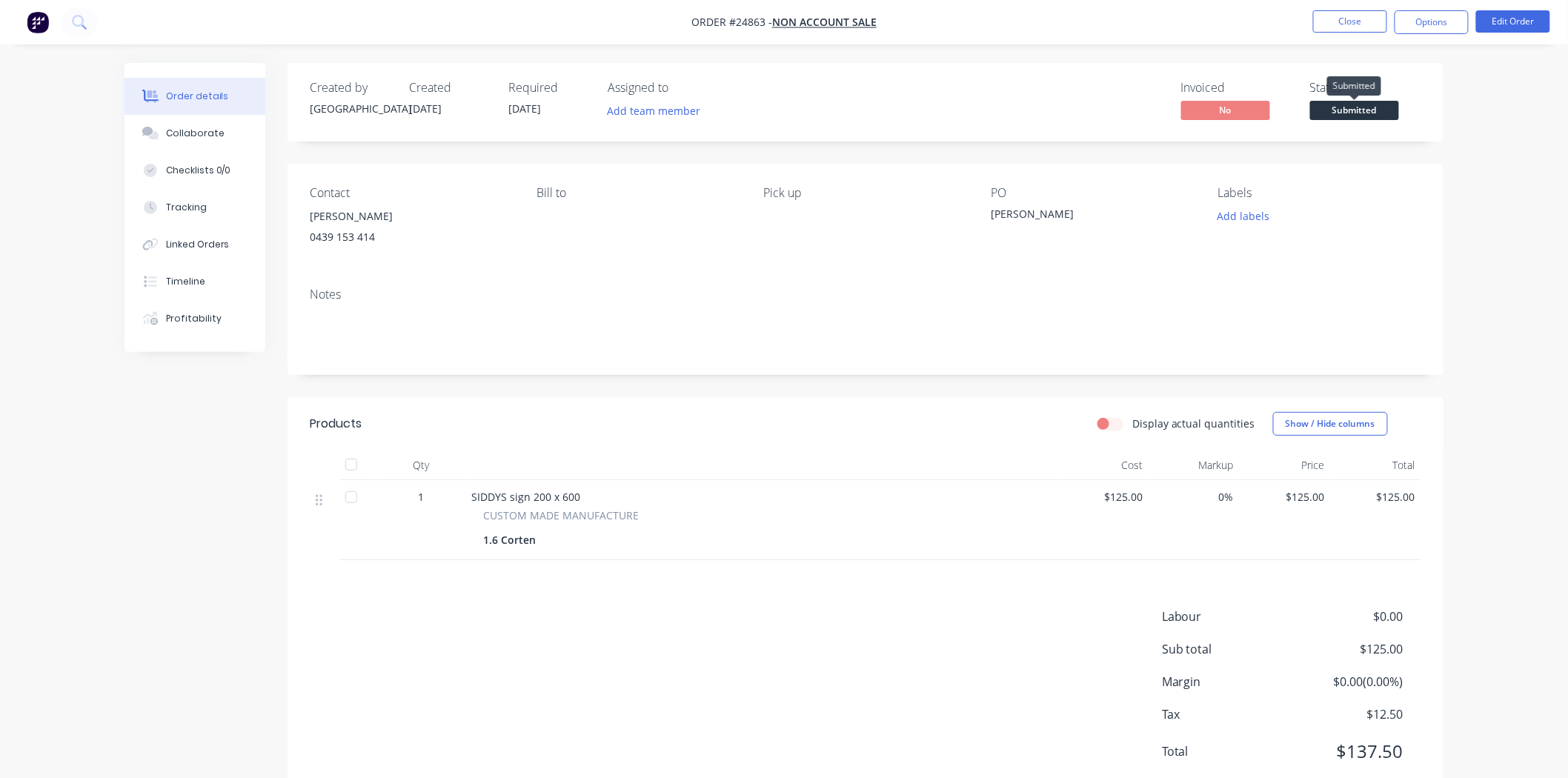
click at [1350, 112] on span "Submitted" at bounding box center [1354, 110] width 89 height 19
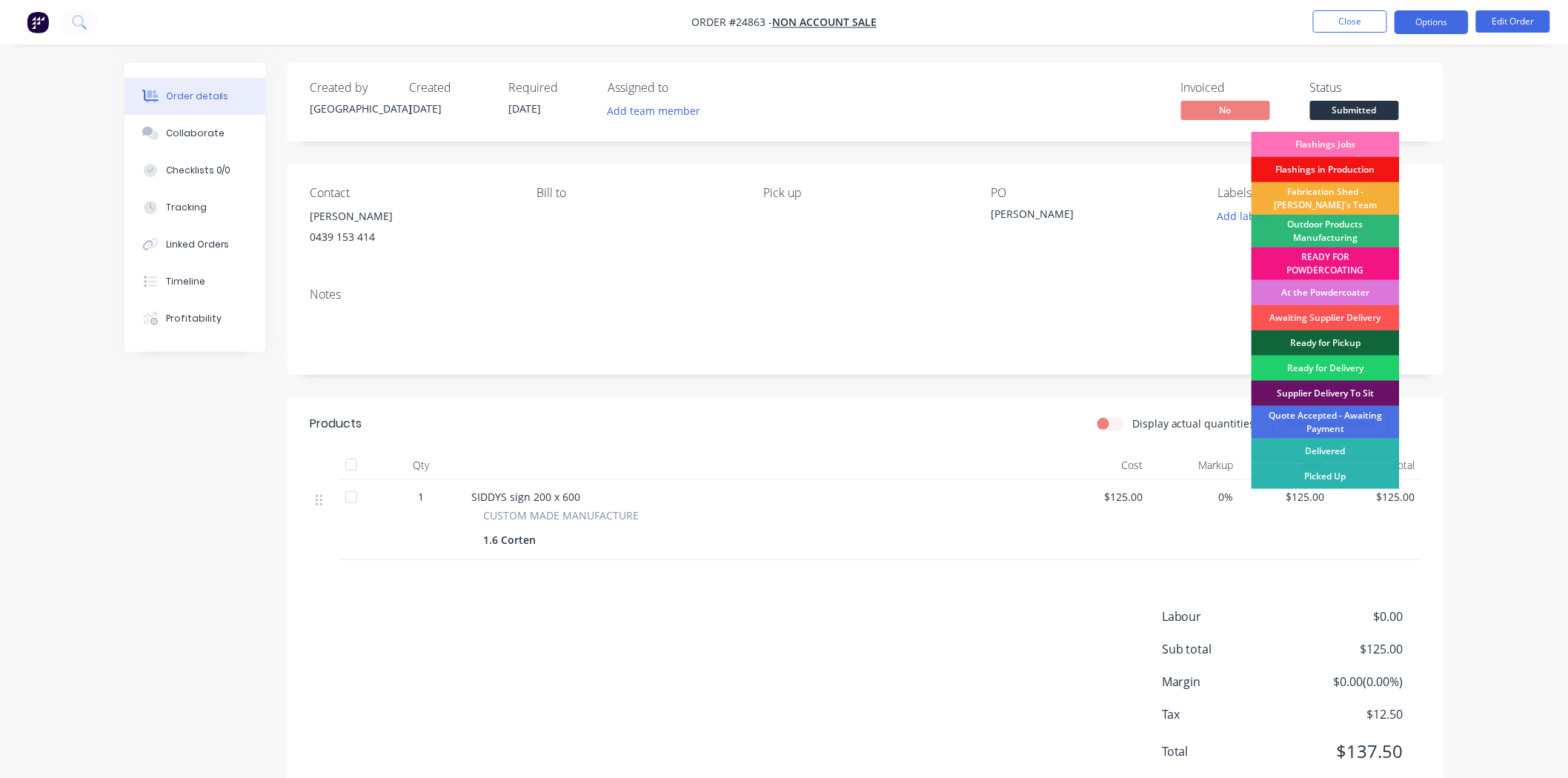
click at [1428, 24] on button "Options" at bounding box center [1432, 22] width 74 height 24
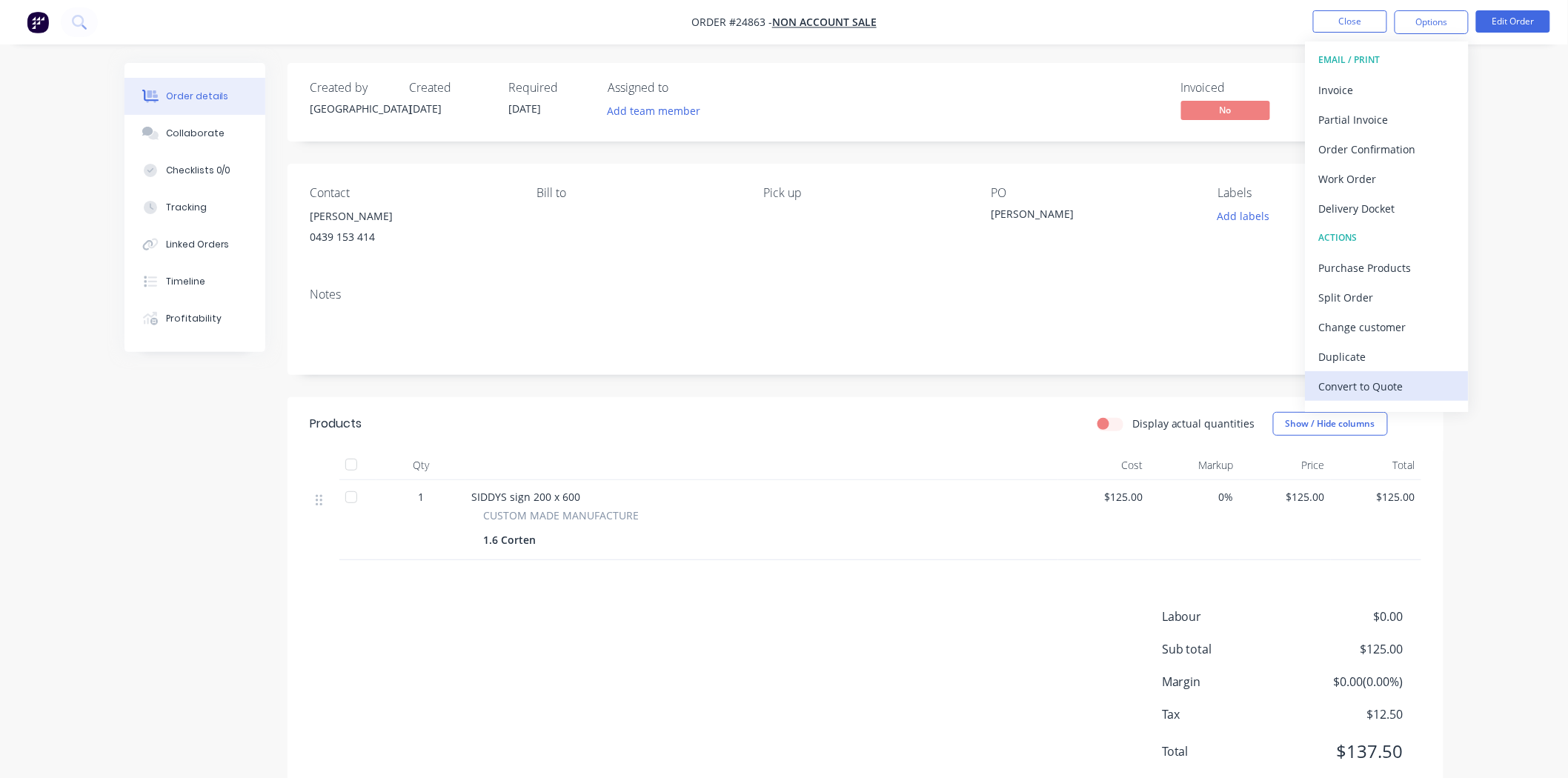
click at [1379, 372] on button "Convert to Quote" at bounding box center [1387, 386] width 163 height 30
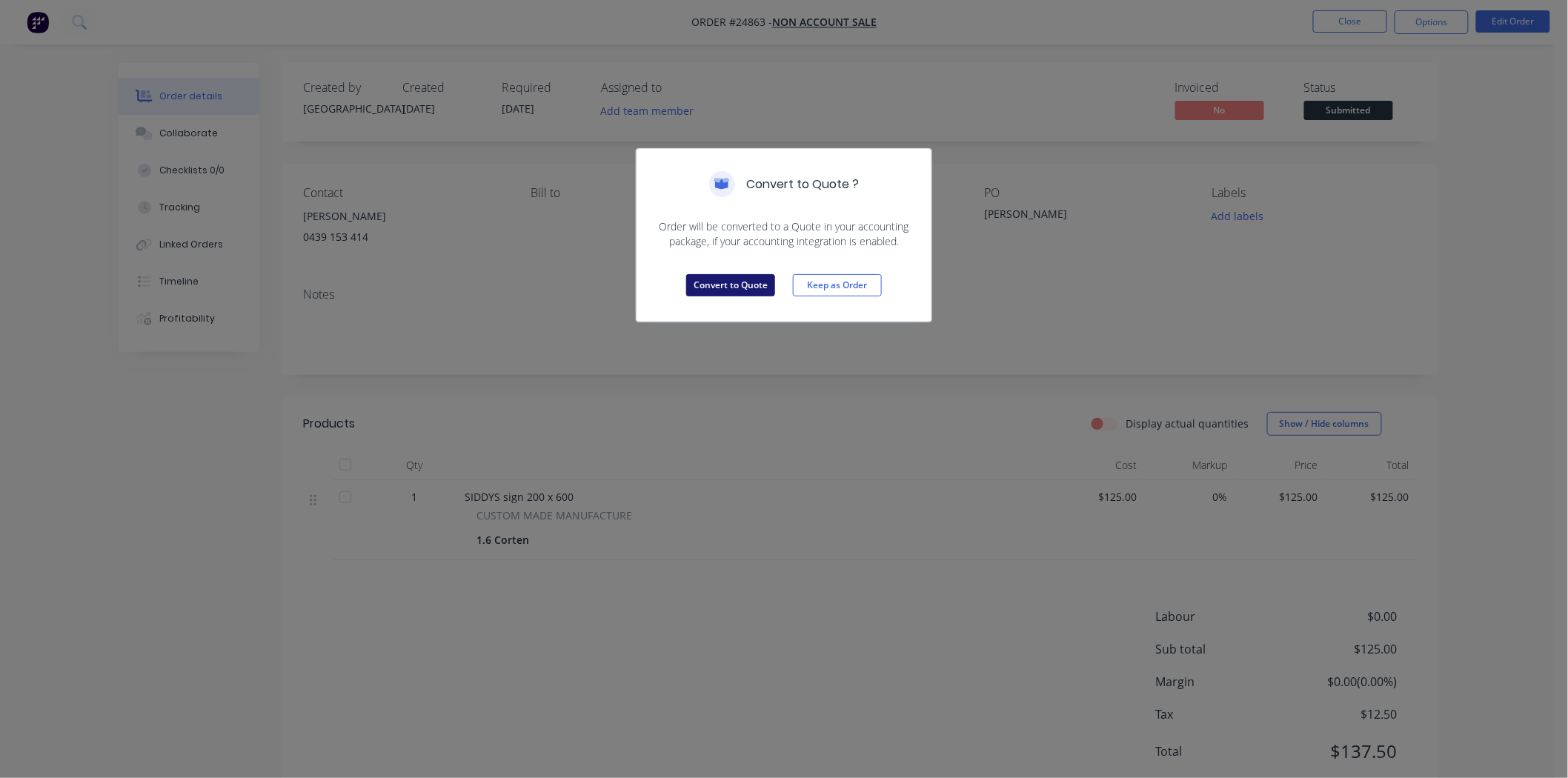
click at [700, 285] on button "Convert to Quote" at bounding box center [730, 285] width 89 height 22
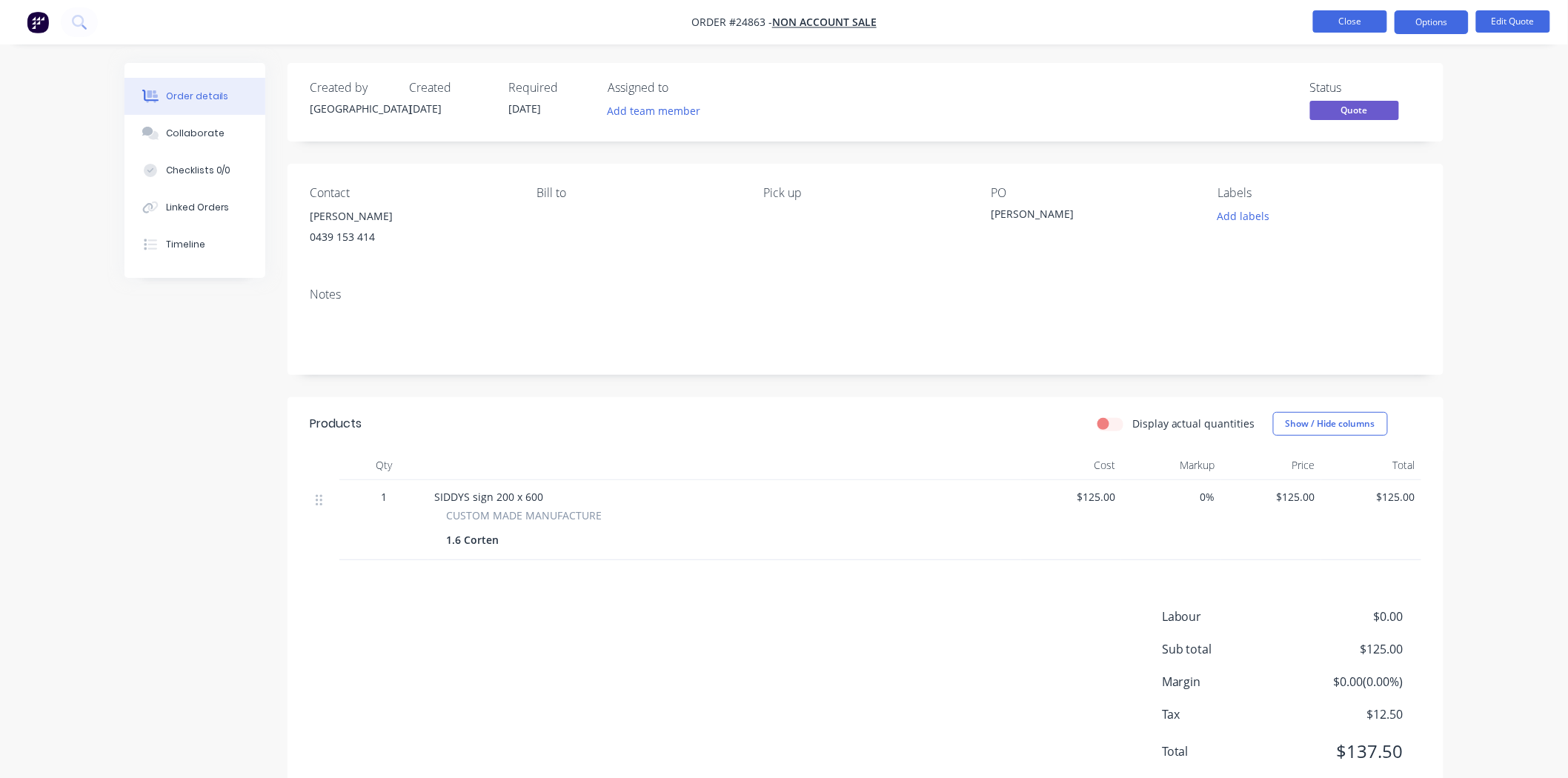
click at [1335, 16] on button "Close" at bounding box center [1350, 21] width 74 height 22
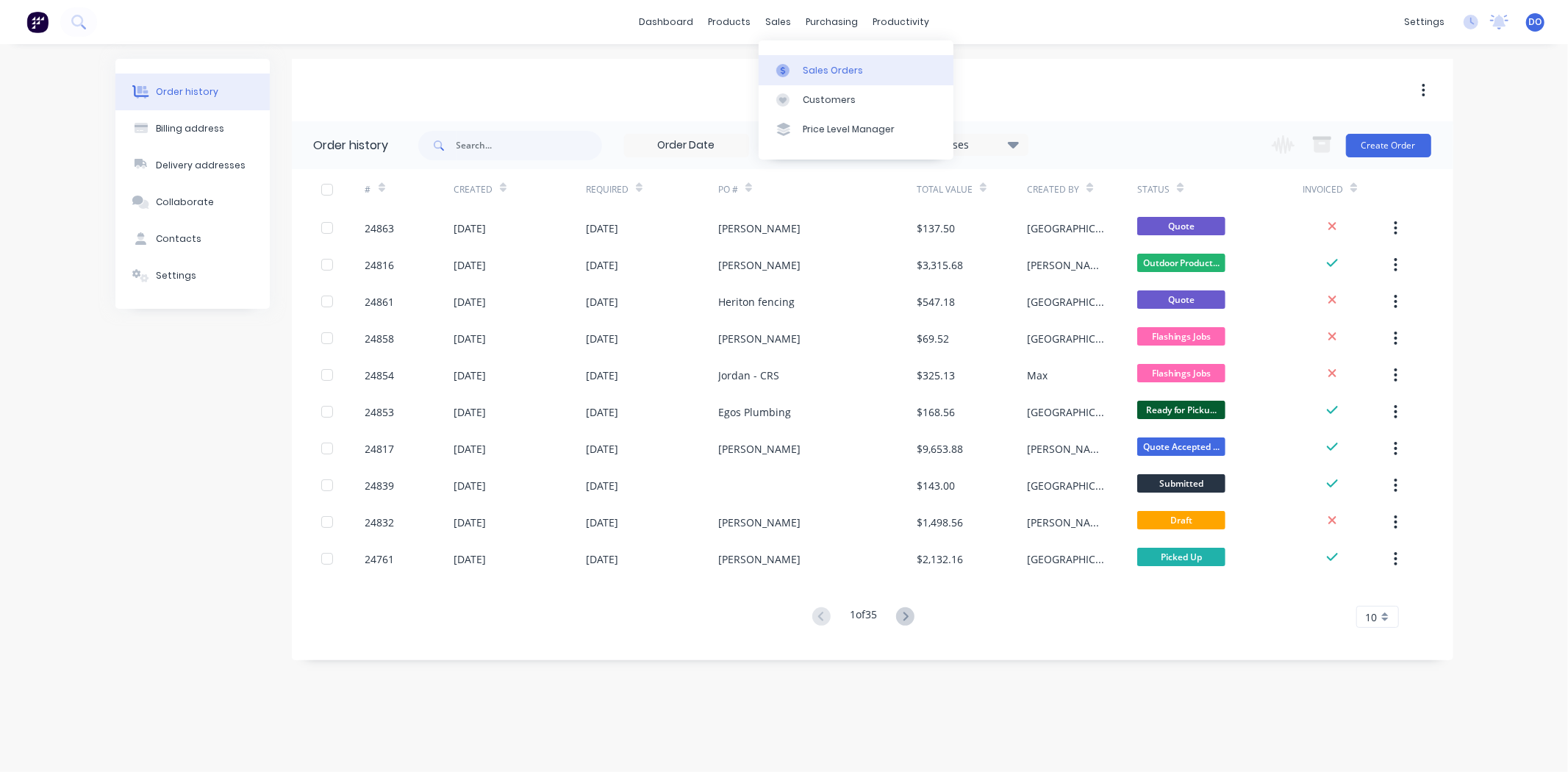
click at [805, 82] on link "Sales Orders" at bounding box center [856, 70] width 195 height 30
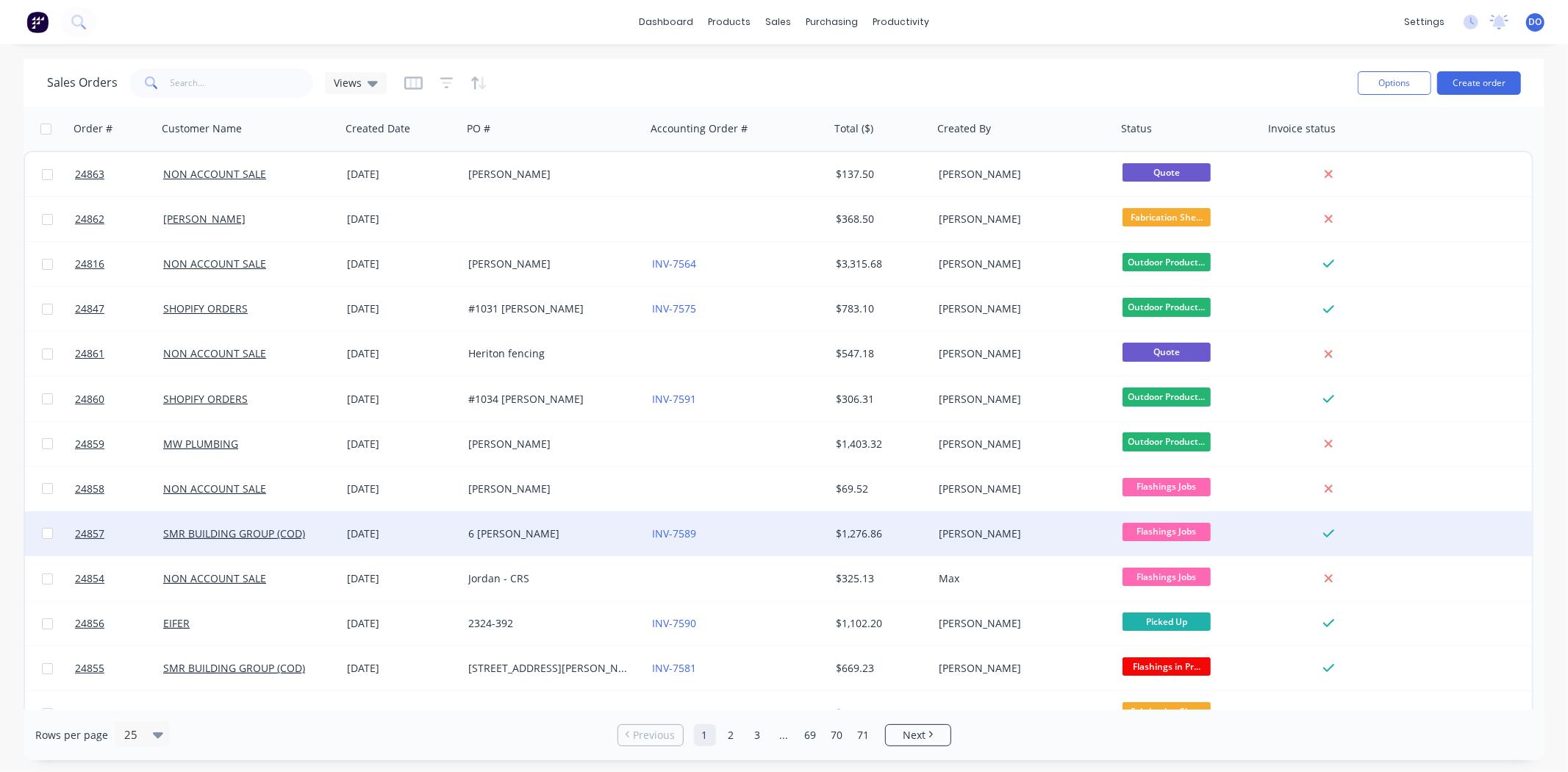
click at [1431, 527] on div "24857 SMR BUILDING GROUP (COD) 08 Sep 2025 6 Hartshorn Cres INV-7589 $1,276.86 …" at bounding box center [778, 534] width 1507 height 45
